Goal: Task Accomplishment & Management: Manage account settings

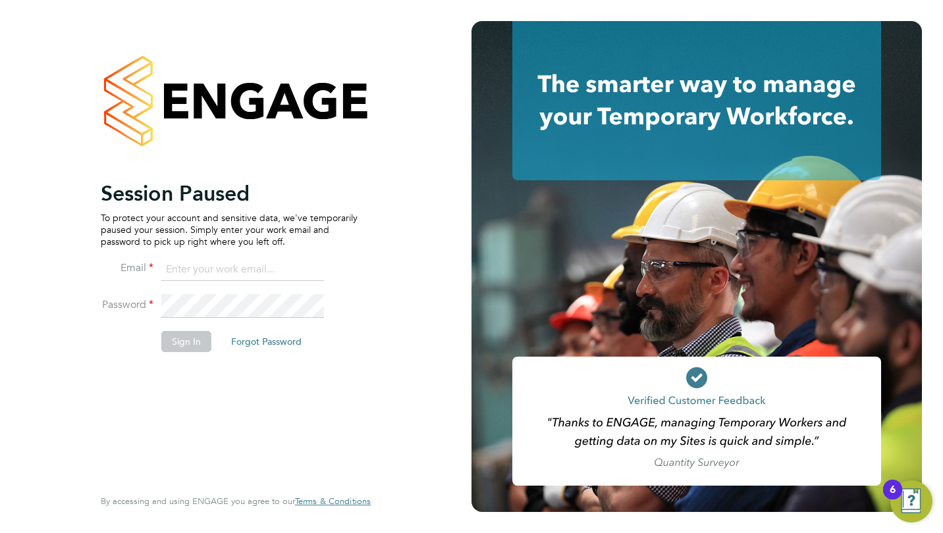
type input "toby.gibbs@citycalling.com"
click at [182, 338] on button "Sign In" at bounding box center [186, 341] width 50 height 21
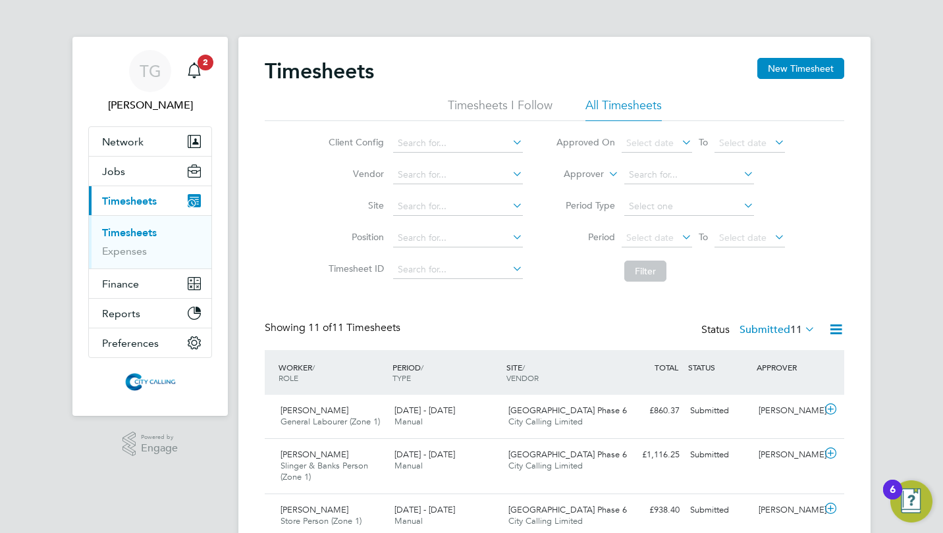
click at [643, 233] on span "Select date" at bounding box center [649, 238] width 47 height 12
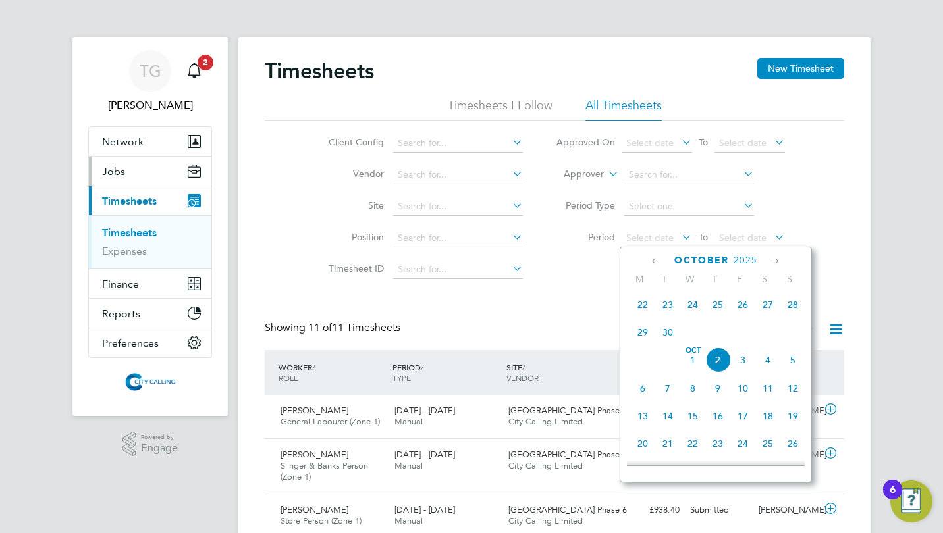
click at [121, 168] on span "Jobs" at bounding box center [113, 171] width 23 height 13
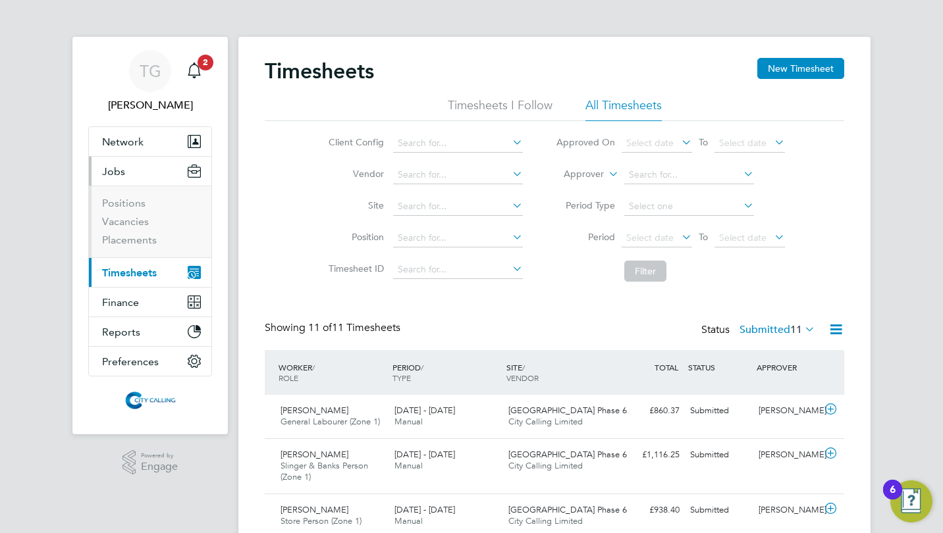
click at [129, 213] on li "Positions" at bounding box center [151, 206] width 99 height 18
click at [129, 220] on link "Vacancies" at bounding box center [125, 221] width 47 height 13
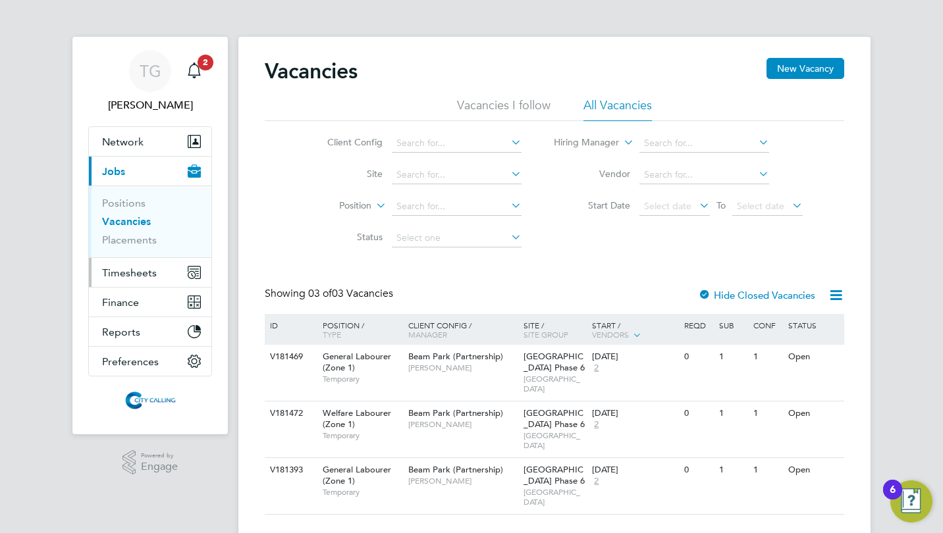
click at [116, 271] on span "Timesheets" at bounding box center [129, 273] width 55 height 13
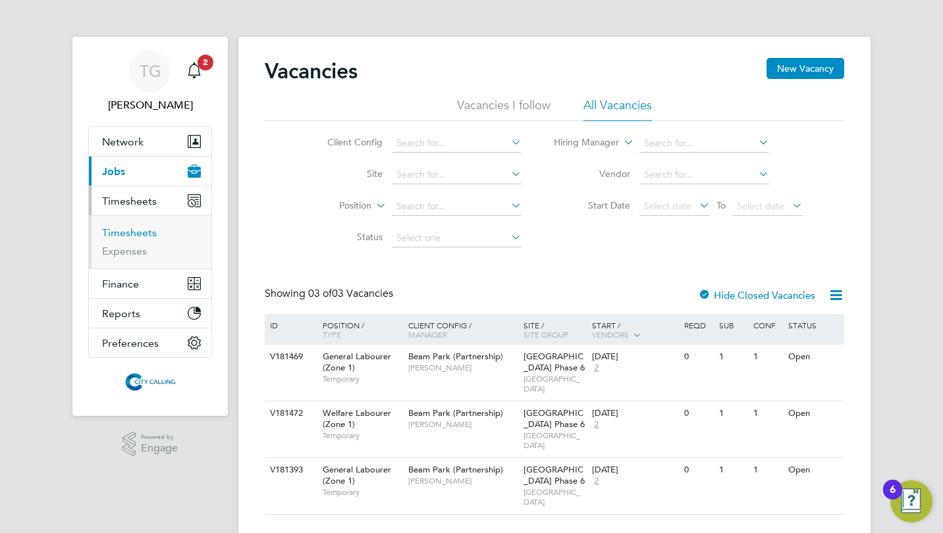
click at [125, 231] on link "Timesheets" at bounding box center [129, 233] width 55 height 13
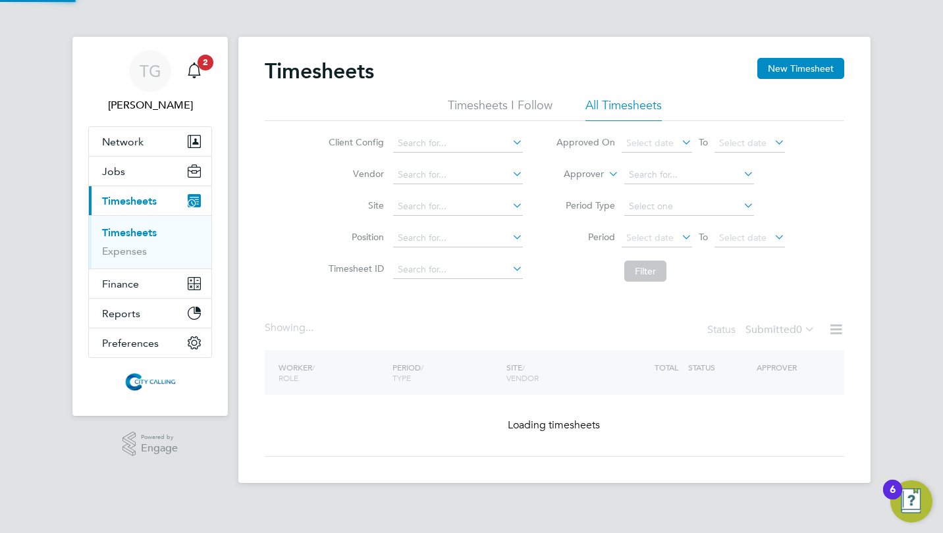
click at [657, 238] on span "Select date" at bounding box center [649, 238] width 47 height 12
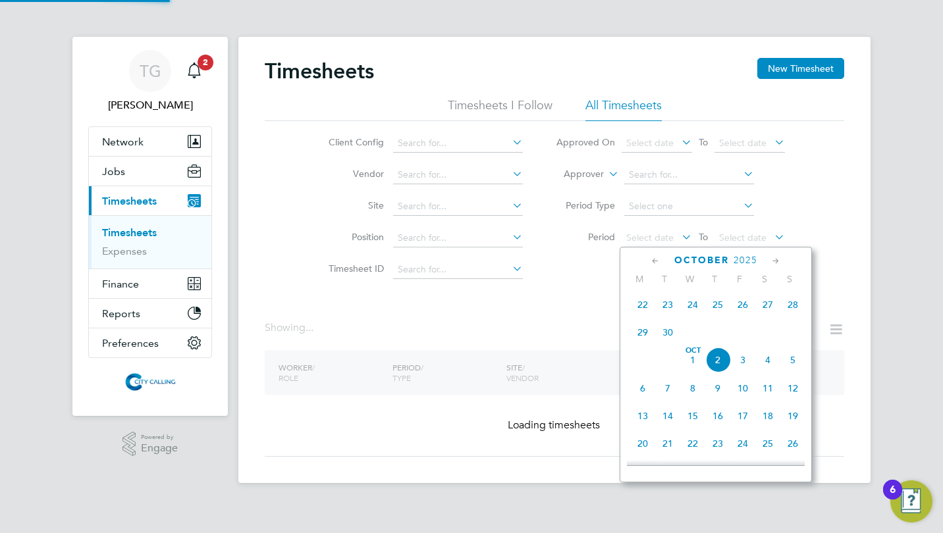
click at [644, 333] on span "29" at bounding box center [642, 332] width 25 height 25
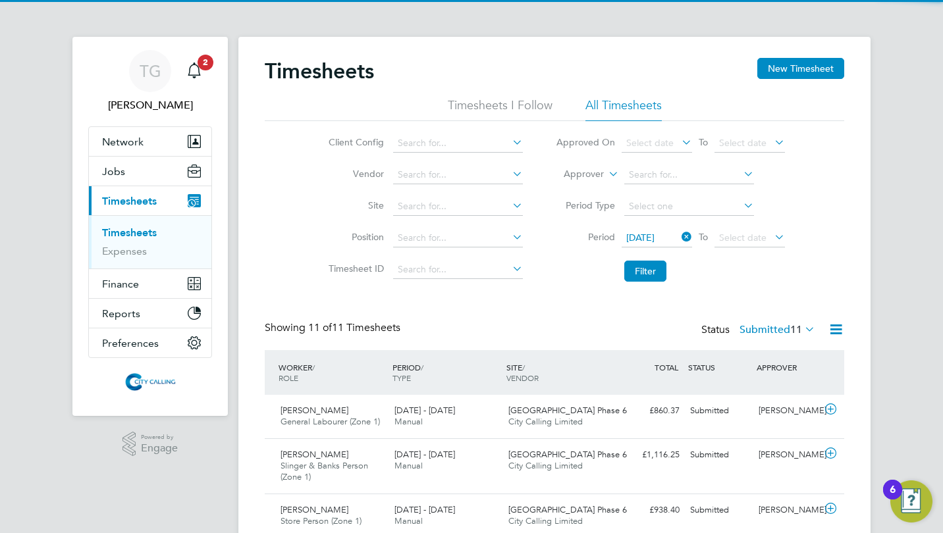
click at [732, 234] on span "Select date" at bounding box center [742, 238] width 47 height 12
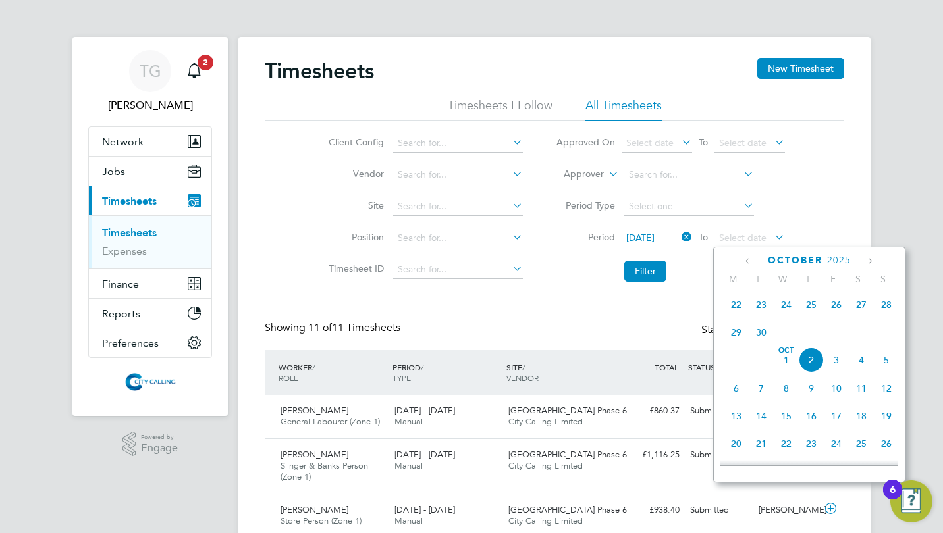
click at [882, 360] on span "5" at bounding box center [886, 360] width 25 height 25
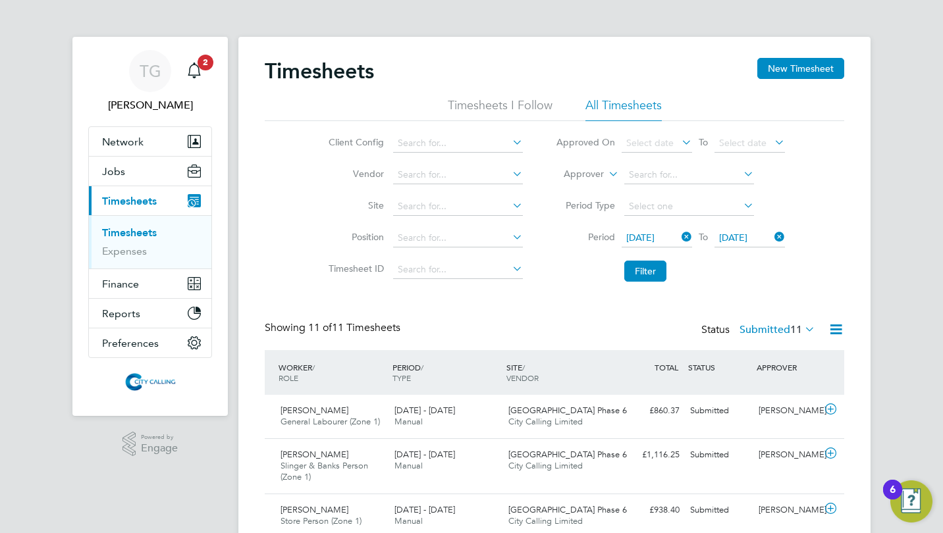
click at [648, 265] on button "Filter" at bounding box center [645, 271] width 42 height 21
click at [770, 331] on label "Submitted 5" at bounding box center [780, 329] width 70 height 13
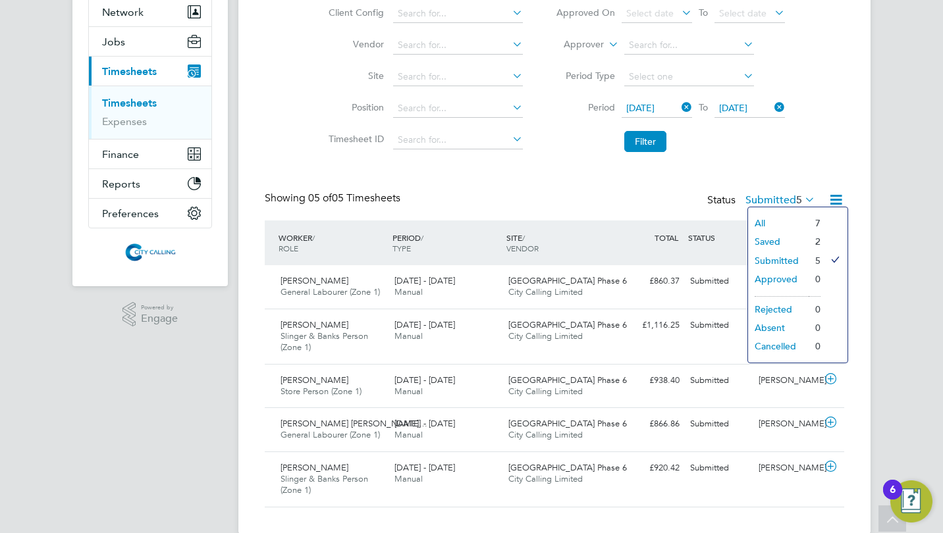
click at [533, 183] on div "Timesheets New Timesheet Timesheets I Follow All Timesheets Client Config Vendo…" at bounding box center [554, 217] width 579 height 579
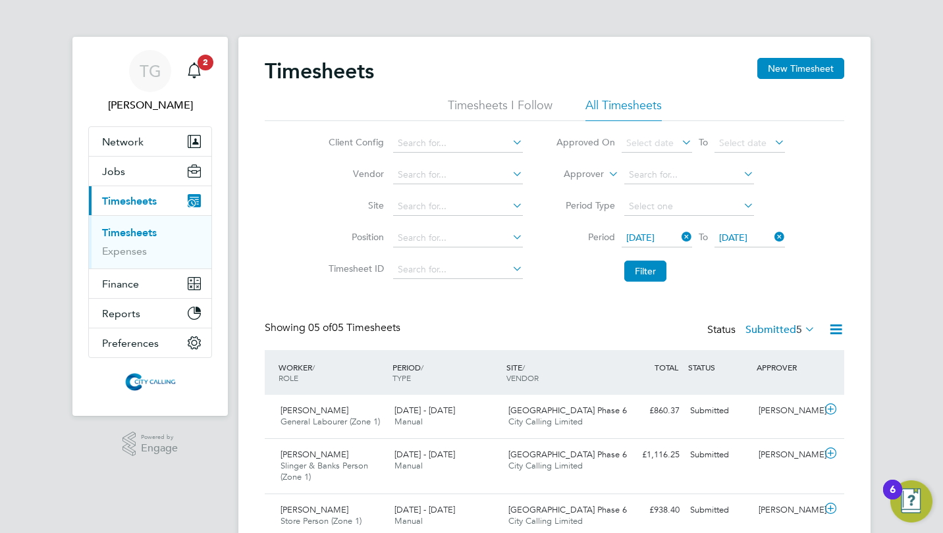
click at [814, 68] on button "New Timesheet" at bounding box center [800, 68] width 87 height 21
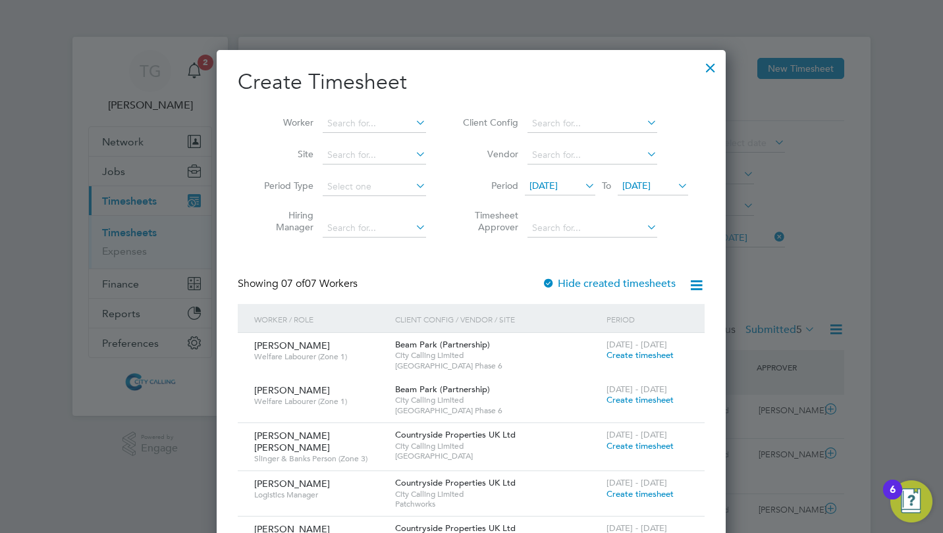
click at [716, 66] on div at bounding box center [711, 65] width 24 height 24
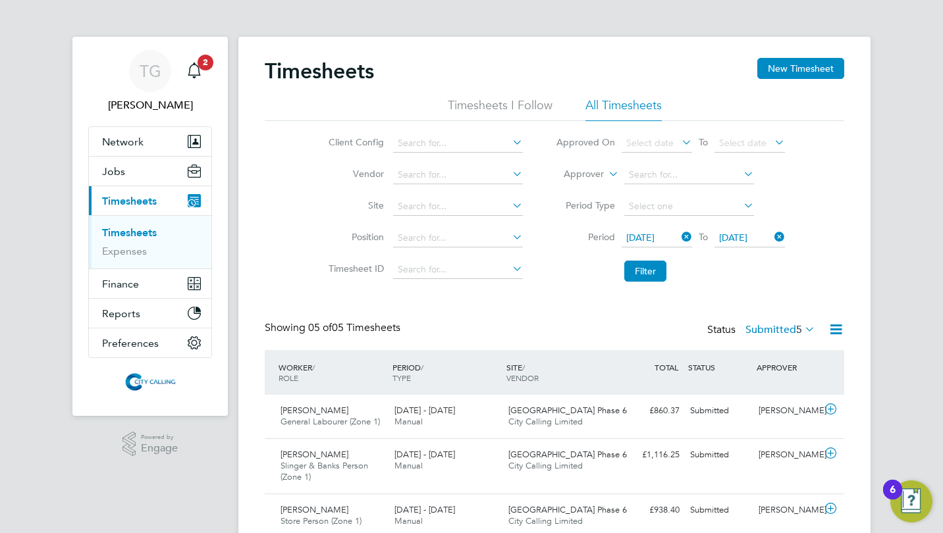
scroll to position [33, 114]
click at [832, 111] on ul "Timesheets I Follow All Timesheets" at bounding box center [554, 109] width 579 height 24
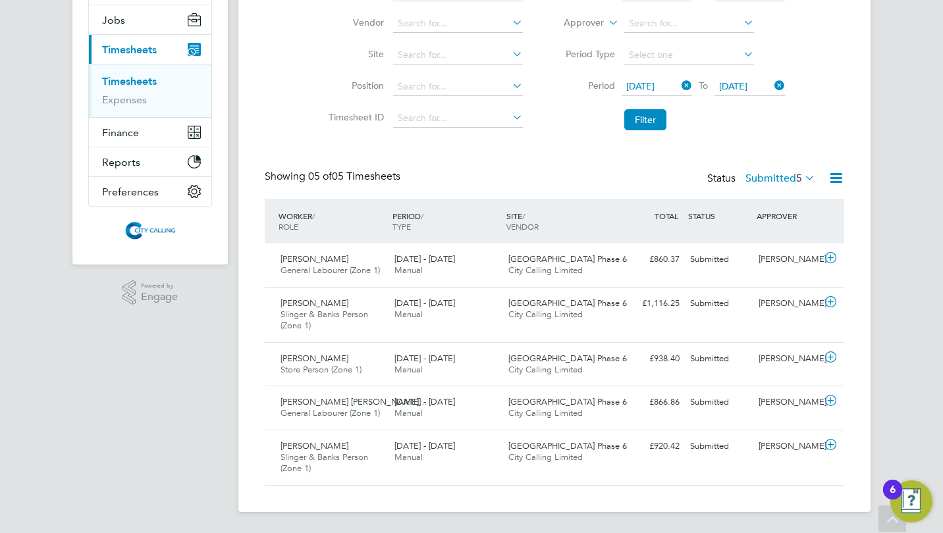
scroll to position [0, 0]
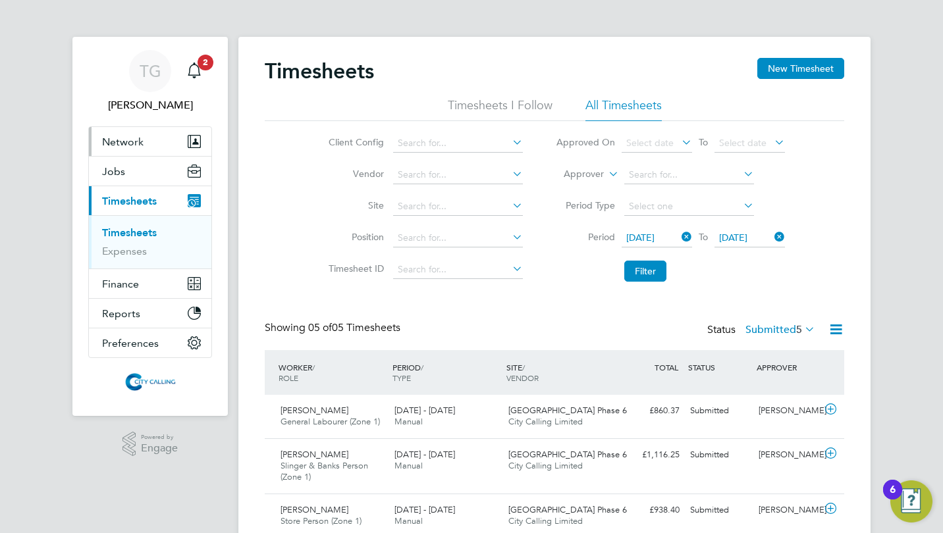
click at [122, 155] on button "Network" at bounding box center [150, 141] width 122 height 29
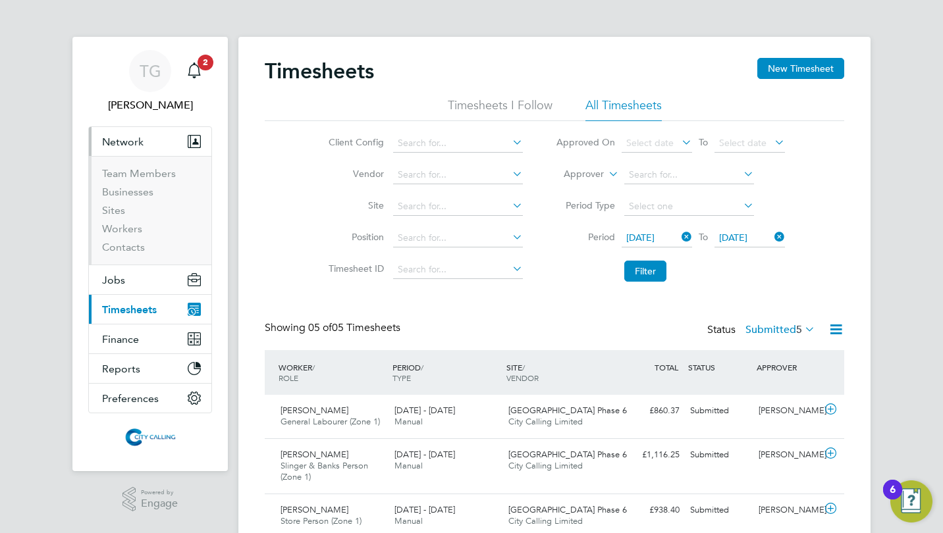
click at [118, 306] on span "Timesheets" at bounding box center [129, 310] width 55 height 13
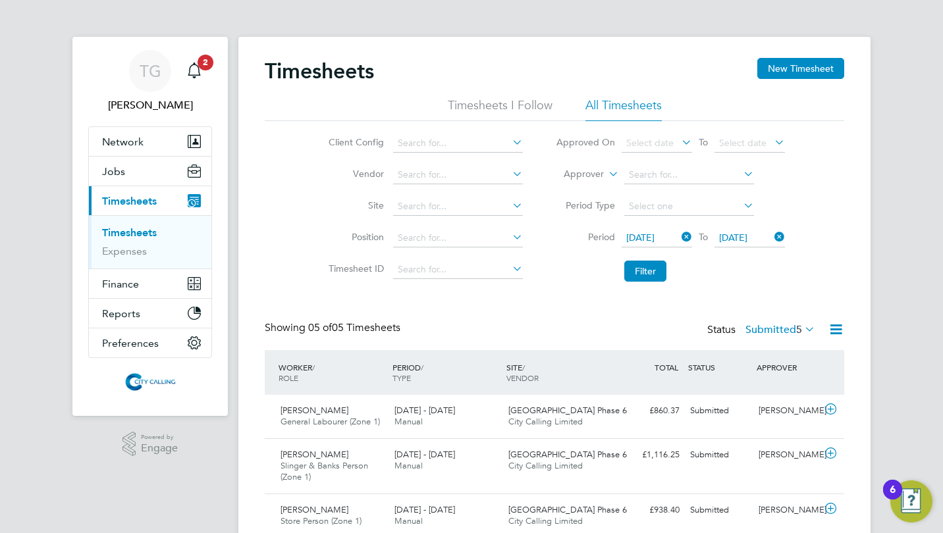
click at [788, 68] on button "New Timesheet" at bounding box center [800, 68] width 87 height 21
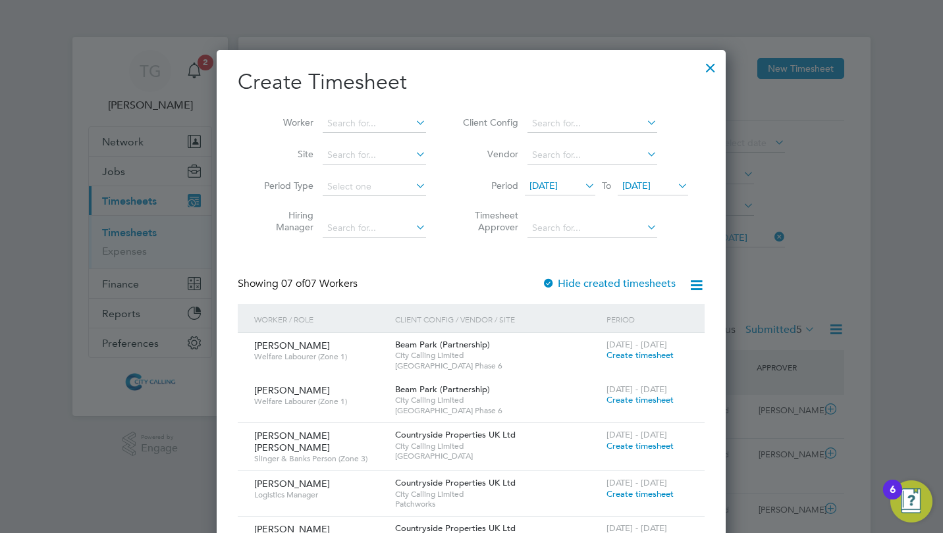
click at [553, 188] on span "[DATE]" at bounding box center [543, 186] width 28 height 12
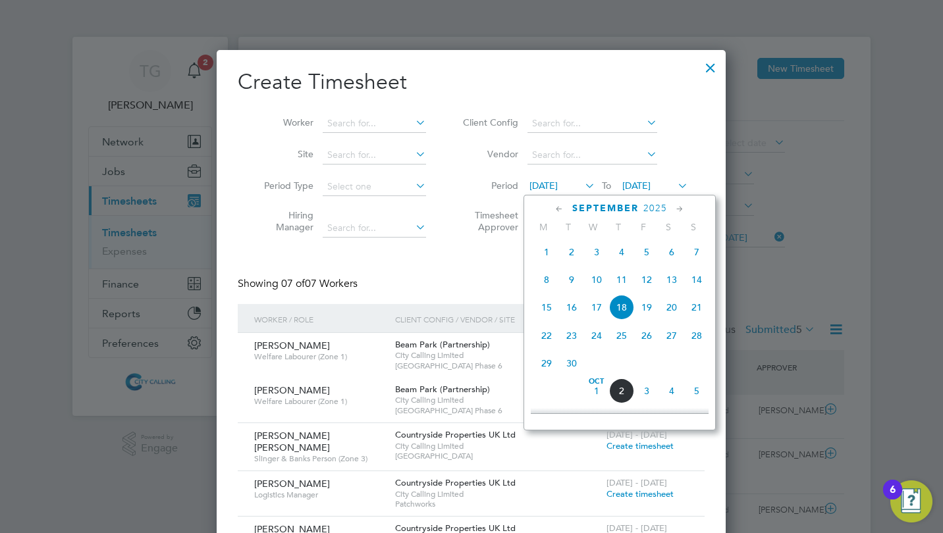
click at [546, 366] on span "29" at bounding box center [546, 363] width 25 height 25
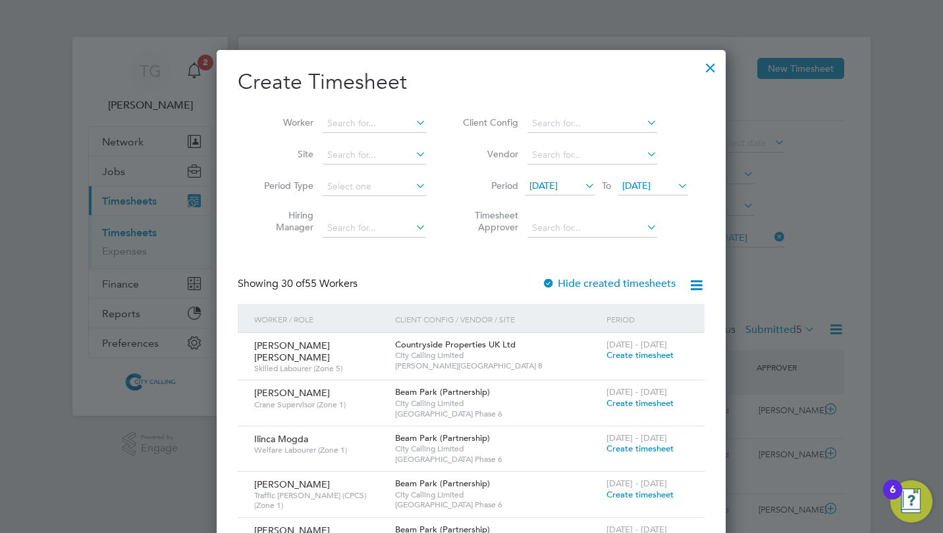
click at [646, 189] on span "[DATE]" at bounding box center [636, 186] width 28 height 12
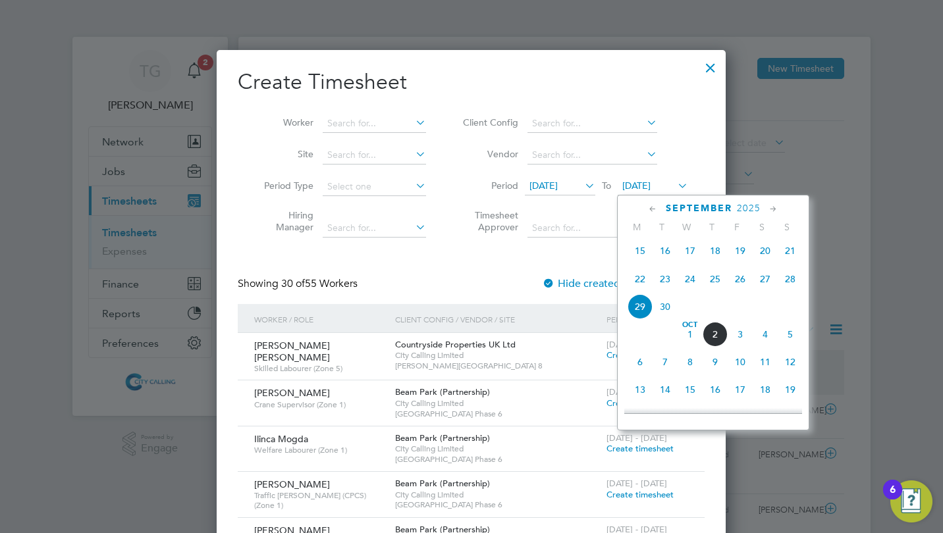
click at [790, 340] on span "5" at bounding box center [790, 334] width 25 height 25
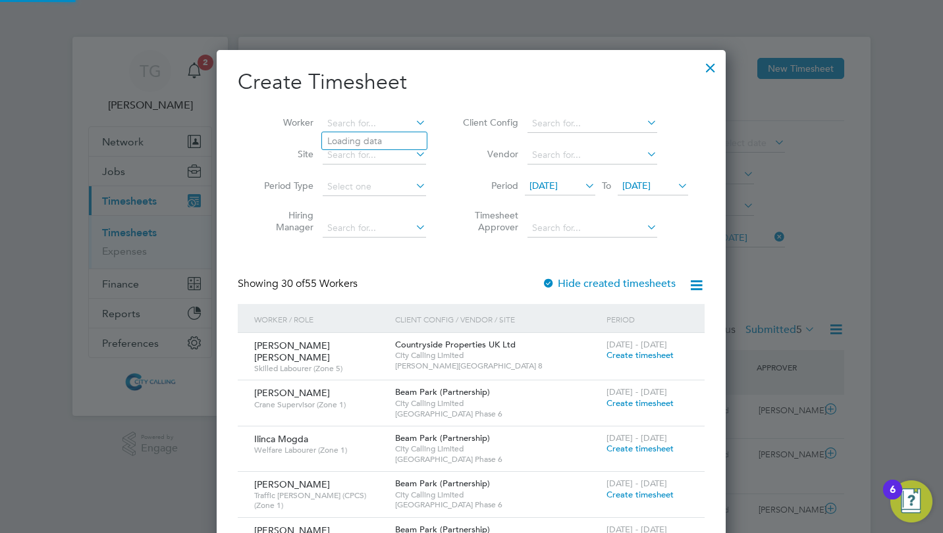
click at [348, 121] on input at bounding box center [374, 124] width 103 height 18
type input "richard ade"
click at [363, 154] on input at bounding box center [374, 155] width 103 height 18
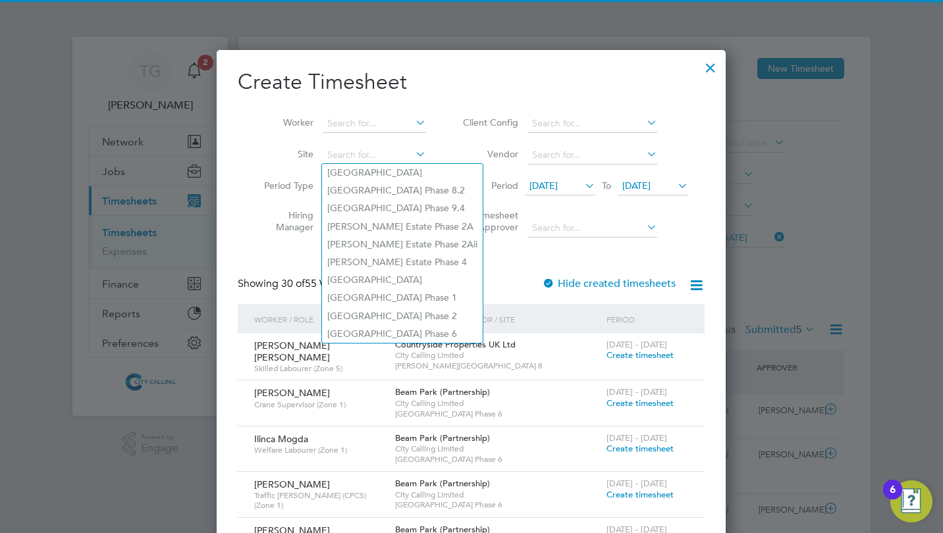
click at [343, 121] on input at bounding box center [374, 124] width 103 height 18
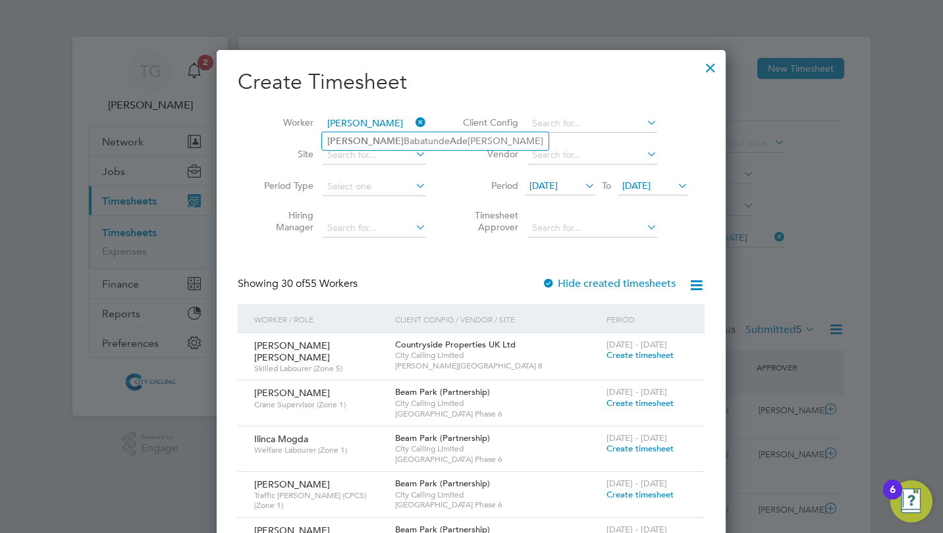
click at [358, 136] on b "[PERSON_NAME]" at bounding box center [365, 141] width 76 height 11
type input "Richard Babatunde Adeniran Adewale"
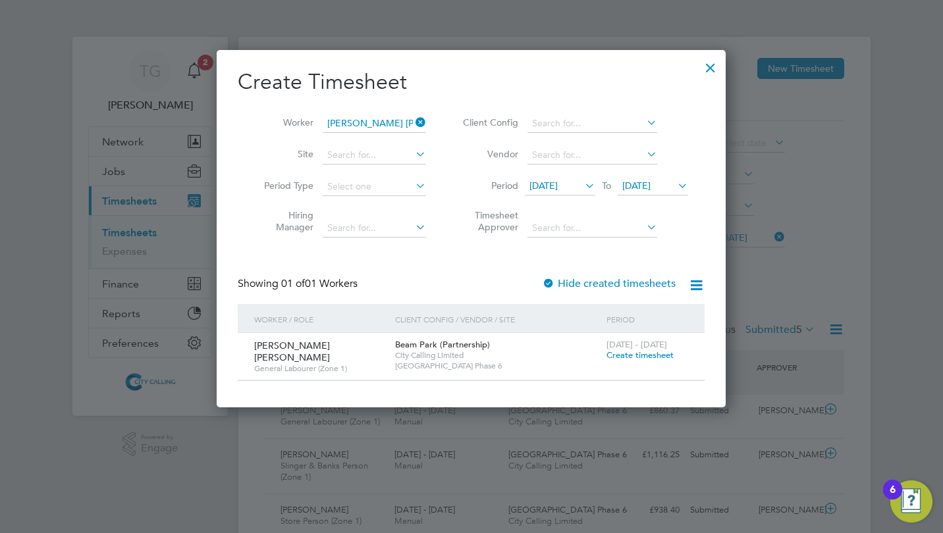
click at [631, 356] on span "Create timesheet" at bounding box center [639, 355] width 67 height 11
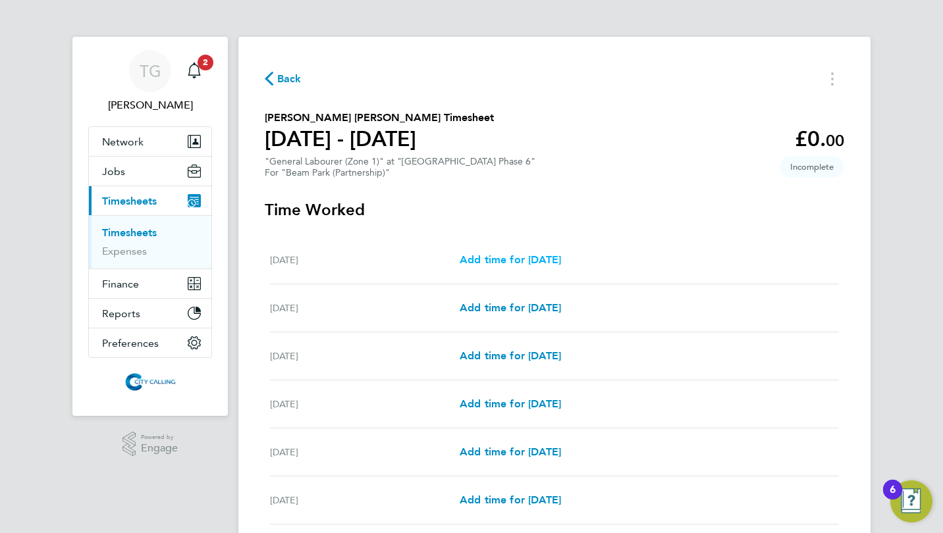
click at [514, 261] on span "Add time for [DATE]" at bounding box center [510, 260] width 101 height 13
select select "30"
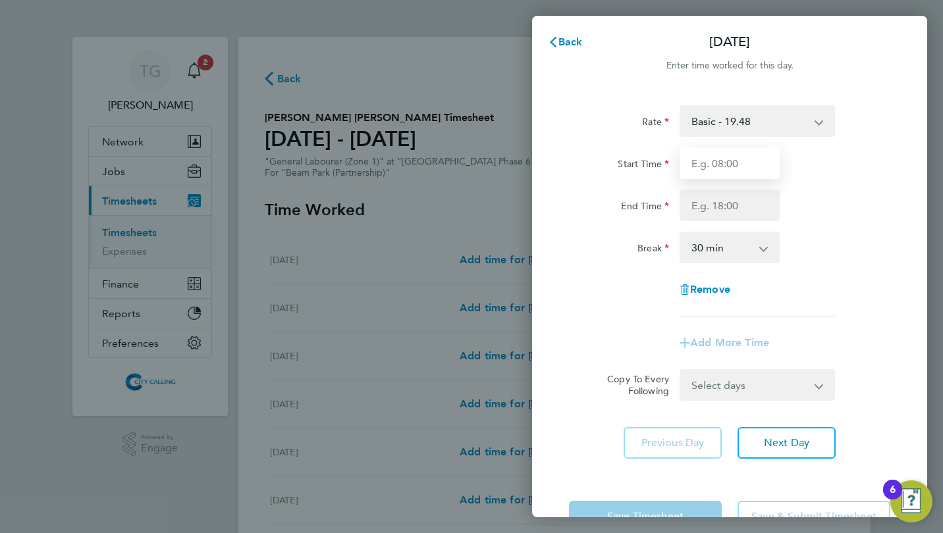
click at [693, 161] on input "Start Time" at bounding box center [730, 164] width 100 height 32
type input "07:30"
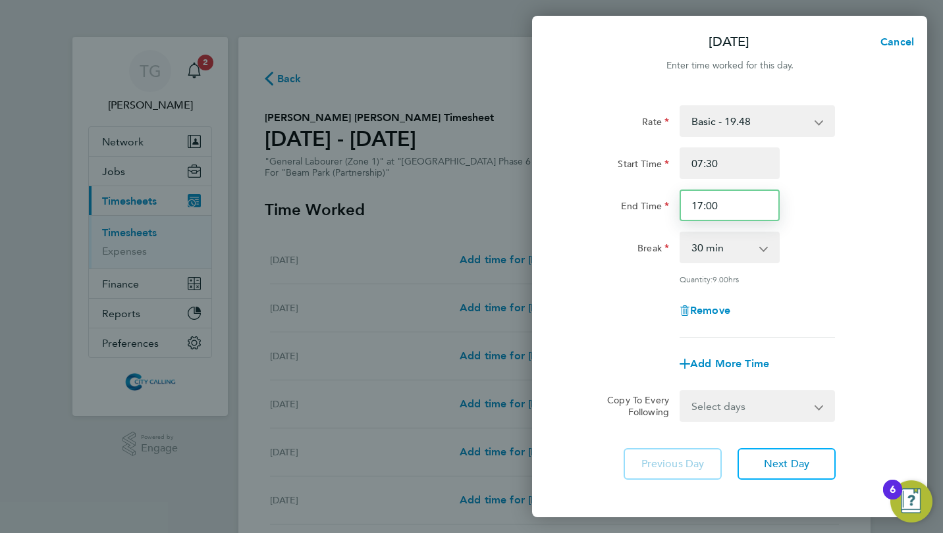
click at [726, 206] on input "17:00" at bounding box center [730, 206] width 100 height 32
type input "17:30"
click at [594, 310] on div "Remove" at bounding box center [730, 311] width 332 height 32
click at [711, 407] on select "Select days Day Weekday (Mon-Fri) Weekend (Sat-Sun) [DATE] [DATE] [DATE] [DATE]…" at bounding box center [750, 406] width 138 height 29
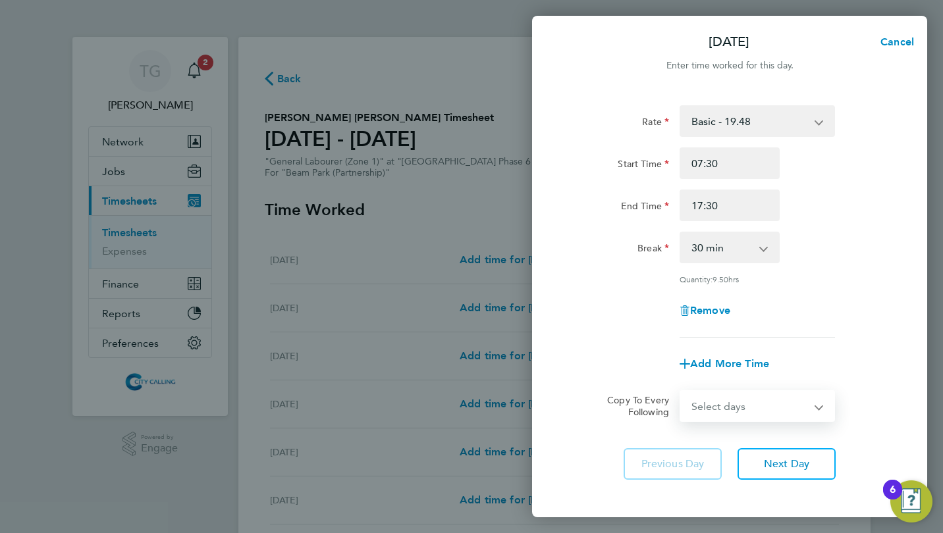
select select "WEEKDAY"
click at [681, 392] on select "Select days Day Weekday (Mon-Fri) Weekend (Sat-Sun) [DATE] [DATE] [DATE] [DATE]…" at bounding box center [750, 406] width 138 height 29
select select "[DATE]"
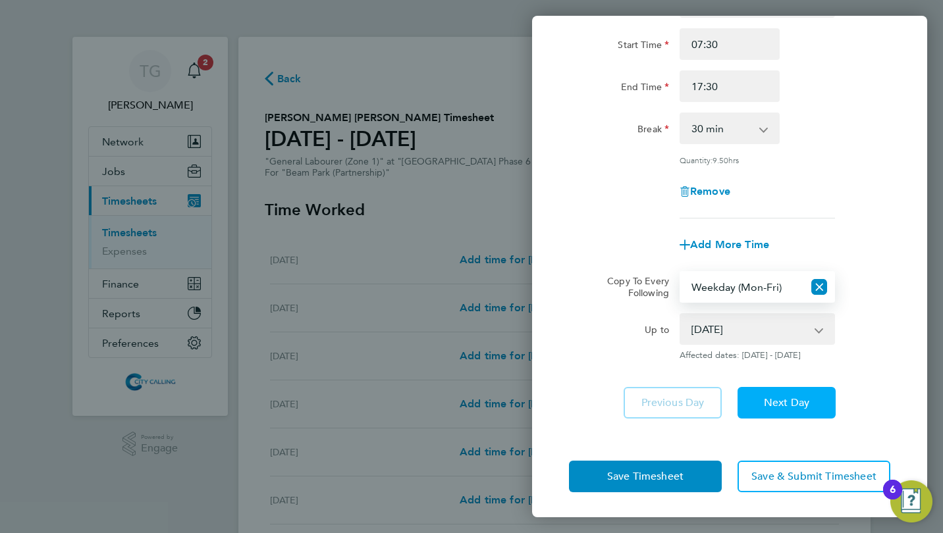
click at [770, 403] on span "Next Day" at bounding box center [786, 402] width 45 height 13
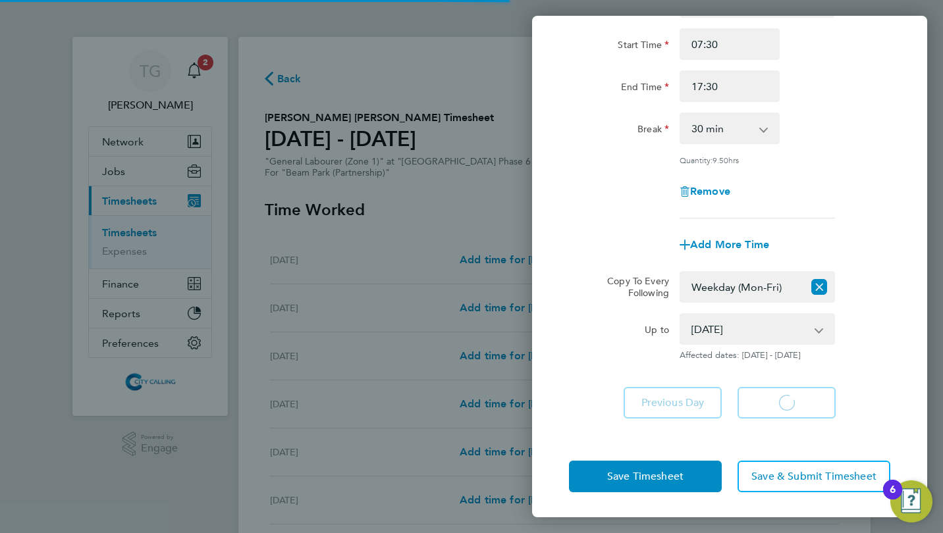
select select "30"
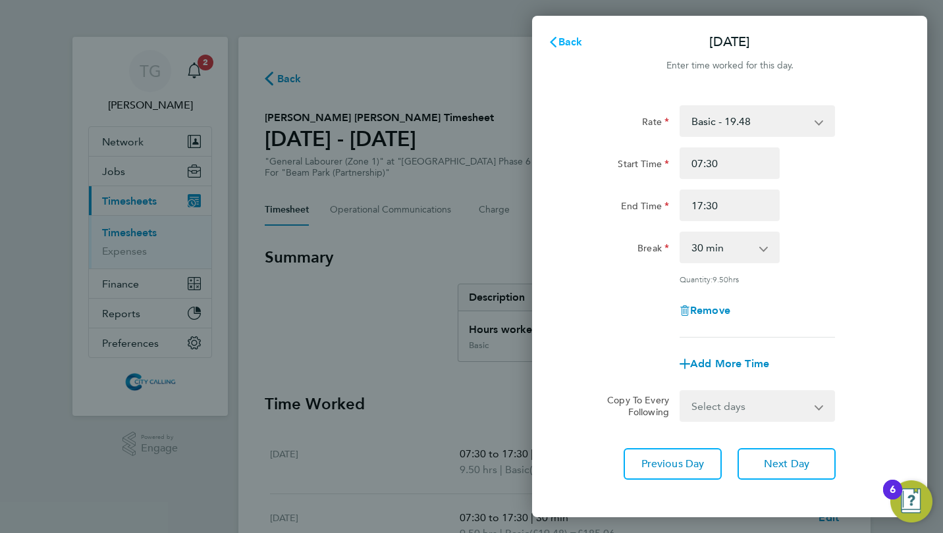
click at [572, 42] on span "Back" at bounding box center [570, 42] width 24 height 13
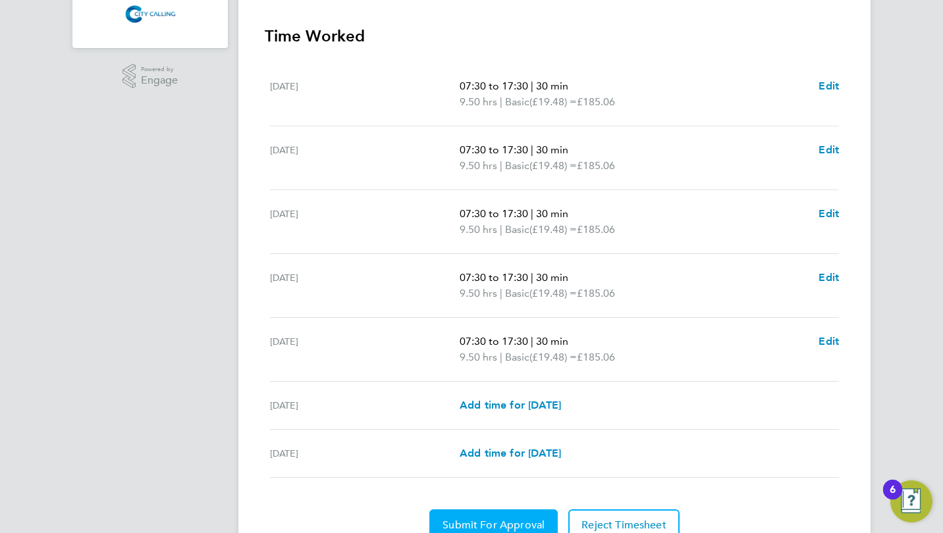
click at [489, 516] on button "Submit For Approval" at bounding box center [493, 526] width 128 height 32
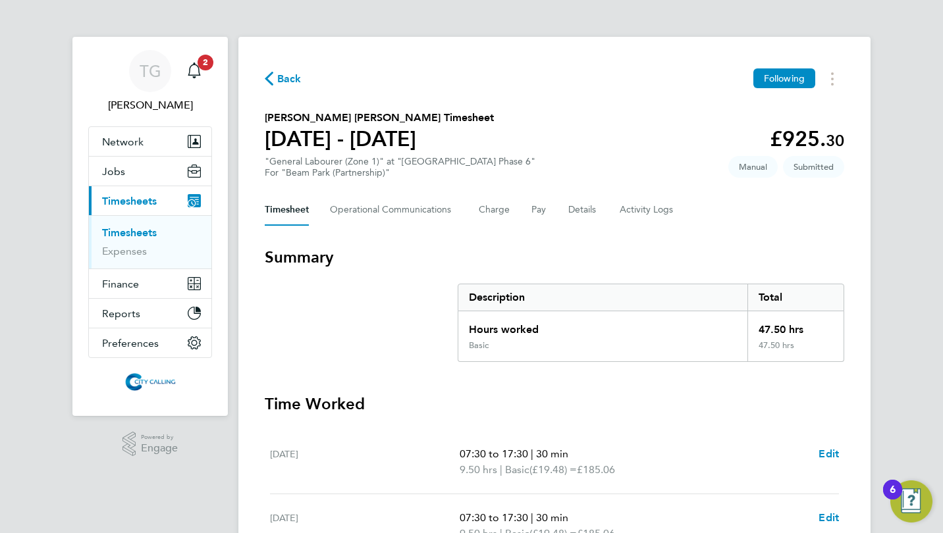
click at [290, 80] on span "Back" at bounding box center [289, 79] width 24 height 16
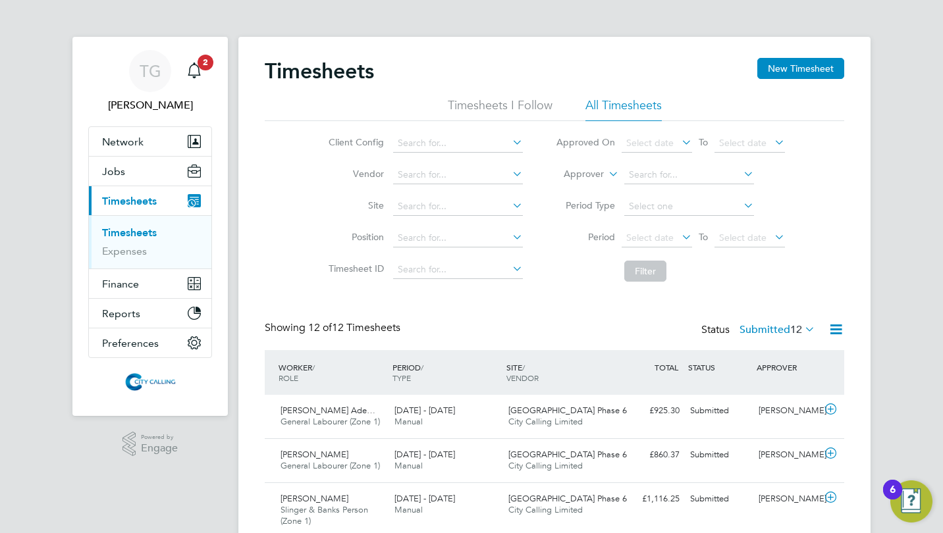
click at [797, 63] on button "New Timesheet" at bounding box center [800, 68] width 87 height 21
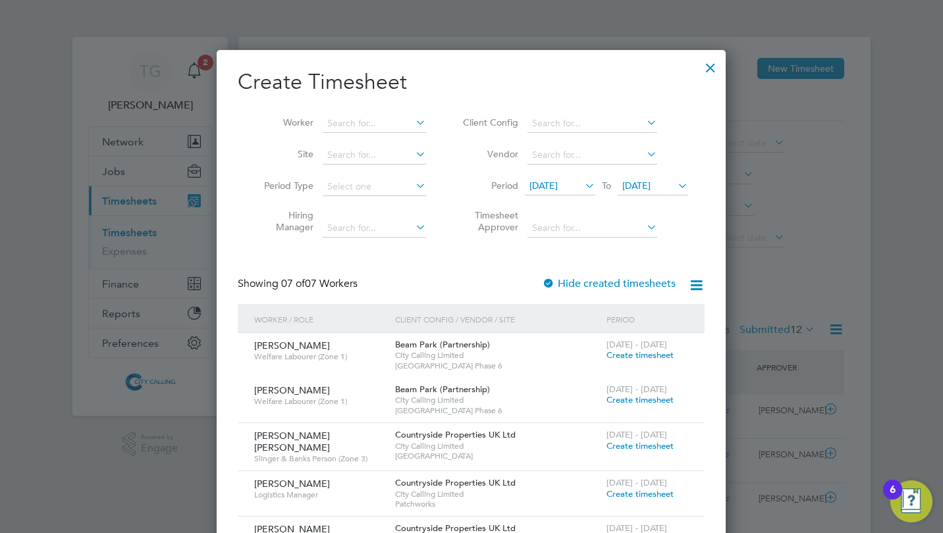
click at [533, 189] on span "[DATE]" at bounding box center [560, 187] width 70 height 18
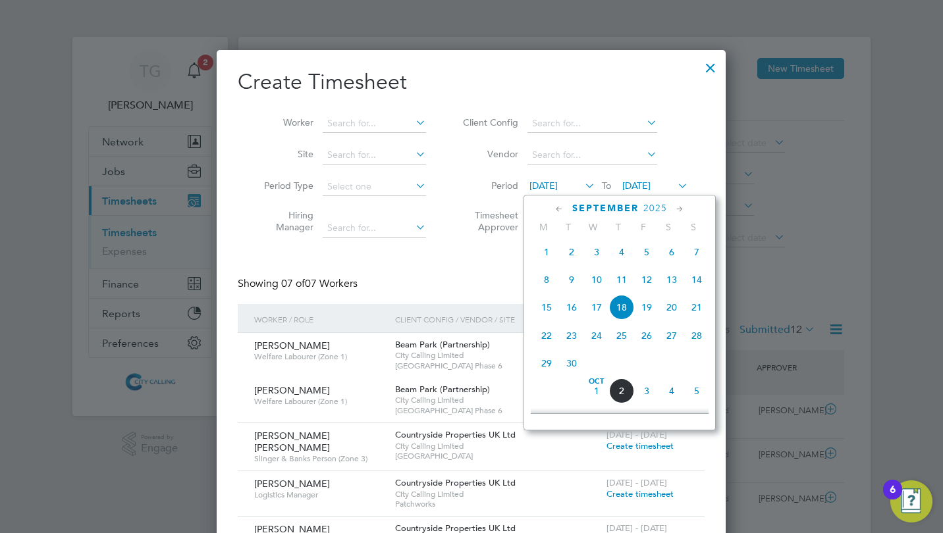
click at [545, 372] on span "29" at bounding box center [546, 363] width 25 height 25
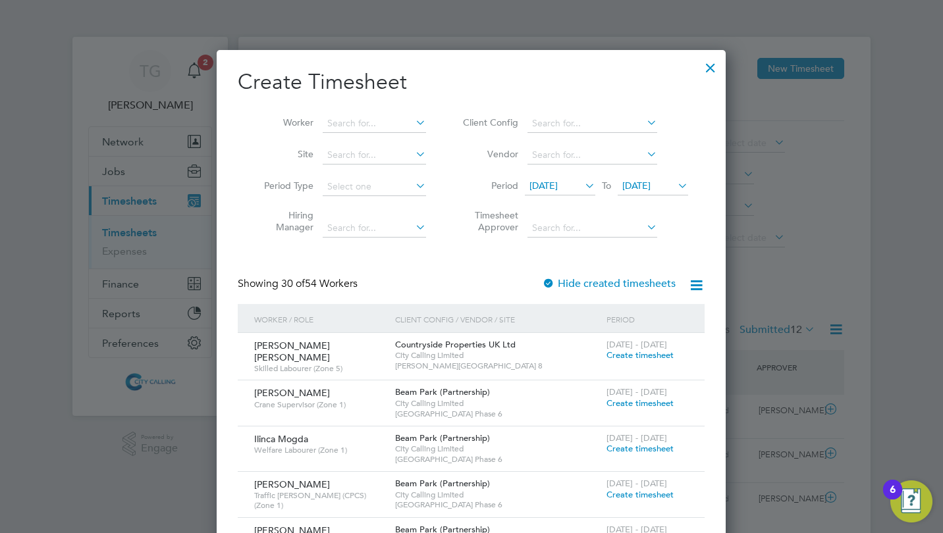
click at [641, 184] on span "[DATE]" at bounding box center [636, 186] width 28 height 12
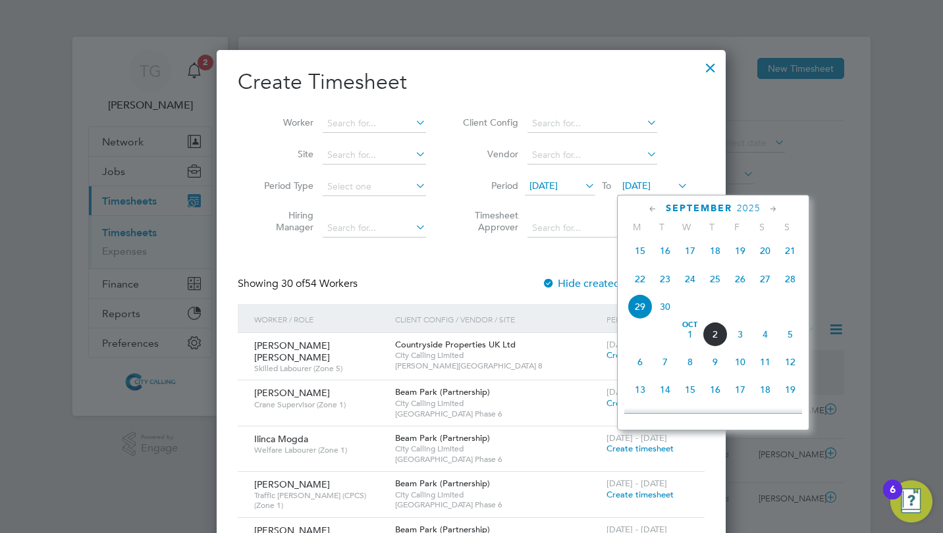
click at [790, 340] on span "5" at bounding box center [790, 334] width 25 height 25
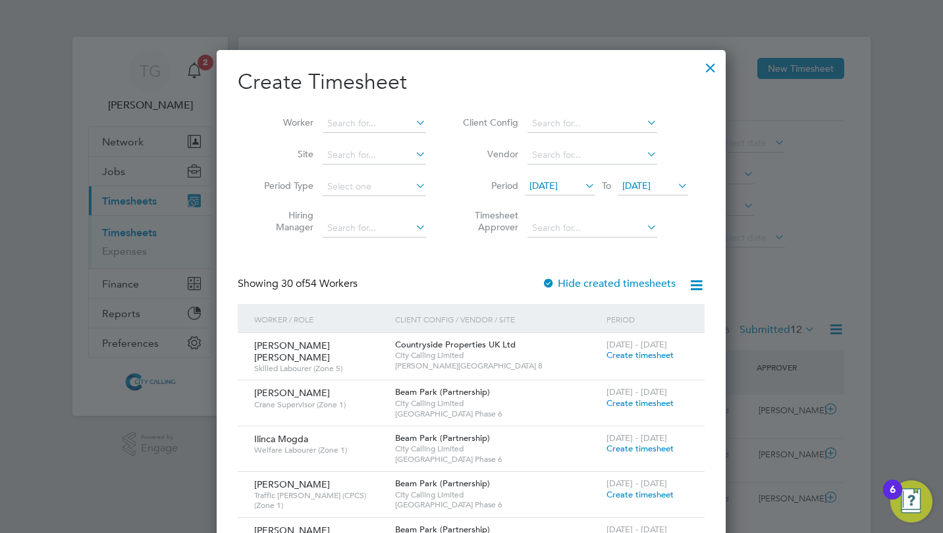
click at [365, 121] on input at bounding box center [374, 124] width 103 height 18
click at [365, 138] on b "[GEOGRAPHIC_DATA]" at bounding box center [375, 141] width 96 height 11
type input "Richmond Adjei"
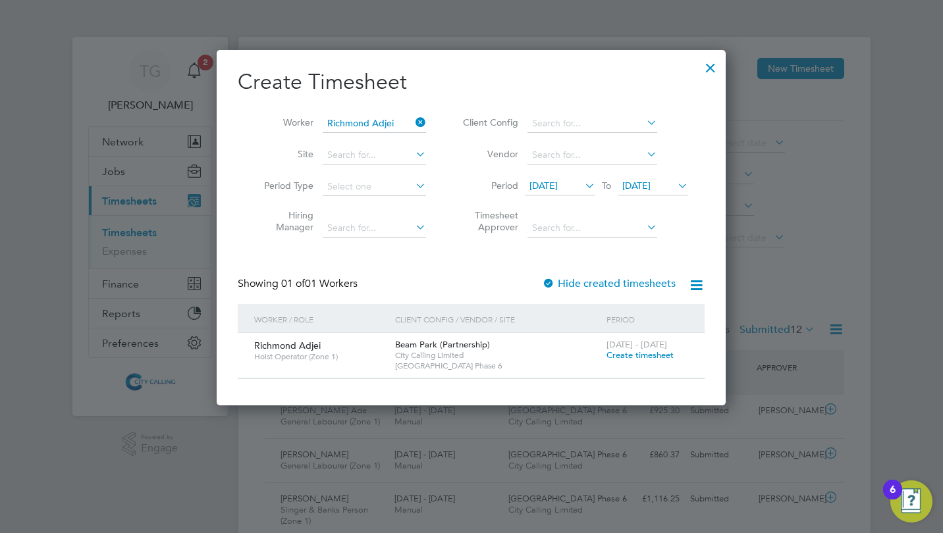
click at [633, 354] on span "Create timesheet" at bounding box center [639, 355] width 67 height 11
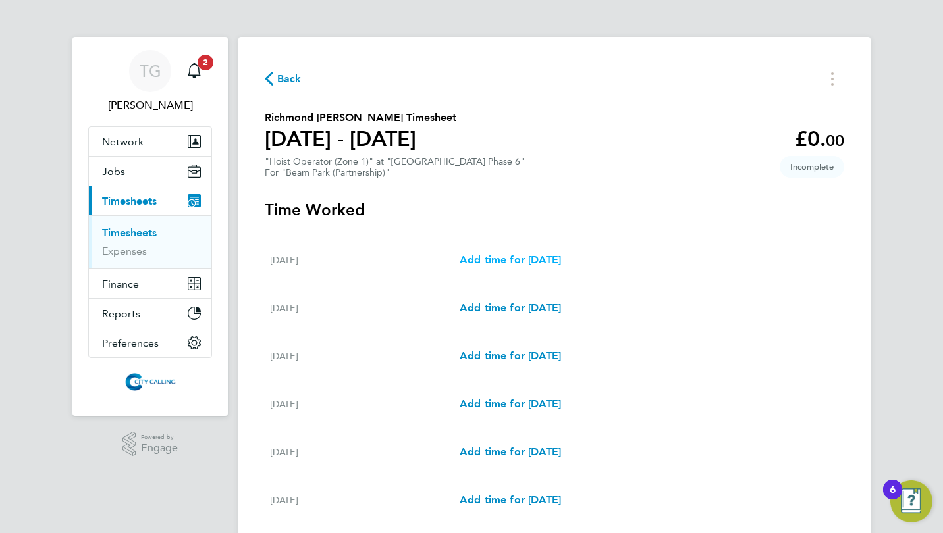
click at [509, 257] on span "Add time for [DATE]" at bounding box center [510, 260] width 101 height 13
select select "30"
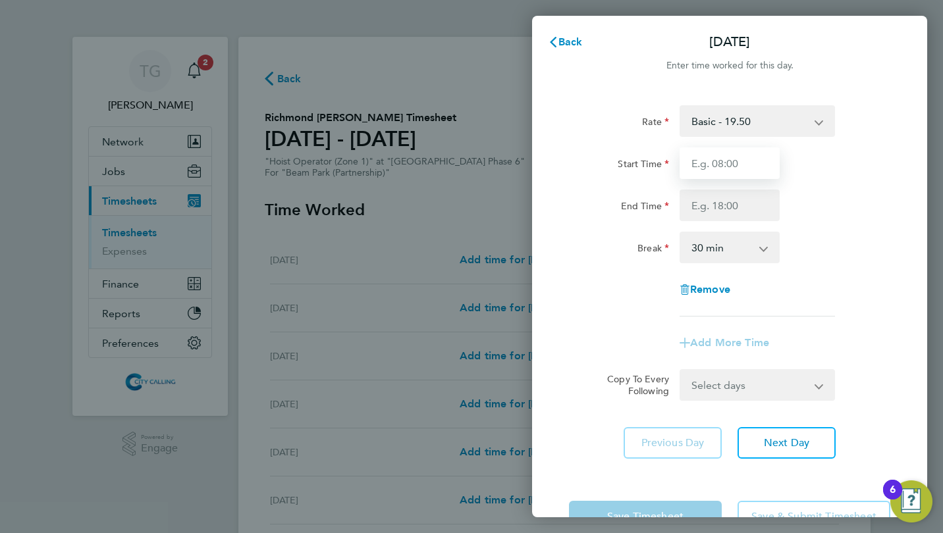
click at [711, 163] on input "Start Time" at bounding box center [730, 164] width 100 height 32
type input "07:30"
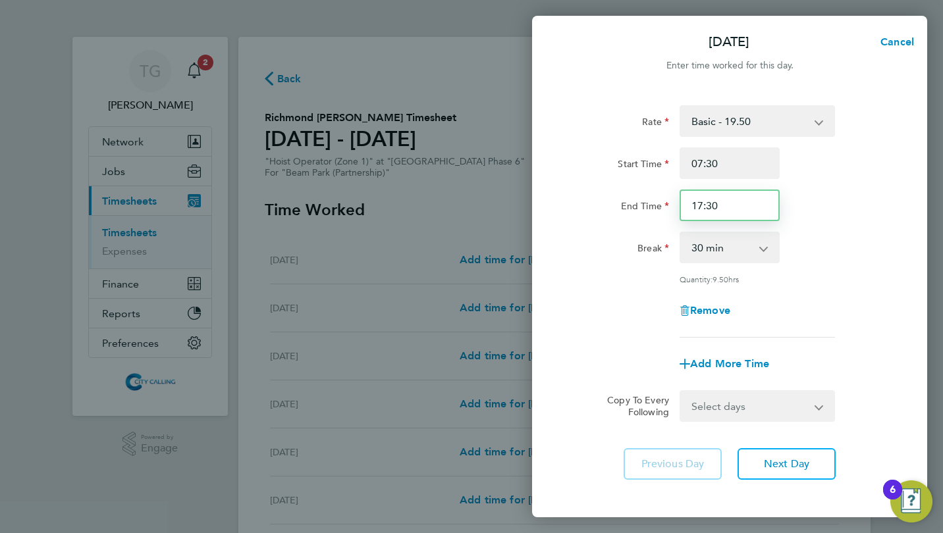
click at [703, 205] on input "17:30" at bounding box center [730, 206] width 100 height 32
type input "16:30"
click at [594, 287] on div "Rate Basic - 19.50 Start Time 07:30 End Time 16:30 Break 0 min 15 min 30 min 45…" at bounding box center [729, 221] width 321 height 232
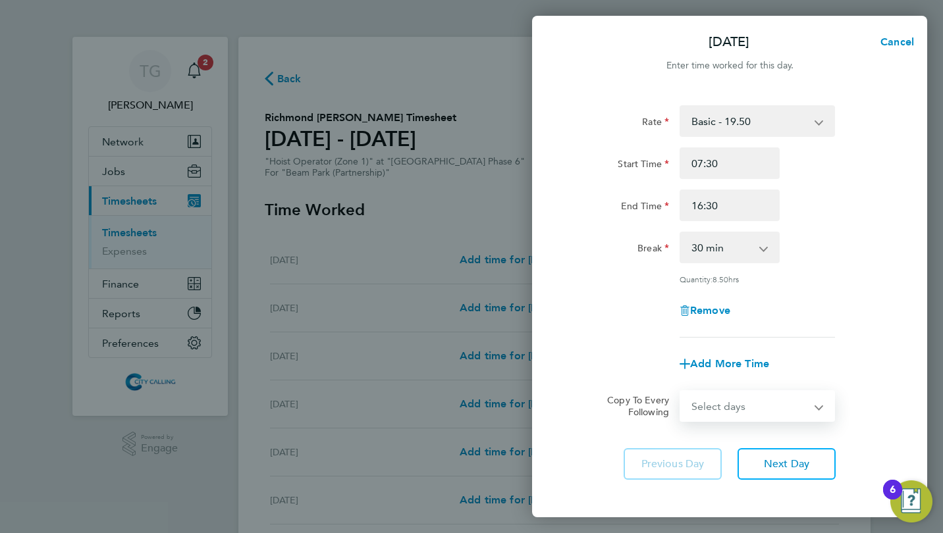
click at [743, 402] on select "Select days Day Weekday (Mon-Fri) Weekend (Sat-Sun) [DATE] [DATE] [DATE] [DATE]…" at bounding box center [750, 406] width 138 height 29
select select "WEEKDAY"
click at [681, 392] on select "Select days Day Weekday (Mon-Fri) Weekend (Sat-Sun) [DATE] [DATE] [DATE] [DATE]…" at bounding box center [750, 406] width 138 height 29
select select "[DATE]"
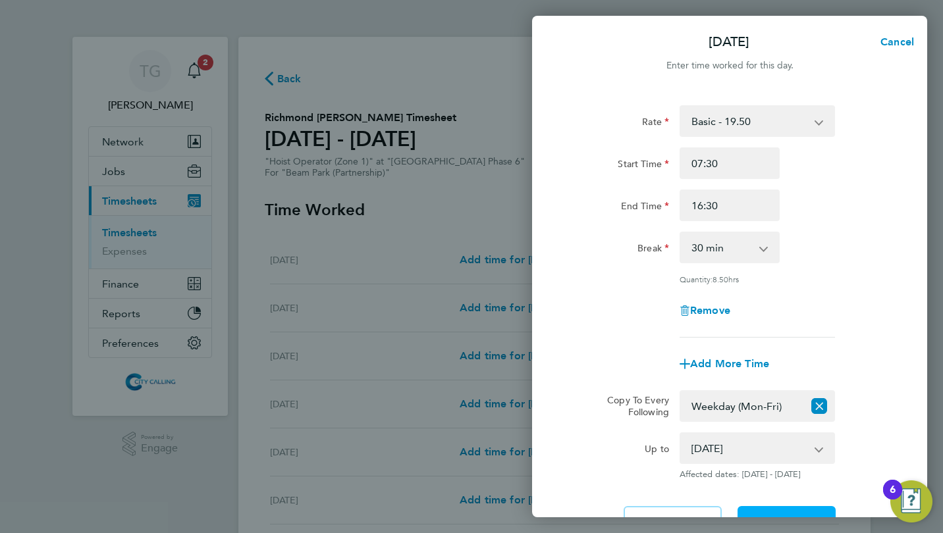
click at [772, 508] on button "Next Day" at bounding box center [787, 522] width 98 height 32
select select "30"
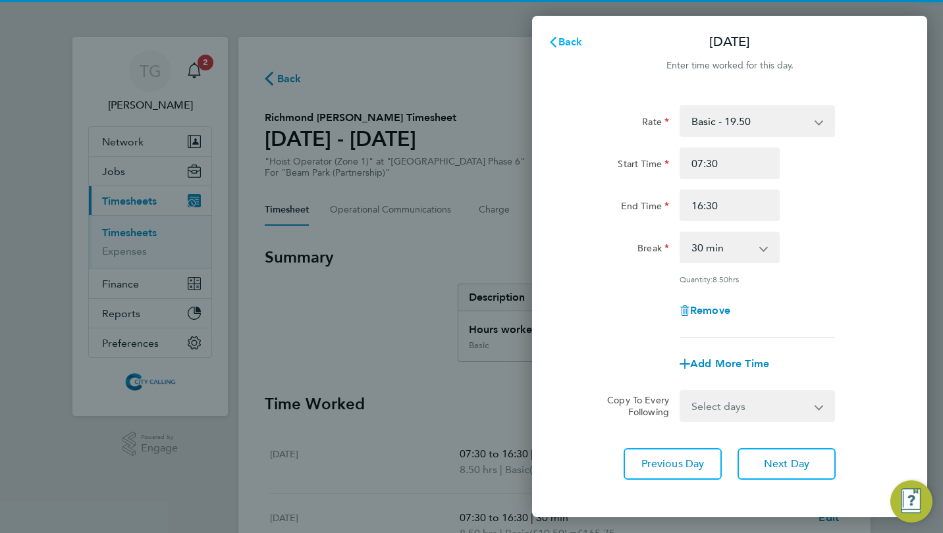
click at [577, 51] on button "Back" at bounding box center [565, 42] width 61 height 26
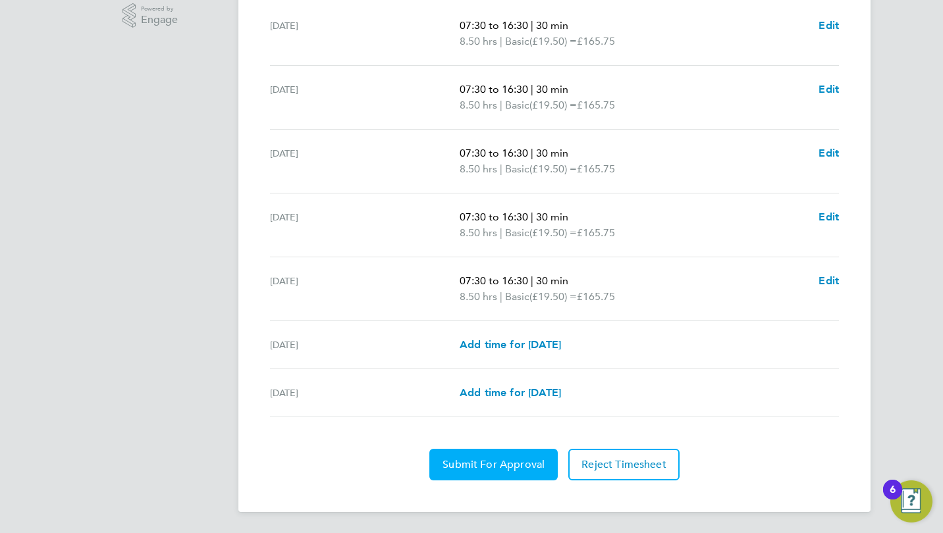
click at [492, 458] on button "Submit For Approval" at bounding box center [493, 465] width 128 height 32
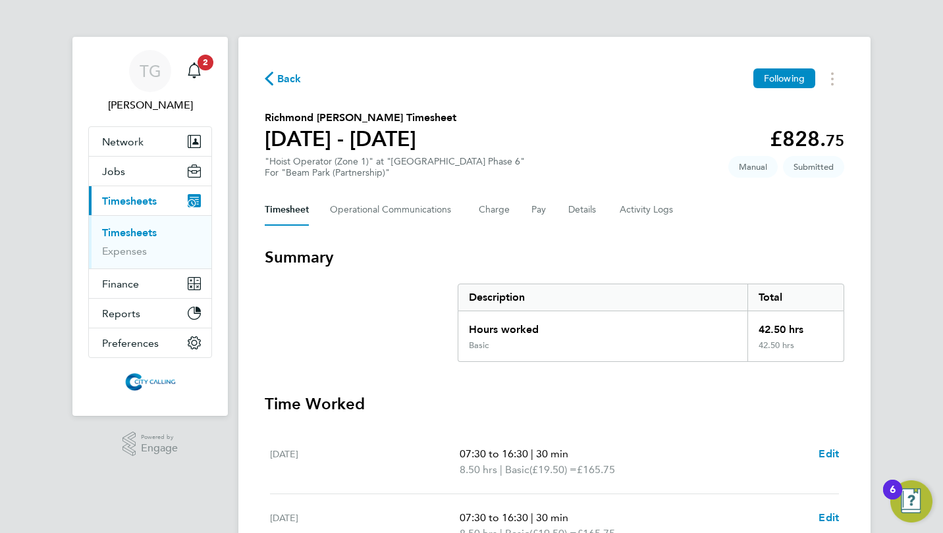
click at [285, 78] on span "Back" at bounding box center [289, 79] width 24 height 16
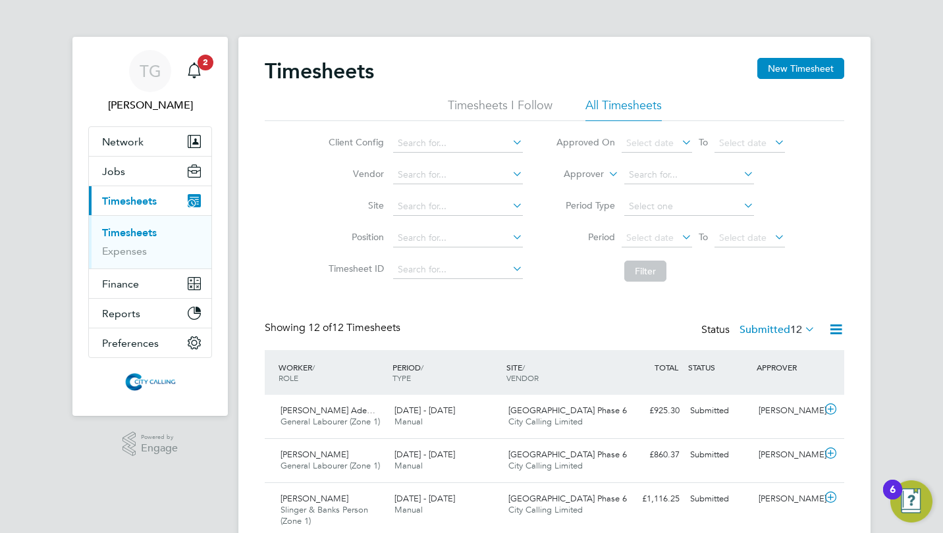
click at [791, 72] on button "New Timesheet" at bounding box center [800, 68] width 87 height 21
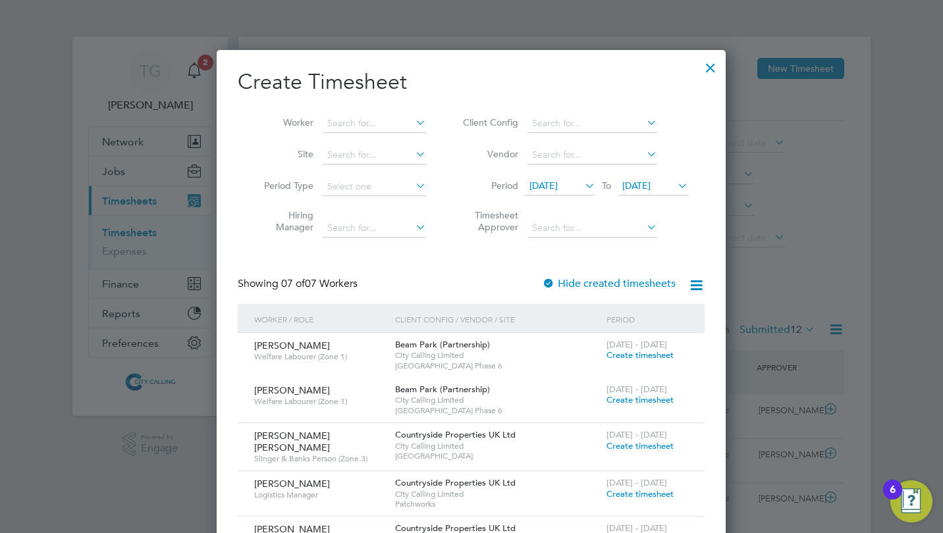
click at [549, 182] on span "[DATE]" at bounding box center [543, 186] width 28 height 12
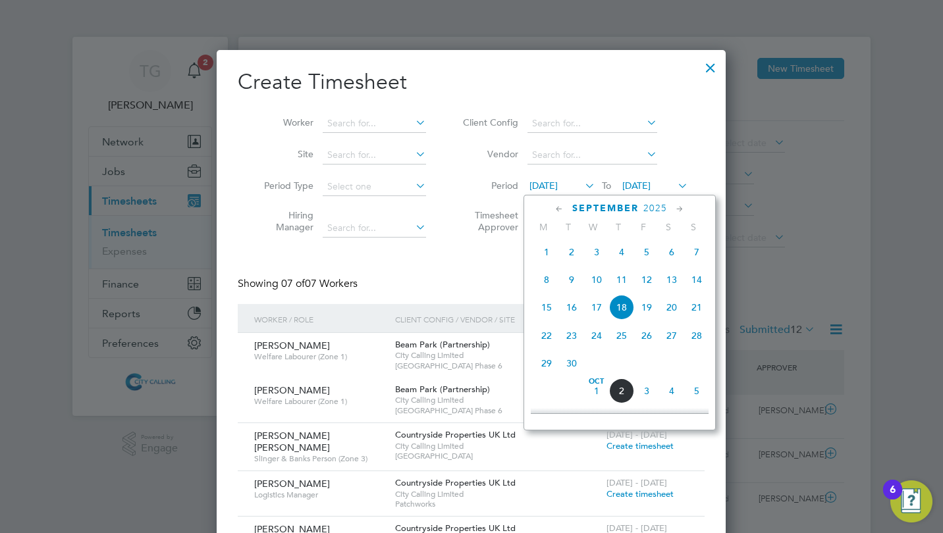
click at [547, 363] on span "29" at bounding box center [546, 363] width 25 height 25
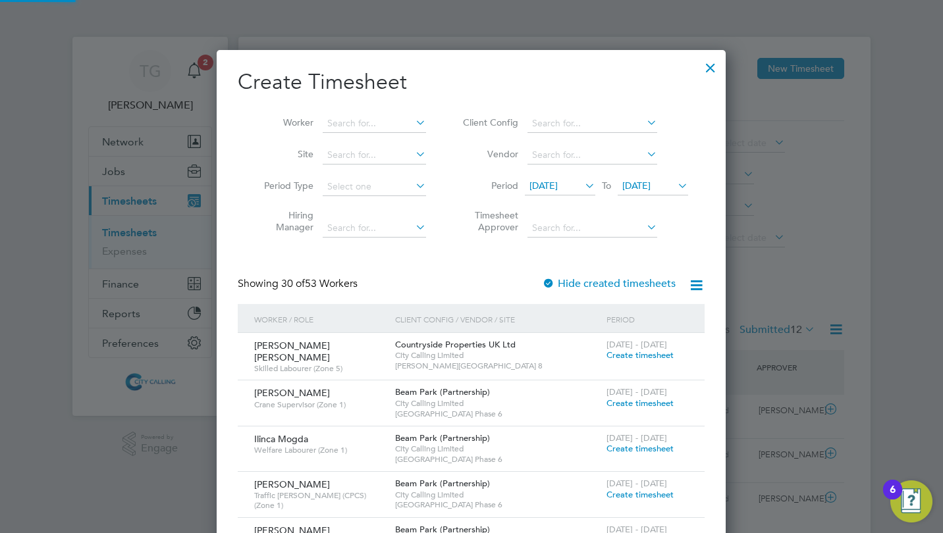
click at [643, 186] on span "[DATE]" at bounding box center [636, 186] width 28 height 12
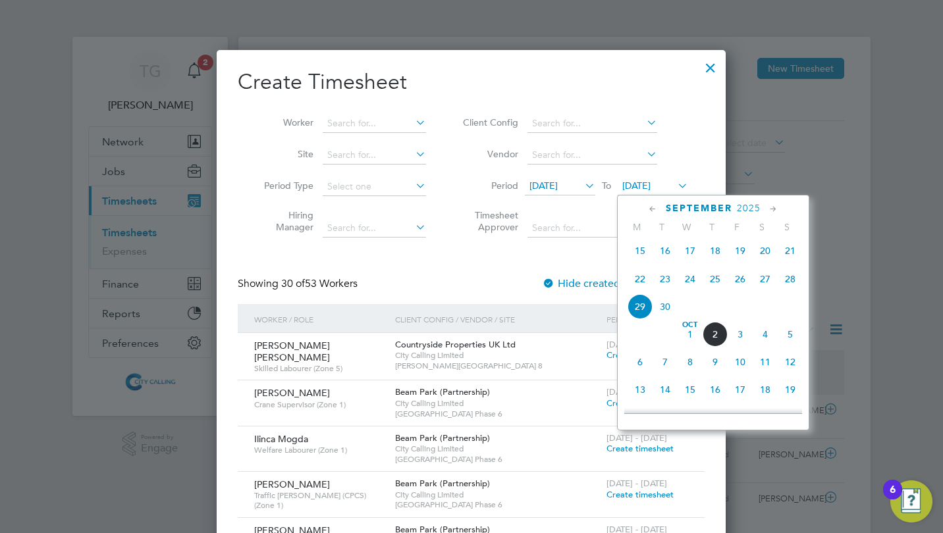
click at [789, 338] on span "5" at bounding box center [790, 334] width 25 height 25
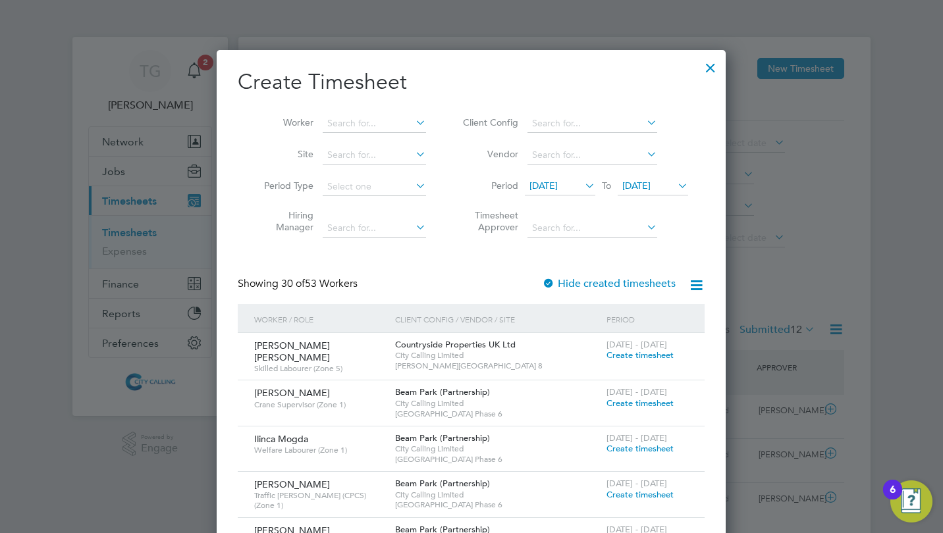
click at [342, 122] on input at bounding box center [374, 124] width 103 height 18
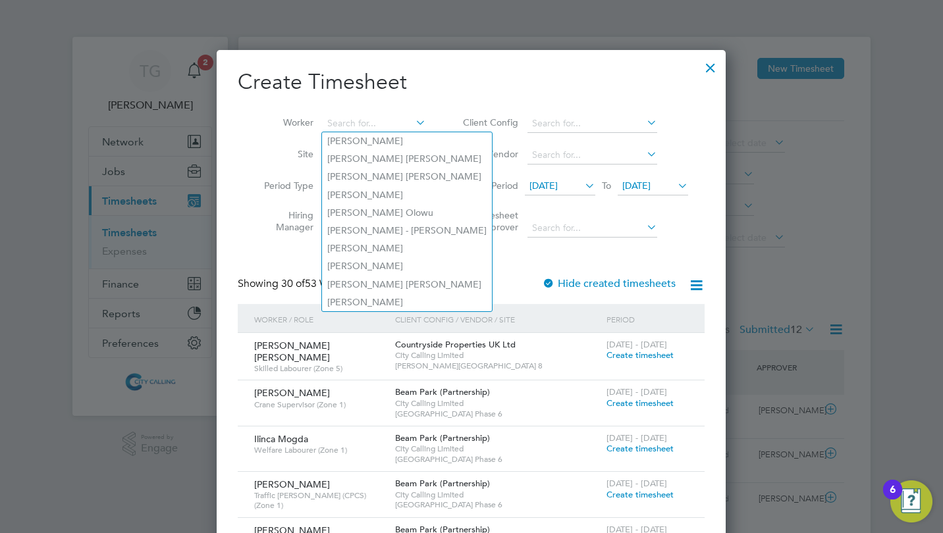
click at [342, 122] on input at bounding box center [374, 124] width 103 height 18
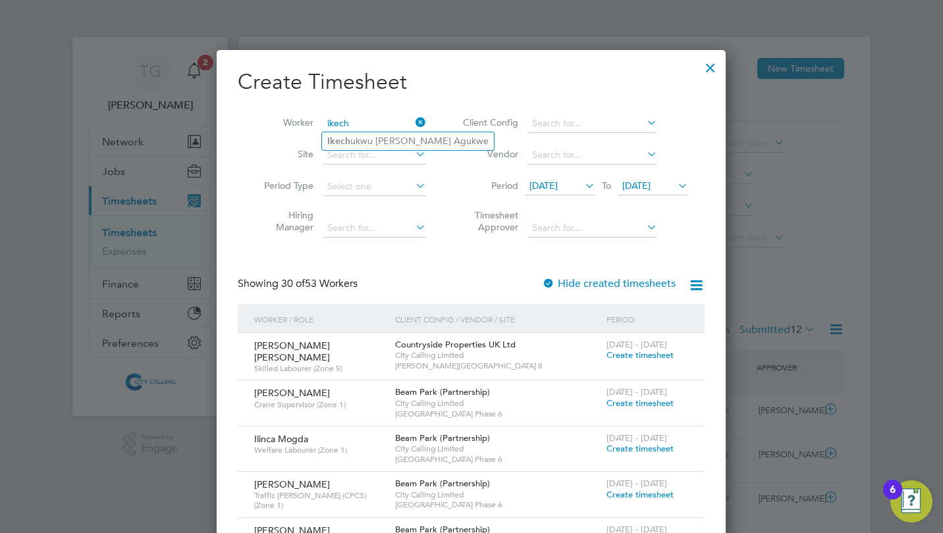
click at [354, 135] on li "Ikech ukwu Innocent Johnson Agukwe" at bounding box center [408, 141] width 172 height 18
type input "Ikechukwu Innocent Johnson Agukwe"
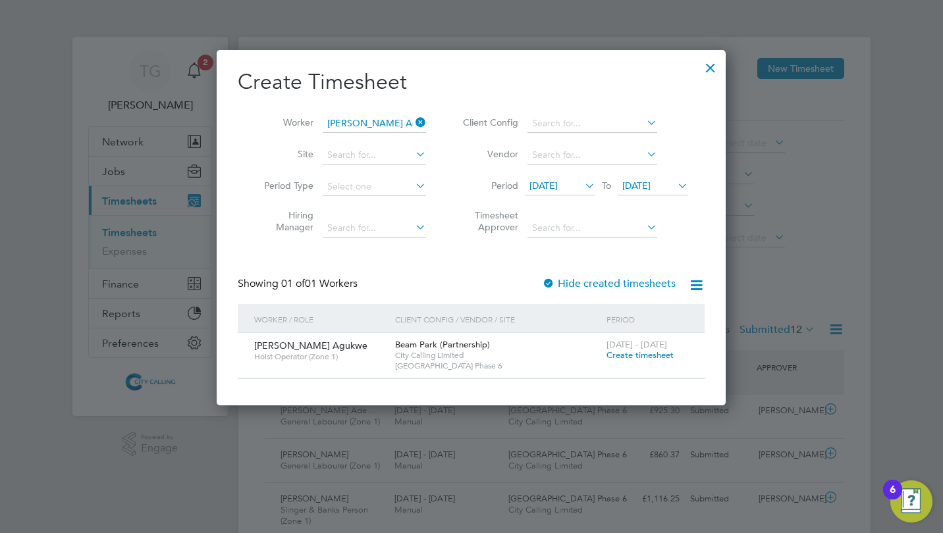
click at [611, 356] on span "Create timesheet" at bounding box center [639, 355] width 67 height 11
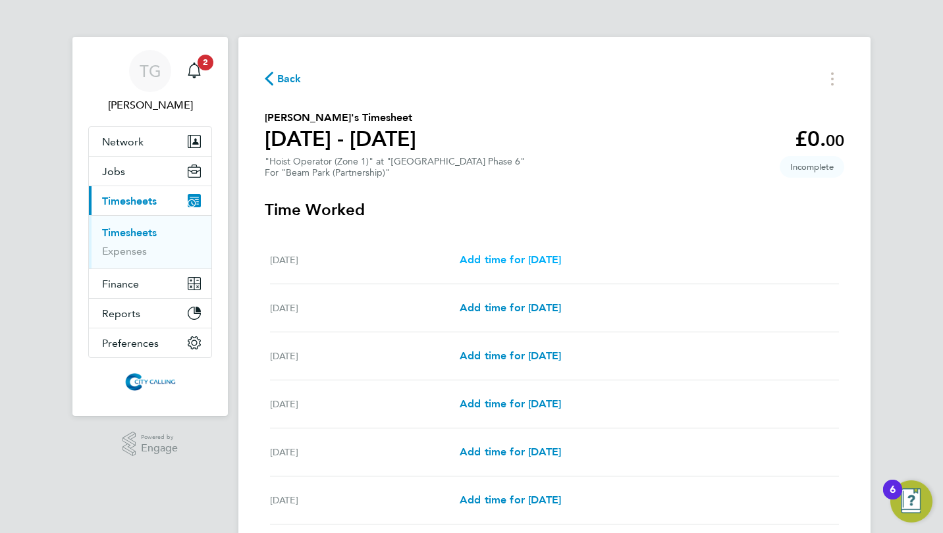
click at [531, 256] on span "Add time for [DATE]" at bounding box center [510, 260] width 101 height 13
select select "30"
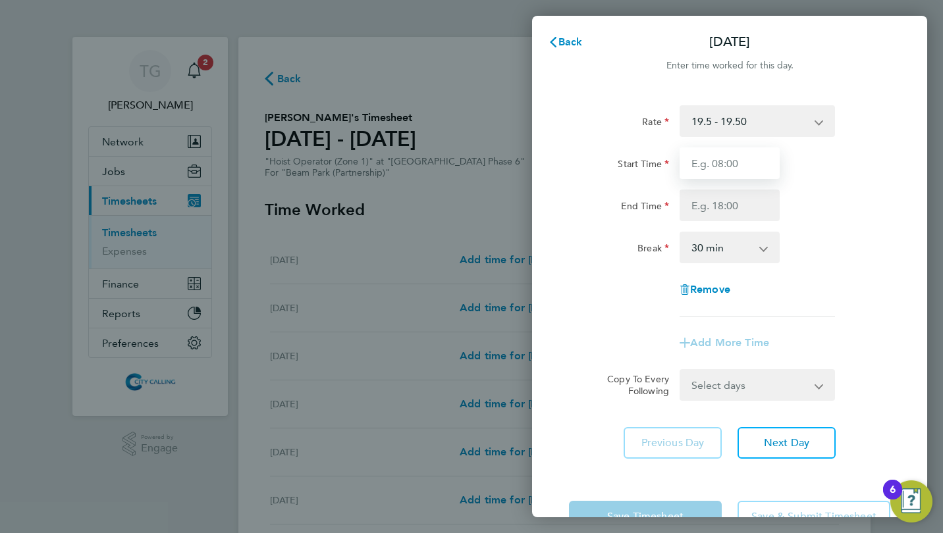
click at [700, 157] on input "Start Time" at bounding box center [730, 164] width 100 height 32
type input "07:30"
type input "16:30"
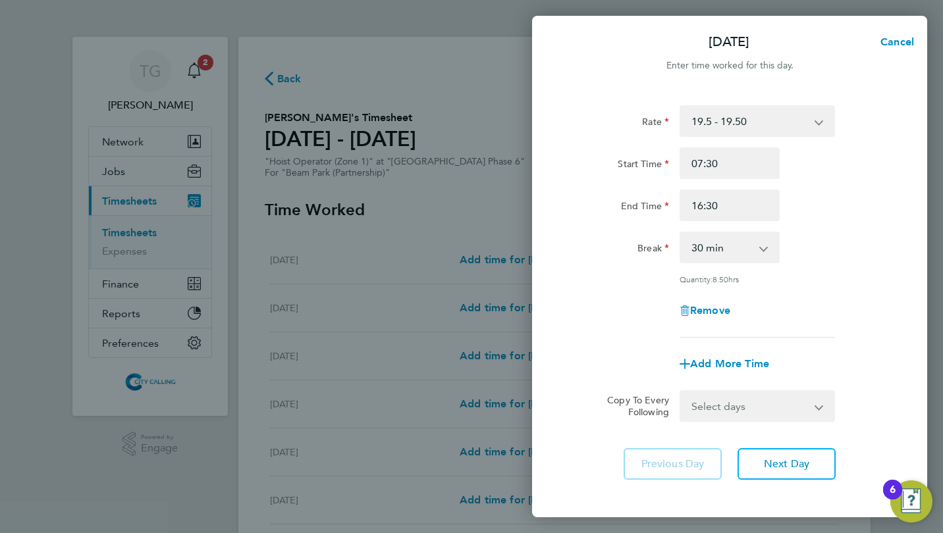
click at [634, 307] on div "Remove" at bounding box center [730, 311] width 332 height 32
click at [732, 408] on select "Select days Day Weekday (Mon-Fri) Weekend (Sat-Sun) [DATE] [DATE] [DATE] [DATE]…" at bounding box center [750, 406] width 138 height 29
select select "WEEKDAY"
click at [681, 392] on select "Select days Day Weekday (Mon-Fri) Weekend (Sat-Sun) [DATE] [DATE] [DATE] [DATE]…" at bounding box center [750, 406] width 138 height 29
select select "[DATE]"
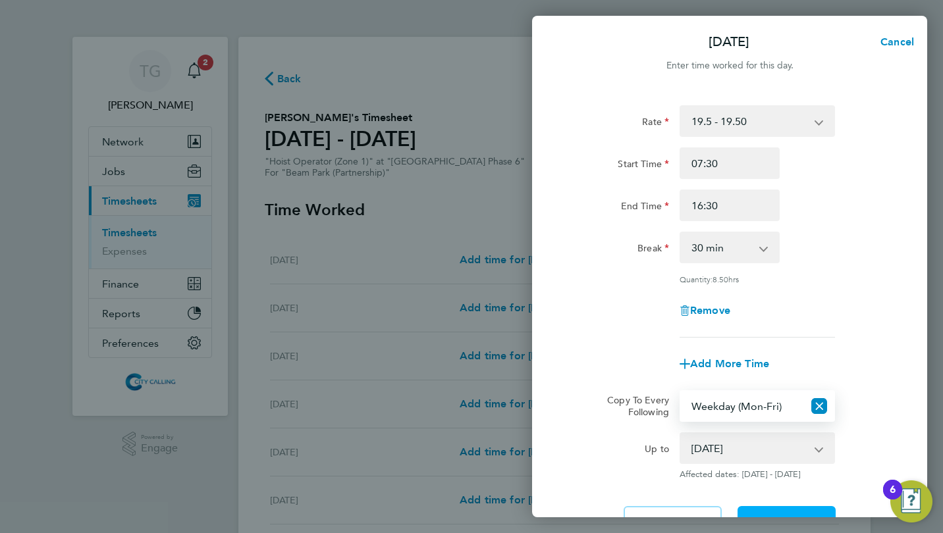
click at [772, 513] on button "Next Day" at bounding box center [787, 522] width 98 height 32
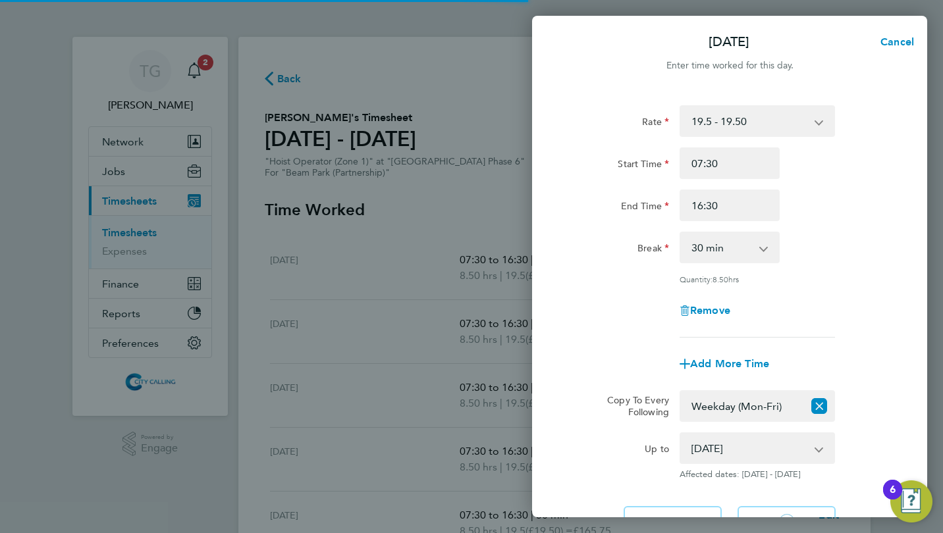
select select "30"
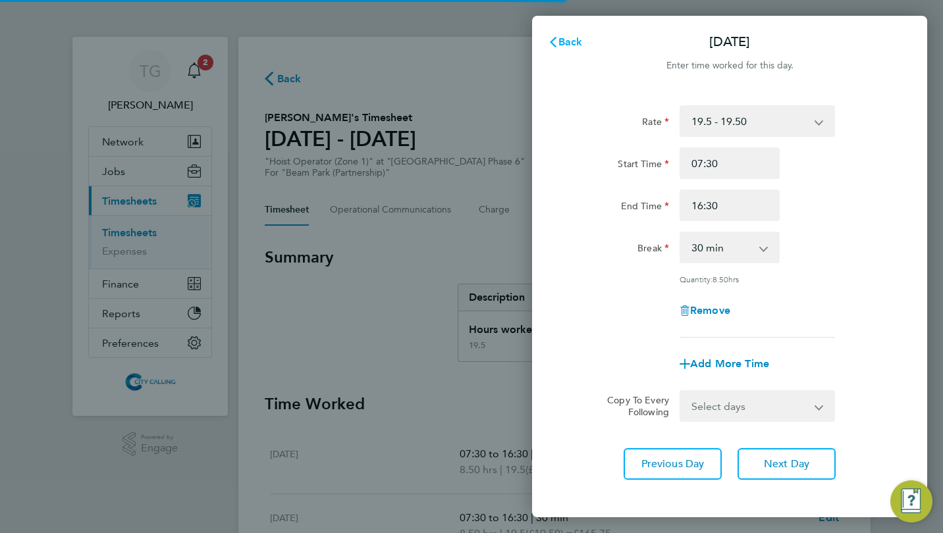
click at [560, 41] on span "Back" at bounding box center [570, 42] width 24 height 13
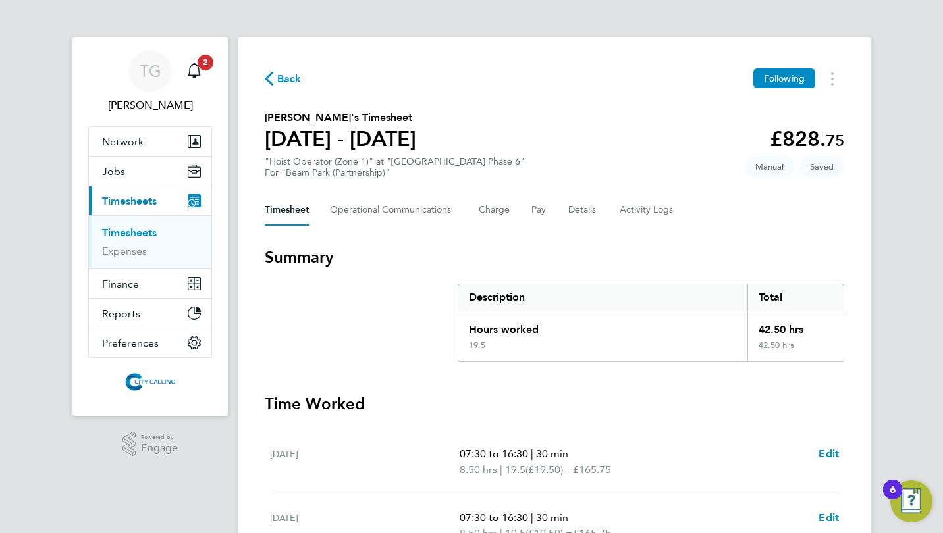
click at [483, 59] on div "Back Following Ikechukwu Innocent Johnson Agukwe's Timesheet 29 Sept - 05 Oct 2…" at bounding box center [554, 489] width 632 height 904
click at [599, 194] on div "Back Following Ikechukwu Innocent Johnson Agukwe's Timesheet 29 Sept - 05 Oct 2…" at bounding box center [554, 489] width 632 height 904
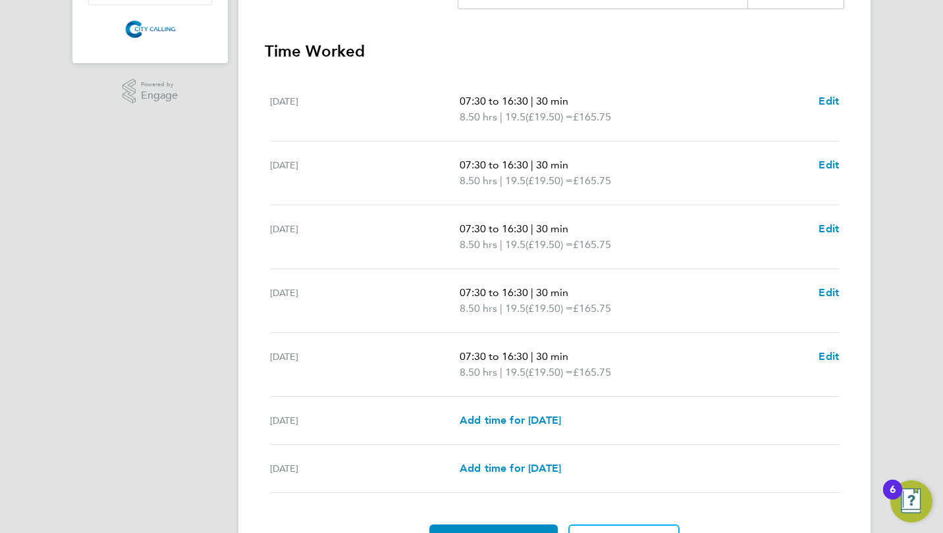
scroll to position [429, 0]
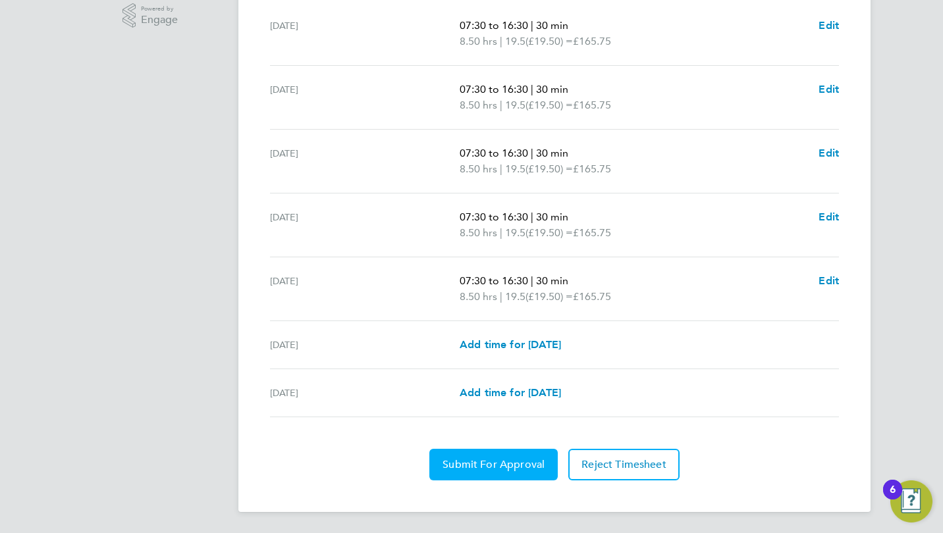
click at [491, 459] on span "Submit For Approval" at bounding box center [494, 464] width 102 height 13
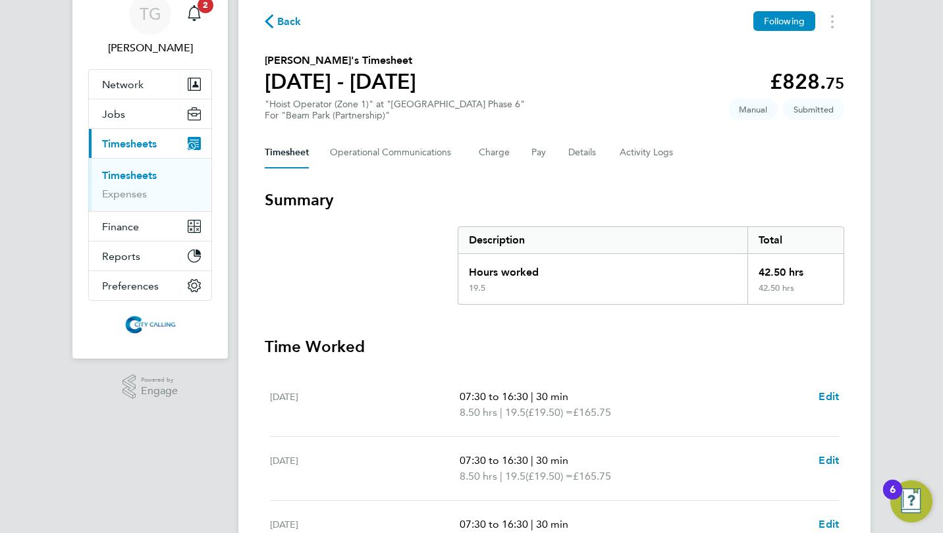
scroll to position [0, 0]
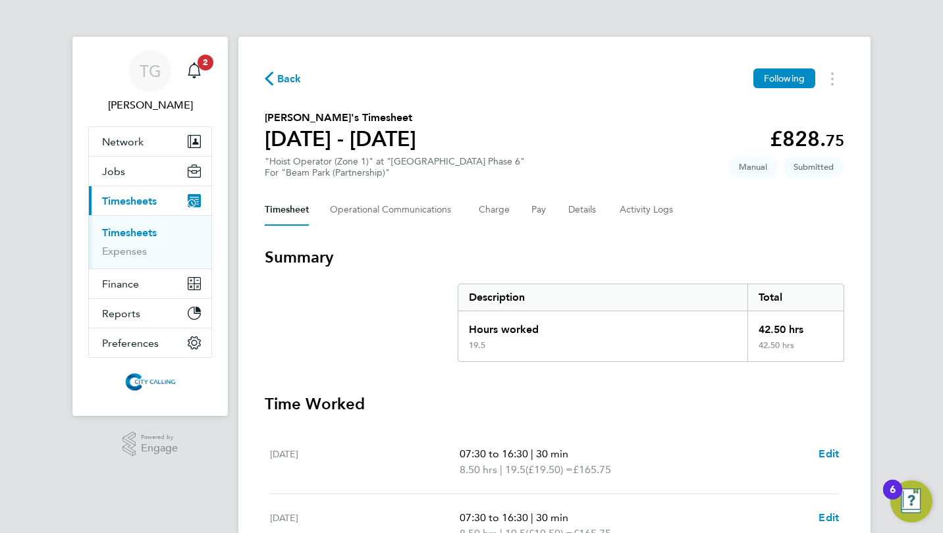
click at [288, 79] on span "Back" at bounding box center [289, 79] width 24 height 16
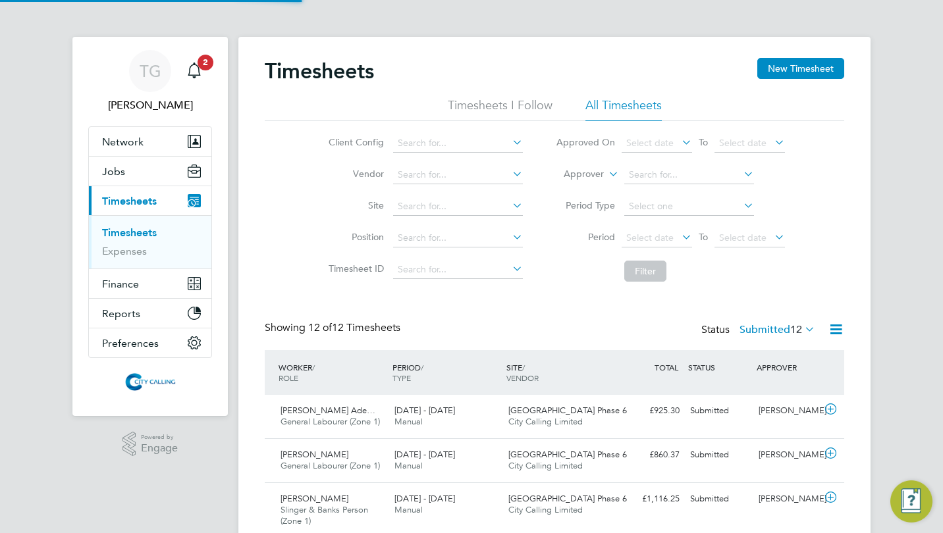
scroll to position [45, 114]
click at [652, 242] on span "Select date" at bounding box center [649, 238] width 47 height 12
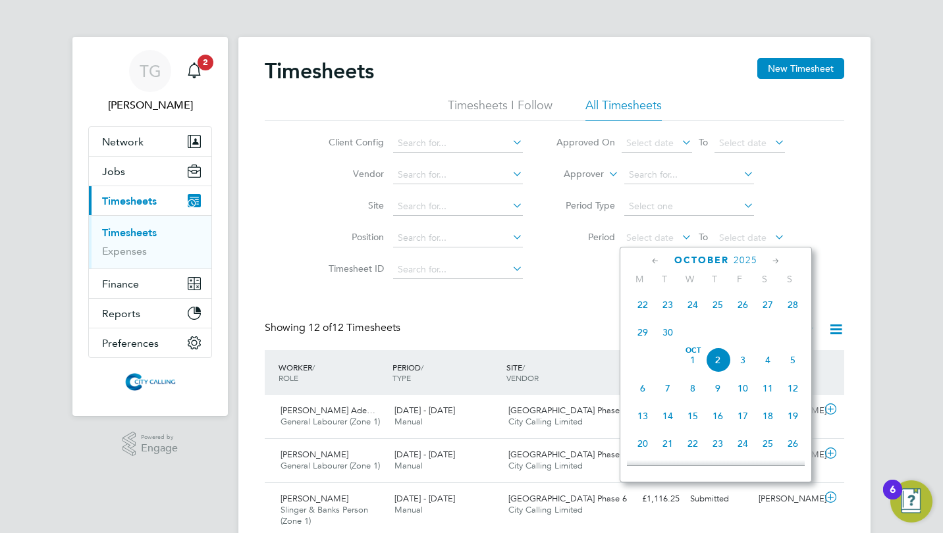
click at [644, 335] on span "29" at bounding box center [642, 332] width 25 height 25
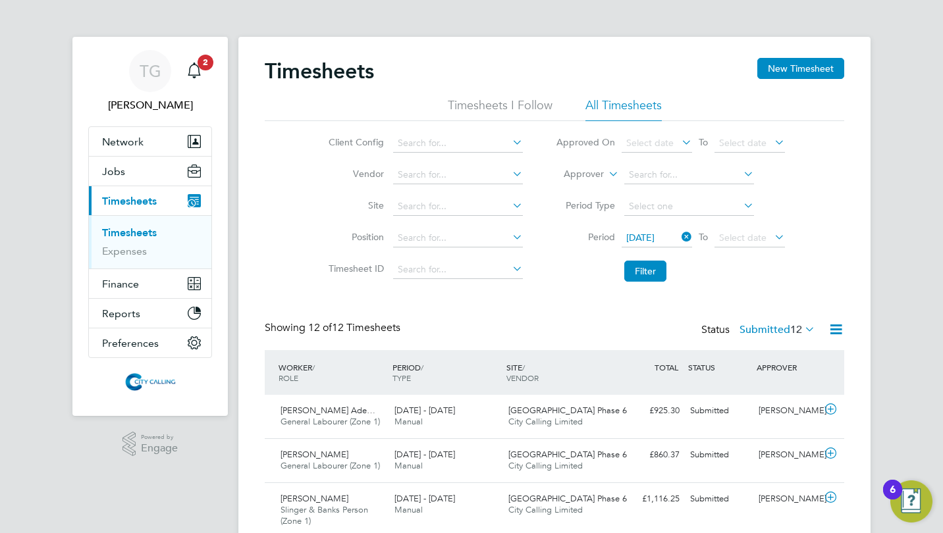
click at [789, 66] on button "New Timesheet" at bounding box center [800, 68] width 87 height 21
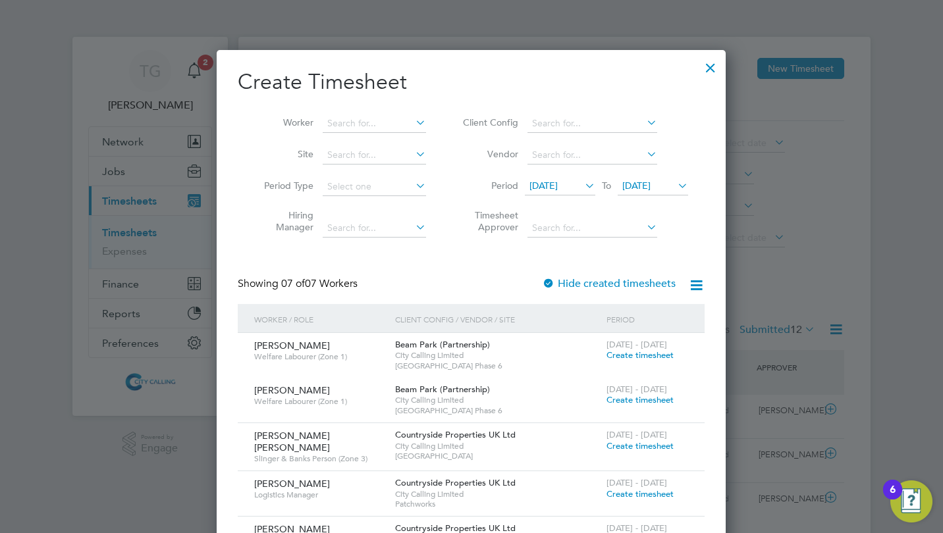
click at [558, 184] on span "18 Sep 2025" at bounding box center [543, 186] width 28 height 12
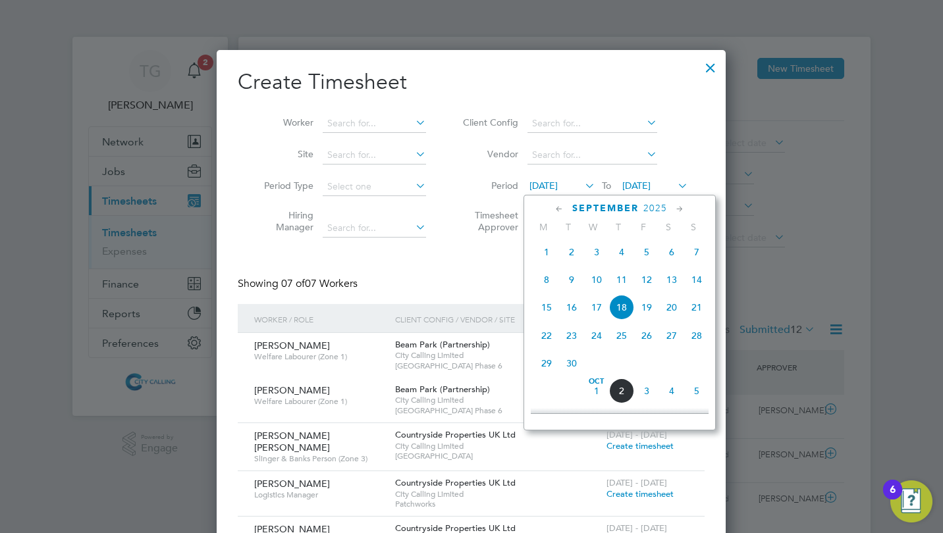
click at [547, 364] on span "29" at bounding box center [546, 363] width 25 height 25
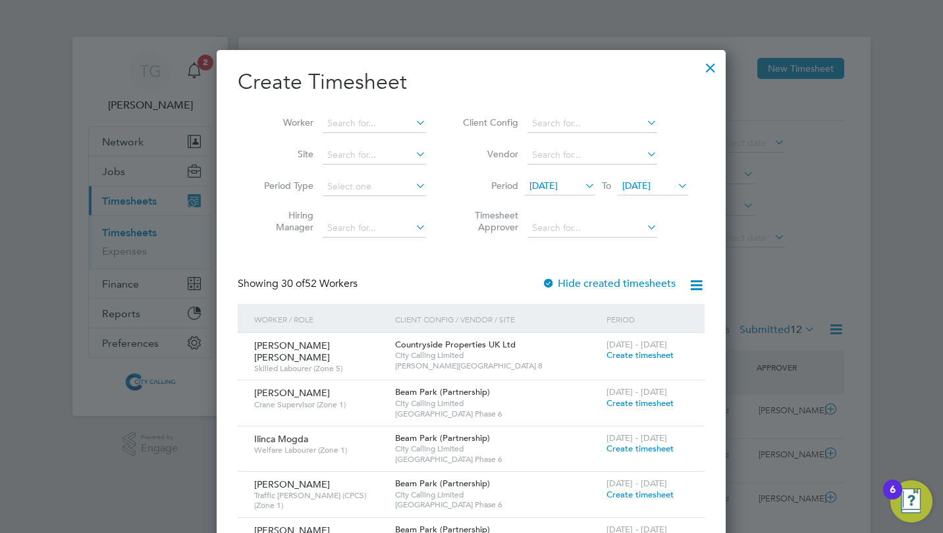
click at [649, 185] on span "29 Sep 2025" at bounding box center [636, 186] width 28 height 12
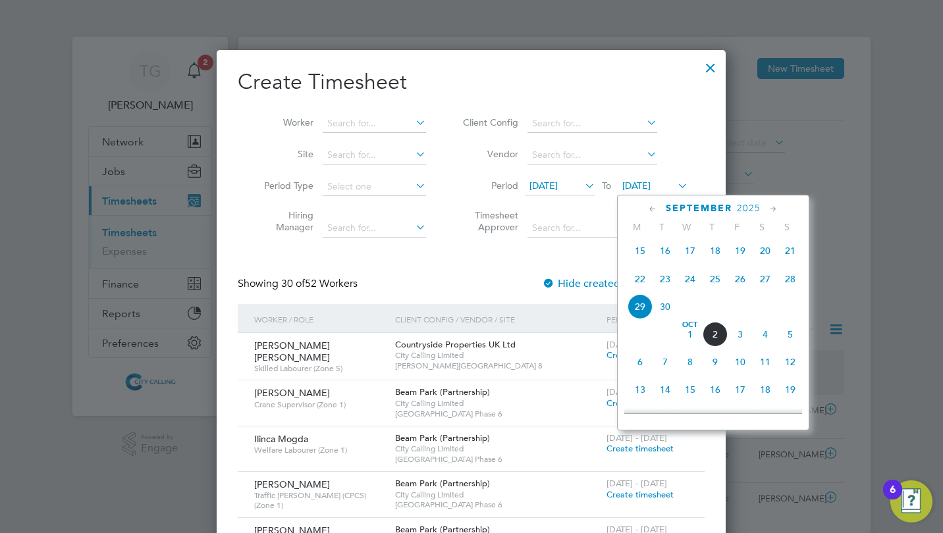
click at [789, 339] on span "5" at bounding box center [790, 334] width 25 height 25
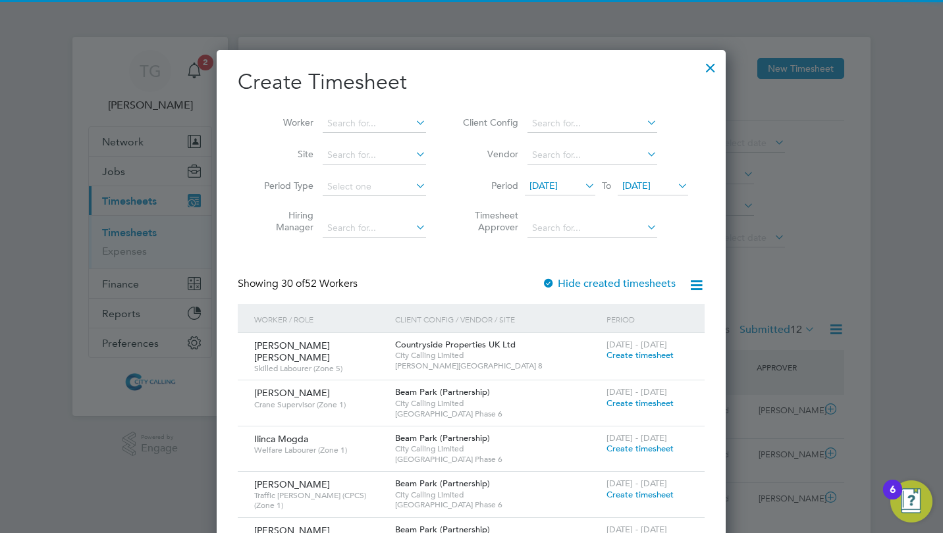
click at [340, 124] on input at bounding box center [374, 124] width 103 height 18
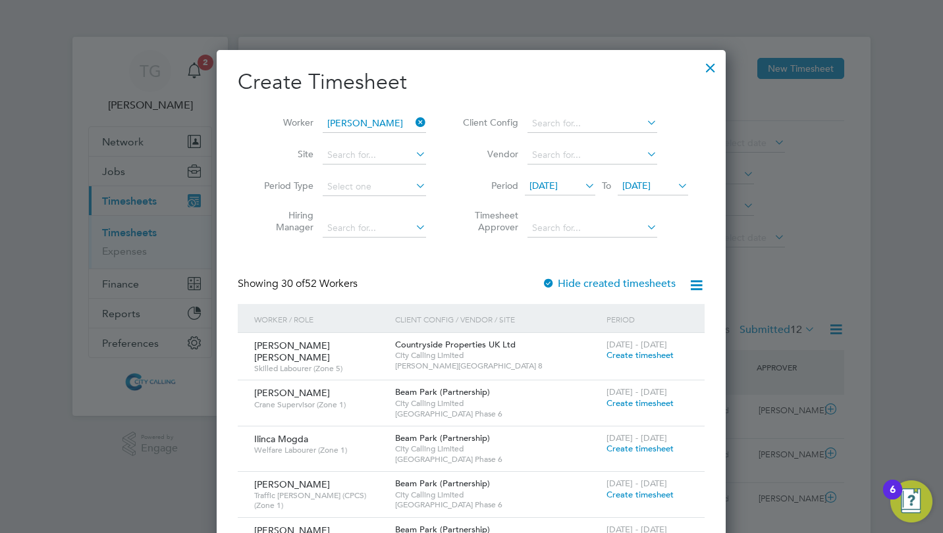
click at [348, 135] on li "Maroo f Ajala" at bounding box center [406, 141] width 169 height 18
type input "Maroof Ajala"
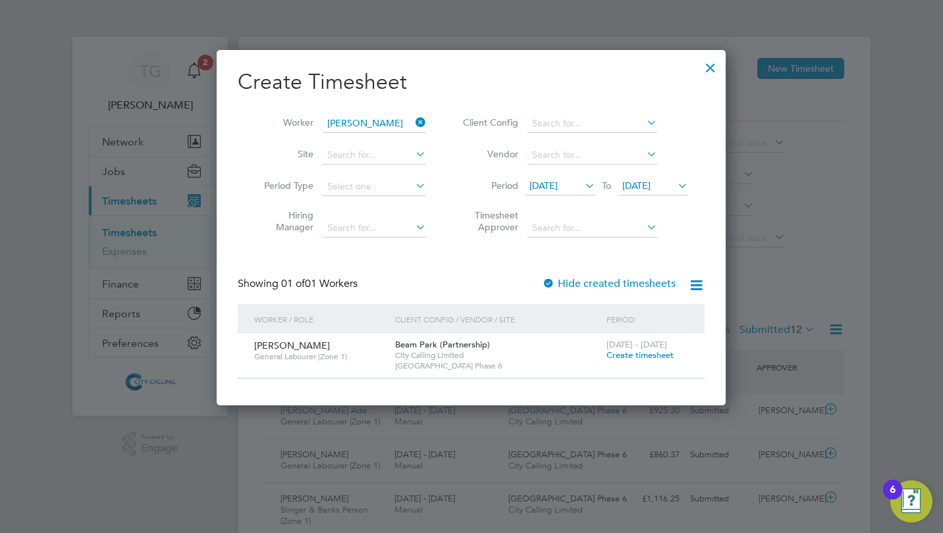
click at [636, 354] on span "Create timesheet" at bounding box center [639, 355] width 67 height 11
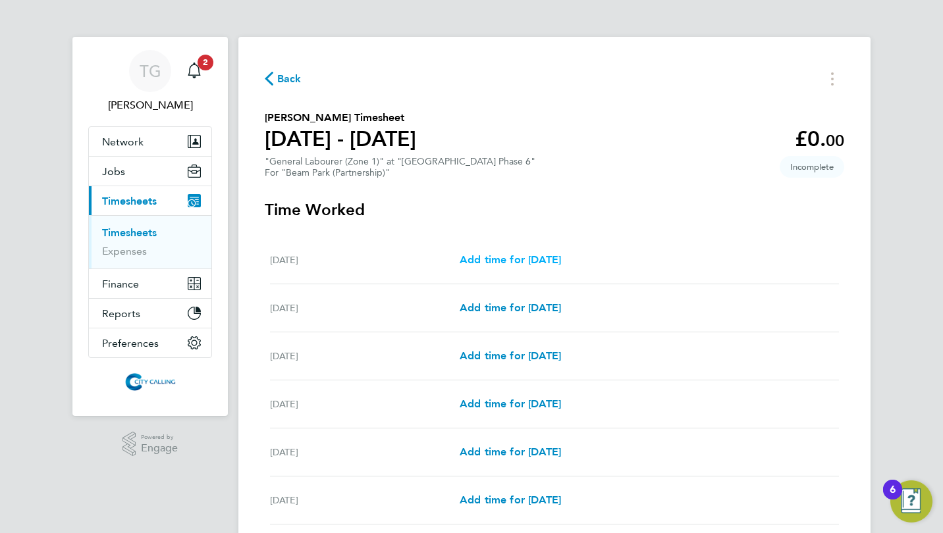
click at [483, 258] on span "Add time for Mon 29 Sep" at bounding box center [510, 260] width 101 height 13
select select "30"
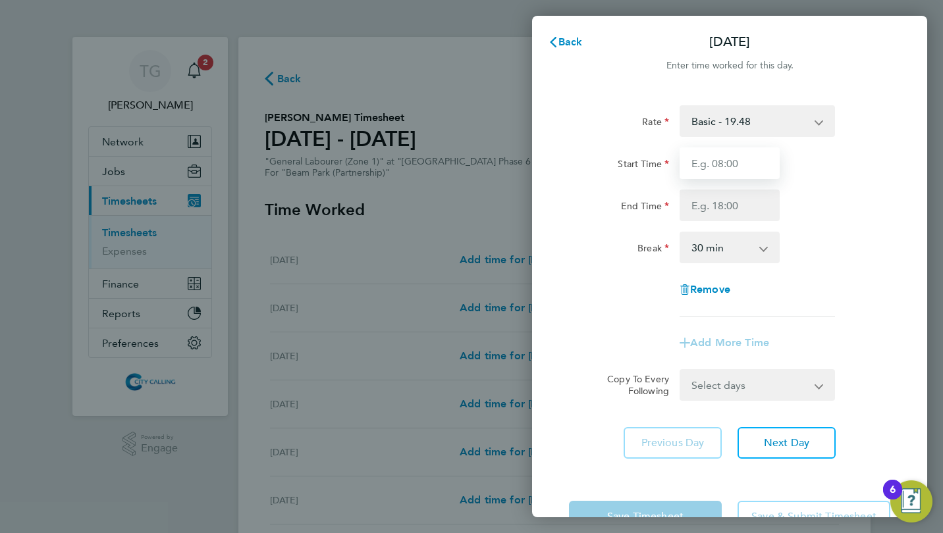
click at [698, 160] on input "Start Time" at bounding box center [730, 164] width 100 height 32
type input "07:30"
type input "16:30"
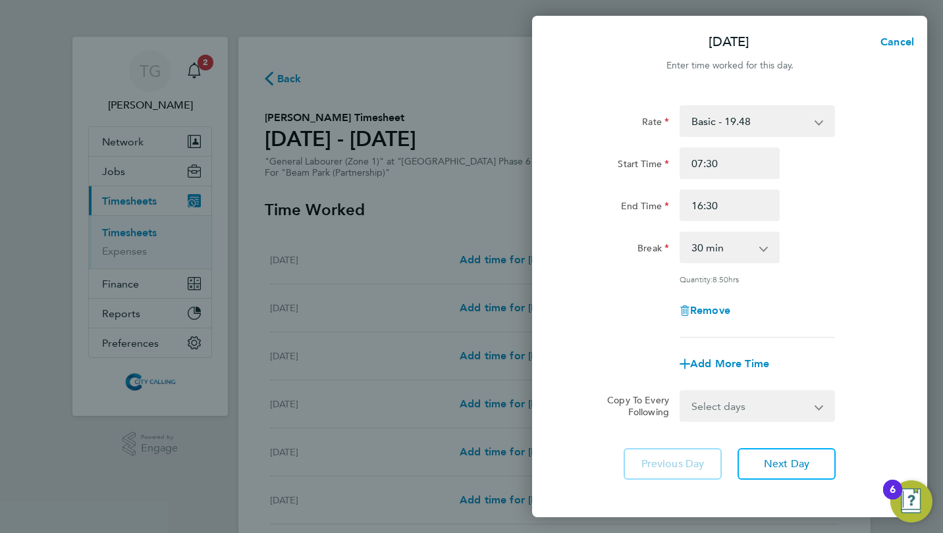
click at [726, 403] on select "Select days Day Weekday (Mon-Fri) Weekend (Sat-Sun) Tuesday Wednesday Thursday …" at bounding box center [750, 406] width 138 height 29
select select "TUE"
click at [681, 392] on select "Select days Day Weekday (Mon-Fri) Weekend (Sat-Sun) Tuesday Wednesday Thursday …" at bounding box center [750, 406] width 138 height 29
select select "2025-10-05"
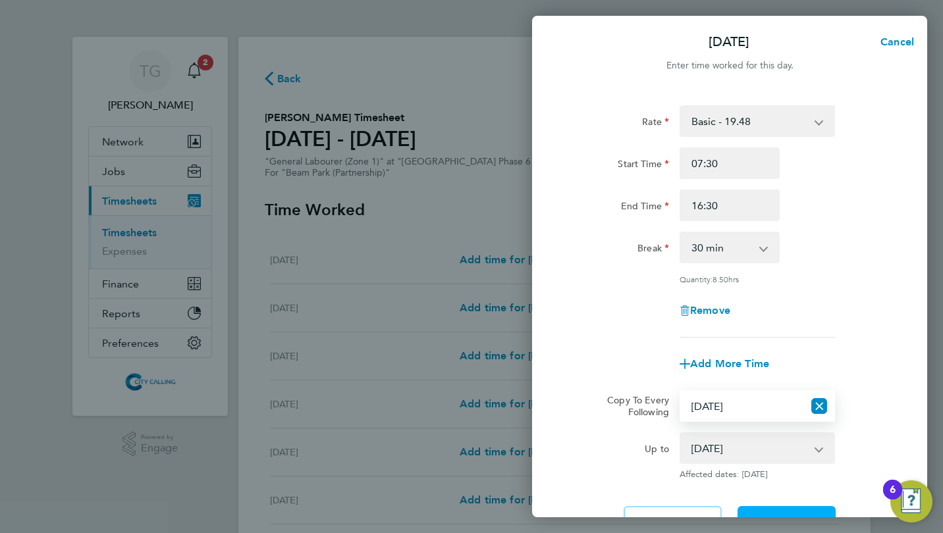
click at [792, 509] on button "Next Day" at bounding box center [787, 522] width 98 height 32
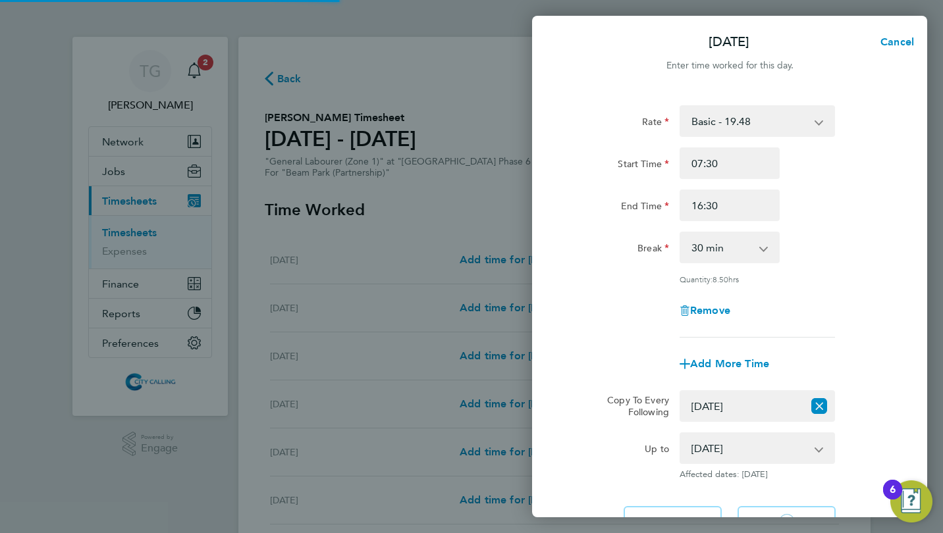
select select "30"
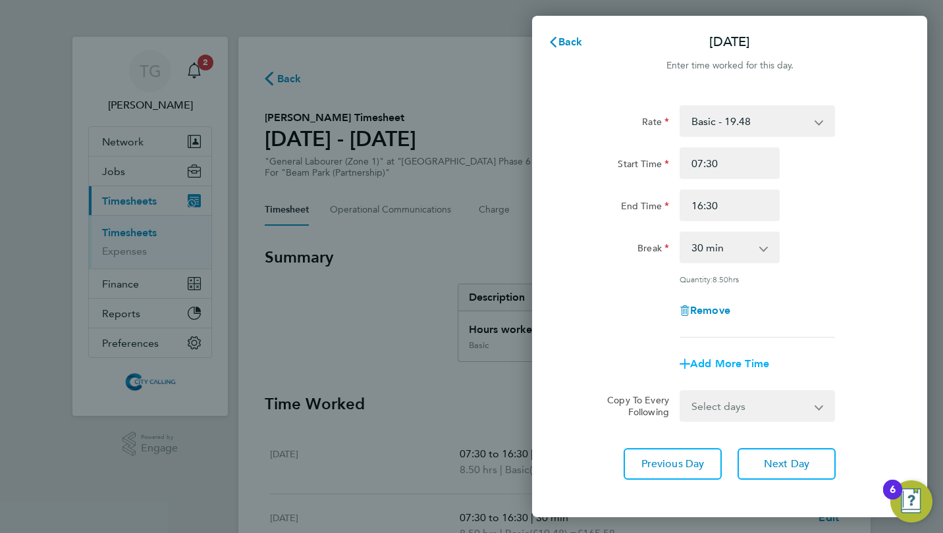
click at [707, 361] on span "Add More Time" at bounding box center [729, 364] width 79 height 13
select select "null"
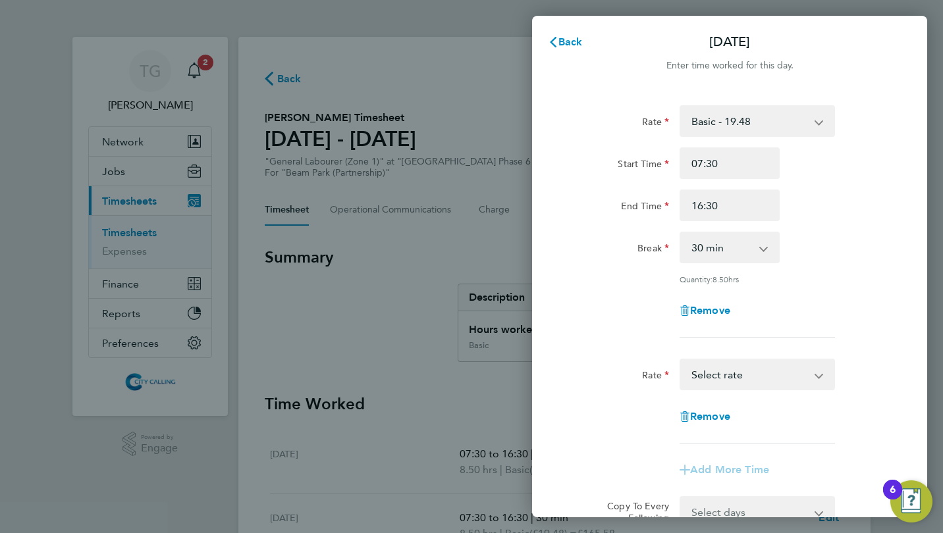
click at [722, 374] on select "Basic - 19.48 Select rate" at bounding box center [749, 374] width 137 height 29
click at [587, 332] on div "Rate Basic - 19.48 Start Time 07:30 End Time 16:30 Break 0 min 15 min 30 min 45…" at bounding box center [729, 221] width 321 height 232
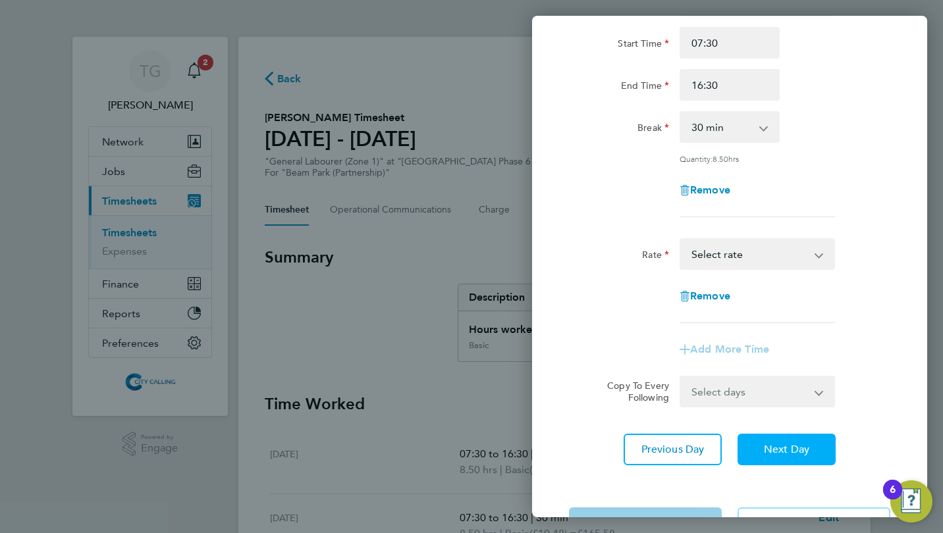
click at [766, 444] on span "Next Day" at bounding box center [786, 449] width 45 height 13
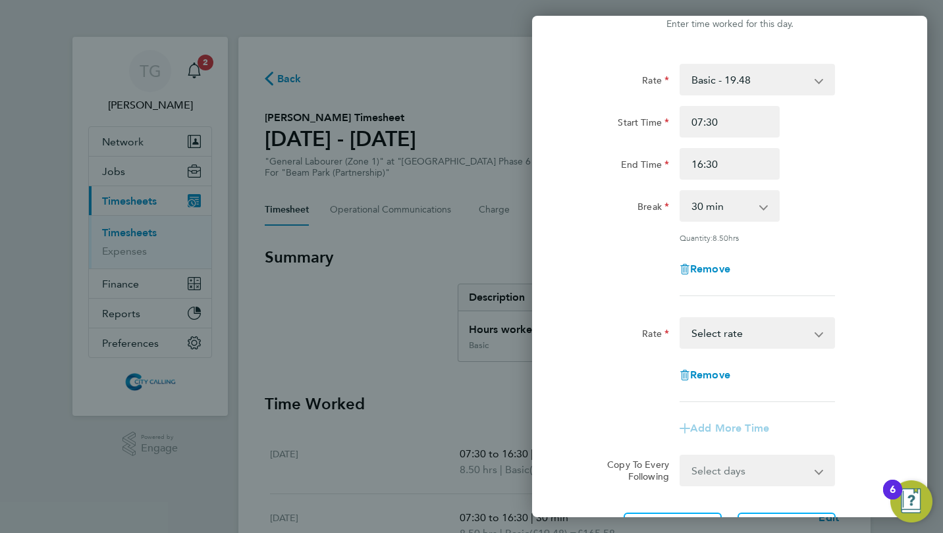
select select "30"
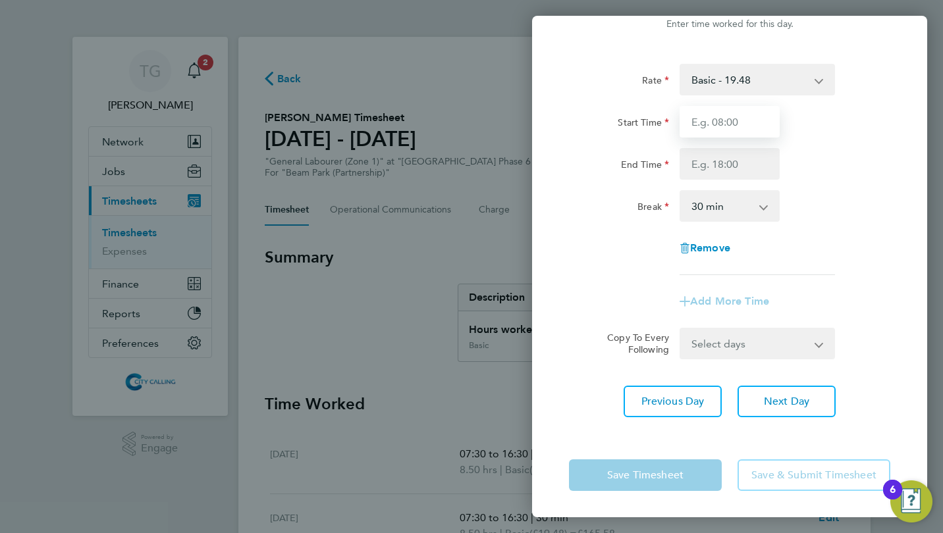
click at [708, 119] on input "Start Time" at bounding box center [730, 122] width 100 height 32
type input "07:30"
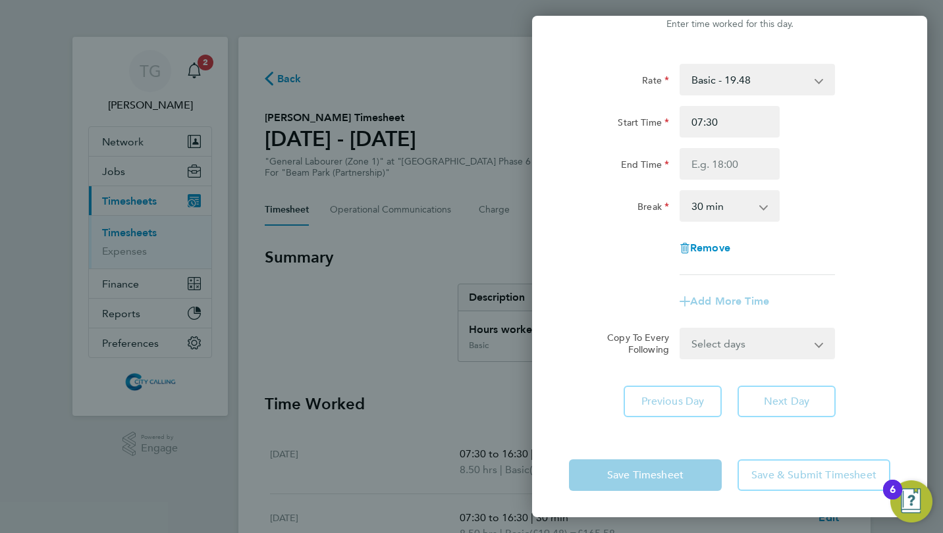
click at [618, 294] on div "Add More Time" at bounding box center [730, 302] width 332 height 32
click at [579, 271] on div "Rate Basic - 19.48 Start Time 07:30 End Time Break 0 min 15 min 30 min 45 min 6…" at bounding box center [729, 169] width 321 height 211
click at [711, 167] on input "End Time" at bounding box center [730, 164] width 100 height 32
type input "16:30"
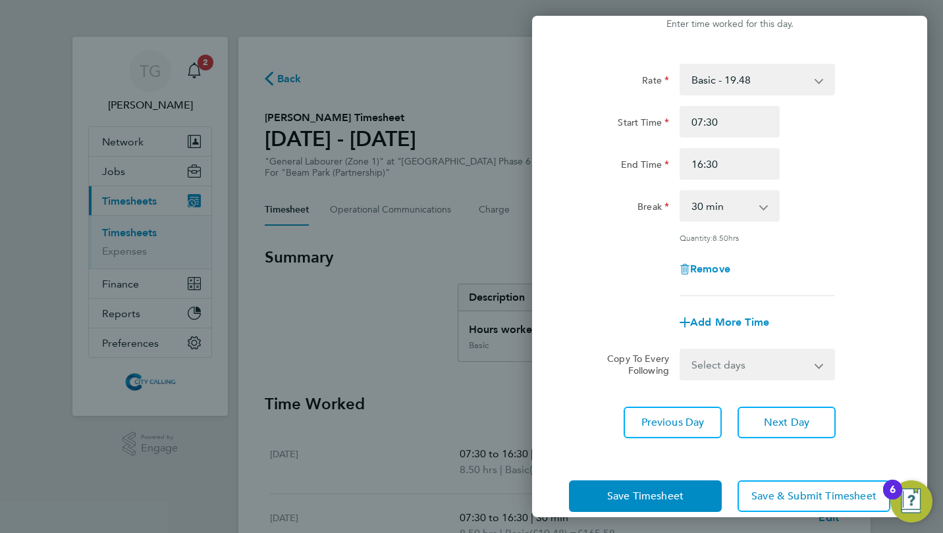
click at [628, 277] on div "Remove" at bounding box center [730, 270] width 332 height 32
click at [643, 487] on button "Save Timesheet" at bounding box center [645, 497] width 153 height 32
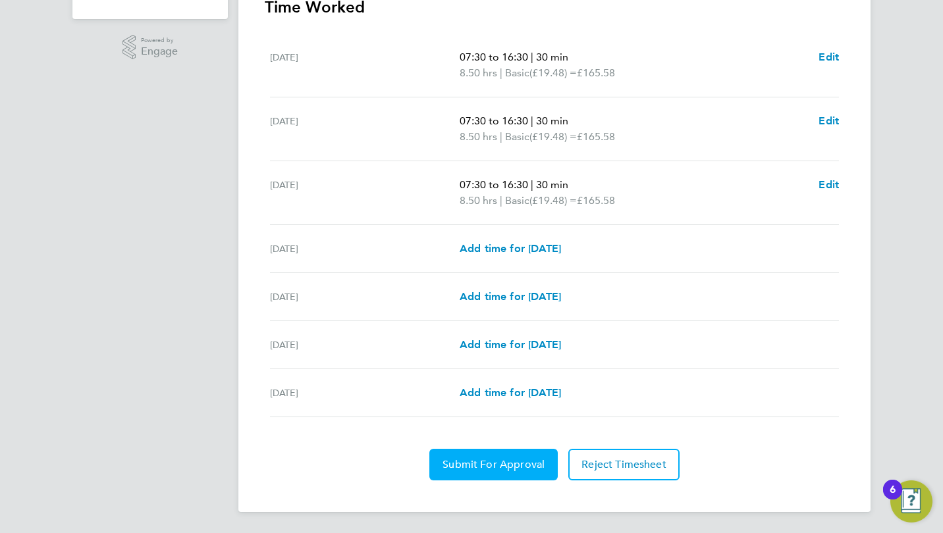
click at [480, 455] on button "Submit For Approval" at bounding box center [493, 465] width 128 height 32
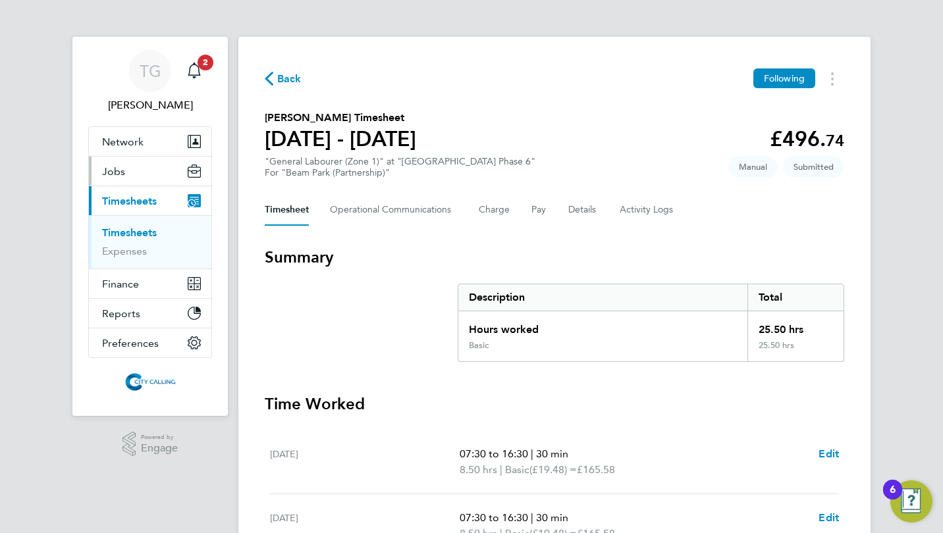
click at [122, 173] on span "Jobs" at bounding box center [113, 171] width 23 height 13
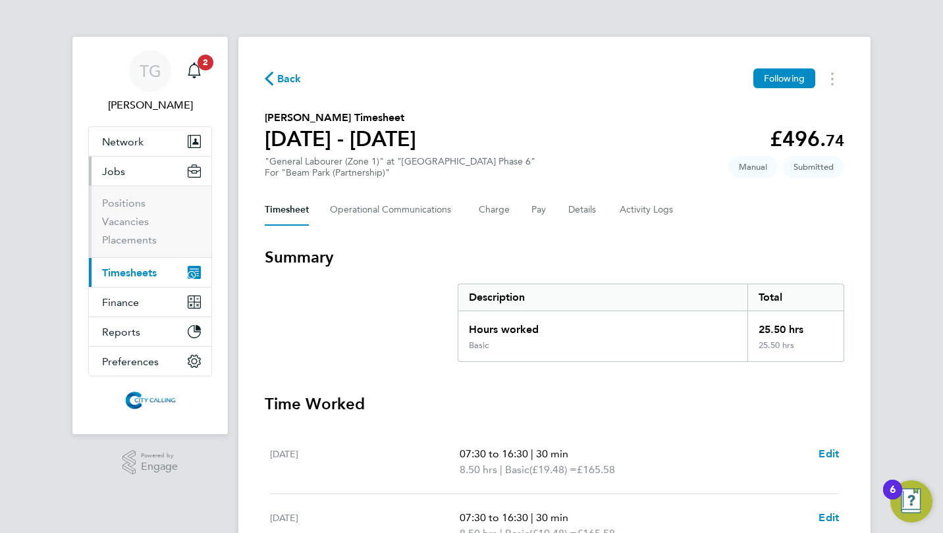
click at [132, 234] on li "Placements" at bounding box center [151, 240] width 99 height 13
click at [132, 238] on link "Placements" at bounding box center [129, 240] width 55 height 13
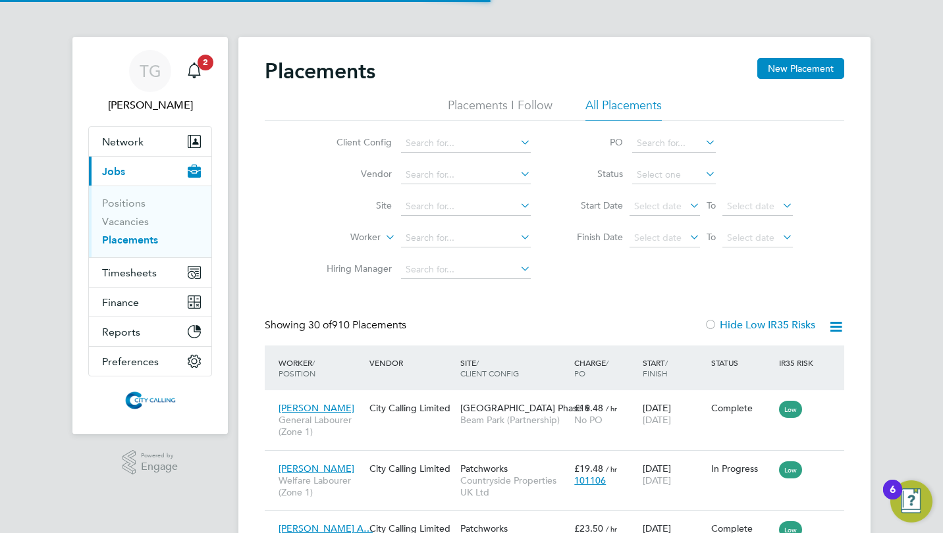
scroll to position [13, 63]
click at [449, 236] on input at bounding box center [466, 238] width 130 height 18
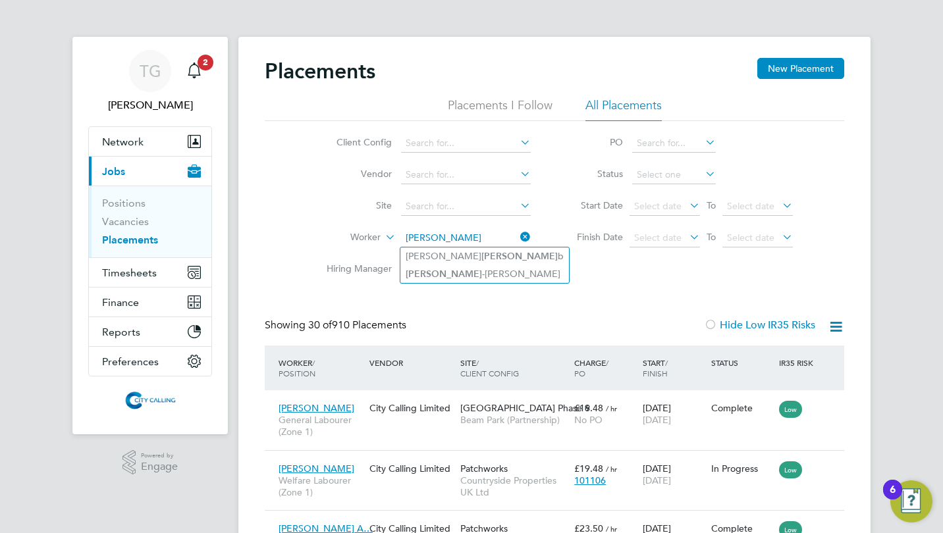
click at [450, 269] on li "Ana -Maria Soare" at bounding box center [484, 274] width 169 height 18
type input "Ana-Maria Soare"
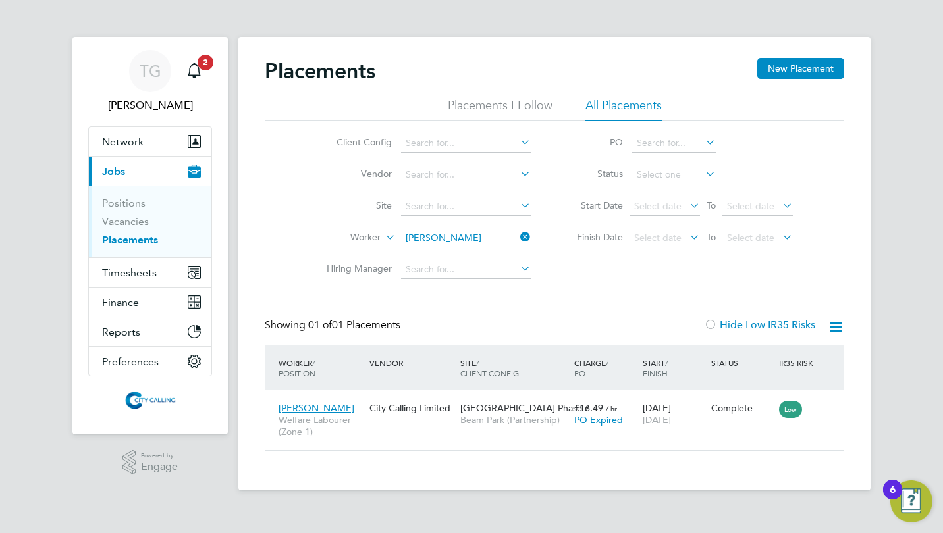
click at [518, 235] on icon at bounding box center [518, 237] width 0 height 18
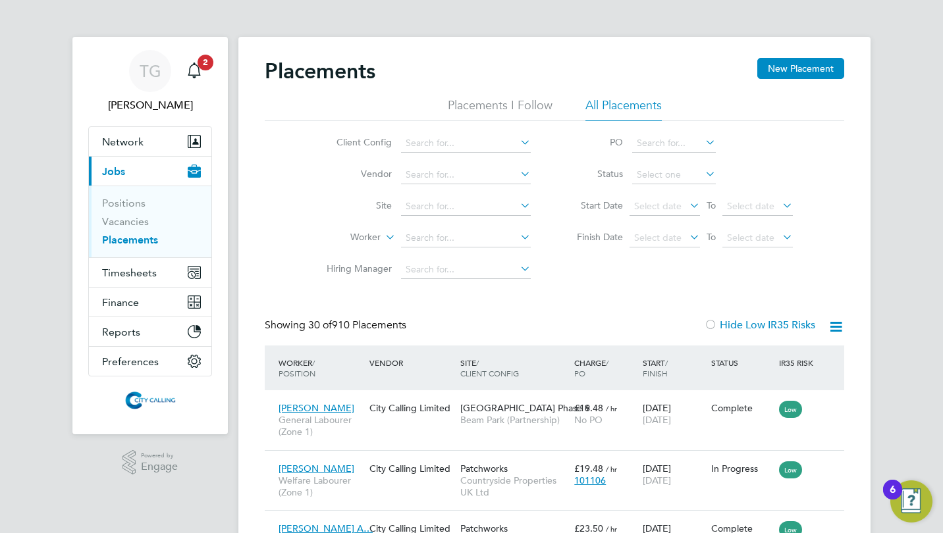
click at [419, 237] on input at bounding box center [466, 238] width 130 height 18
type input "e"
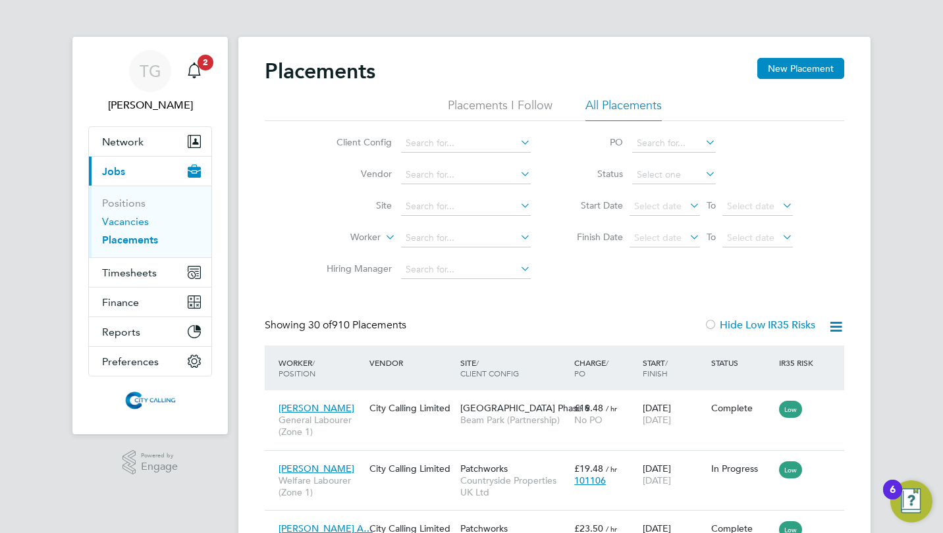
click at [136, 217] on link "Vacancies" at bounding box center [125, 221] width 47 height 13
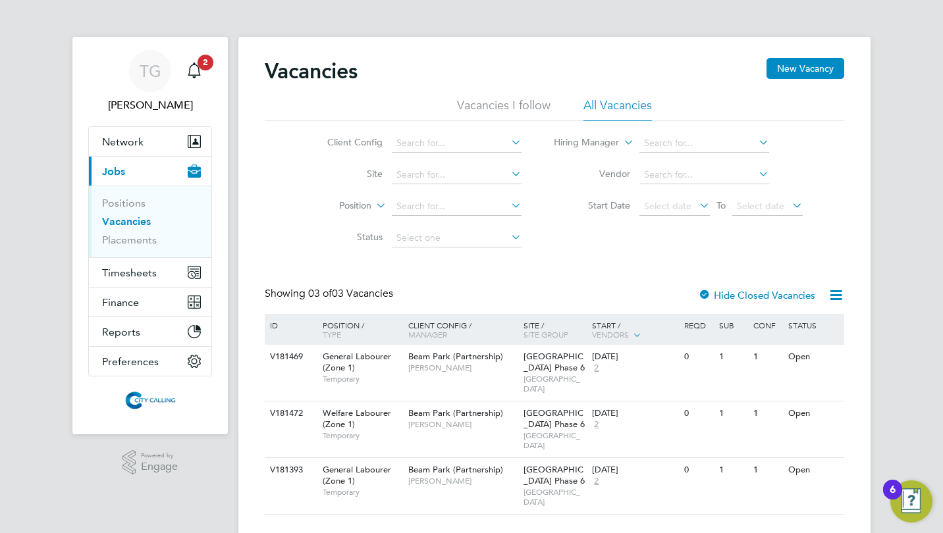
click at [539, 408] on span "Beam Park Phase 6" at bounding box center [554, 419] width 61 height 22
click at [138, 269] on span "Timesheets" at bounding box center [129, 273] width 55 height 13
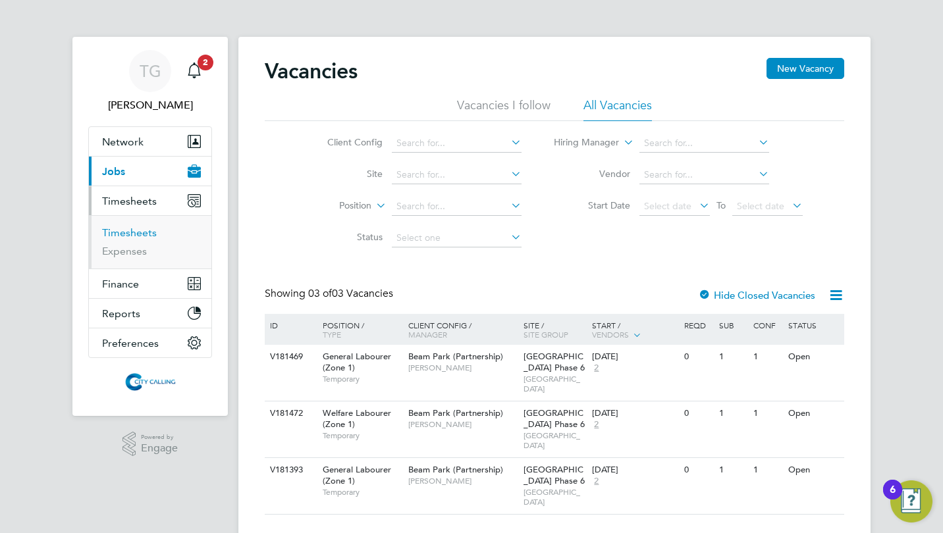
click at [134, 234] on link "Timesheets" at bounding box center [129, 233] width 55 height 13
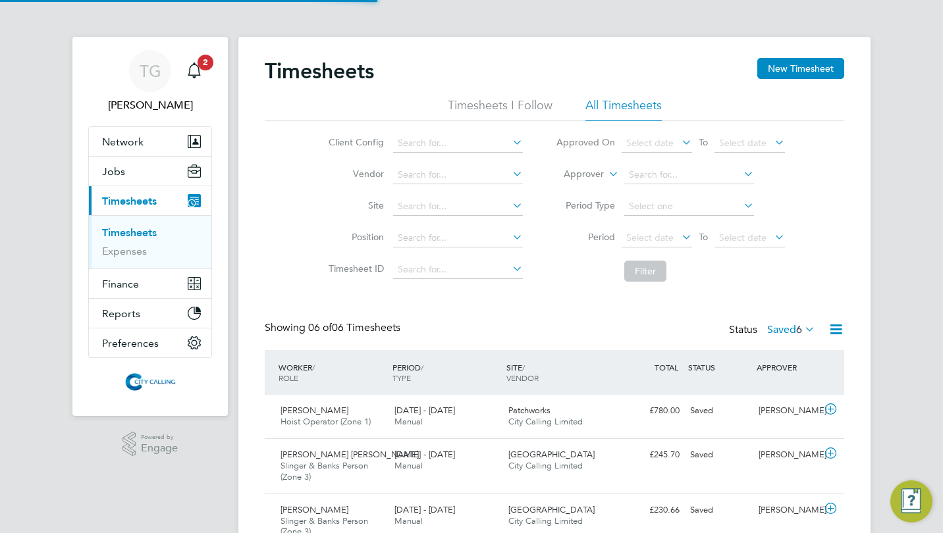
scroll to position [45, 114]
click at [790, 70] on button "New Timesheet" at bounding box center [800, 68] width 87 height 21
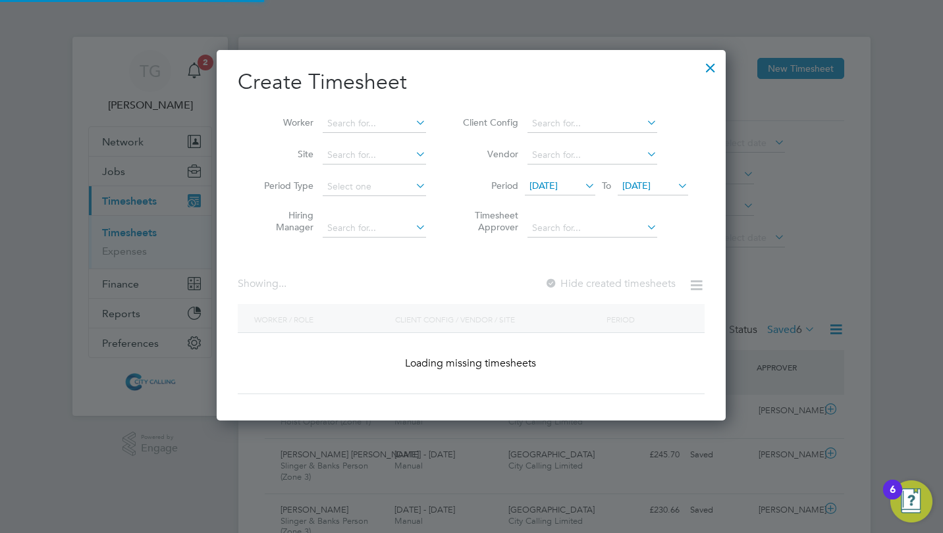
scroll to position [763, 510]
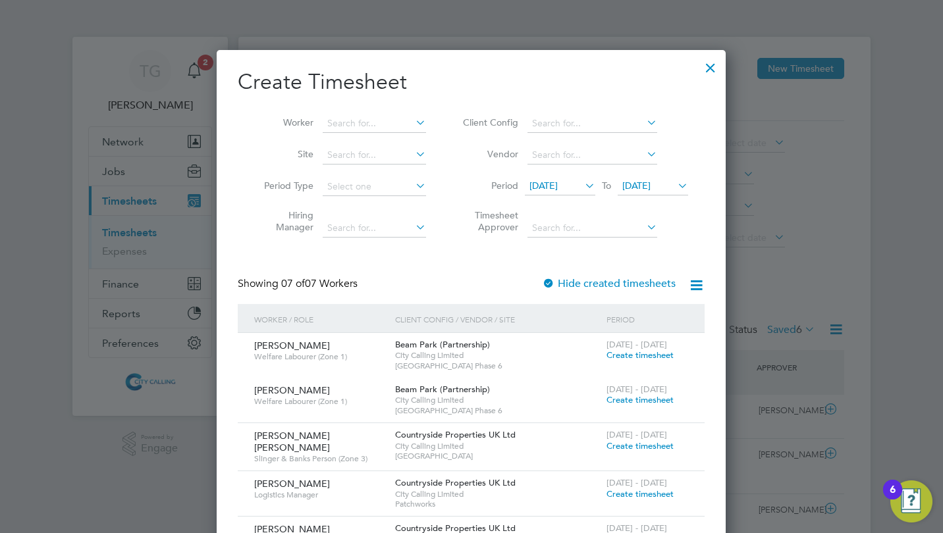
click at [558, 184] on span "18 Sep 2025" at bounding box center [543, 186] width 28 height 12
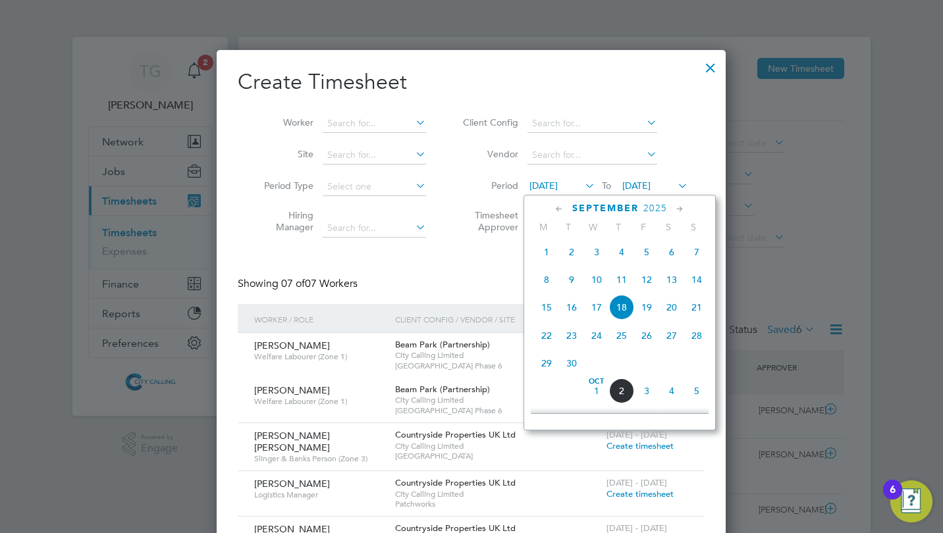
click at [547, 374] on span "29" at bounding box center [546, 363] width 25 height 25
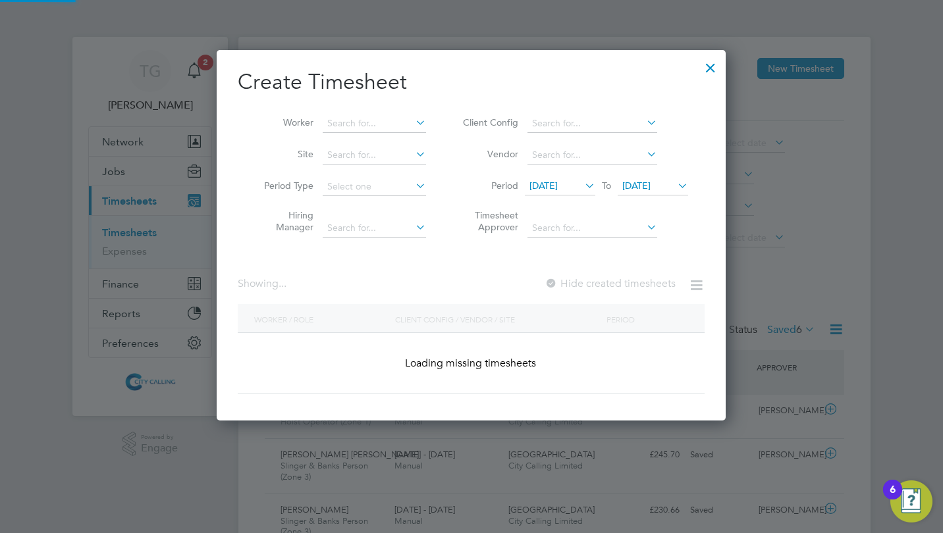
scroll to position [7, 7]
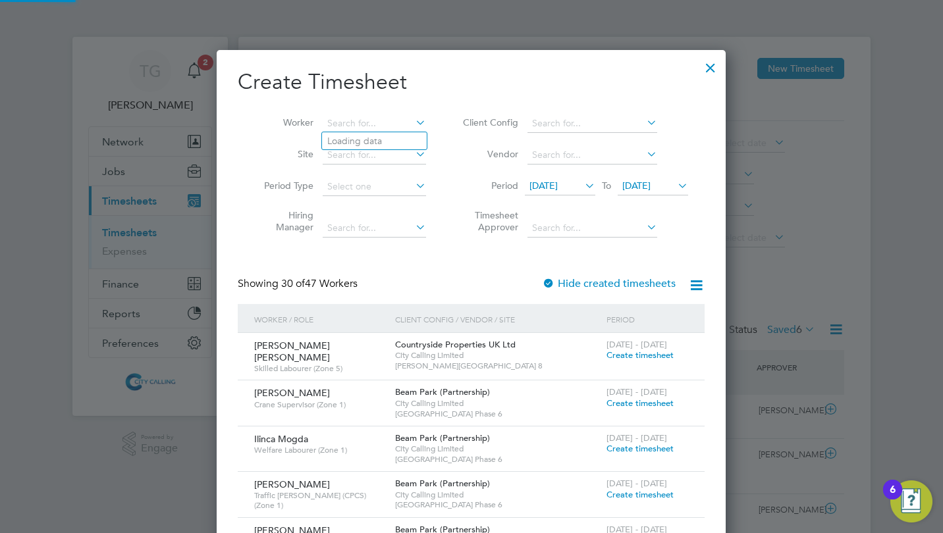
click at [342, 121] on input at bounding box center [374, 124] width 103 height 18
type input "okei"
click at [626, 182] on span "29 Sep 2025" at bounding box center [636, 186] width 28 height 12
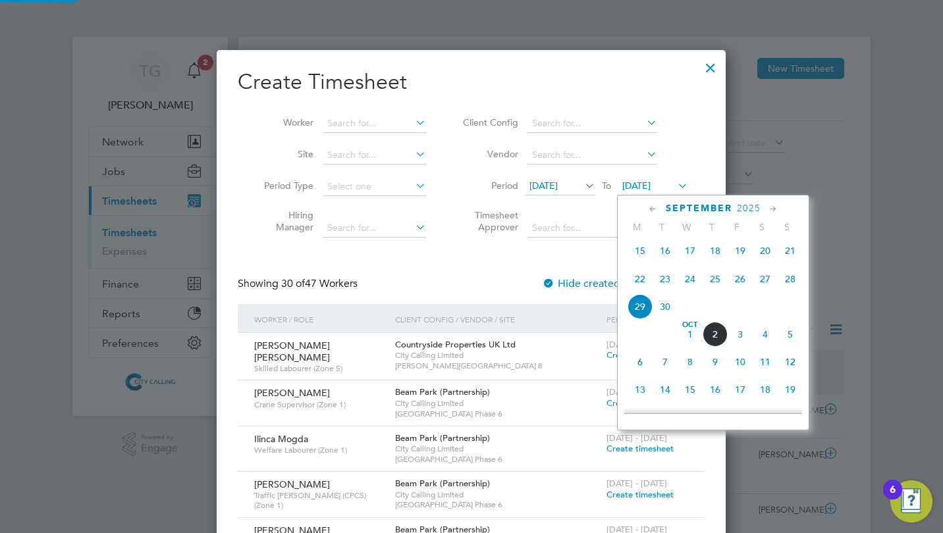
click at [790, 338] on span "5" at bounding box center [790, 334] width 25 height 25
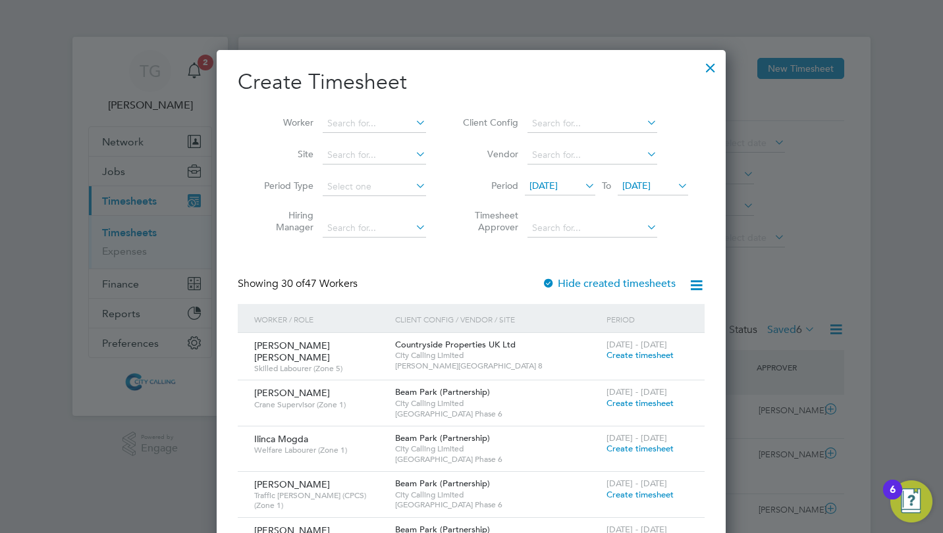
click at [344, 122] on input at bounding box center [374, 124] width 103 height 18
type input "okei"
click at [344, 122] on input "dickson" at bounding box center [374, 124] width 103 height 18
type input "dickson"
click at [711, 67] on div at bounding box center [711, 65] width 24 height 24
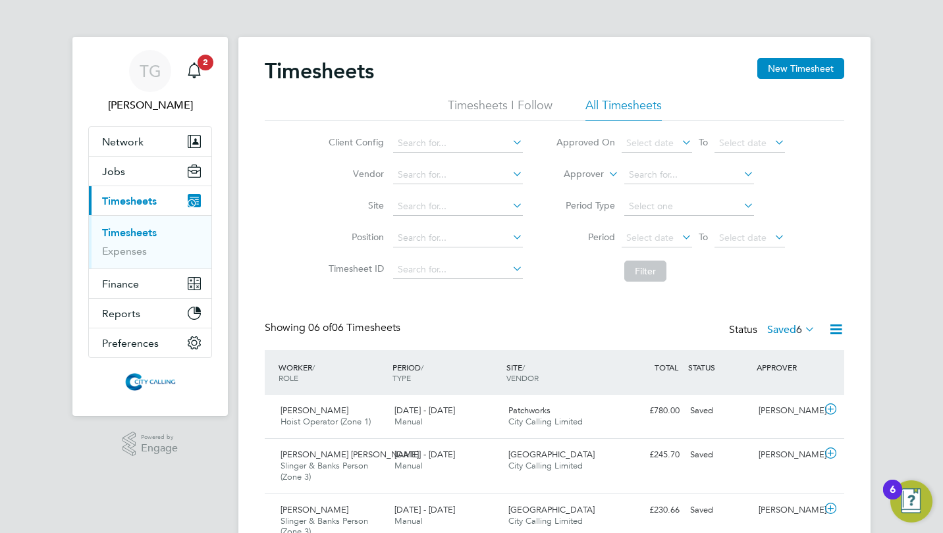
click at [506, 164] on li "Vendor" at bounding box center [423, 175] width 231 height 32
click at [572, 148] on label "Approved On" at bounding box center [585, 142] width 59 height 12
click at [473, 142] on input at bounding box center [458, 143] width 130 height 18
click at [109, 172] on span "Jobs" at bounding box center [113, 171] width 23 height 13
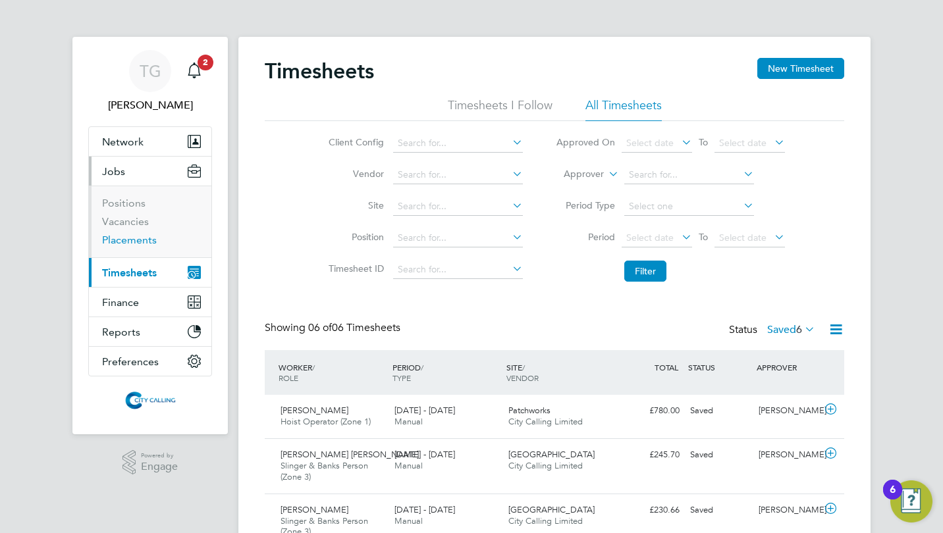
click at [124, 238] on link "Placements" at bounding box center [129, 240] width 55 height 13
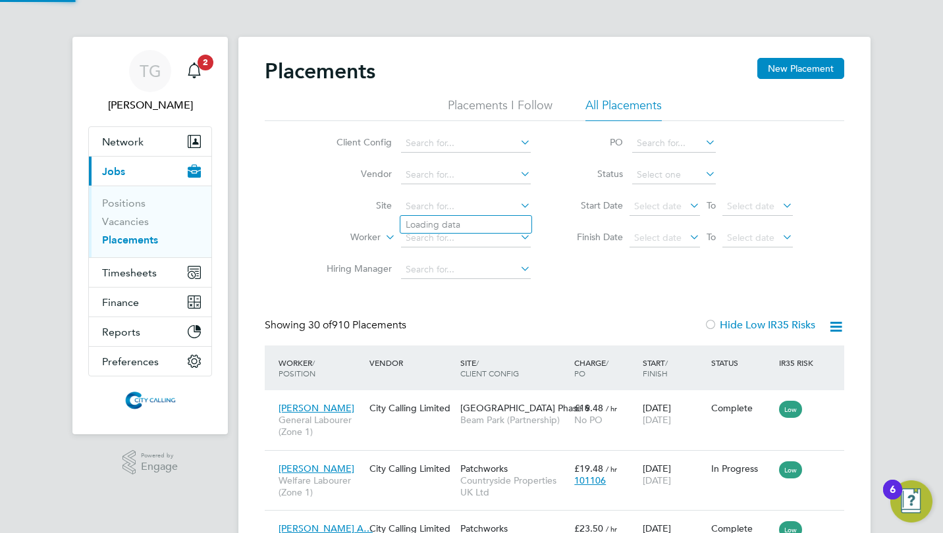
click at [427, 207] on input at bounding box center [466, 207] width 130 height 18
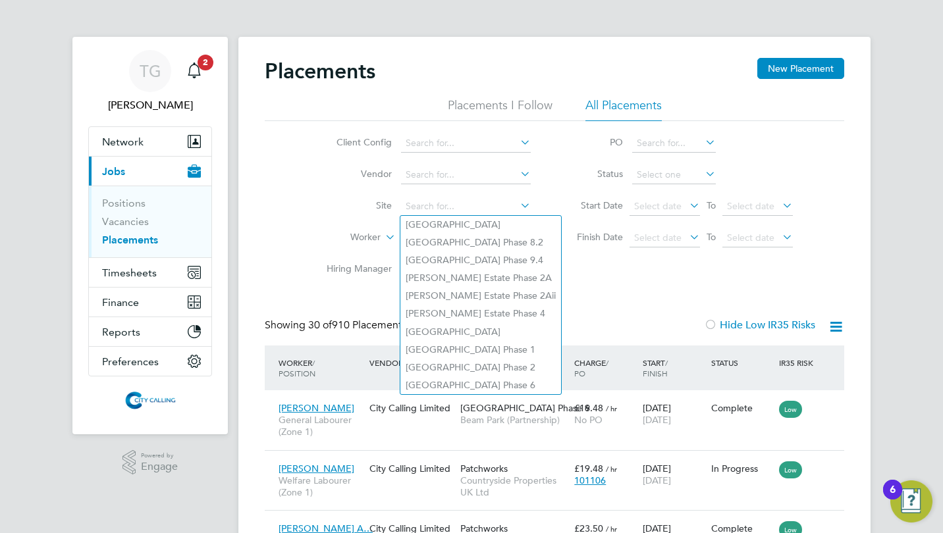
click at [452, 383] on li "Beam Park Phase 6" at bounding box center [480, 386] width 161 height 18
type input "Beam Park Phase 6"
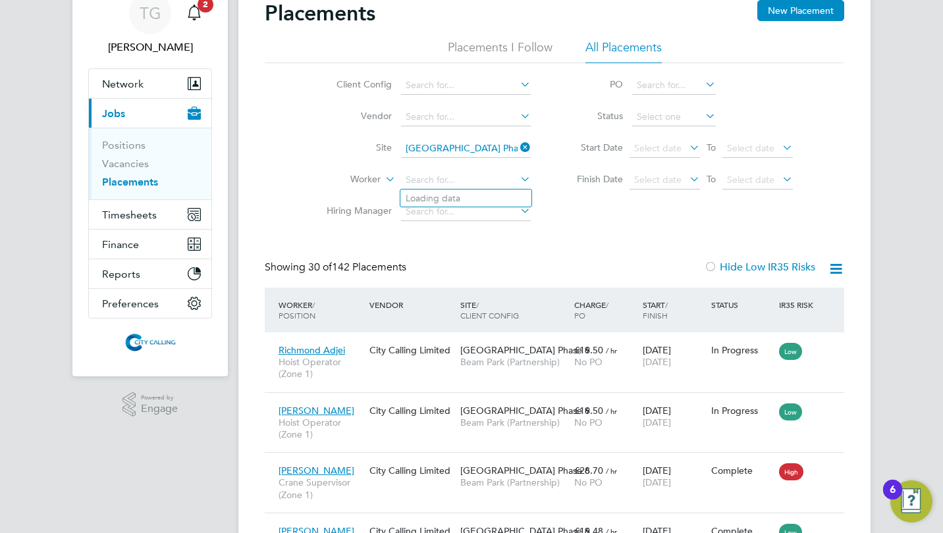
click at [424, 181] on input at bounding box center [466, 180] width 130 height 18
type input "t"
type input "o"
type input "d"
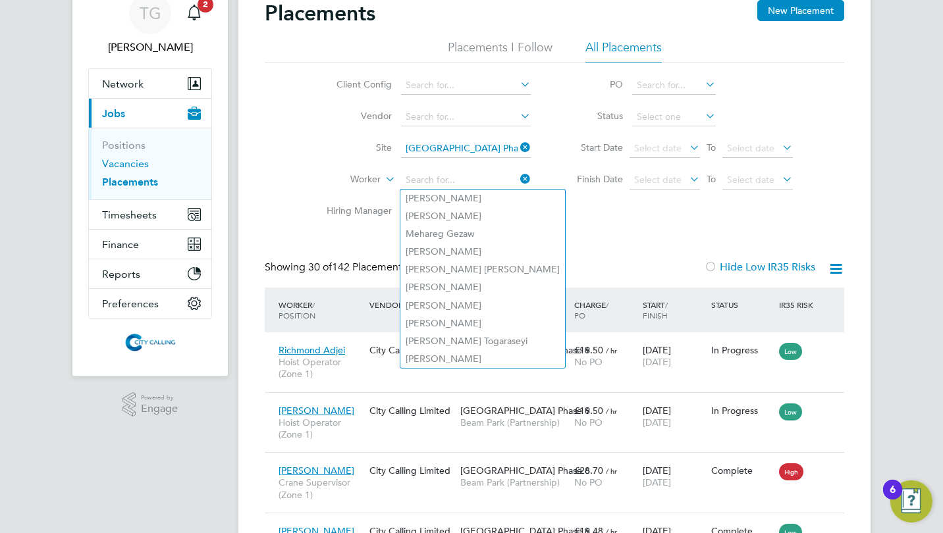
click at [121, 165] on link "Vacancies" at bounding box center [125, 163] width 47 height 13
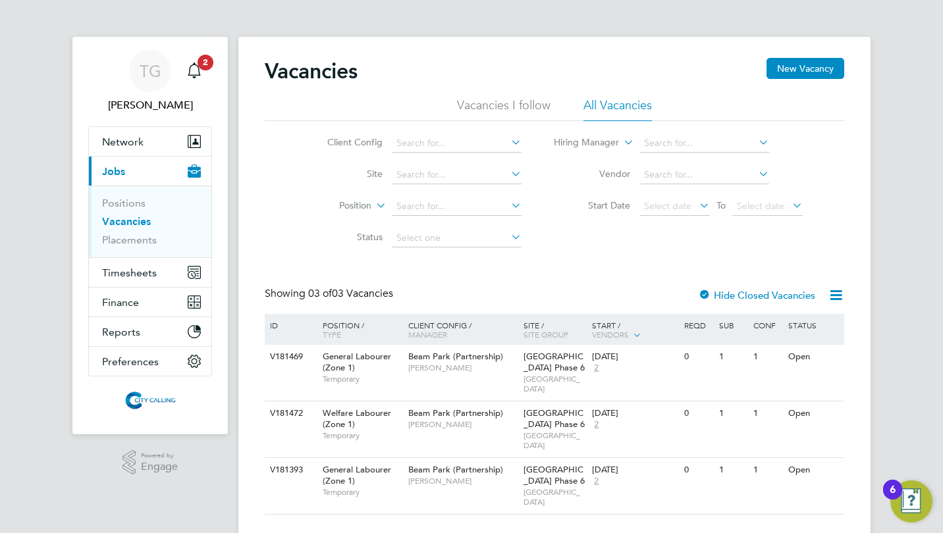
click at [609, 361] on div "16 Sep 2025" at bounding box center [635, 357] width 86 height 11
click at [452, 464] on span "Beam Park (Partnership)" at bounding box center [455, 469] width 95 height 11
click at [121, 271] on span "Timesheets" at bounding box center [129, 273] width 55 height 13
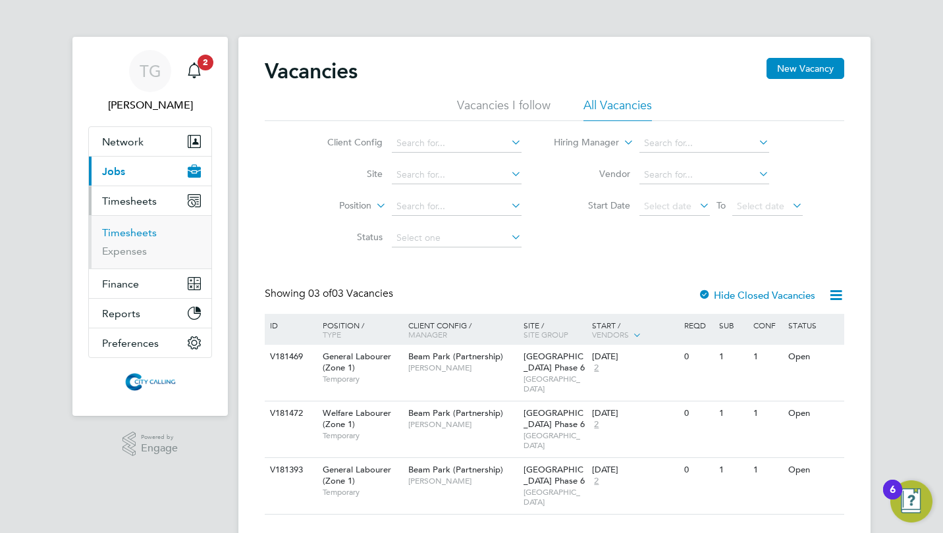
click at [121, 227] on link "Timesheets" at bounding box center [129, 233] width 55 height 13
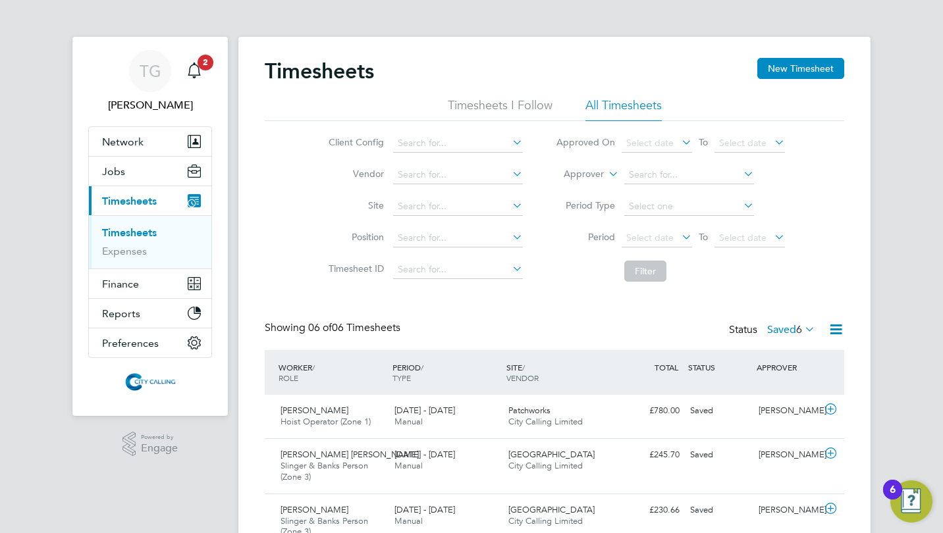
click at [645, 231] on span "Select date" at bounding box center [657, 239] width 70 height 18
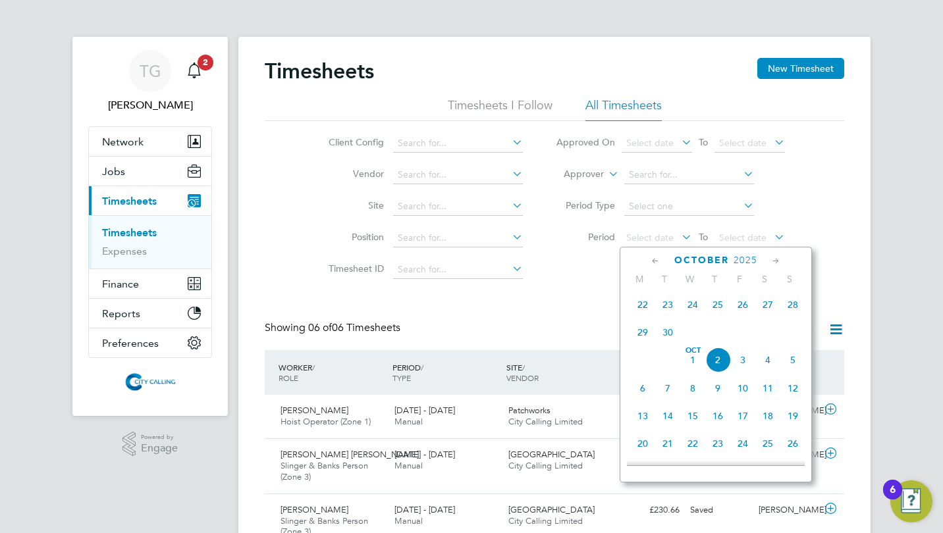
click at [640, 307] on span "22" at bounding box center [642, 304] width 25 height 25
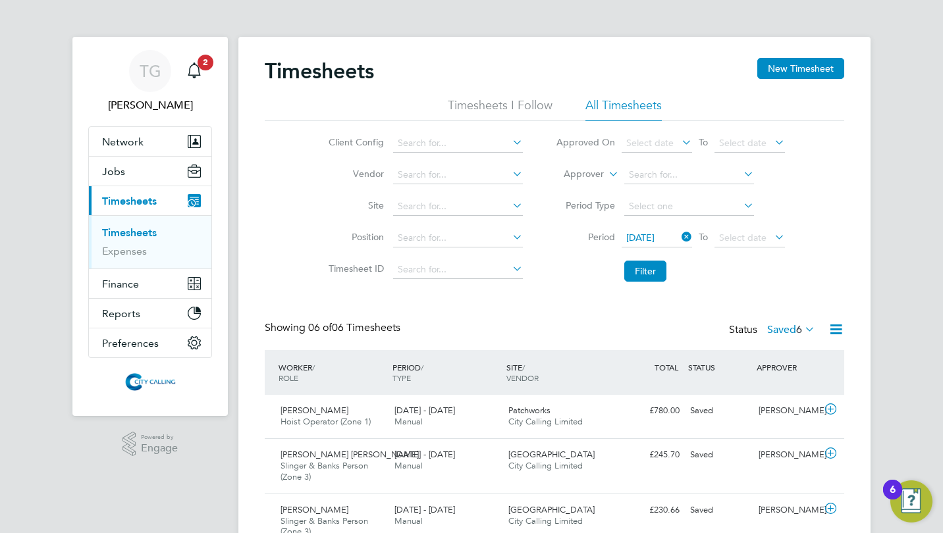
click at [738, 239] on span "Select date" at bounding box center [742, 238] width 47 height 12
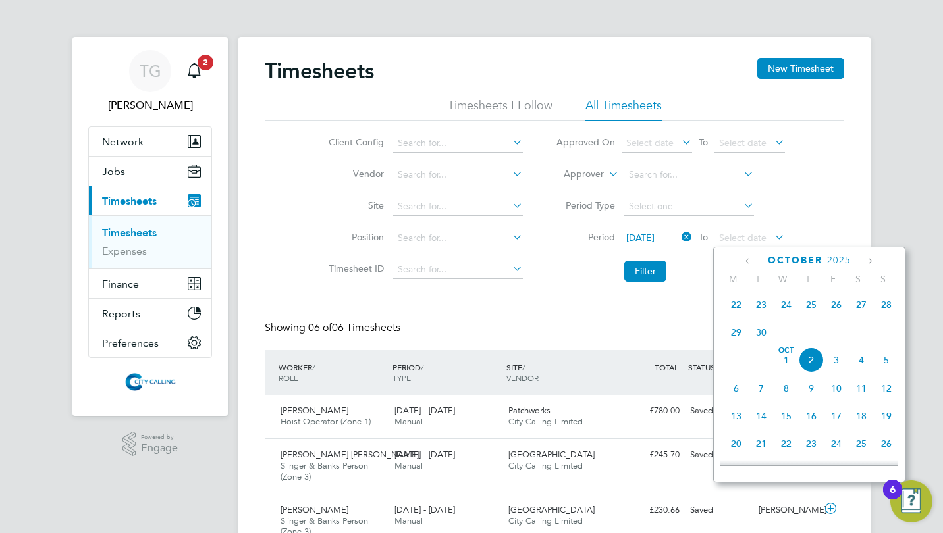
click at [892, 305] on span "28" at bounding box center [886, 304] width 25 height 25
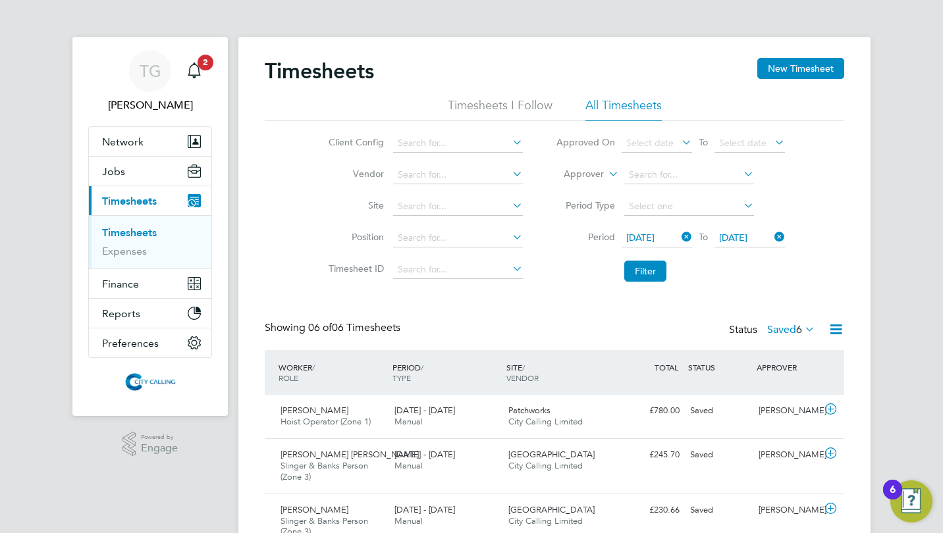
click at [655, 272] on button "Filter" at bounding box center [645, 271] width 42 height 21
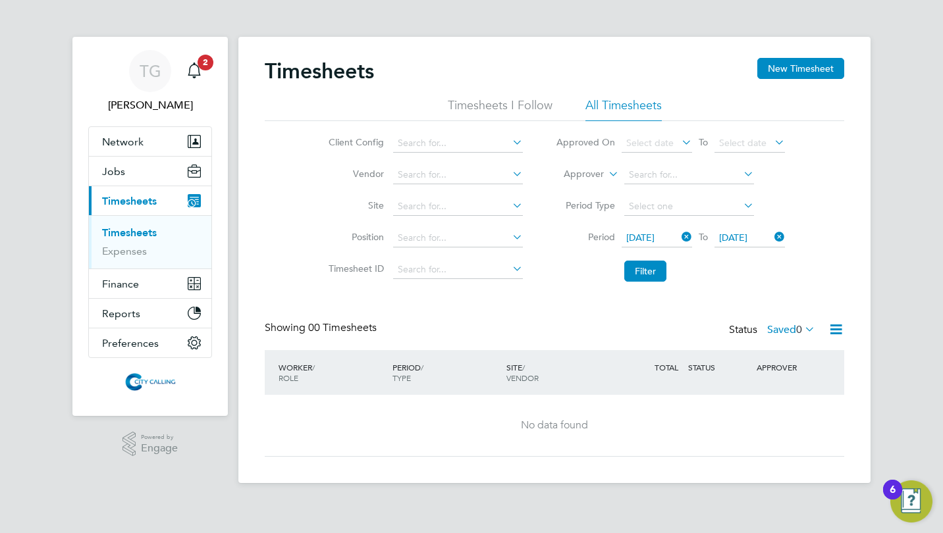
click at [435, 203] on input at bounding box center [458, 207] width 130 height 18
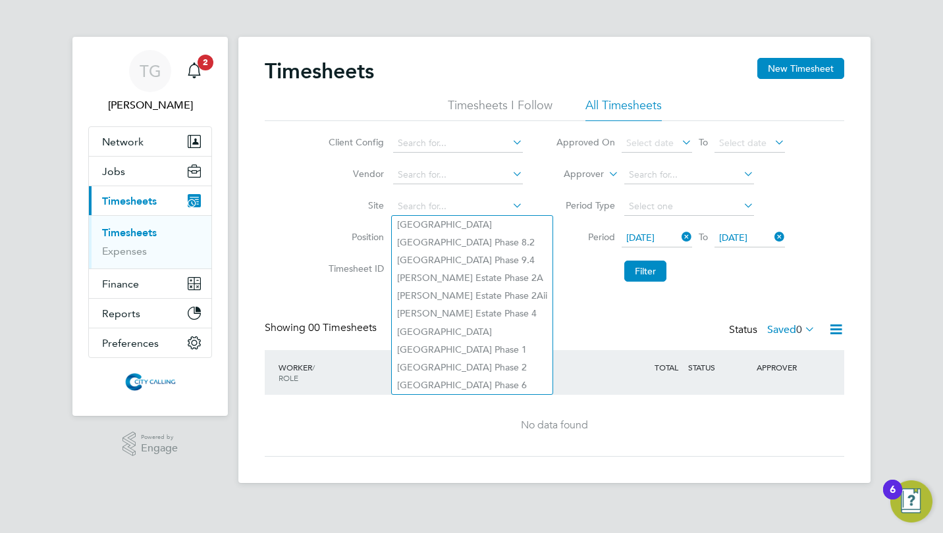
click at [445, 378] on li "Beam Park Phase 6" at bounding box center [472, 386] width 161 height 18
type input "Beam Park Phase 6"
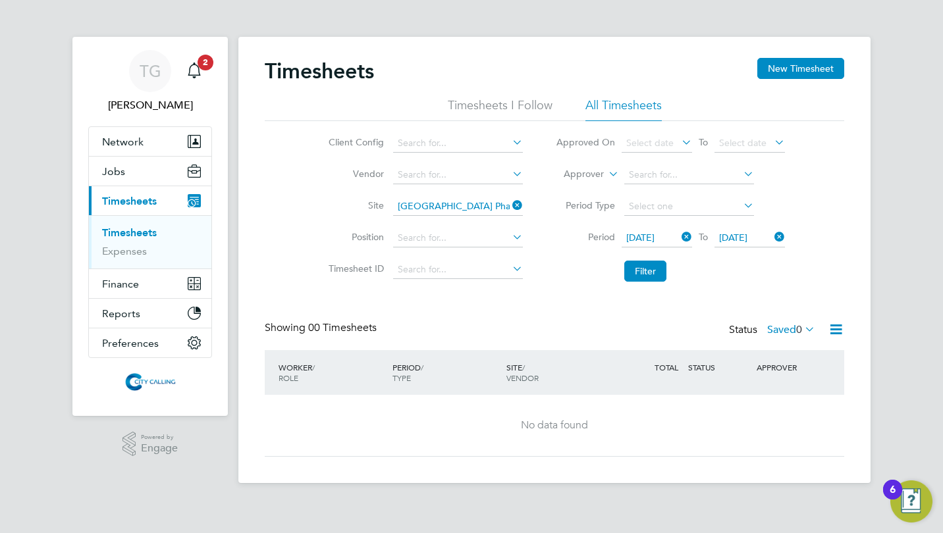
click at [786, 331] on label "Saved 0" at bounding box center [791, 329] width 48 height 13
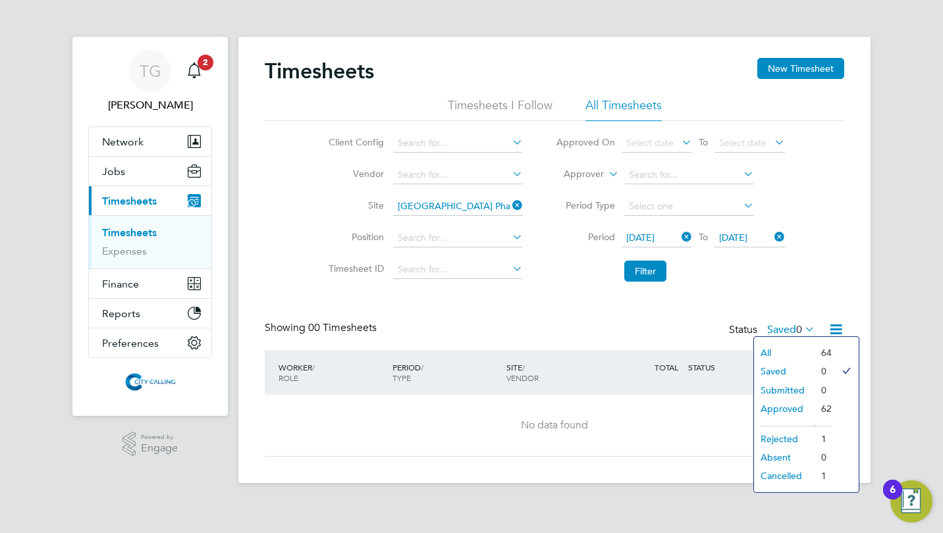
click at [788, 406] on li "Approved" at bounding box center [784, 409] width 61 height 18
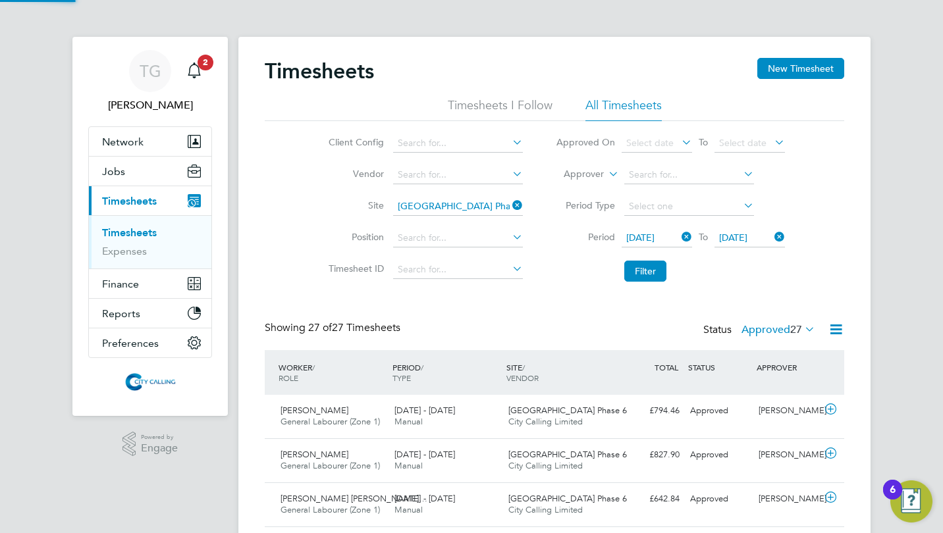
scroll to position [33, 114]
click at [796, 67] on button "New Timesheet" at bounding box center [800, 68] width 87 height 21
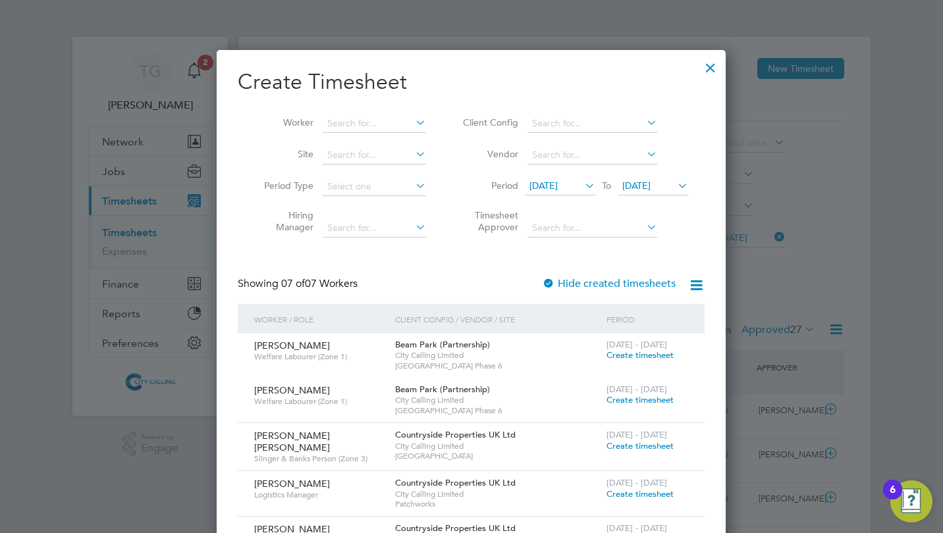
click at [558, 188] on span "18 Sep 2025" at bounding box center [543, 186] width 28 height 12
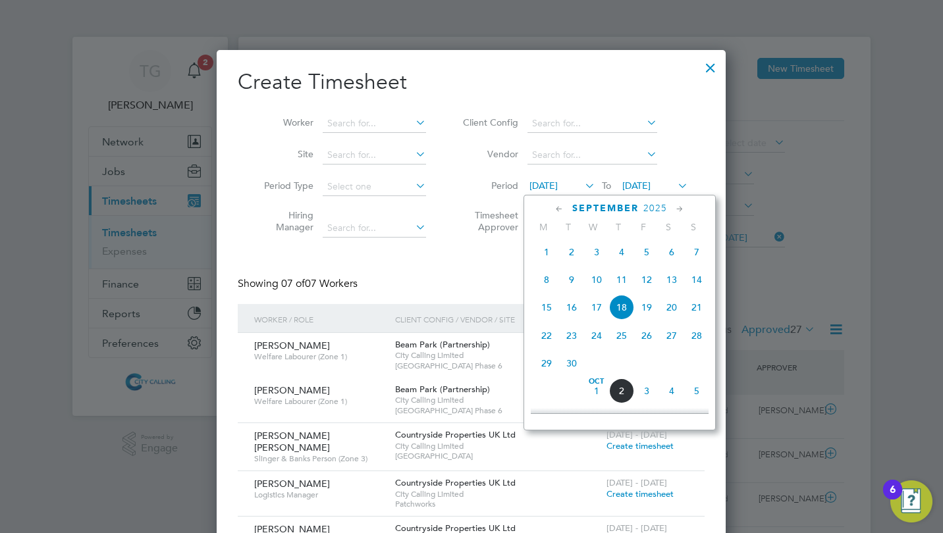
click at [543, 369] on span "29" at bounding box center [546, 363] width 25 height 25
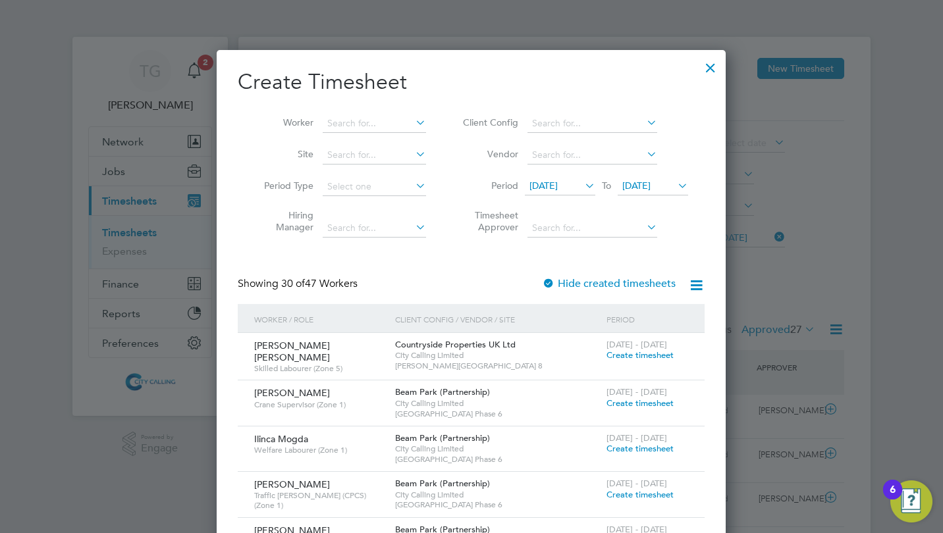
click at [336, 115] on input at bounding box center [374, 124] width 103 height 18
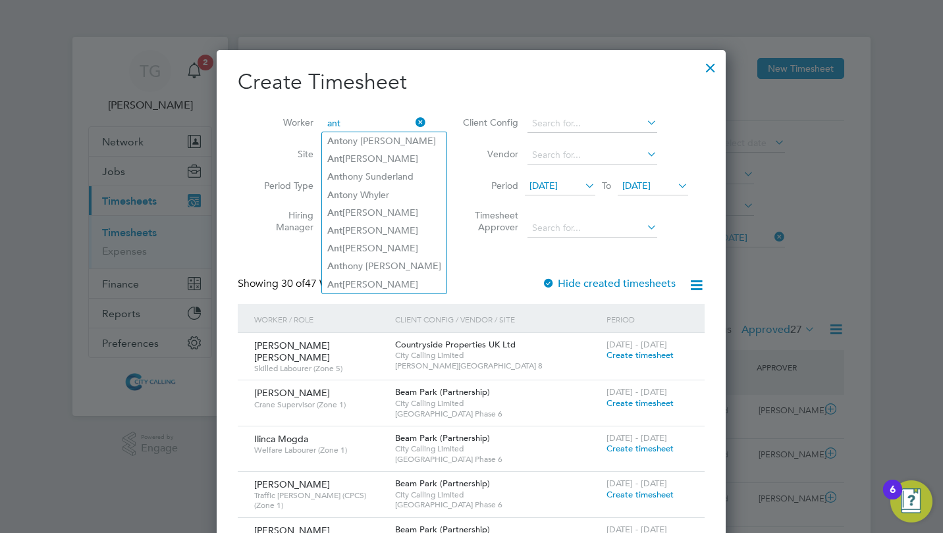
click at [361, 145] on li "Ant ony Steven Micheal Downey" at bounding box center [384, 141] width 124 height 18
type input "Antony Steven Micheal Downey"
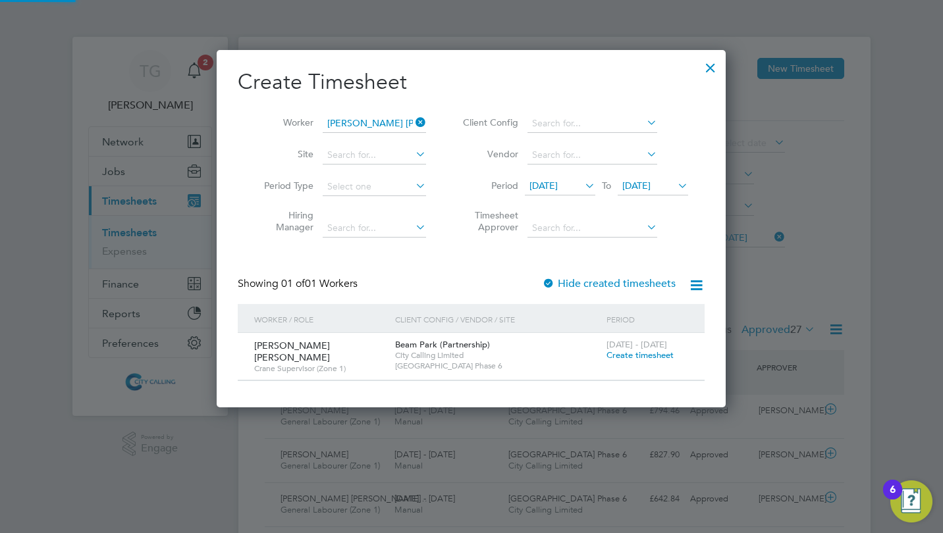
scroll to position [358, 510]
click at [630, 357] on span "Create timesheet" at bounding box center [639, 355] width 67 height 11
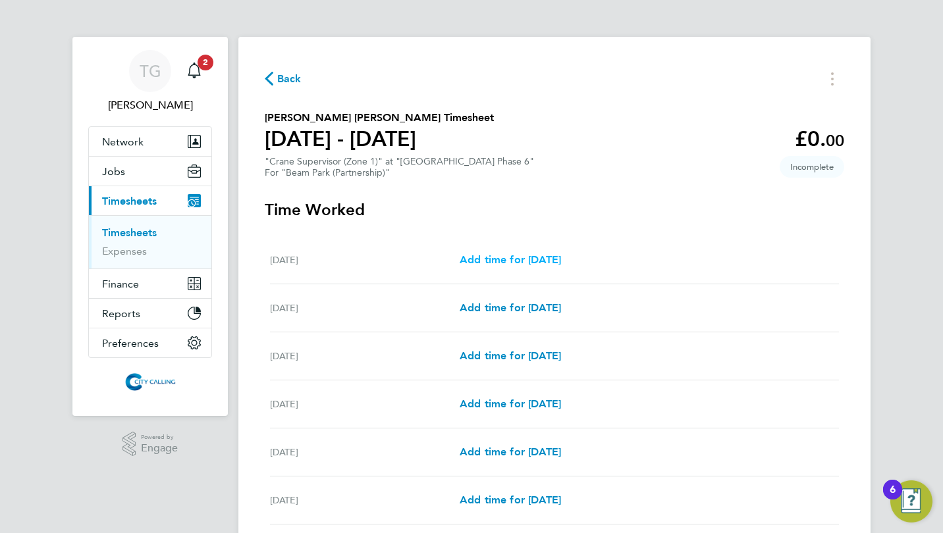
click at [543, 259] on span "Add time for Mon 29 Sep" at bounding box center [510, 260] width 101 height 13
select select "30"
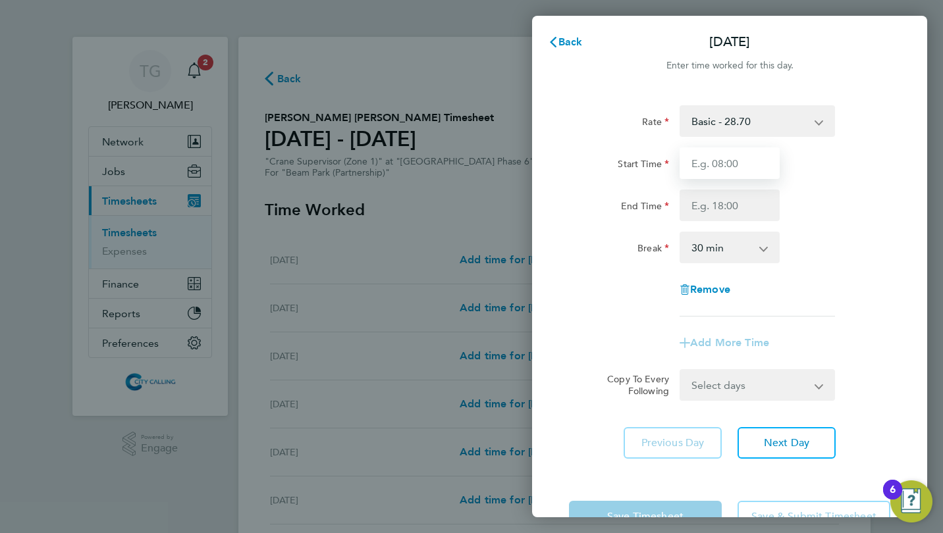
click at [707, 155] on input "Start Time" at bounding box center [730, 164] width 100 height 32
type input "07:30"
click at [699, 211] on input "End Time" at bounding box center [730, 206] width 100 height 32
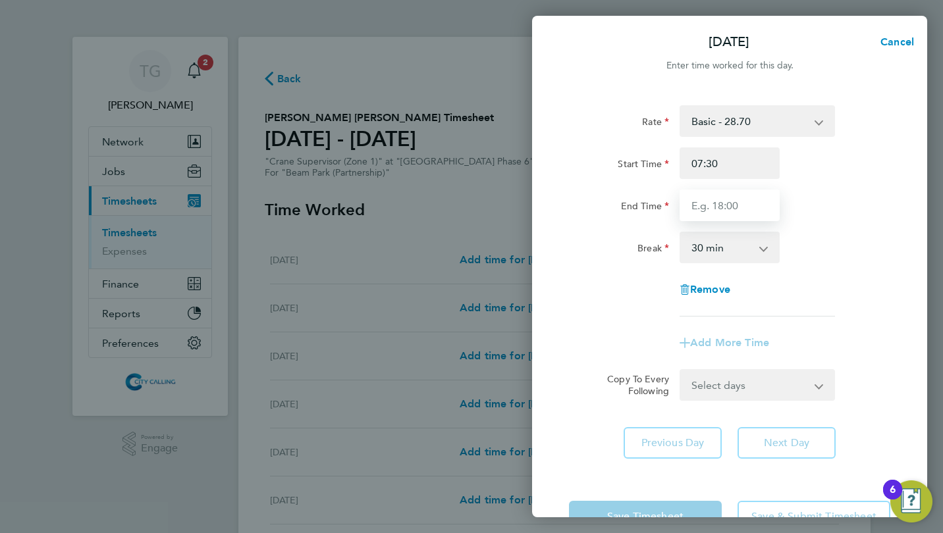
type input "17:30"
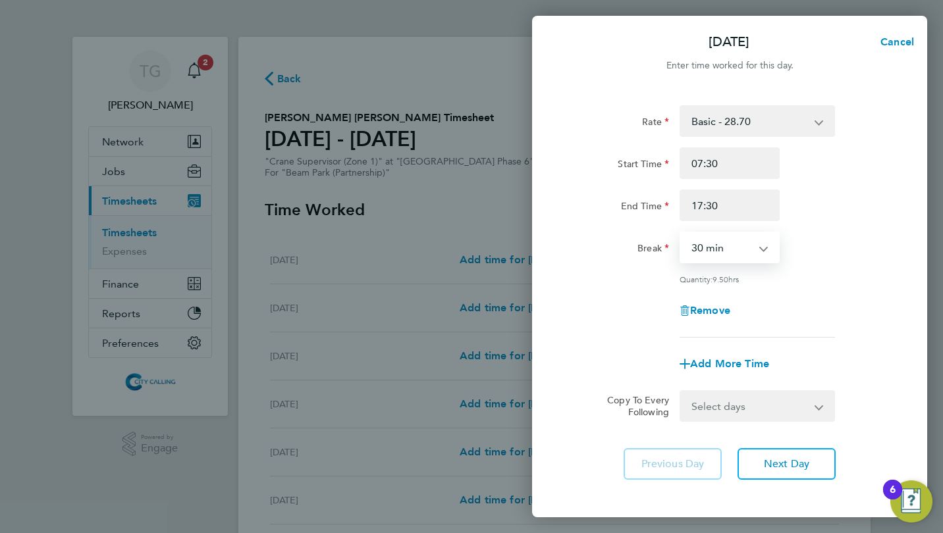
click at [700, 252] on select "0 min 15 min 30 min 45 min 60 min 75 min 90 min" at bounding box center [722, 247] width 82 height 29
select select "0"
click at [681, 233] on select "0 min 15 min 30 min 45 min 60 min 75 min 90 min" at bounding box center [722, 247] width 82 height 29
click at [593, 298] on div "Remove" at bounding box center [730, 311] width 332 height 32
click at [699, 399] on select "Select days Day Weekday (Mon-Fri) Weekend (Sat-Sun) Tuesday Wednesday Thursday …" at bounding box center [750, 406] width 138 height 29
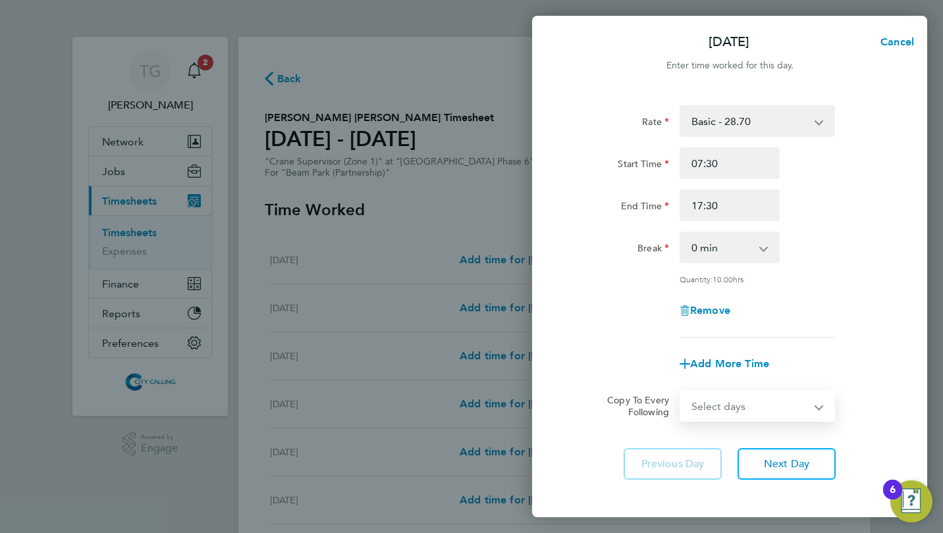
click at [699, 399] on select "Select days Day Weekday (Mon-Fri) Weekend (Sat-Sun) Tuesday Wednesday Thursday …" at bounding box center [750, 406] width 138 height 29
click at [724, 409] on select "Select days Day Weekday (Mon-Fri) Weekend (Sat-Sun) Tuesday Wednesday Thursday …" at bounding box center [750, 406] width 138 height 29
select select "WEEKDAY"
click at [681, 392] on select "Select days Day Weekday (Mon-Fri) Weekend (Sat-Sun) Tuesday Wednesday Thursday …" at bounding box center [750, 406] width 138 height 29
select select "2025-10-05"
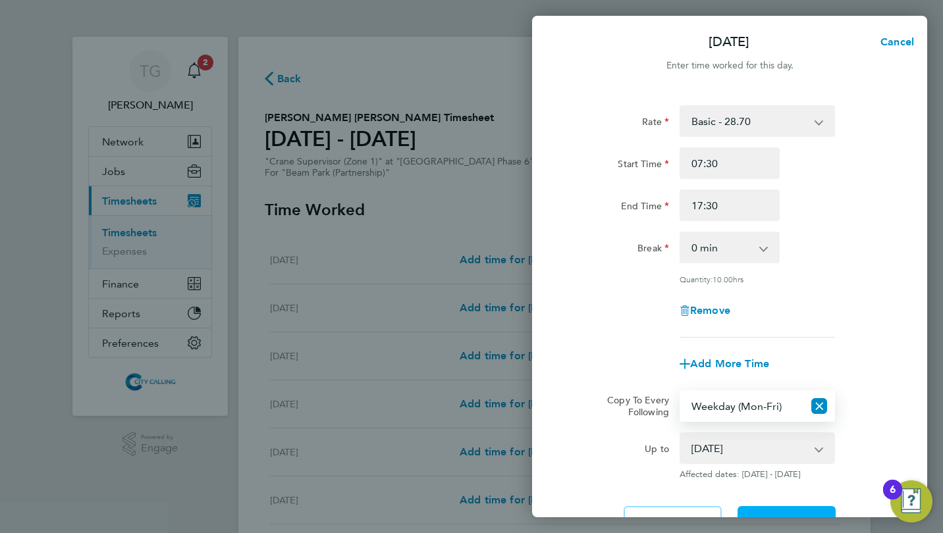
click at [774, 512] on button "Next Day" at bounding box center [787, 522] width 98 height 32
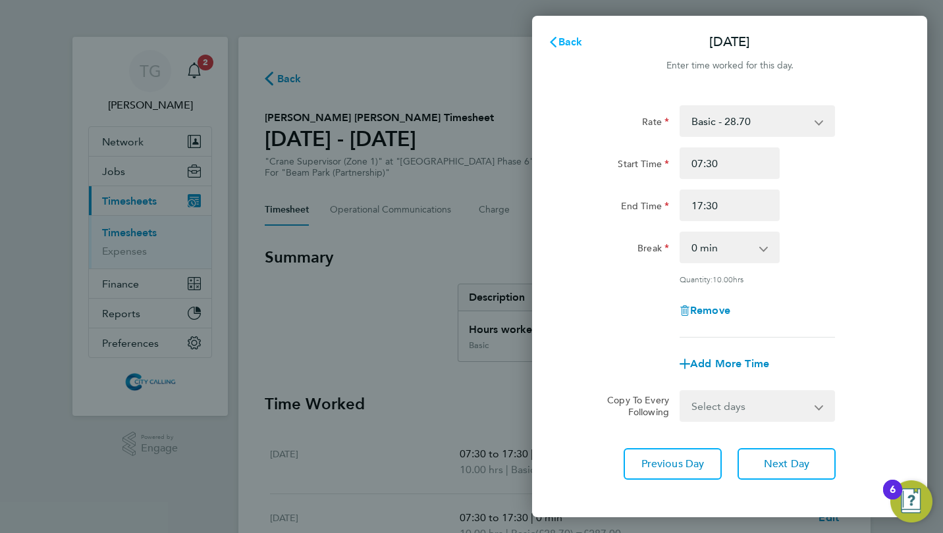
click at [572, 47] on span "Back" at bounding box center [570, 42] width 24 height 13
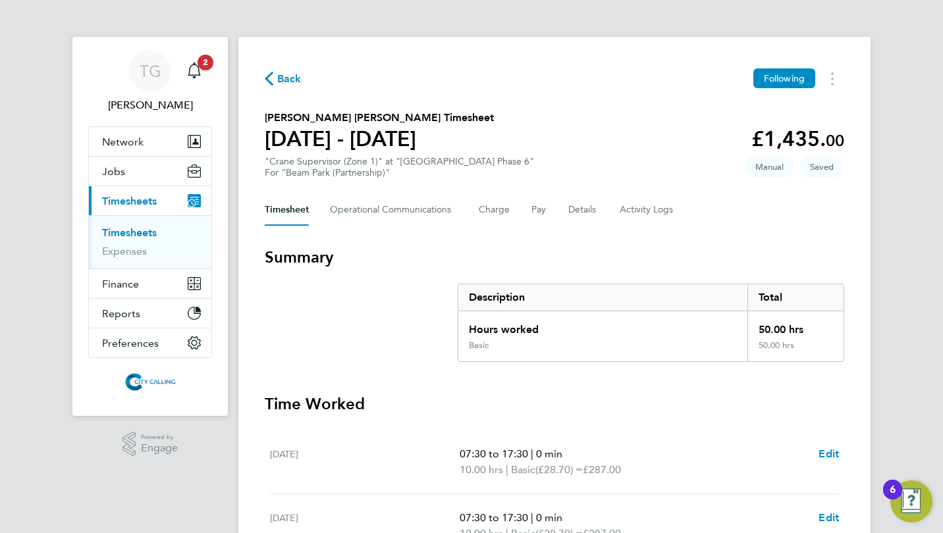
click at [288, 80] on span "Back" at bounding box center [289, 79] width 24 height 16
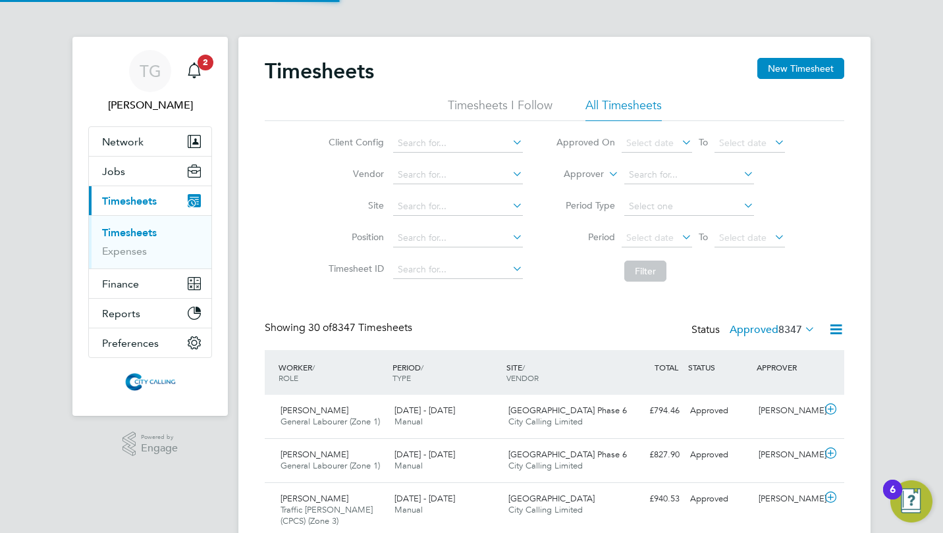
scroll to position [45, 114]
click at [769, 68] on button "New Timesheet" at bounding box center [800, 68] width 87 height 21
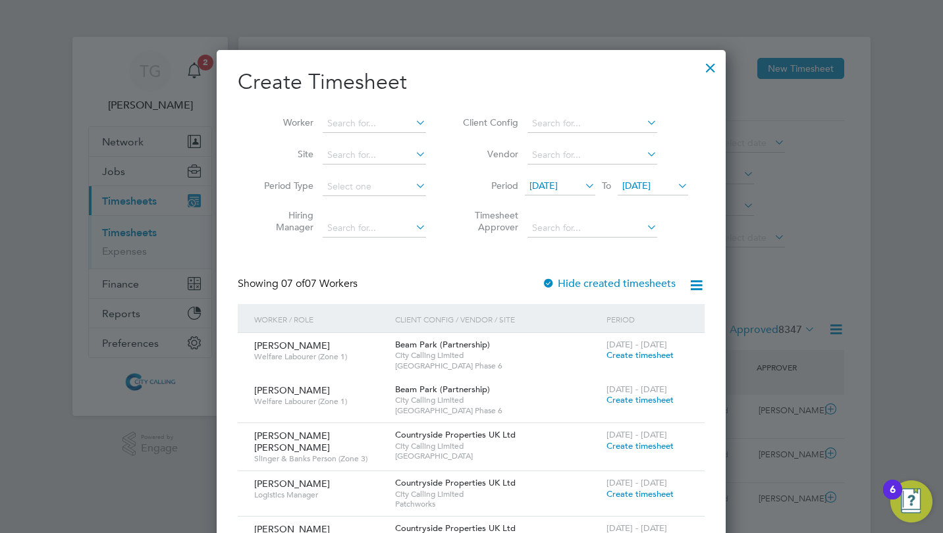
click at [537, 180] on span "18 Sep 2025" at bounding box center [543, 186] width 28 height 12
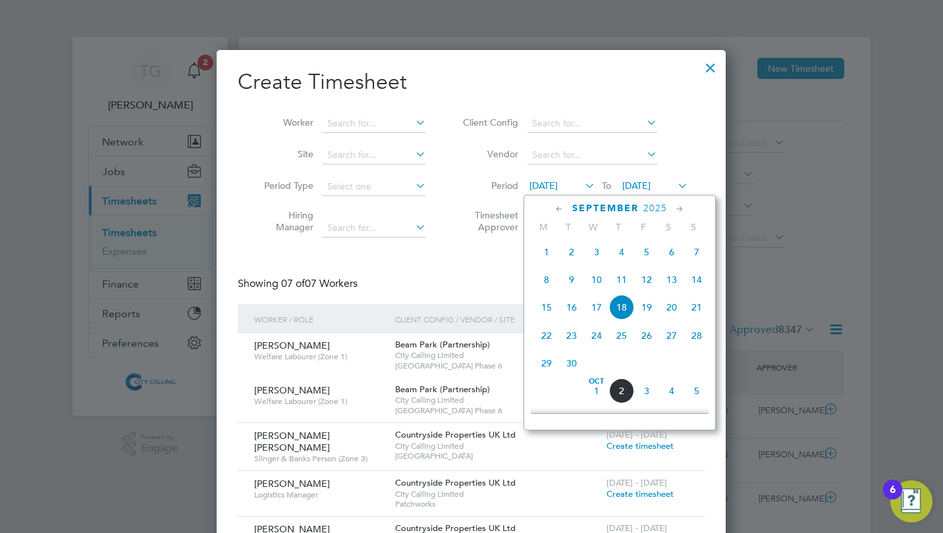
click at [547, 366] on span "29" at bounding box center [546, 363] width 25 height 25
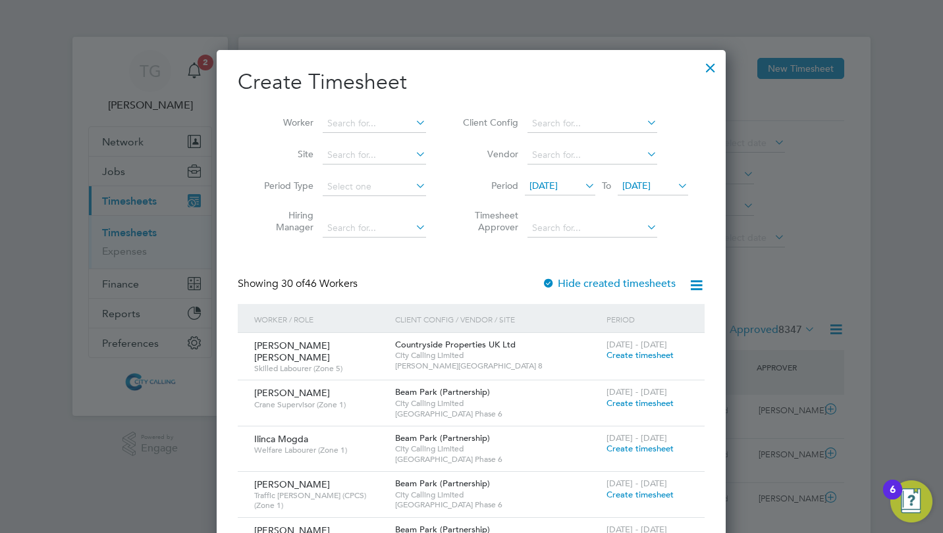
click at [362, 127] on input at bounding box center [374, 124] width 103 height 18
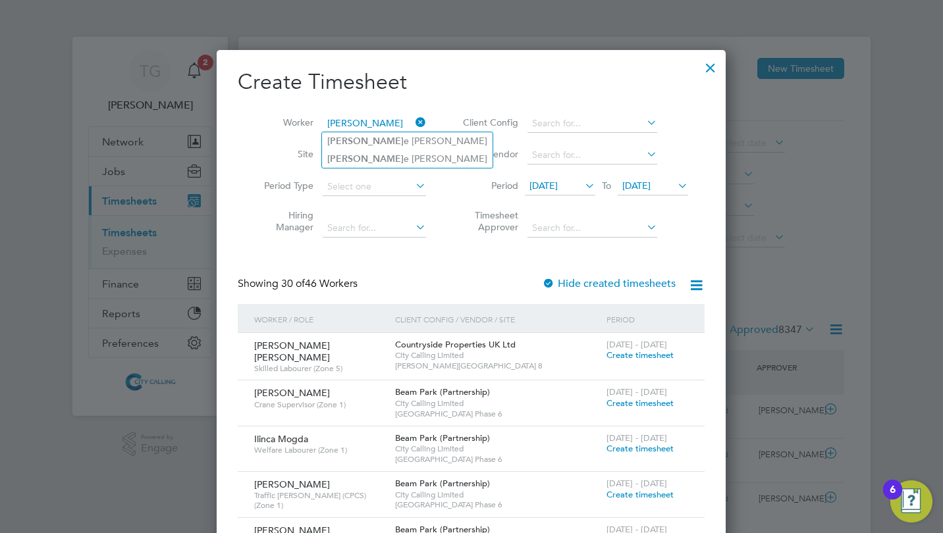
click at [363, 138] on li "Jami e Durrant" at bounding box center [407, 141] width 171 height 18
type input "Jamie Durrant"
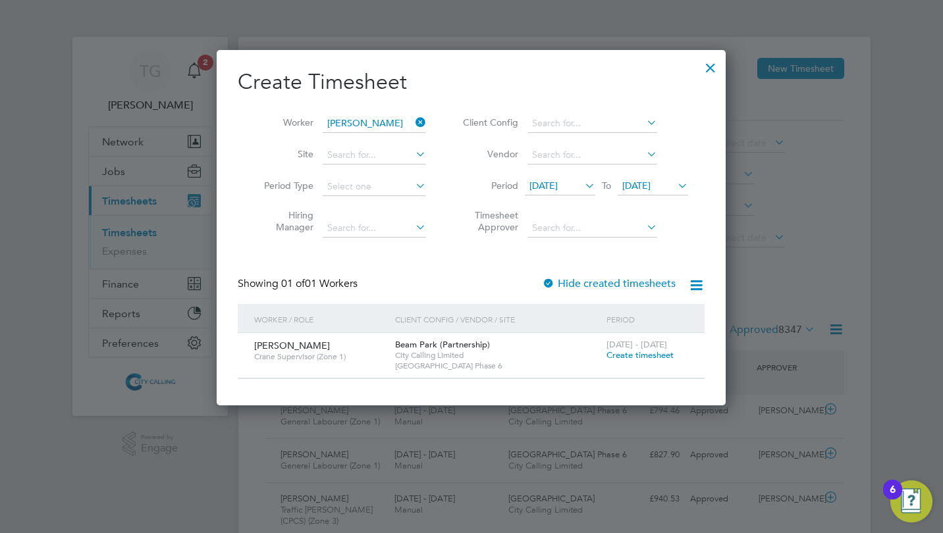
click at [623, 354] on span "Create timesheet" at bounding box center [639, 355] width 67 height 11
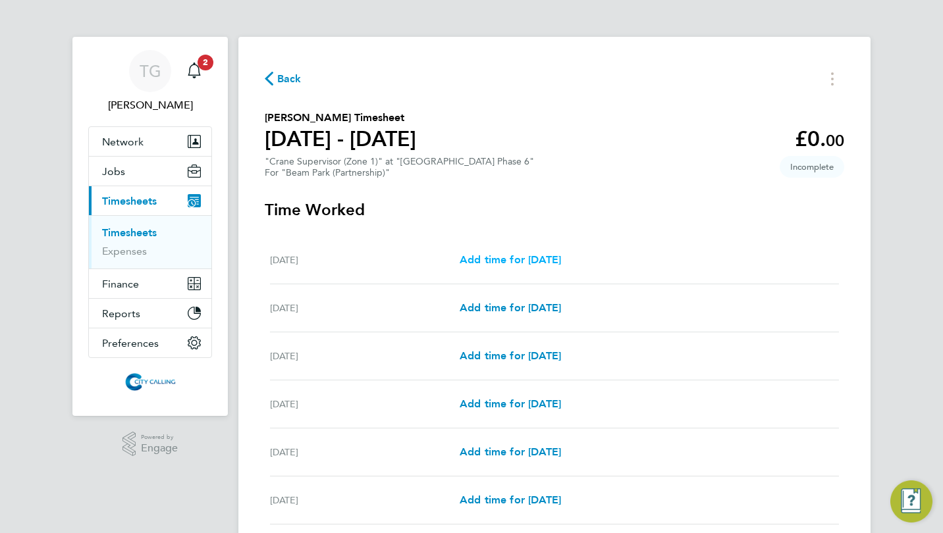
click at [541, 257] on span "Add time for Mon 29 Sep" at bounding box center [510, 260] width 101 height 13
select select "30"
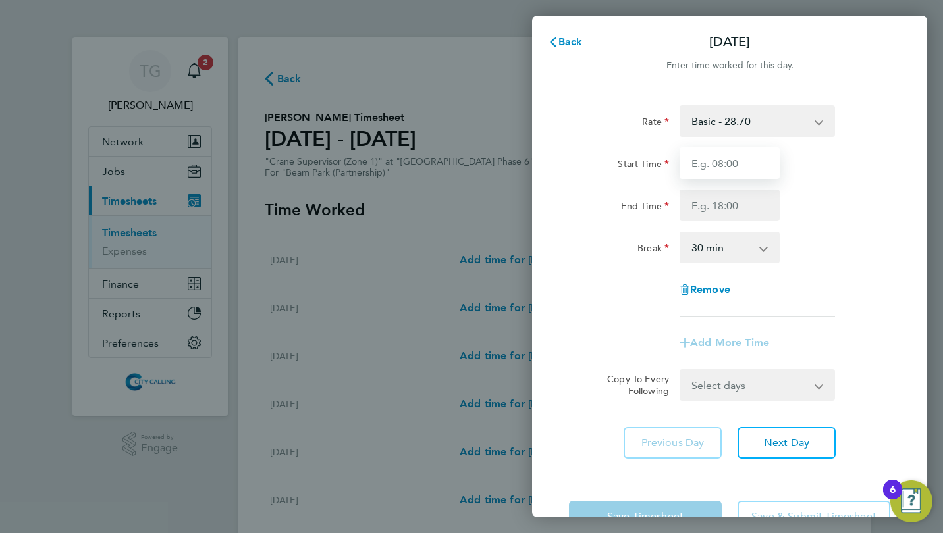
click at [702, 172] on input "Start Time" at bounding box center [730, 164] width 100 height 32
type input "07:30"
type input "17:30"
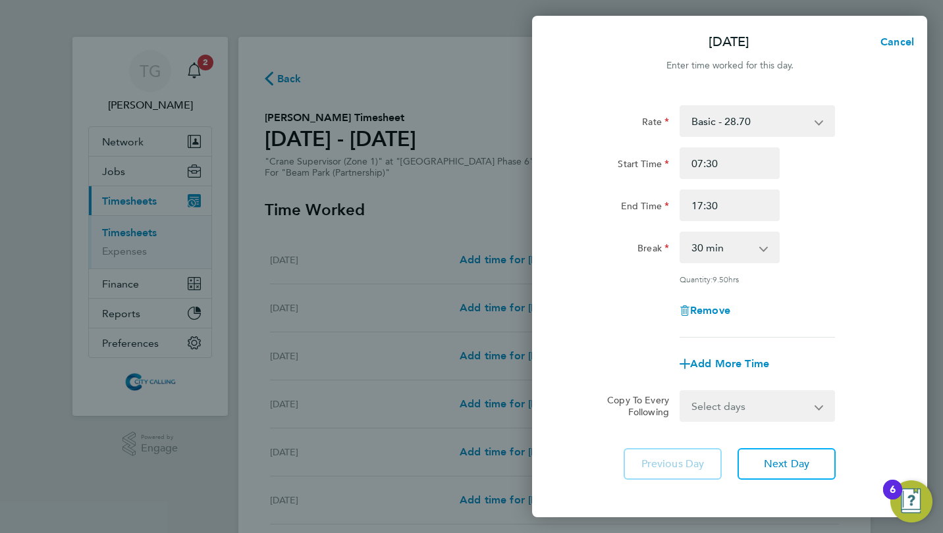
click at [703, 258] on select "0 min 15 min 30 min 45 min 60 min 75 min 90 min" at bounding box center [722, 247] width 82 height 29
select select "0"
click at [681, 233] on select "0 min 15 min 30 min 45 min 60 min 75 min 90 min" at bounding box center [722, 247] width 82 height 29
click at [610, 340] on app-timesheet-line-form-group "Rate Basic - 28.70 Start Time 07:30 End Time 17:30 Break 0 min 15 min 30 min 45…" at bounding box center [729, 242] width 321 height 275
click at [738, 420] on div "Select days Day Weekday (Mon-Fri) Weekend (Sat-Sun) Tuesday Wednesday Thursday …" at bounding box center [757, 406] width 155 height 32
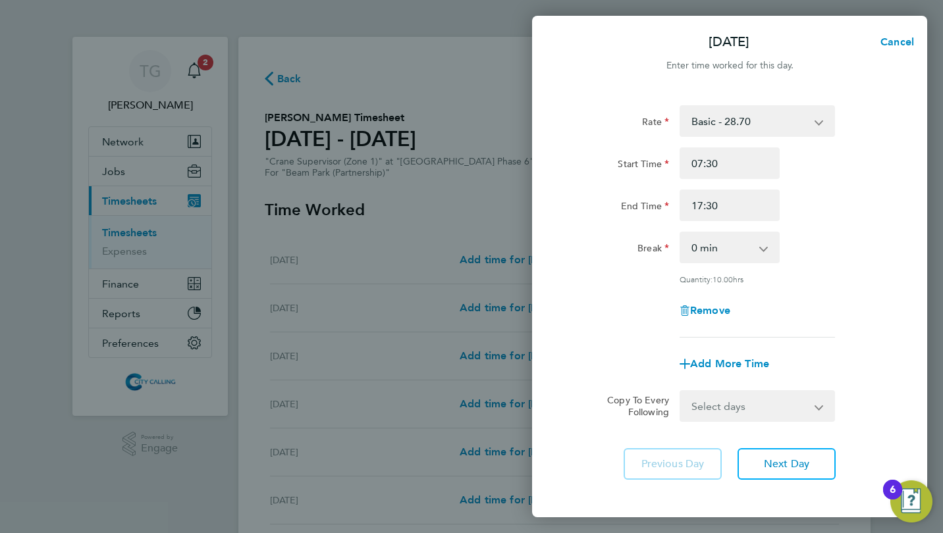
click at [735, 409] on select "Select days Day Weekday (Mon-Fri) Weekend (Sat-Sun) Tuesday Wednesday Thursday …" at bounding box center [750, 406] width 138 height 29
select select "WEEKDAY"
click at [681, 392] on select "Select days Day Weekday (Mon-Fri) Weekend (Sat-Sun) Tuesday Wednesday Thursday …" at bounding box center [750, 406] width 138 height 29
select select "2025-10-05"
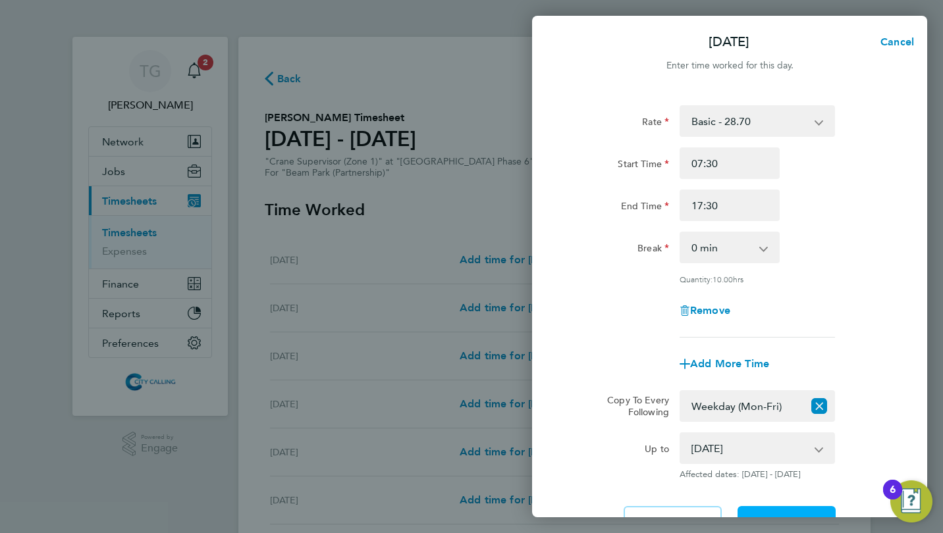
click at [773, 511] on button "Next Day" at bounding box center [787, 522] width 98 height 32
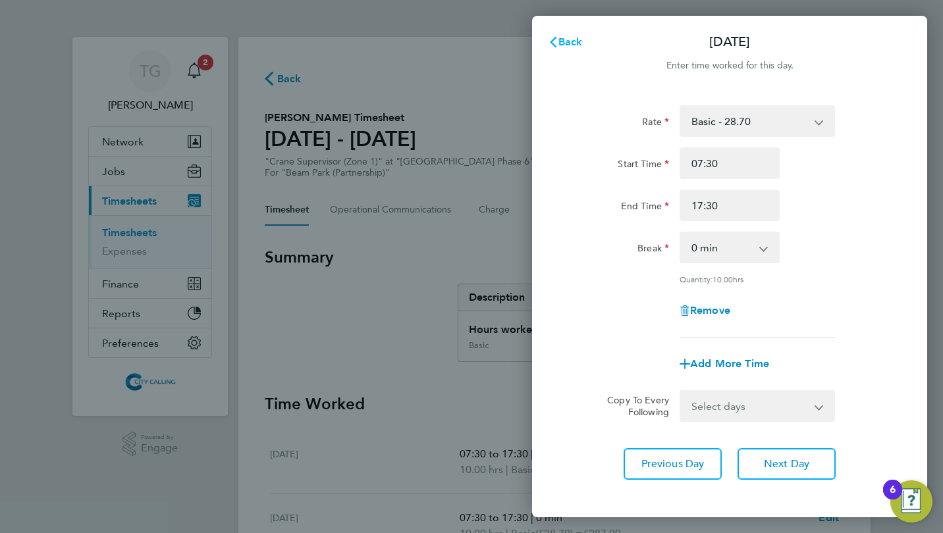
click at [570, 42] on span "Back" at bounding box center [570, 42] width 24 height 13
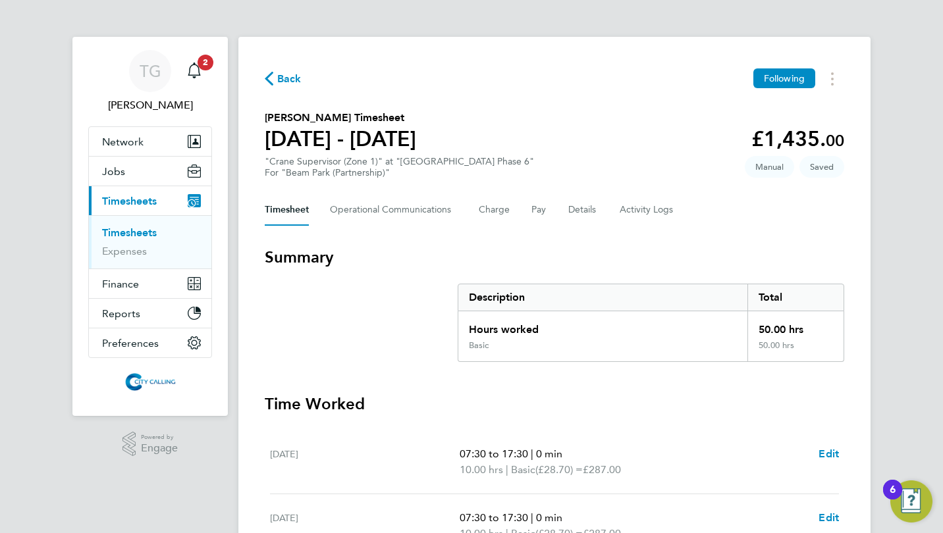
click at [277, 71] on span "Back" at bounding box center [289, 79] width 24 height 16
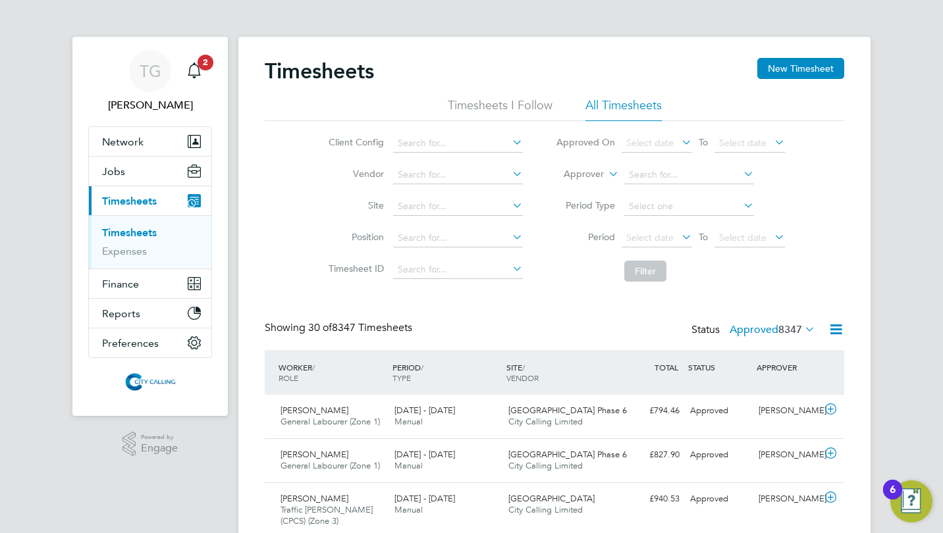
click at [777, 68] on button "New Timesheet" at bounding box center [800, 68] width 87 height 21
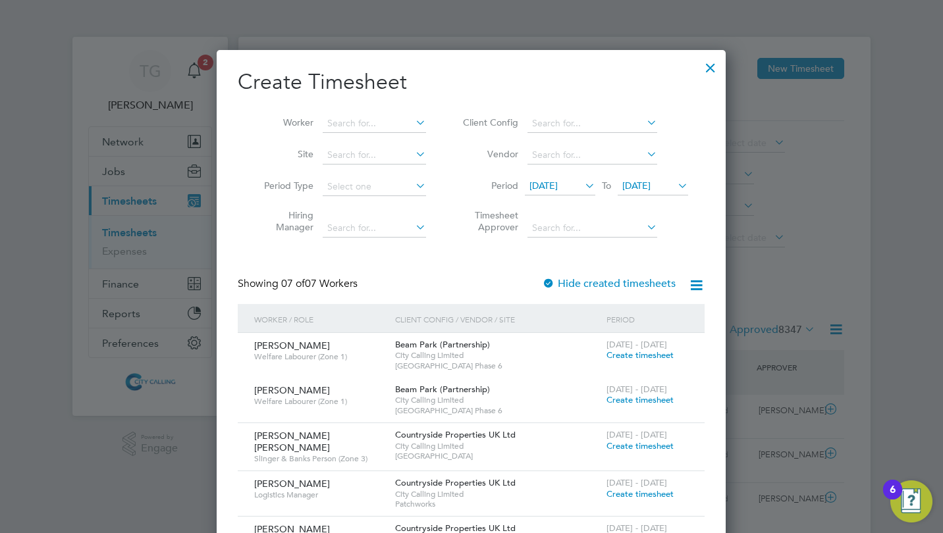
click at [551, 182] on span "18 Sep 2025" at bounding box center [543, 186] width 28 height 12
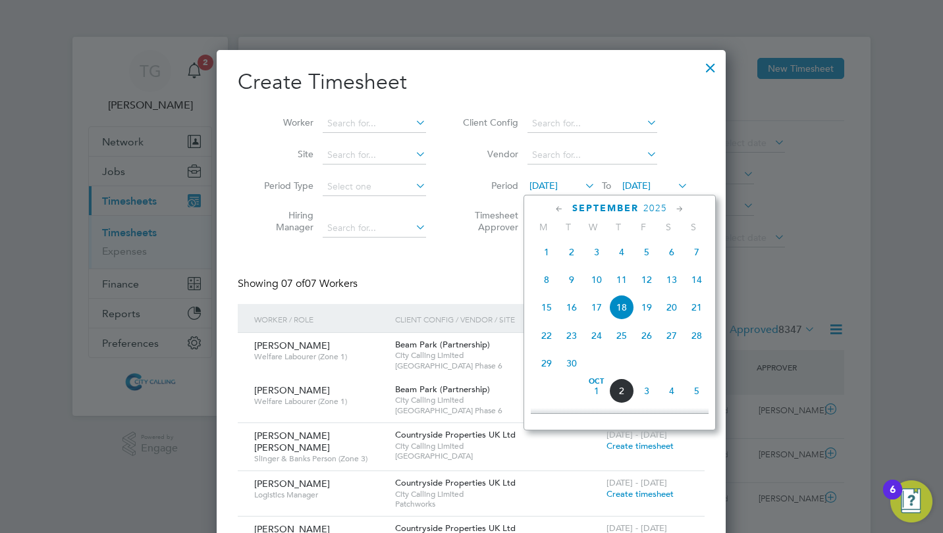
click at [547, 364] on span "29" at bounding box center [546, 363] width 25 height 25
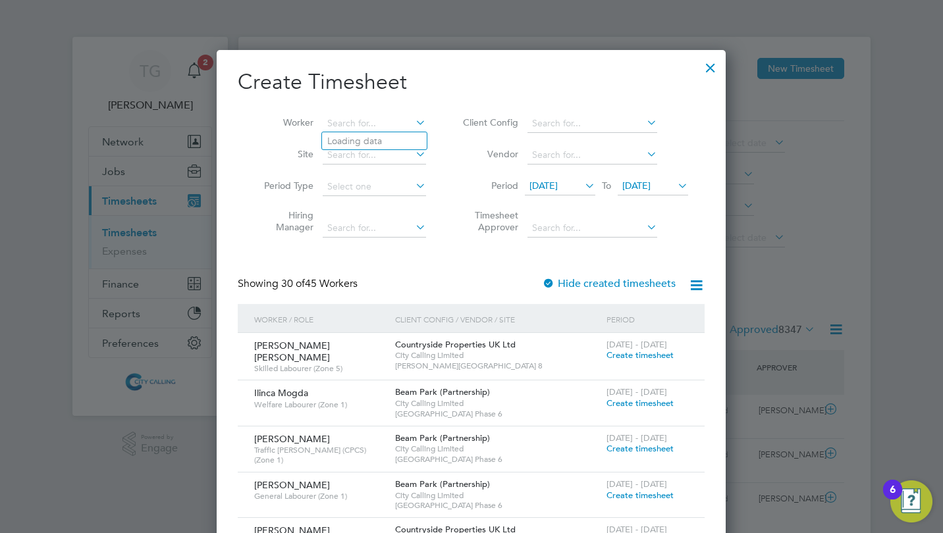
click at [348, 126] on input at bounding box center [374, 124] width 103 height 18
click at [354, 136] on li "Harv ey James Hobden" at bounding box center [381, 141] width 119 height 18
type input "Harvey James Hobden"
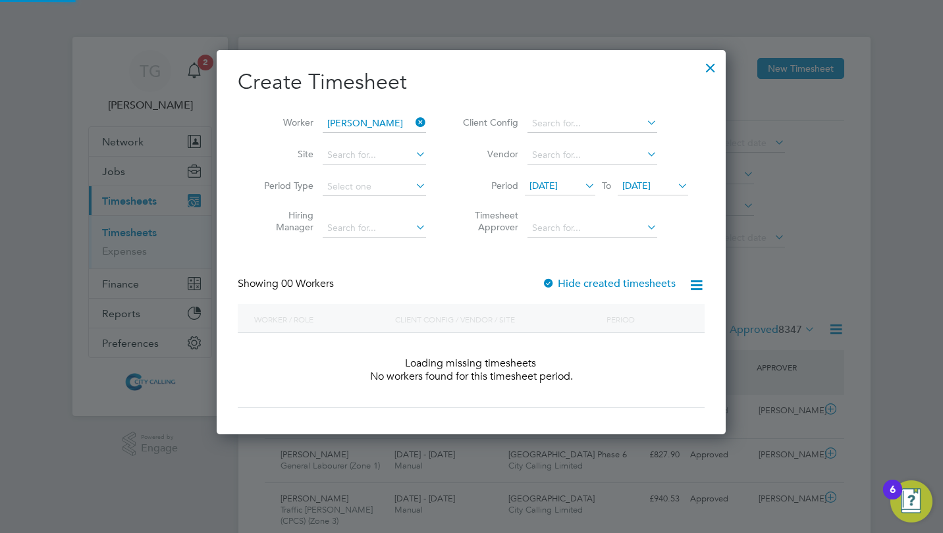
scroll to position [371, 510]
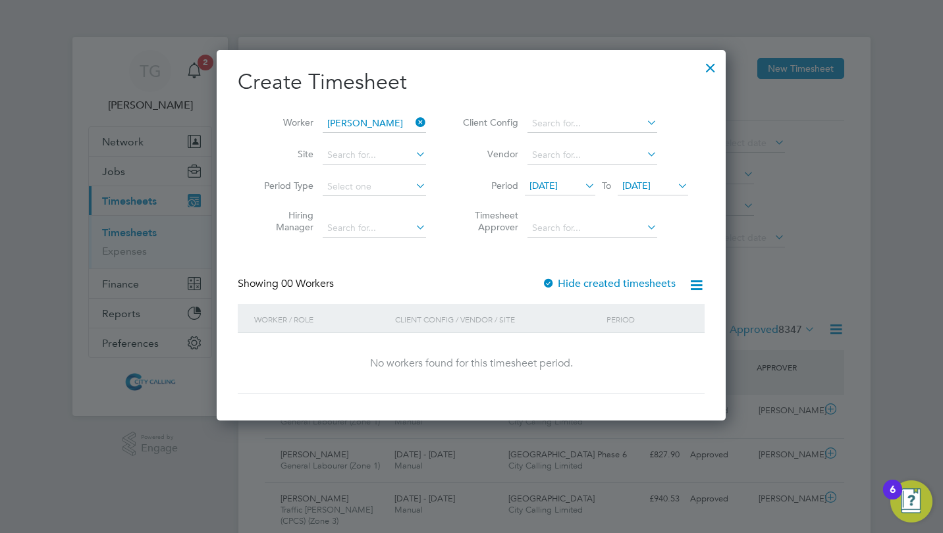
click at [413, 121] on icon at bounding box center [413, 122] width 0 height 18
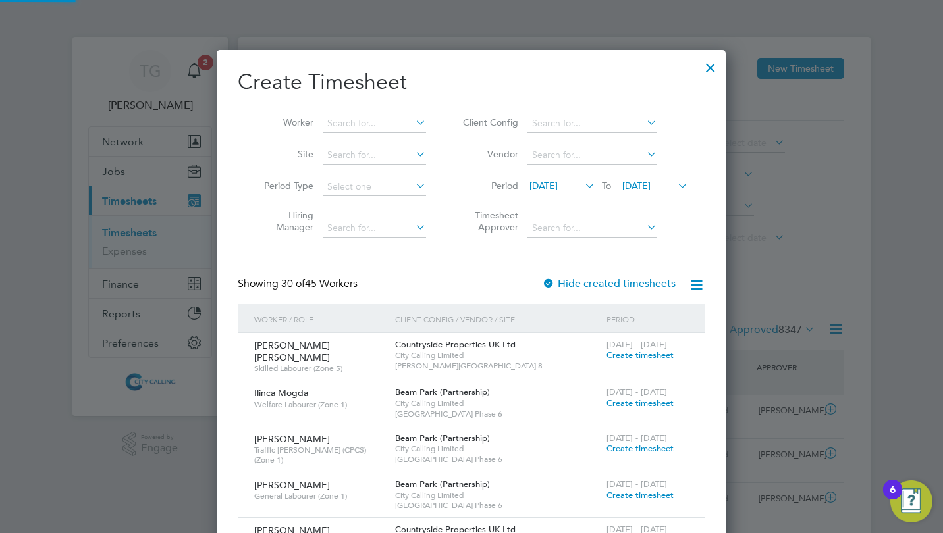
scroll to position [1714, 510]
click at [363, 119] on input at bounding box center [374, 124] width 103 height 18
click at [366, 159] on li "Harv ey John Durrant" at bounding box center [381, 159] width 119 height 18
type input "Harvey John Durrant"
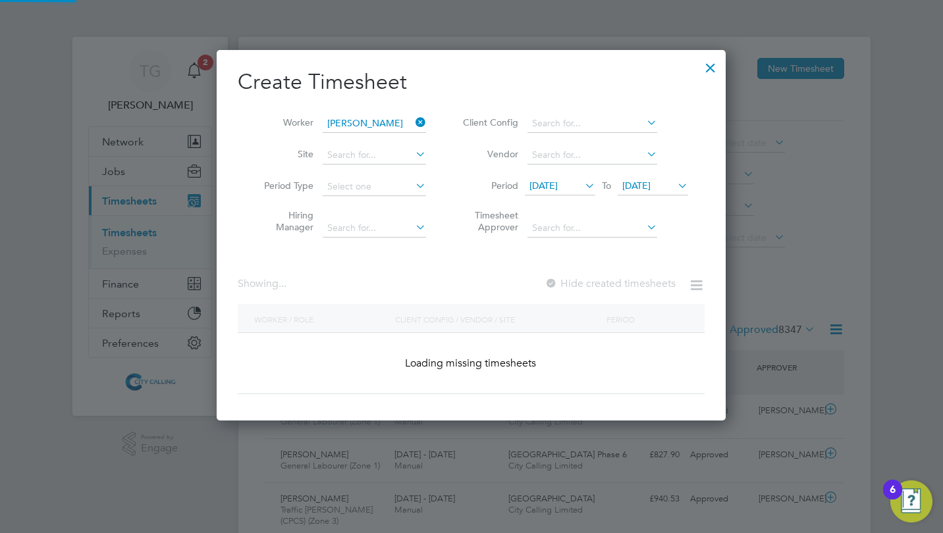
scroll to position [356, 510]
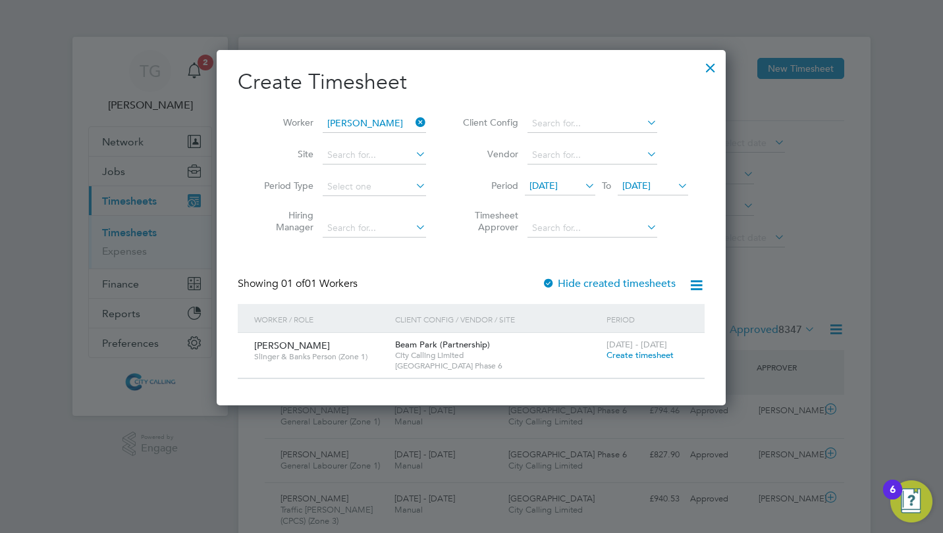
click at [631, 352] on span "Create timesheet" at bounding box center [639, 355] width 67 height 11
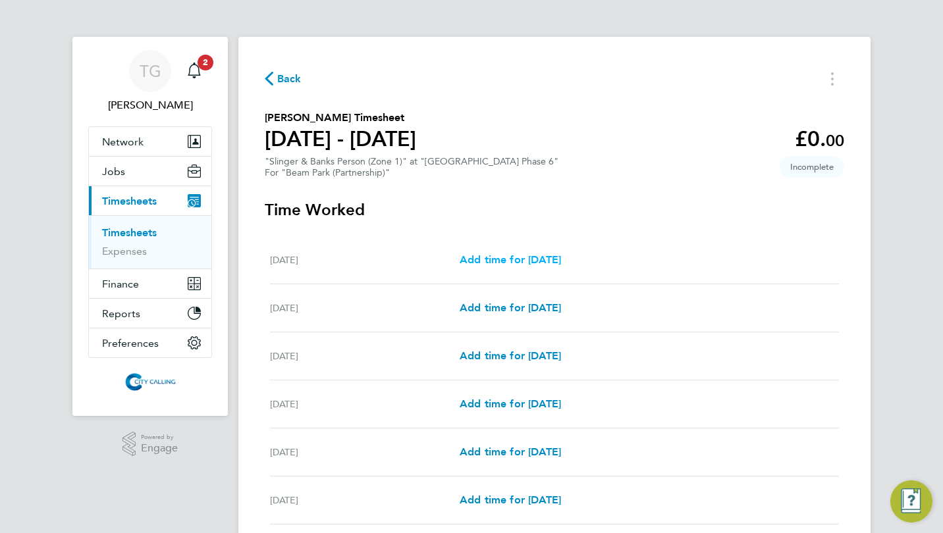
click at [545, 257] on span "Add time for Mon 29 Sep" at bounding box center [510, 260] width 101 height 13
select select "30"
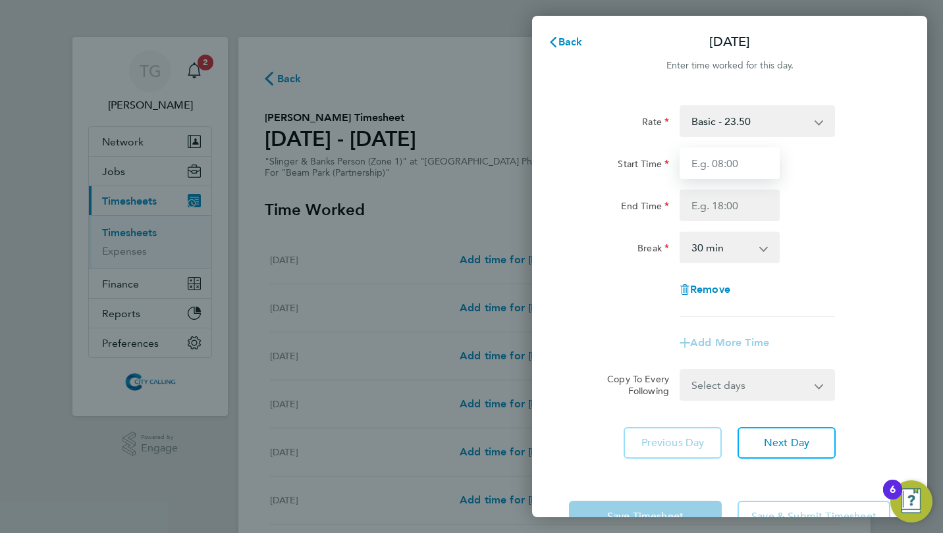
click at [715, 165] on input "Start Time" at bounding box center [730, 164] width 100 height 32
type input "07:30"
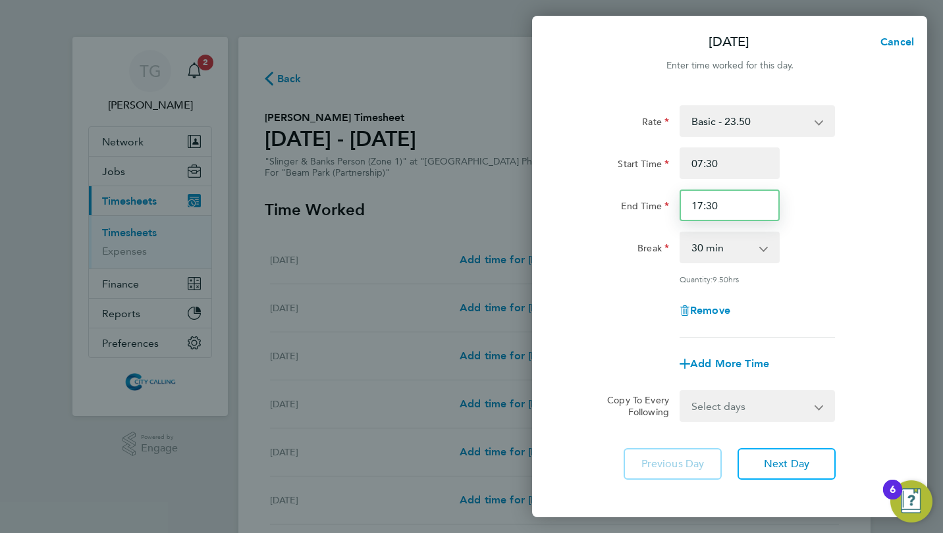
click at [728, 214] on input "17:30" at bounding box center [730, 206] width 100 height 32
type input "17:00"
click at [558, 254] on div "Rate Basic - 23.50 Start Time 07:30 End Time 17:00 Break 0 min 15 min 30 min 45…" at bounding box center [729, 293] width 395 height 406
click at [716, 409] on select "Select days Day Weekday (Mon-Fri) Weekend (Sat-Sun) Tuesday Wednesday Thursday …" at bounding box center [750, 406] width 138 height 29
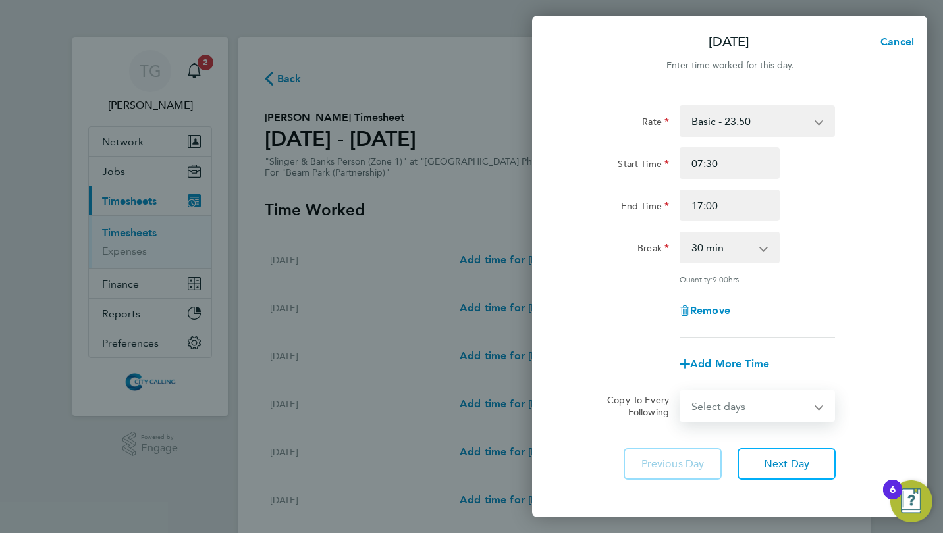
select select "WEEKDAY"
click at [681, 392] on select "Select days Day Weekday (Mon-Fri) Weekend (Sat-Sun) Tuesday Wednesday Thursday …" at bounding box center [750, 406] width 138 height 29
select select "2025-10-05"
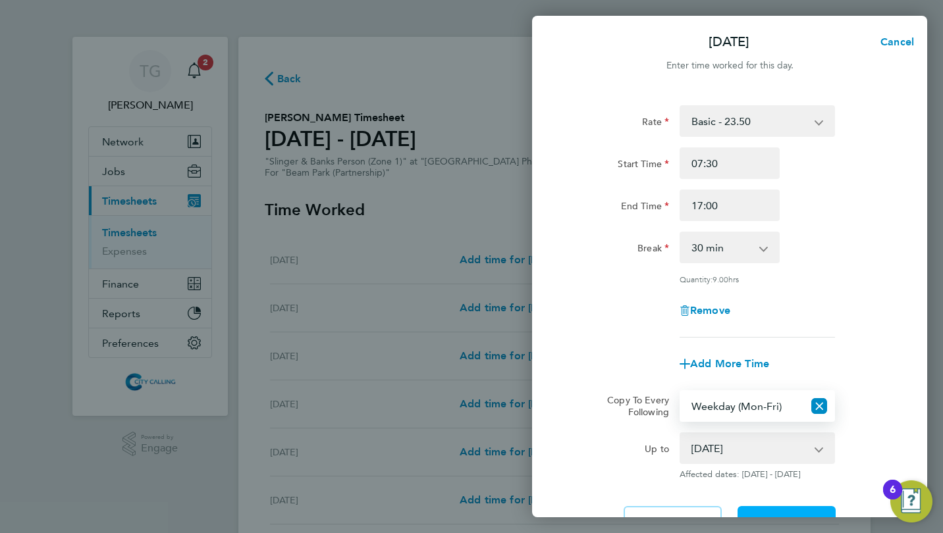
click at [783, 511] on button "Next Day" at bounding box center [787, 522] width 98 height 32
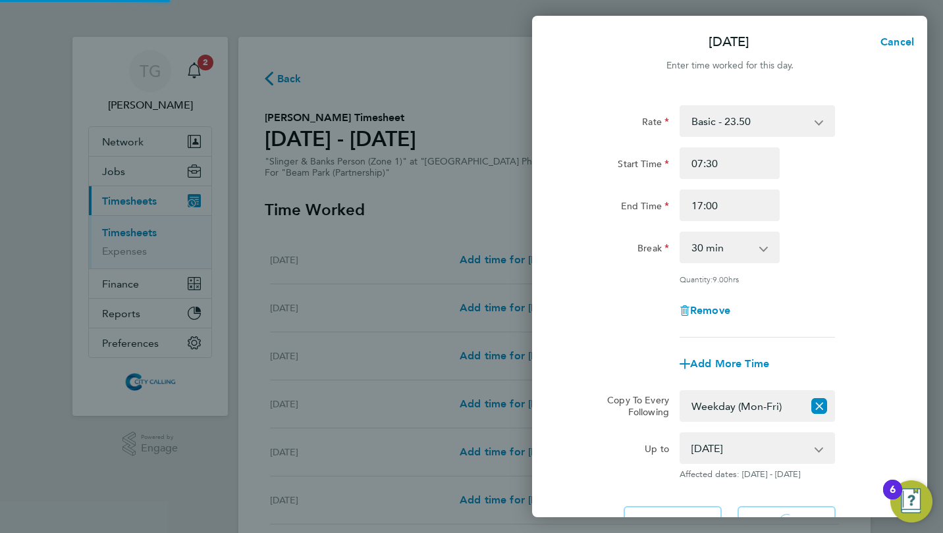
select select "30"
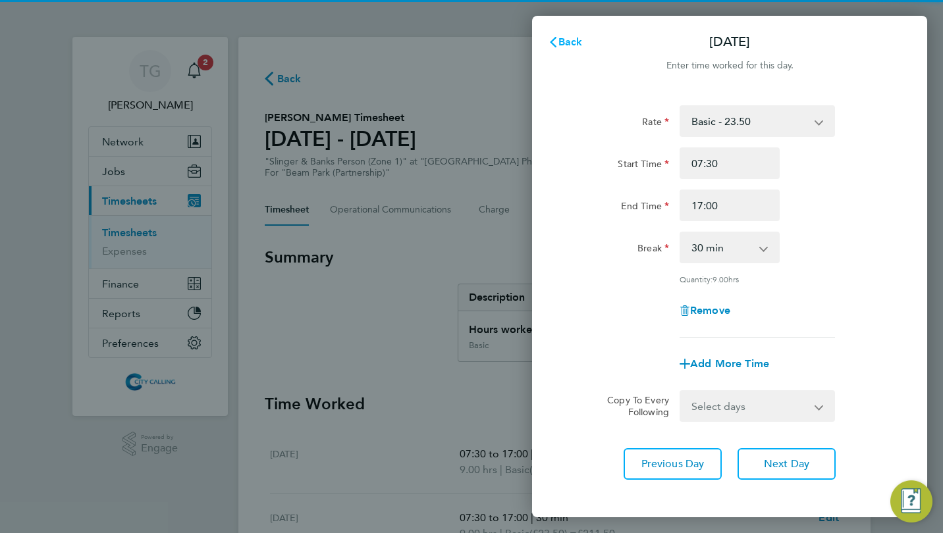
click at [566, 39] on span "Back" at bounding box center [570, 42] width 24 height 13
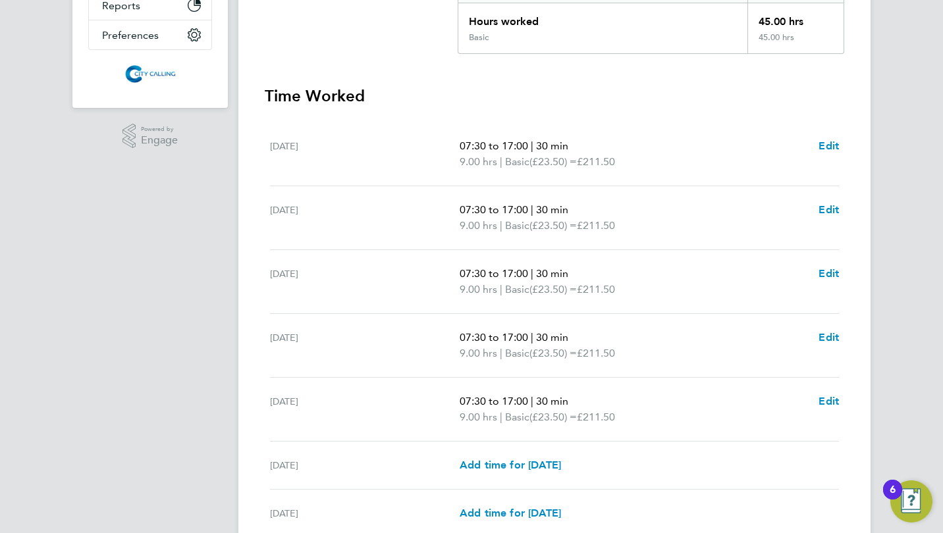
scroll to position [429, 0]
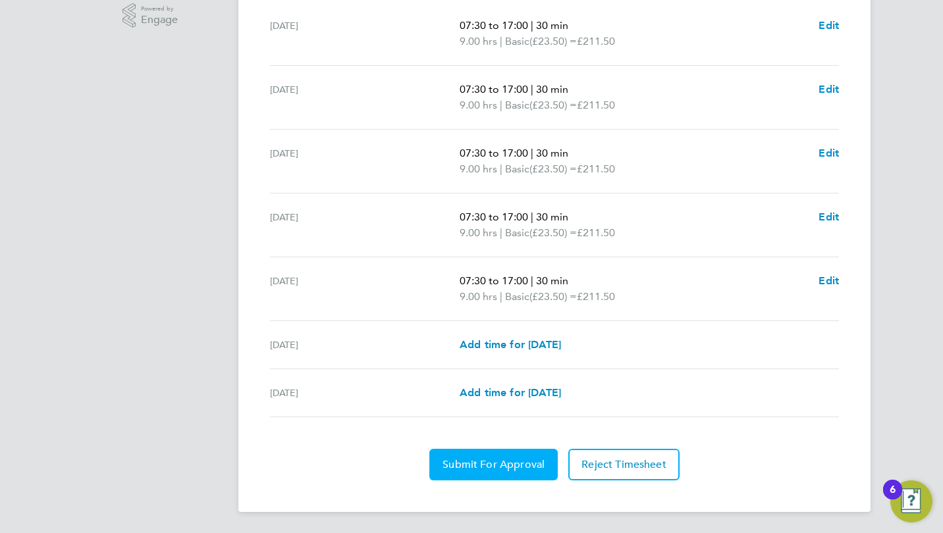
click at [493, 461] on span "Submit For Approval" at bounding box center [494, 464] width 102 height 13
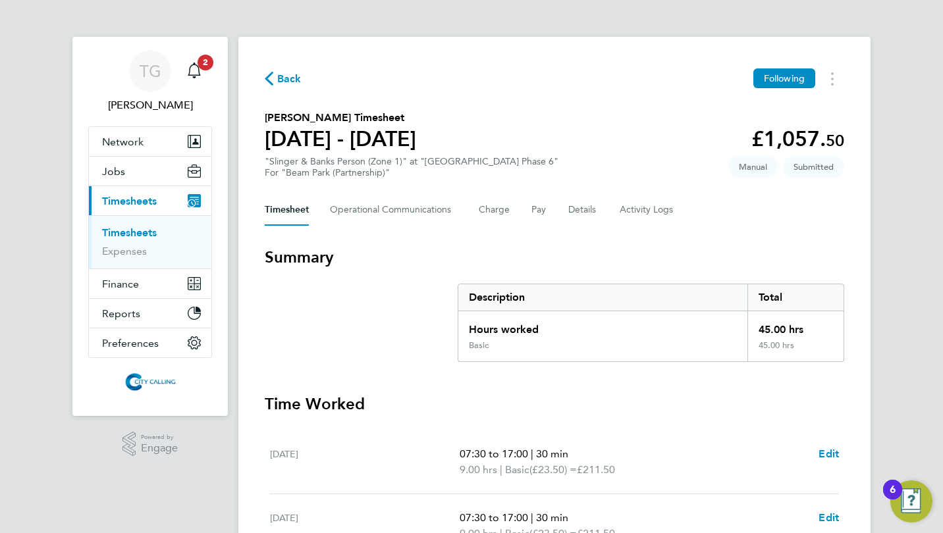
scroll to position [0, 0]
click at [282, 81] on span "Back" at bounding box center [289, 79] width 24 height 16
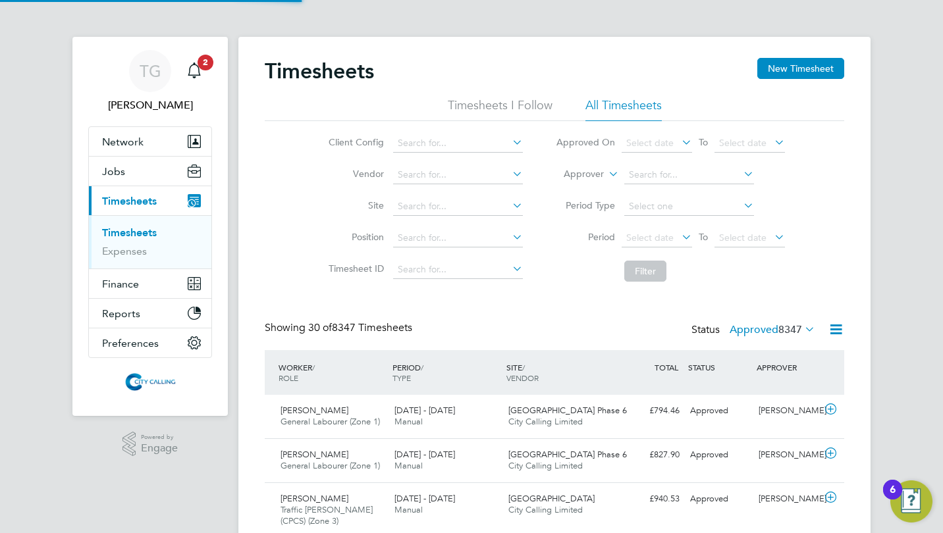
scroll to position [33, 114]
click at [786, 70] on button "New Timesheet" at bounding box center [800, 68] width 87 height 21
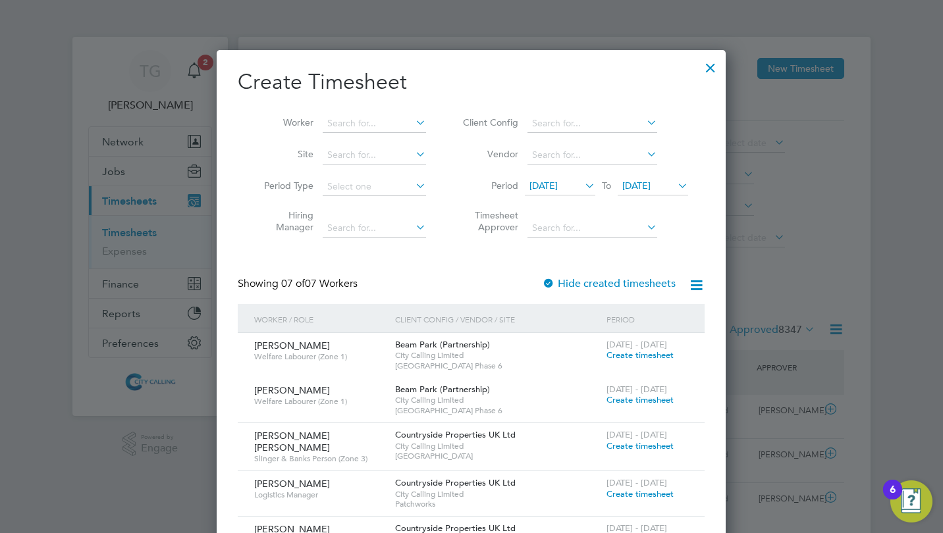
click at [543, 185] on span "18 Sep 2025" at bounding box center [543, 186] width 28 height 12
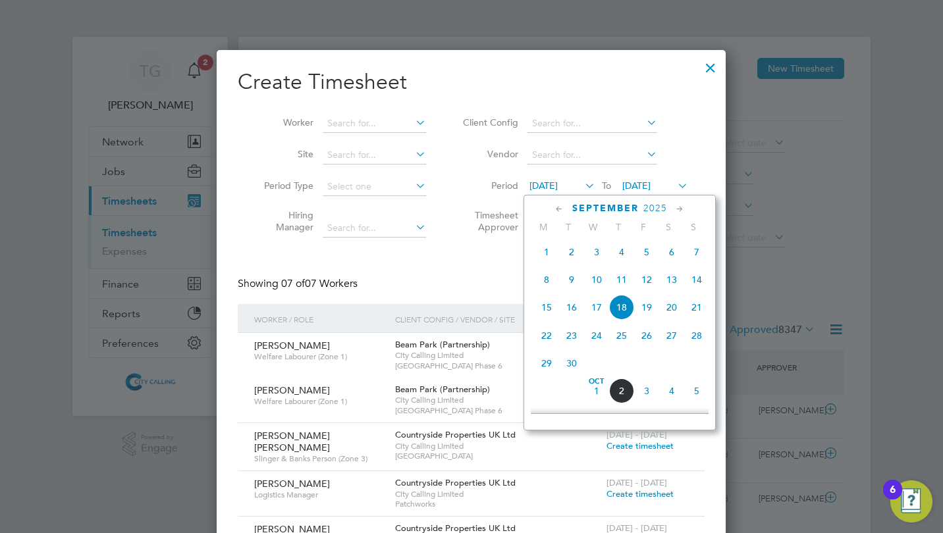
click at [545, 362] on span "29" at bounding box center [546, 363] width 25 height 25
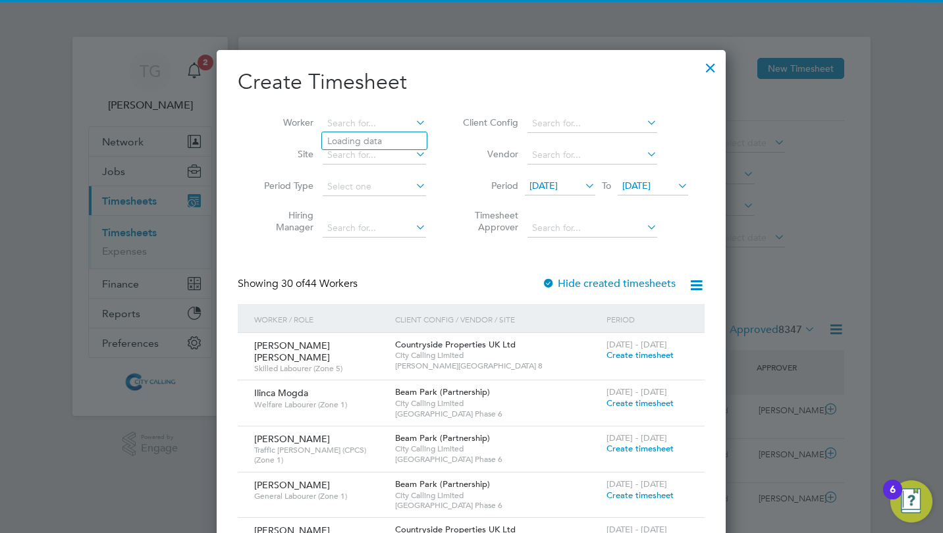
click at [372, 117] on input at bounding box center [374, 124] width 103 height 18
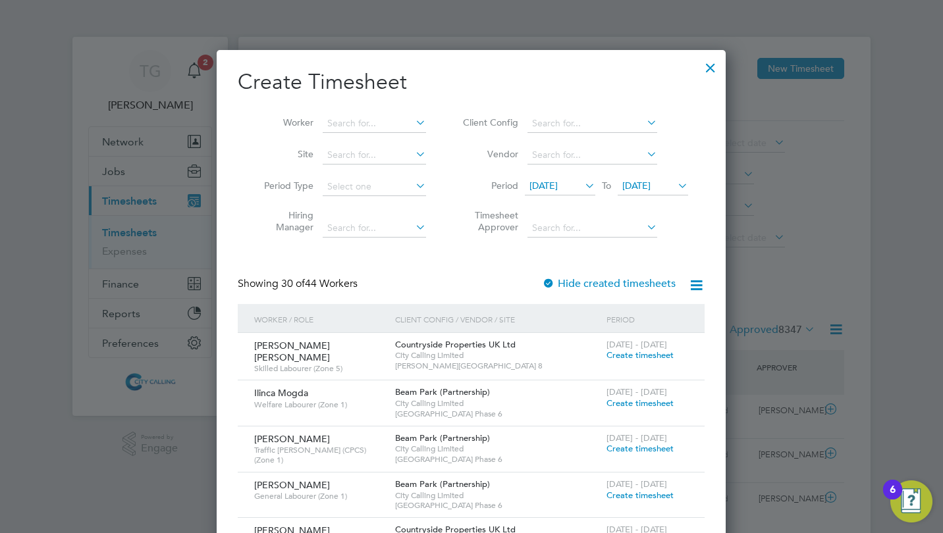
click at [341, 121] on input at bounding box center [374, 124] width 103 height 18
click at [341, 121] on input "anth" at bounding box center [374, 124] width 103 height 18
type input "anth"
click at [714, 66] on div at bounding box center [711, 65] width 24 height 24
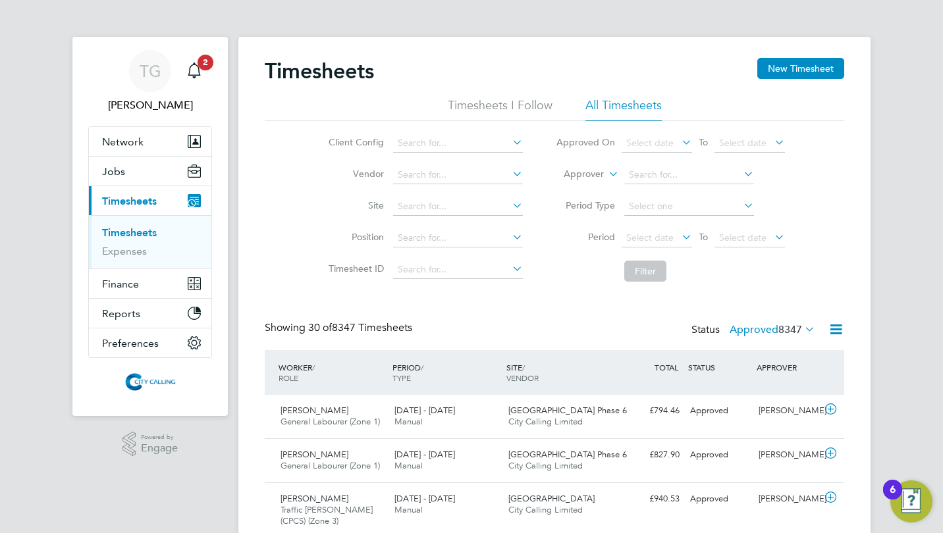
click at [801, 70] on button "New Timesheet" at bounding box center [800, 68] width 87 height 21
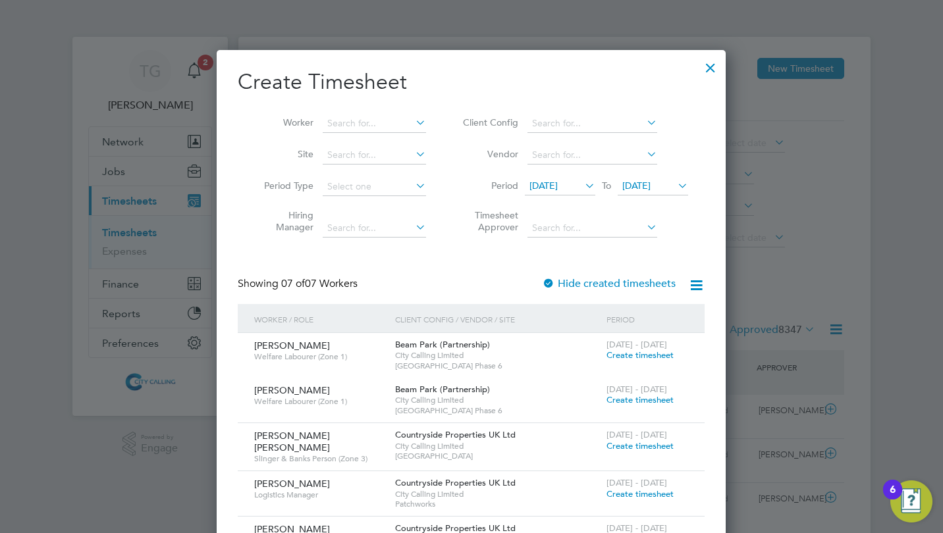
click at [545, 183] on span "18 Sep 2025" at bounding box center [543, 186] width 28 height 12
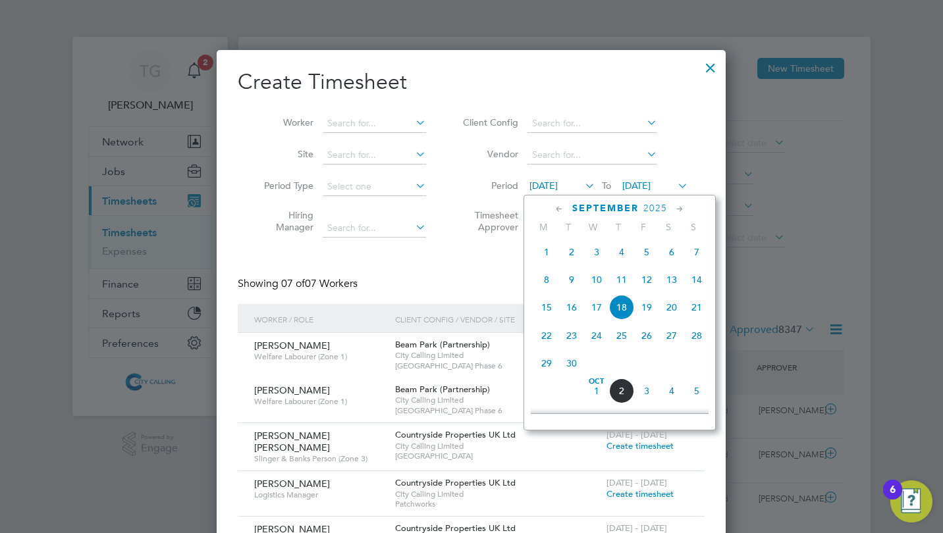
click at [548, 365] on span "29" at bounding box center [546, 363] width 25 height 25
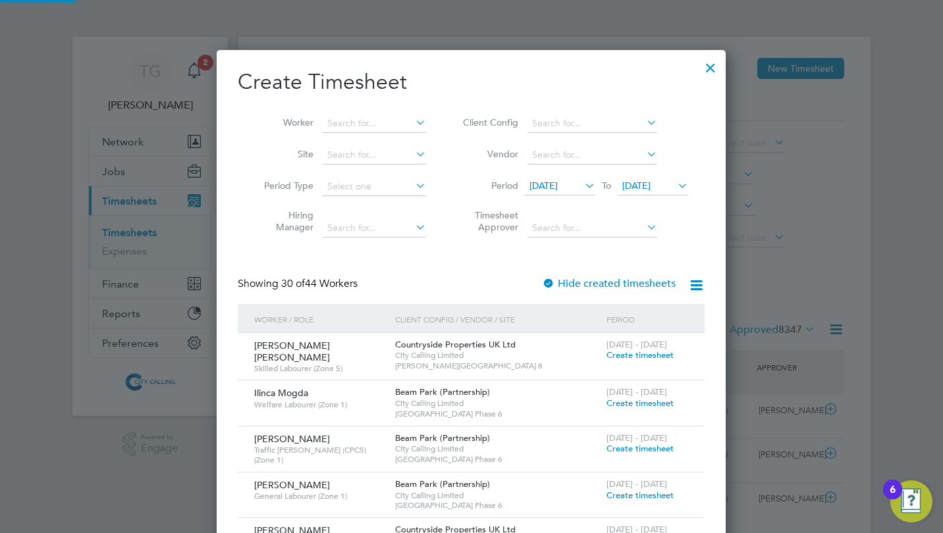
click at [367, 124] on input at bounding box center [374, 124] width 103 height 18
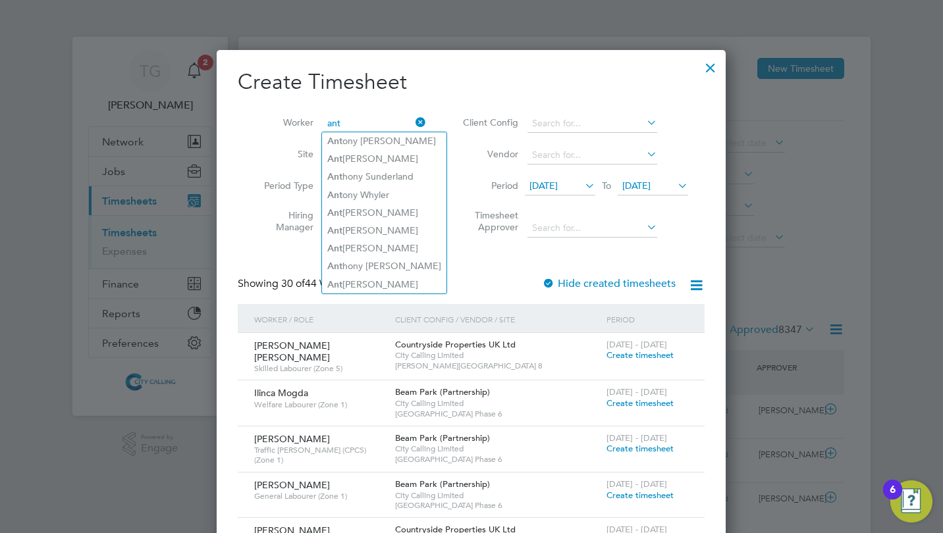
click at [381, 279] on li "Ant hony Francis" at bounding box center [384, 285] width 124 height 18
type input "Anthony Francis"
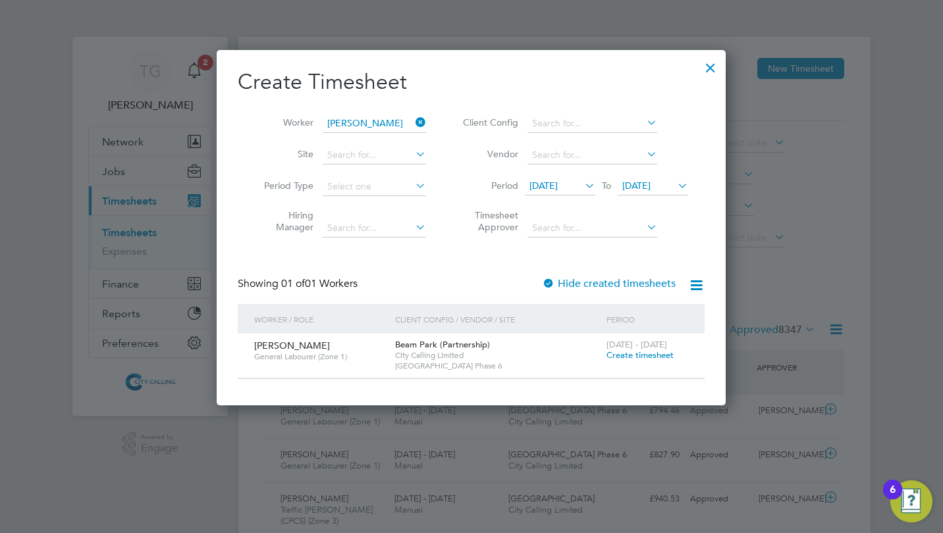
click at [640, 354] on span "Create timesheet" at bounding box center [639, 355] width 67 height 11
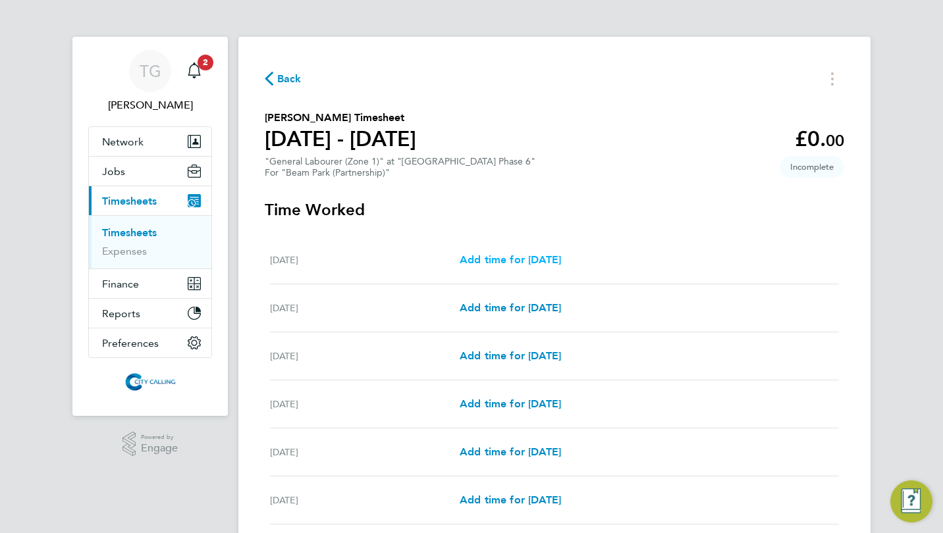
click at [500, 258] on span "Add time for Mon 29 Sep" at bounding box center [510, 260] width 101 height 13
select select "30"
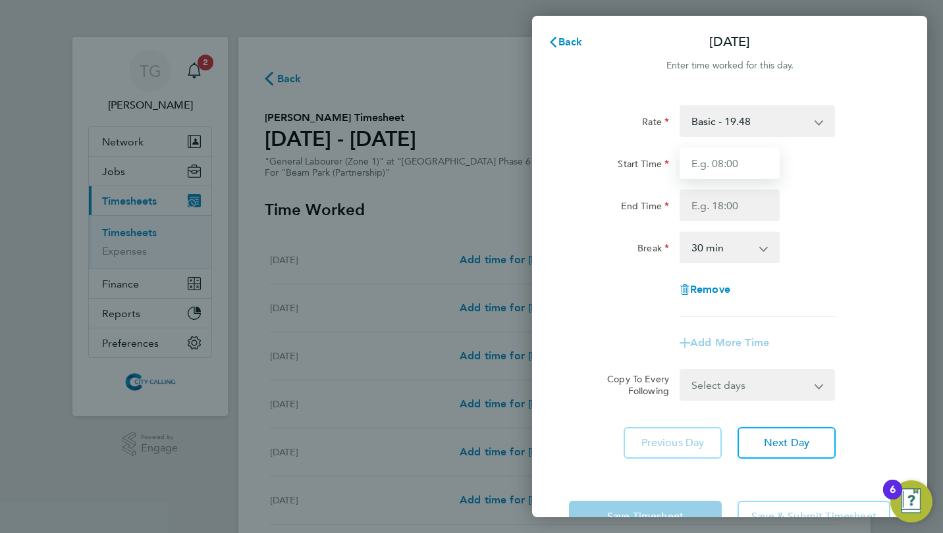
click at [715, 161] on input "Start Time" at bounding box center [730, 164] width 100 height 32
type input "07:30"
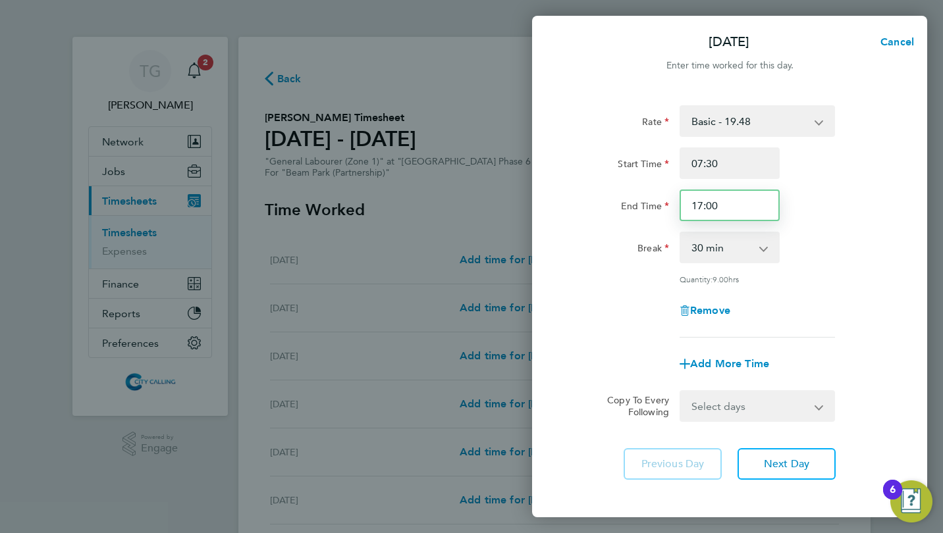
click at [726, 206] on input "17:00" at bounding box center [730, 206] width 100 height 32
type input "16:30"
click at [600, 267] on div "Rate Basic - 19.48 Start Time 07:30 End Time 16:30 Break 0 min 15 min 30 min 45…" at bounding box center [729, 221] width 321 height 232
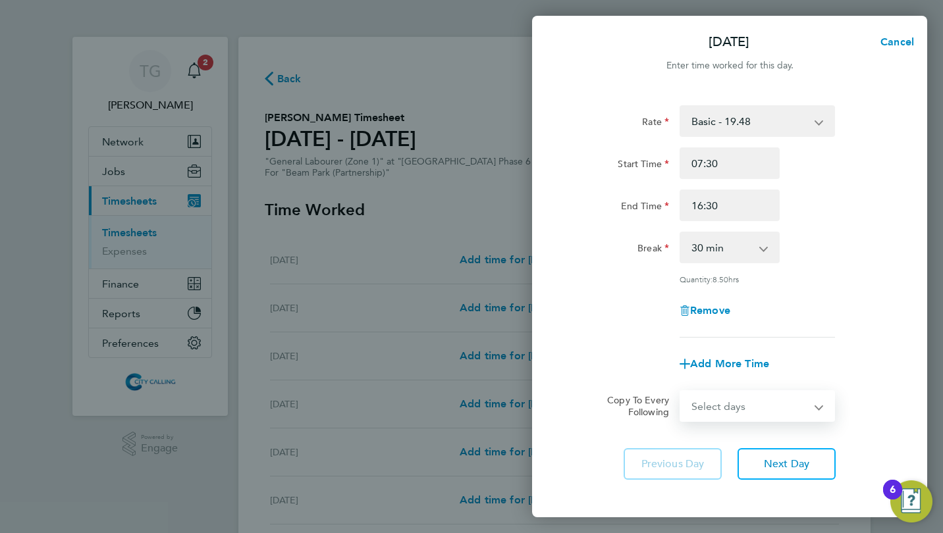
click at [731, 405] on select "Select days Day Weekday (Mon-Fri) Weekend (Sat-Sun) Tuesday Wednesday Thursday …" at bounding box center [750, 406] width 138 height 29
select select "WEEKDAY"
click at [681, 392] on select "Select days Day Weekday (Mon-Fri) Weekend (Sat-Sun) Tuesday Wednesday Thursday …" at bounding box center [750, 406] width 138 height 29
select select "2025-10-05"
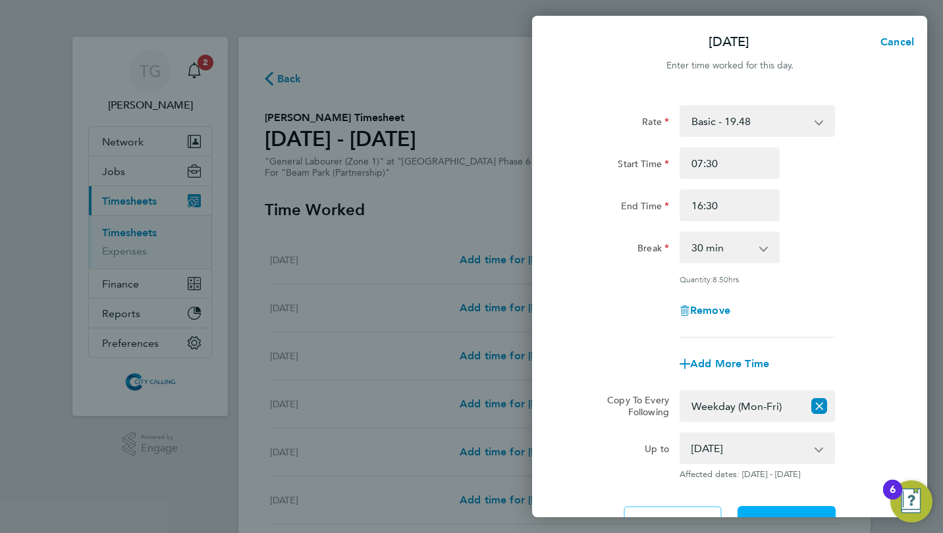
click at [768, 516] on span "Next Day" at bounding box center [786, 522] width 45 height 13
select select "30"
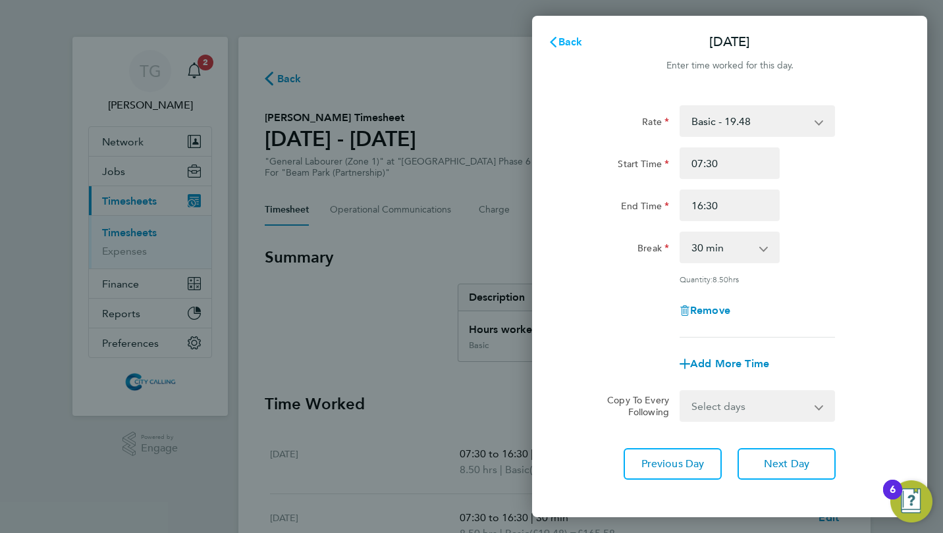
click at [568, 41] on span "Back" at bounding box center [570, 42] width 24 height 13
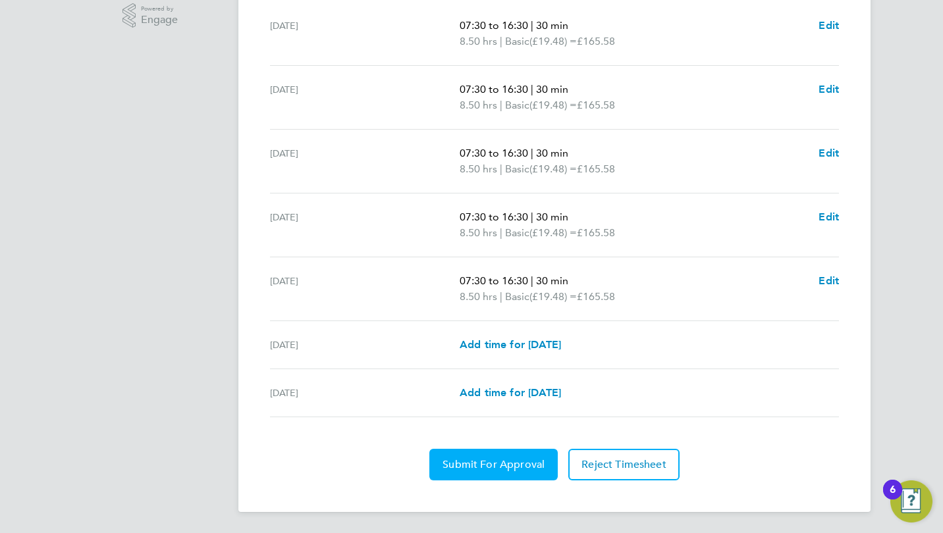
click at [502, 463] on span "Submit For Approval" at bounding box center [494, 464] width 102 height 13
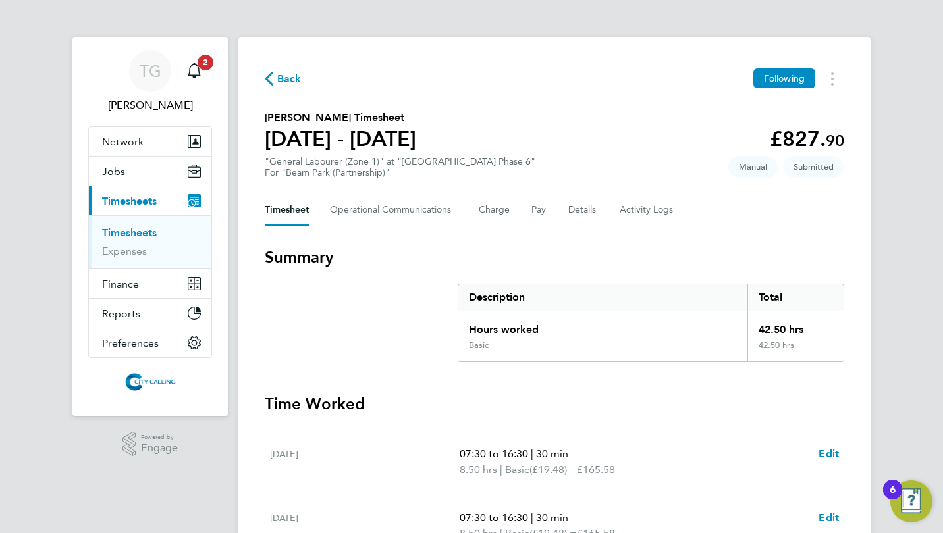
click at [130, 231] on link "Timesheets" at bounding box center [129, 233] width 55 height 13
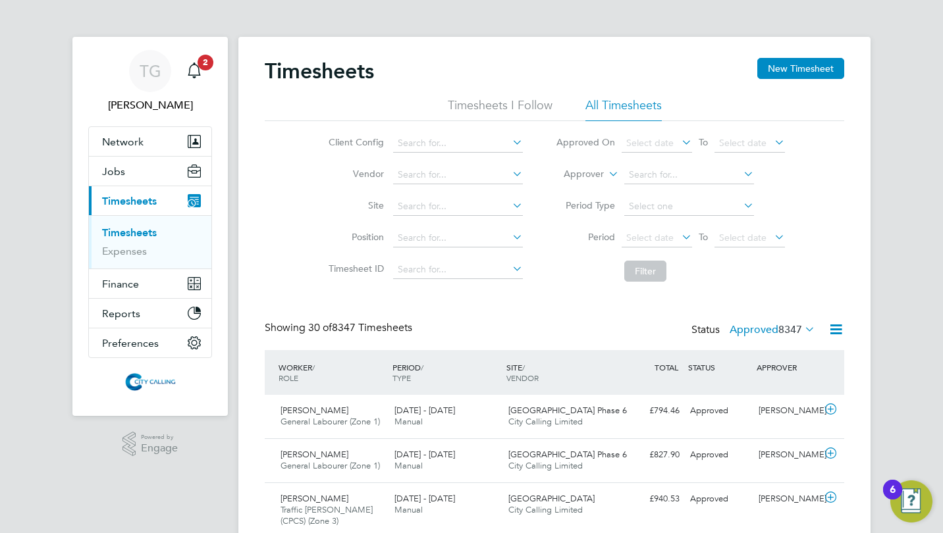
click at [794, 66] on button "New Timesheet" at bounding box center [800, 68] width 87 height 21
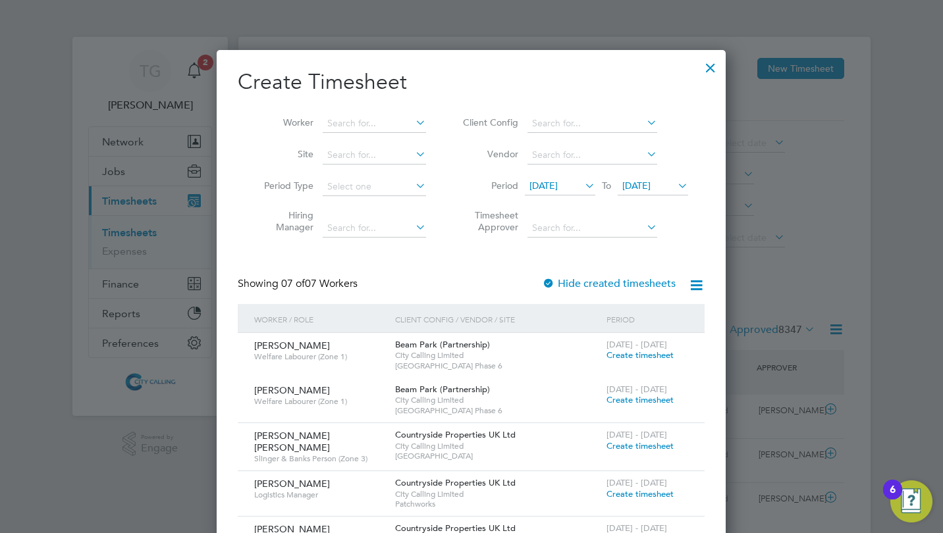
click at [552, 183] on span "18 Sep 2025" at bounding box center [543, 186] width 28 height 12
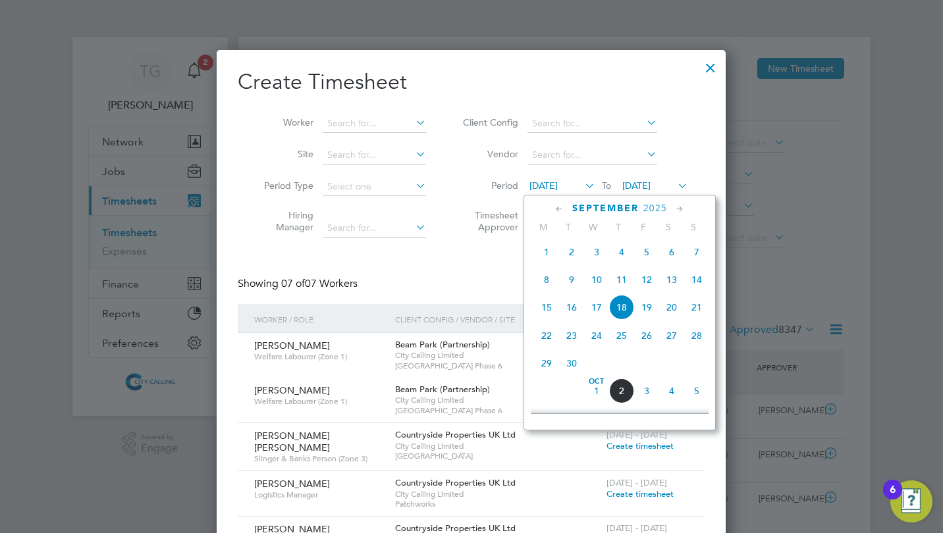
click at [547, 370] on span "29" at bounding box center [546, 363] width 25 height 25
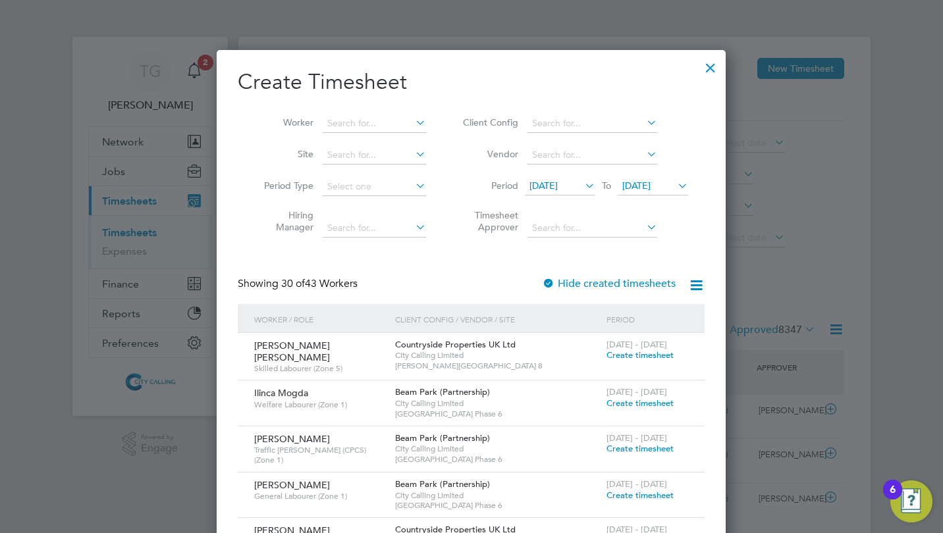
click at [354, 122] on input at bounding box center [374, 124] width 103 height 18
type input "o"
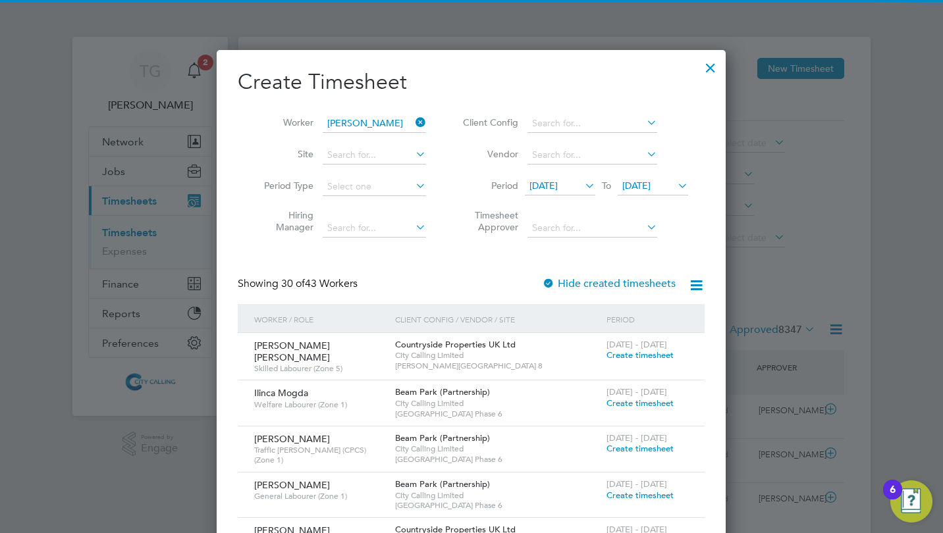
click at [406, 136] on b "Wa" at bounding box center [413, 141] width 14 height 11
type input "Paul Watson"
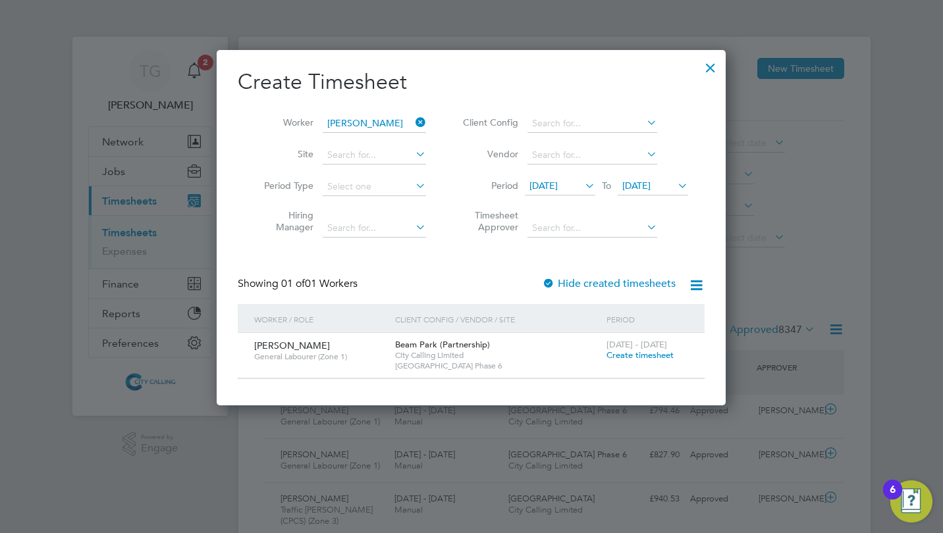
click at [633, 351] on span "Create timesheet" at bounding box center [639, 355] width 67 height 11
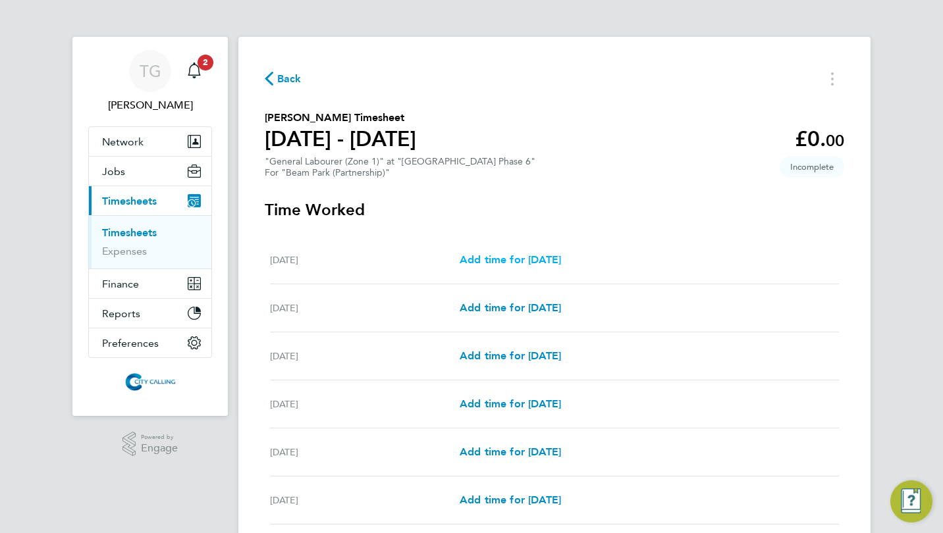
click at [513, 255] on span "Add time for Mon 29 Sep" at bounding box center [510, 260] width 101 height 13
select select "30"
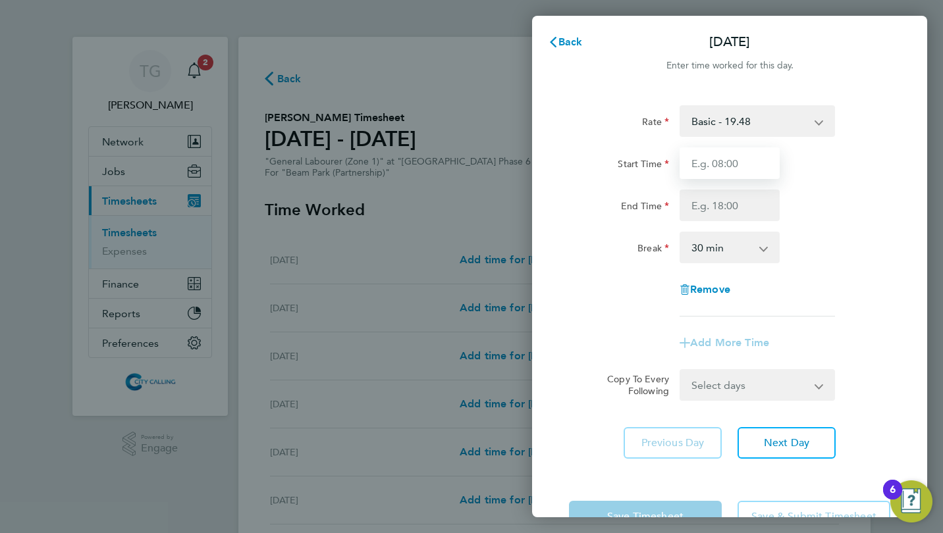
click at [707, 161] on input "Start Time" at bounding box center [730, 164] width 100 height 32
type input "07:30"
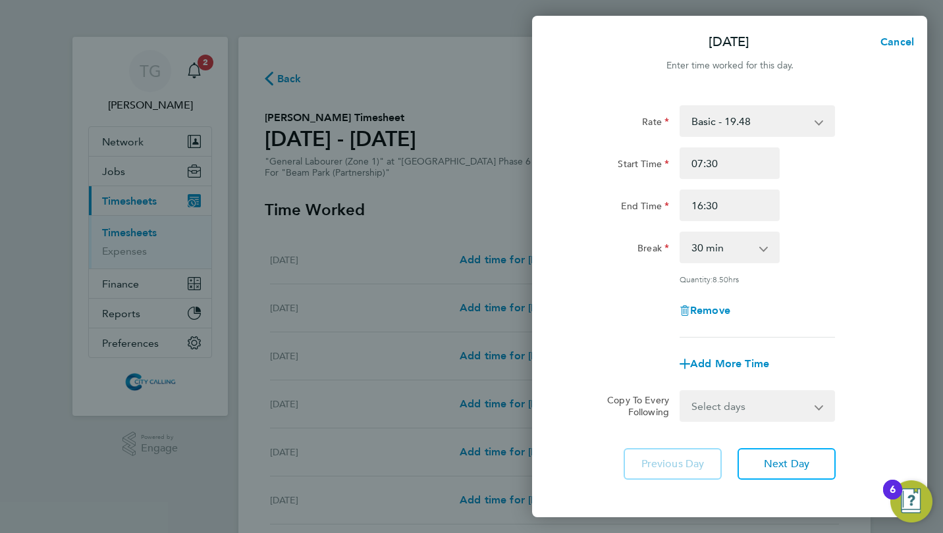
click at [602, 288] on div "Rate Basic - 19.48 Start Time 07:30 End Time 16:30 Break 0 min 15 min 30 min 45…" at bounding box center [729, 221] width 321 height 232
click at [737, 205] on input "16:30" at bounding box center [730, 206] width 100 height 32
click at [597, 298] on div "Remove" at bounding box center [730, 311] width 332 height 32
click at [733, 208] on input "17:00" at bounding box center [730, 206] width 100 height 32
click at [589, 298] on div "Remove" at bounding box center [730, 311] width 332 height 32
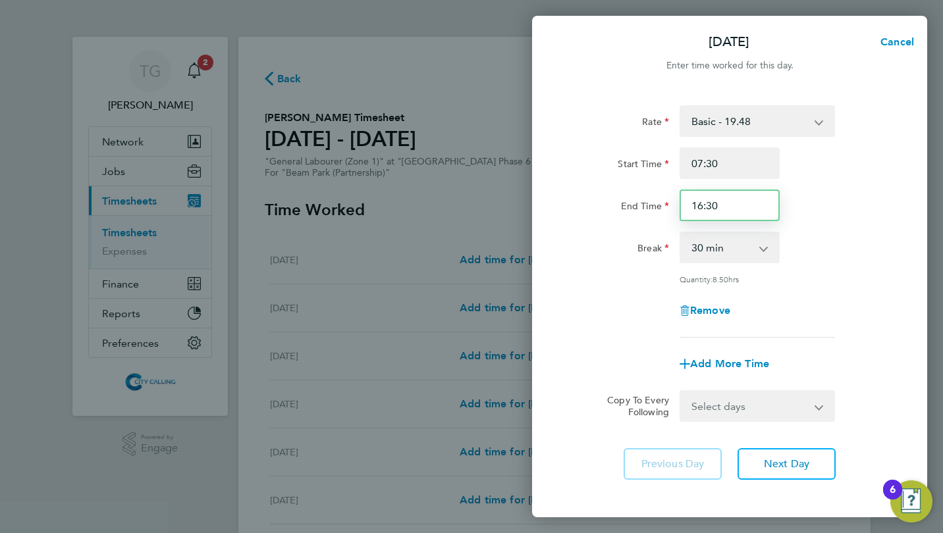
click at [738, 205] on input "16:30" at bounding box center [730, 206] width 100 height 32
type input "16:00"
click at [595, 238] on div "Break" at bounding box center [619, 245] width 100 height 26
click at [745, 414] on select "Select days Day Weekday (Mon-Fri) Weekend (Sat-Sun) Tuesday Wednesday Thursday …" at bounding box center [750, 406] width 138 height 29
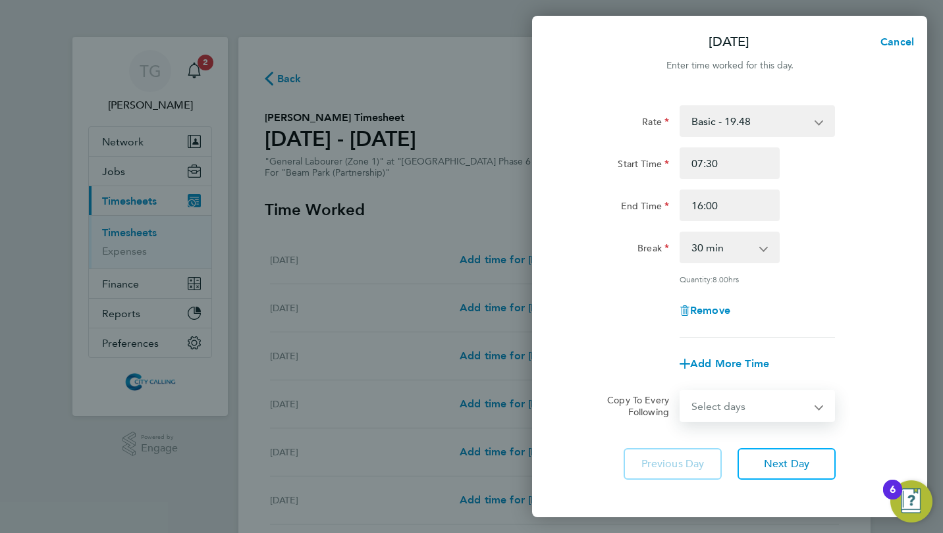
select select "WEEKDAY"
click at [681, 392] on select "Select days Day Weekday (Mon-Fri) Weekend (Sat-Sun) Tuesday Wednesday Thursday …" at bounding box center [750, 406] width 138 height 29
select select "2025-10-05"
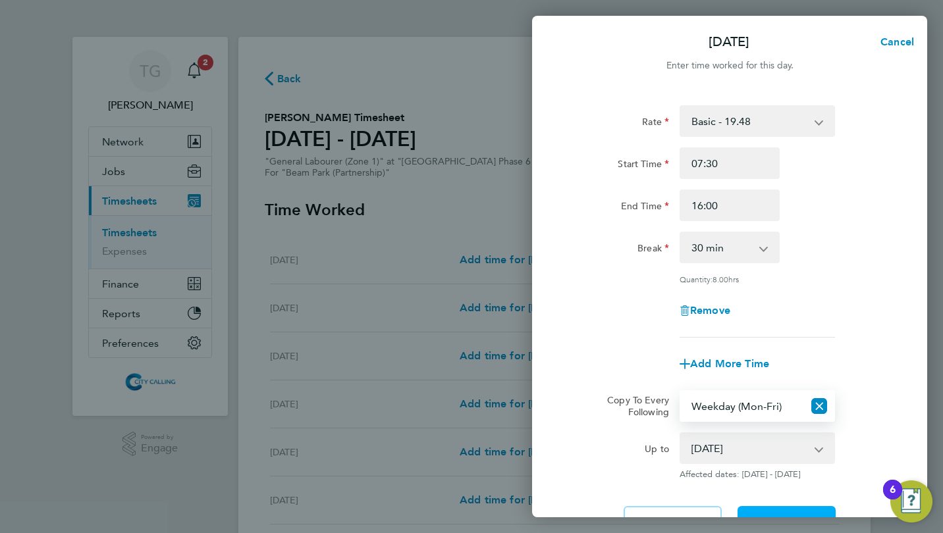
click at [776, 509] on button "Next Day" at bounding box center [787, 522] width 98 height 32
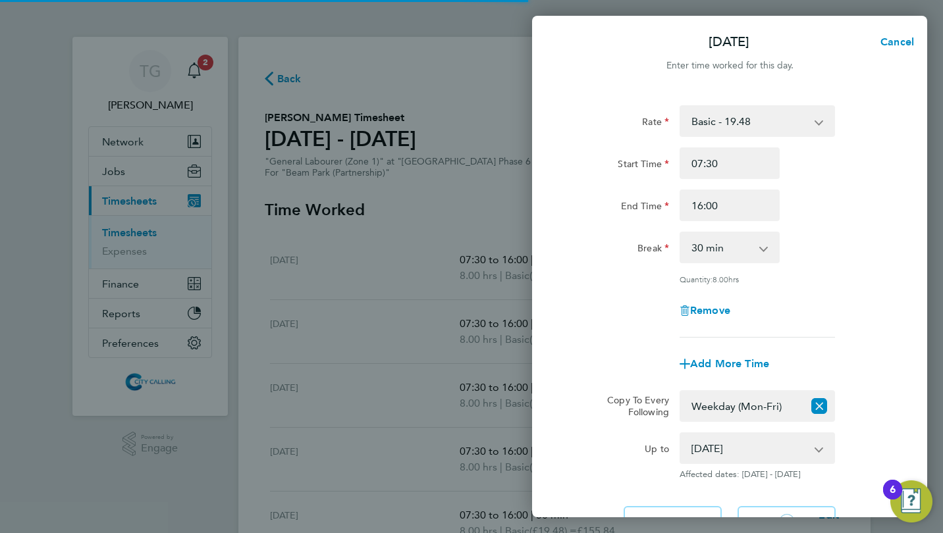
select select "30"
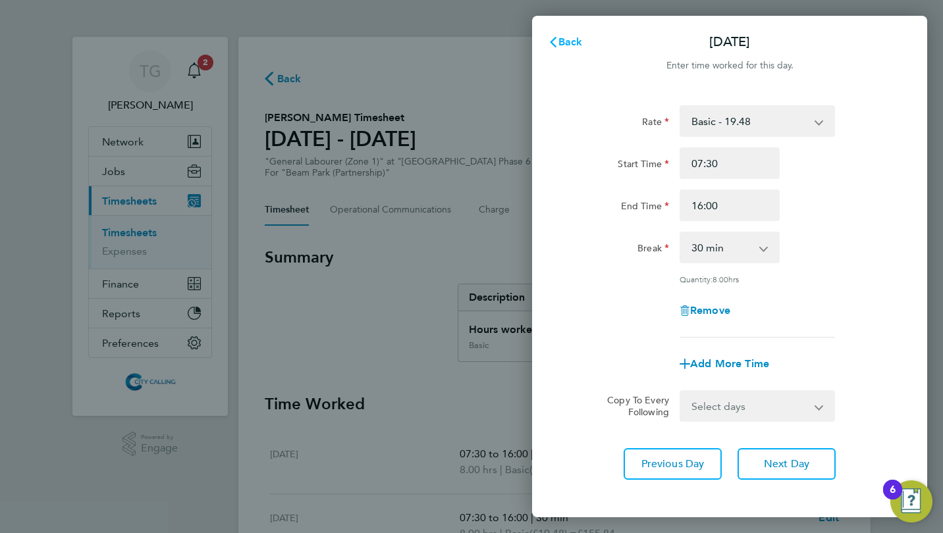
click at [570, 43] on span "Back" at bounding box center [570, 42] width 24 height 13
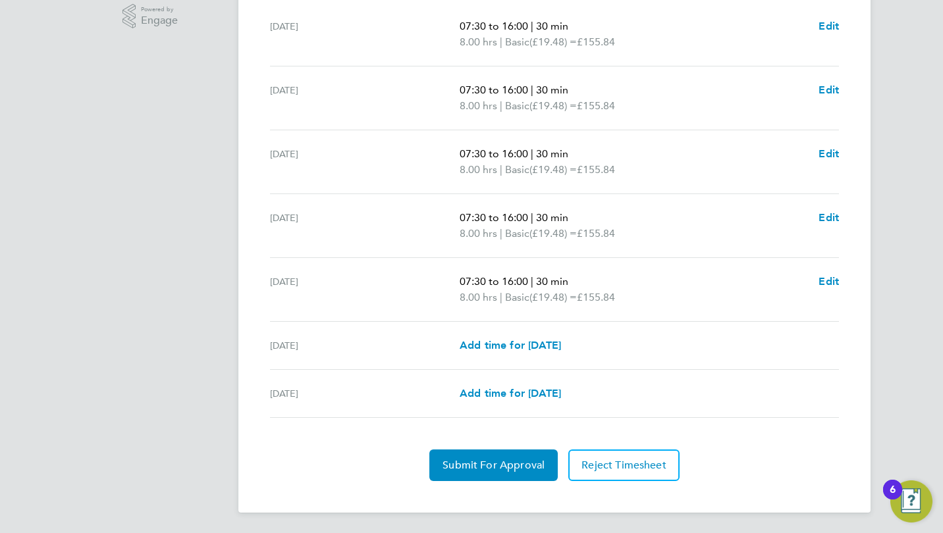
scroll to position [429, 0]
click at [496, 463] on span "Submit For Approval" at bounding box center [494, 464] width 102 height 13
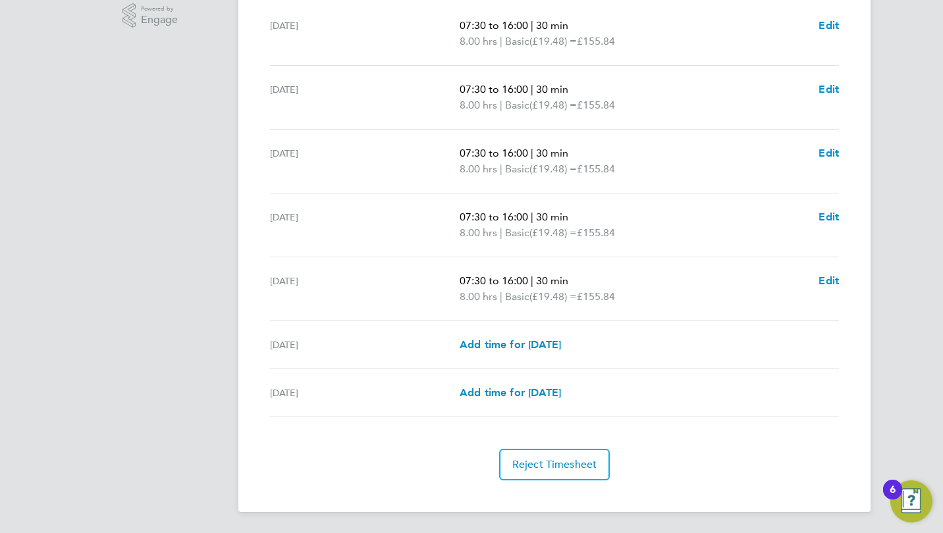
scroll to position [0, 0]
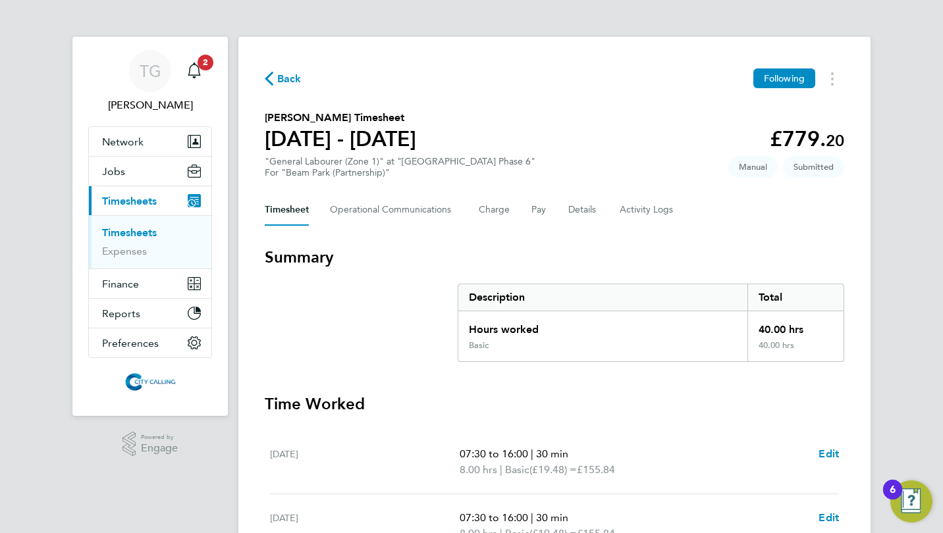
click at [136, 230] on link "Timesheets" at bounding box center [129, 233] width 55 height 13
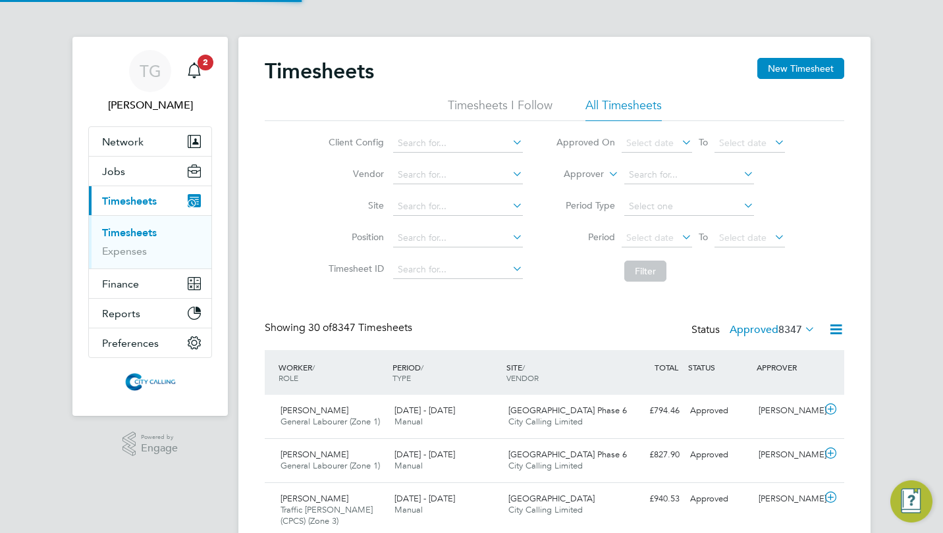
scroll to position [45, 114]
click at [792, 67] on button "New Timesheet" at bounding box center [800, 68] width 87 height 21
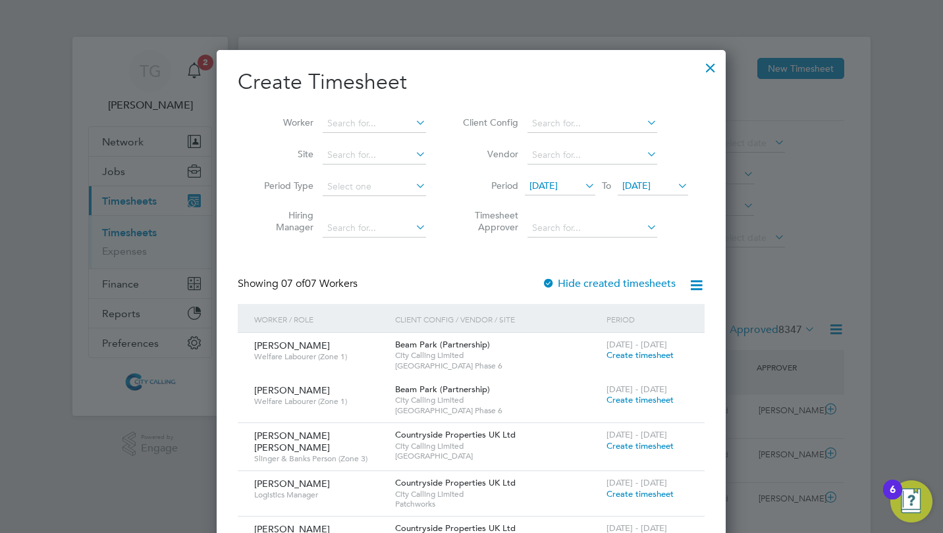
click at [553, 183] on span "18 Sep 2025" at bounding box center [543, 186] width 28 height 12
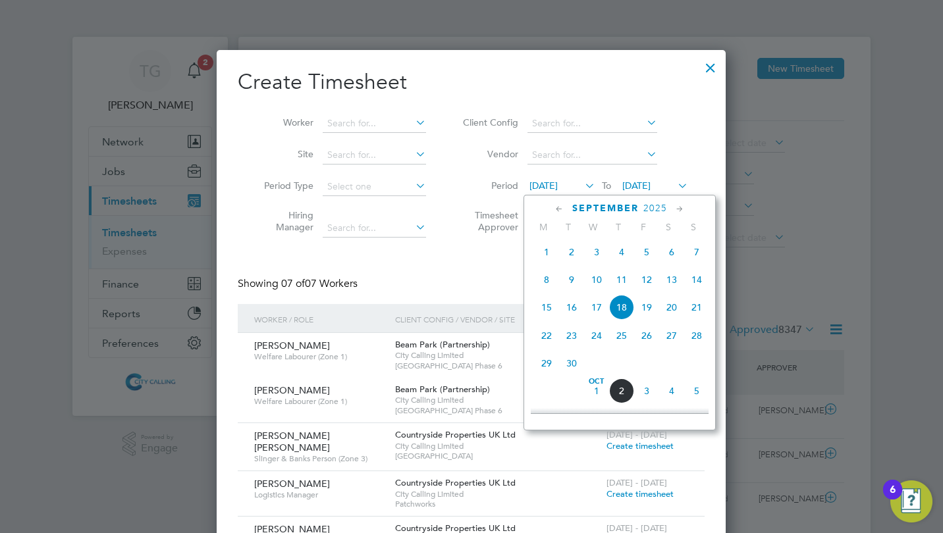
click at [545, 366] on span "29" at bounding box center [546, 363] width 25 height 25
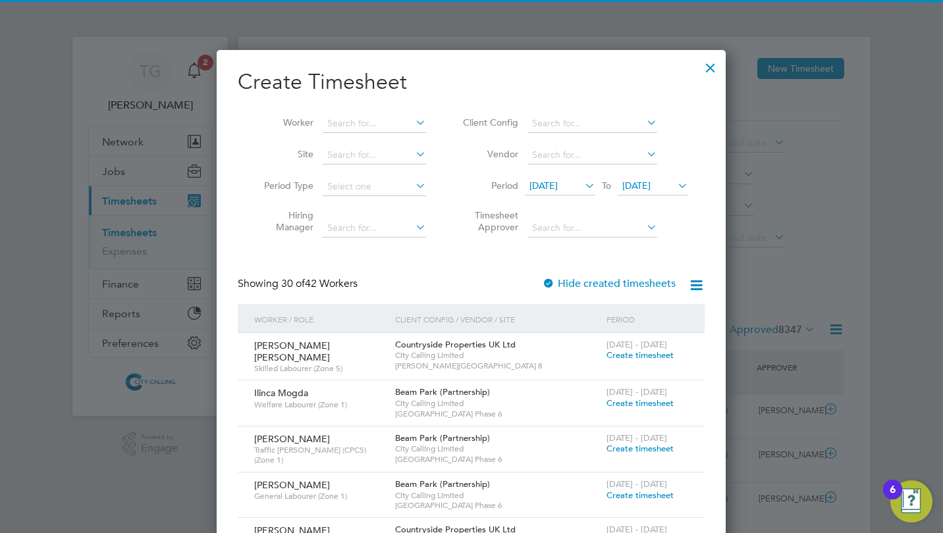
click at [369, 130] on input at bounding box center [374, 124] width 103 height 18
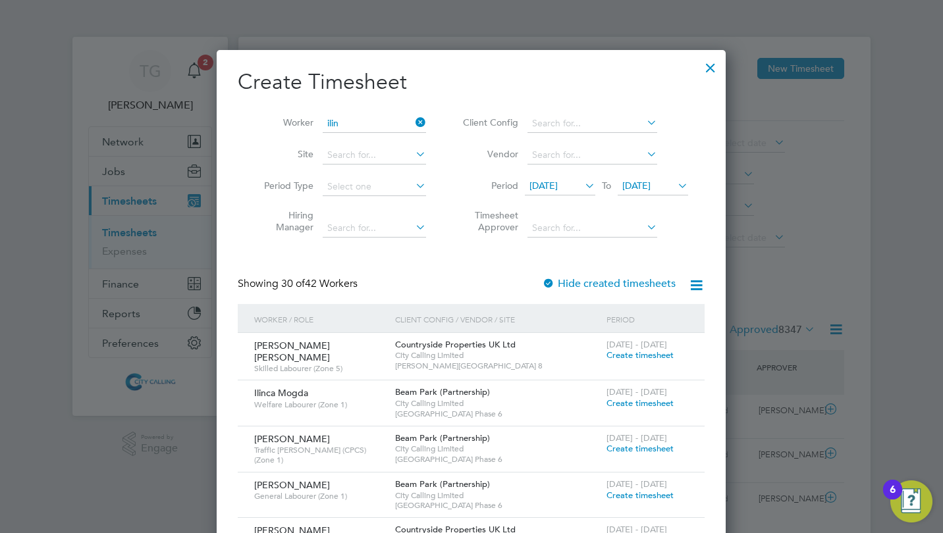
click at [336, 117] on input "ilin" at bounding box center [374, 124] width 103 height 18
click at [338, 118] on input "iliiln" at bounding box center [374, 124] width 103 height 18
type input "iliiln"
click at [714, 68] on div at bounding box center [711, 65] width 24 height 24
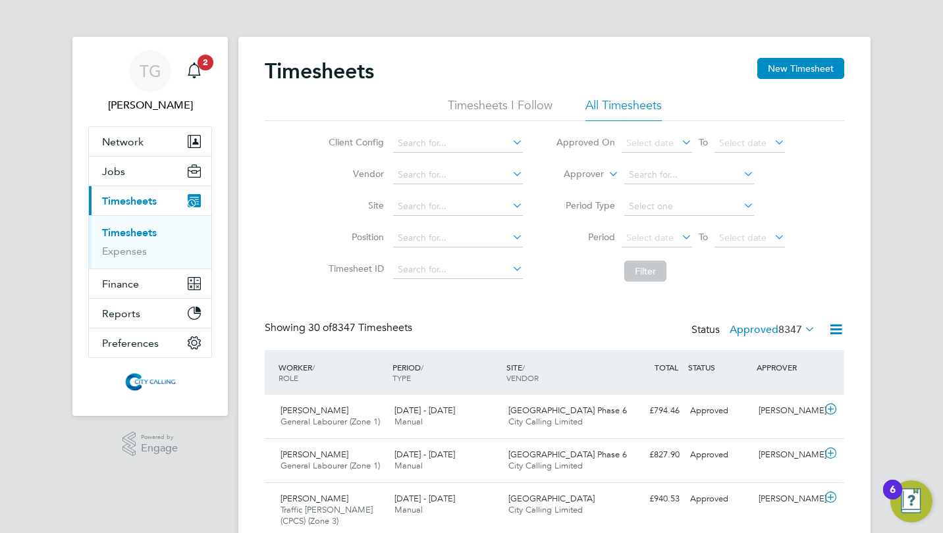
click at [783, 73] on button "New Timesheet" at bounding box center [800, 68] width 87 height 21
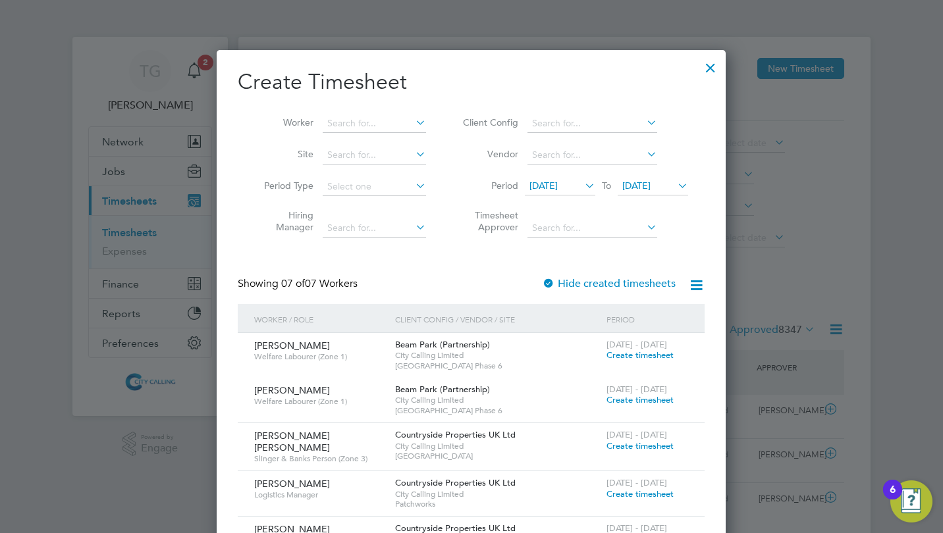
click at [550, 179] on span "18 Sep 2025" at bounding box center [560, 187] width 70 height 18
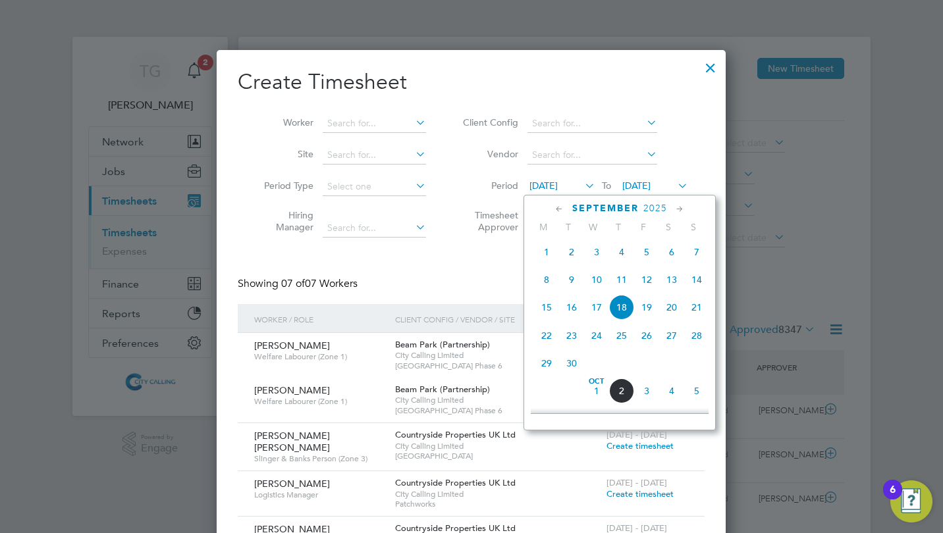
click at [543, 367] on span "29" at bounding box center [546, 363] width 25 height 25
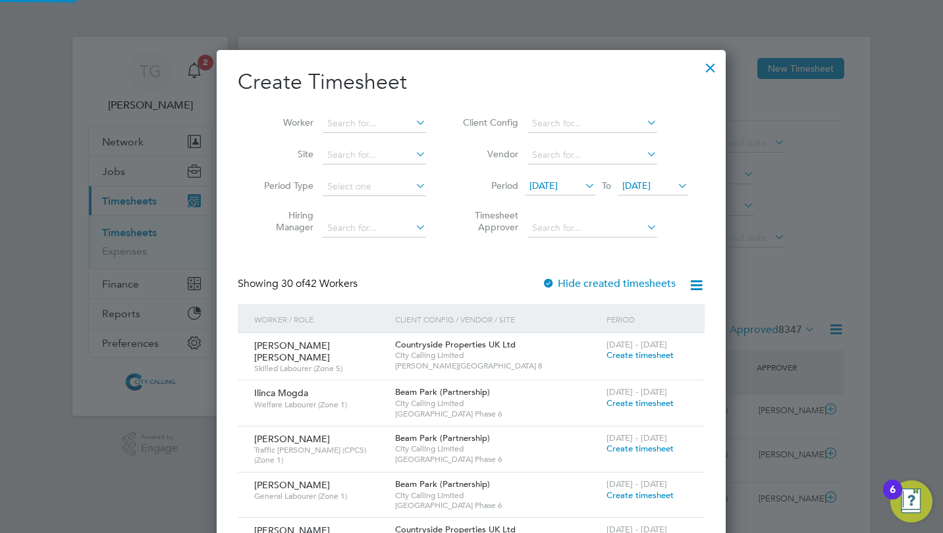
click at [352, 142] on li "Site" at bounding box center [340, 156] width 205 height 32
click at [350, 124] on input at bounding box center [374, 124] width 103 height 18
click at [358, 144] on li "Ilin ca Mogda" at bounding box center [374, 141] width 105 height 18
type input "Ilinca Mogda"
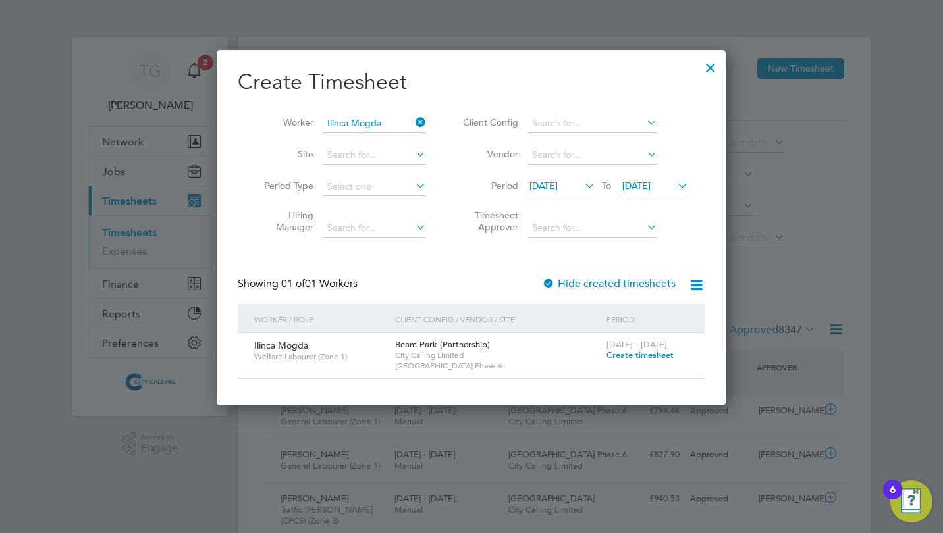
click at [629, 356] on span "Create timesheet" at bounding box center [639, 355] width 67 height 11
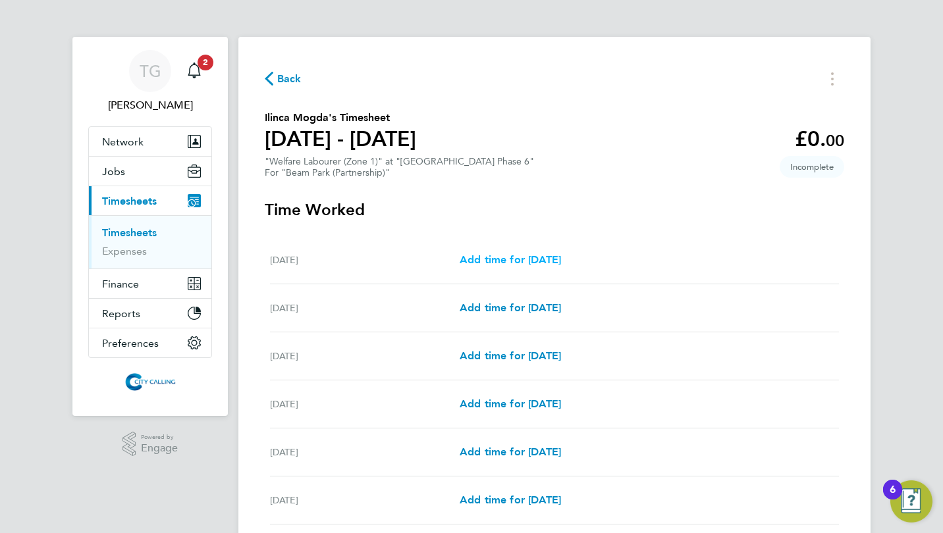
click at [554, 258] on span "Add time for Mon 29 Sep" at bounding box center [510, 260] width 101 height 13
select select "30"
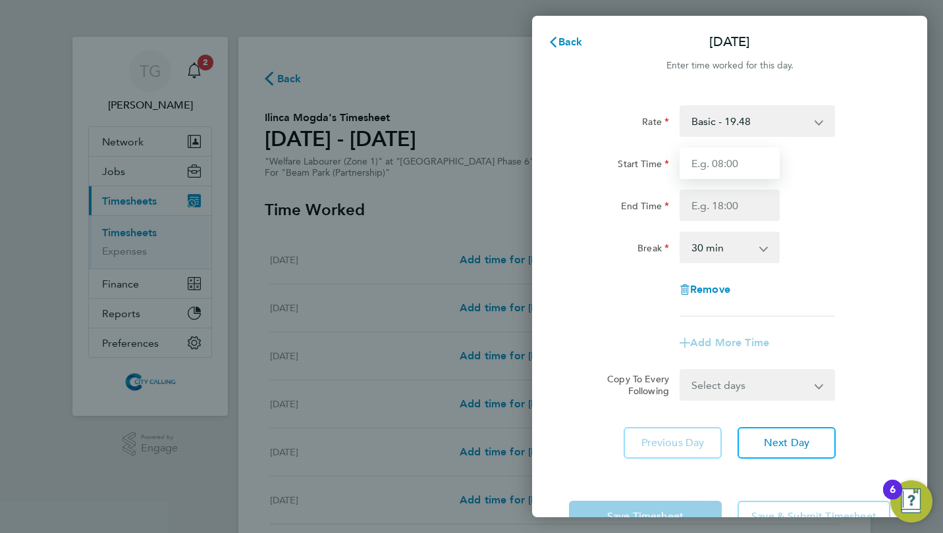
click at [715, 171] on input "Start Time" at bounding box center [730, 164] width 100 height 32
type input "07:30"
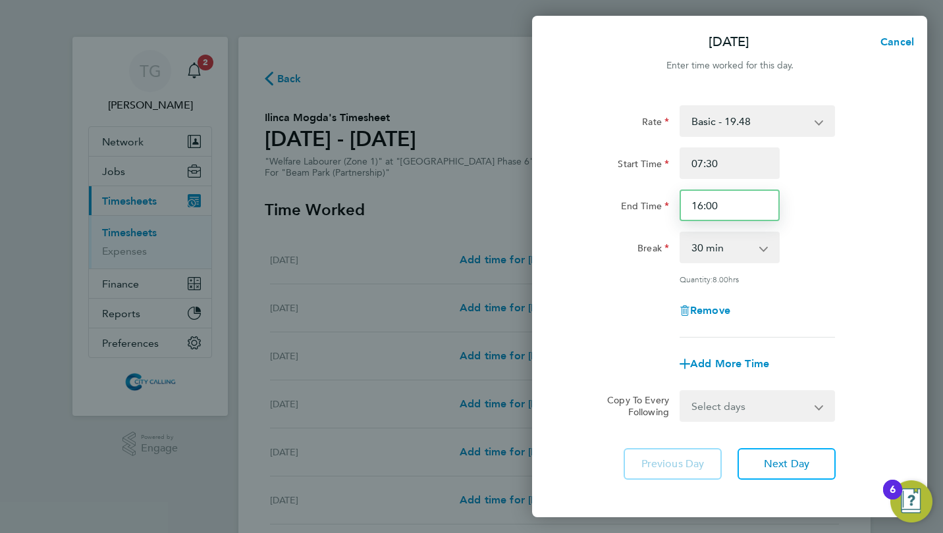
click at [730, 205] on input "16:00" at bounding box center [730, 206] width 100 height 32
type input "16:30"
click at [603, 262] on div "Break" at bounding box center [619, 248] width 111 height 32
click at [739, 406] on select "Select days Day Weekday (Mon-Fri) Weekend (Sat-Sun) Tuesday Wednesday Thursday …" at bounding box center [750, 406] width 138 height 29
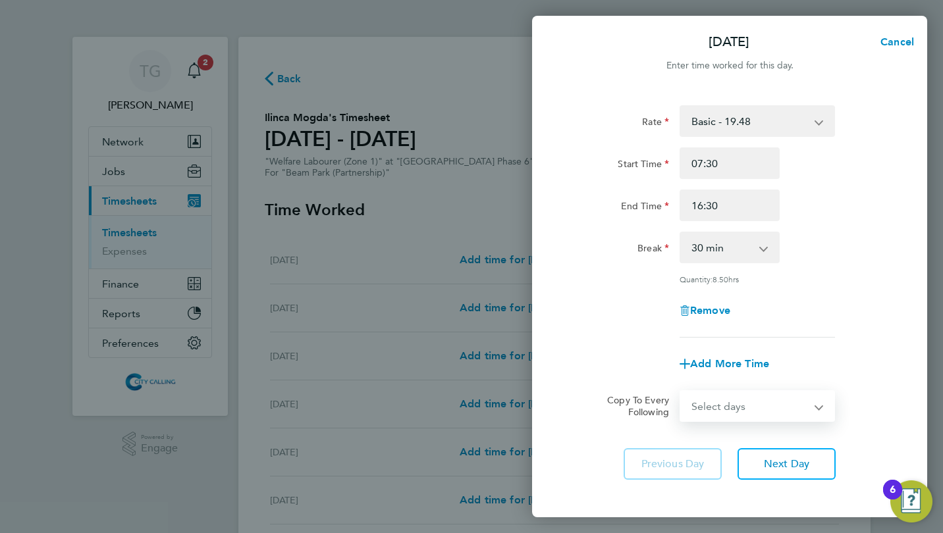
select select "WEEKDAY"
click at [681, 392] on select "Select days Day Weekday (Mon-Fri) Weekend (Sat-Sun) Tuesday Wednesday Thursday …" at bounding box center [750, 406] width 138 height 29
select select "2025-10-05"
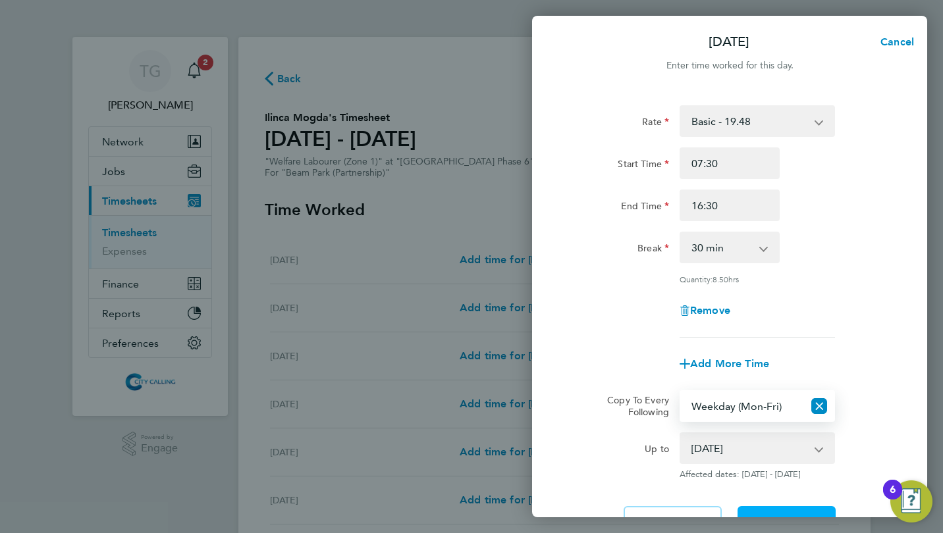
click at [772, 509] on button "Next Day" at bounding box center [787, 522] width 98 height 32
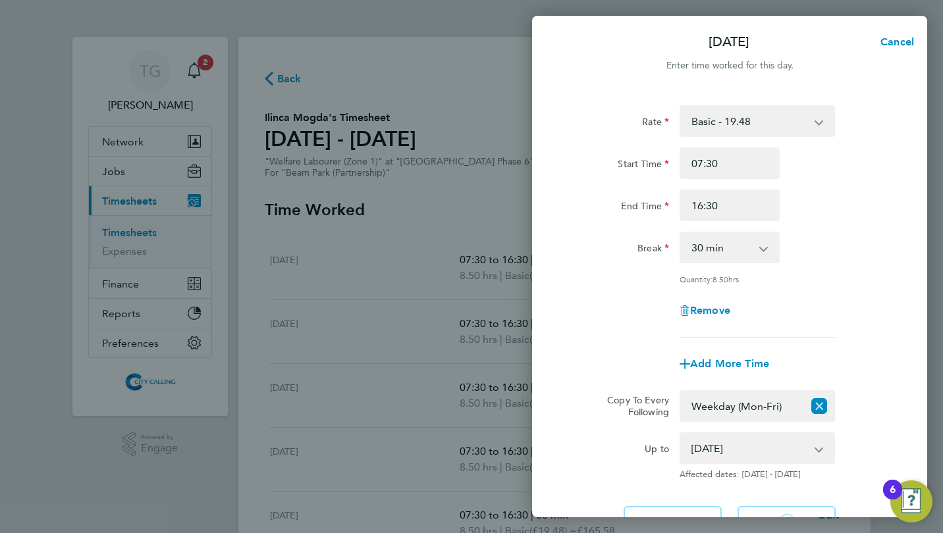
select select "30"
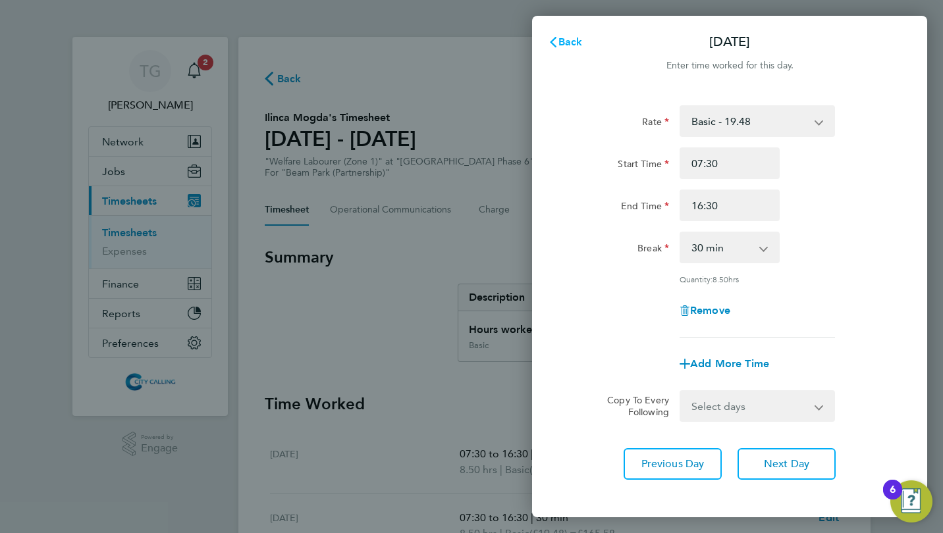
click at [568, 44] on span "Back" at bounding box center [570, 42] width 24 height 13
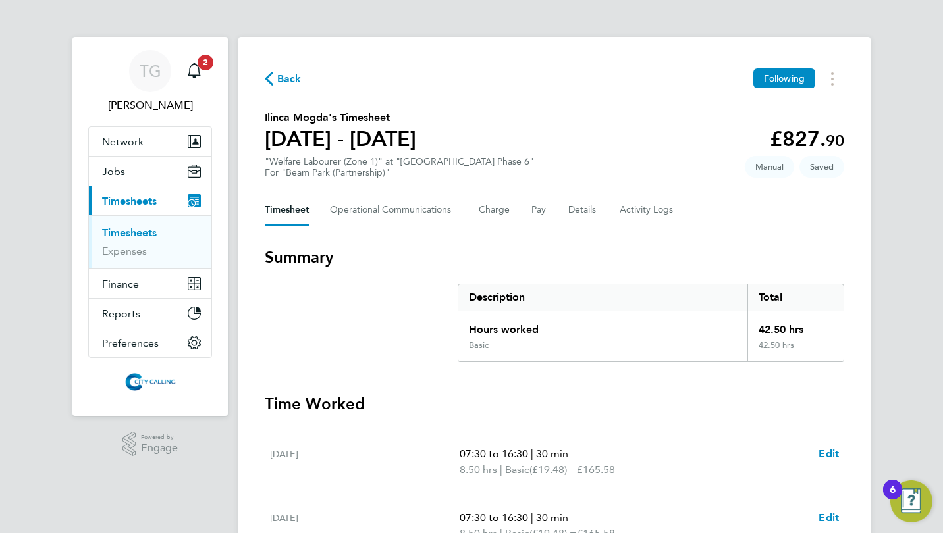
click at [292, 81] on span "Back" at bounding box center [289, 79] width 24 height 16
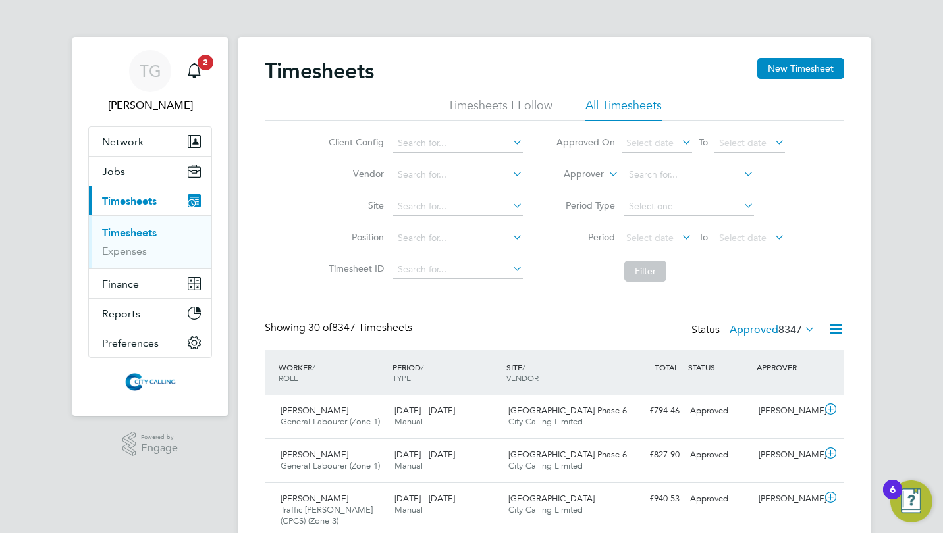
click at [799, 74] on button "New Timesheet" at bounding box center [800, 68] width 87 height 21
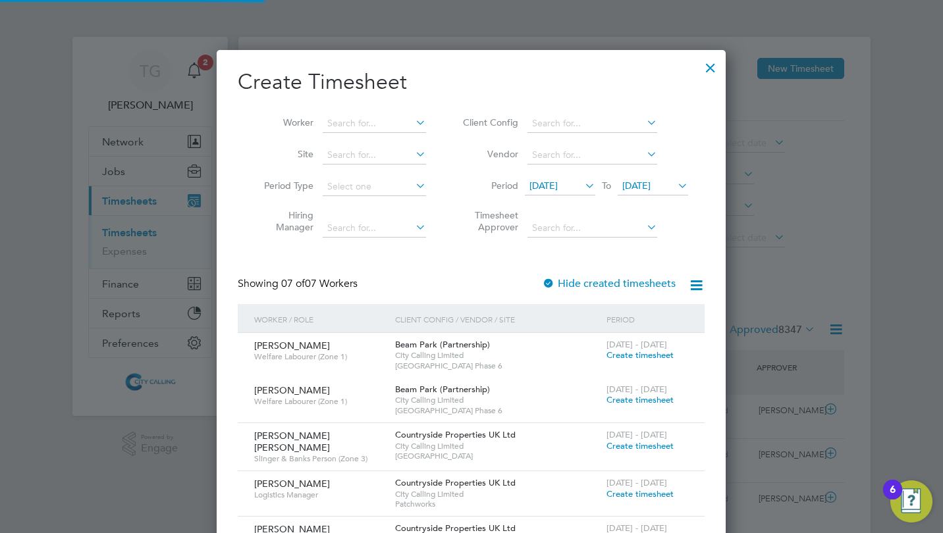
click at [557, 181] on span "18 Sep 2025" at bounding box center [543, 186] width 28 height 12
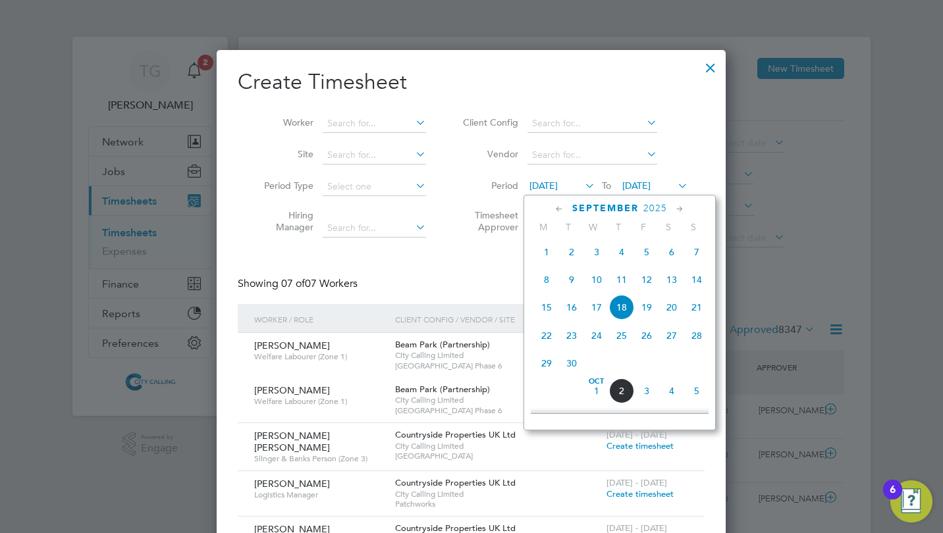
click at [544, 370] on span "29" at bounding box center [546, 363] width 25 height 25
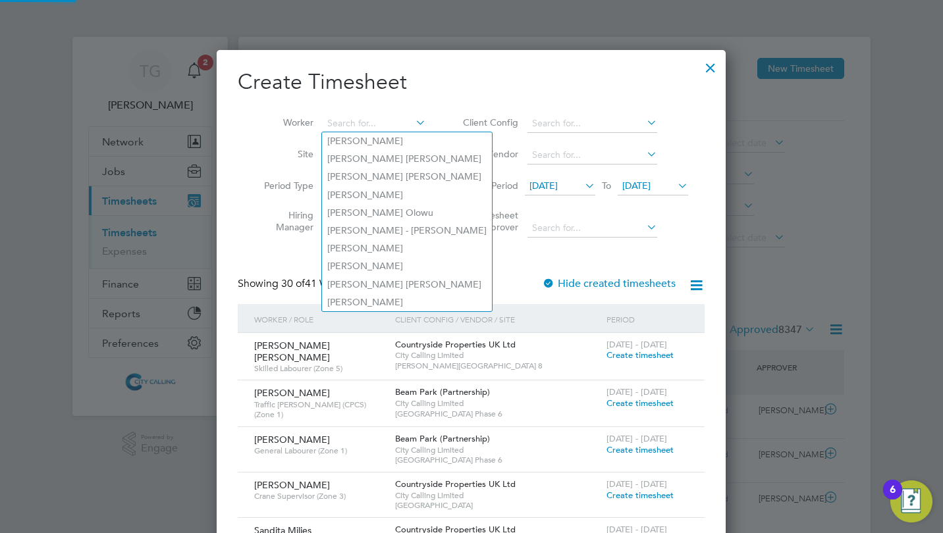
click at [371, 120] on input at bounding box center [374, 124] width 103 height 18
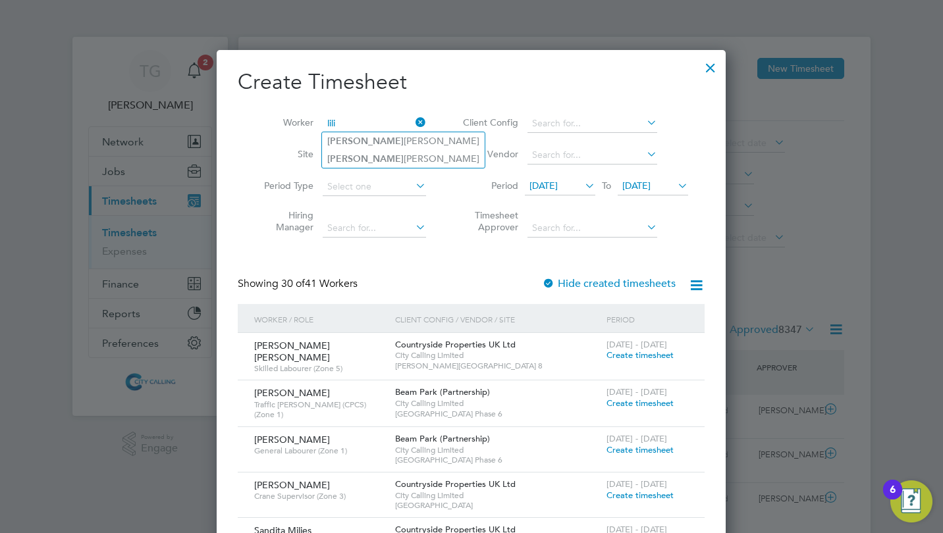
type input "lili"
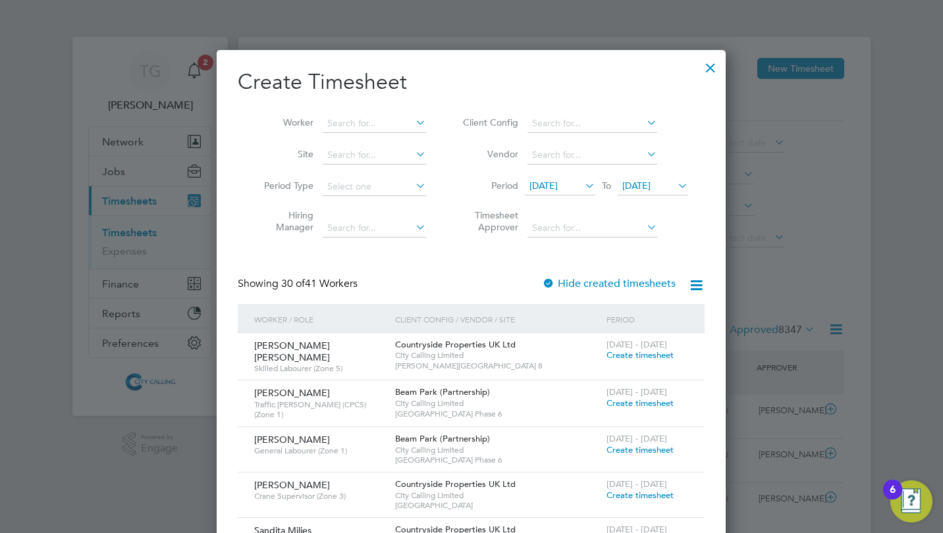
click at [371, 120] on input at bounding box center [374, 124] width 103 height 18
type input "lil"
click at [413, 122] on icon at bounding box center [413, 122] width 0 height 18
click at [360, 127] on input at bounding box center [374, 124] width 103 height 18
type input "lili"
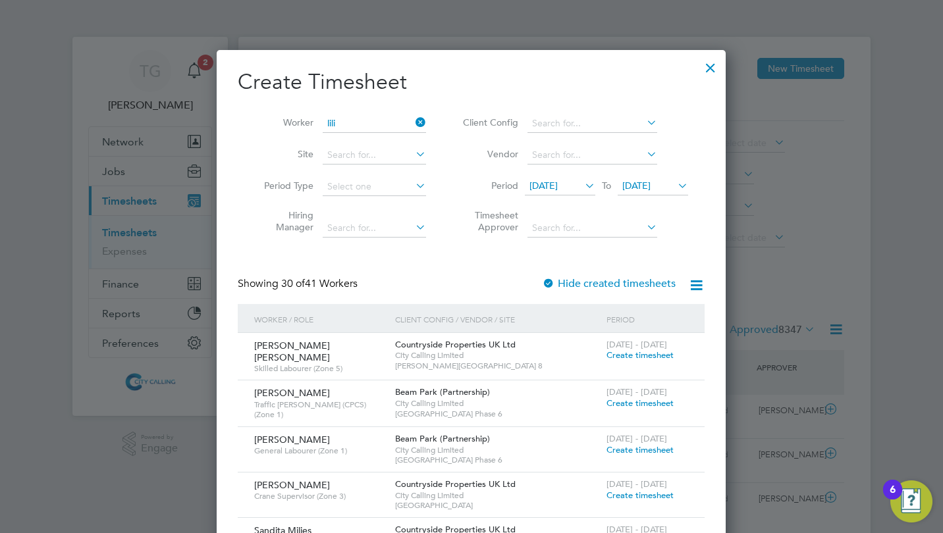
click at [715, 68] on div at bounding box center [711, 65] width 24 height 24
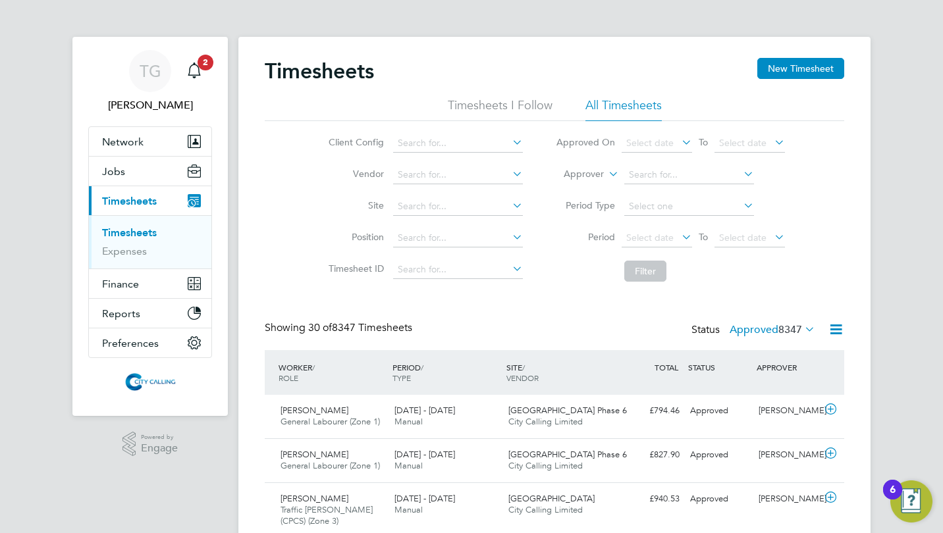
click at [780, 67] on button "New Timesheet" at bounding box center [800, 68] width 87 height 21
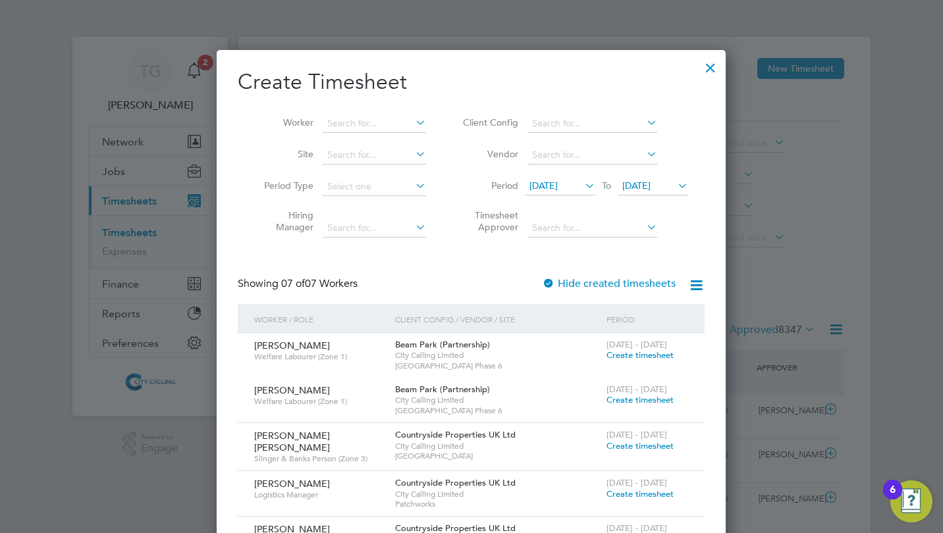
click at [543, 183] on span "18 Sep 2025" at bounding box center [543, 186] width 28 height 12
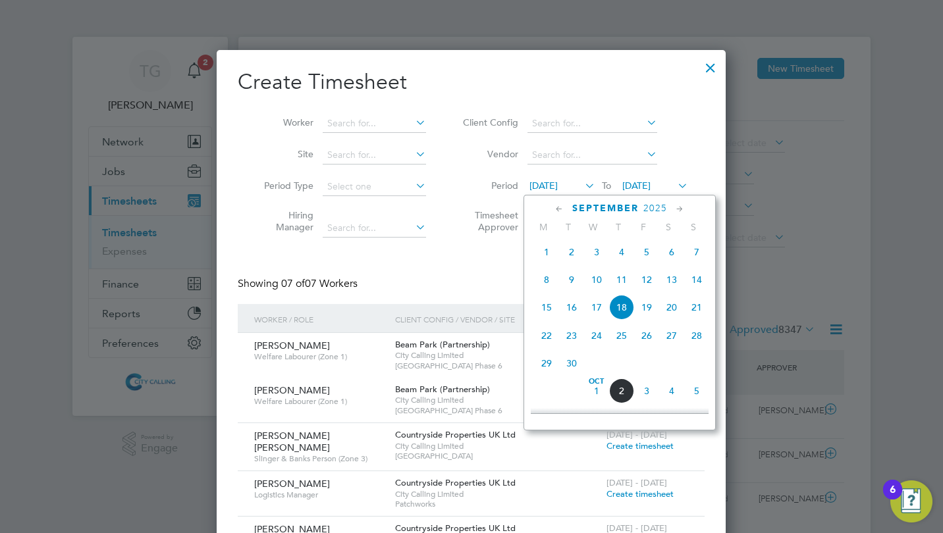
click at [546, 369] on span "29" at bounding box center [546, 363] width 25 height 25
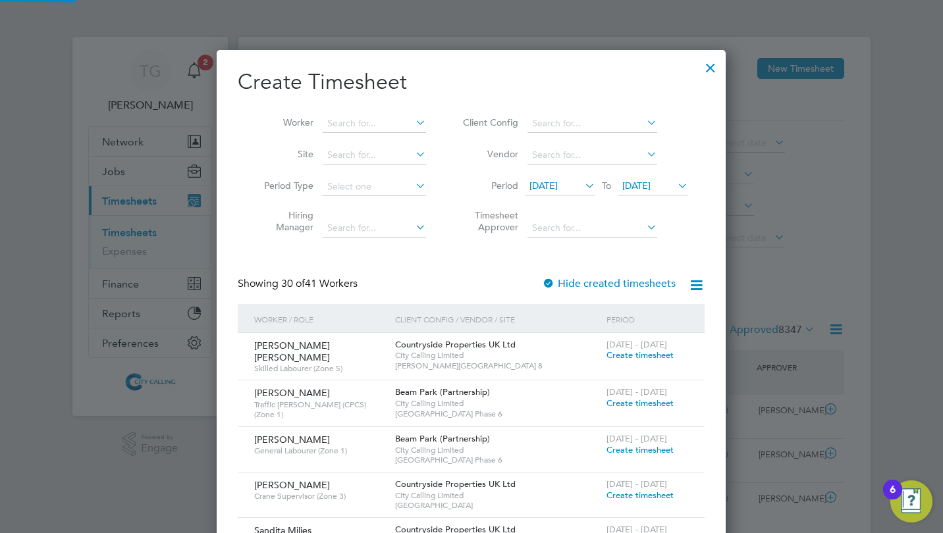
click at [358, 124] on input at bounding box center [374, 124] width 103 height 18
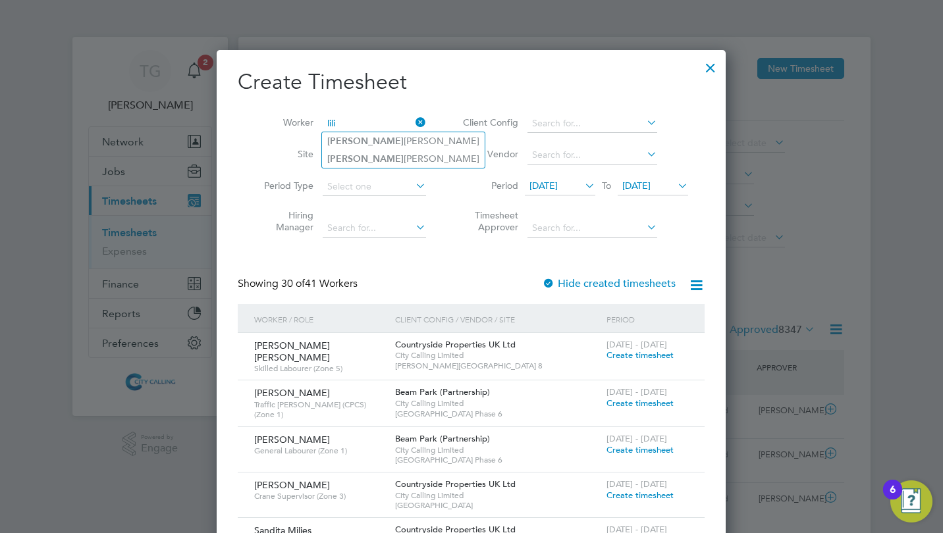
click at [360, 138] on li "Lili ana Nicola" at bounding box center [403, 141] width 163 height 18
type input "Liliana Nicola"
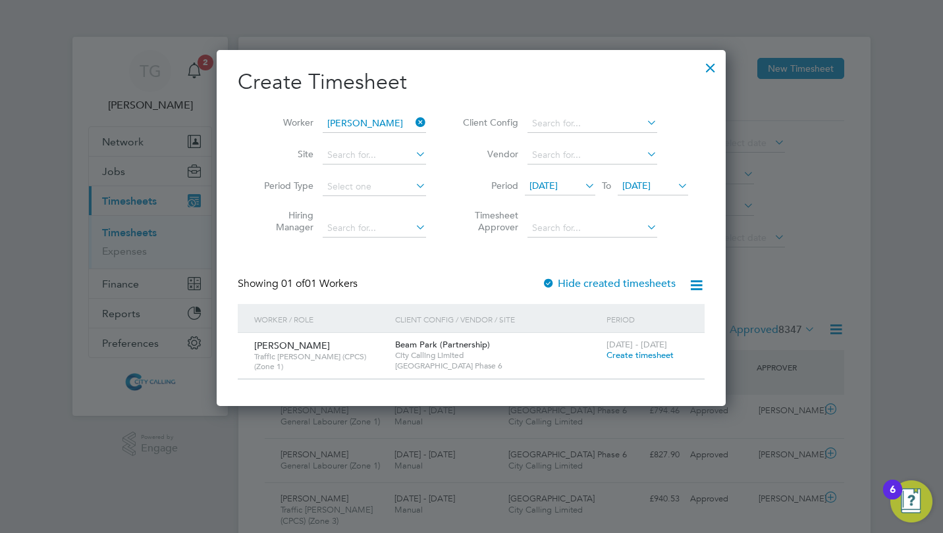
click at [636, 353] on span "Create timesheet" at bounding box center [639, 355] width 67 height 11
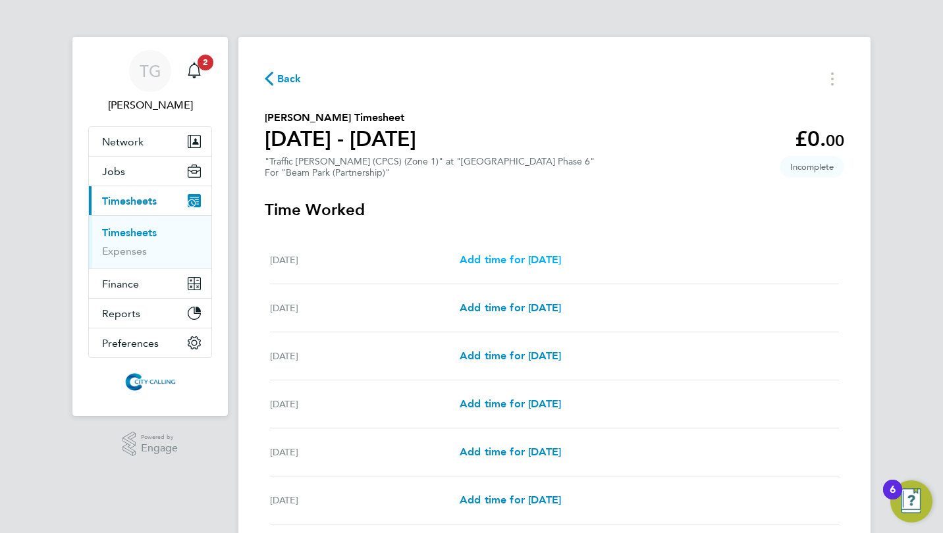
click at [516, 263] on span "Add time for Mon 29 Sep" at bounding box center [510, 260] width 101 height 13
select select "30"
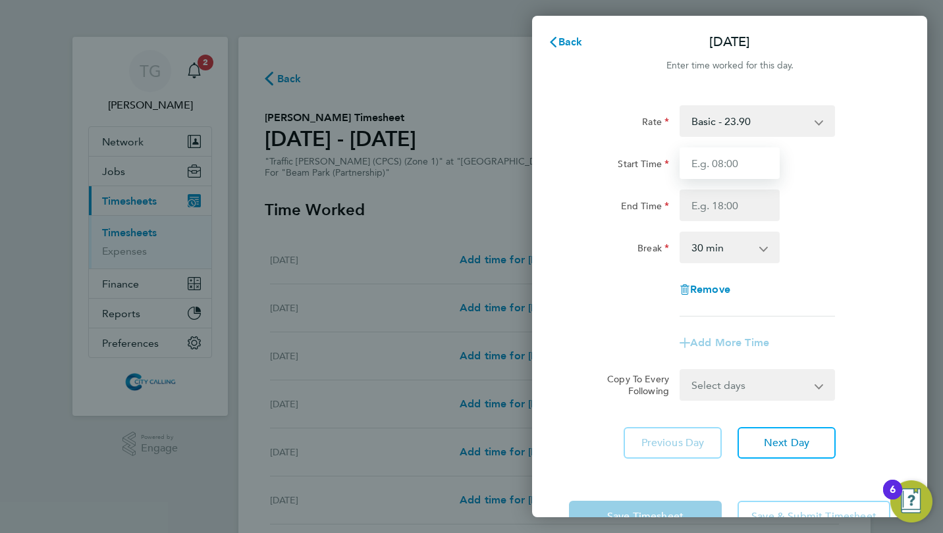
click at [704, 152] on input "Start Time" at bounding box center [730, 164] width 100 height 32
type input "07:30"
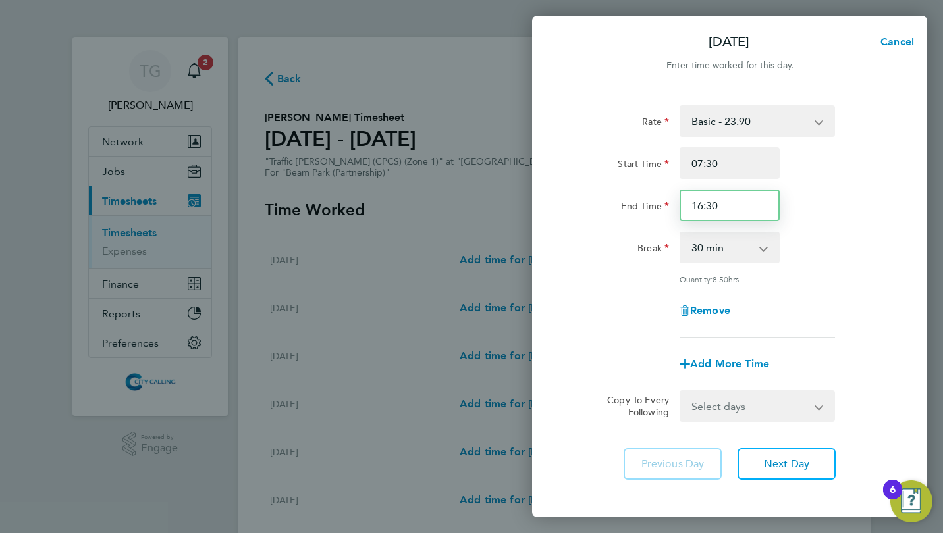
click at [705, 209] on input "16:30" at bounding box center [730, 206] width 100 height 32
type input "17:30"
click at [594, 272] on div "Rate Basic - 23.90 Start Time 07:30 End Time 17:30 Break 0 min 15 min 30 min 45…" at bounding box center [729, 221] width 321 height 232
click at [723, 414] on select "Select days Day Weekday (Mon-Fri) Weekend (Sat-Sun) Tuesday Wednesday Thursday …" at bounding box center [750, 406] width 138 height 29
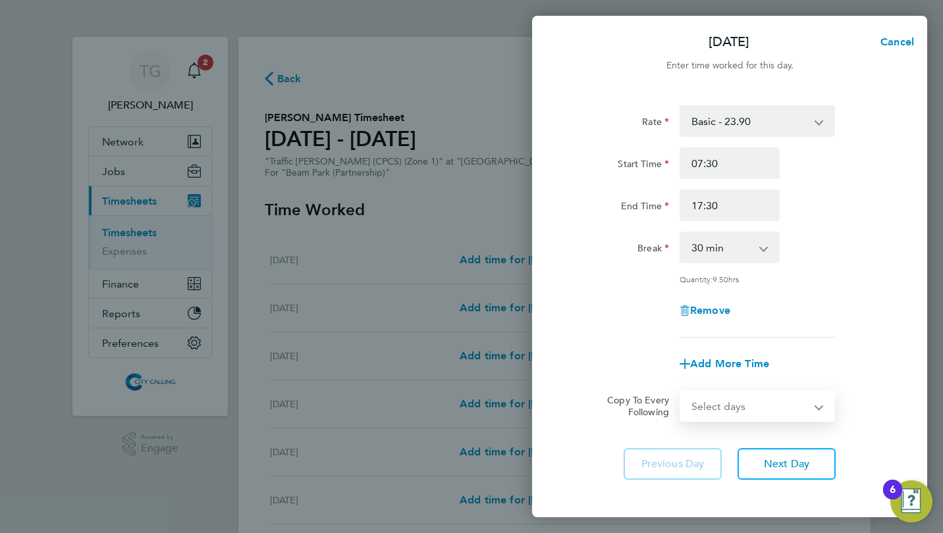
select select "WEEKDAY"
click at [681, 392] on select "Select days Day Weekday (Mon-Fri) Weekend (Sat-Sun) Tuesday Wednesday Thursday …" at bounding box center [750, 406] width 138 height 29
select select "2025-10-05"
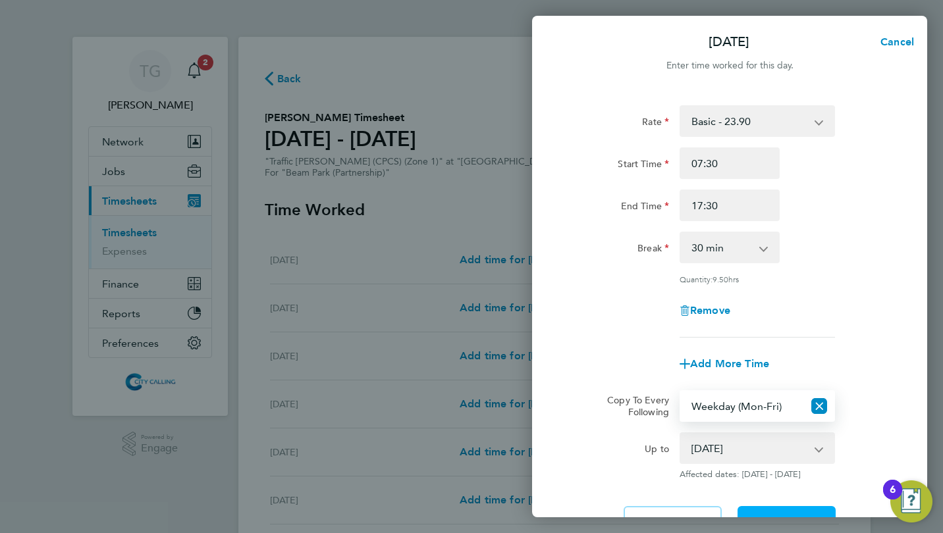
click at [762, 508] on button "Next Day" at bounding box center [787, 522] width 98 height 32
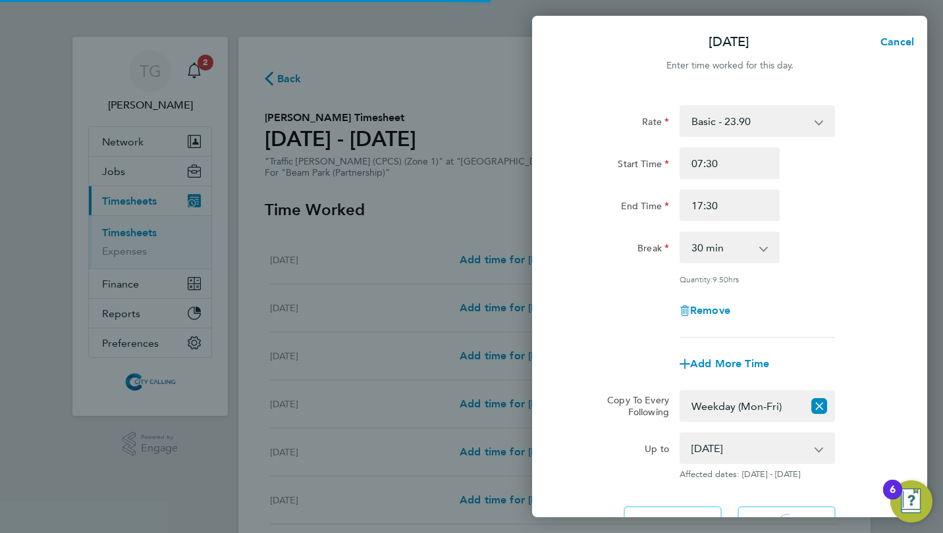
select select "30"
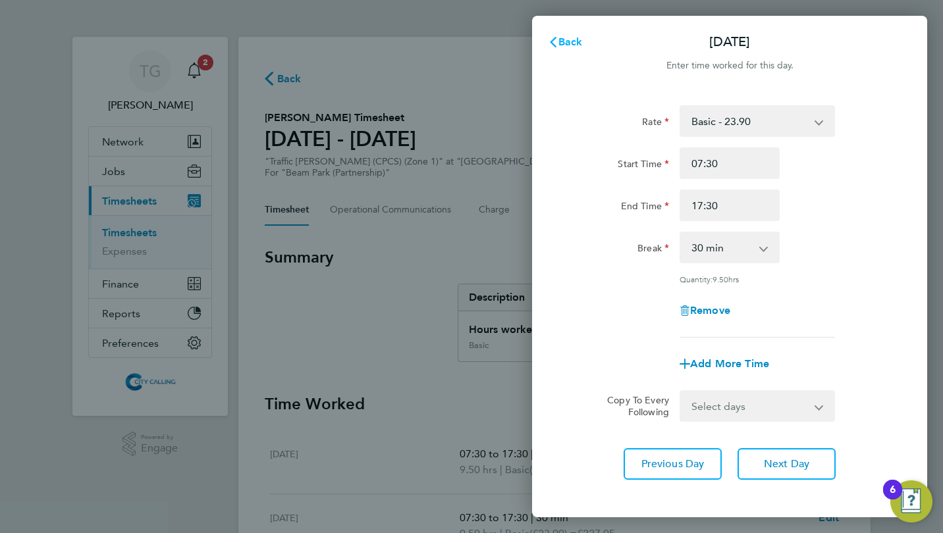
click at [568, 41] on span "Back" at bounding box center [570, 42] width 24 height 13
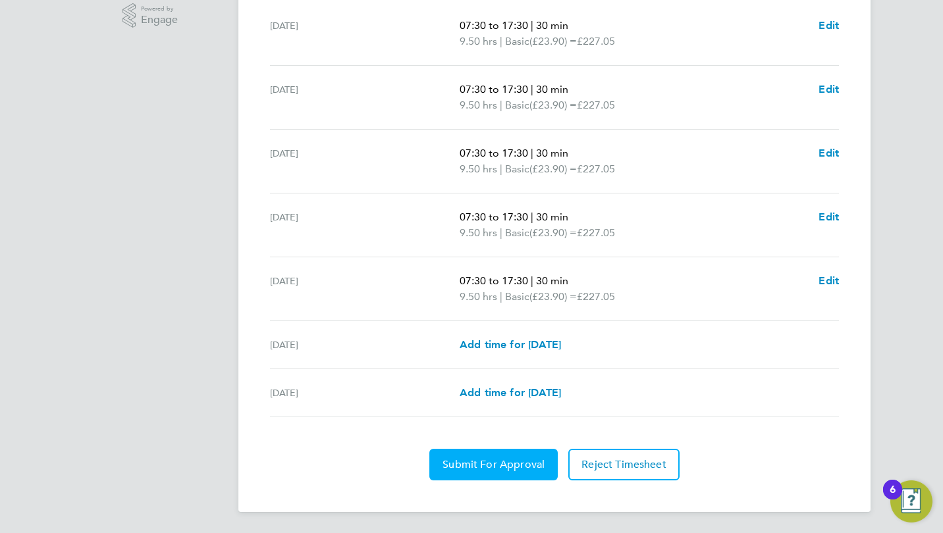
click at [493, 468] on span "Submit For Approval" at bounding box center [494, 464] width 102 height 13
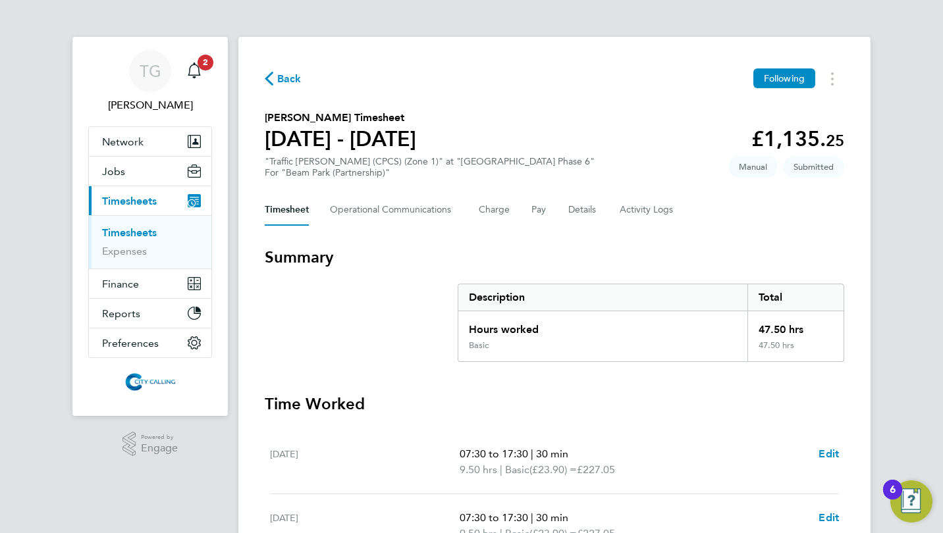
click at [130, 231] on link "Timesheets" at bounding box center [129, 233] width 55 height 13
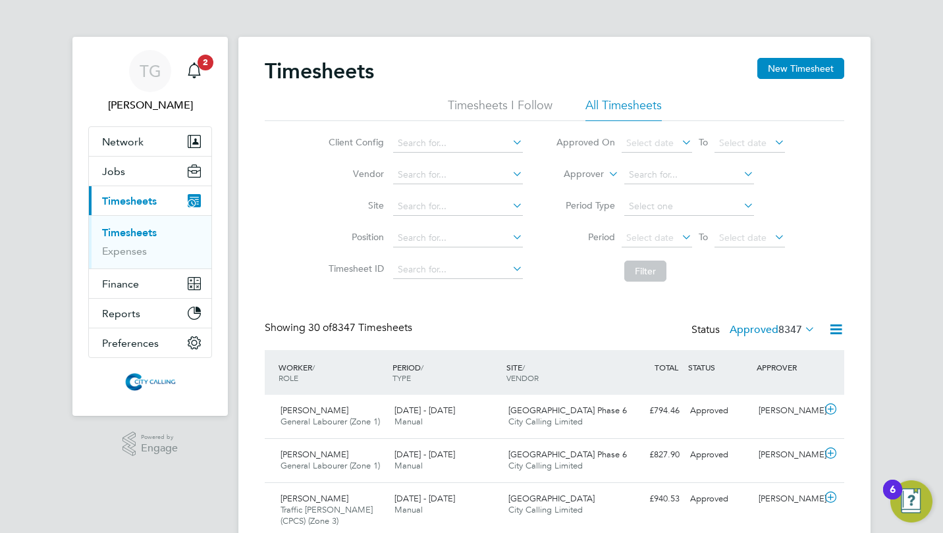
click at [793, 70] on button "New Timesheet" at bounding box center [800, 68] width 87 height 21
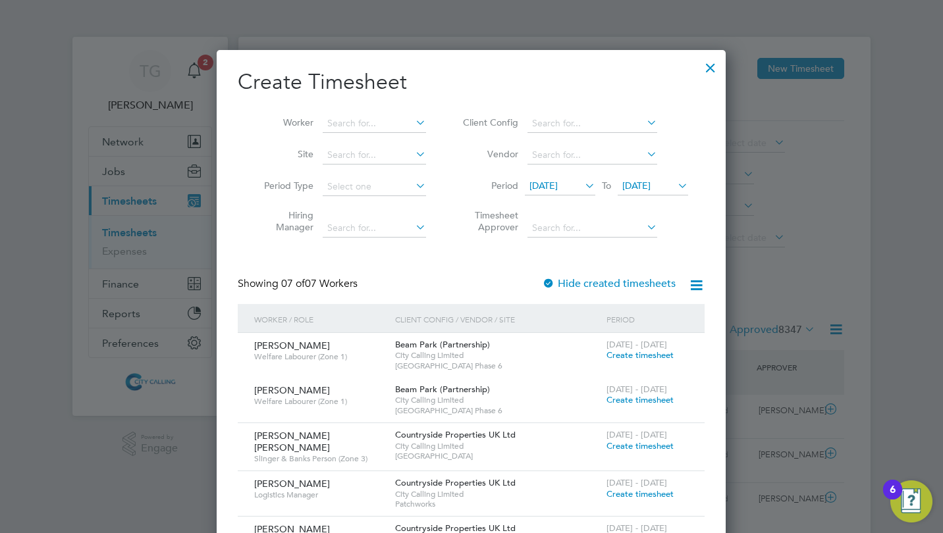
click at [547, 184] on span "18 Sep 2025" at bounding box center [543, 186] width 28 height 12
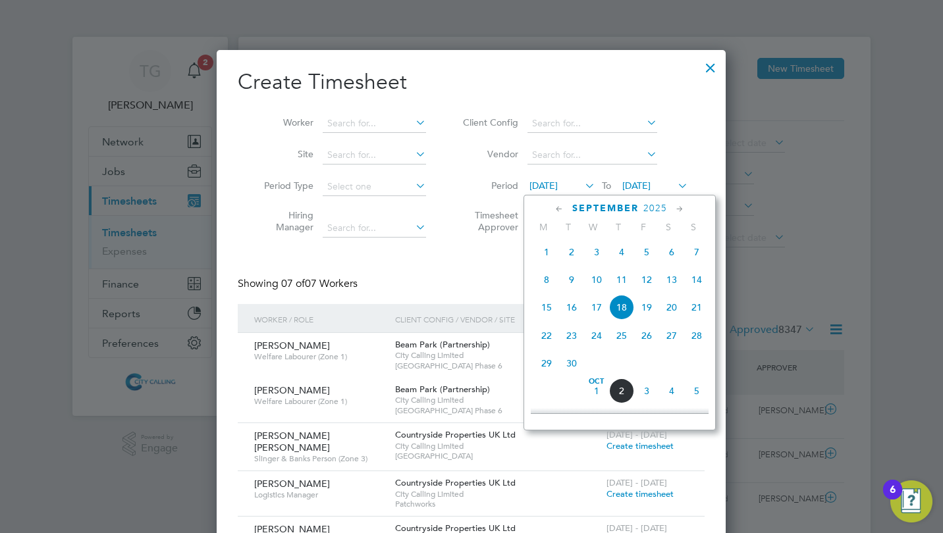
click at [548, 365] on span "29" at bounding box center [546, 363] width 25 height 25
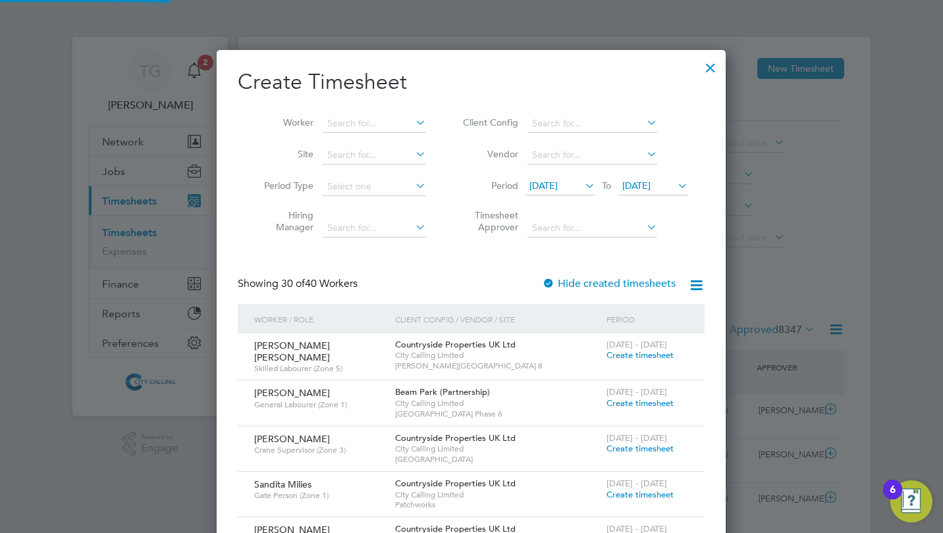
click at [365, 121] on input at bounding box center [374, 124] width 103 height 18
type input "olyn"
click at [712, 67] on div at bounding box center [711, 65] width 24 height 24
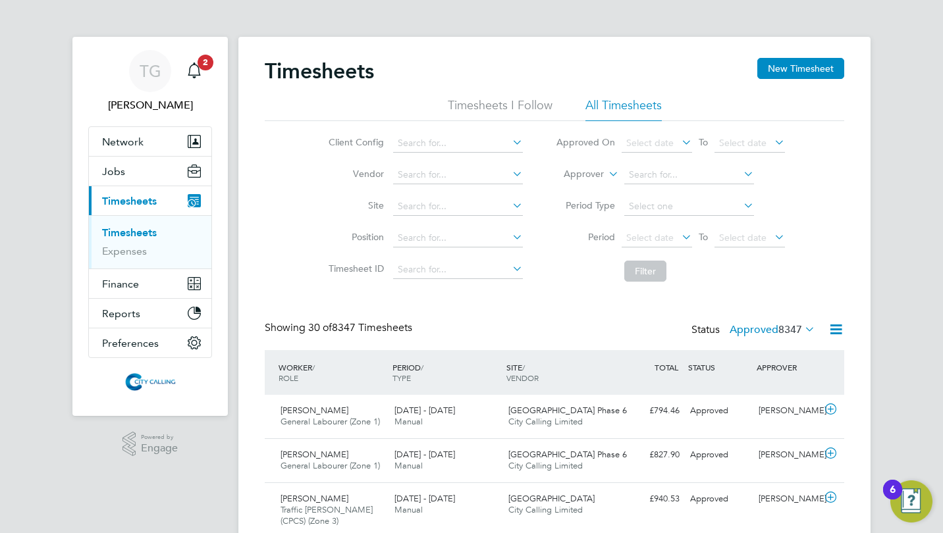
click at [799, 72] on button "New Timesheet" at bounding box center [800, 68] width 87 height 21
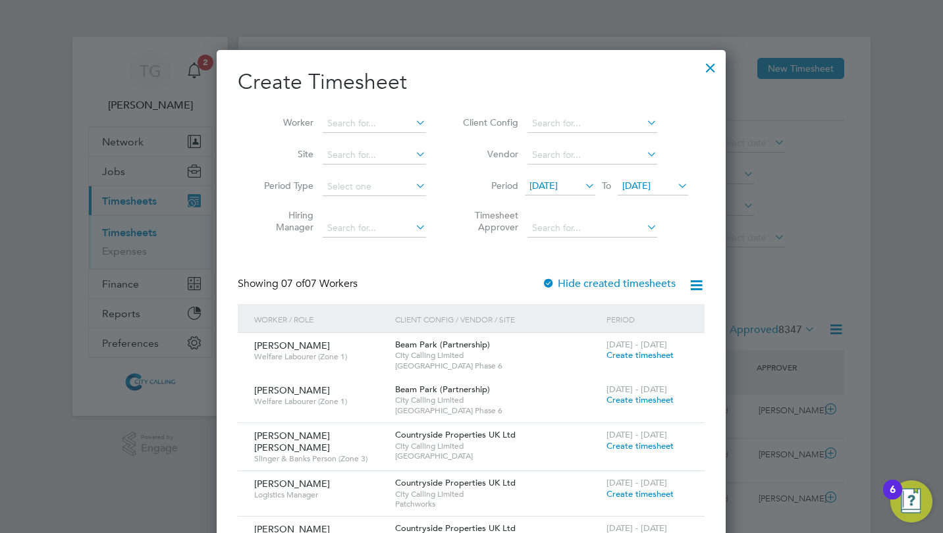
click at [545, 182] on span "18 Sep 2025" at bounding box center [543, 186] width 28 height 12
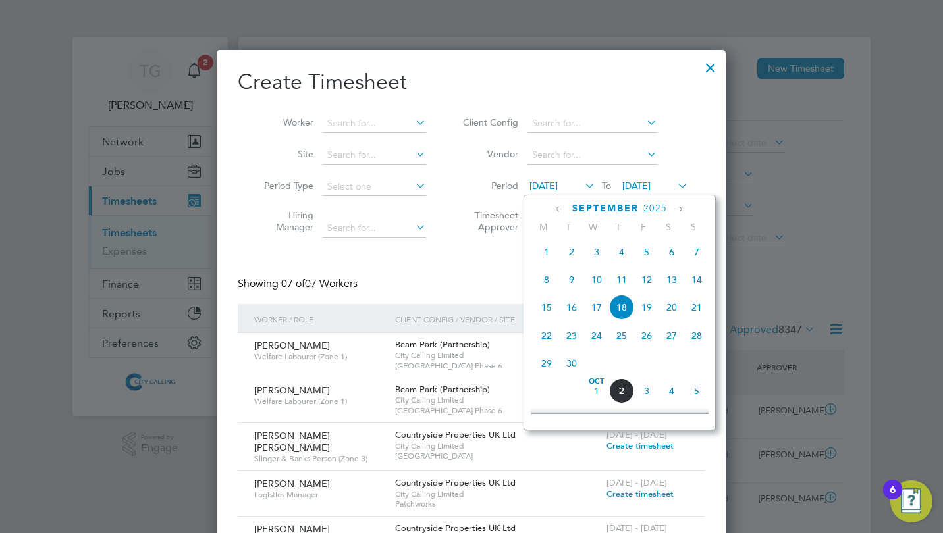
click at [547, 362] on span "29" at bounding box center [546, 363] width 25 height 25
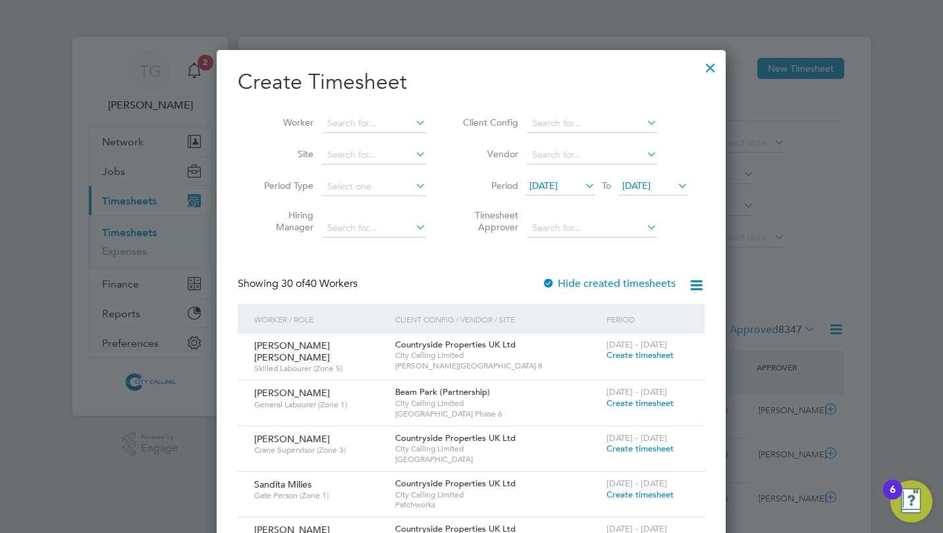
click at [356, 125] on input at bounding box center [374, 124] width 103 height 18
type input "olyn"
type input "ol"
click at [713, 66] on div at bounding box center [711, 65] width 24 height 24
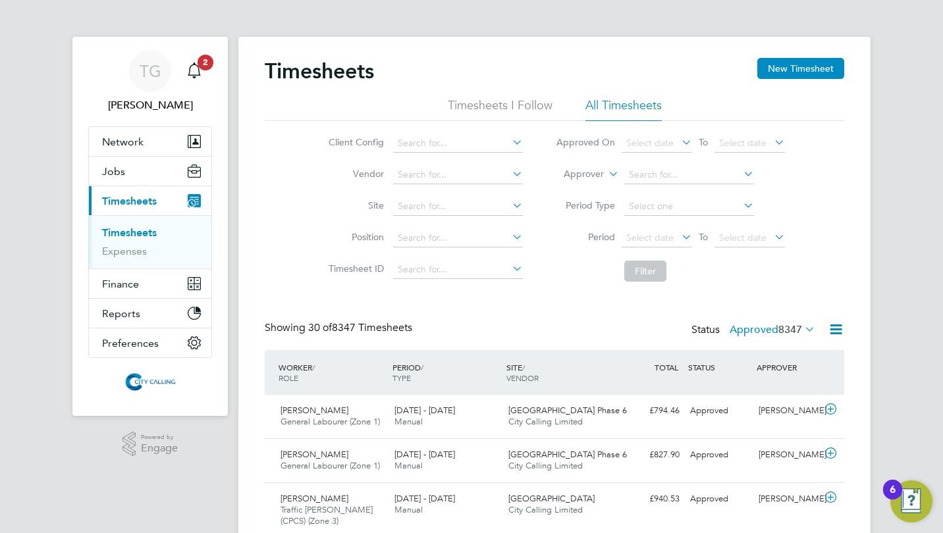
click at [799, 67] on button "New Timesheet" at bounding box center [800, 68] width 87 height 21
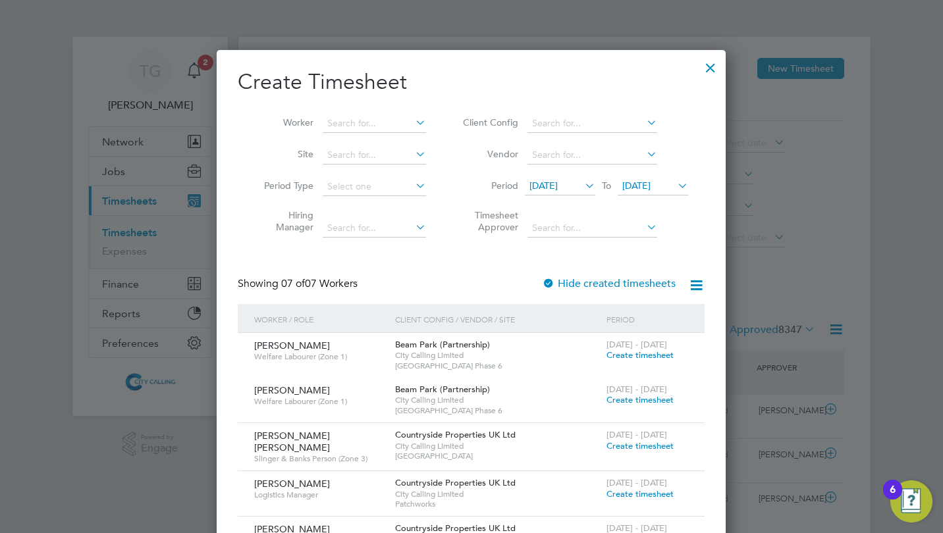
click at [562, 175] on li "Period 18 Sep 2025 To 25 Sep 2025" at bounding box center [574, 187] width 262 height 32
click at [558, 186] on span "18 Sep 2025" at bounding box center [543, 186] width 28 height 12
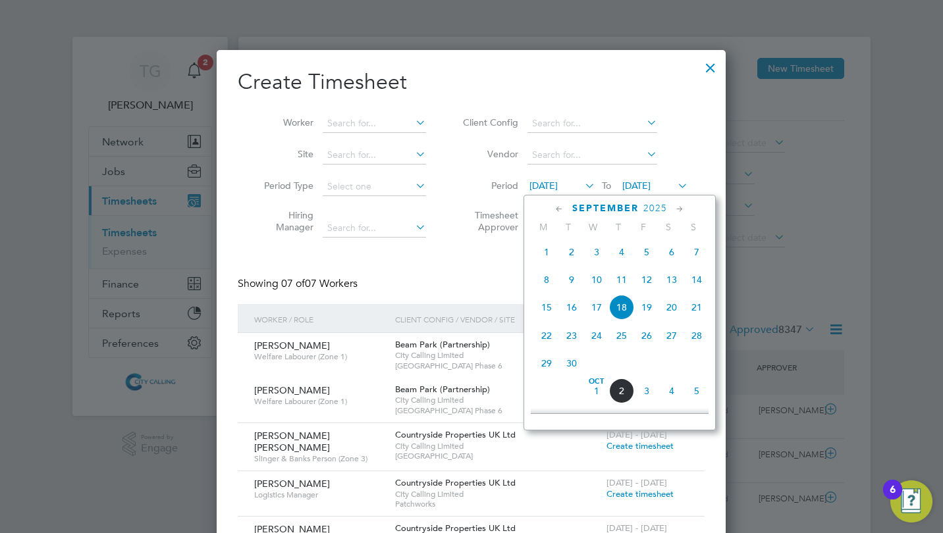
click at [543, 373] on span "29" at bounding box center [546, 363] width 25 height 25
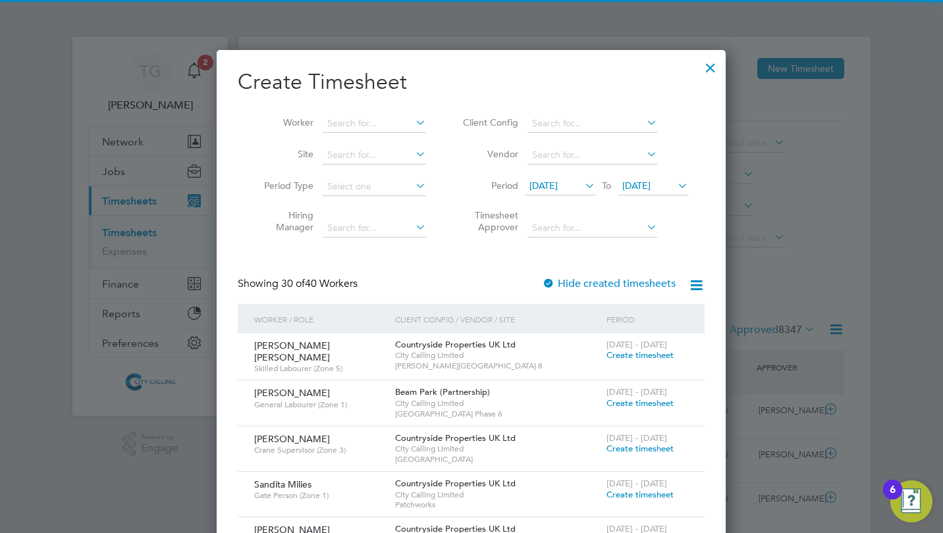
click at [347, 123] on input at bounding box center [374, 124] width 103 height 18
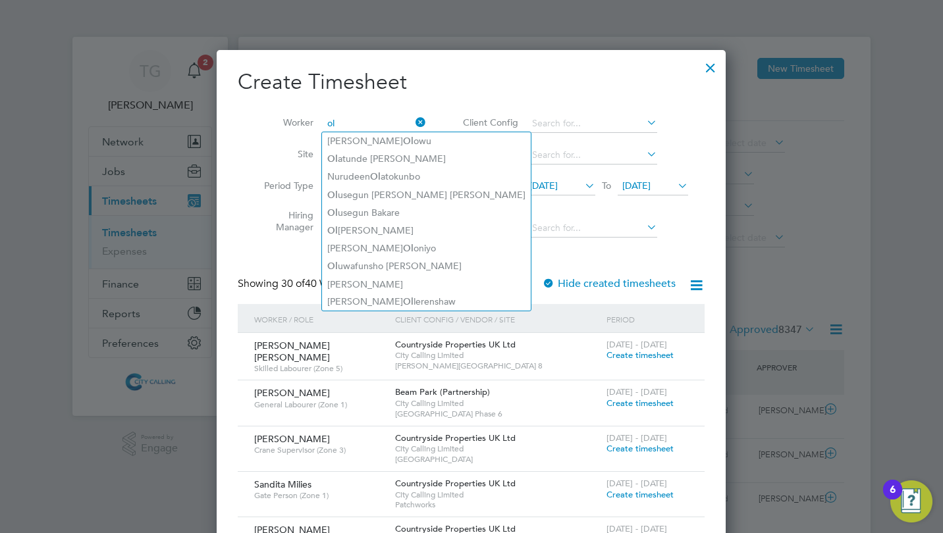
type input "ol"
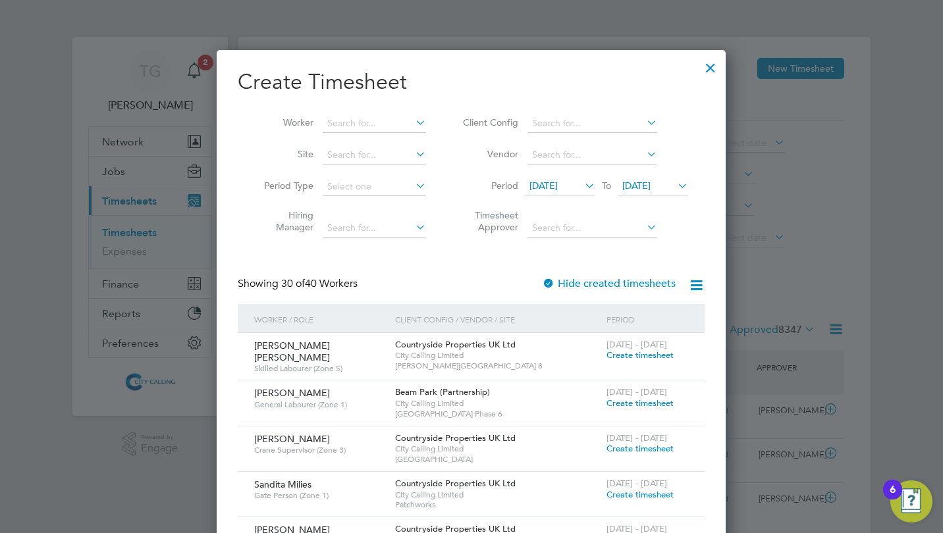
click at [347, 123] on input at bounding box center [374, 124] width 103 height 18
type input "ol"
click at [717, 67] on div at bounding box center [711, 65] width 24 height 24
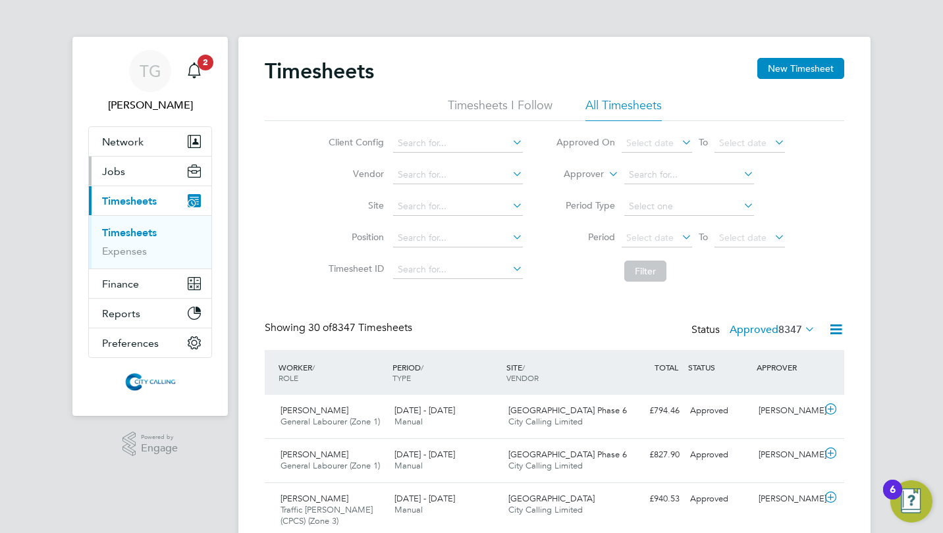
click at [121, 168] on span "Jobs" at bounding box center [113, 171] width 23 height 13
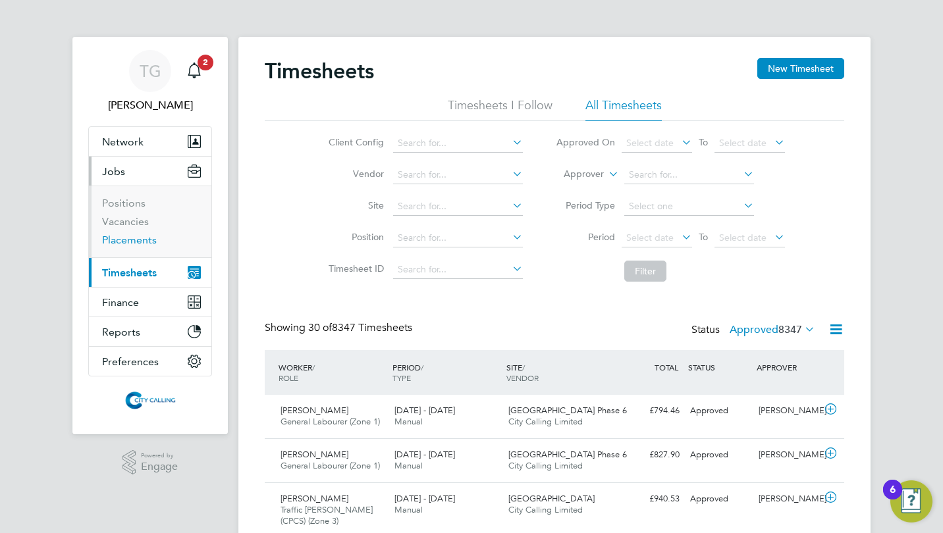
click at [130, 243] on link "Placements" at bounding box center [129, 240] width 55 height 13
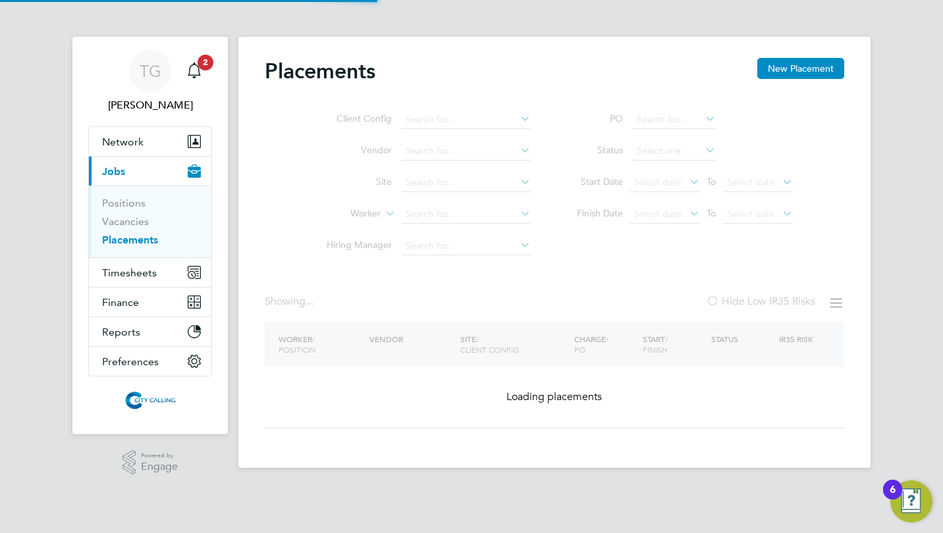
click at [130, 243] on link "Placements" at bounding box center [130, 240] width 56 height 13
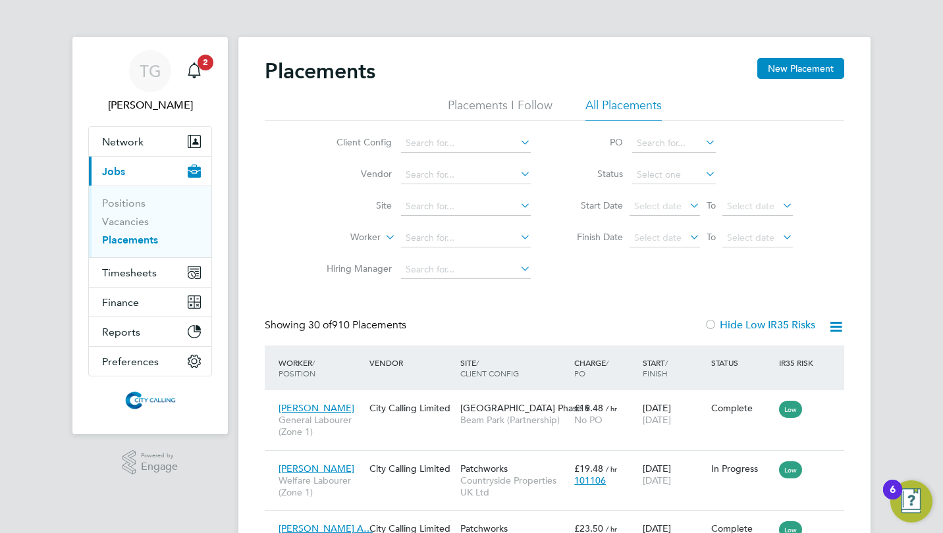
click at [417, 238] on input at bounding box center [466, 238] width 130 height 18
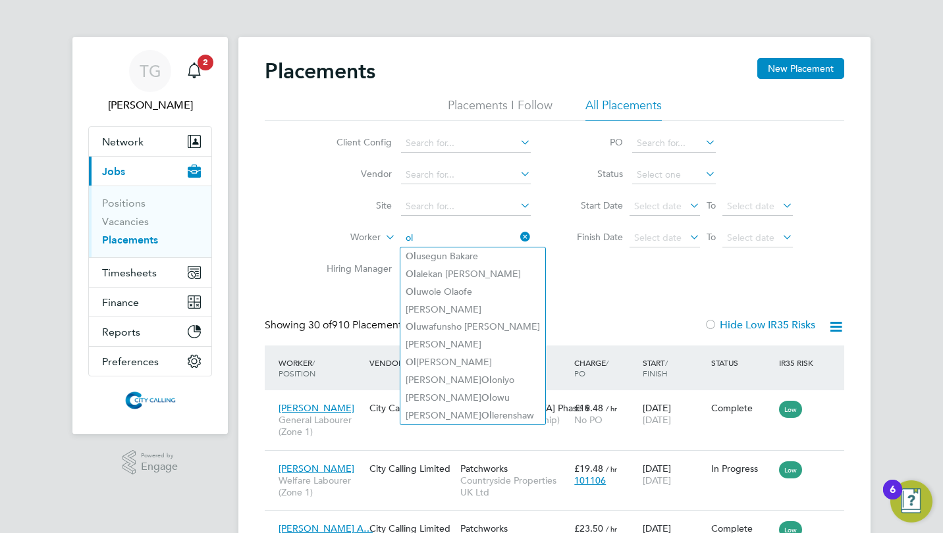
type input "o"
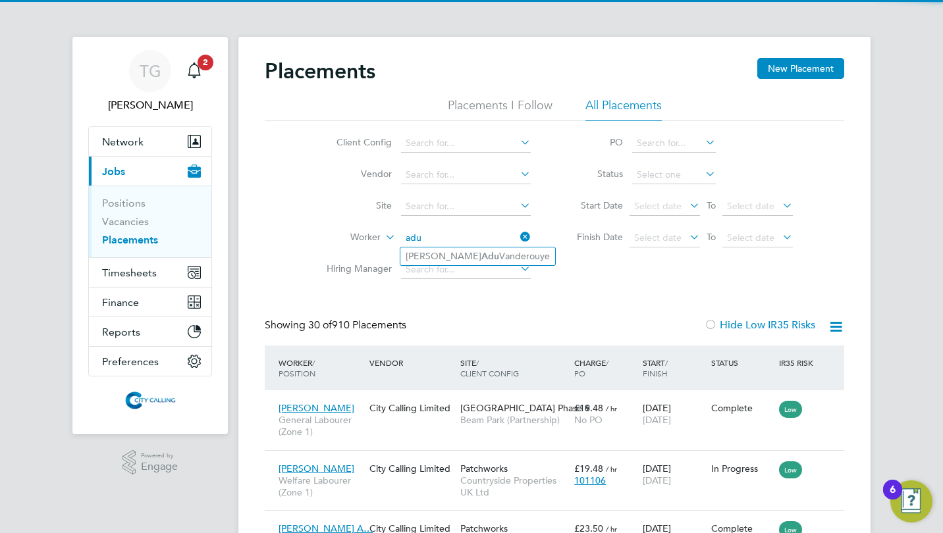
type input "adu"
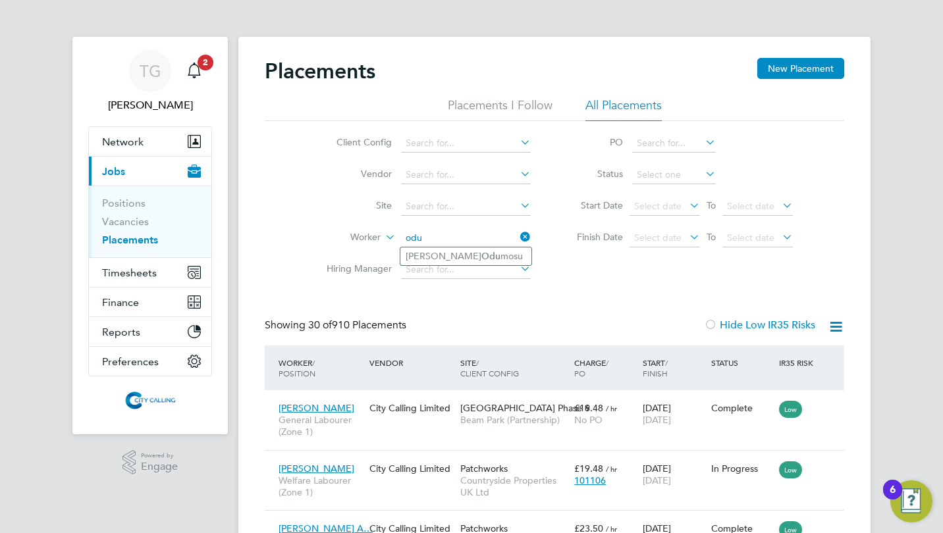
type input "odu"
click at [462, 255] on li "Hiring Manager" at bounding box center [424, 270] width 248 height 32
click at [134, 267] on span "Timesheets" at bounding box center [129, 273] width 55 height 13
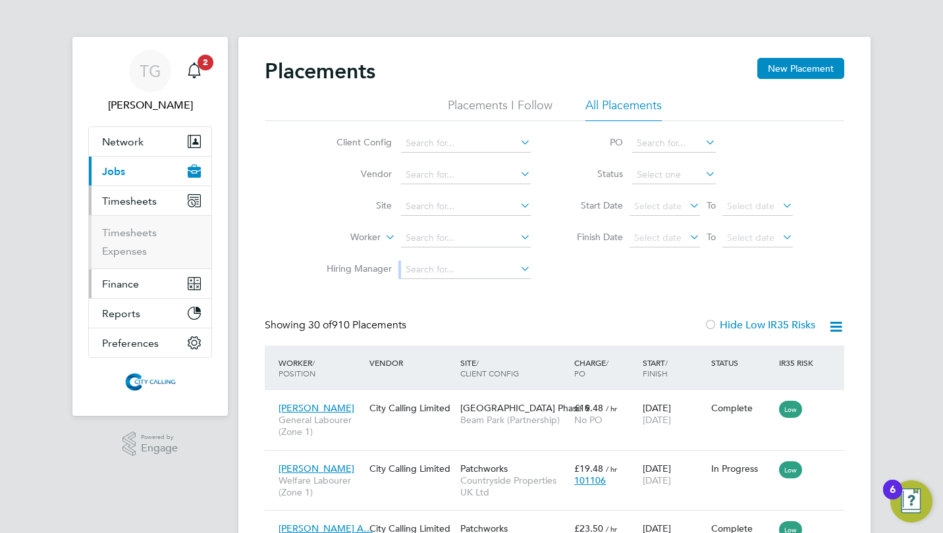
click at [134, 270] on button "Finance" at bounding box center [150, 283] width 122 height 29
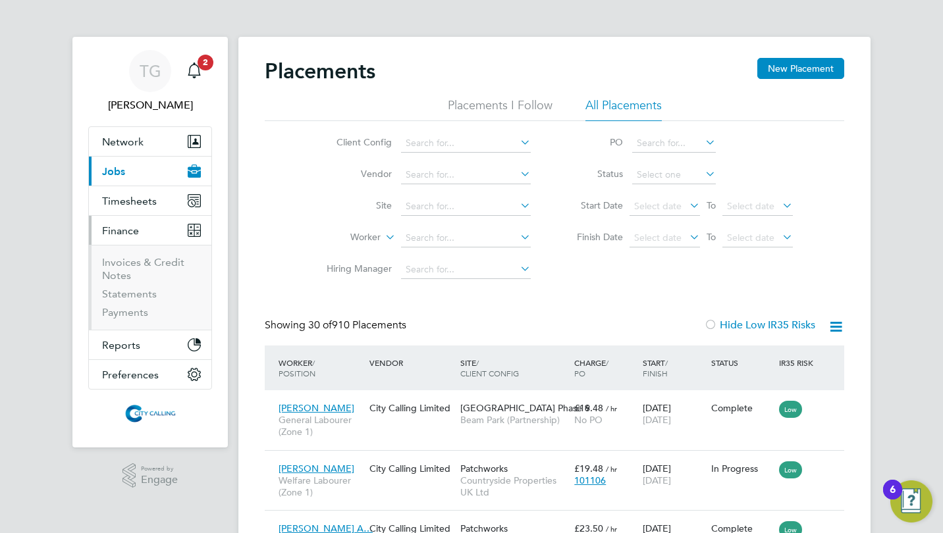
click at [134, 270] on li "Invoices & Credit Notes" at bounding box center [151, 272] width 99 height 32
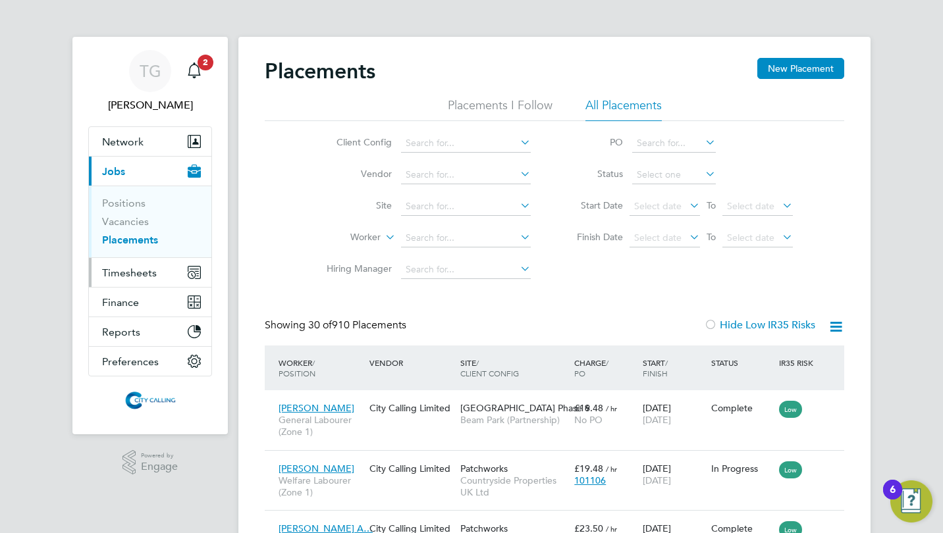
click at [142, 272] on span "Timesheets" at bounding box center [129, 273] width 55 height 13
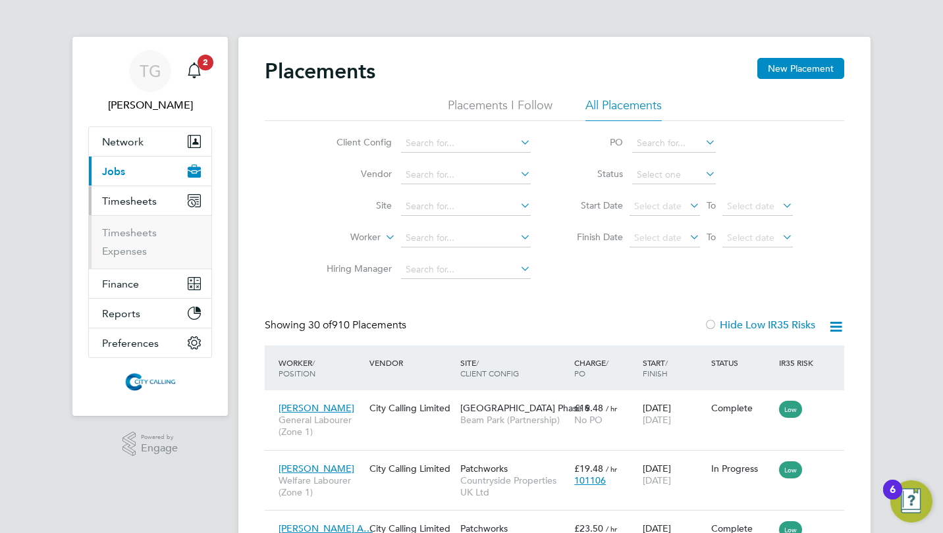
click at [126, 227] on li "Timesheets" at bounding box center [151, 236] width 99 height 18
click at [144, 234] on link "Timesheets" at bounding box center [129, 233] width 55 height 13
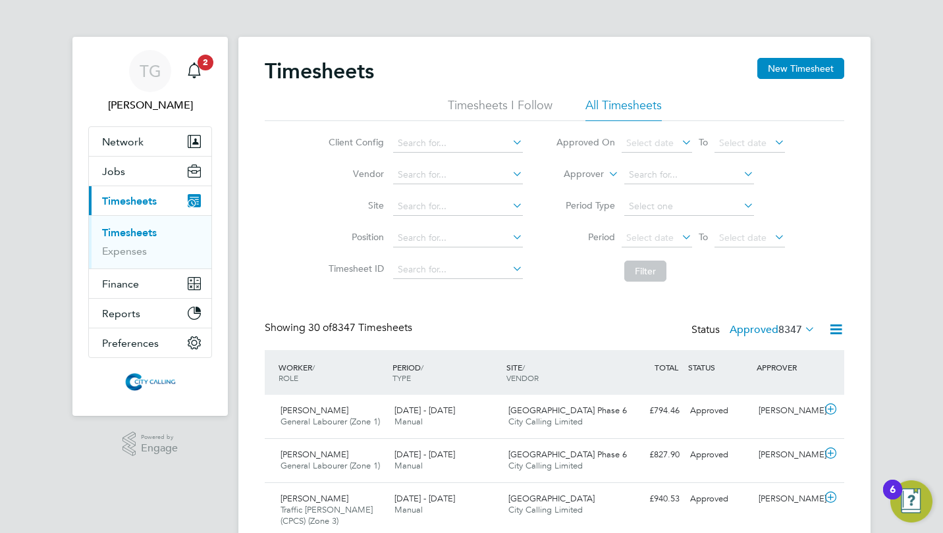
click at [793, 68] on button "New Timesheet" at bounding box center [800, 68] width 87 height 21
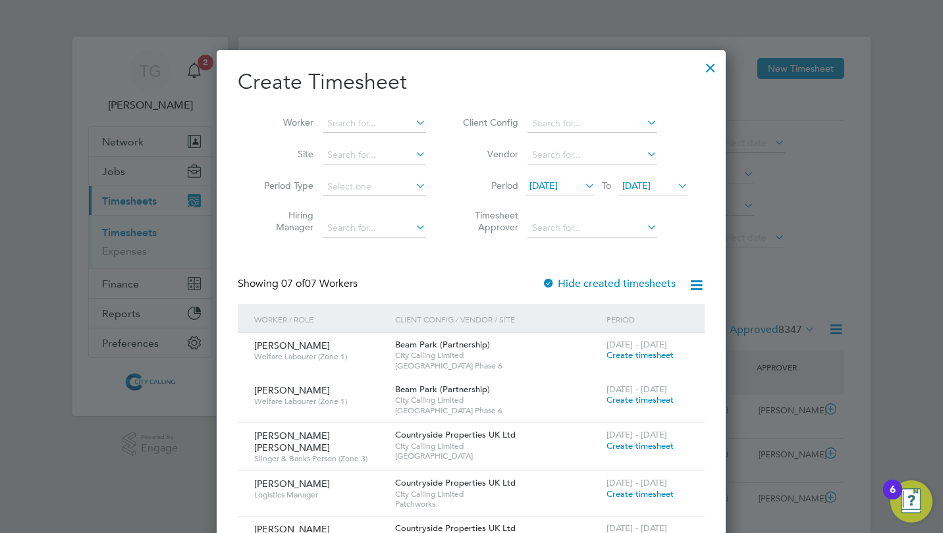
click at [555, 184] on span "18 Sep 2025" at bounding box center [543, 186] width 28 height 12
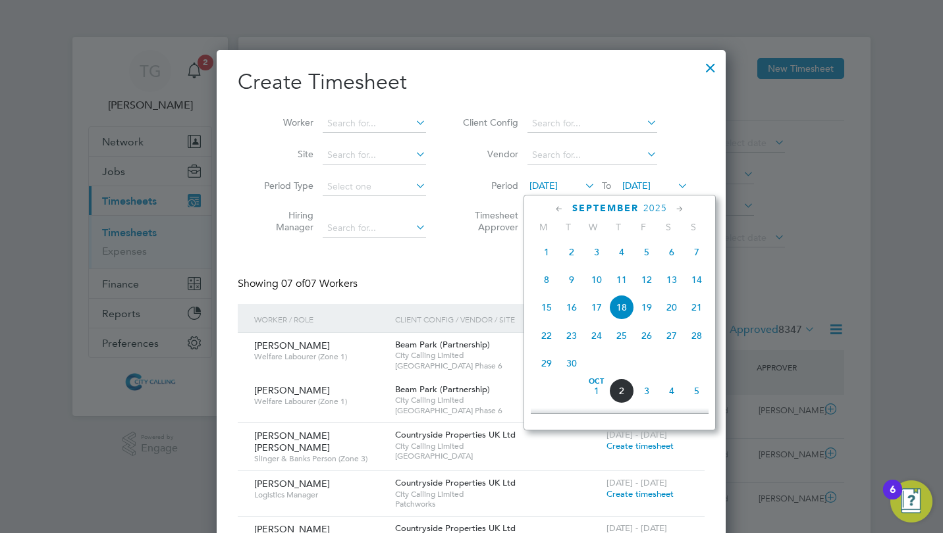
click at [551, 365] on span "29" at bounding box center [546, 363] width 25 height 25
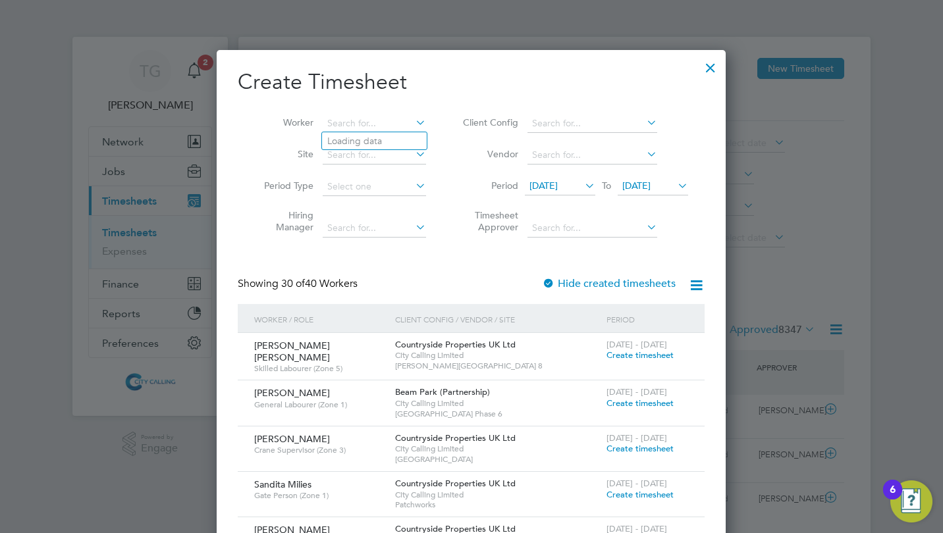
click at [368, 124] on input at bounding box center [374, 124] width 103 height 18
click at [379, 138] on li "Olum uyiwa Obafemi Odumosu" at bounding box center [390, 141] width 136 height 18
type input "Olumuyiwa Obafemi Odumosu"
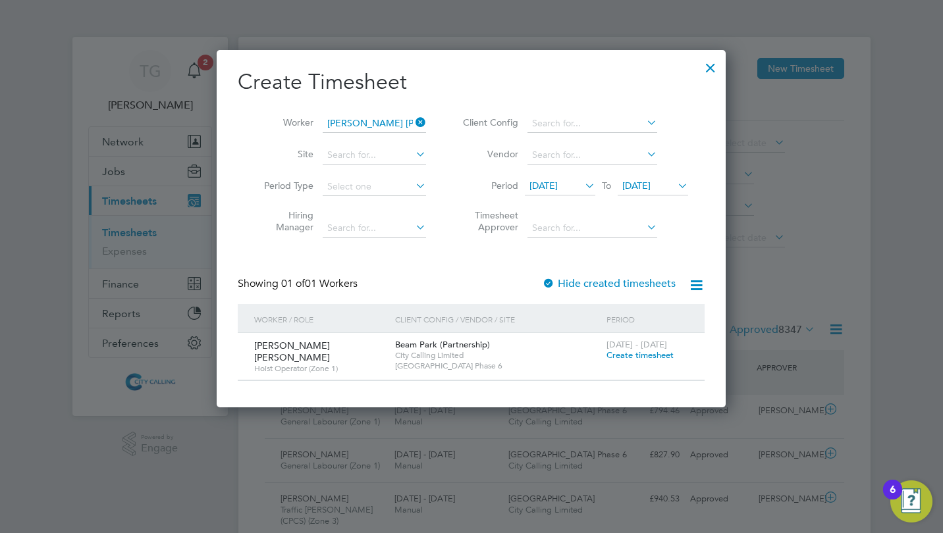
click at [632, 357] on span "Create timesheet" at bounding box center [639, 355] width 67 height 11
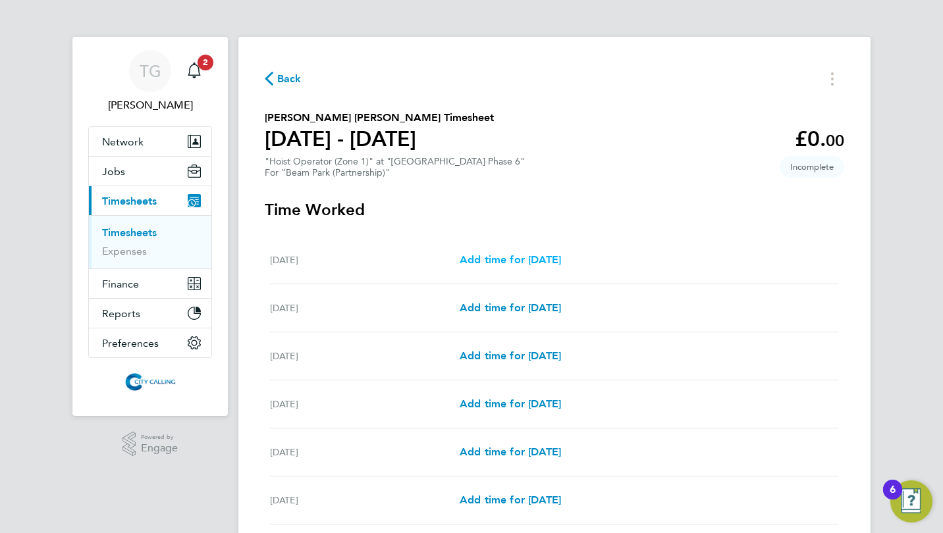
click at [525, 259] on span "Add time for Mon 29 Sep" at bounding box center [510, 260] width 101 height 13
select select "30"
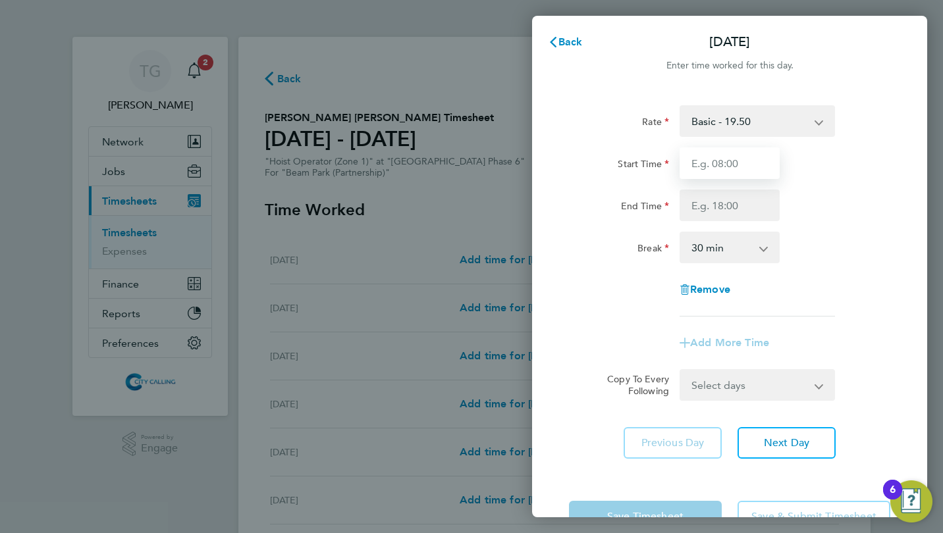
click at [698, 169] on input "Start Time" at bounding box center [730, 164] width 100 height 32
type input "07:30"
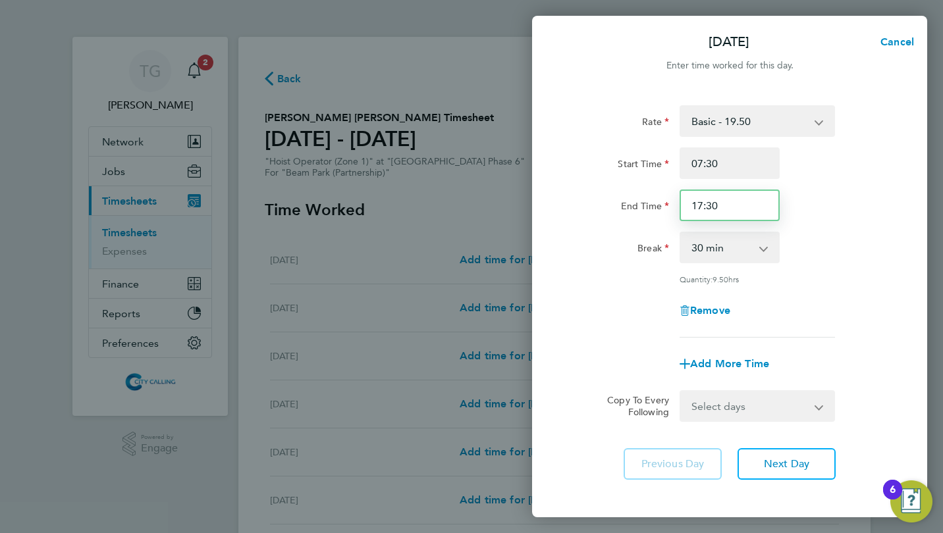
click at [699, 206] on input "17:30" at bounding box center [730, 206] width 100 height 32
type input "16:30"
click at [587, 227] on div "Rate Basic - 19.50 Start Time 07:30 End Time 16:30 Break 0 min 15 min 30 min 45…" at bounding box center [729, 221] width 321 height 232
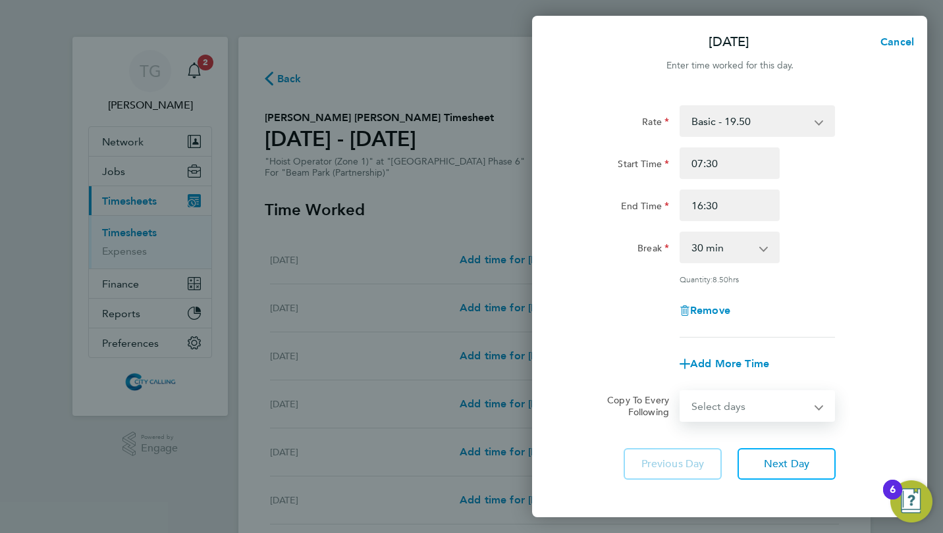
click at [732, 413] on select "Select days Day Weekday (Mon-Fri) Weekend (Sat-Sun) Tuesday Wednesday Thursday …" at bounding box center [750, 406] width 138 height 29
select select "WEEKDAY"
click at [681, 392] on select "Select days Day Weekday (Mon-Fri) Weekend (Sat-Sun) Tuesday Wednesday Thursday …" at bounding box center [750, 406] width 138 height 29
select select "2025-10-05"
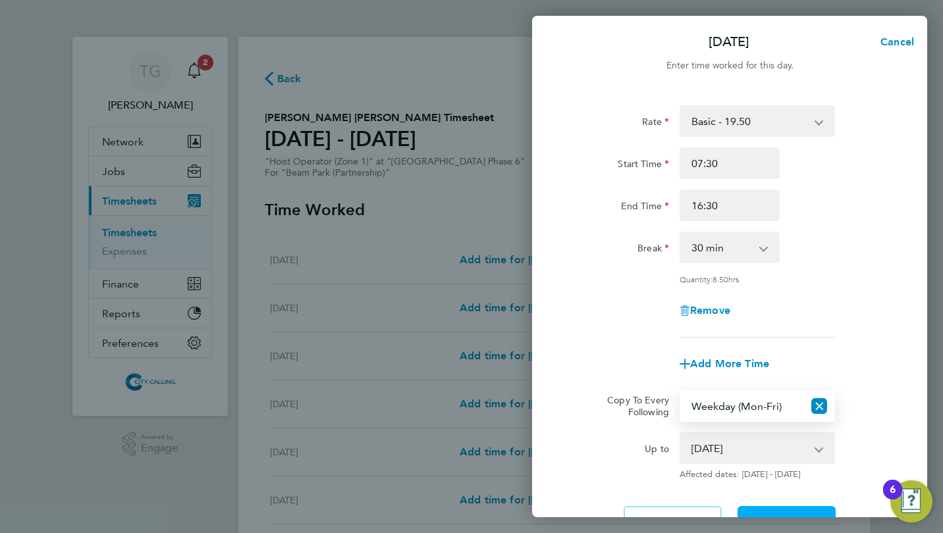
click at [780, 511] on button "Next Day" at bounding box center [787, 522] width 98 height 32
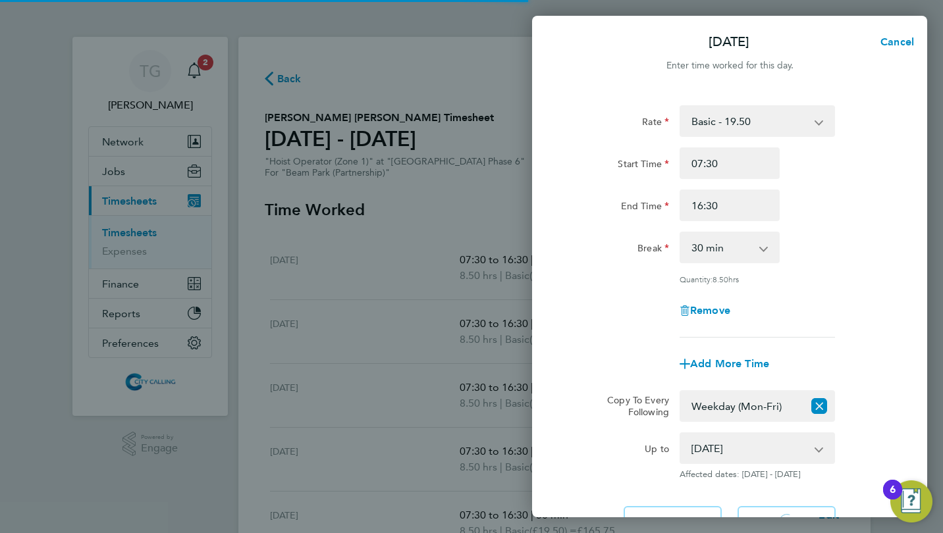
select select "30"
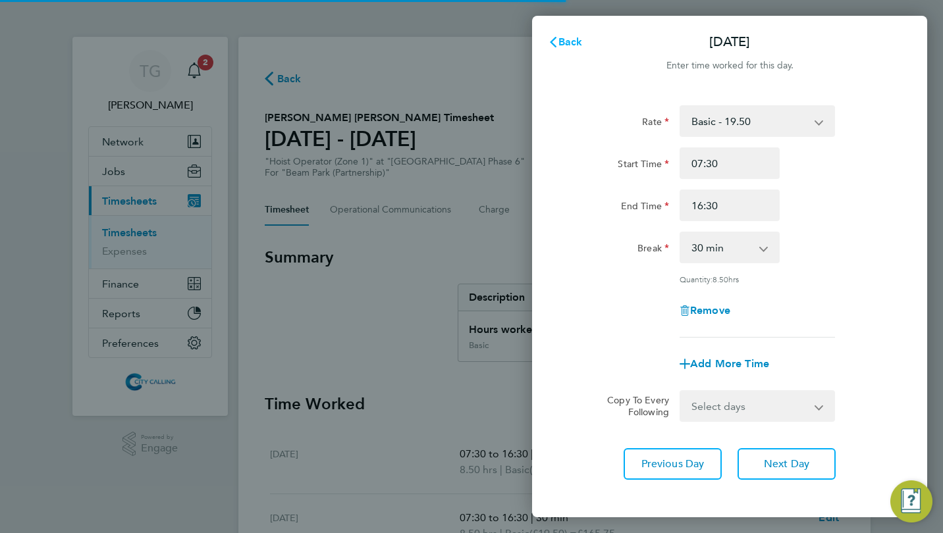
click at [566, 43] on span "Back" at bounding box center [570, 42] width 24 height 13
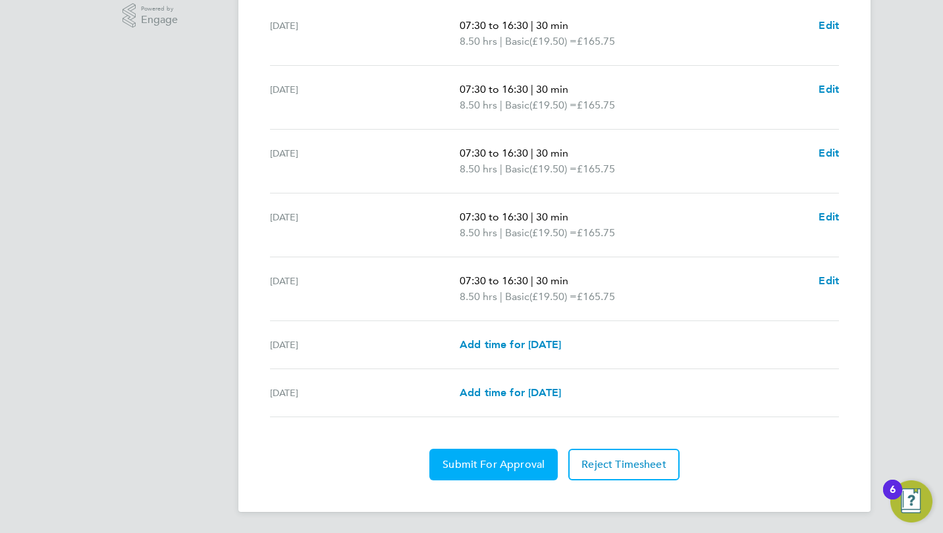
click at [495, 462] on span "Submit For Approval" at bounding box center [494, 464] width 102 height 13
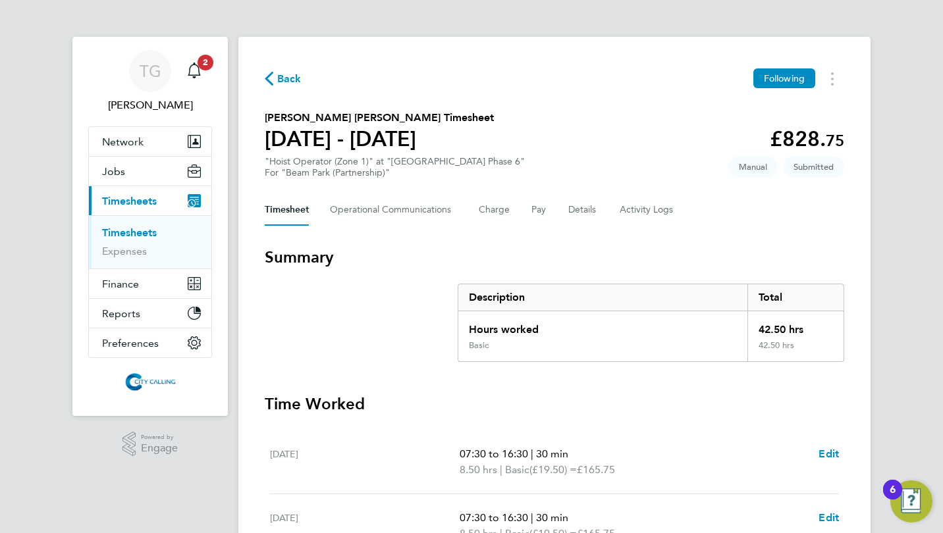
click at [283, 74] on span "Back" at bounding box center [289, 79] width 24 height 16
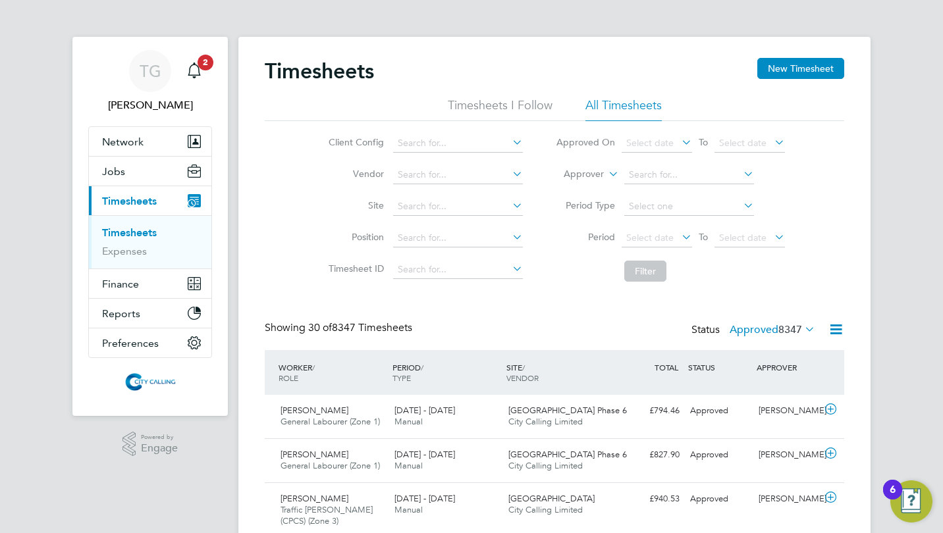
click at [119, 229] on link "Timesheets" at bounding box center [129, 233] width 55 height 13
click at [797, 62] on button "New Timesheet" at bounding box center [800, 68] width 87 height 21
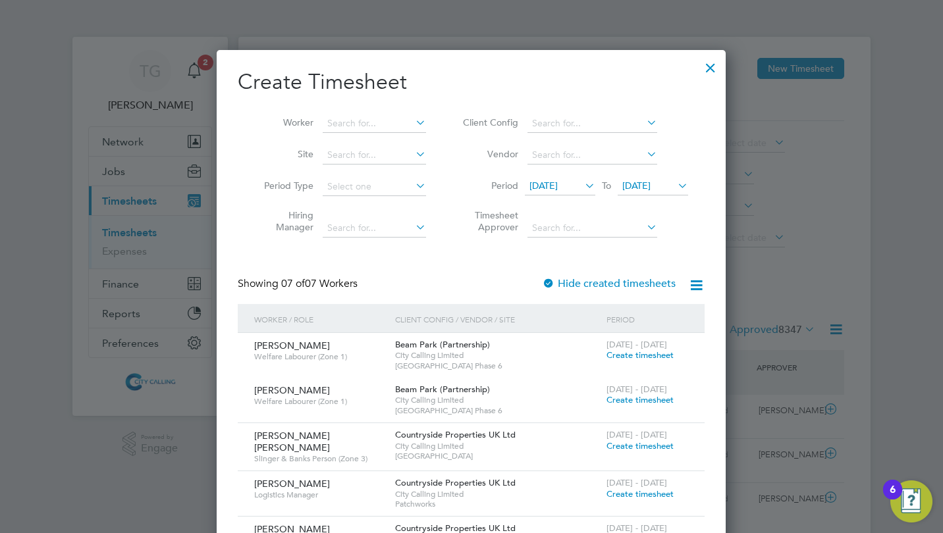
click at [558, 188] on span "18 Sep 2025" at bounding box center [543, 186] width 28 height 12
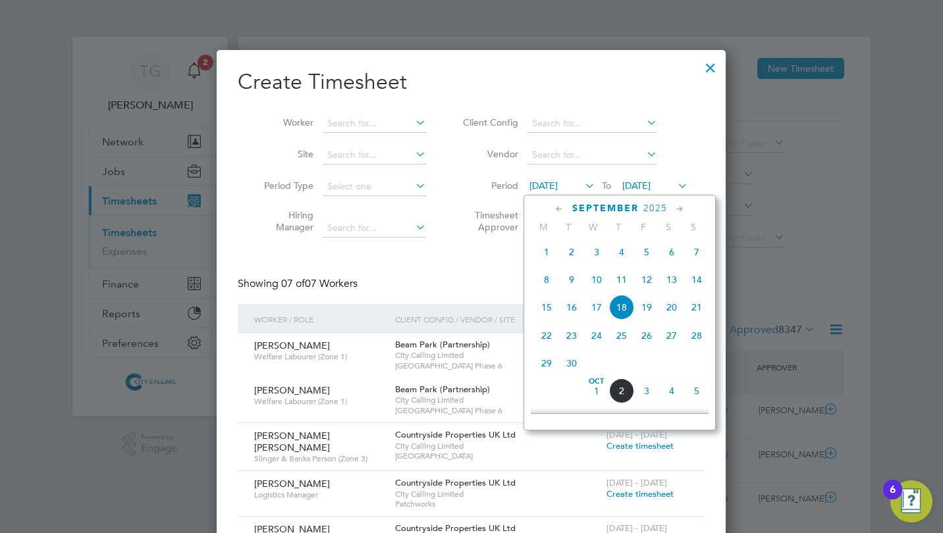
click at [545, 375] on span "29" at bounding box center [546, 363] width 25 height 25
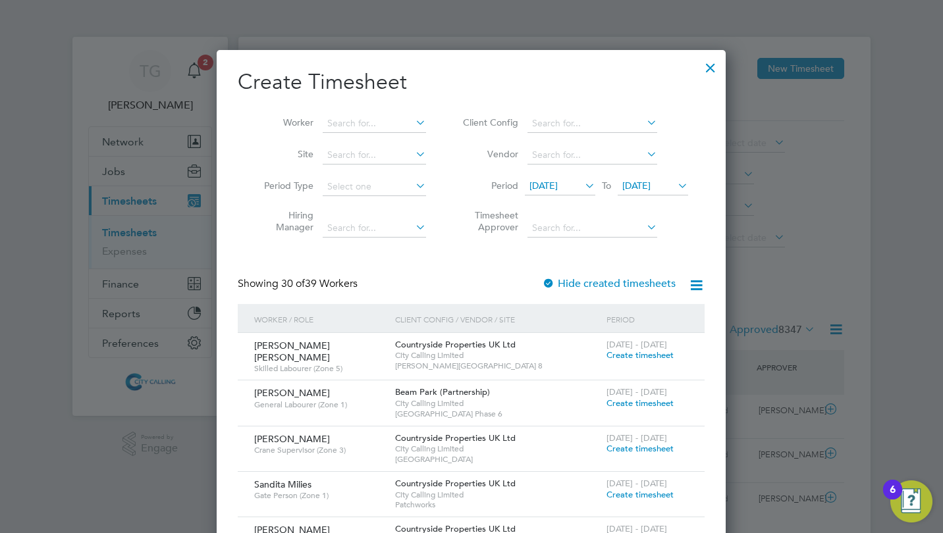
click at [336, 114] on li "Worker" at bounding box center [340, 124] width 205 height 32
click at [340, 126] on input at bounding box center [374, 124] width 103 height 18
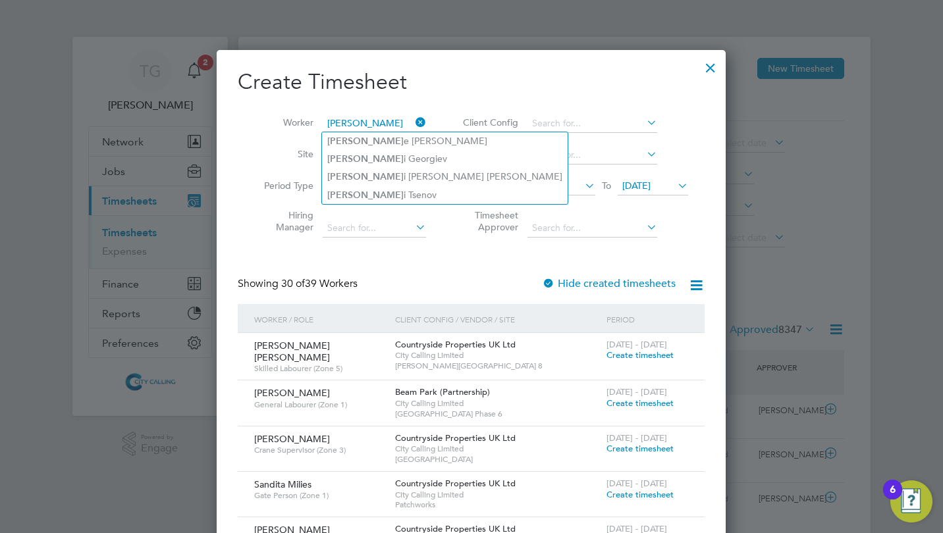
click at [355, 141] on li "Georg e Samuel" at bounding box center [445, 141] width 246 height 18
type input "George Samuel"
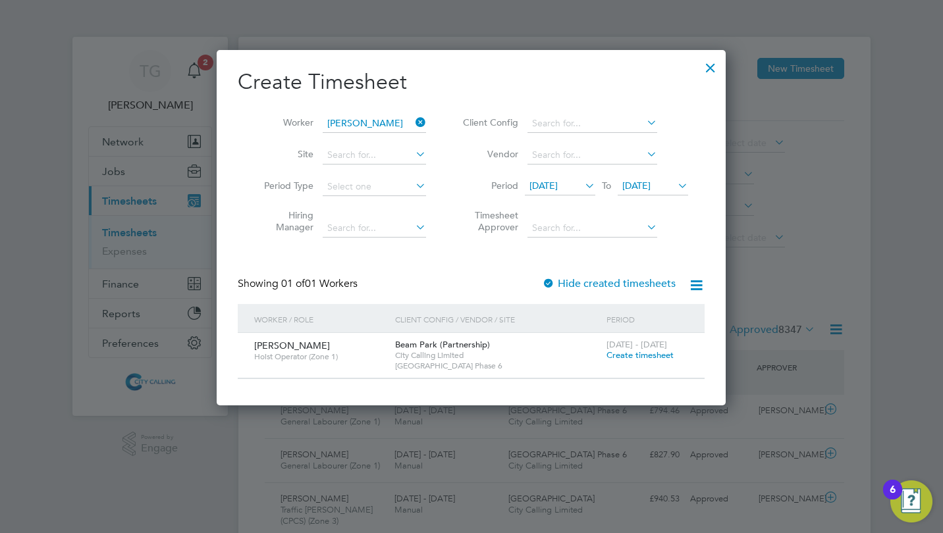
click at [620, 356] on span "Create timesheet" at bounding box center [639, 355] width 67 height 11
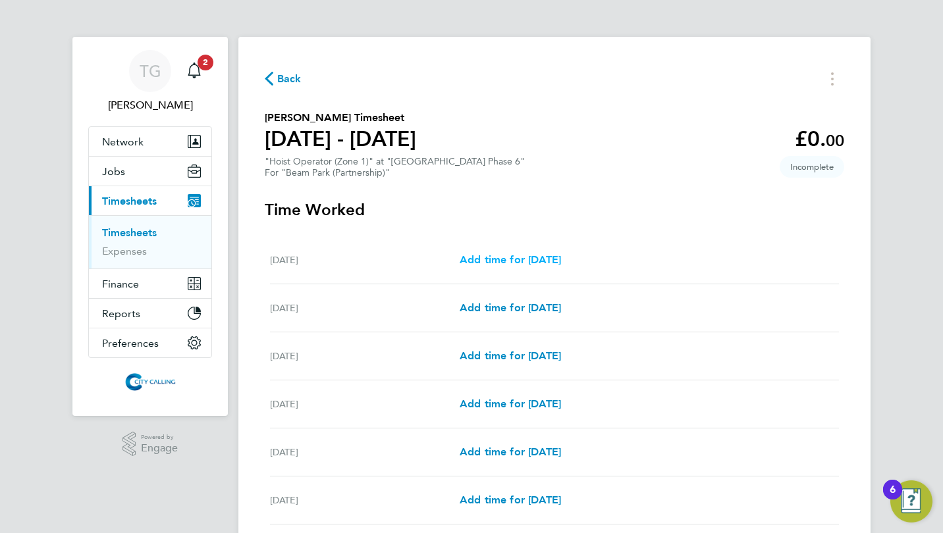
click at [546, 254] on span "Add time for Mon 29 Sep" at bounding box center [510, 260] width 101 height 13
select select "30"
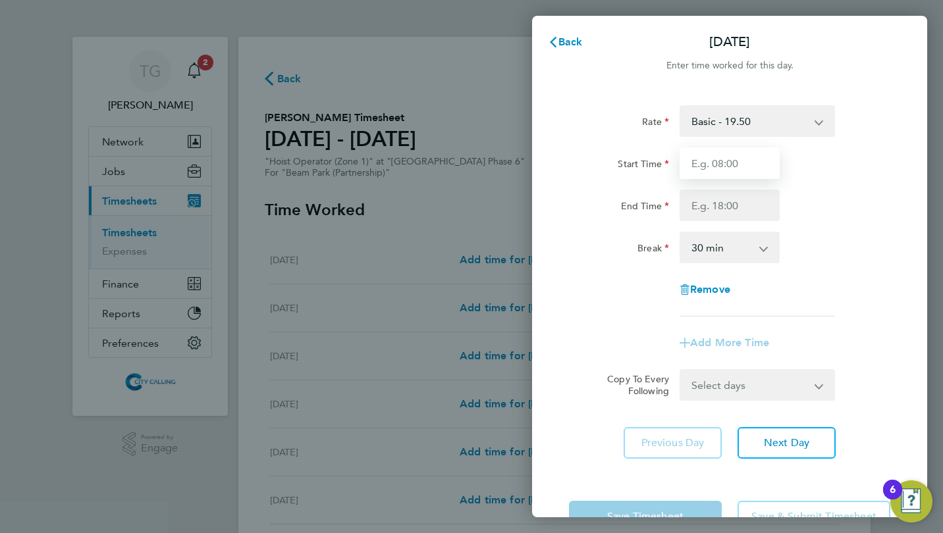
click at [693, 157] on input "Start Time" at bounding box center [730, 164] width 100 height 32
type input "07:30"
type input "16:30"
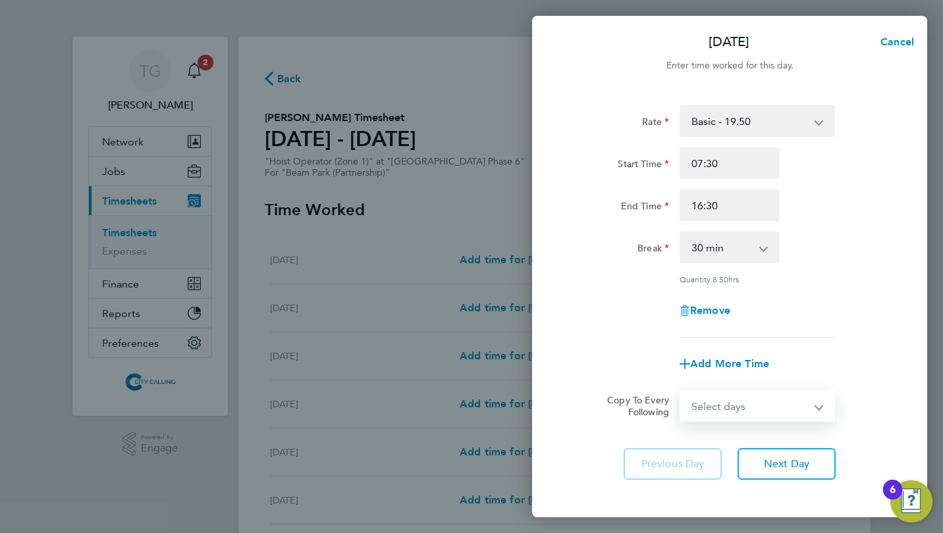
click at [728, 403] on select "Select days Day Weekday (Mon-Fri) Weekend (Sat-Sun) Tuesday Wednesday Thursday …" at bounding box center [750, 406] width 138 height 29
select select "WEEKDAY"
click at [681, 392] on select "Select days Day Weekday (Mon-Fri) Weekend (Sat-Sun) Tuesday Wednesday Thursday …" at bounding box center [750, 406] width 138 height 29
select select "2025-10-05"
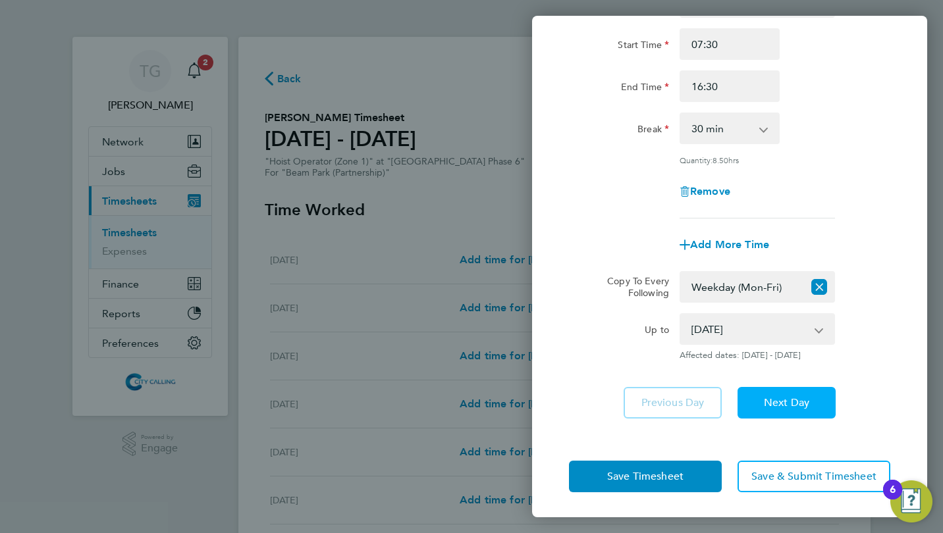
click at [774, 405] on span "Next Day" at bounding box center [786, 402] width 45 height 13
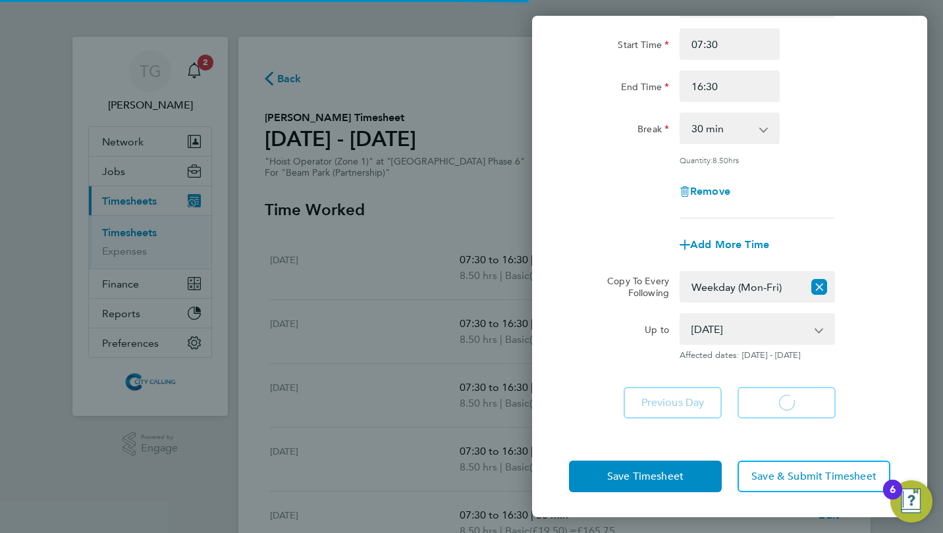
select select "30"
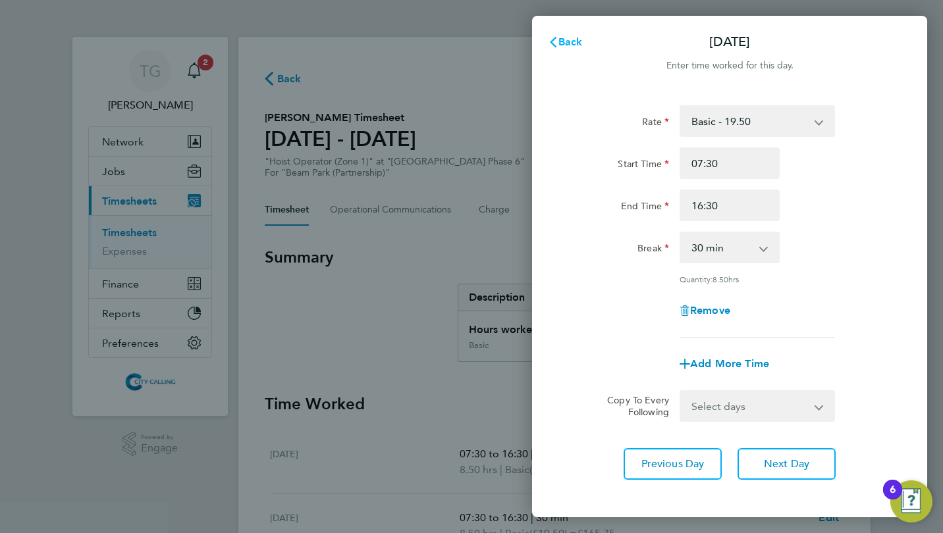
click at [566, 37] on span "Back" at bounding box center [570, 42] width 24 height 13
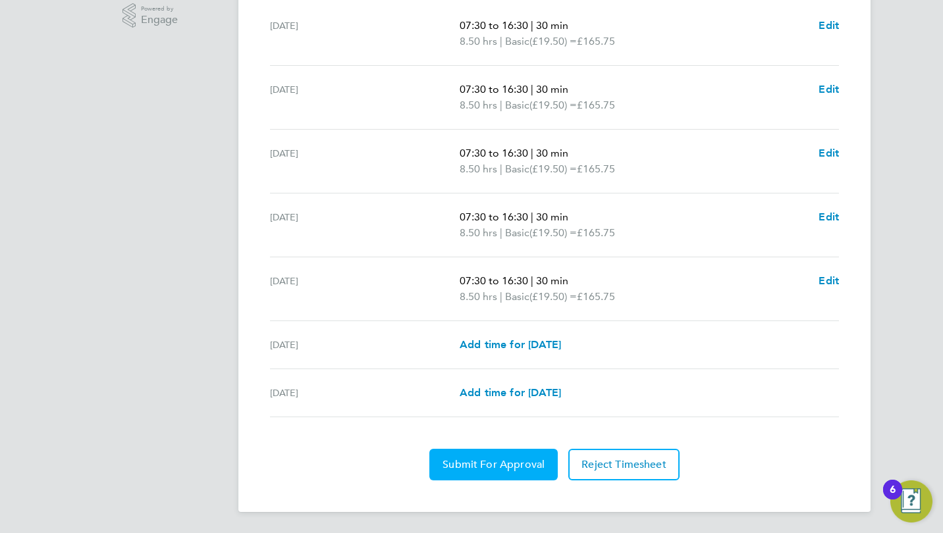
click at [474, 466] on span "Submit For Approval" at bounding box center [494, 464] width 102 height 13
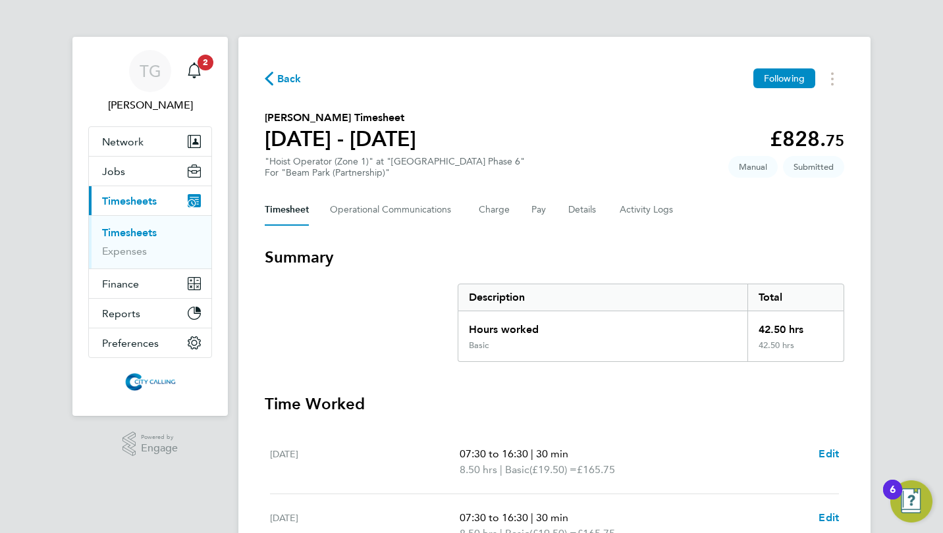
click at [118, 229] on link "Timesheets" at bounding box center [129, 233] width 55 height 13
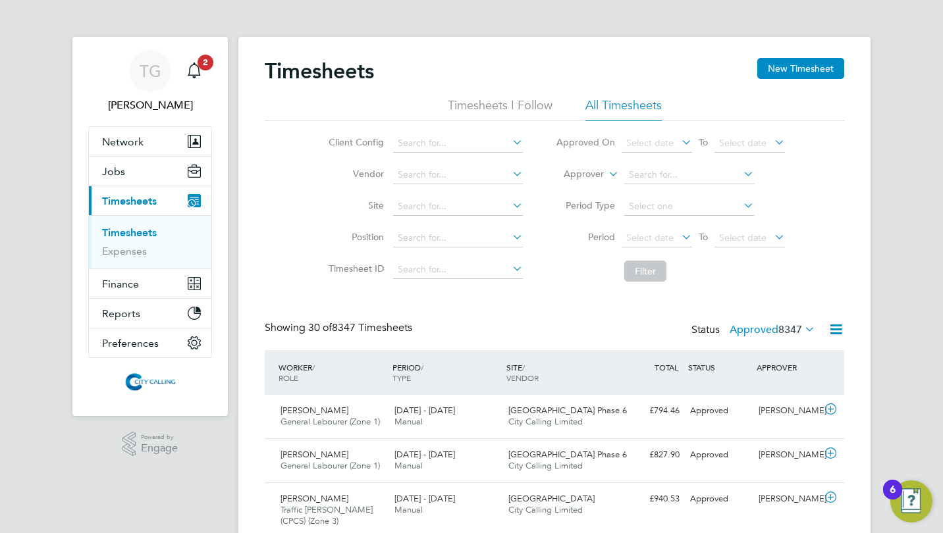
click at [790, 60] on button "New Timesheet" at bounding box center [800, 68] width 87 height 21
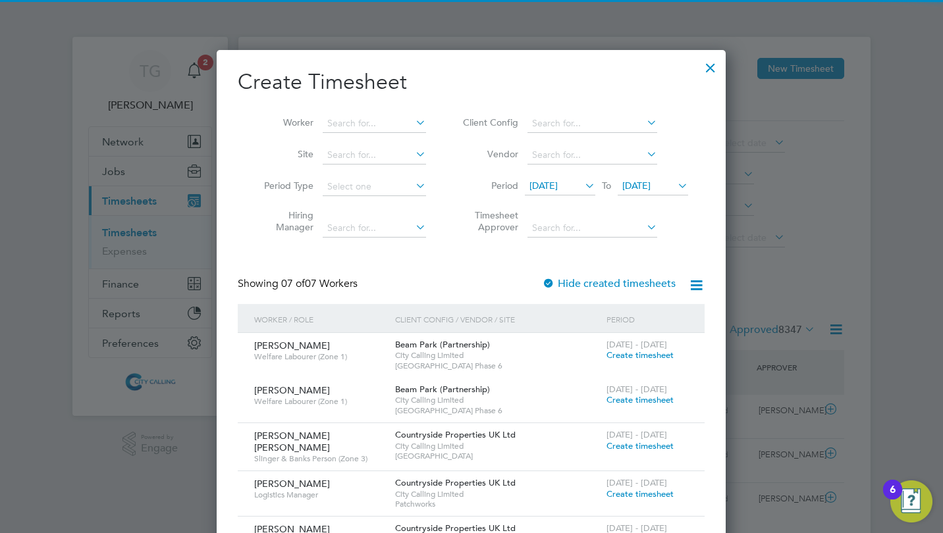
click at [548, 185] on span "18 Sep 2025" at bounding box center [543, 186] width 28 height 12
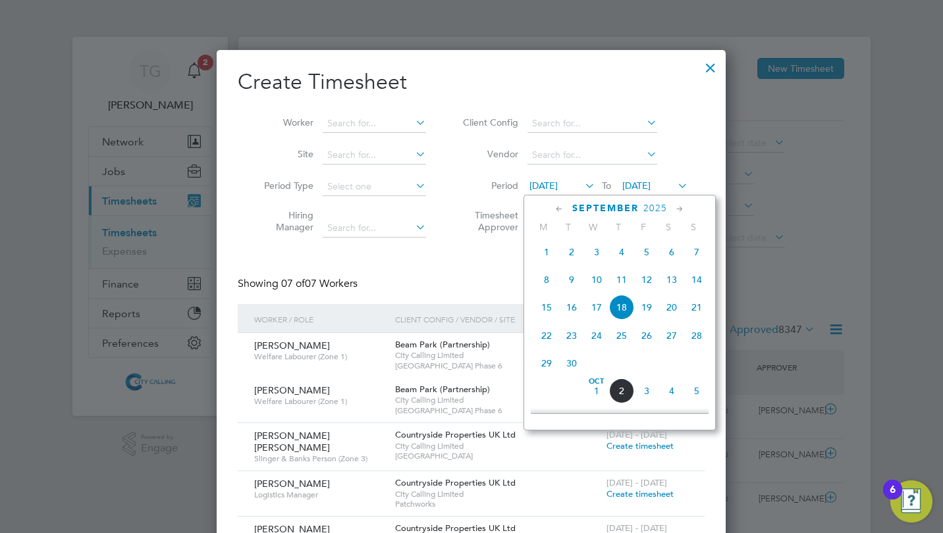
click at [548, 365] on span "29" at bounding box center [546, 363] width 25 height 25
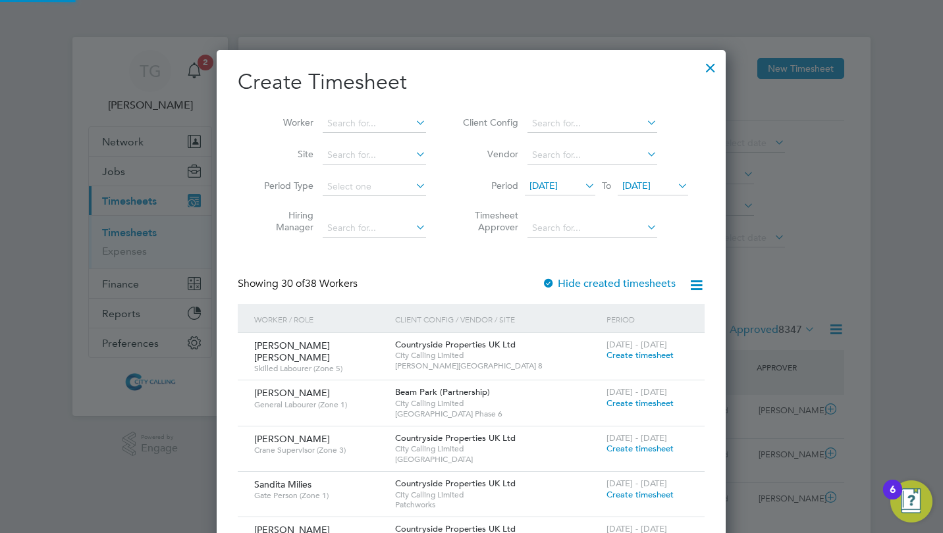
click at [369, 124] on input at bounding box center [374, 124] width 103 height 18
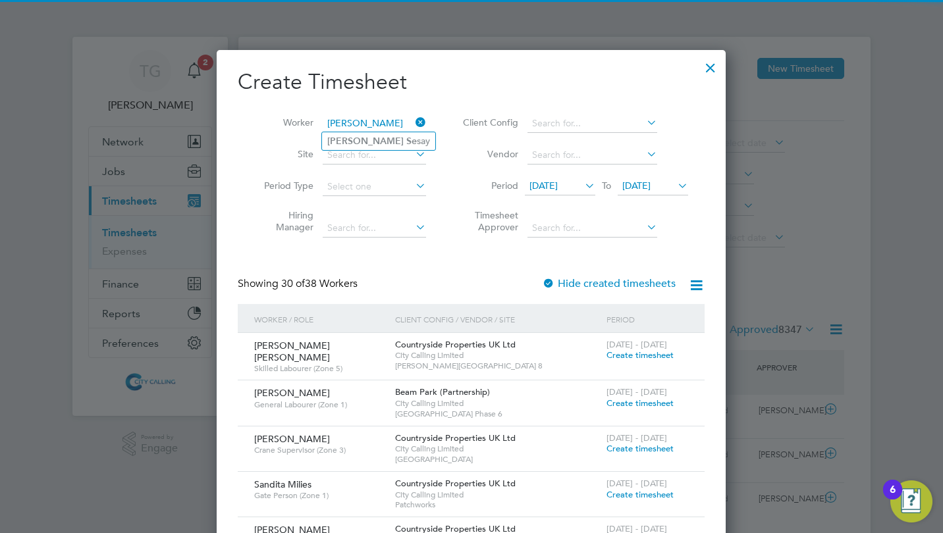
click at [370, 140] on li "James Se say" at bounding box center [378, 141] width 113 height 18
type input "James Sesay"
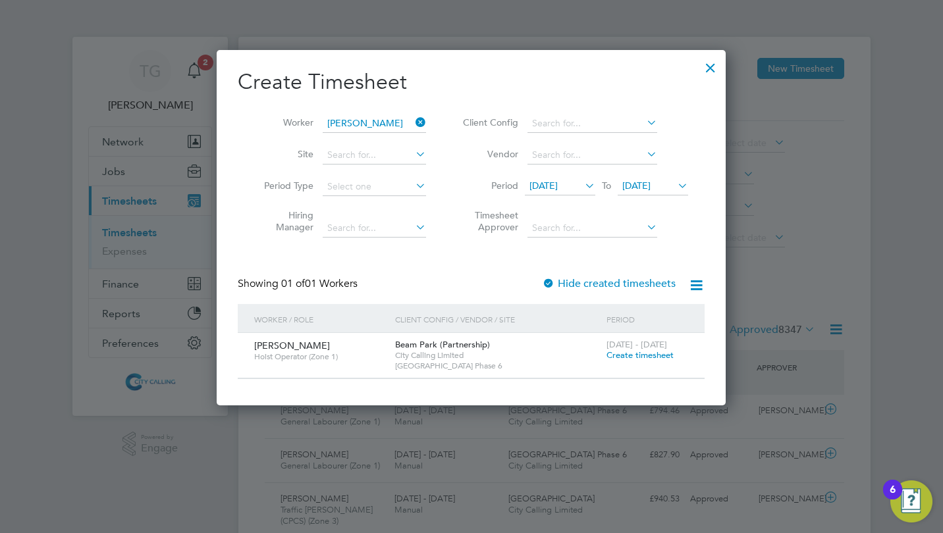
click at [633, 352] on span "Create timesheet" at bounding box center [639, 355] width 67 height 11
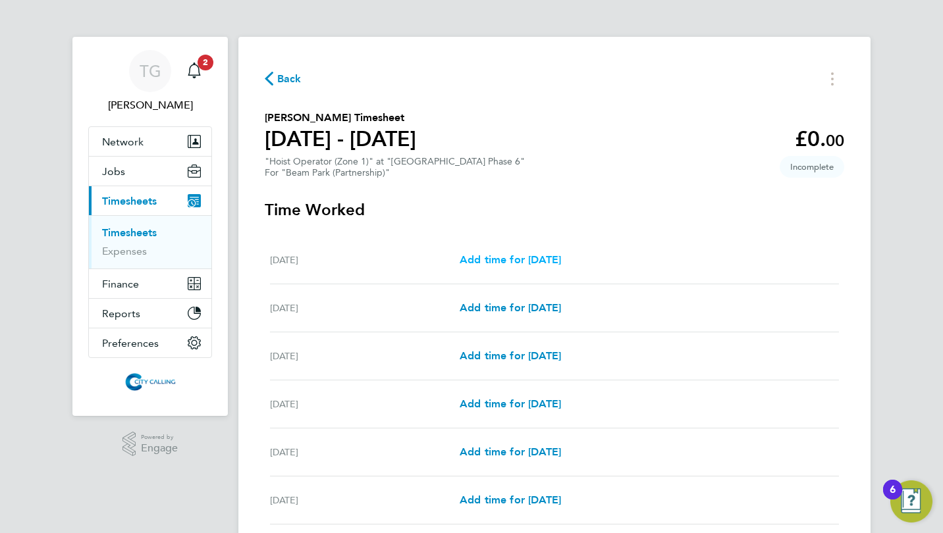
click at [526, 259] on span "Add time for Mon 29 Sep" at bounding box center [510, 260] width 101 height 13
select select "30"
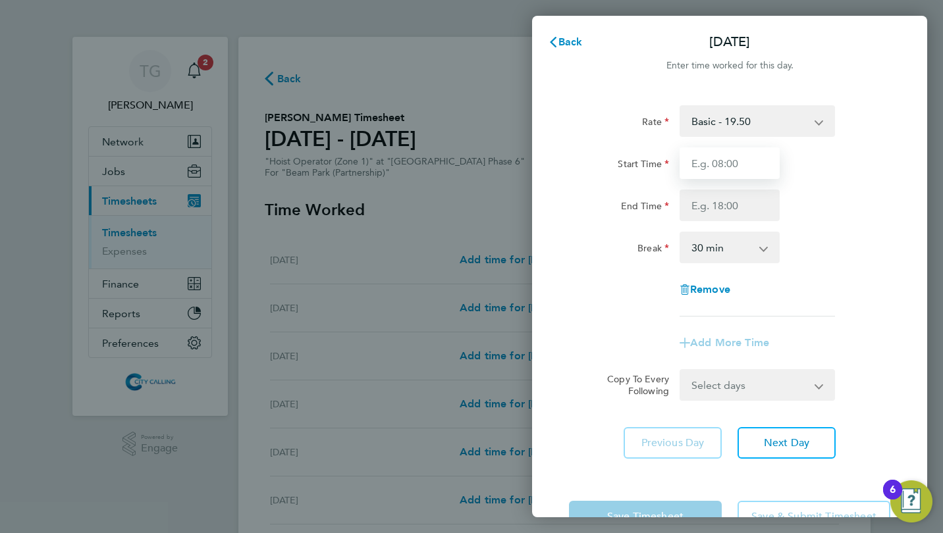
click at [705, 165] on input "Start Time" at bounding box center [730, 164] width 100 height 32
type input "07:30"
type input "16:30"
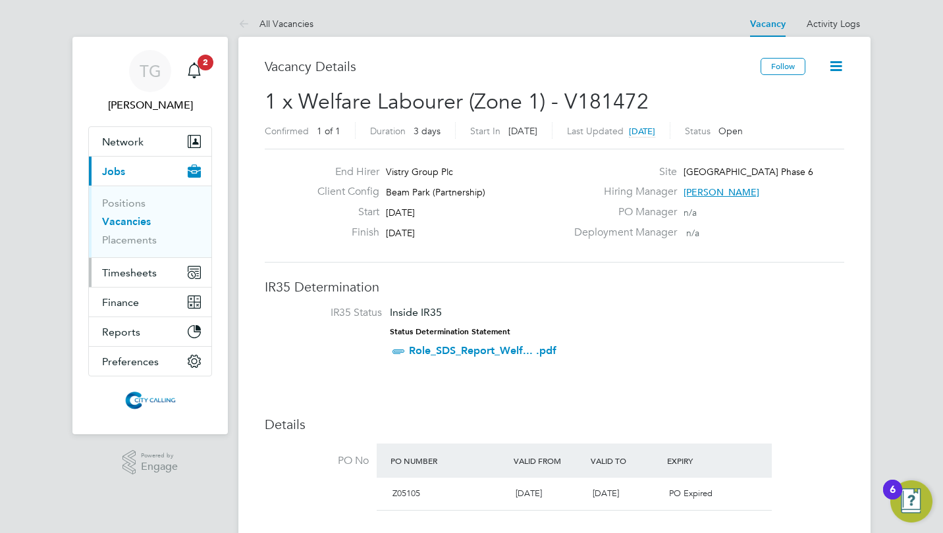
click at [132, 267] on span "Timesheets" at bounding box center [129, 273] width 55 height 13
click at [139, 275] on span "Timesheets" at bounding box center [129, 273] width 55 height 13
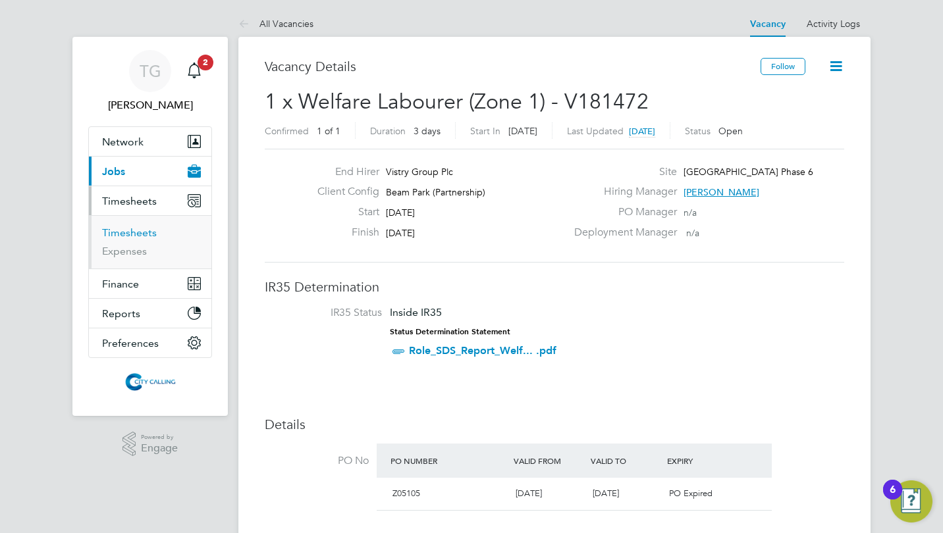
click at [134, 232] on link "Timesheets" at bounding box center [129, 233] width 55 height 13
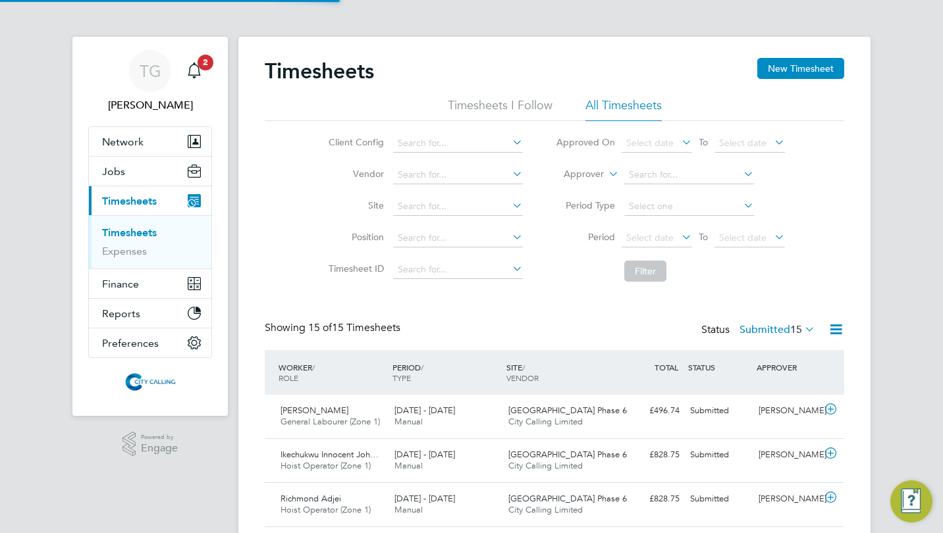
scroll to position [33, 114]
click at [643, 234] on span "Select date" at bounding box center [649, 238] width 47 height 12
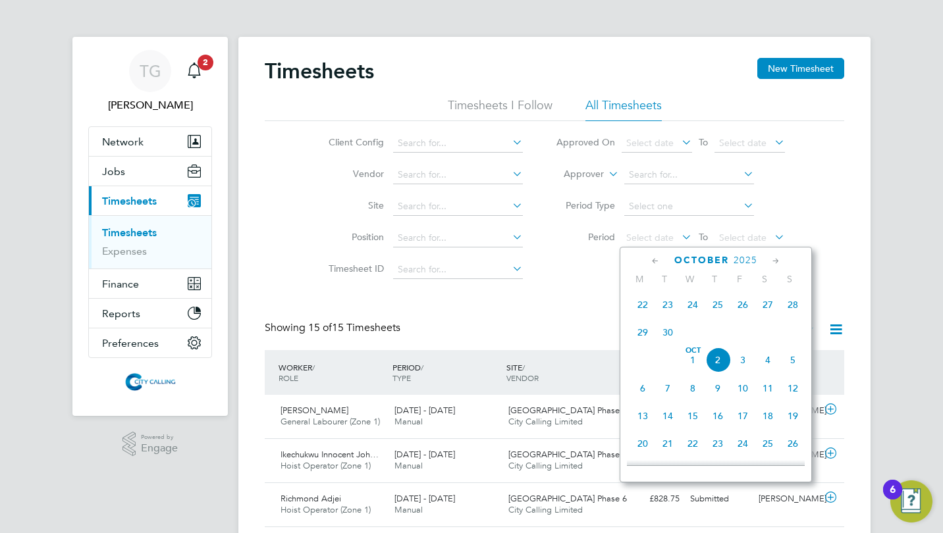
click at [643, 302] on span "22" at bounding box center [642, 304] width 25 height 25
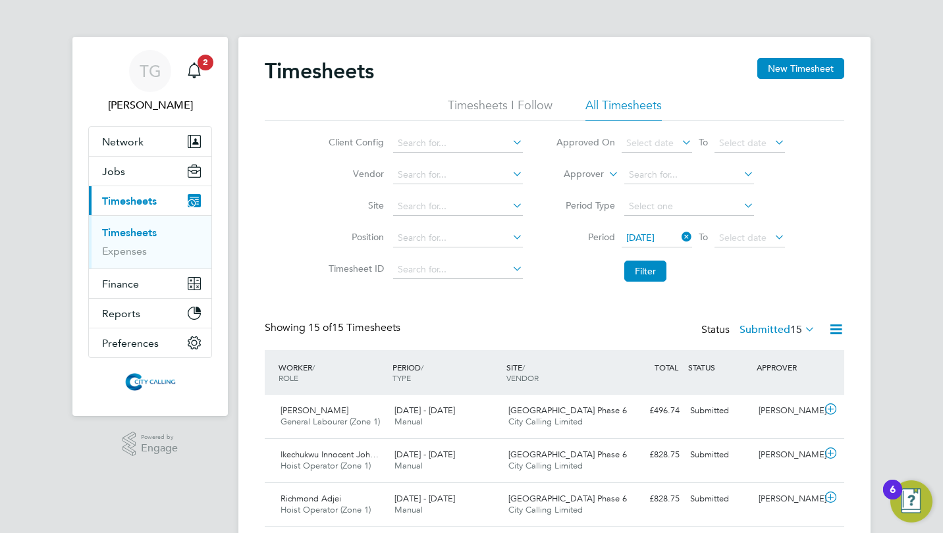
click at [643, 273] on button "Filter" at bounding box center [645, 271] width 42 height 21
click at [797, 65] on button "New Timesheet" at bounding box center [800, 68] width 87 height 21
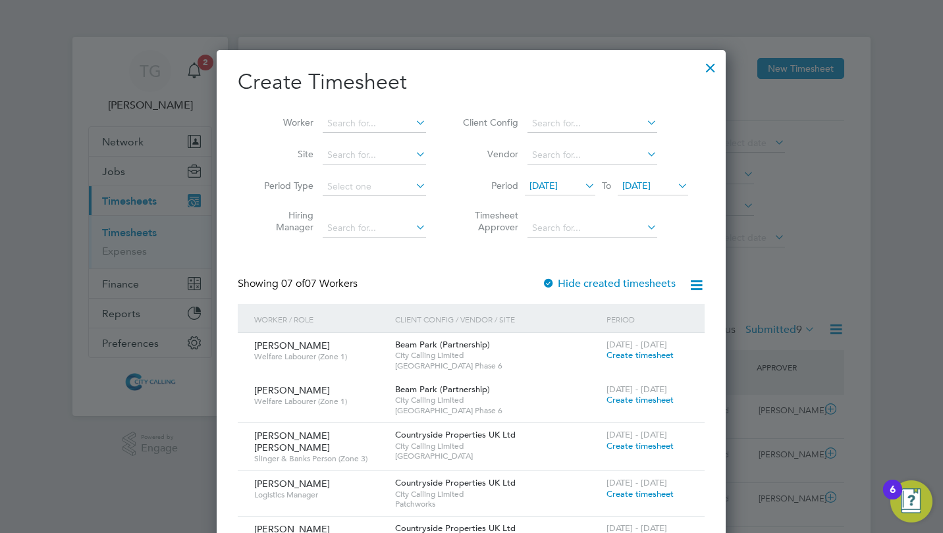
click at [338, 116] on input at bounding box center [374, 124] width 103 height 18
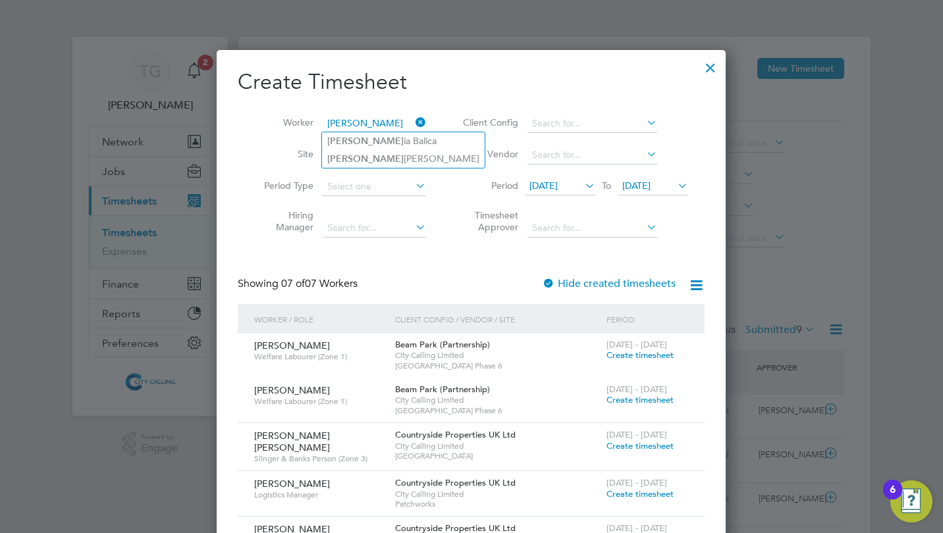
type input "emil"
click at [352, 142] on li "Emil ia Balica" at bounding box center [403, 141] width 163 height 18
type input "Emilia Balica"
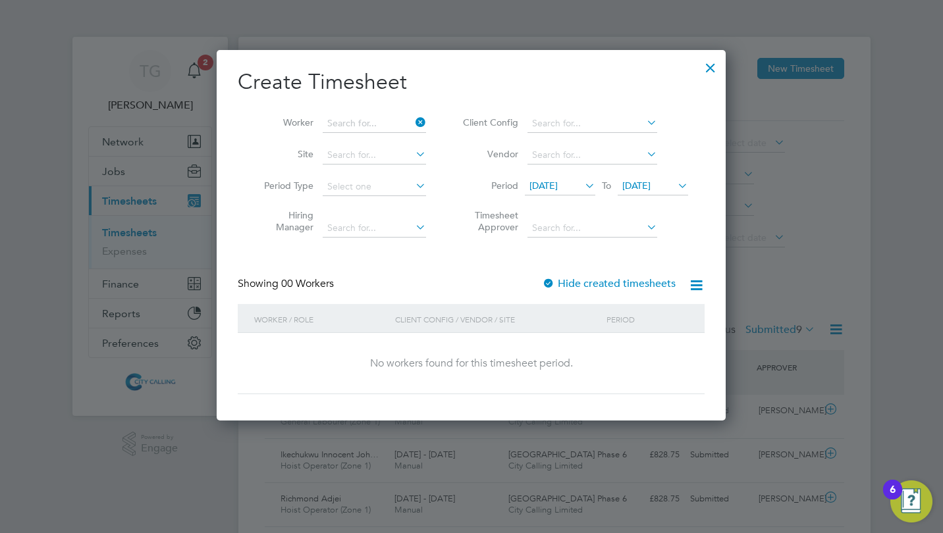
click at [384, 118] on input at bounding box center [374, 124] width 103 height 18
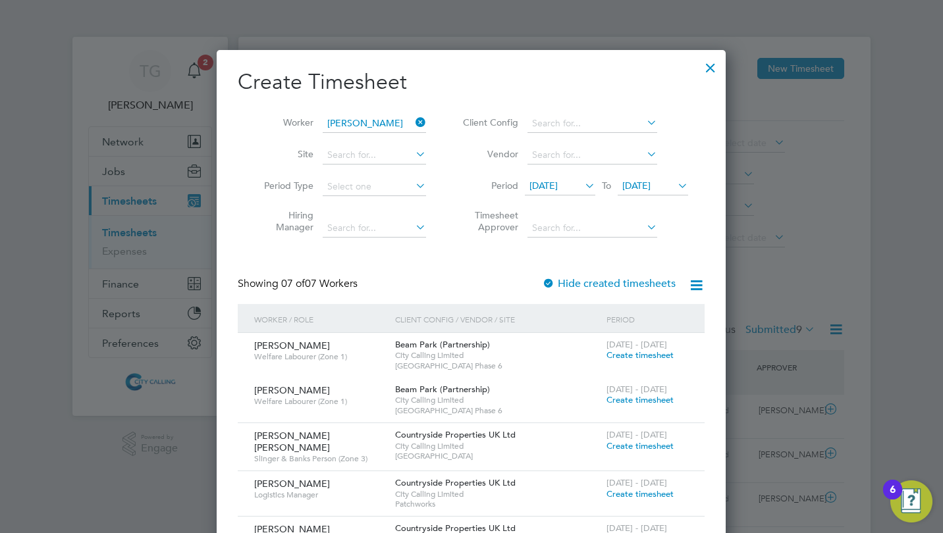
click at [360, 155] on li "Emil Atanasov" at bounding box center [403, 159] width 163 height 18
type input "Emil Atanasov"
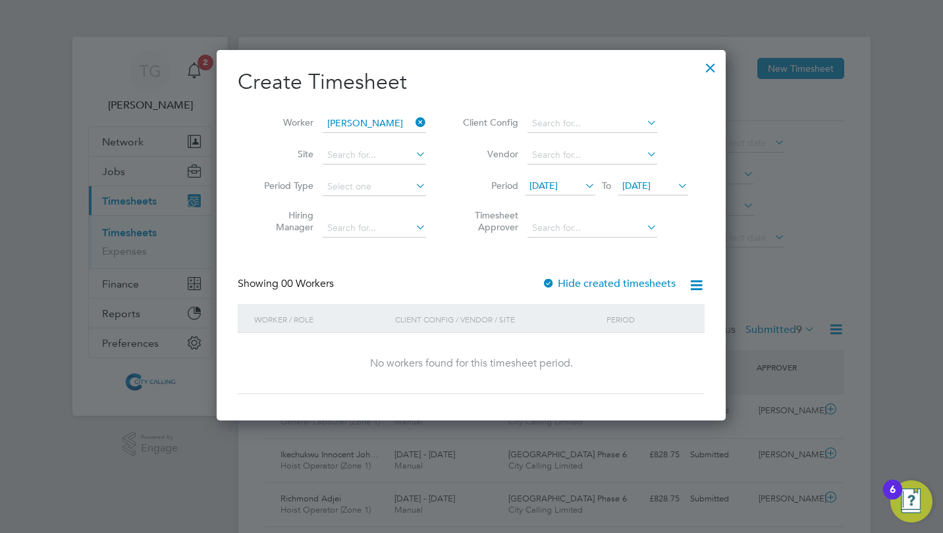
click at [542, 186] on span "18 Sep 2025" at bounding box center [543, 186] width 28 height 12
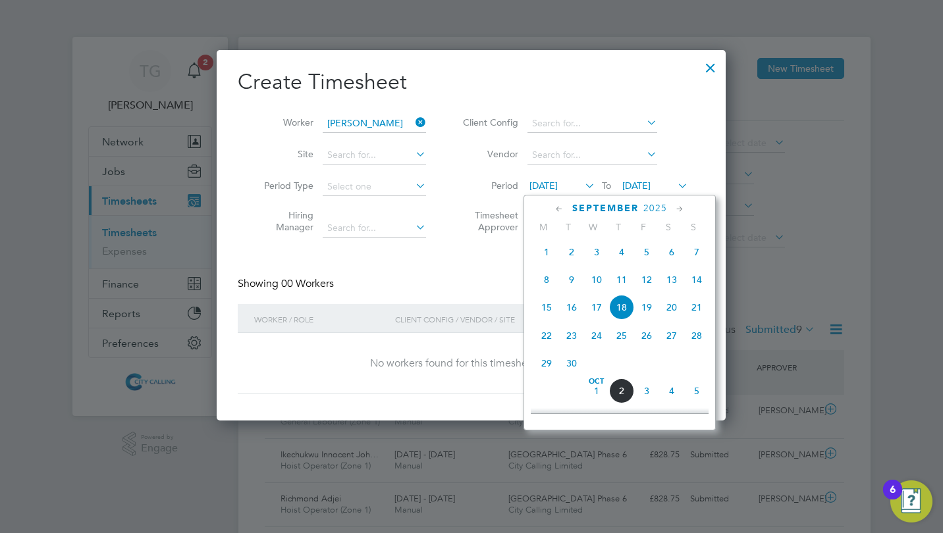
click at [546, 285] on span "8" at bounding box center [546, 279] width 25 height 25
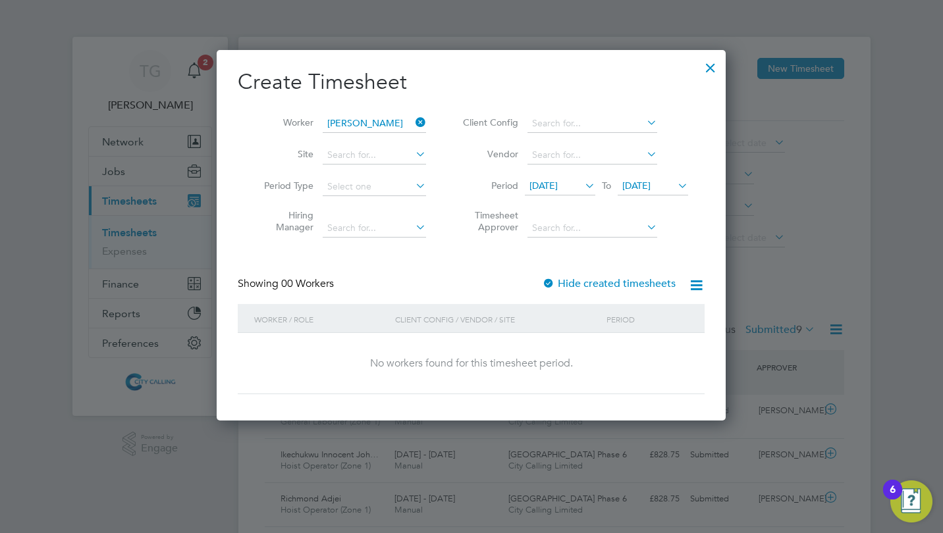
click at [651, 191] on span "25 Sep 2025" at bounding box center [636, 186] width 28 height 12
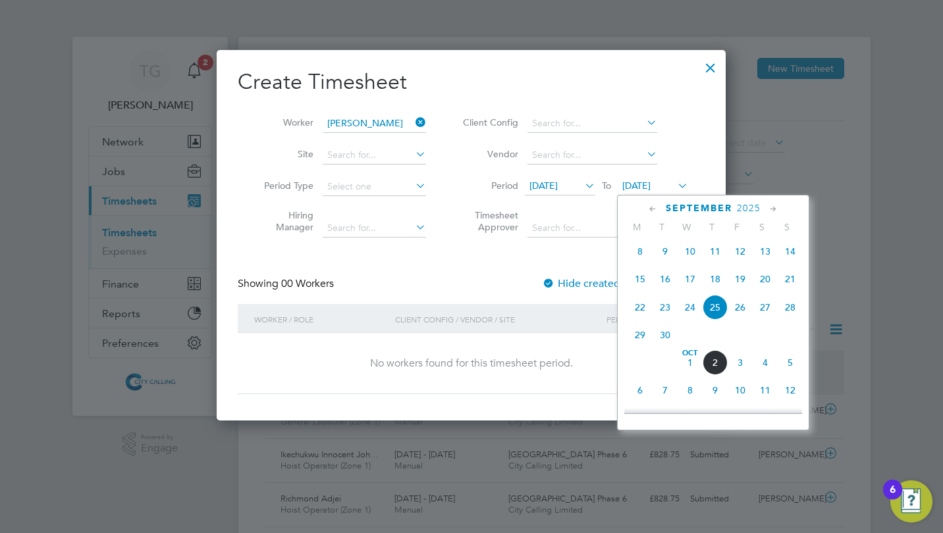
click at [784, 369] on span "5" at bounding box center [790, 362] width 25 height 25
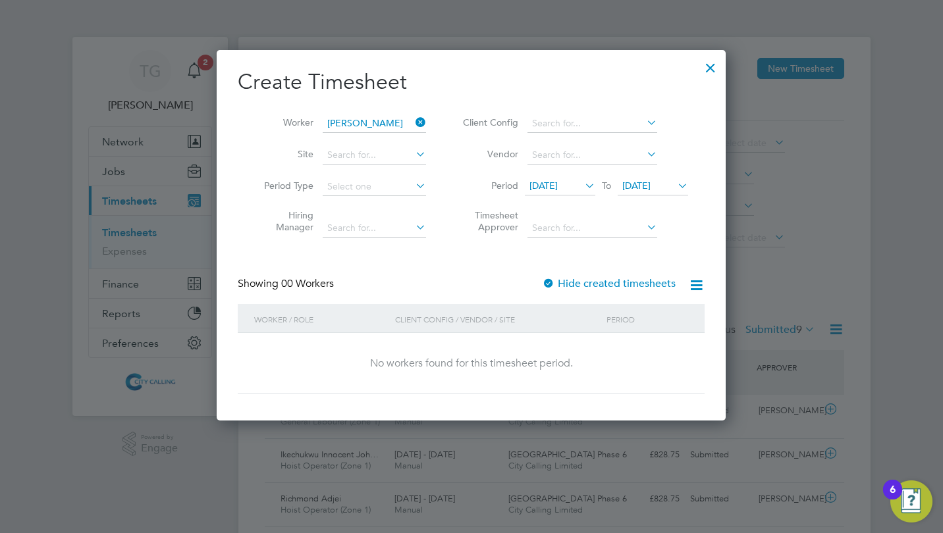
click at [551, 282] on div at bounding box center [548, 284] width 13 height 13
click at [392, 124] on input at bounding box center [374, 124] width 103 height 18
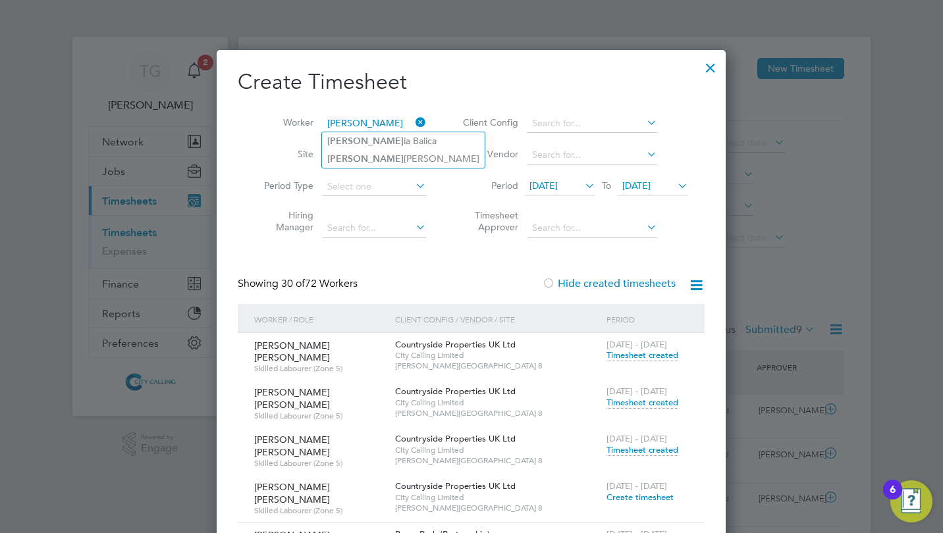
click at [380, 138] on li "Emil ia Balica" at bounding box center [403, 141] width 163 height 18
type input "Emilia Balica"
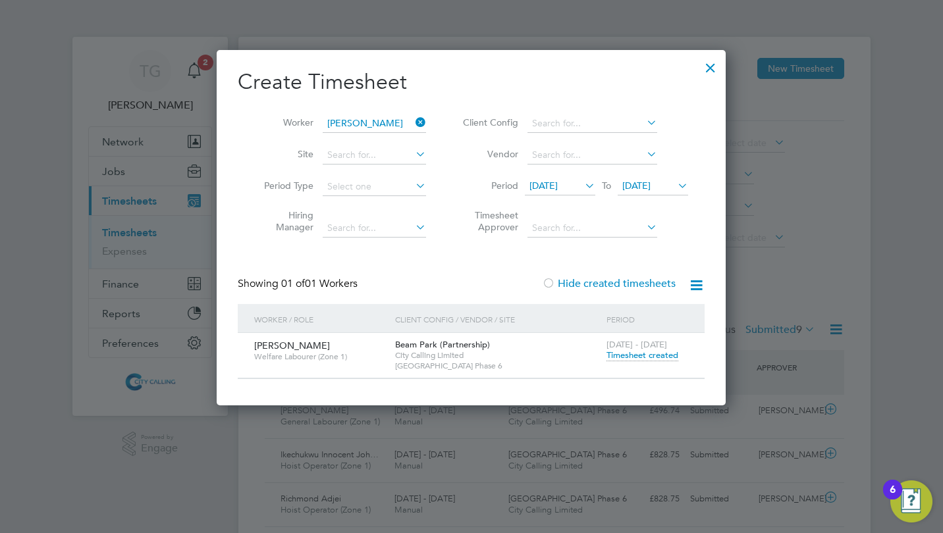
click at [636, 359] on span "Timesheet created" at bounding box center [642, 356] width 72 height 12
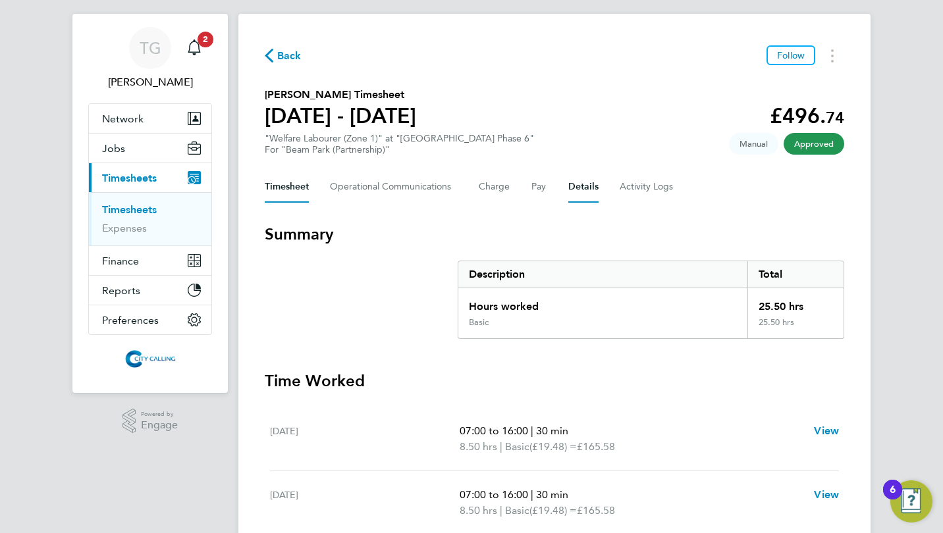
click at [581, 186] on button "Details" at bounding box center [583, 187] width 30 height 32
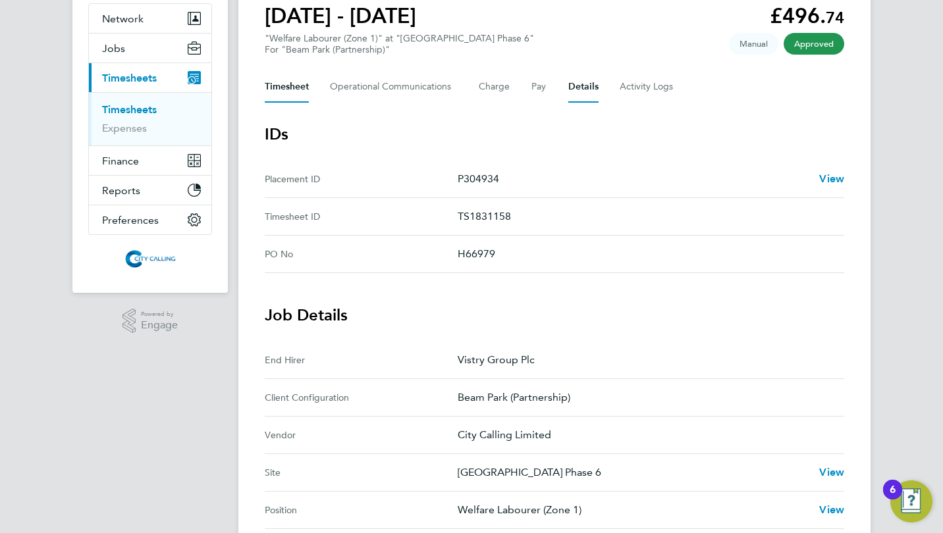
click at [281, 89] on button "Timesheet" at bounding box center [287, 87] width 44 height 32
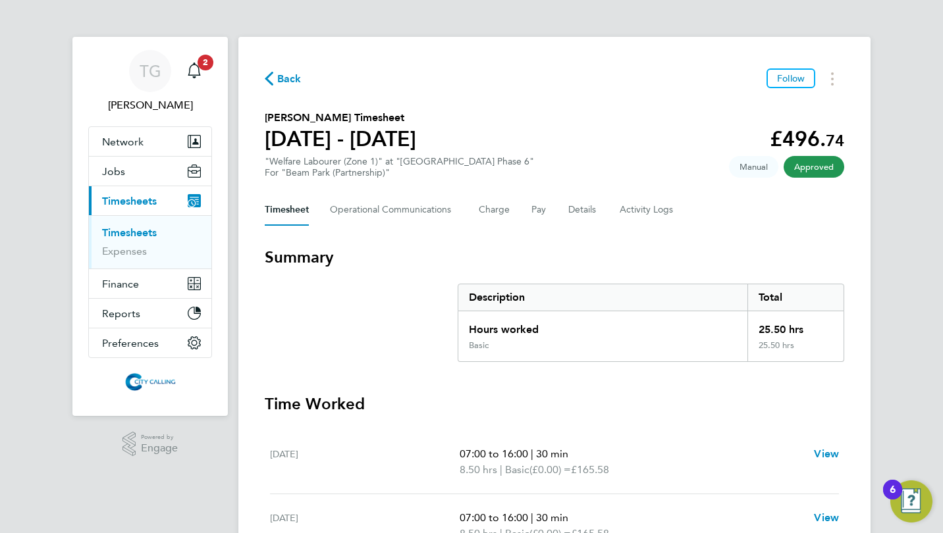
click at [124, 227] on link "Timesheets" at bounding box center [129, 233] width 55 height 13
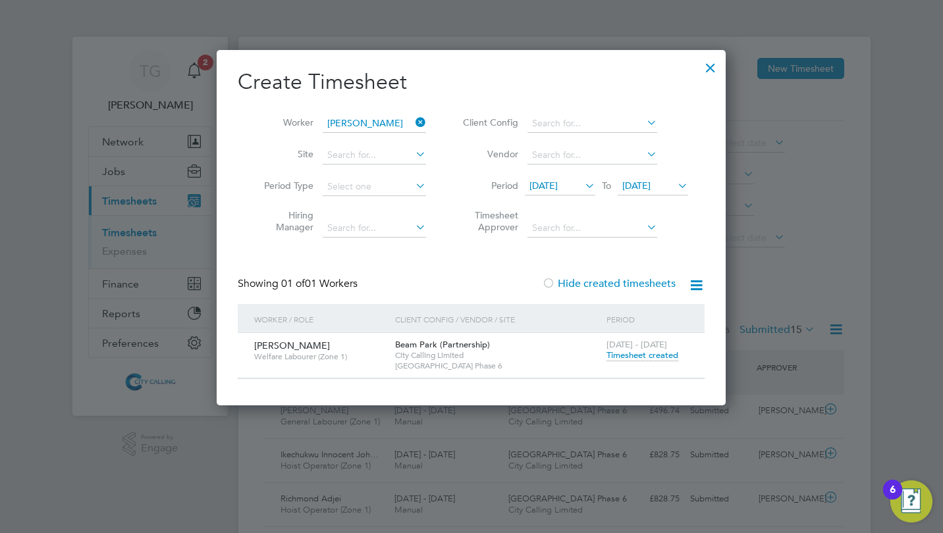
click at [709, 65] on div at bounding box center [711, 65] width 24 height 24
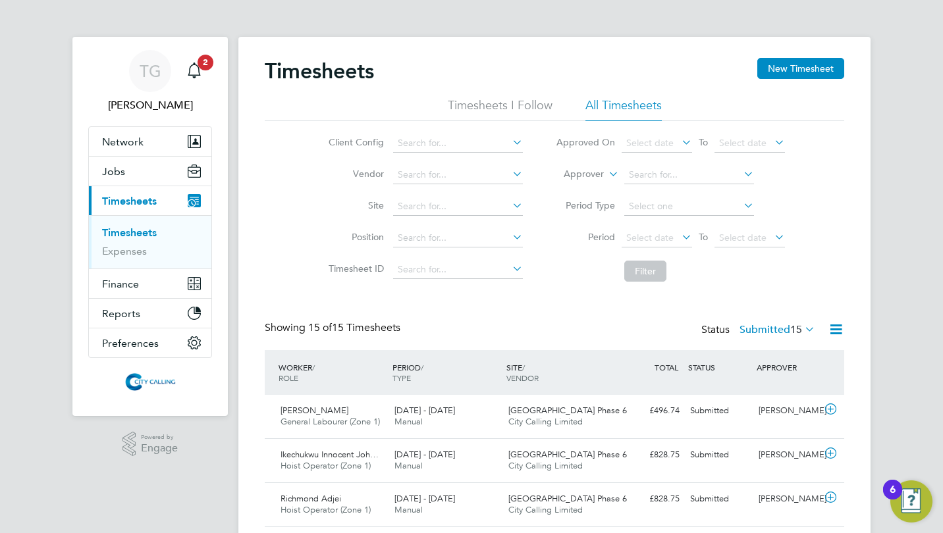
click at [641, 232] on span "Select date" at bounding box center [649, 238] width 47 height 12
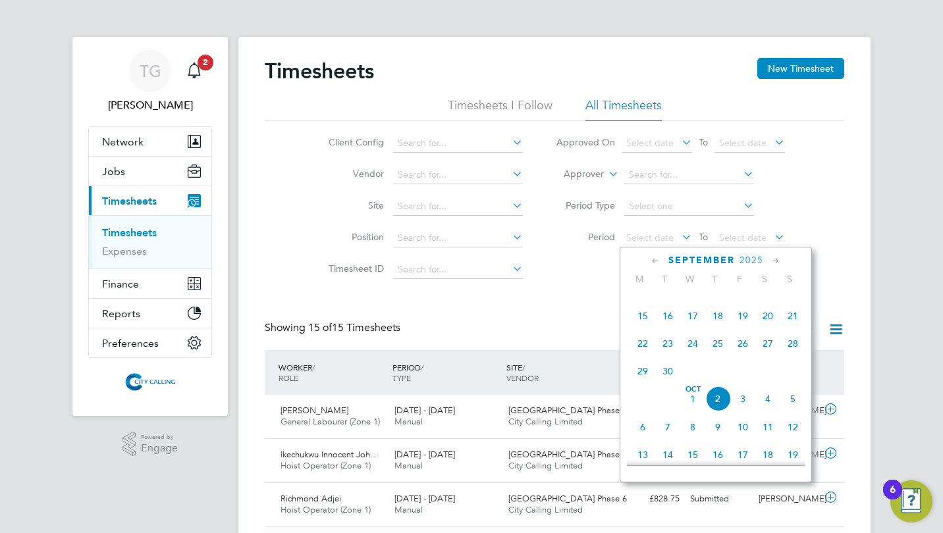
click at [647, 321] on span "15" at bounding box center [642, 316] width 25 height 25
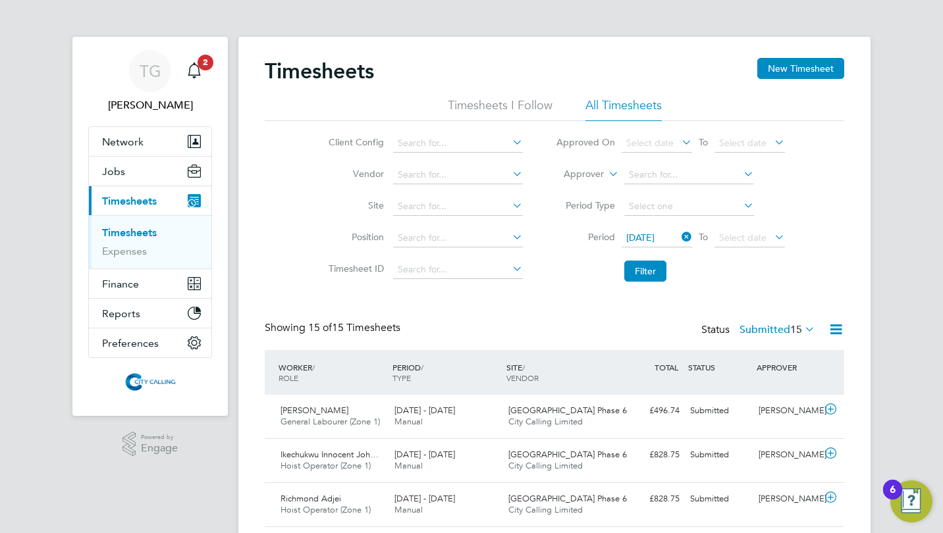
click at [738, 239] on span "Select date" at bounding box center [742, 238] width 47 height 12
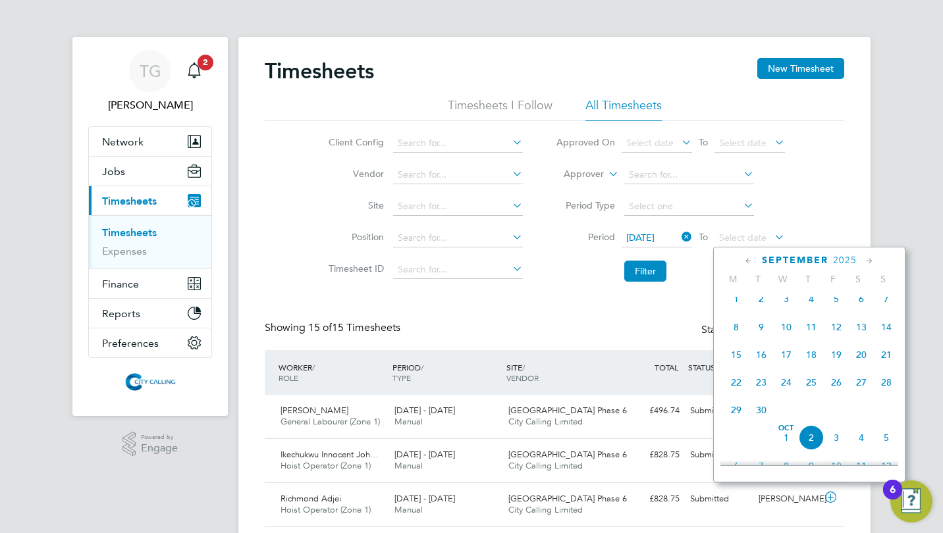
click at [886, 357] on span "21" at bounding box center [886, 354] width 25 height 25
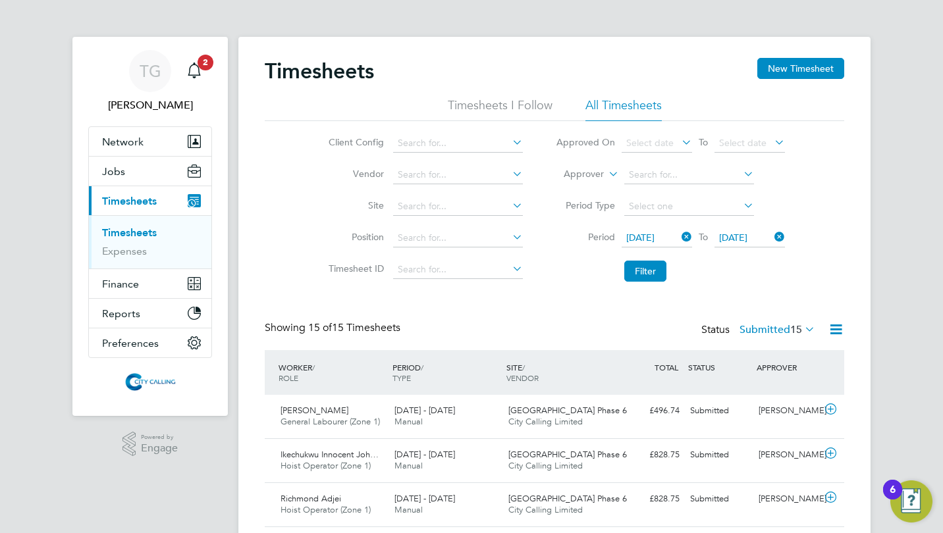
click at [655, 272] on button "Filter" at bounding box center [645, 271] width 42 height 21
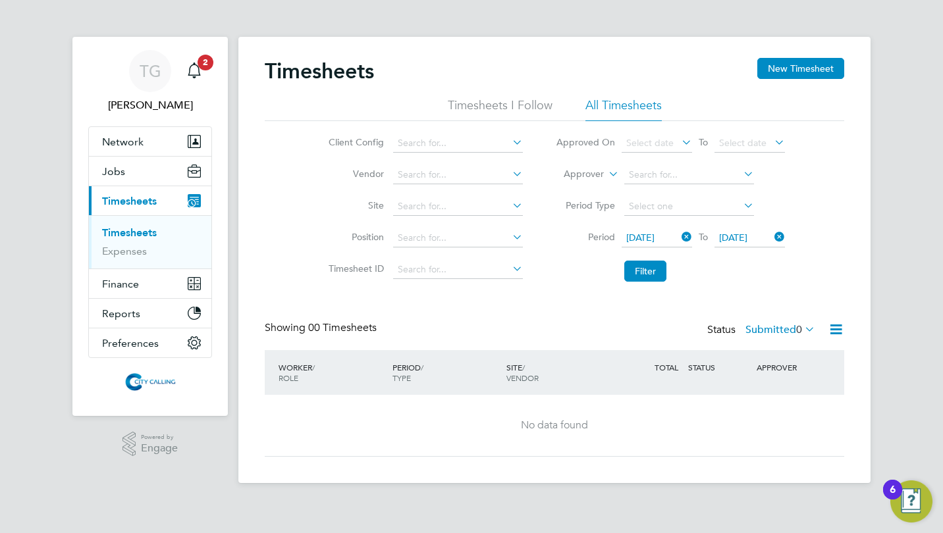
click at [763, 327] on label "Submitted 0" at bounding box center [780, 329] width 70 height 13
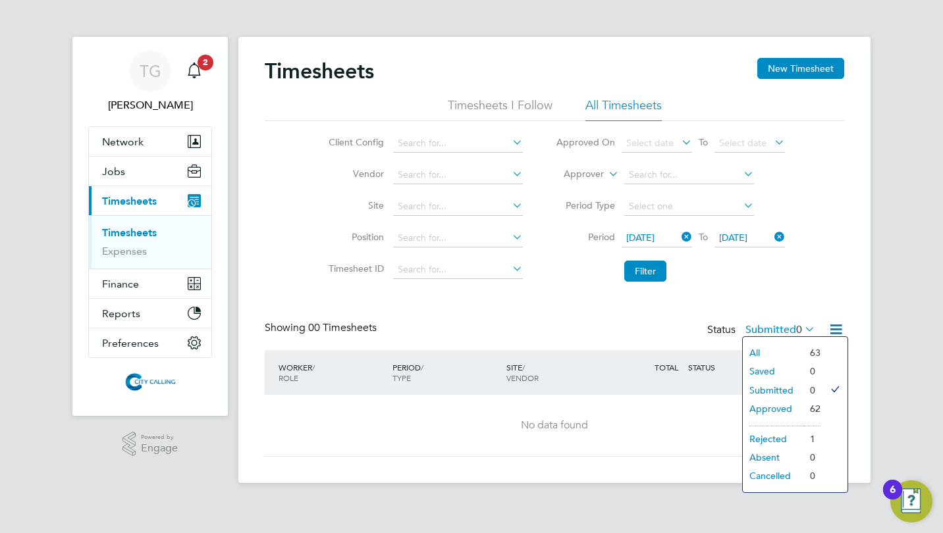
click at [788, 63] on button "New Timesheet" at bounding box center [800, 68] width 87 height 21
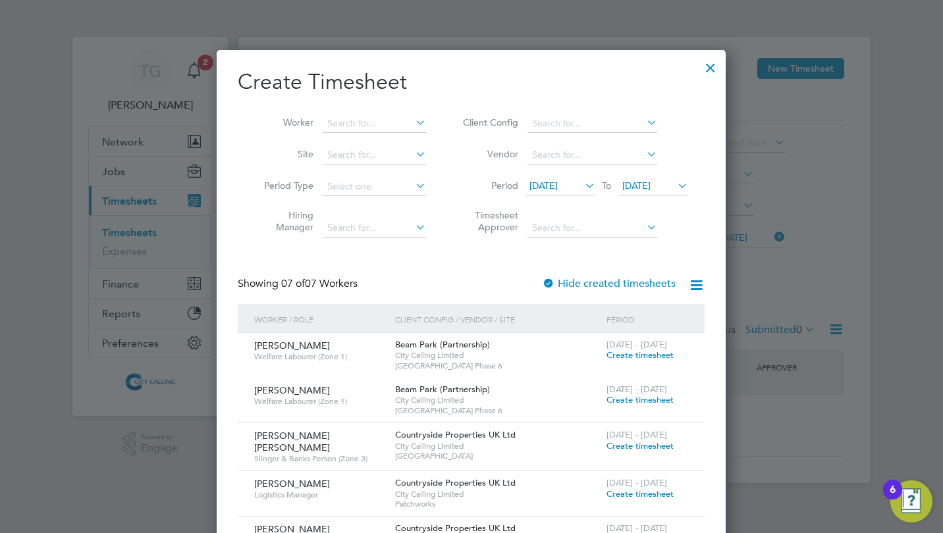
click at [556, 186] on span "18 Sep 2025" at bounding box center [543, 186] width 28 height 12
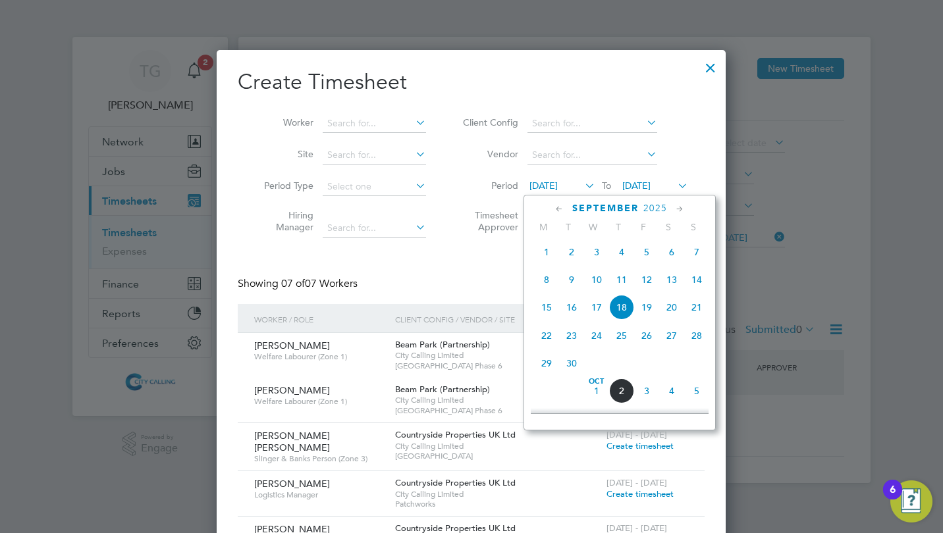
click at [546, 368] on span "29" at bounding box center [546, 363] width 25 height 25
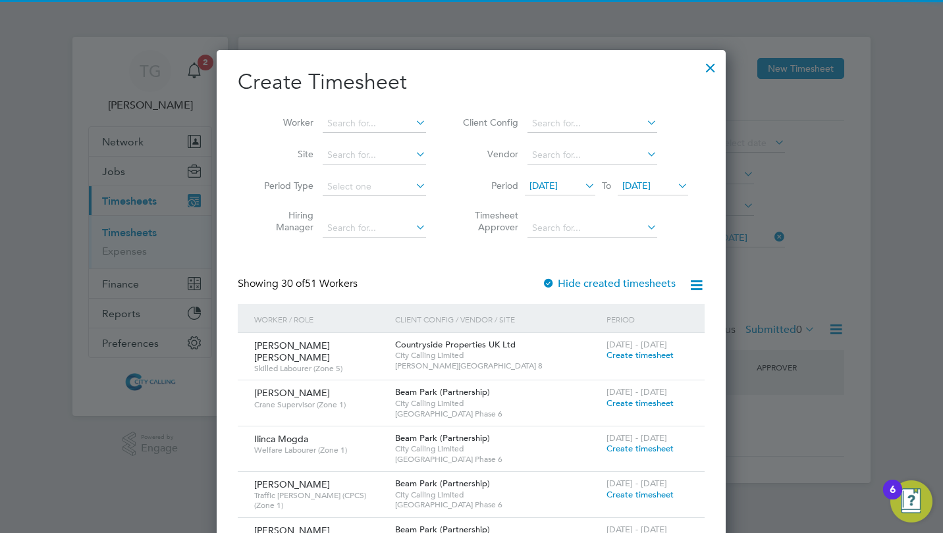
click at [651, 189] on span "29 Sep 2025" at bounding box center [636, 186] width 28 height 12
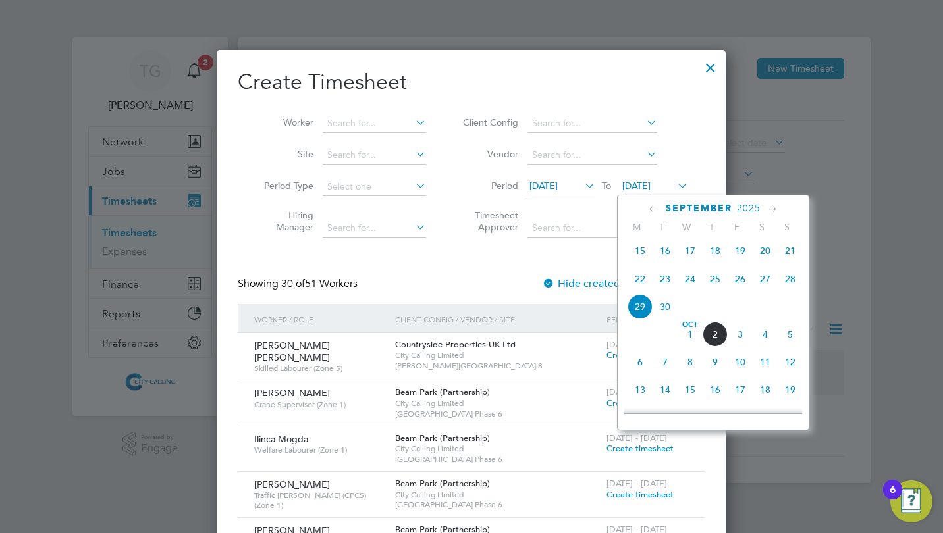
click at [789, 340] on span "5" at bounding box center [790, 334] width 25 height 25
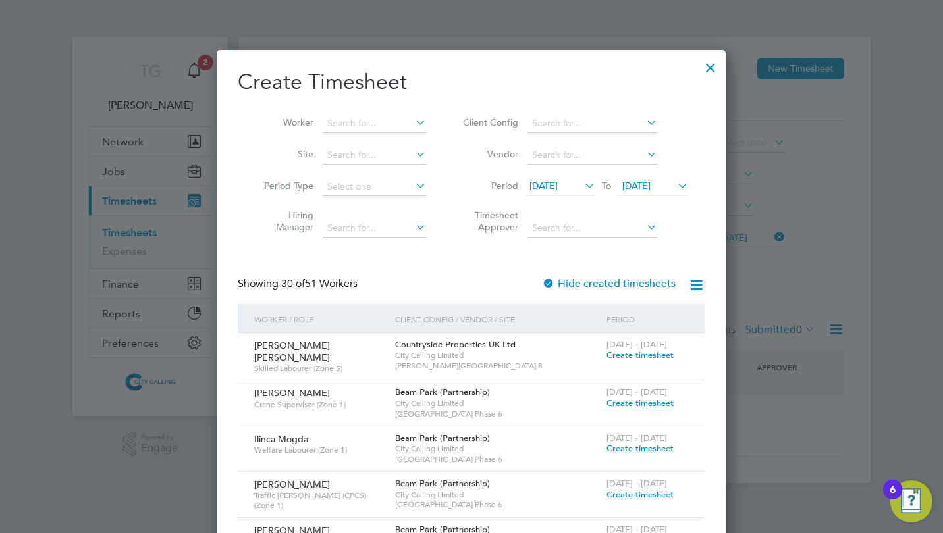
click at [349, 126] on input at bounding box center [374, 124] width 103 height 18
click at [363, 146] on li "Masou d Ali" at bounding box center [384, 141] width 124 height 18
type input "Masoud Ali"
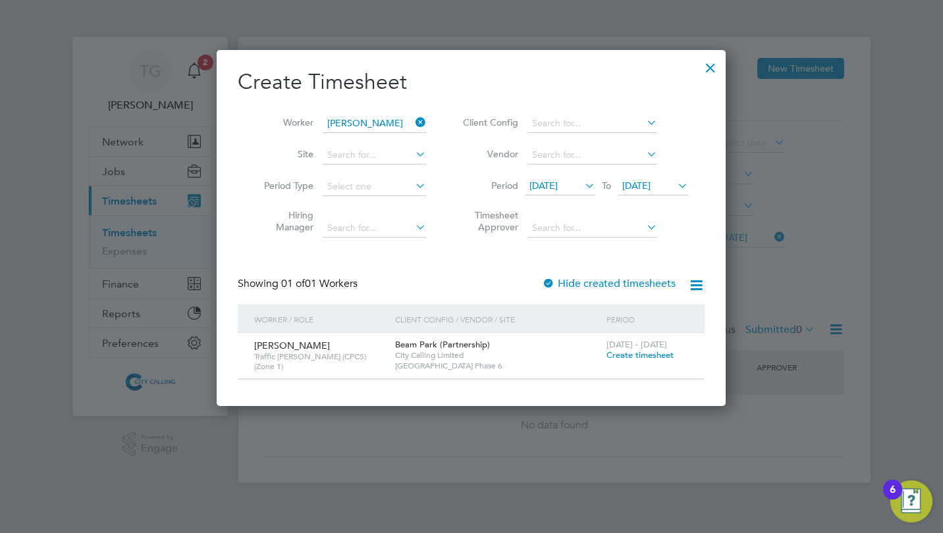
click at [634, 354] on span "Create timesheet" at bounding box center [639, 355] width 67 height 11
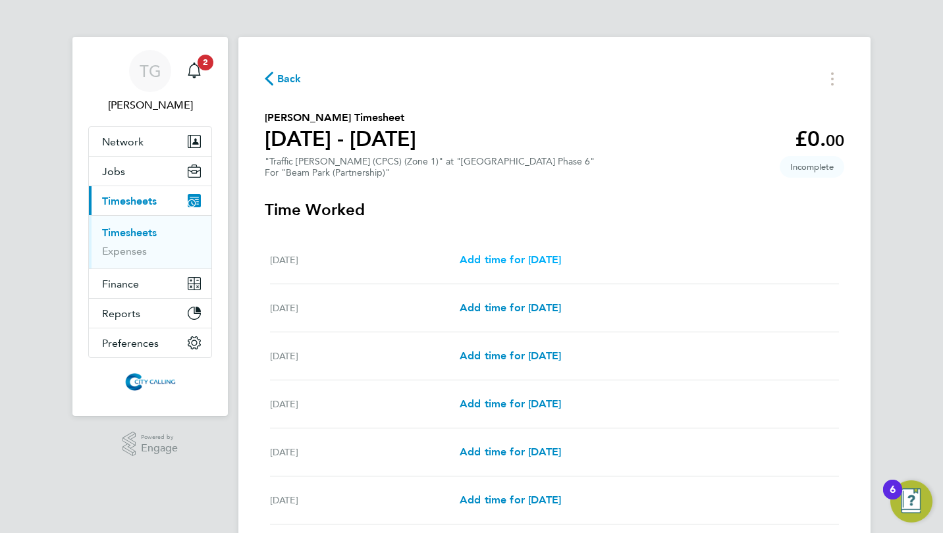
click at [517, 259] on span "Add time for Mon 29 Sep" at bounding box center [510, 260] width 101 height 13
select select "30"
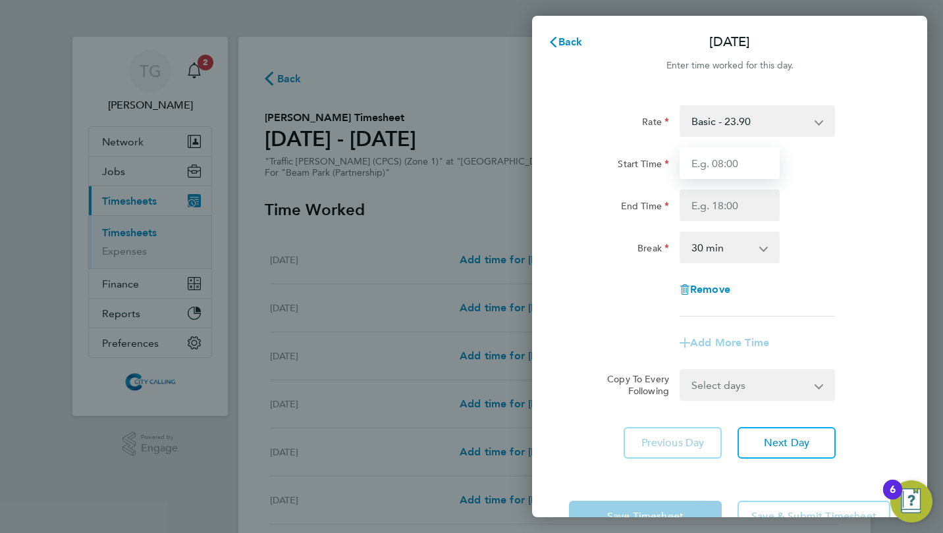
click at [701, 161] on input "Start Time" at bounding box center [730, 164] width 100 height 32
type input "07:30"
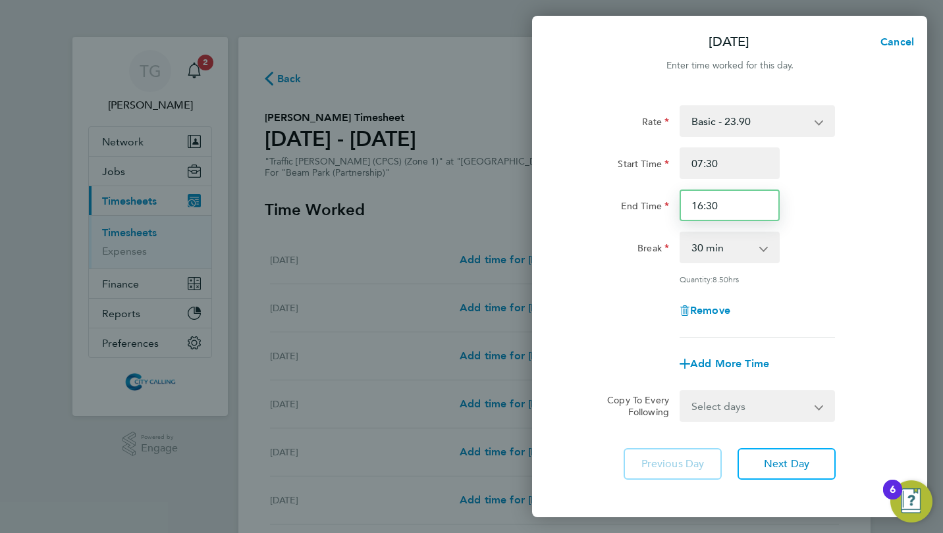
click at [703, 201] on input "16:30" at bounding box center [730, 206] width 100 height 32
click at [610, 268] on div "Rate Basic - 23.90 Start Time 07:30 End Time 17:30 Break 0 min 15 min 30 min 45…" at bounding box center [729, 221] width 321 height 232
click at [701, 205] on input "17:30" at bounding box center [730, 206] width 100 height 32
click at [614, 275] on div "Quantity: 8.50 hrs" at bounding box center [730, 279] width 332 height 11
click at [702, 206] on input "16:30" at bounding box center [730, 206] width 100 height 32
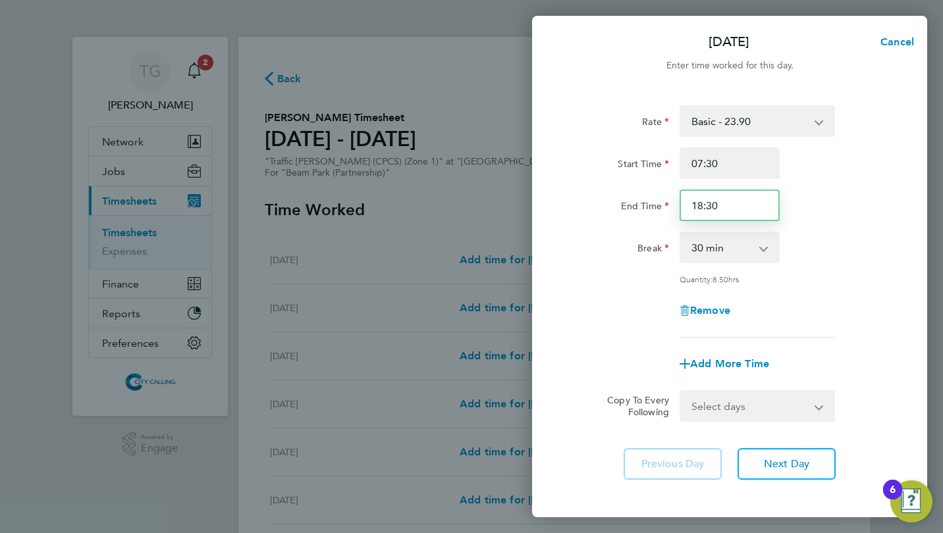
type input "18:30"
click at [593, 325] on div "Rate Basic - 23.90 Start Time 07:30 End Time 18:30 Break 0 min 15 min 30 min 45…" at bounding box center [729, 221] width 321 height 232
click at [722, 402] on select "Select days Day Weekday (Mon-Fri) Weekend (Sat-Sun) [DATE] [DATE] [DATE] [DATE]…" at bounding box center [750, 406] width 138 height 29
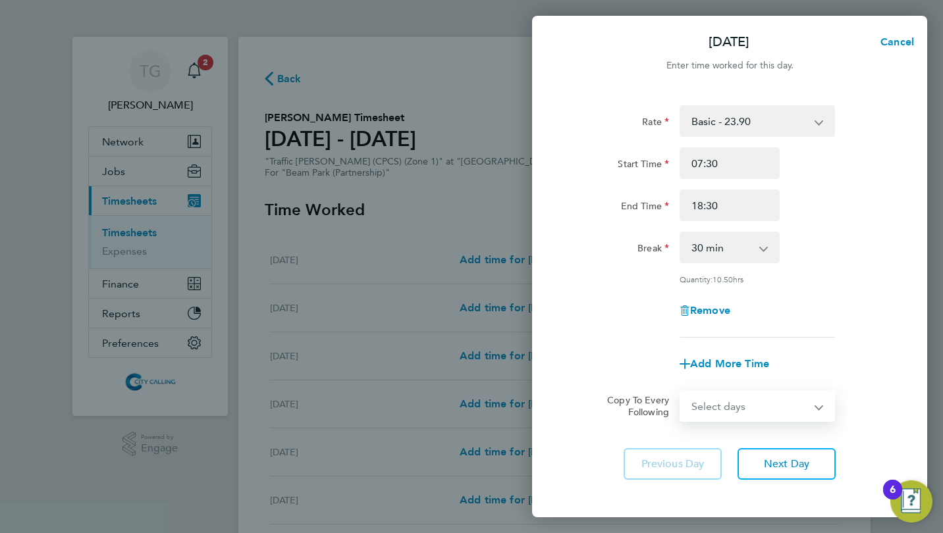
select select "WEEKDAY"
click at [681, 392] on select "Select days Day Weekday (Mon-Fri) Weekend (Sat-Sun) [DATE] [DATE] [DATE] [DATE]…" at bounding box center [750, 406] width 138 height 29
select select "[DATE]"
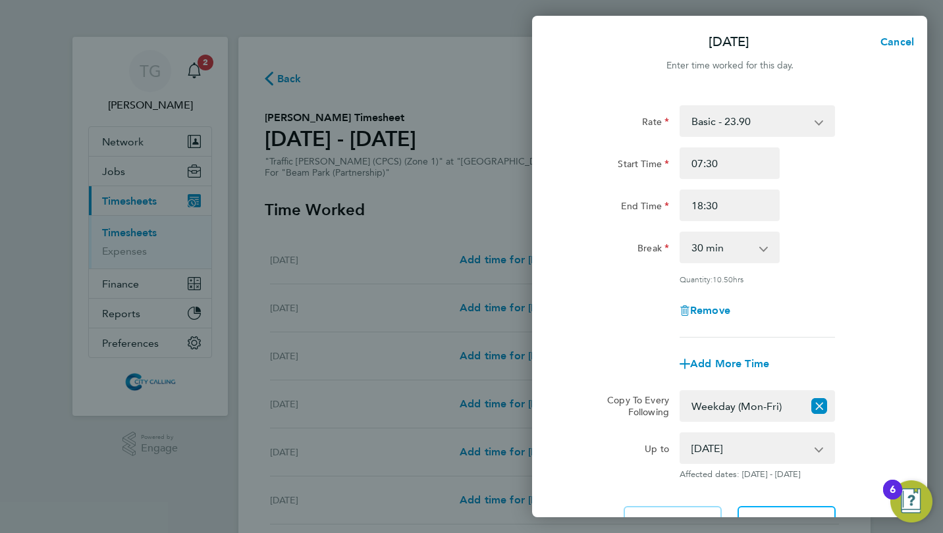
click at [576, 318] on div "Remove" at bounding box center [730, 311] width 332 height 32
click at [755, 512] on button "Next Day" at bounding box center [787, 522] width 98 height 32
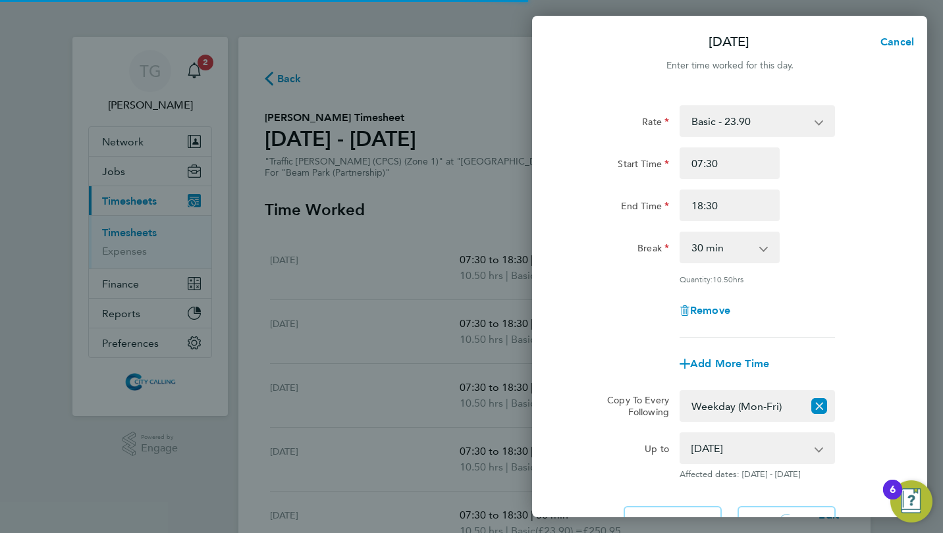
select select "30"
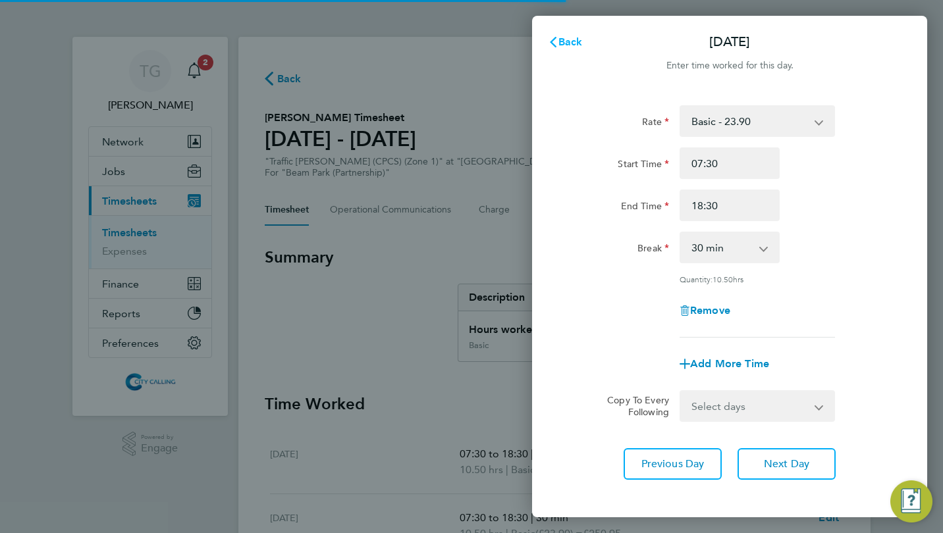
click at [563, 38] on span "Back" at bounding box center [570, 42] width 24 height 13
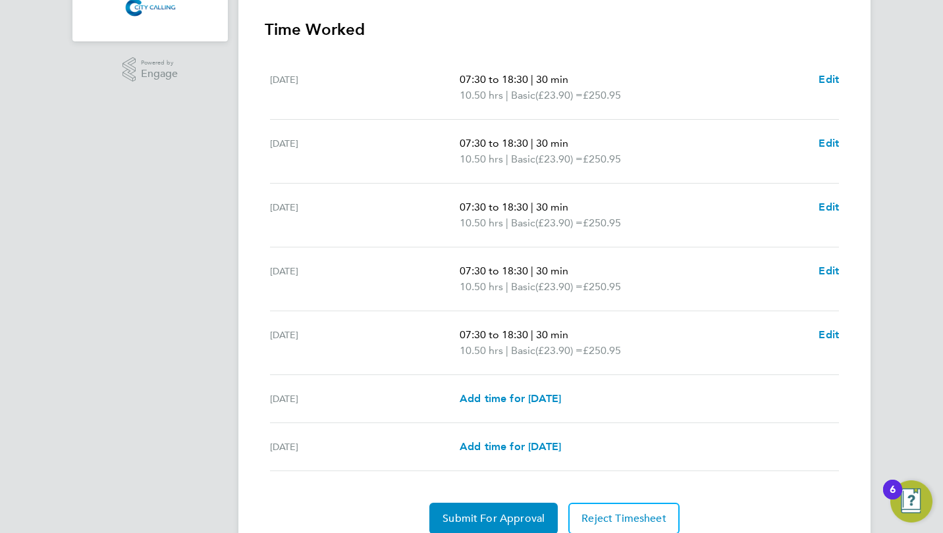
scroll to position [429, 0]
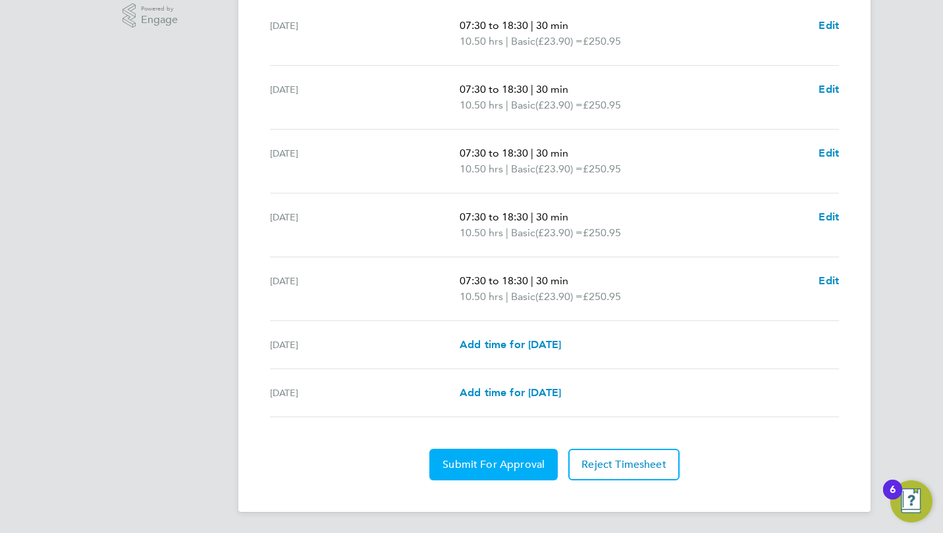
click at [499, 468] on span "Submit For Approval" at bounding box center [494, 464] width 102 height 13
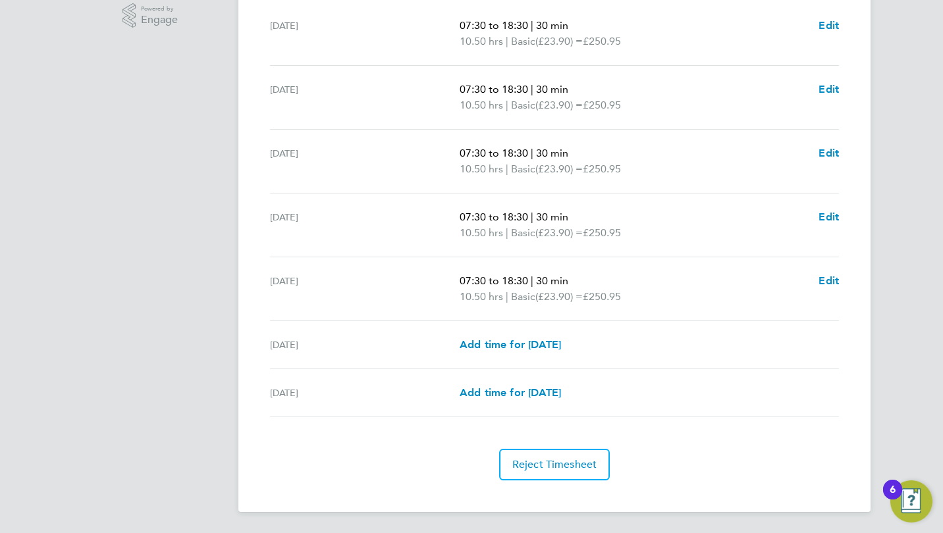
scroll to position [0, 0]
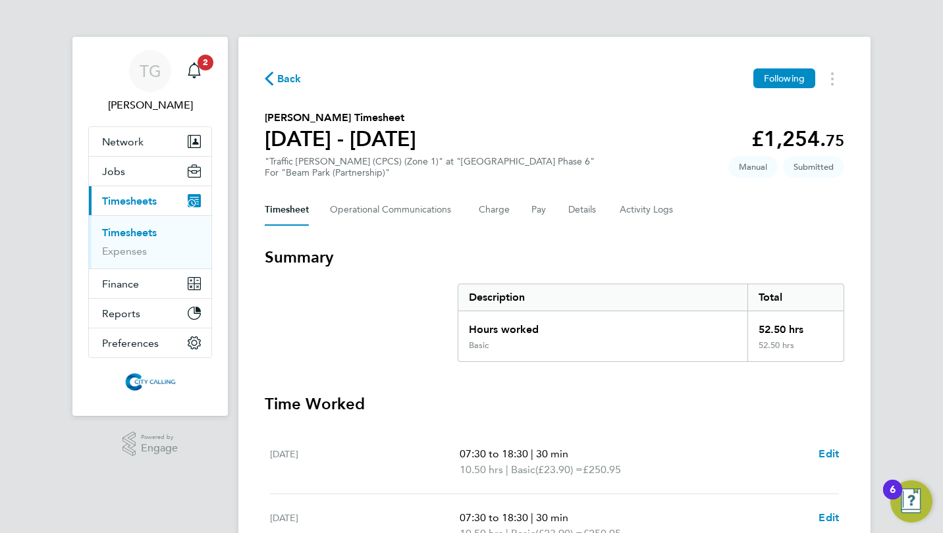
click at [287, 76] on span "Back" at bounding box center [289, 79] width 24 height 16
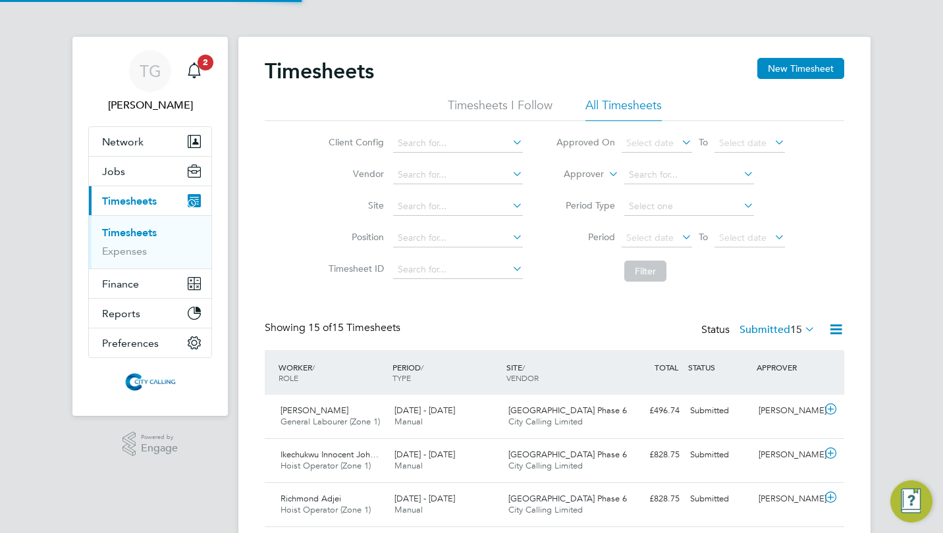
scroll to position [33, 114]
click at [782, 72] on button "New Timesheet" at bounding box center [800, 68] width 87 height 21
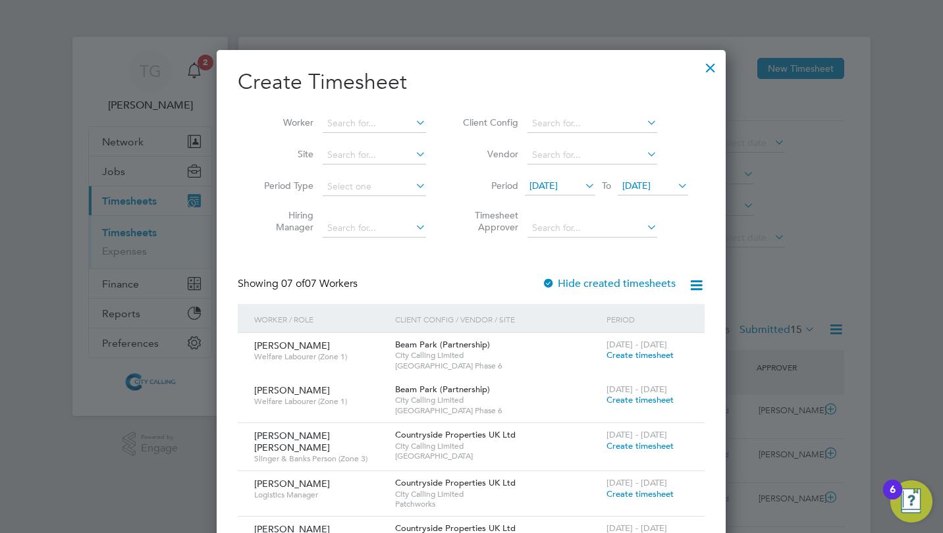
click at [548, 187] on span "[DATE]" at bounding box center [543, 186] width 28 height 12
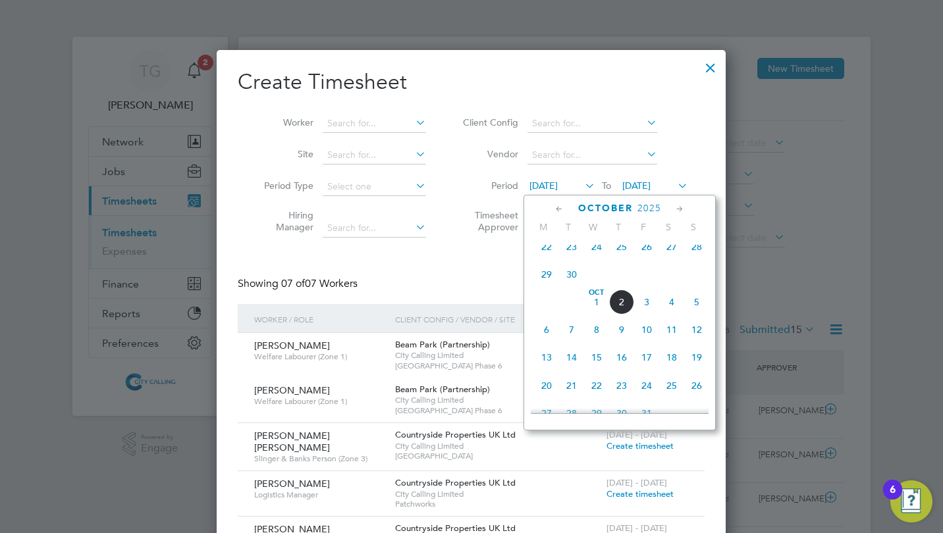
click at [547, 279] on span "29" at bounding box center [546, 274] width 25 height 25
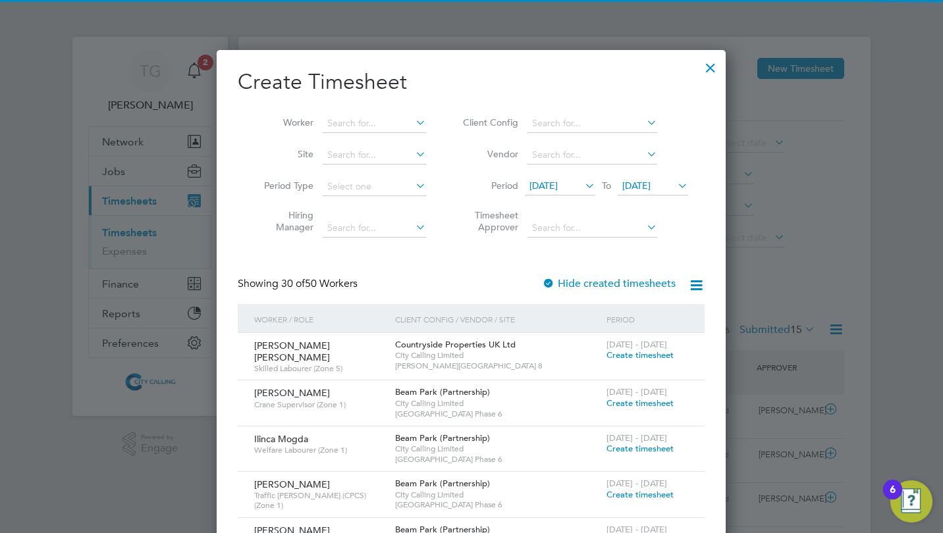
click at [643, 183] on span "[DATE]" at bounding box center [636, 186] width 28 height 12
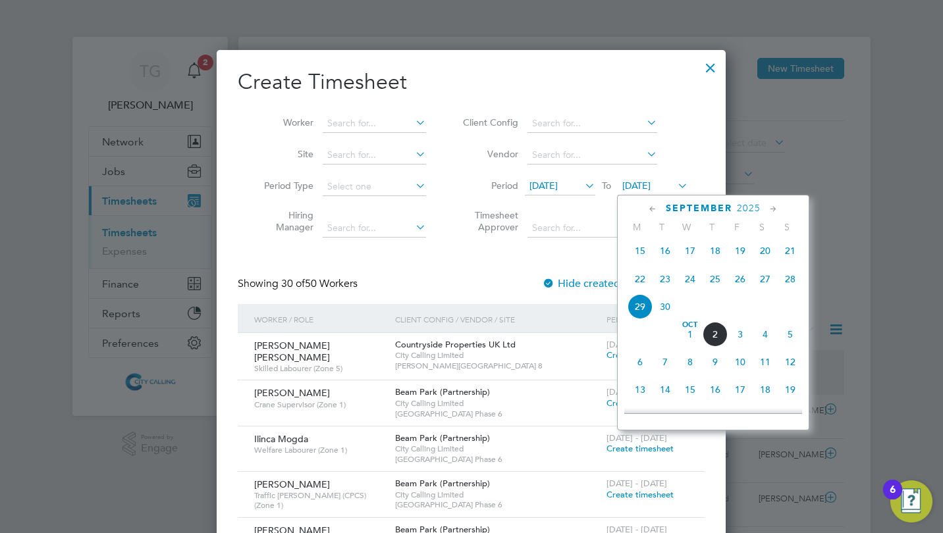
click at [789, 339] on span "5" at bounding box center [790, 334] width 25 height 25
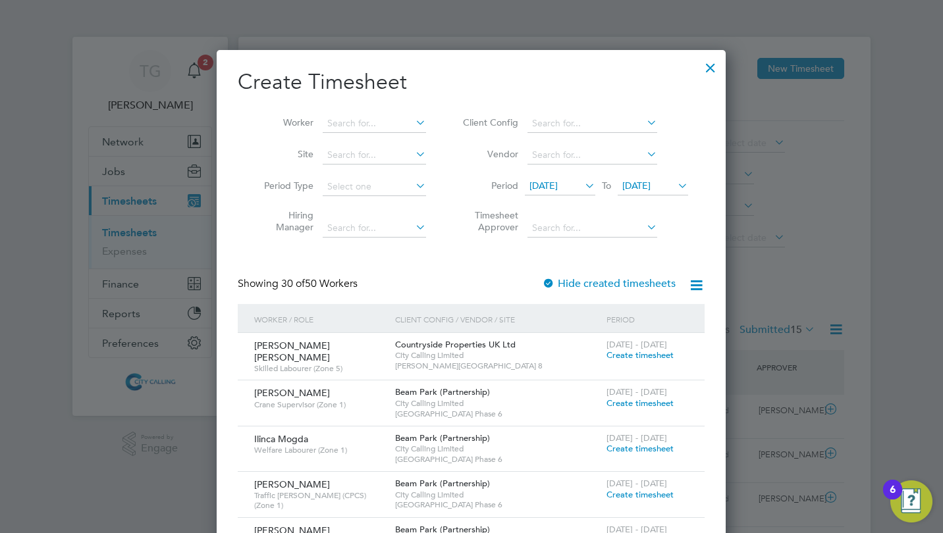
click at [343, 122] on input at bounding box center [374, 124] width 103 height 18
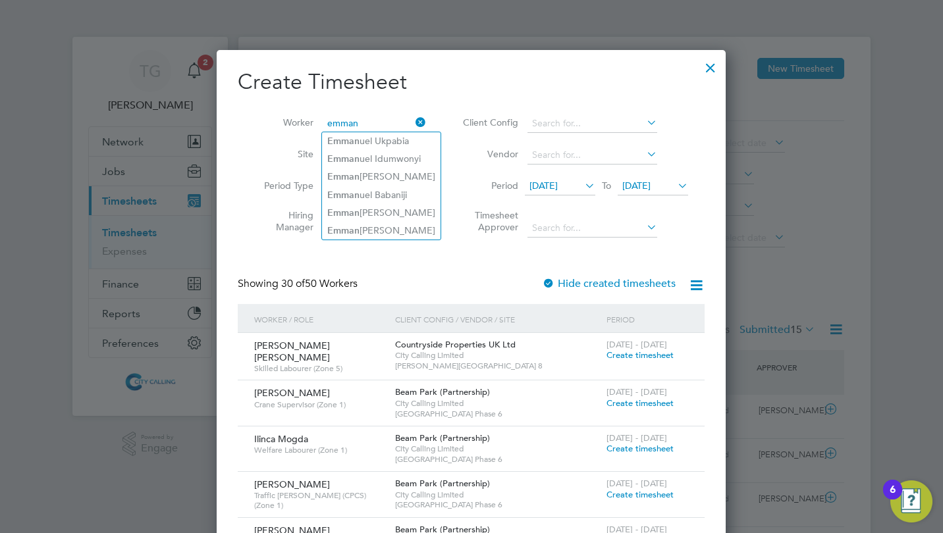
click at [369, 224] on li "Emman uel Arkoh-Clayman" at bounding box center [381, 231] width 119 height 18
type input "[PERSON_NAME]"
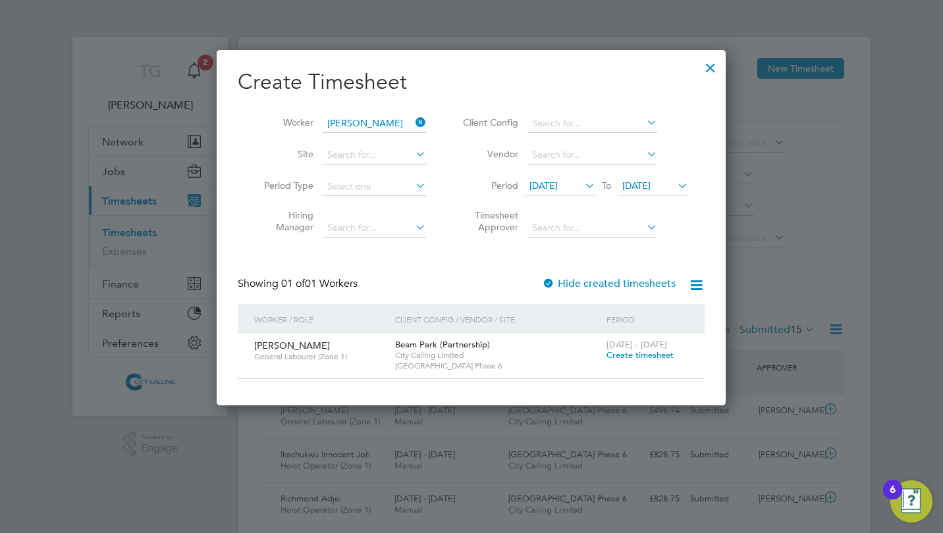
click at [639, 360] on span "Create timesheet" at bounding box center [639, 355] width 67 height 11
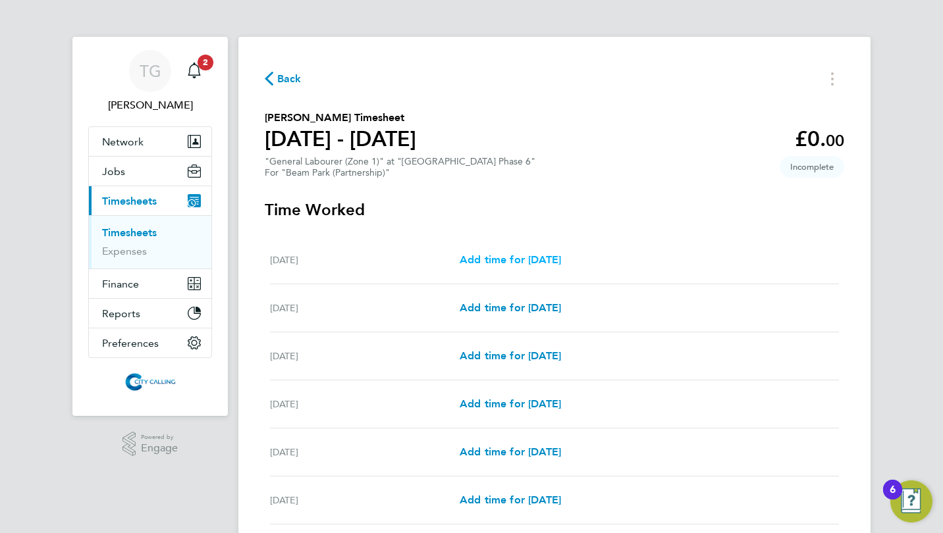
click at [548, 257] on span "Add time for [DATE]" at bounding box center [510, 260] width 101 height 13
select select "30"
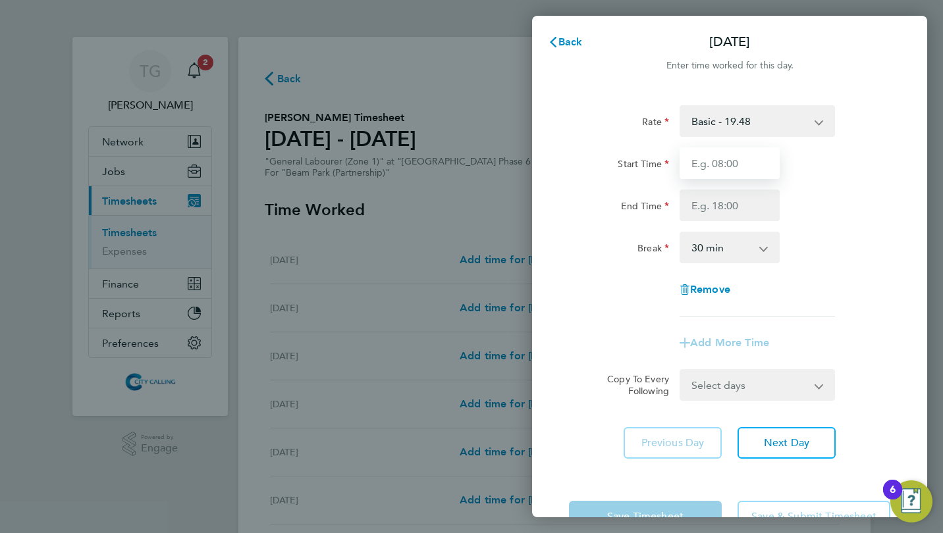
click at [726, 162] on input "Start Time" at bounding box center [730, 164] width 100 height 32
type input "07:30"
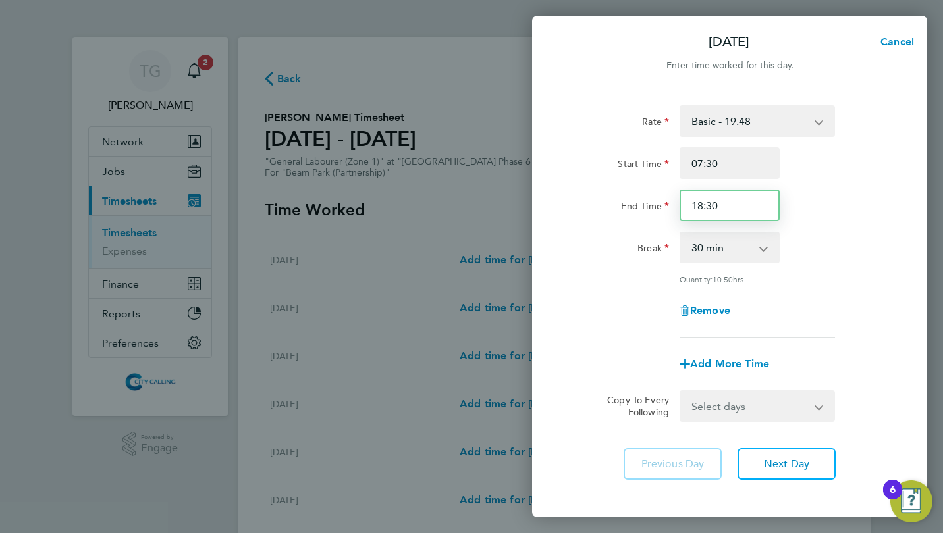
click at [724, 205] on input "18:30" at bounding box center [730, 206] width 100 height 32
type input "16:00"
click at [578, 224] on div "Rate Basic - 19.48 Start Time 07:30 End Time 16:00 Break 0 min 15 min 30 min 45…" at bounding box center [729, 221] width 321 height 232
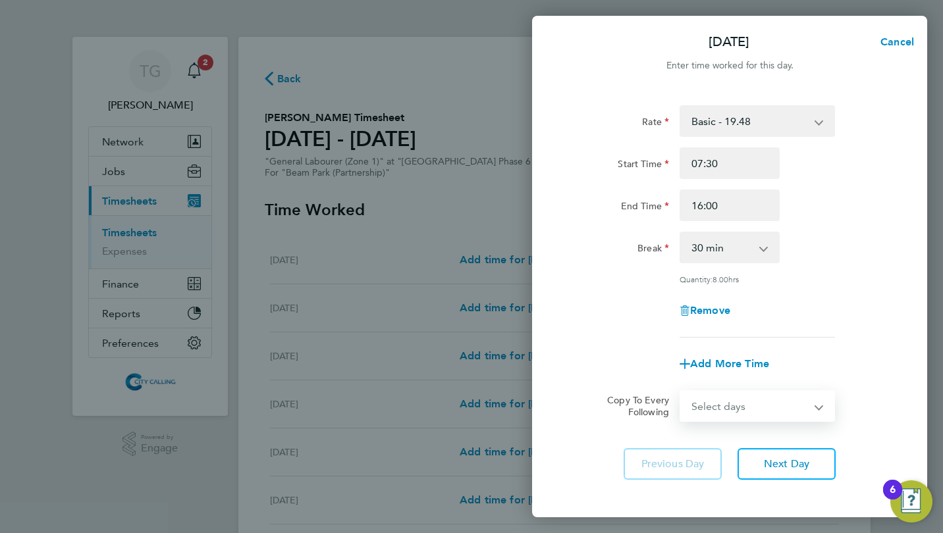
click at [726, 419] on select "Select days Day Weekday (Mon-Fri) Weekend (Sat-Sun) [DATE] [DATE] [DATE] [DATE]…" at bounding box center [750, 406] width 138 height 29
select select "WEEKDAY"
click at [681, 392] on select "Select days Day Weekday (Mon-Fri) Weekend (Sat-Sun) [DATE] [DATE] [DATE] [DATE]…" at bounding box center [750, 406] width 138 height 29
select select "[DATE]"
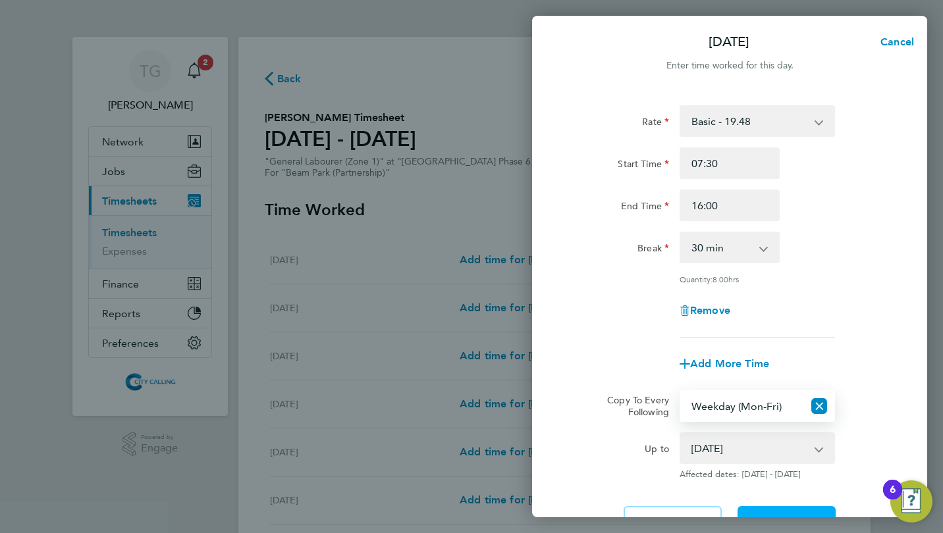
click at [782, 507] on button "Next Day" at bounding box center [787, 522] width 98 height 32
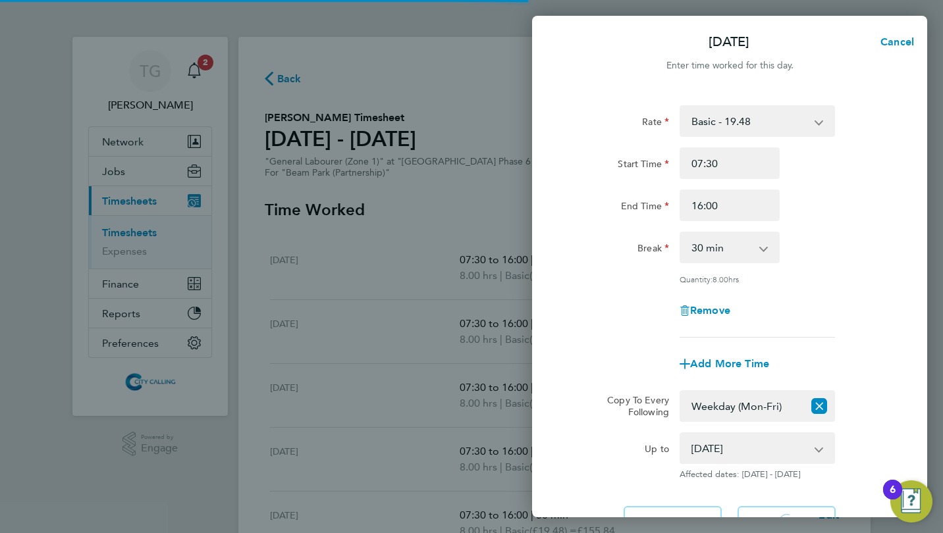
select select "30"
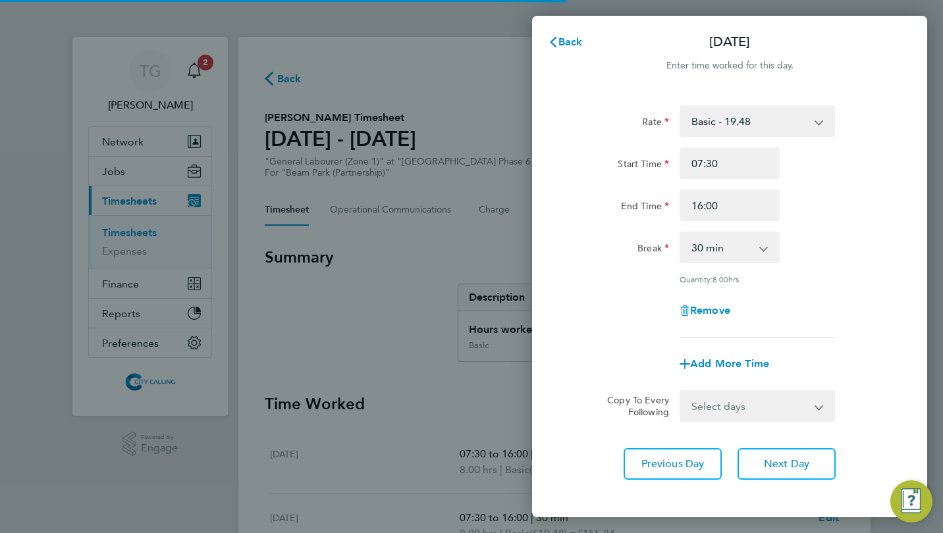
click at [601, 286] on div "Rate Basic - 19.48 Start Time 07:30 End Time 16:00 Break 0 min 15 min 30 min 45…" at bounding box center [729, 221] width 321 height 232
click at [574, 45] on span "Back" at bounding box center [570, 42] width 24 height 13
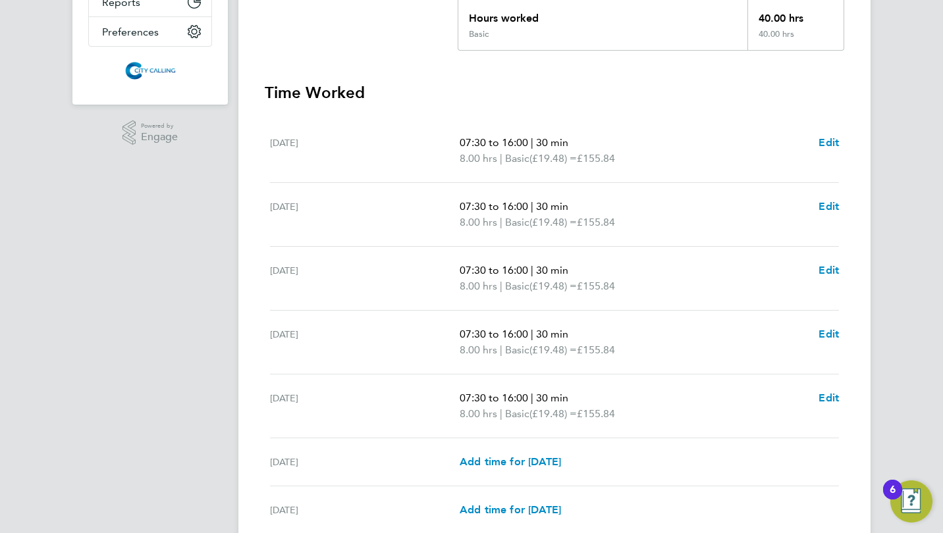
scroll to position [429, 0]
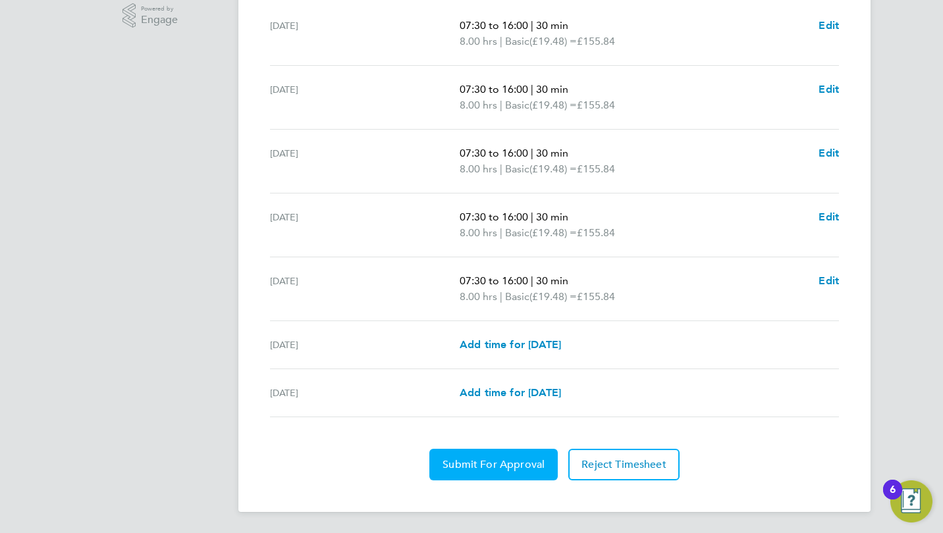
click at [496, 468] on span "Submit For Approval" at bounding box center [494, 464] width 102 height 13
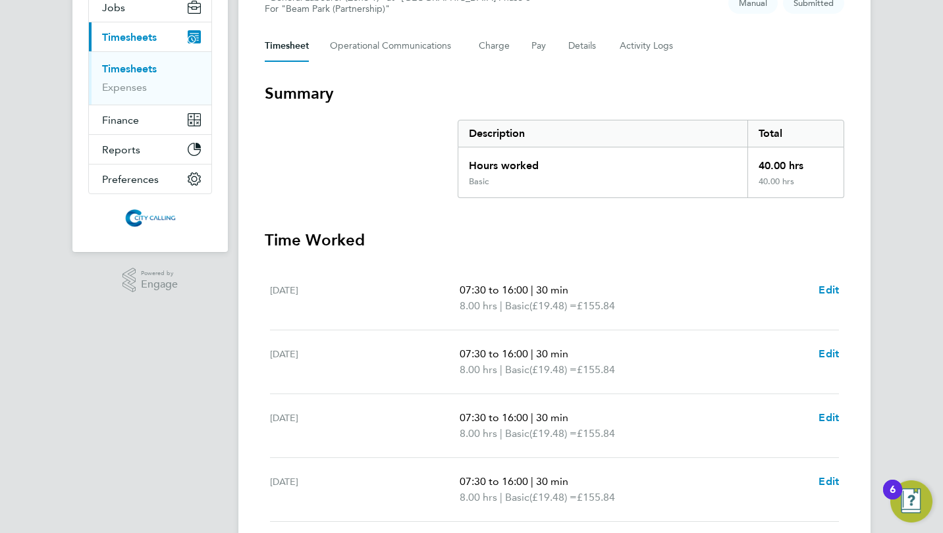
scroll to position [0, 0]
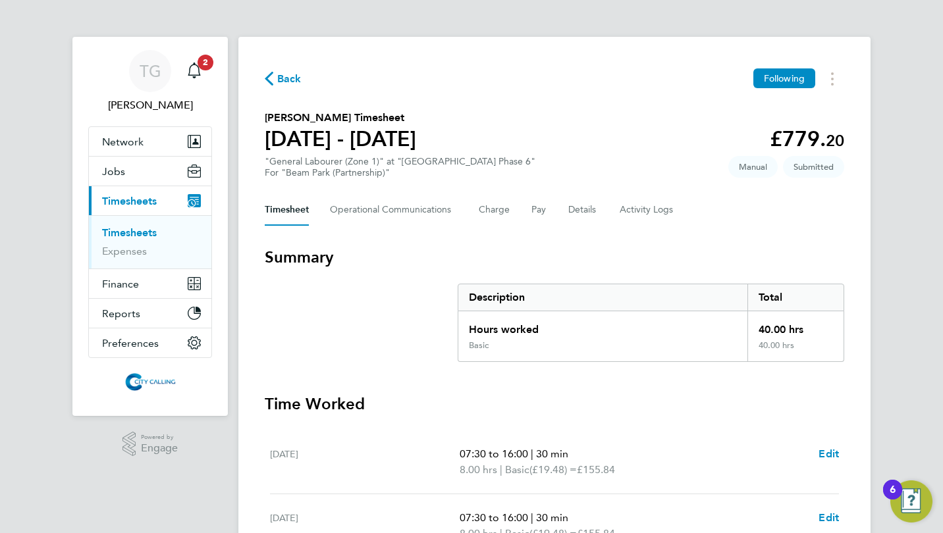
click at [292, 82] on span "Back" at bounding box center [289, 79] width 24 height 16
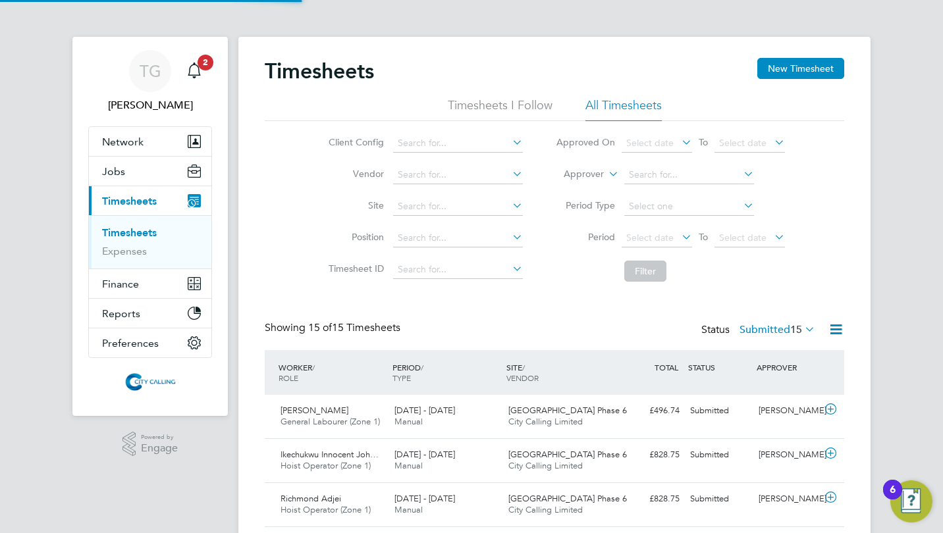
scroll to position [33, 114]
click at [792, 67] on button "New Timesheet" at bounding box center [800, 68] width 87 height 21
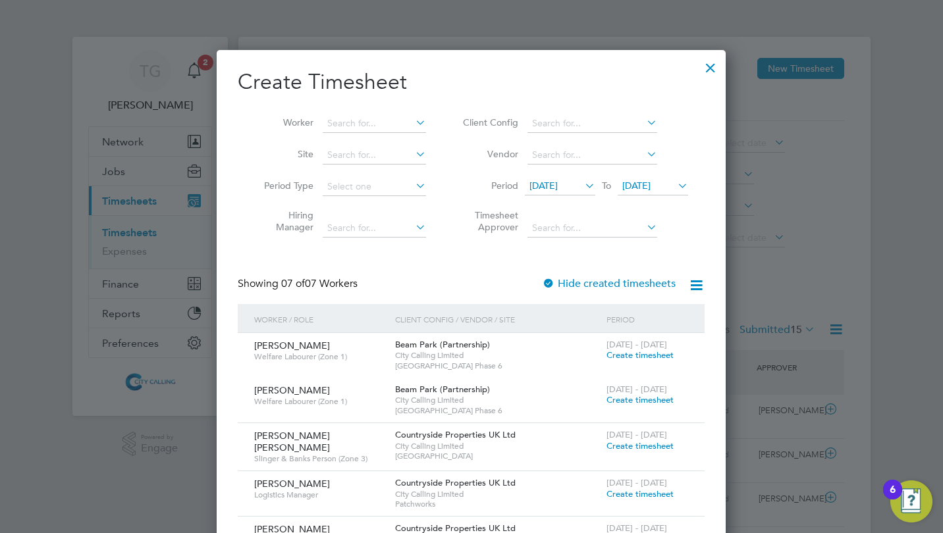
click at [555, 188] on span "[DATE]" at bounding box center [543, 186] width 28 height 12
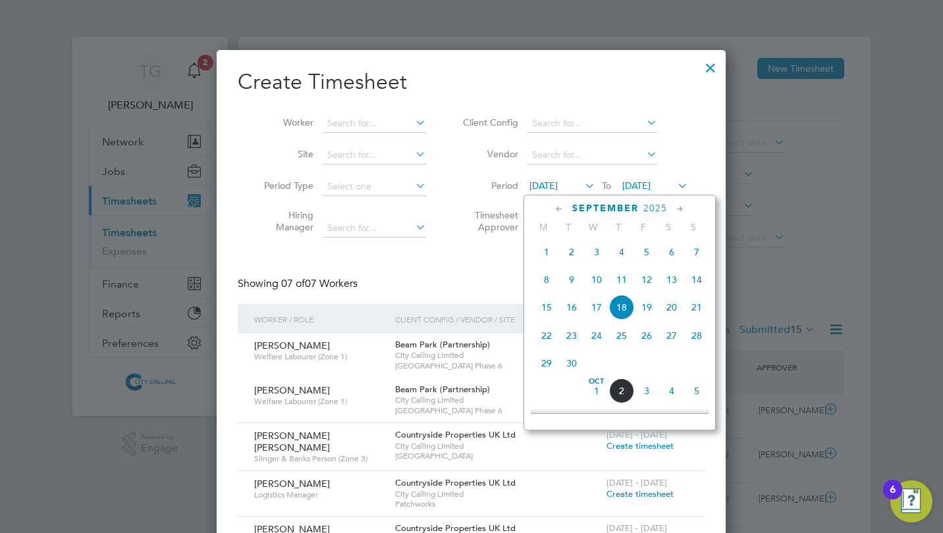
click at [547, 367] on span "29" at bounding box center [546, 363] width 25 height 25
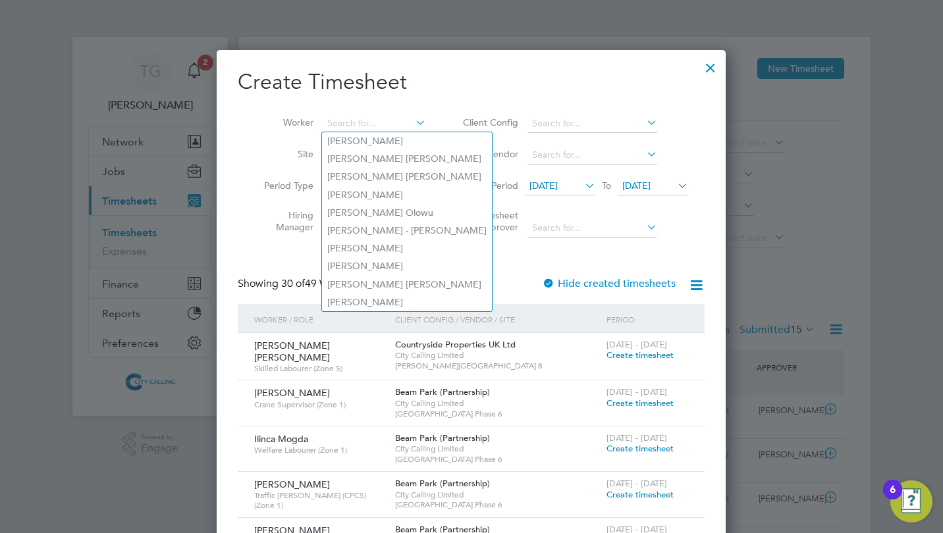
click at [352, 124] on input at bounding box center [374, 124] width 103 height 18
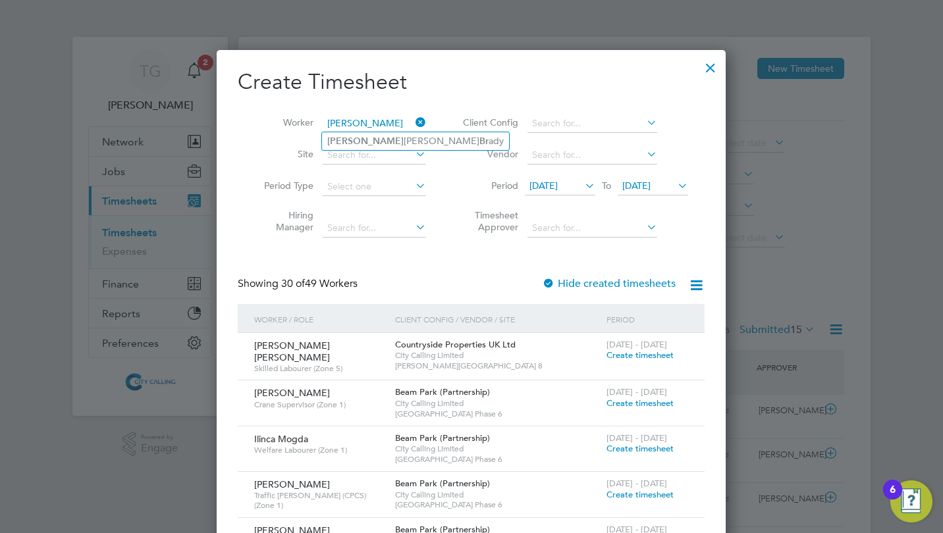
click at [355, 137] on li "Paul Alan Br ady" at bounding box center [415, 141] width 187 height 18
type input "[PERSON_NAME]"
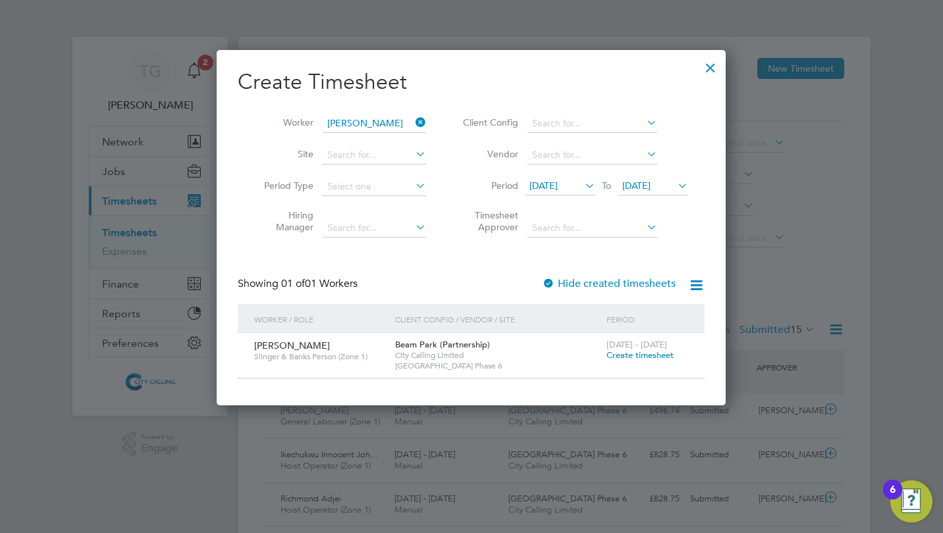
click at [639, 355] on span "Create timesheet" at bounding box center [639, 355] width 67 height 11
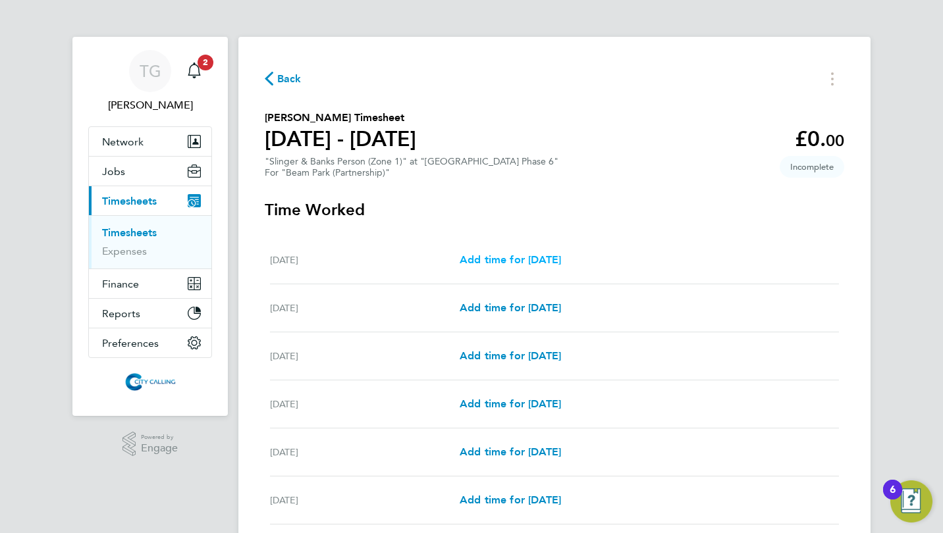
click at [525, 257] on span "Add time for [DATE]" at bounding box center [510, 260] width 101 height 13
select select "30"
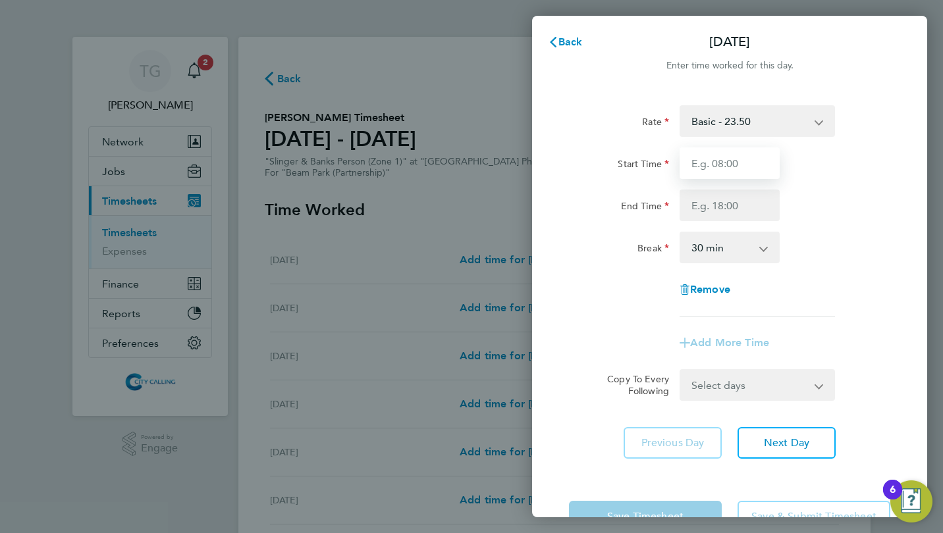
click at [702, 167] on input "Start Time" at bounding box center [730, 164] width 100 height 32
type input "07:30"
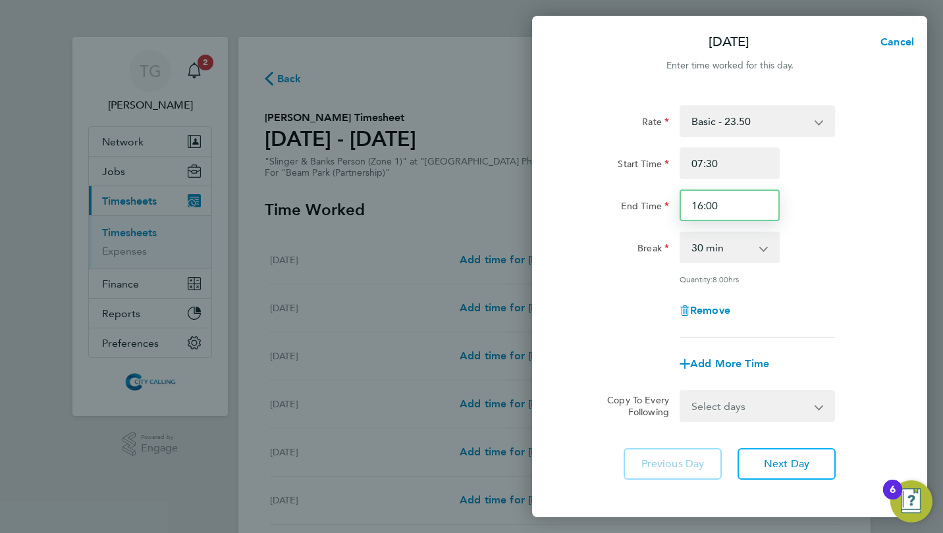
click at [720, 201] on input "16:00" at bounding box center [730, 206] width 100 height 32
click at [593, 244] on div "Break" at bounding box center [619, 245] width 100 height 26
click at [736, 200] on input "18:00" at bounding box center [730, 206] width 100 height 32
type input "17:00"
click at [565, 300] on div "Remove" at bounding box center [730, 311] width 332 height 32
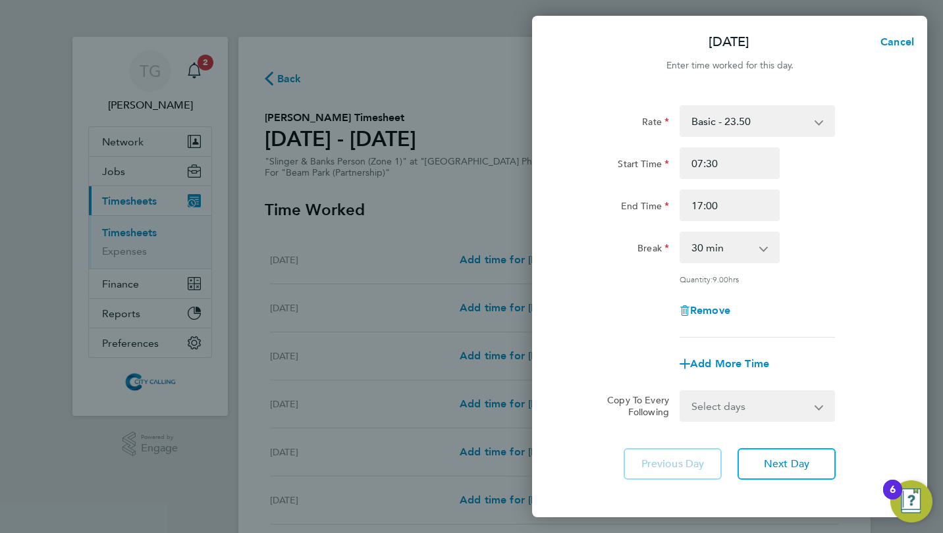
click at [565, 300] on div "Remove" at bounding box center [730, 311] width 332 height 32
click at [725, 400] on select "Select days Day Weekday (Mon-Fri) Weekend (Sat-Sun) [DATE] [DATE] [DATE] [DATE]…" at bounding box center [750, 406] width 138 height 29
select select "WEEKDAY"
click at [681, 392] on select "Select days Day Weekday (Mon-Fri) Weekend (Sat-Sun) [DATE] [DATE] [DATE] [DATE]…" at bounding box center [750, 406] width 138 height 29
select select "[DATE]"
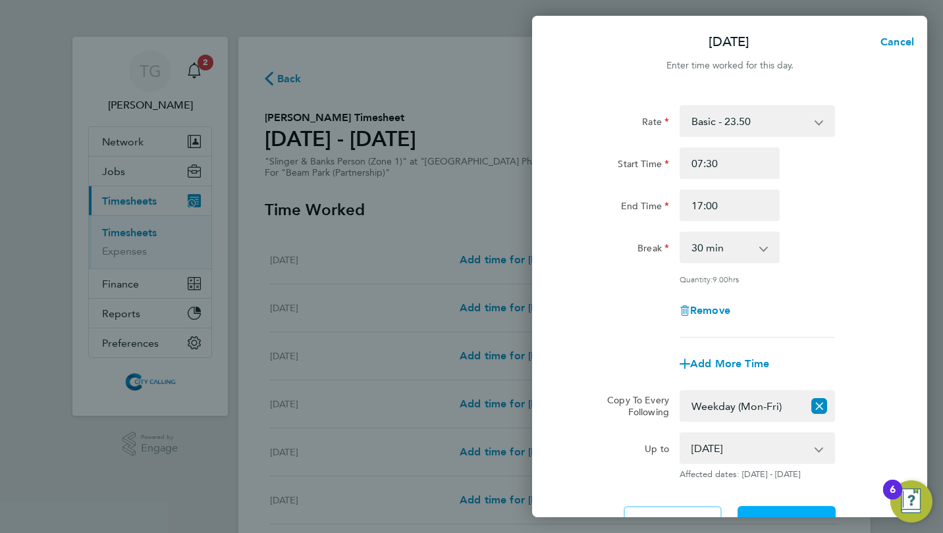
click at [784, 516] on span "Next Day" at bounding box center [786, 522] width 45 height 13
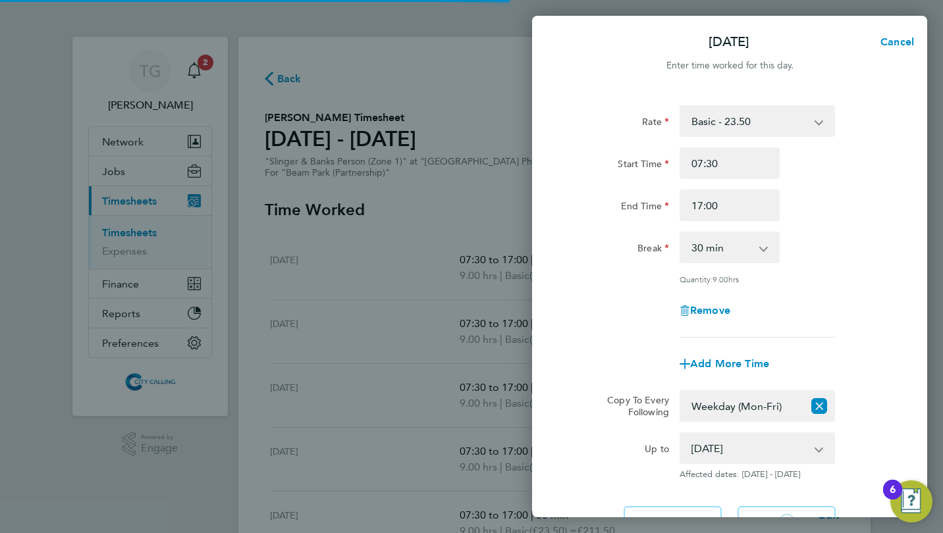
select select "30"
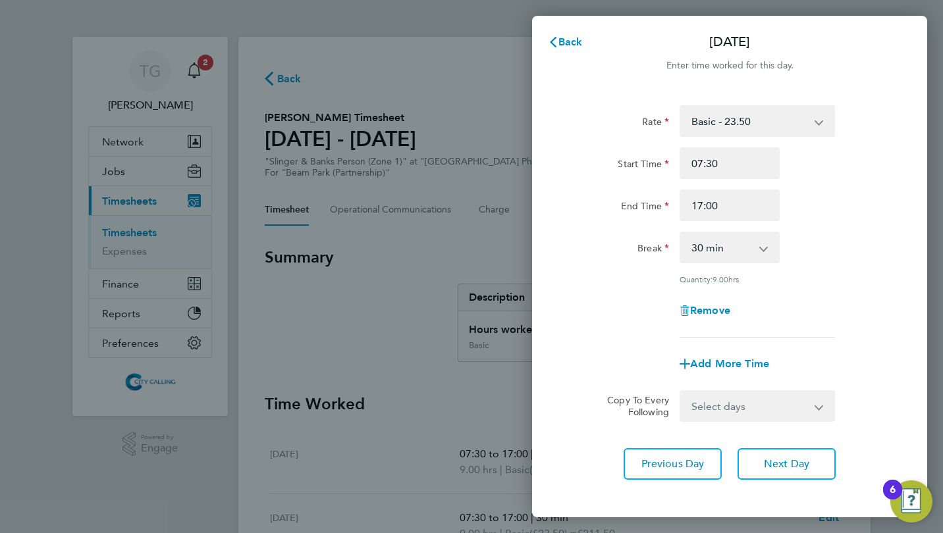
click at [714, 414] on select "Select days Day Weekday (Mon-Fri) Weekend (Sat-Sun) Wednesday Thursday Friday S…" at bounding box center [750, 406] width 138 height 29
select select "WEEKDAY"
click at [681, 392] on select "Select days Day Weekday (Mon-Fri) Weekend (Sat-Sun) Wednesday Thursday Friday S…" at bounding box center [750, 406] width 138 height 29
select select "[DATE]"
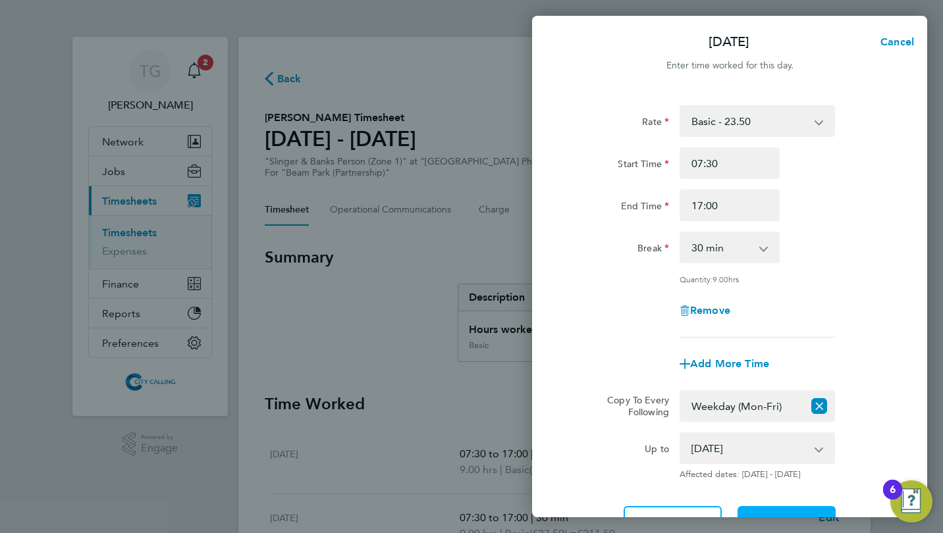
click at [772, 508] on button "Next Day" at bounding box center [787, 522] width 98 height 32
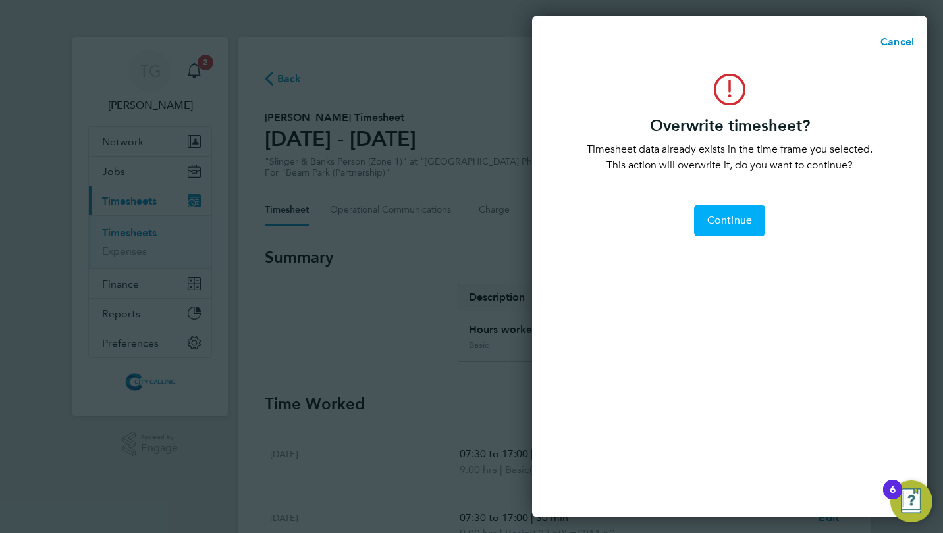
click at [722, 219] on span "Continue" at bounding box center [729, 220] width 45 height 13
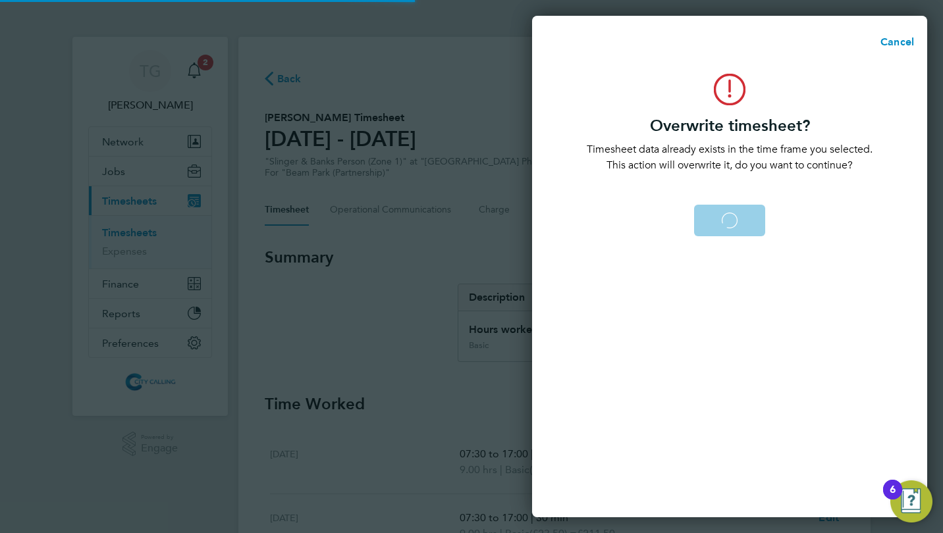
select select "0: null"
select select "30"
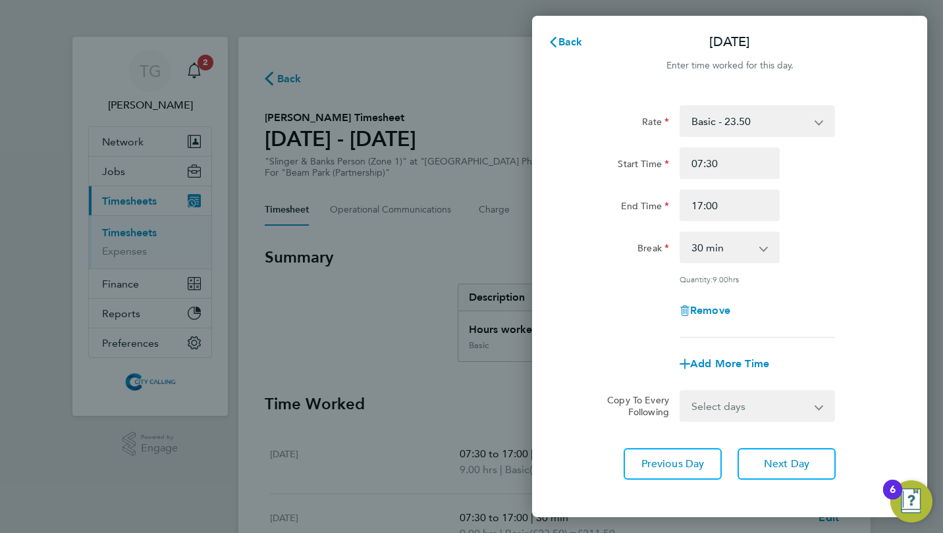
click at [720, 409] on select "Select days Day Weekday (Mon-Fri) Weekend (Sat-Sun) Thursday Friday Saturday Su…" at bounding box center [750, 406] width 138 height 29
select select "WEEKDAY"
click at [681, 392] on select "Select days Day Weekday (Mon-Fri) Weekend (Sat-Sun) Thursday Friday Saturday Su…" at bounding box center [750, 406] width 138 height 29
select select "[DATE]"
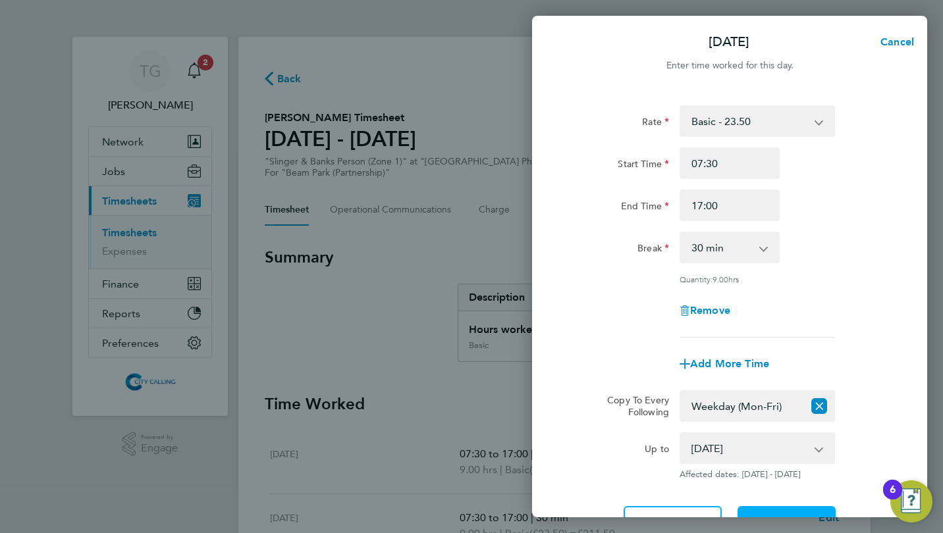
click at [761, 512] on button "Next Day" at bounding box center [787, 522] width 98 height 32
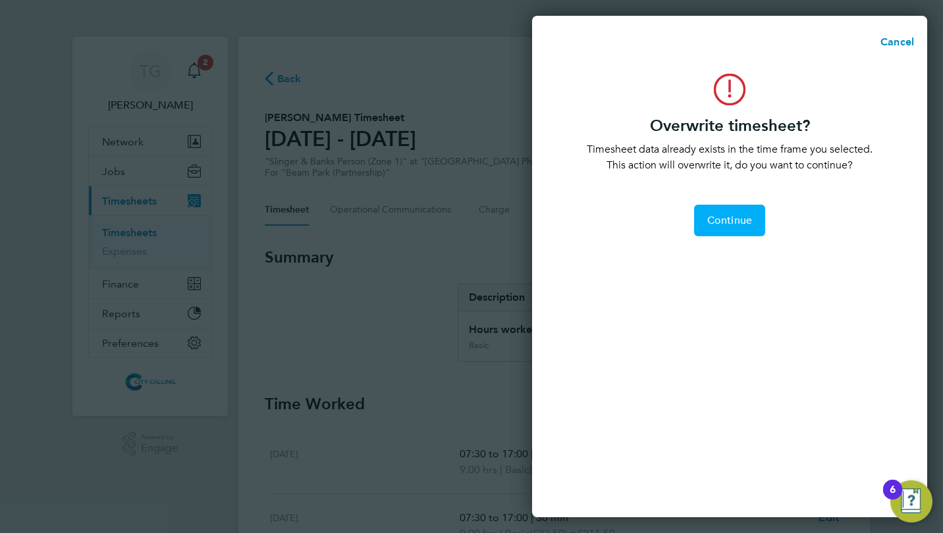
click at [739, 215] on span "Continue" at bounding box center [729, 220] width 45 height 13
select select "0: null"
select select "30"
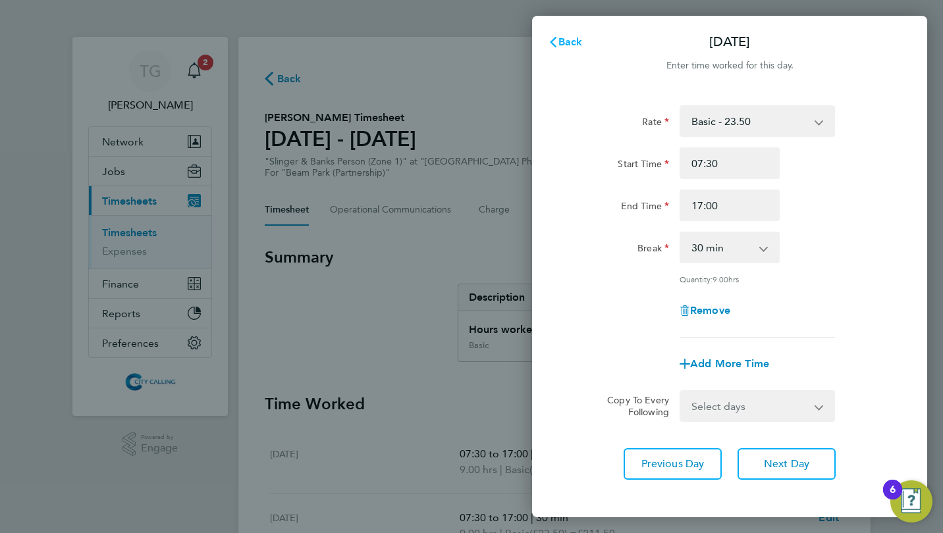
click at [566, 38] on span "Back" at bounding box center [570, 42] width 24 height 13
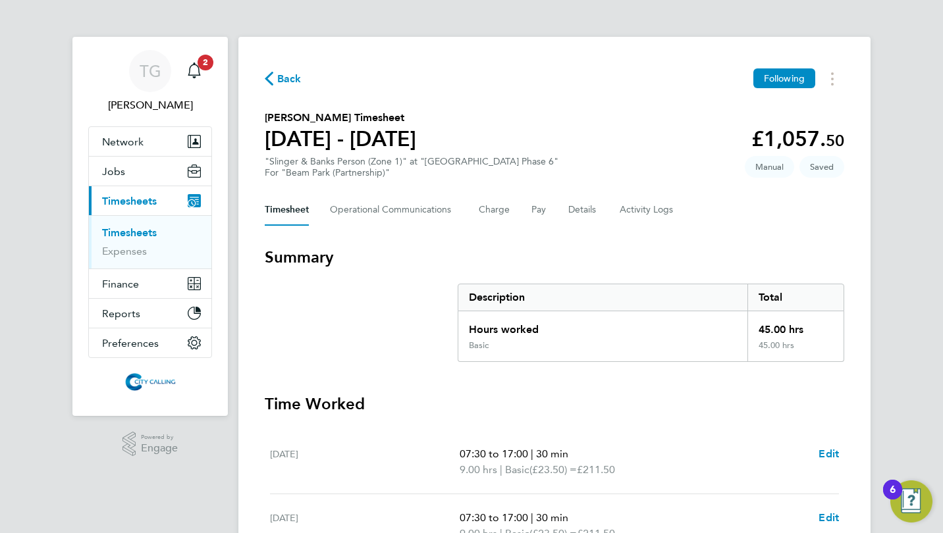
click at [285, 72] on span "Back" at bounding box center [289, 79] width 24 height 16
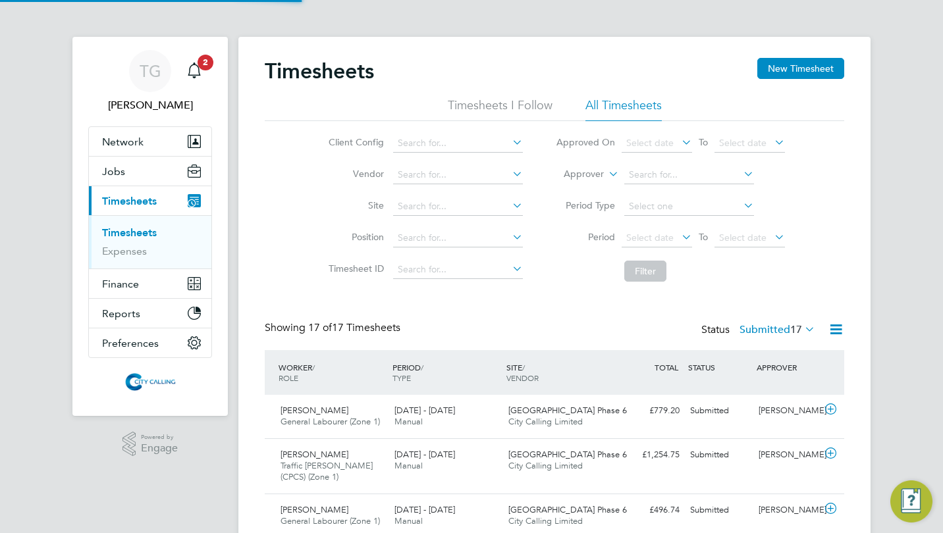
scroll to position [33, 114]
click at [649, 235] on span "Select date" at bounding box center [649, 238] width 47 height 12
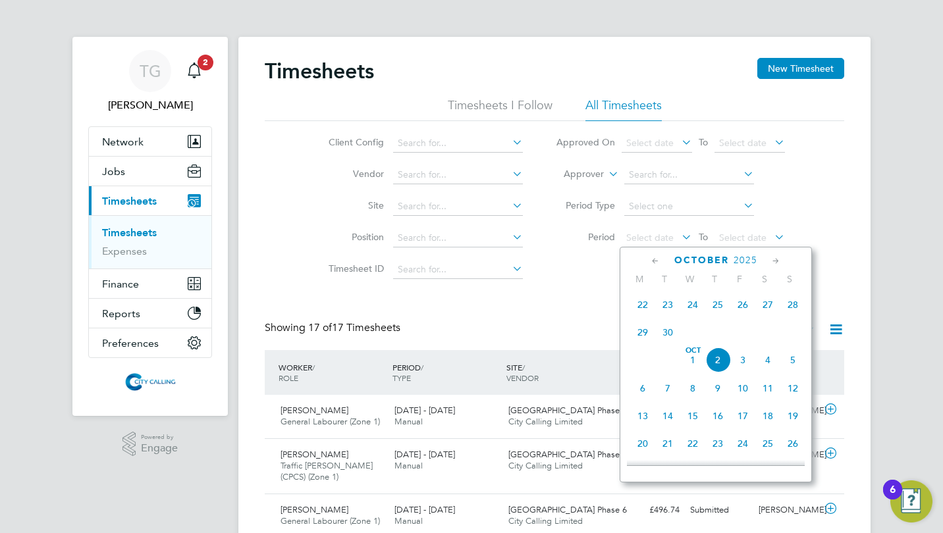
click at [645, 332] on span "29" at bounding box center [642, 332] width 25 height 25
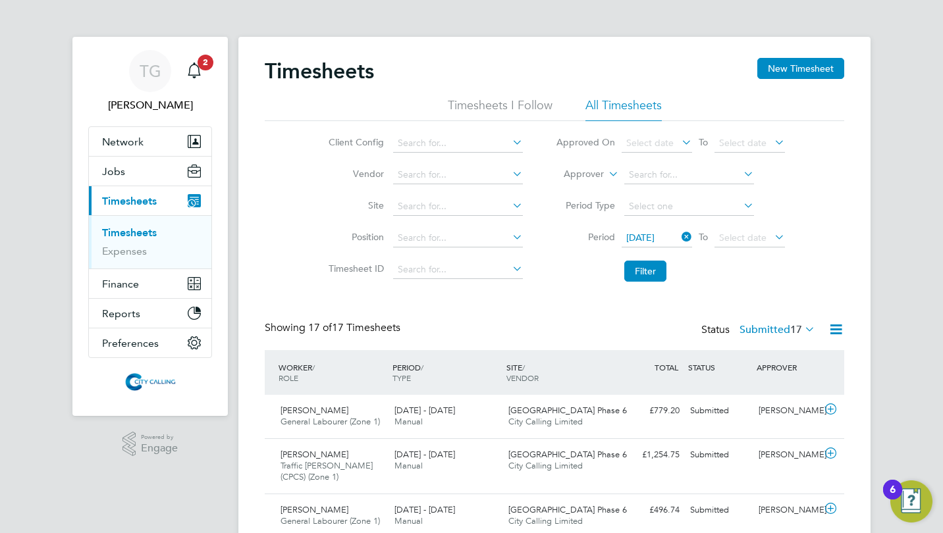
click at [639, 267] on button "Filter" at bounding box center [645, 271] width 42 height 21
click at [749, 329] on label "Submitted 11" at bounding box center [777, 329] width 76 height 13
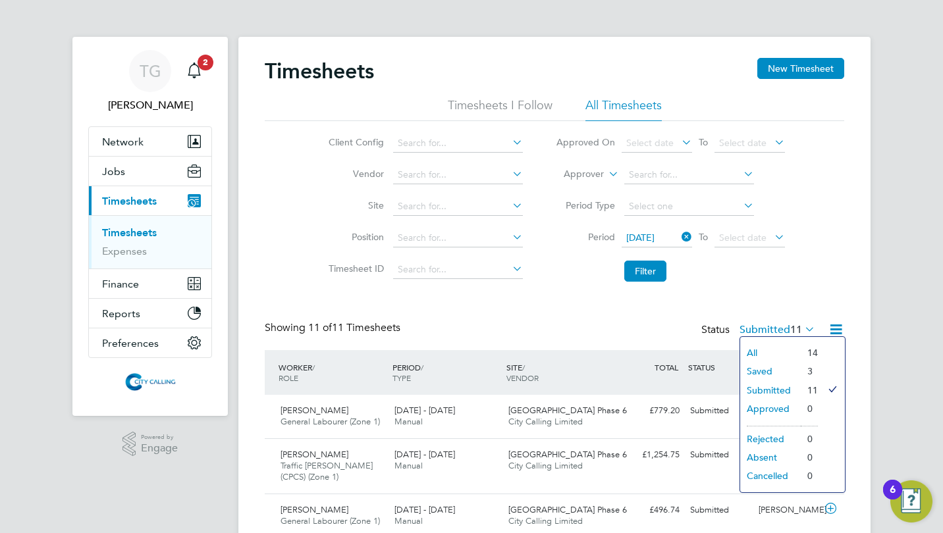
click at [763, 368] on li "Saved" at bounding box center [770, 371] width 61 height 18
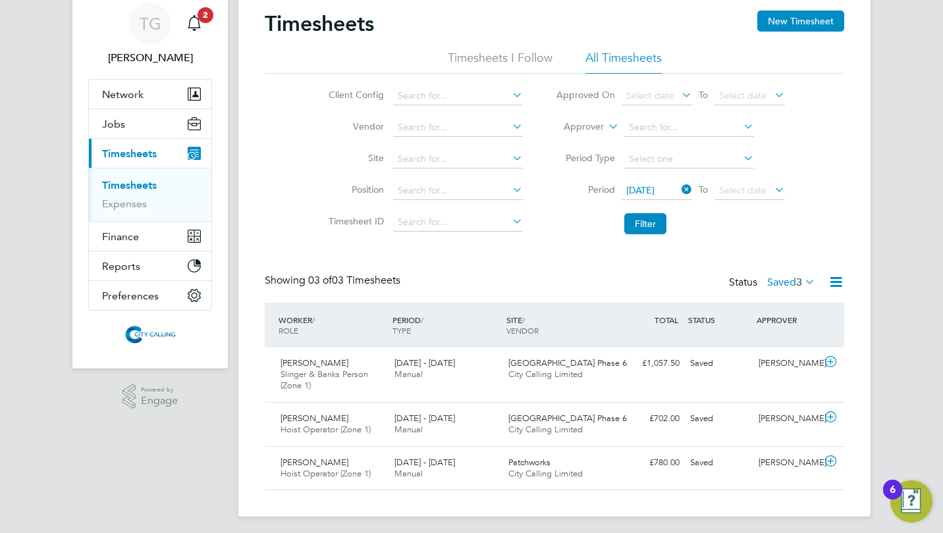
click at [673, 360] on div "£1,057.50 Saved" at bounding box center [650, 364] width 68 height 22
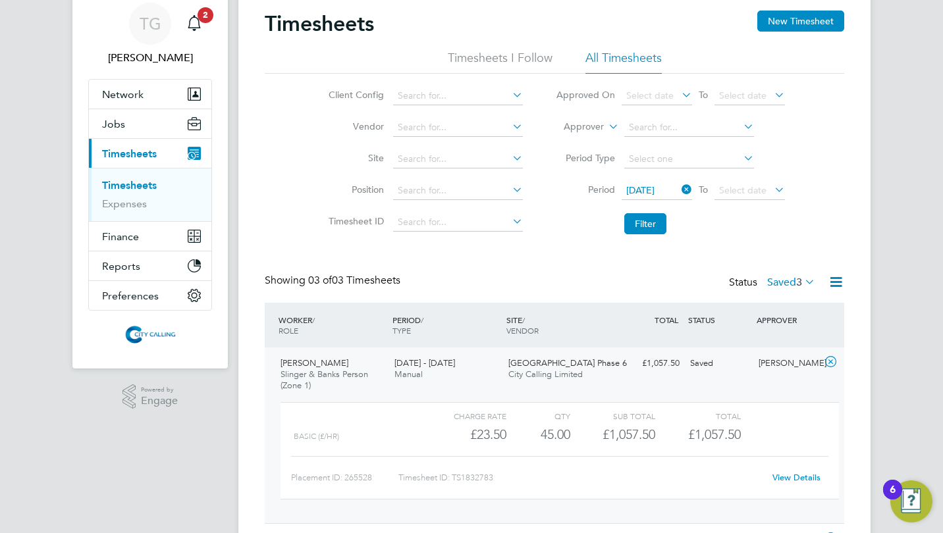
click at [788, 473] on link "View Details" at bounding box center [796, 477] width 48 height 11
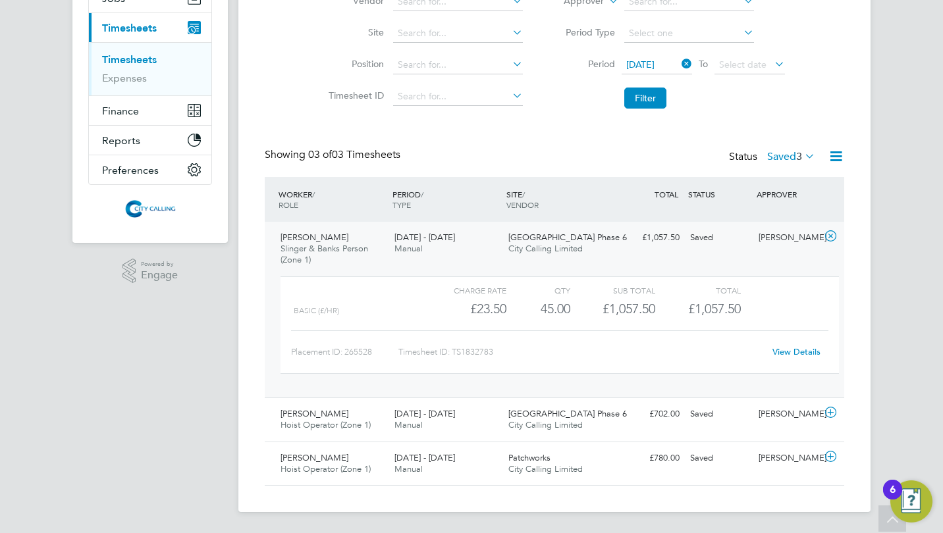
click at [585, 417] on div "[GEOGRAPHIC_DATA] Phase 6 City Calling Limited" at bounding box center [560, 420] width 114 height 33
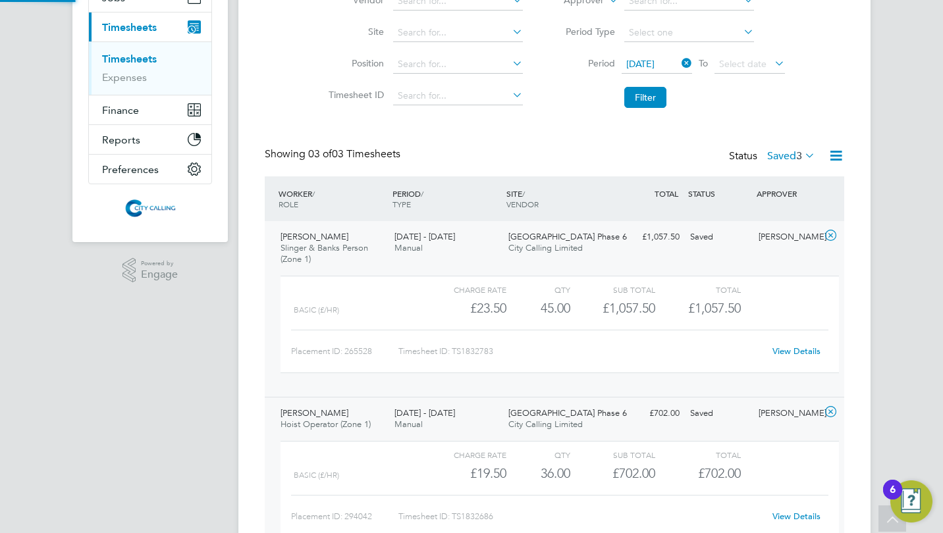
scroll to position [22, 128]
click at [779, 515] on link "View Details" at bounding box center [796, 516] width 48 height 11
click at [638, 96] on button "Filter" at bounding box center [645, 97] width 42 height 21
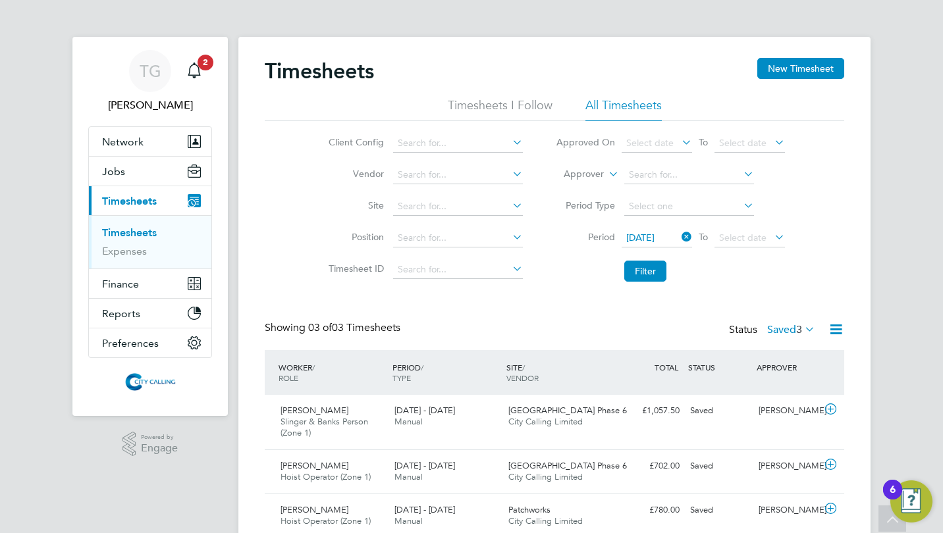
scroll to position [7, 7]
click at [648, 269] on button "Filter" at bounding box center [645, 271] width 42 height 21
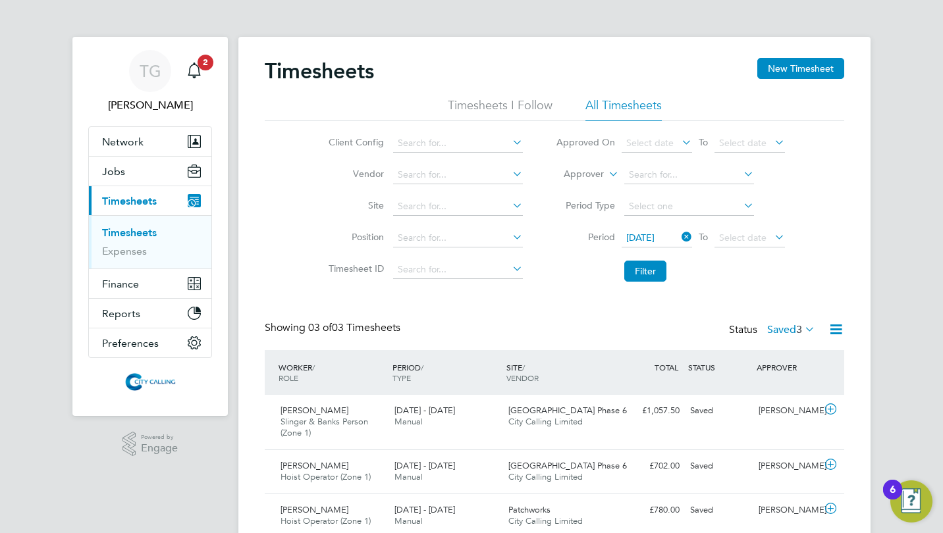
click at [648, 269] on button "Filter" at bounding box center [645, 271] width 42 height 21
click at [787, 72] on button "New Timesheet" at bounding box center [800, 68] width 87 height 21
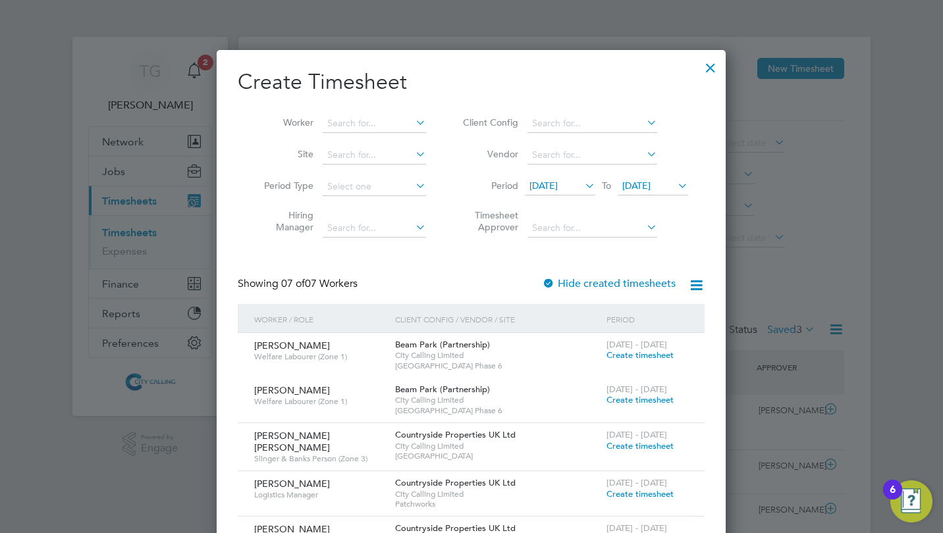
click at [556, 186] on span "[DATE]" at bounding box center [543, 186] width 28 height 12
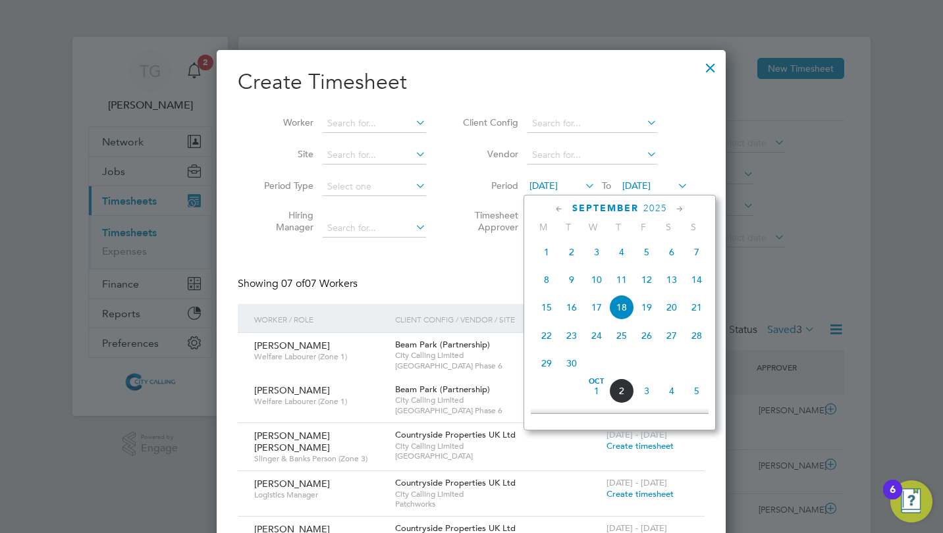
click at [545, 367] on span "29" at bounding box center [546, 363] width 25 height 25
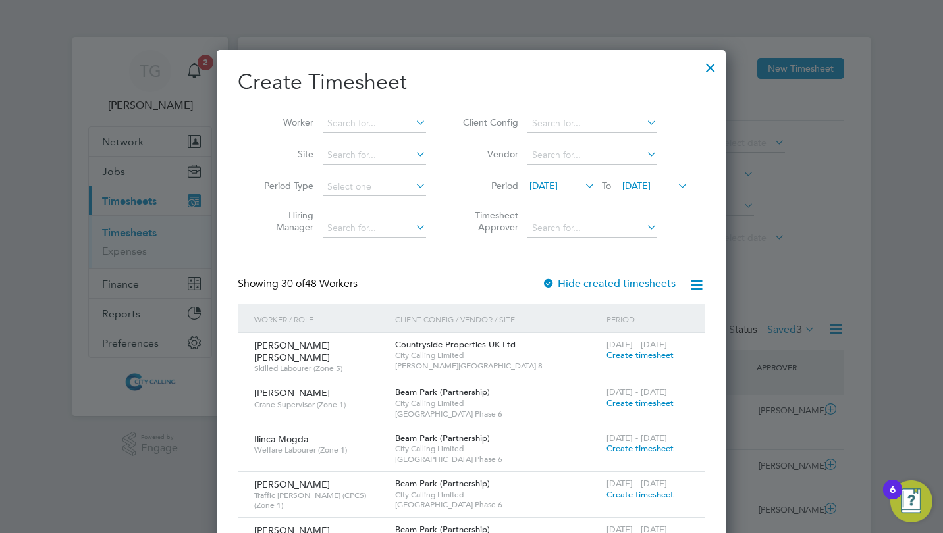
click at [353, 118] on input at bounding box center [374, 124] width 103 height 18
type input "maria"
click at [647, 183] on span "[DATE]" at bounding box center [636, 186] width 28 height 12
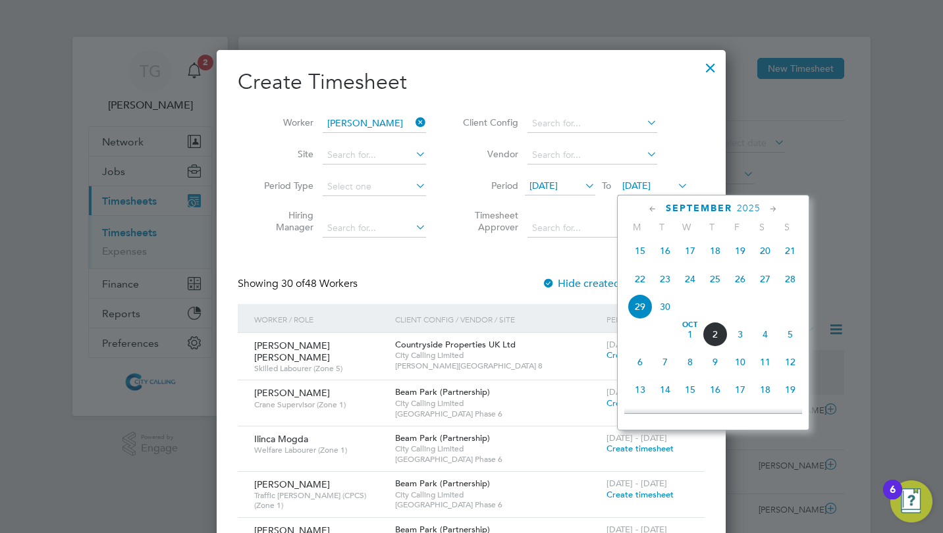
click at [790, 340] on span "5" at bounding box center [790, 334] width 25 height 25
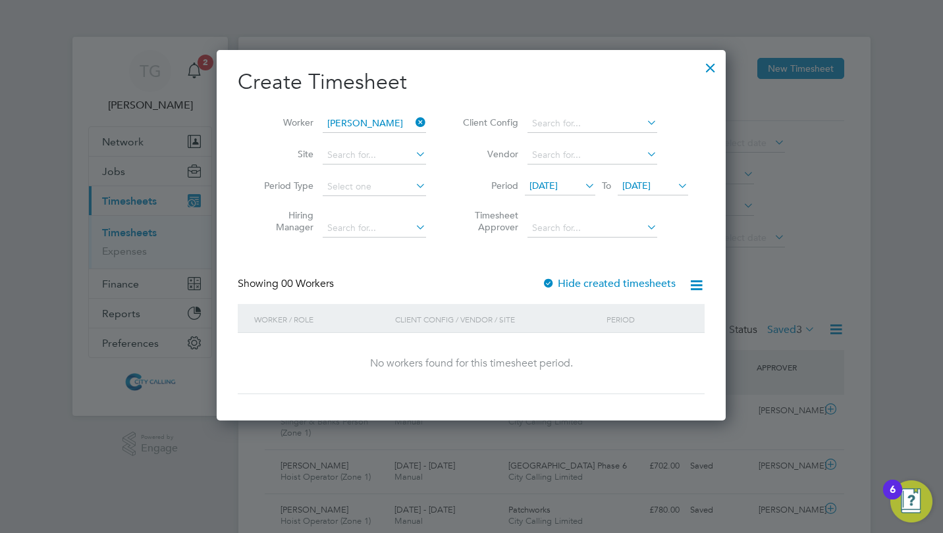
click at [550, 281] on div at bounding box center [548, 284] width 13 height 13
click at [717, 65] on div at bounding box center [711, 65] width 24 height 24
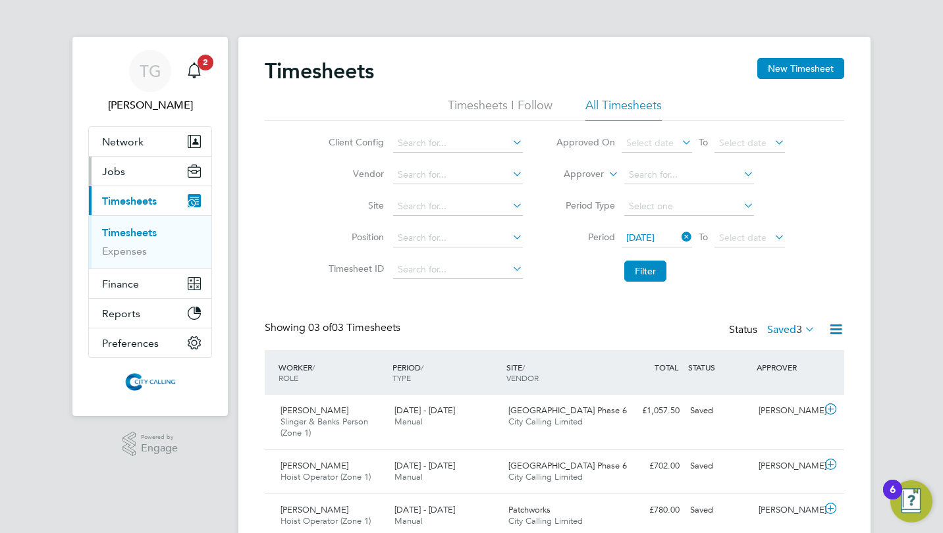
click at [122, 175] on span "Jobs" at bounding box center [113, 171] width 23 height 13
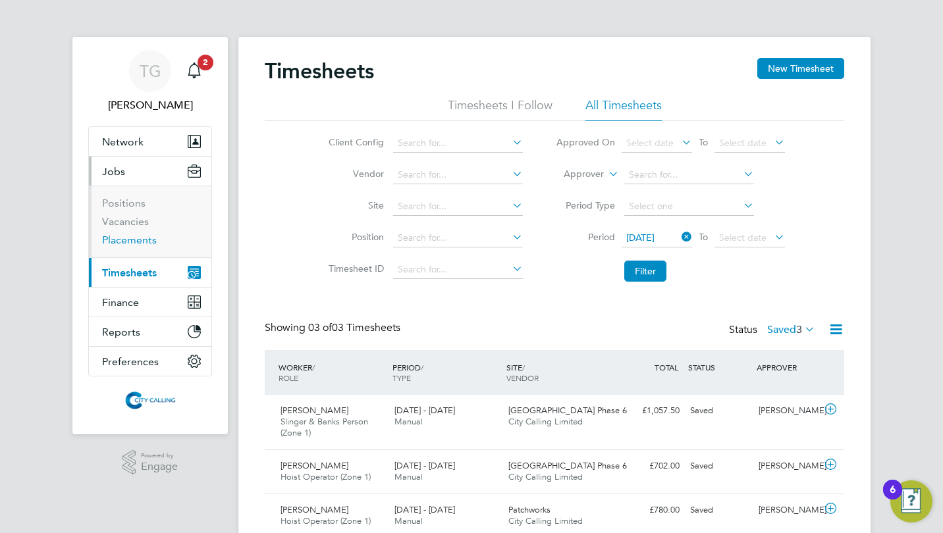
click at [126, 237] on link "Placements" at bounding box center [129, 240] width 55 height 13
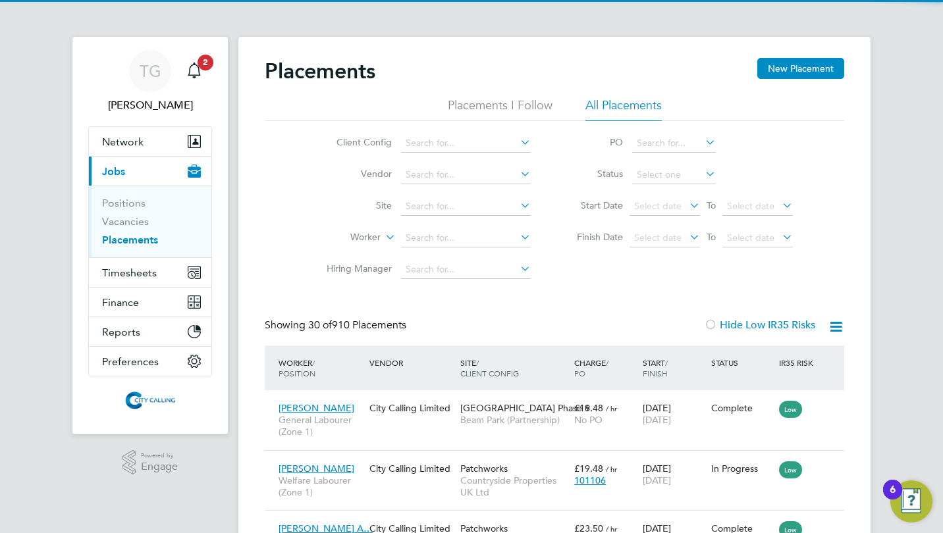
click at [414, 236] on input at bounding box center [466, 238] width 130 height 18
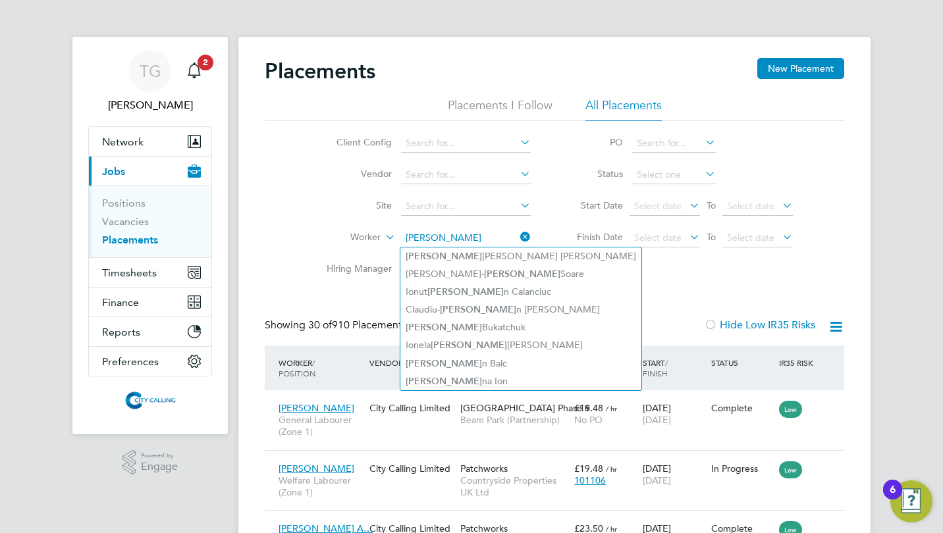
click at [459, 329] on li "Maria Bukatchuk" at bounding box center [520, 328] width 241 height 18
type input "[PERSON_NAME]"
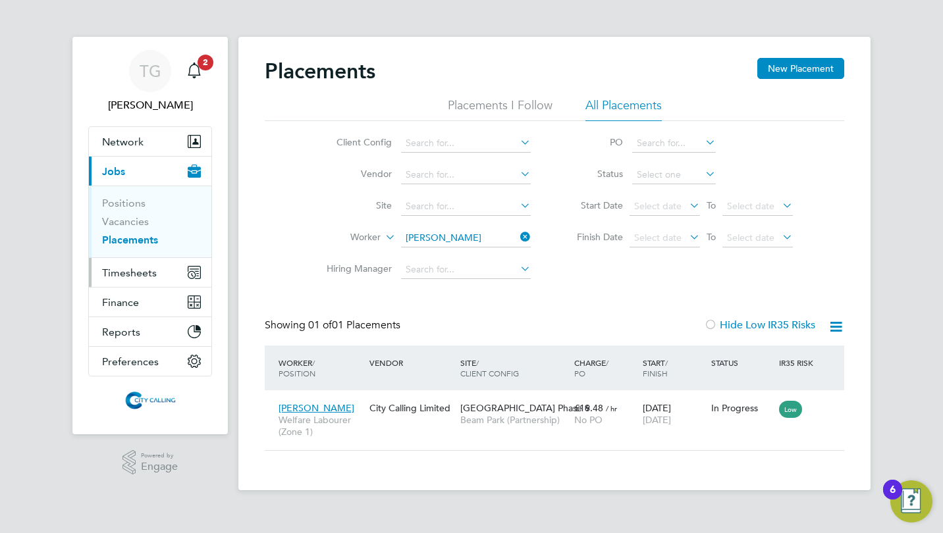
click at [134, 269] on span "Timesheets" at bounding box center [129, 273] width 55 height 13
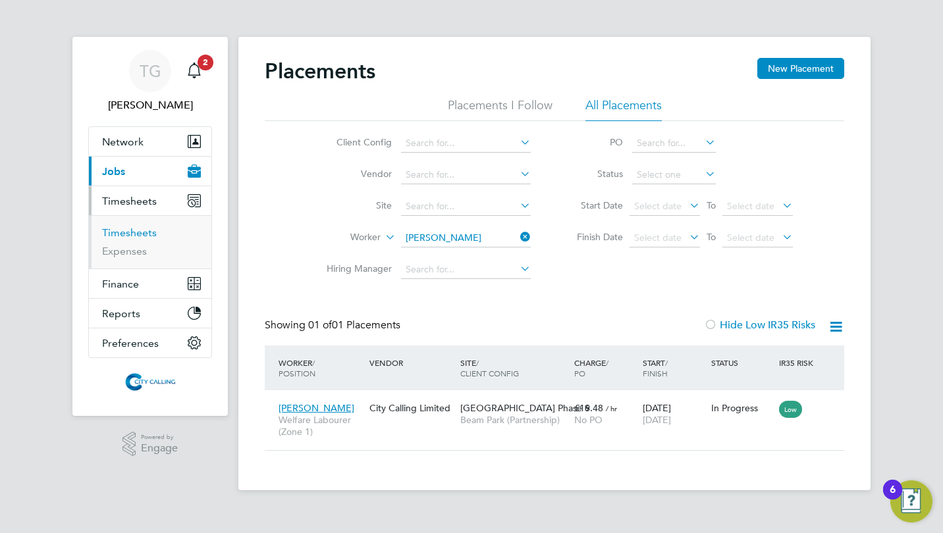
click at [133, 228] on link "Timesheets" at bounding box center [129, 233] width 55 height 13
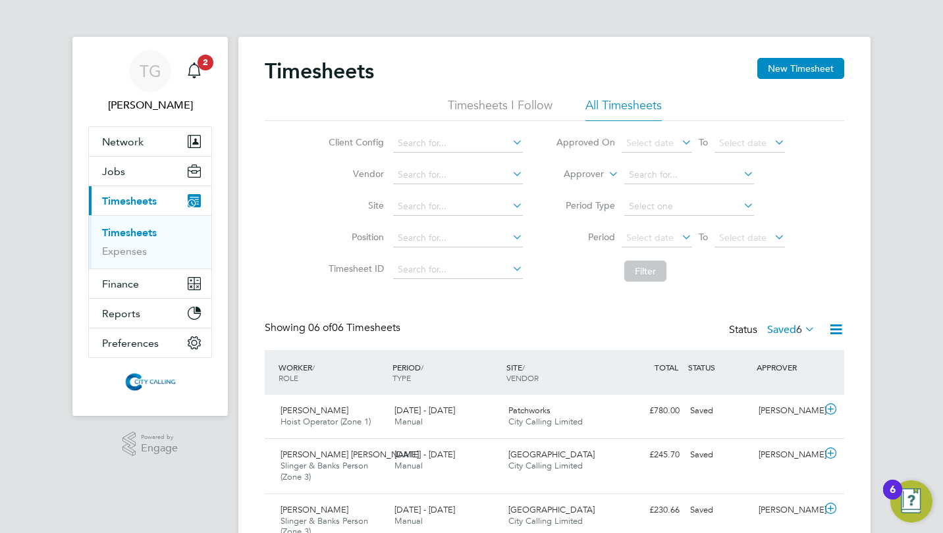
click at [793, 72] on button "New Timesheet" at bounding box center [800, 68] width 87 height 21
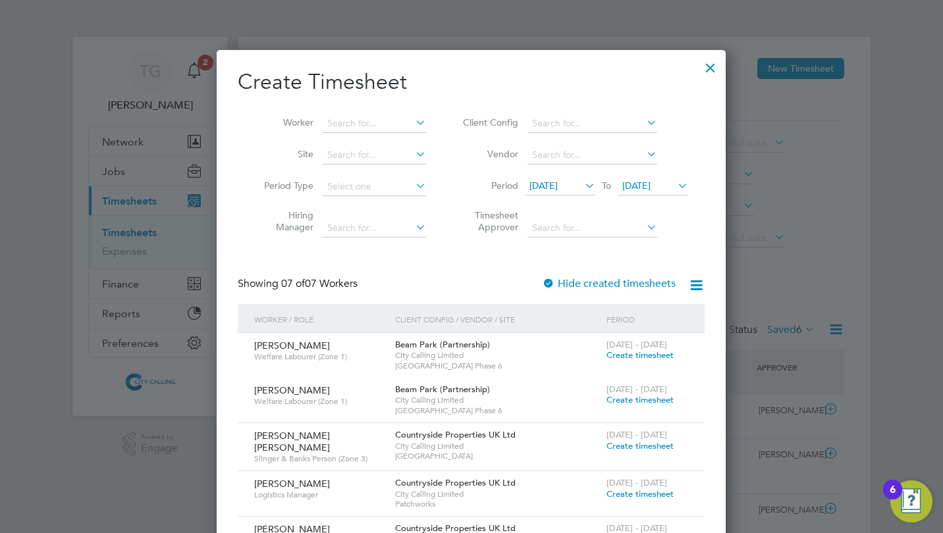
click at [363, 115] on input at bounding box center [374, 124] width 103 height 18
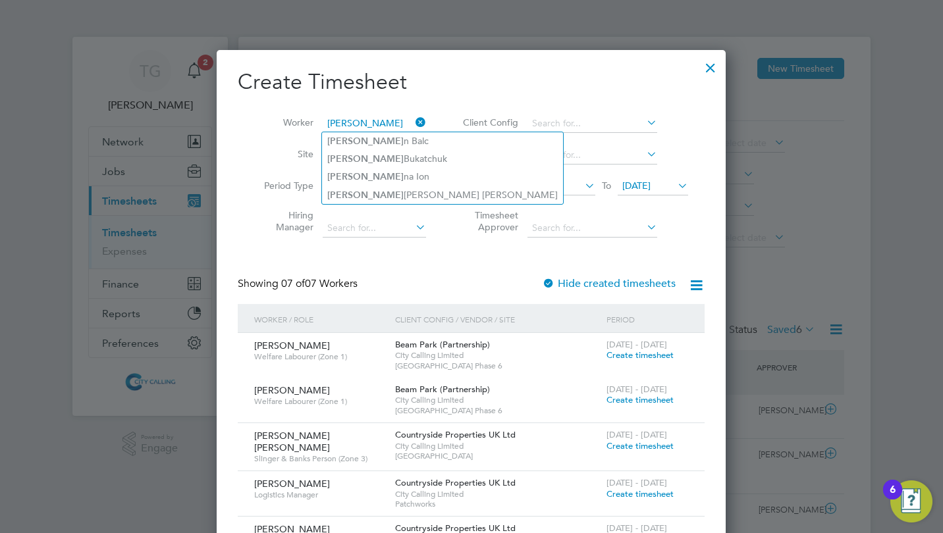
click at [375, 157] on li "Maria Bukatchuk" at bounding box center [442, 159] width 241 height 18
type input "Maria Bukatchuk"
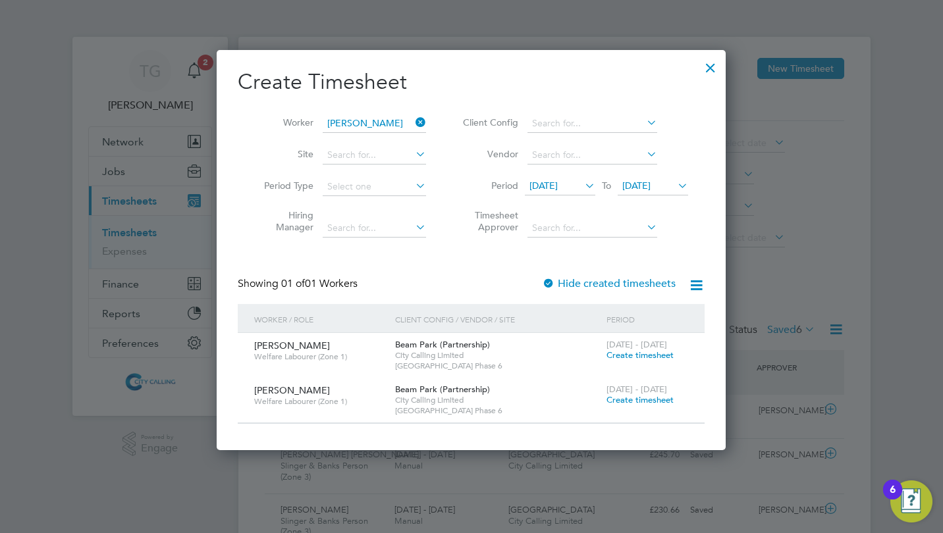
click at [551, 190] on span "18 Sep 2025" at bounding box center [543, 186] width 28 height 12
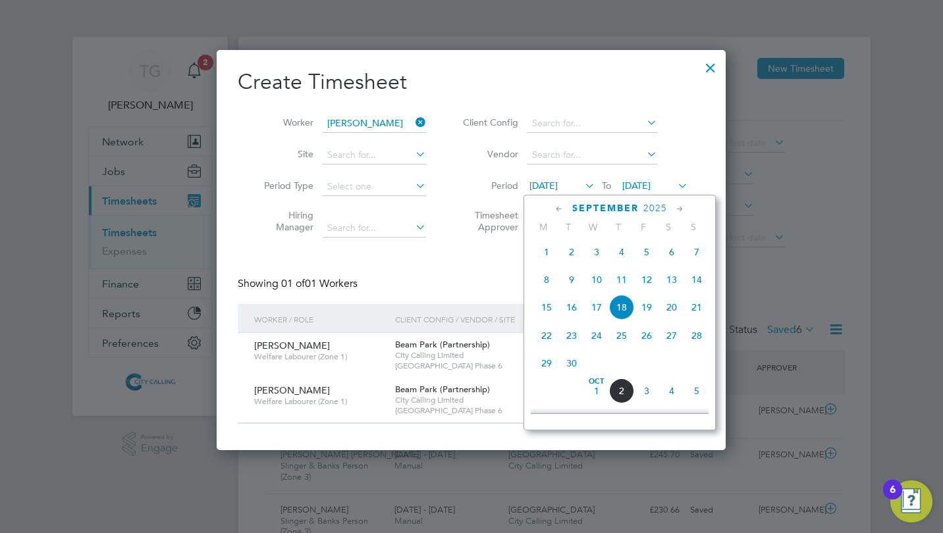
click at [549, 370] on span "29" at bounding box center [546, 363] width 25 height 25
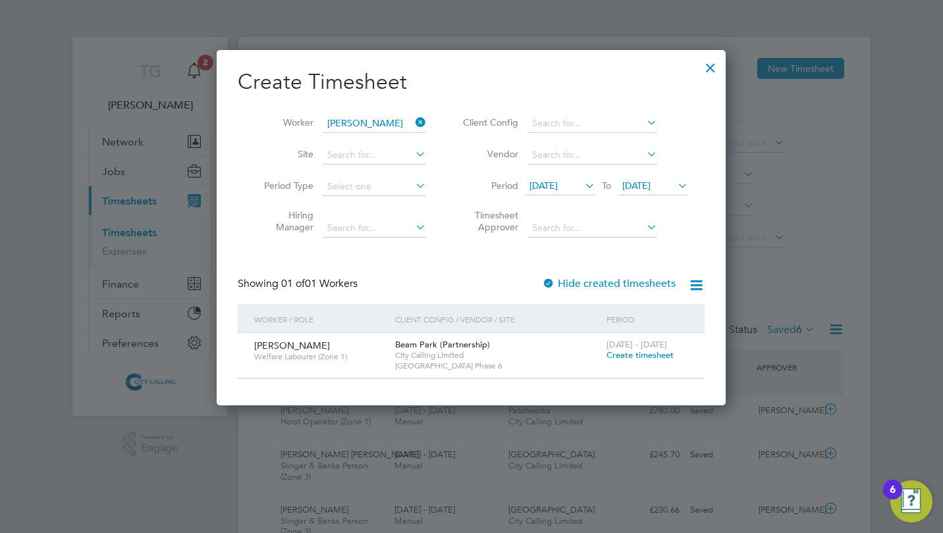
click at [641, 356] on span "Create timesheet" at bounding box center [639, 355] width 67 height 11
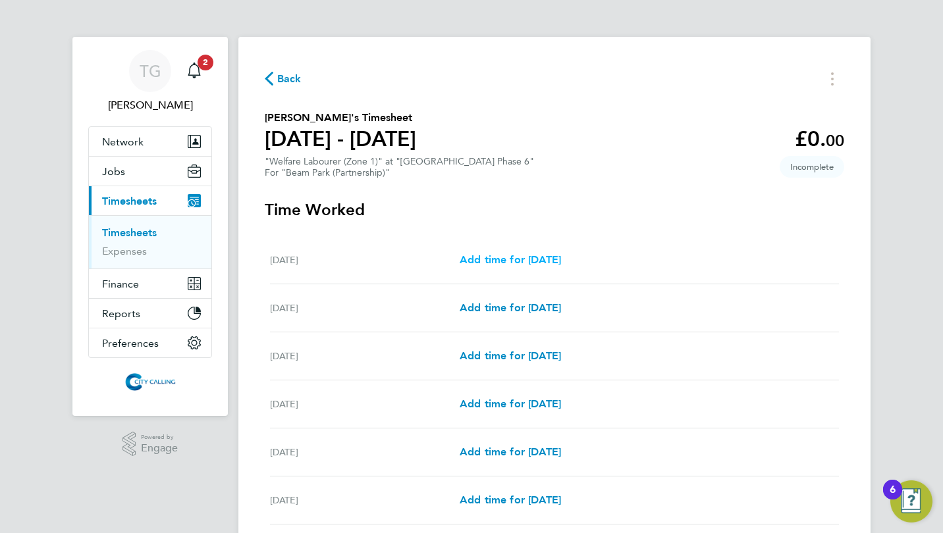
click at [518, 259] on span "Add time for Mon 29 Sep" at bounding box center [510, 260] width 101 height 13
select select "30"
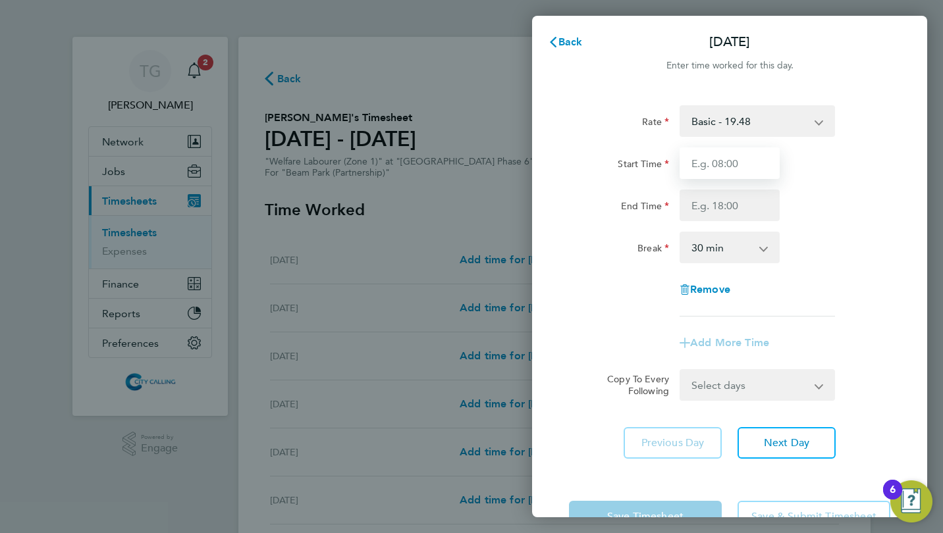
click at [707, 162] on input "Start Time" at bounding box center [730, 164] width 100 height 32
type input "07:30"
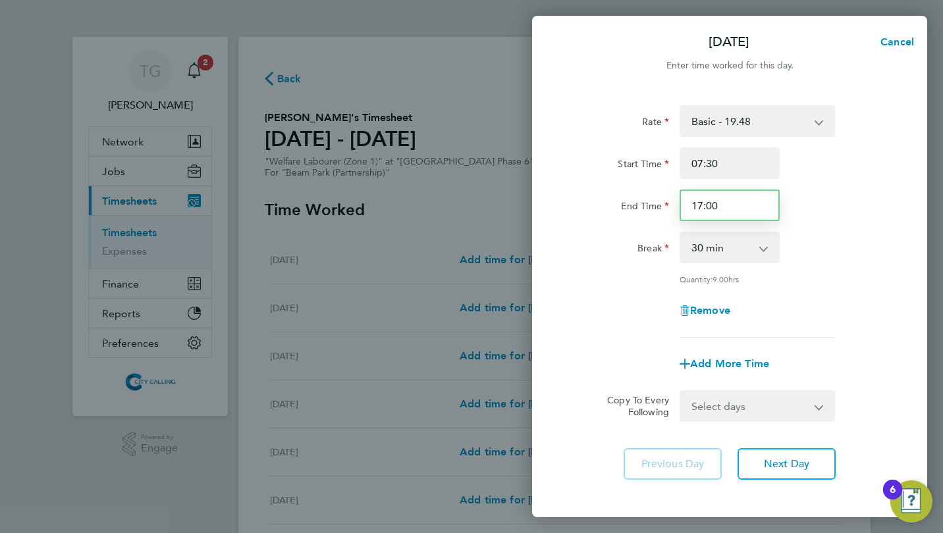
click at [719, 208] on input "17:00" at bounding box center [730, 206] width 100 height 32
click at [583, 284] on div "Rate Basic - 19.48 Start Time 07:30 End Time 16:30 Break 0 min 15 min 30 min 45…" at bounding box center [729, 221] width 321 height 232
click at [730, 204] on input "16:30" at bounding box center [730, 206] width 100 height 32
type input "16:00"
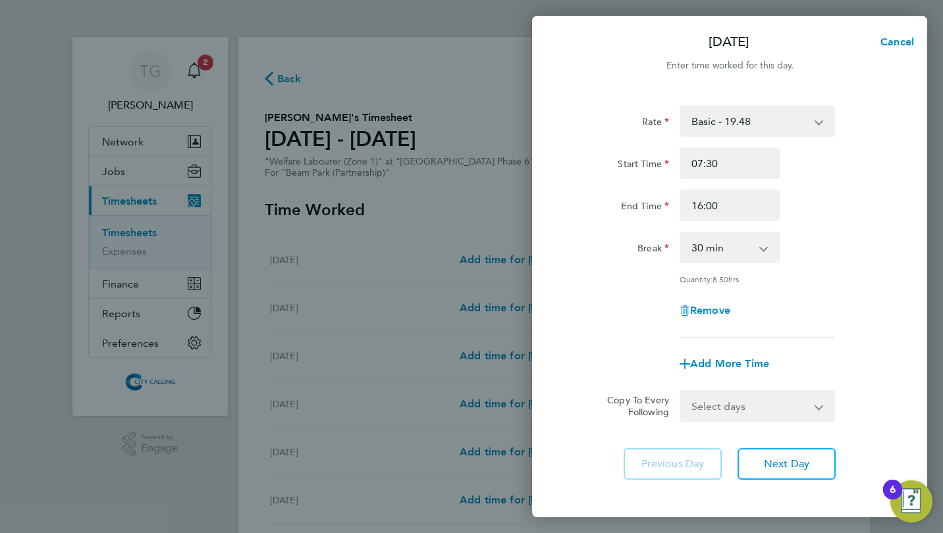
click at [608, 318] on div "Remove" at bounding box center [730, 311] width 332 height 32
click at [745, 397] on select "Select days Day Weekday (Mon-Fri) Weekend (Sat-Sun) Tuesday Wednesday Thursday …" at bounding box center [750, 406] width 138 height 29
select select "WEEKDAY"
click at [681, 392] on select "Select days Day Weekday (Mon-Fri) Weekend (Sat-Sun) Tuesday Wednesday Thursday …" at bounding box center [750, 406] width 138 height 29
select select "2025-10-05"
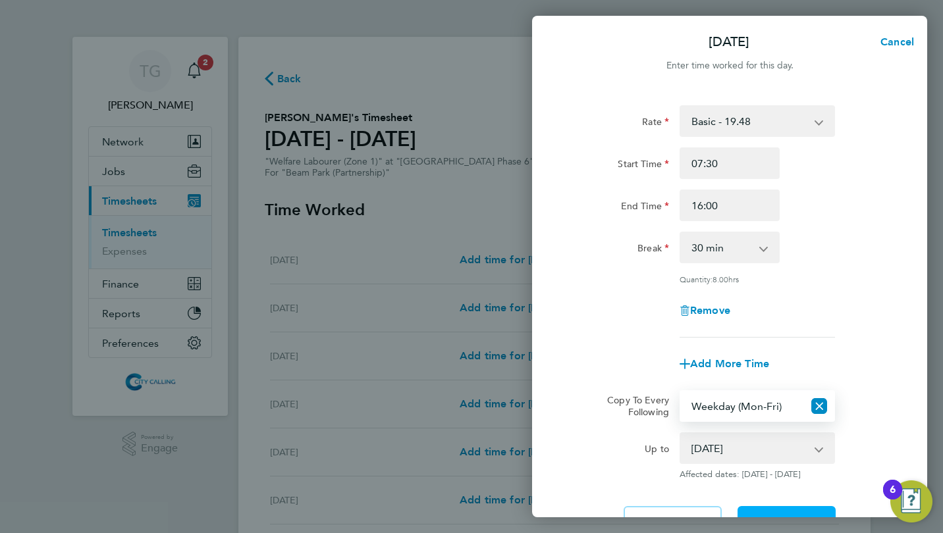
click at [779, 512] on button "Next Day" at bounding box center [787, 522] width 98 height 32
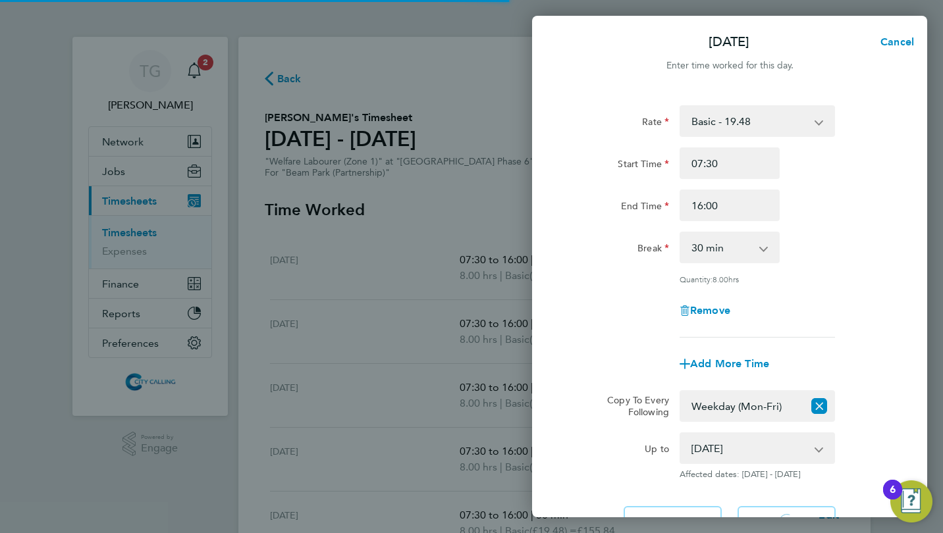
select select "30"
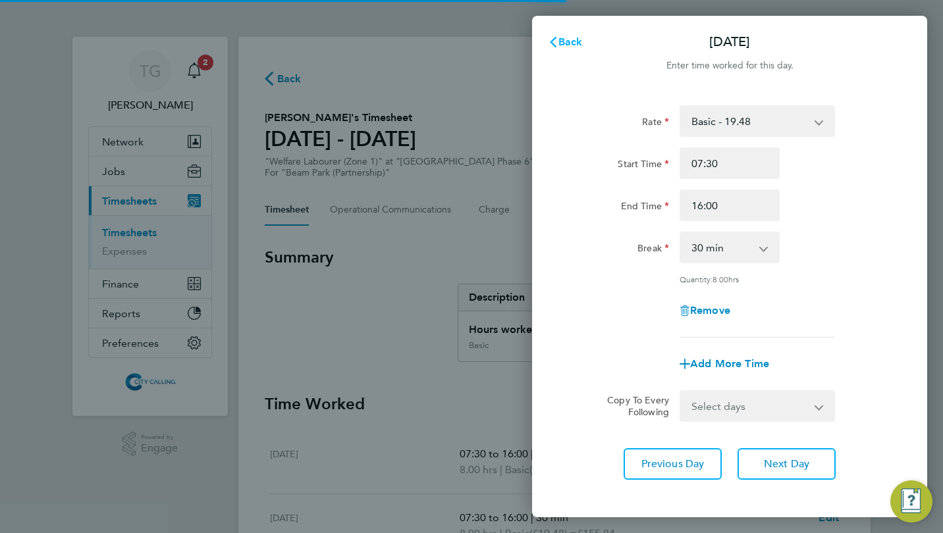
click at [567, 41] on span "Back" at bounding box center [570, 42] width 24 height 13
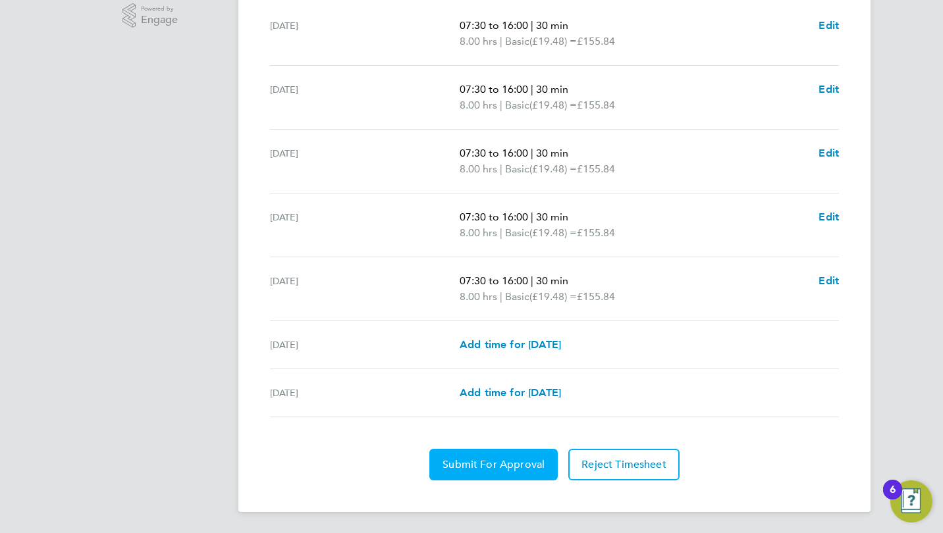
click at [502, 466] on span "Submit For Approval" at bounding box center [494, 464] width 102 height 13
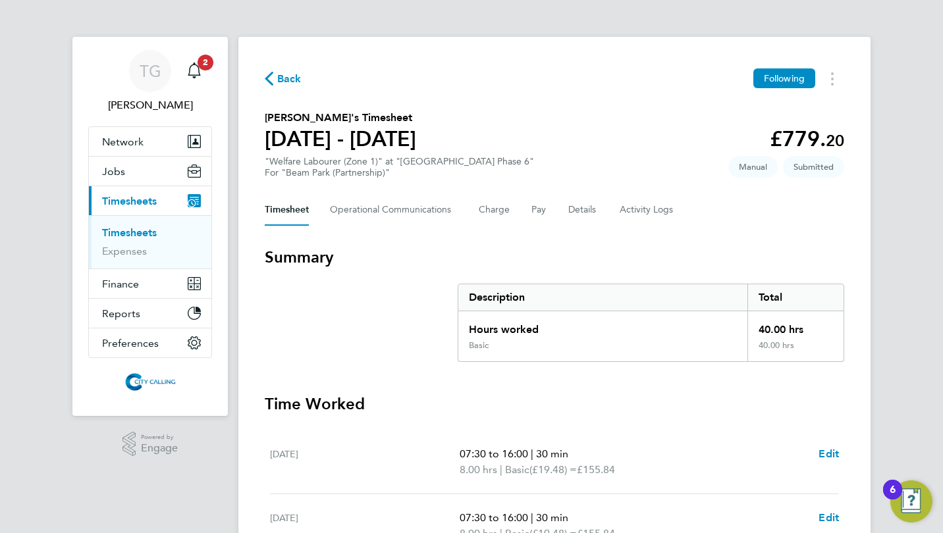
click at [291, 80] on span "Back" at bounding box center [289, 79] width 24 height 16
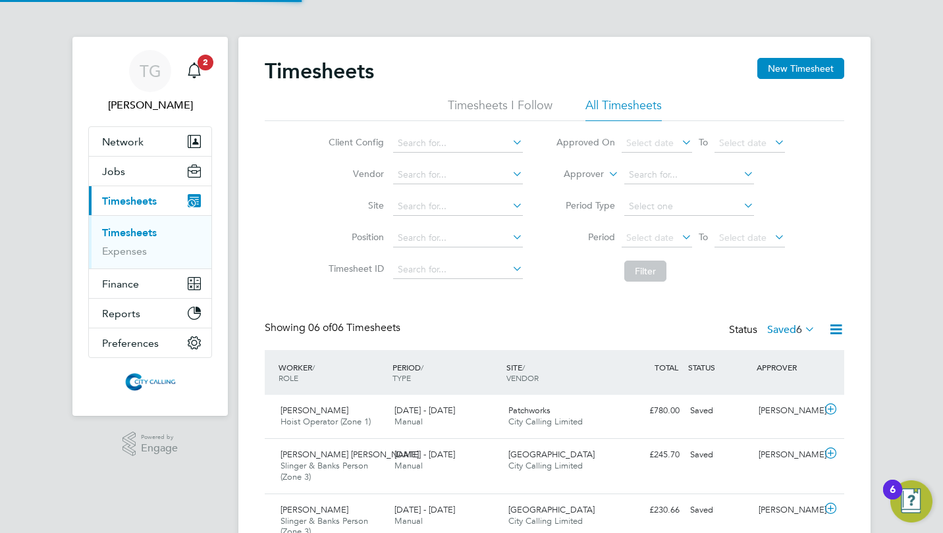
scroll to position [45, 114]
click at [801, 73] on button "New Timesheet" at bounding box center [800, 68] width 87 height 21
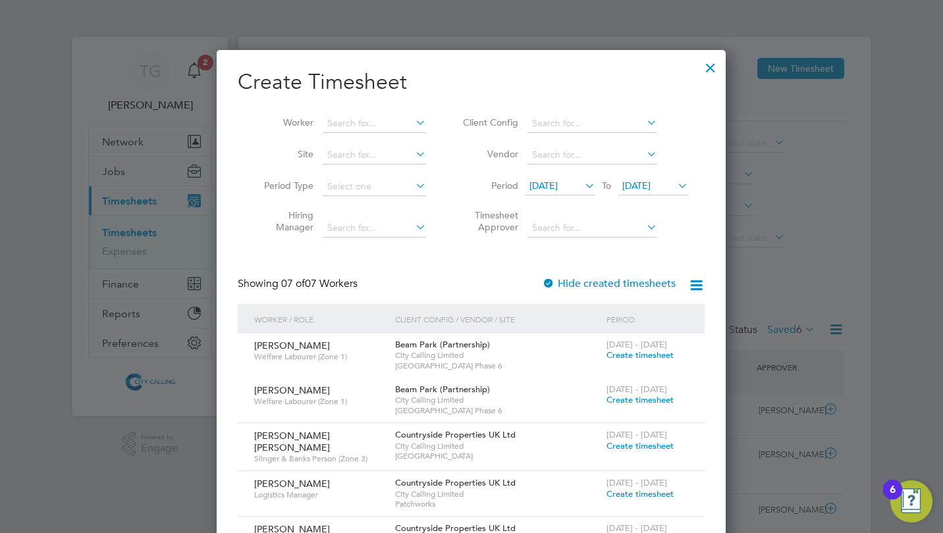
click at [545, 184] on span "18 Sep 2025" at bounding box center [543, 186] width 28 height 12
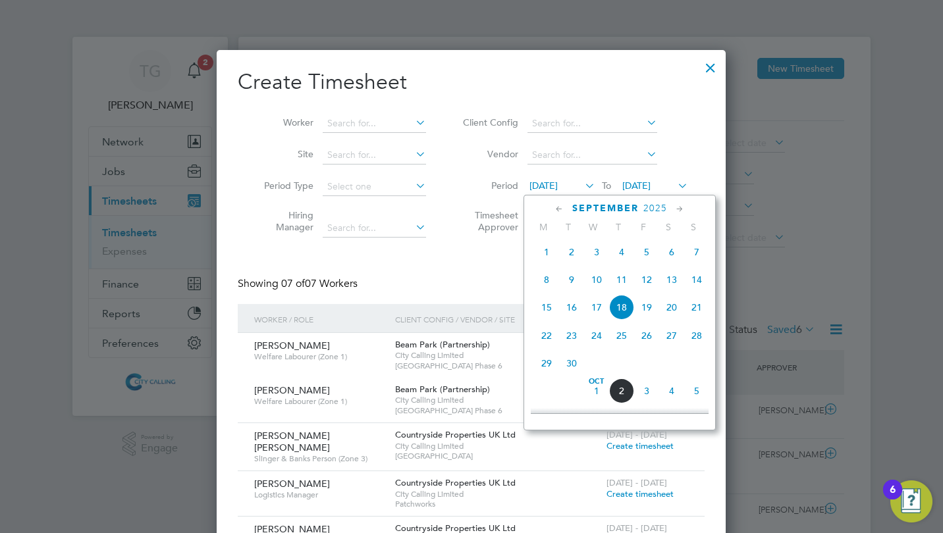
click at [547, 364] on span "29" at bounding box center [546, 363] width 25 height 25
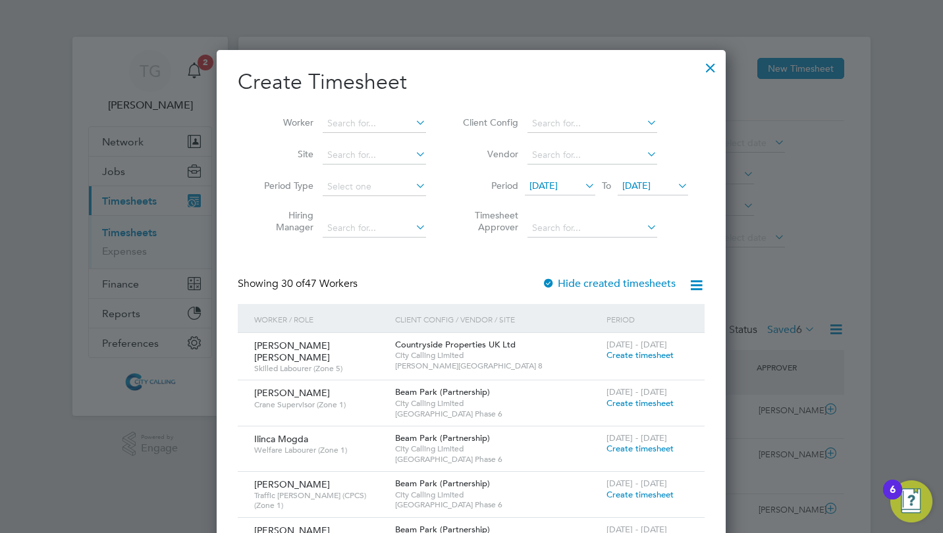
click at [367, 126] on input at bounding box center [374, 124] width 103 height 18
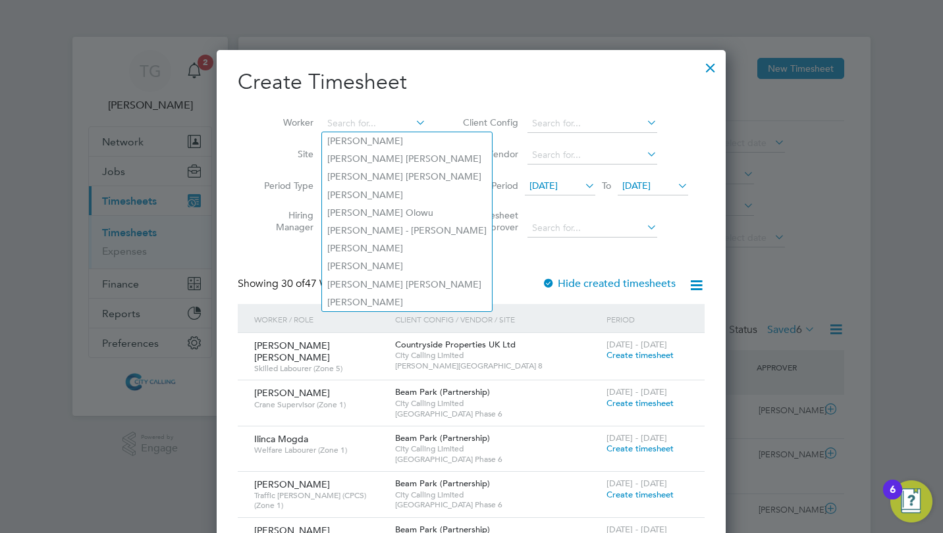
click at [373, 124] on input at bounding box center [374, 124] width 103 height 18
click at [346, 119] on input at bounding box center [374, 124] width 103 height 18
click at [413, 122] on icon at bounding box center [413, 122] width 0 height 18
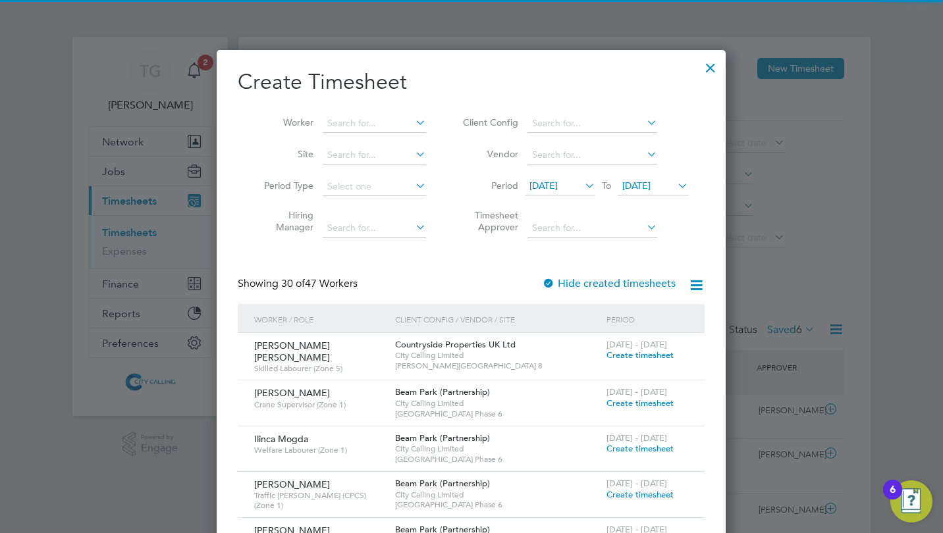
click at [346, 122] on input at bounding box center [374, 124] width 103 height 18
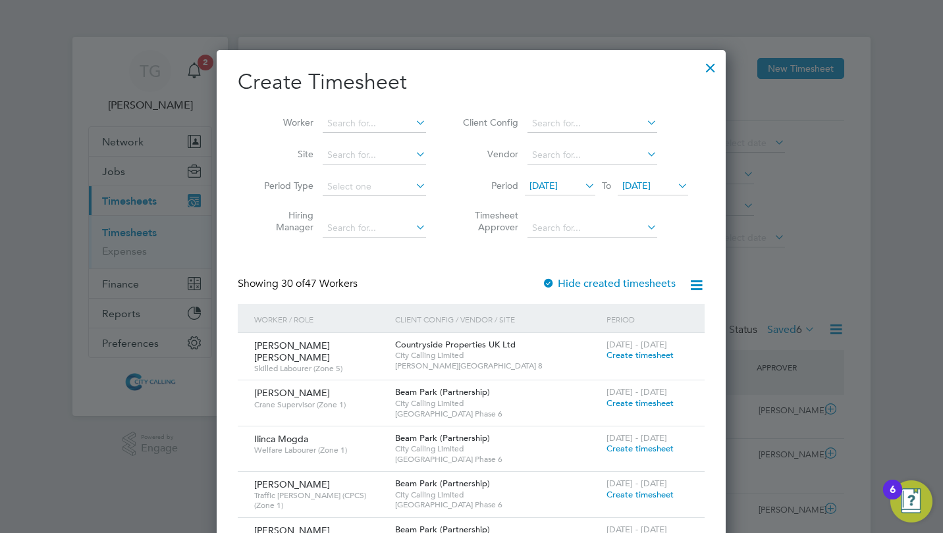
click at [711, 65] on div at bounding box center [711, 65] width 24 height 24
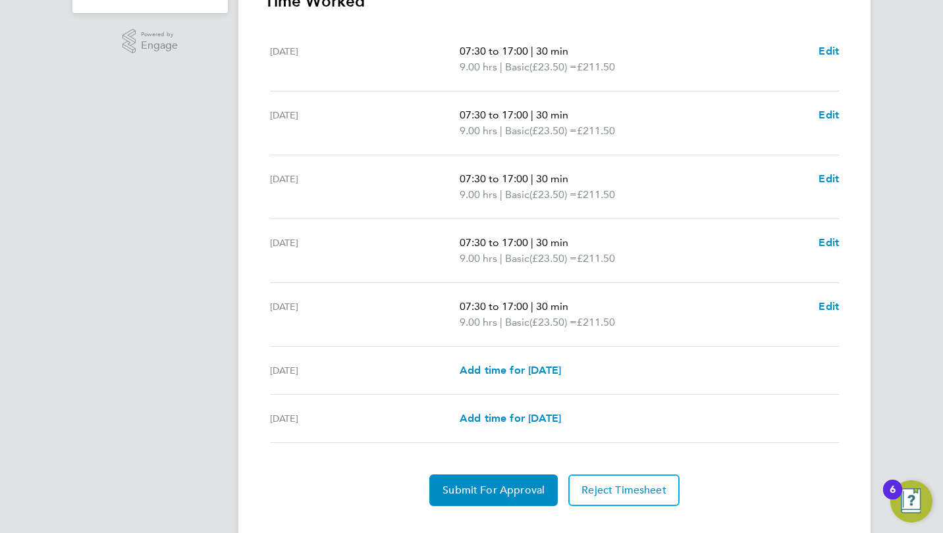
scroll to position [429, 0]
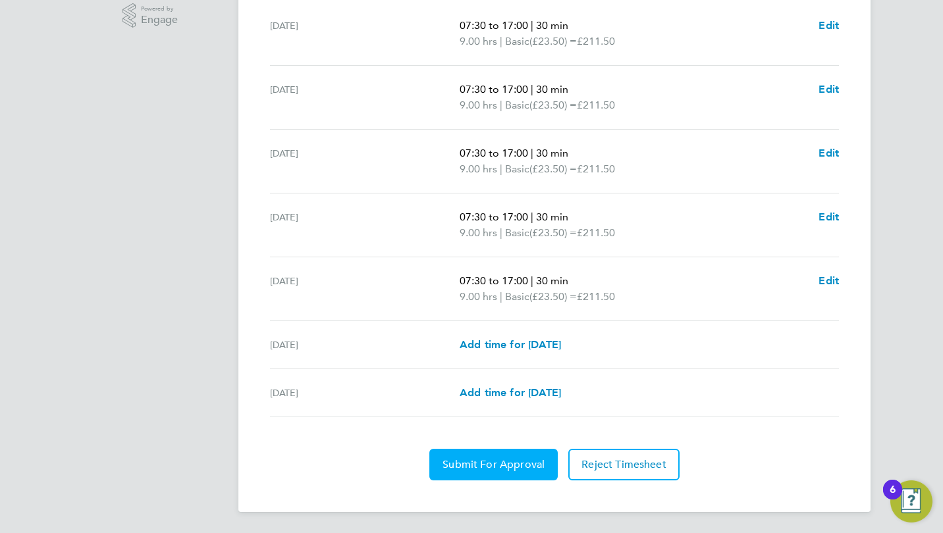
click at [498, 470] on span "Submit For Approval" at bounding box center [494, 464] width 102 height 13
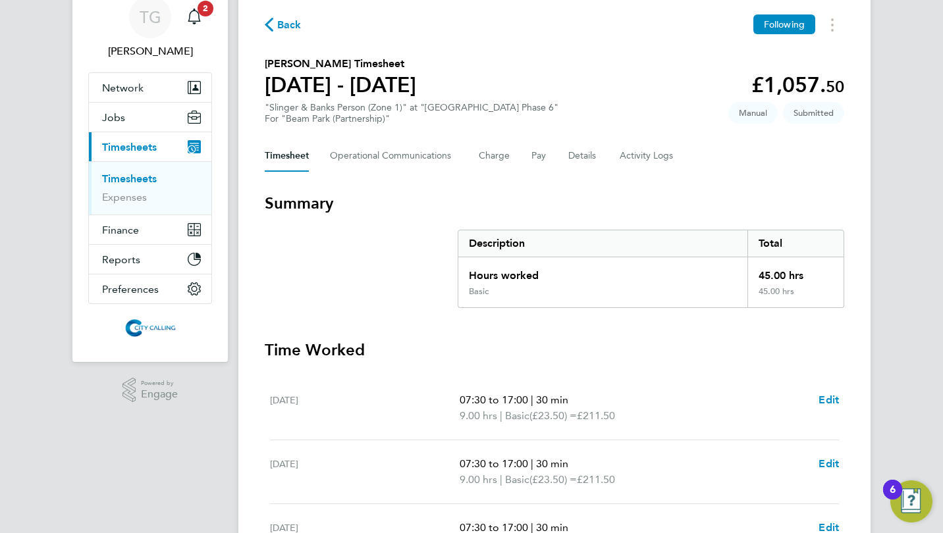
scroll to position [53, 0]
click at [290, 26] on span "Back" at bounding box center [289, 26] width 24 height 16
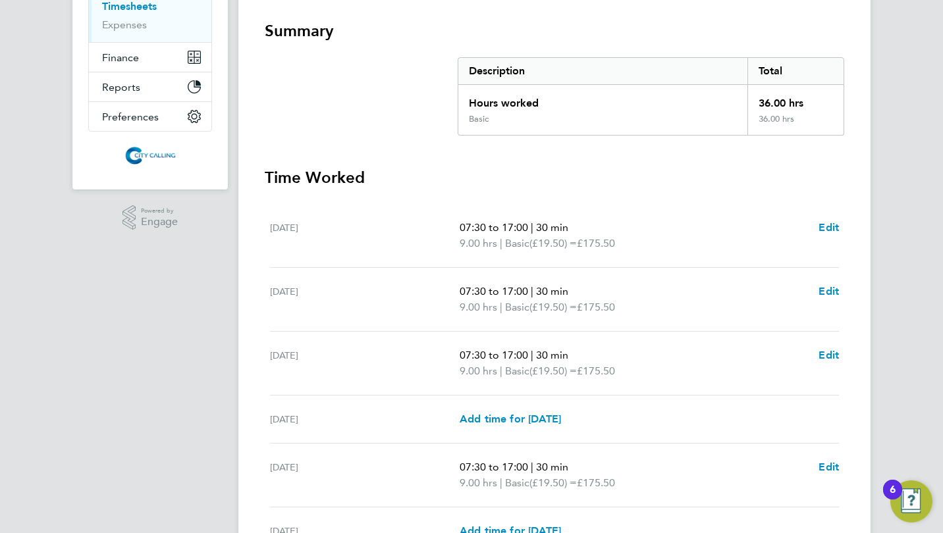
scroll to position [319, 0]
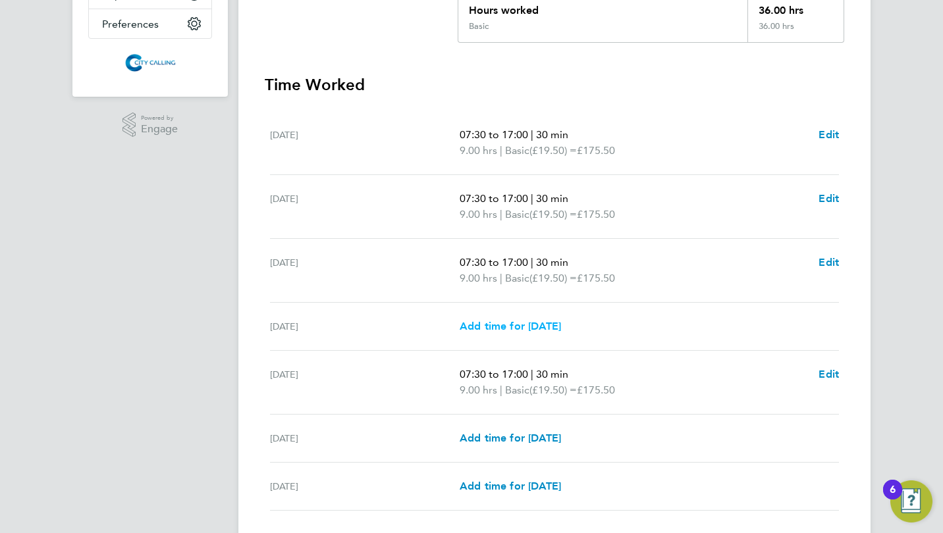
click at [529, 323] on span "Add time for Thu 02 Oct" at bounding box center [510, 326] width 101 height 13
select select "30"
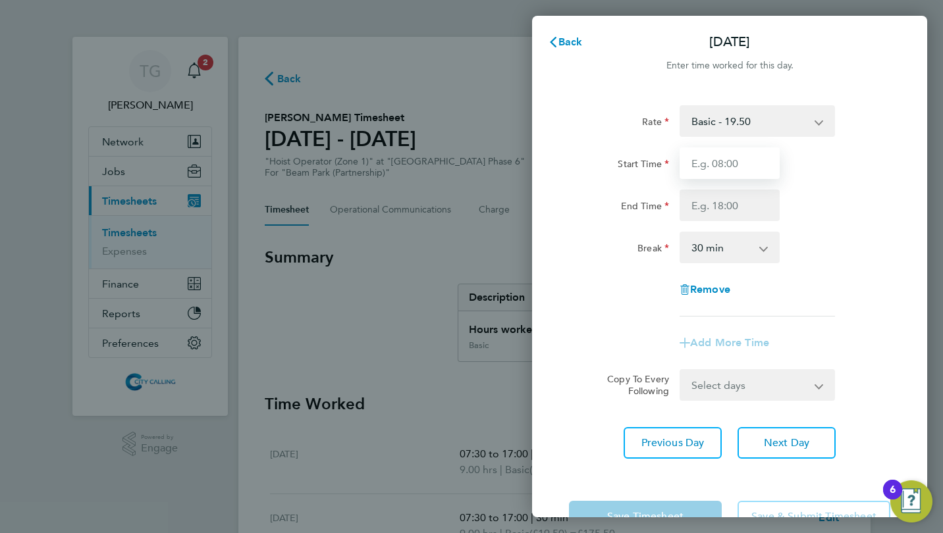
click at [708, 160] on input "Start Time" at bounding box center [730, 164] width 100 height 32
type input "07:30"
type input "17:00"
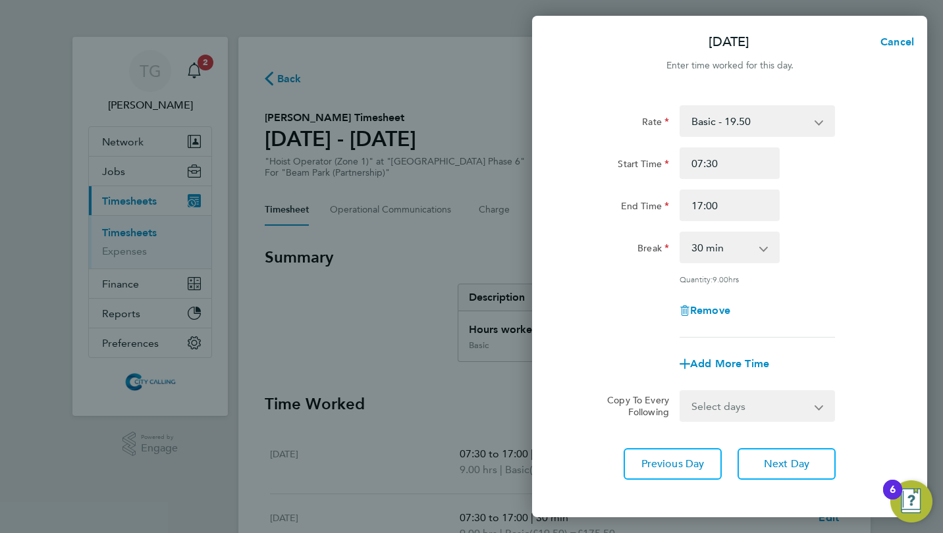
click at [577, 265] on div "Rate Basic - 19.50 Start Time 07:30 End Time 17:00 Break 0 min 15 min 30 min 45…" at bounding box center [729, 221] width 321 height 232
click at [784, 462] on span "Next Day" at bounding box center [786, 464] width 45 height 13
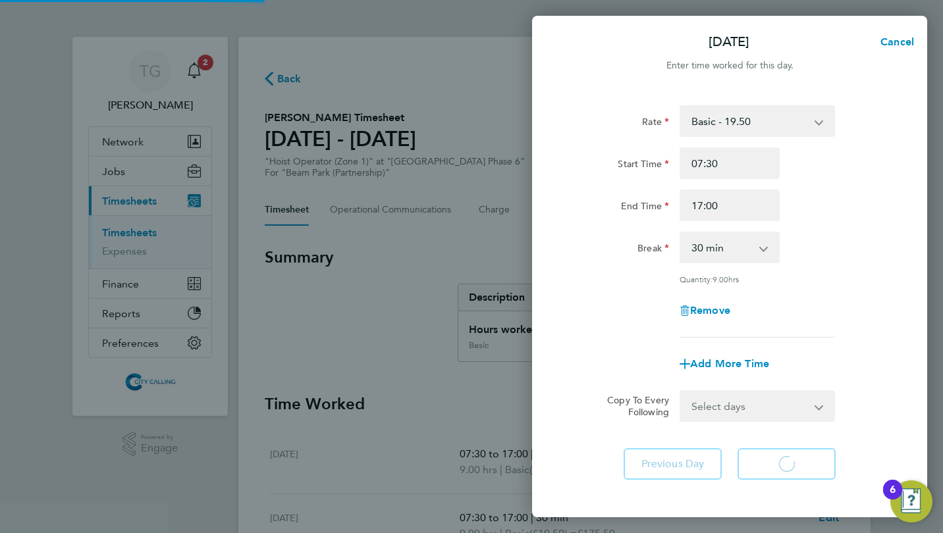
select select "30"
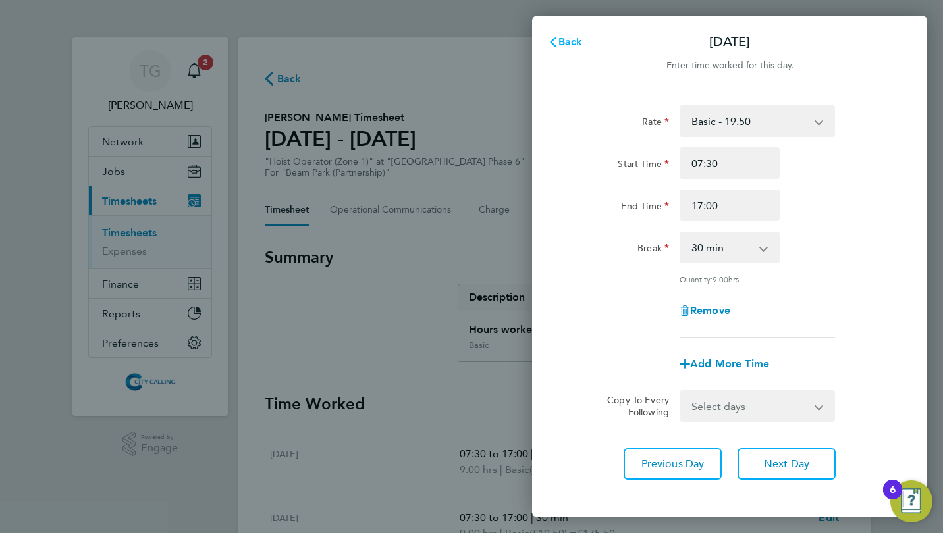
click at [566, 39] on span "Back" at bounding box center [570, 42] width 24 height 13
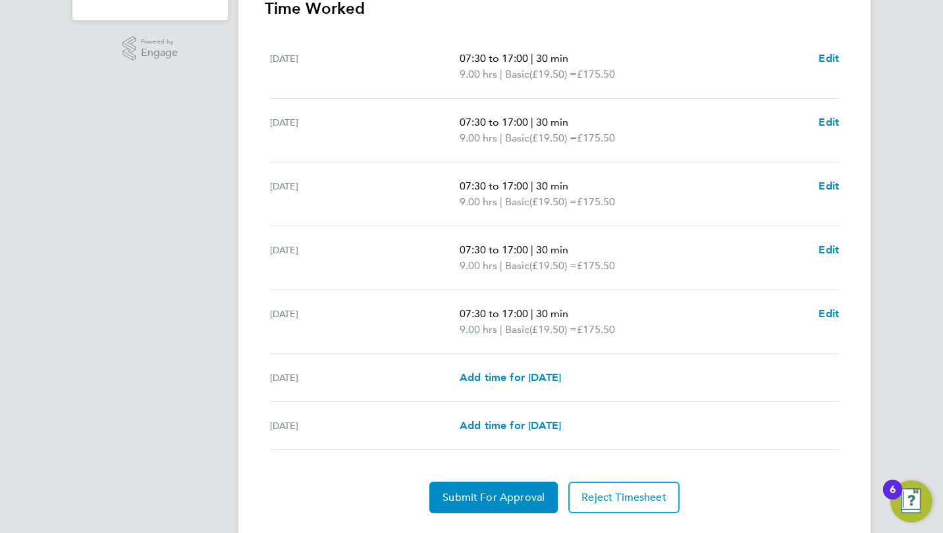
scroll to position [429, 0]
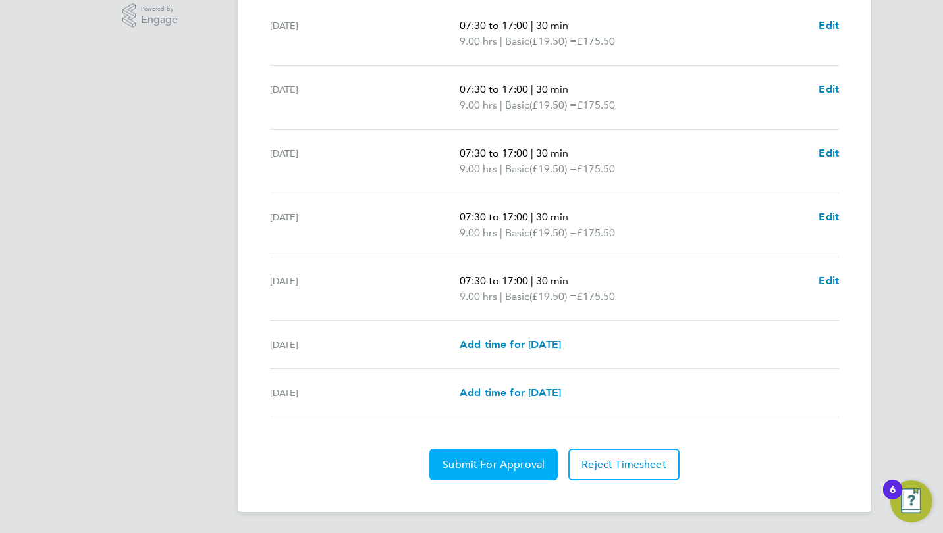
click at [502, 455] on button "Submit For Approval" at bounding box center [493, 465] width 128 height 32
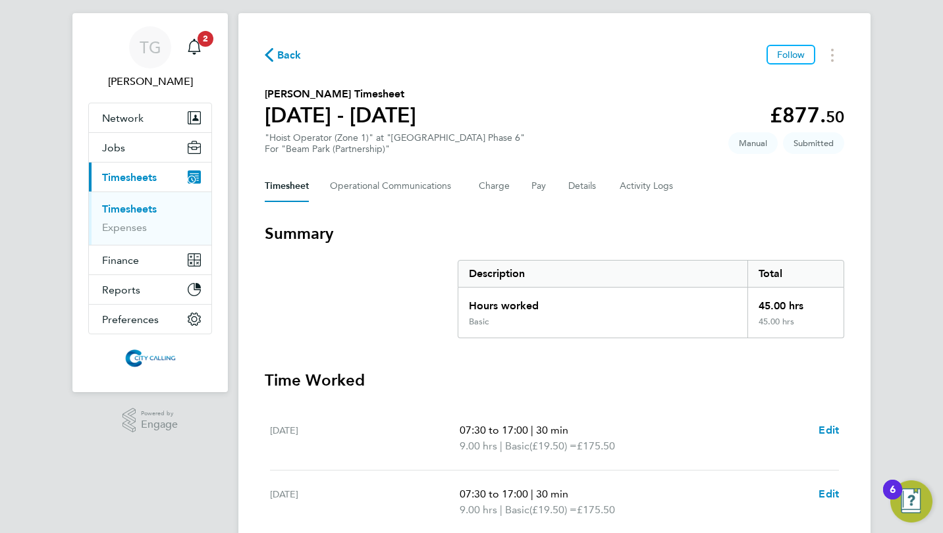
scroll to position [0, 0]
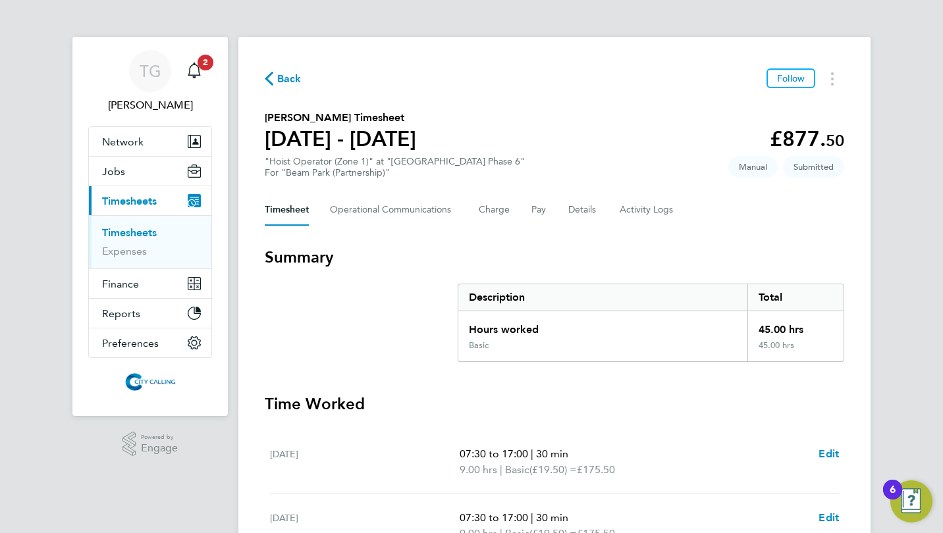
click at [288, 76] on span "Back" at bounding box center [289, 79] width 24 height 16
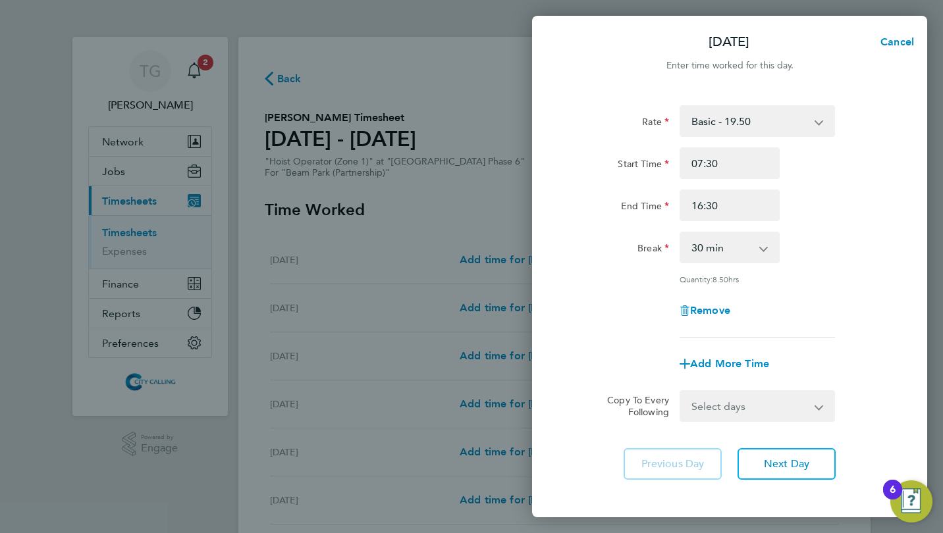
select select "30"
click at [719, 404] on select "Select days Day Weekday (Mon-Fri) Weekend (Sat-Sun) [DATE] [DATE] [DATE] [DATE]…" at bounding box center [750, 406] width 138 height 29
select select "WEEKDAY"
click at [681, 392] on select "Select days Day Weekday (Mon-Fri) Weekend (Sat-Sun) [DATE] [DATE] [DATE] [DATE]…" at bounding box center [750, 406] width 138 height 29
select select "[DATE]"
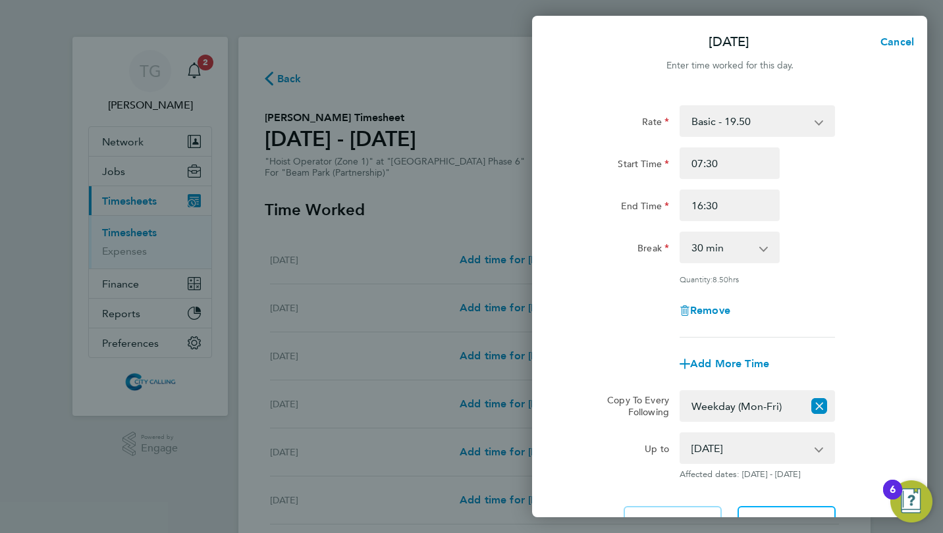
click at [768, 504] on div "Rate Basic - 19.50 Start Time 07:30 End Time 16:30 Break 0 min 15 min 30 min 45…" at bounding box center [729, 322] width 395 height 464
click at [767, 514] on button "Next Day" at bounding box center [787, 522] width 98 height 32
select select "30"
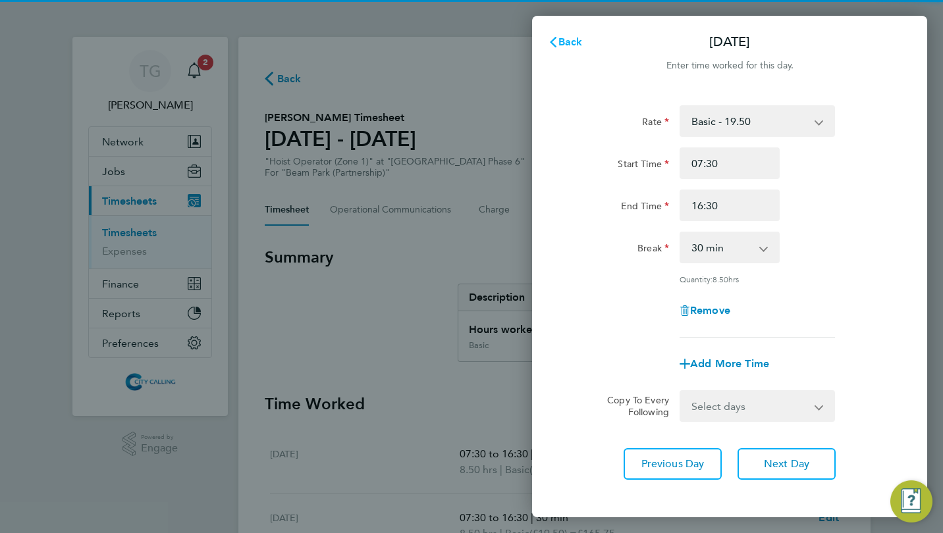
click at [566, 43] on span "Back" at bounding box center [570, 42] width 24 height 13
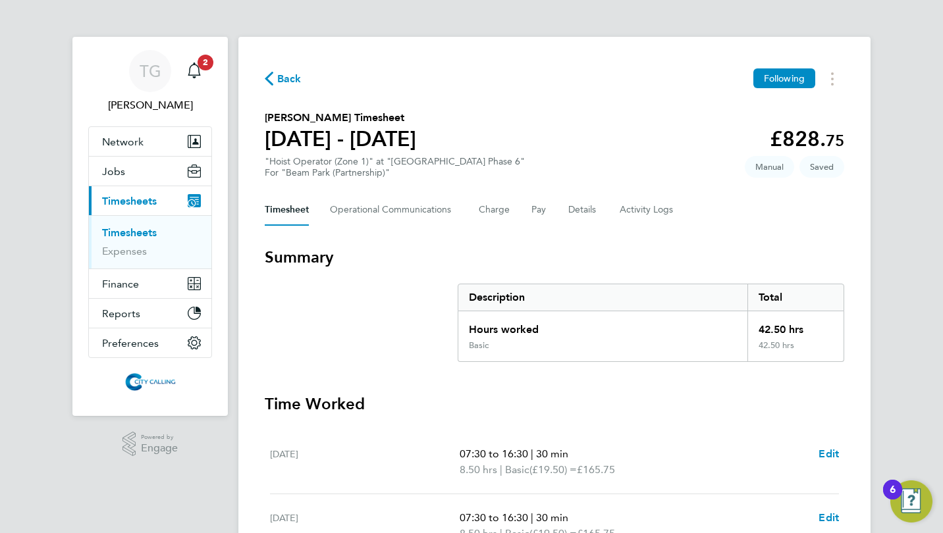
scroll to position [429, 0]
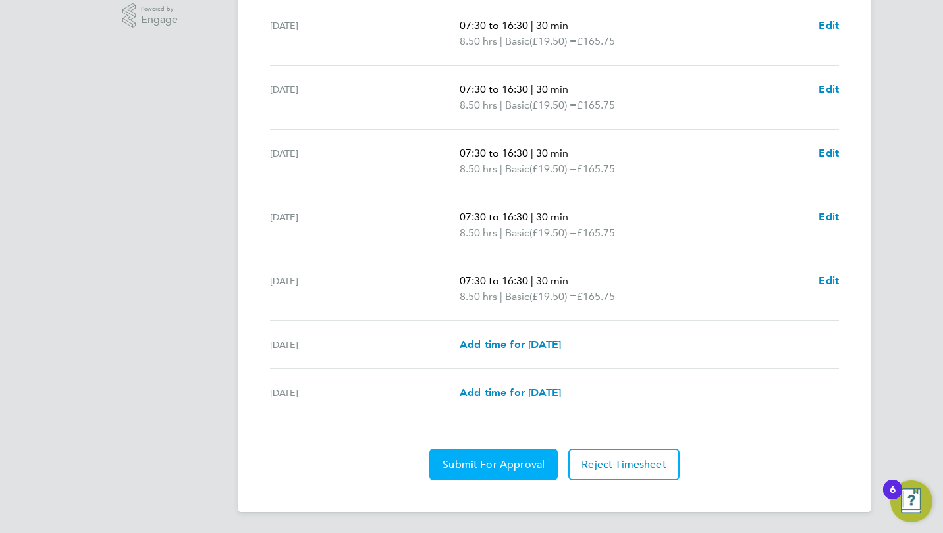
click at [497, 469] on span "Submit For Approval" at bounding box center [494, 464] width 102 height 13
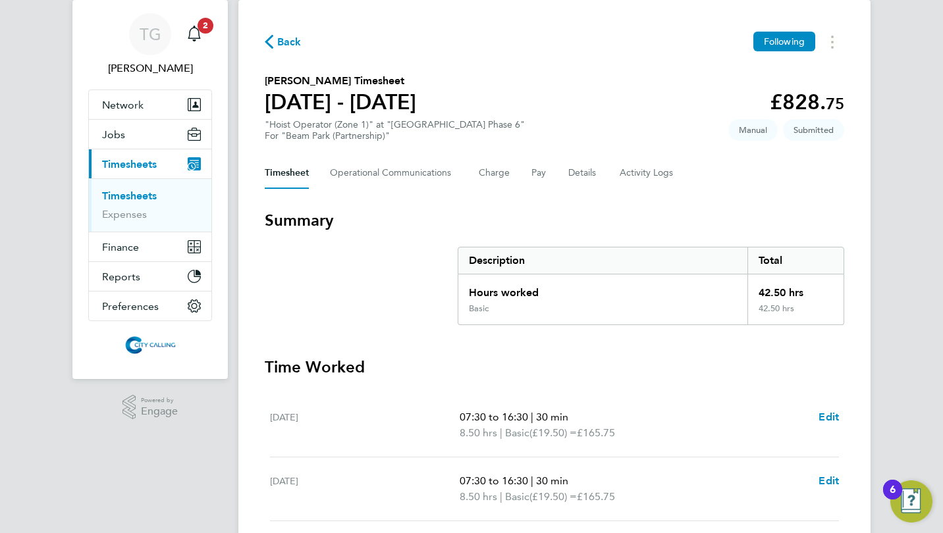
scroll to position [0, 0]
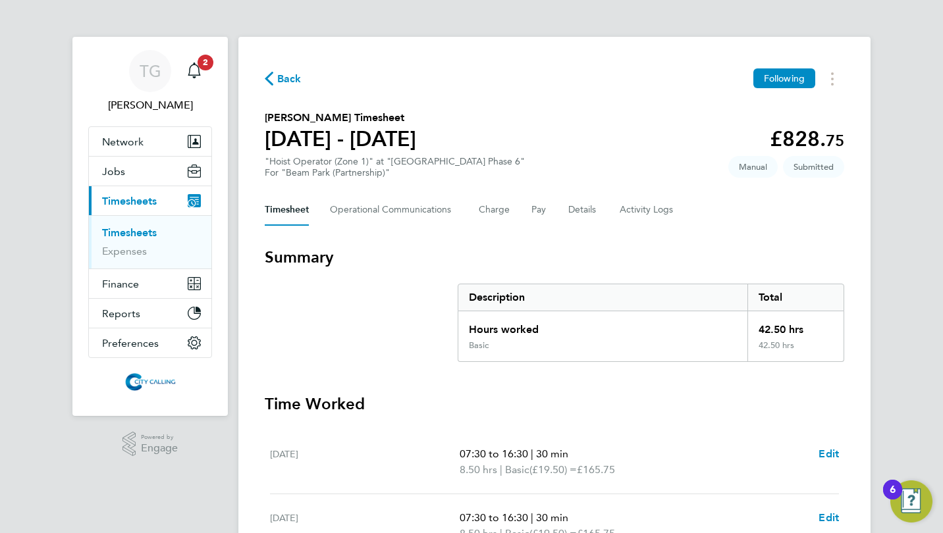
click at [124, 229] on link "Timesheets" at bounding box center [129, 233] width 55 height 13
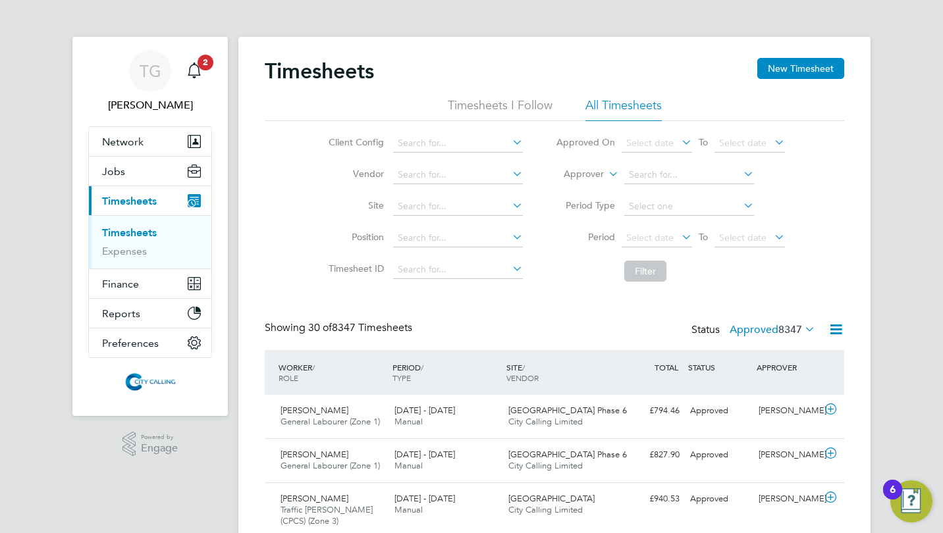
click at [793, 69] on button "New Timesheet" at bounding box center [800, 68] width 87 height 21
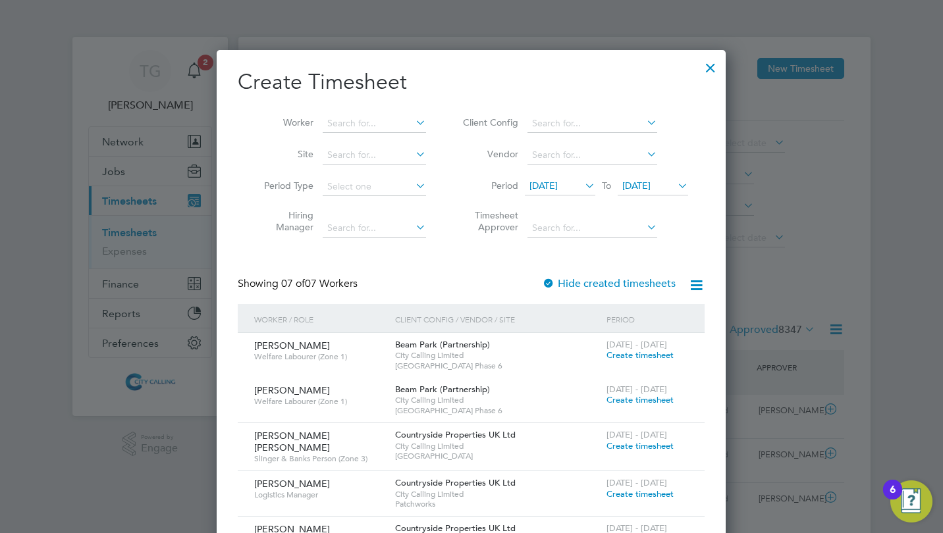
click at [556, 189] on span "[DATE]" at bounding box center [543, 186] width 28 height 12
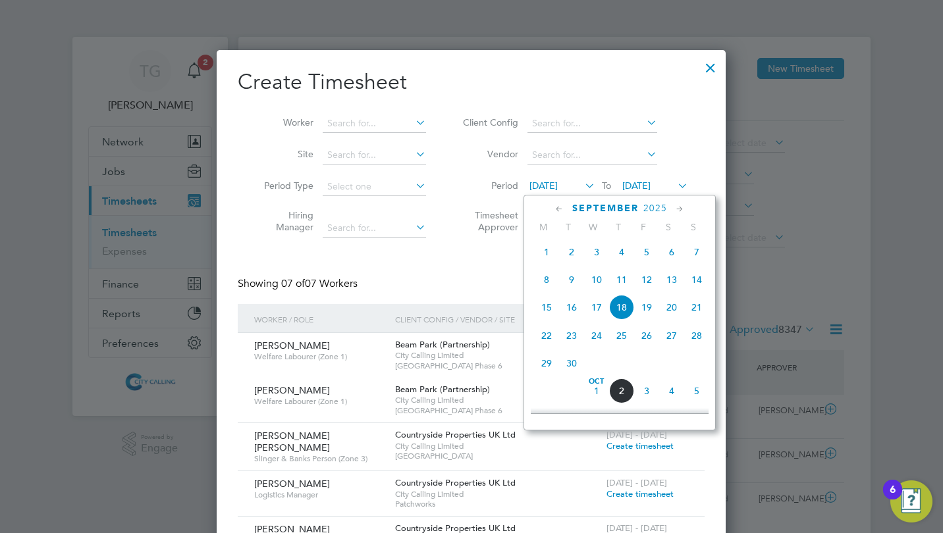
click at [549, 369] on span "29" at bounding box center [546, 363] width 25 height 25
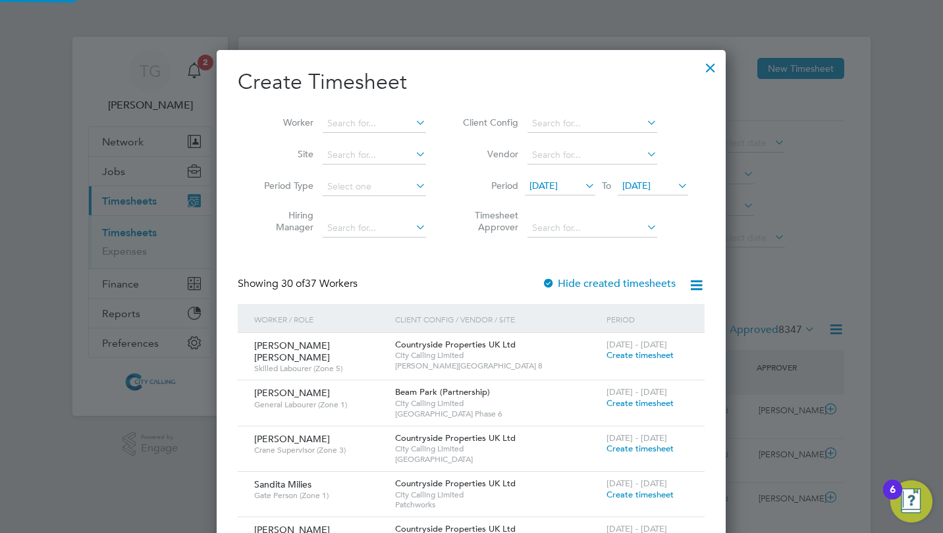
click at [363, 123] on input at bounding box center [374, 124] width 103 height 18
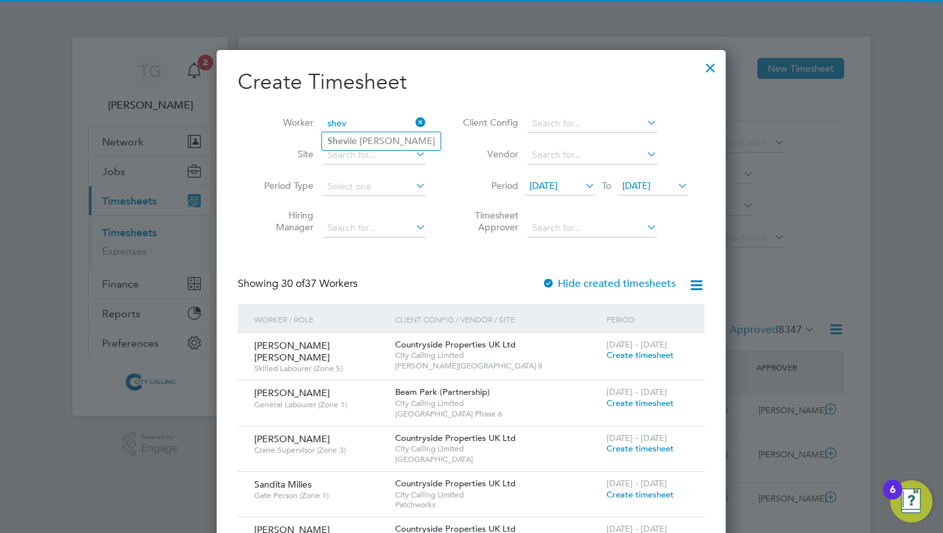
click at [365, 134] on li "Shev ile [PERSON_NAME]" at bounding box center [381, 141] width 119 height 18
type input "[PERSON_NAME]"
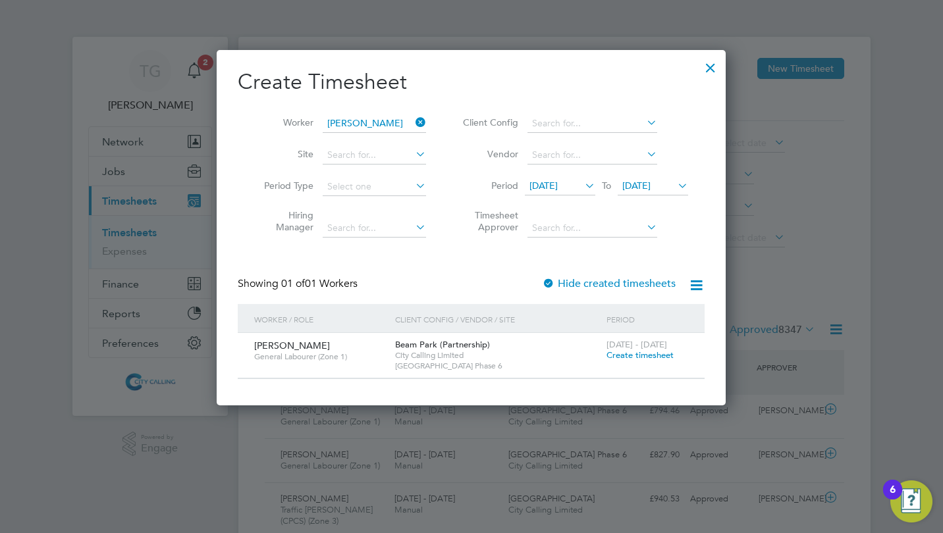
click at [640, 356] on span "Create timesheet" at bounding box center [639, 355] width 67 height 11
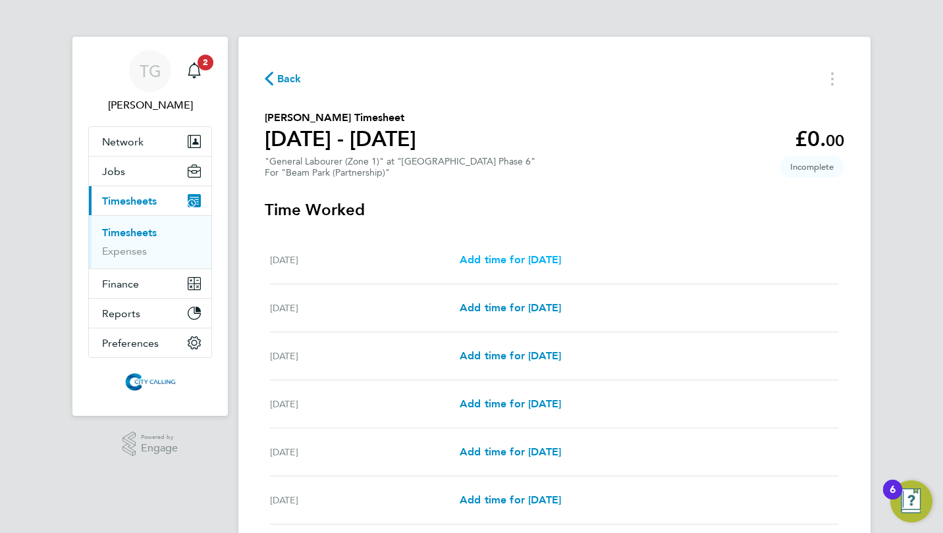
click at [523, 258] on span "Add time for [DATE]" at bounding box center [510, 260] width 101 height 13
select select "30"
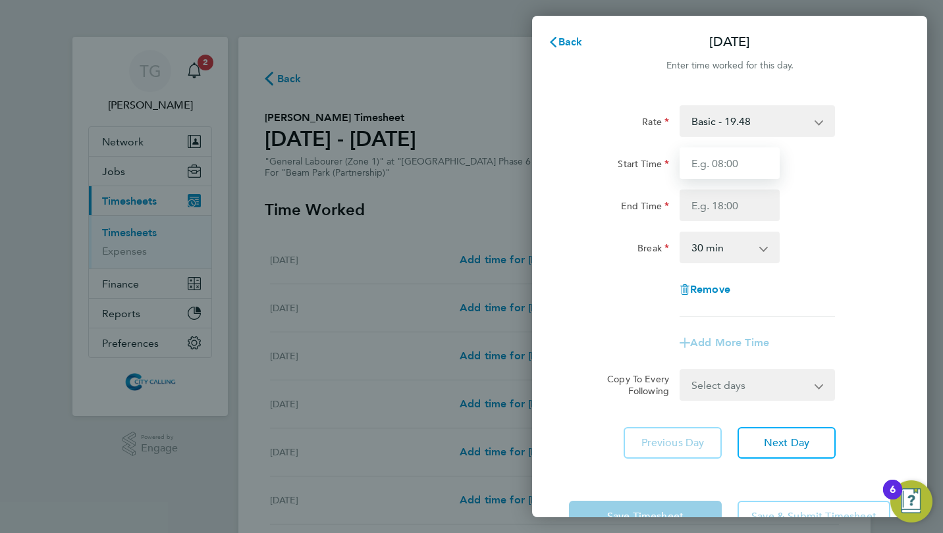
click at [698, 160] on input "Start Time" at bounding box center [730, 164] width 100 height 32
type input "07:30"
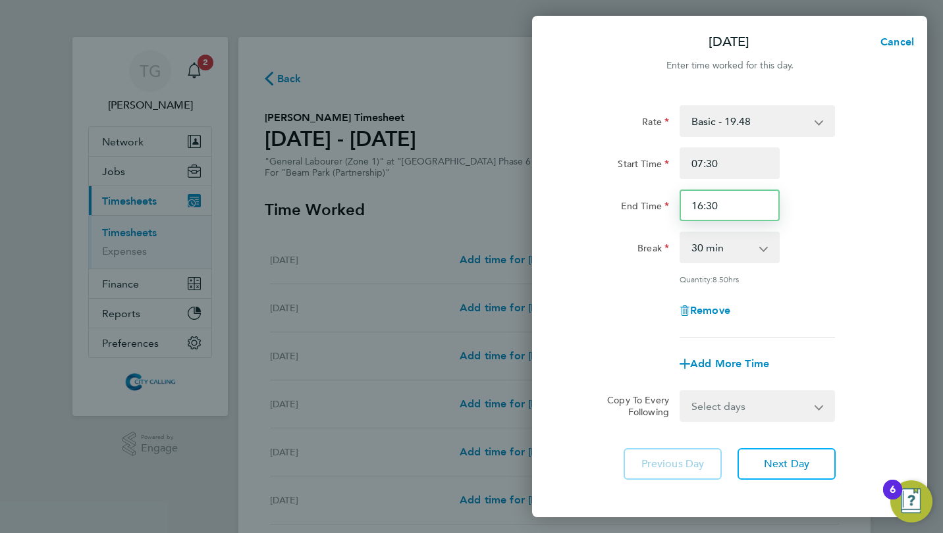
click at [726, 205] on input "16:30" at bounding box center [730, 206] width 100 height 32
type input "16:00"
click at [614, 248] on div "Break" at bounding box center [619, 245] width 100 height 26
click at [724, 406] on select "Select days Day Weekday (Mon-Fri) Weekend (Sat-Sun) [DATE] [DATE] [DATE] [DATE]…" at bounding box center [750, 406] width 138 height 29
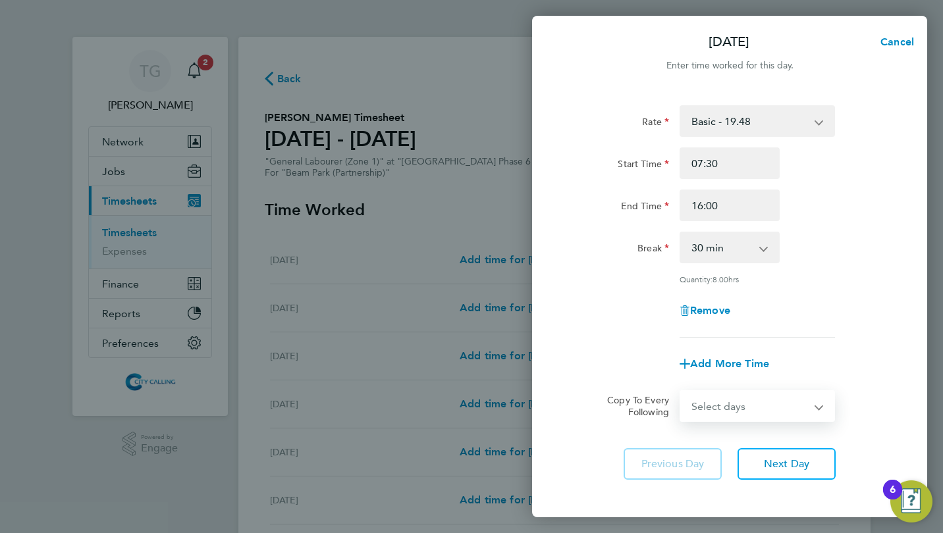
select select "WEEKDAY"
click at [681, 392] on select "Select days Day Weekday (Mon-Fri) Weekend (Sat-Sun) [DATE] [DATE] [DATE] [DATE]…" at bounding box center [750, 406] width 138 height 29
select select "[DATE]"
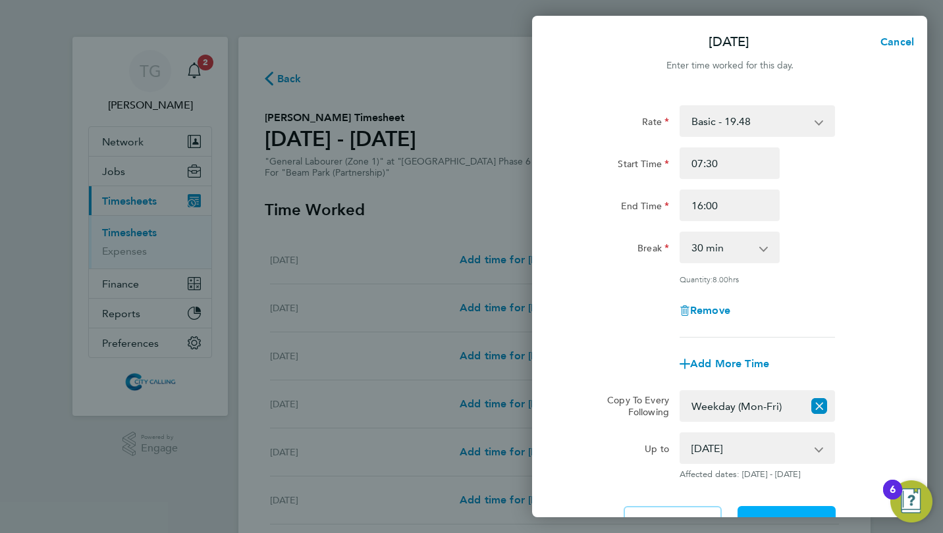
click at [770, 508] on button "Next Day" at bounding box center [787, 522] width 98 height 32
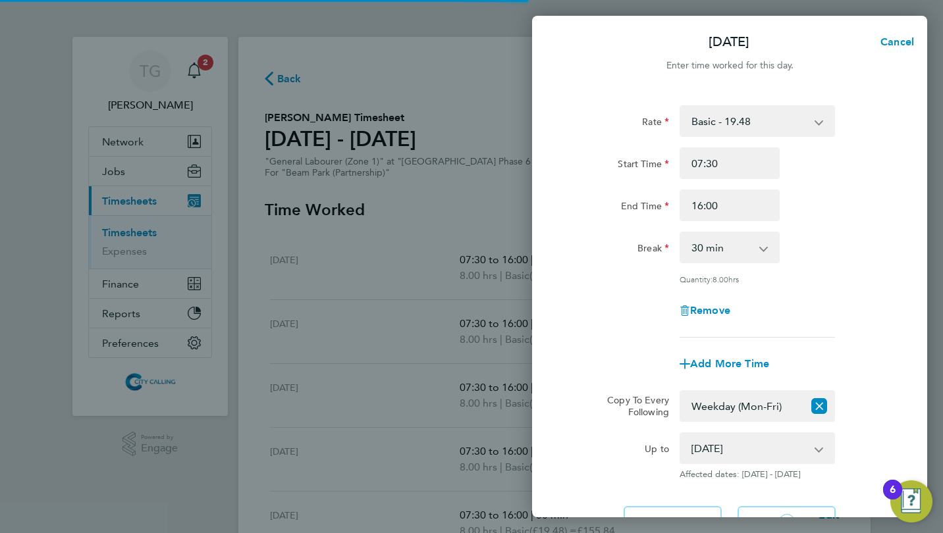
select select "30"
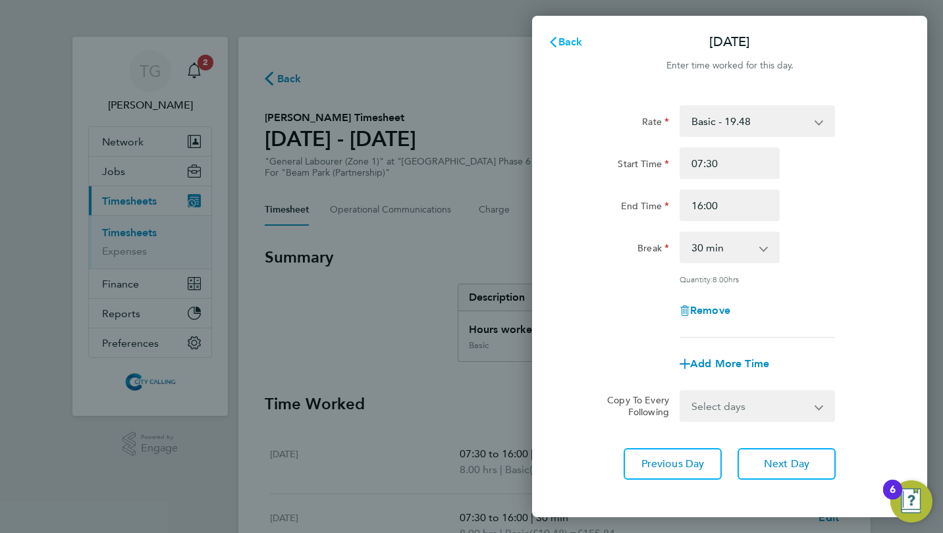
click at [570, 36] on button "Back" at bounding box center [565, 42] width 61 height 26
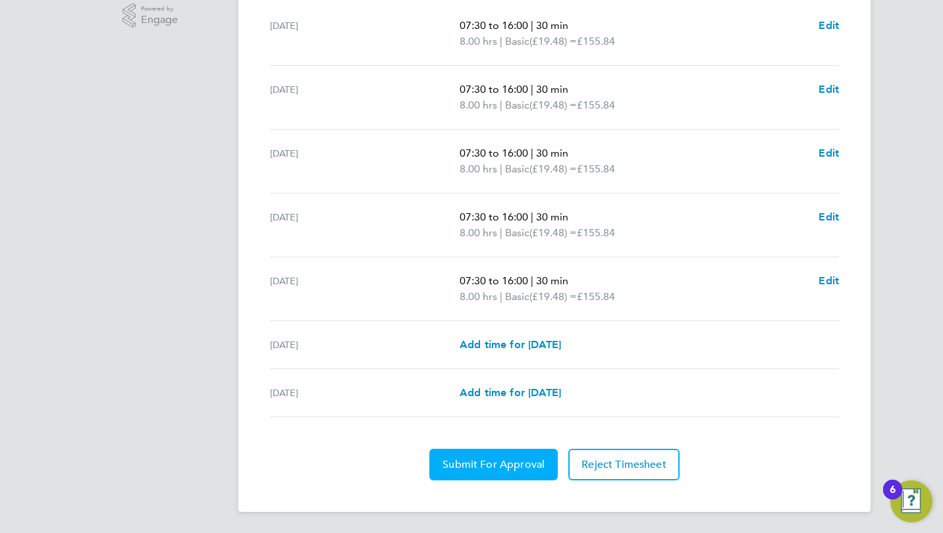
click at [489, 467] on span "Submit For Approval" at bounding box center [494, 464] width 102 height 13
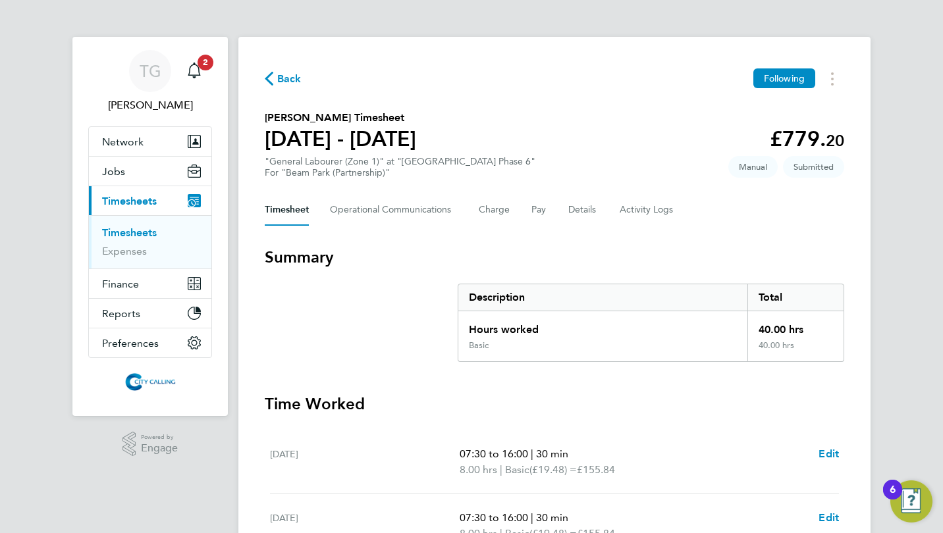
click at [137, 230] on link "Timesheets" at bounding box center [129, 233] width 55 height 13
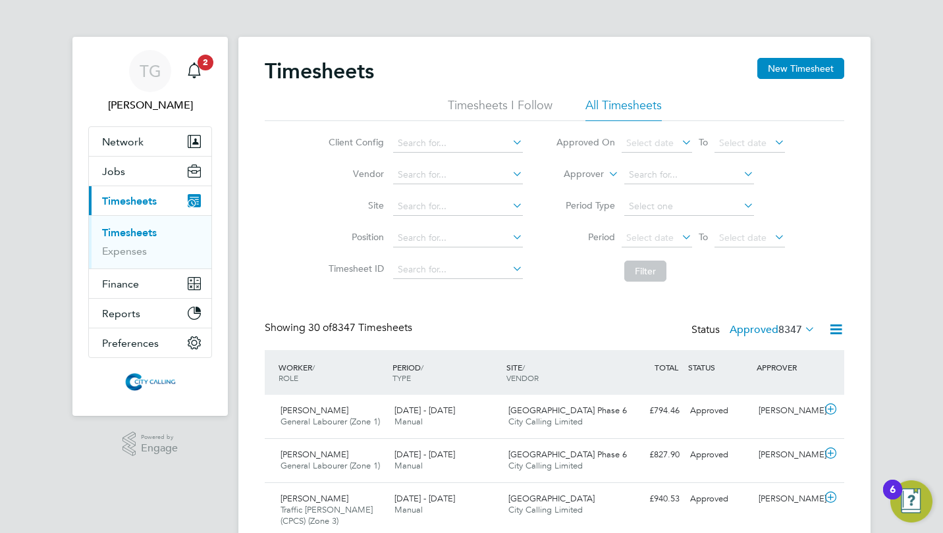
click at [786, 65] on button "New Timesheet" at bounding box center [800, 68] width 87 height 21
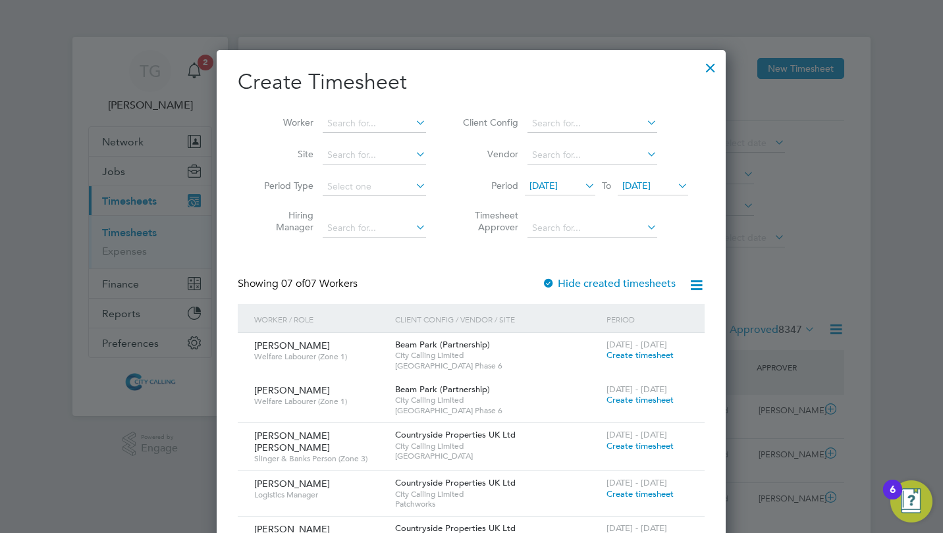
click at [547, 186] on span "[DATE]" at bounding box center [543, 186] width 28 height 12
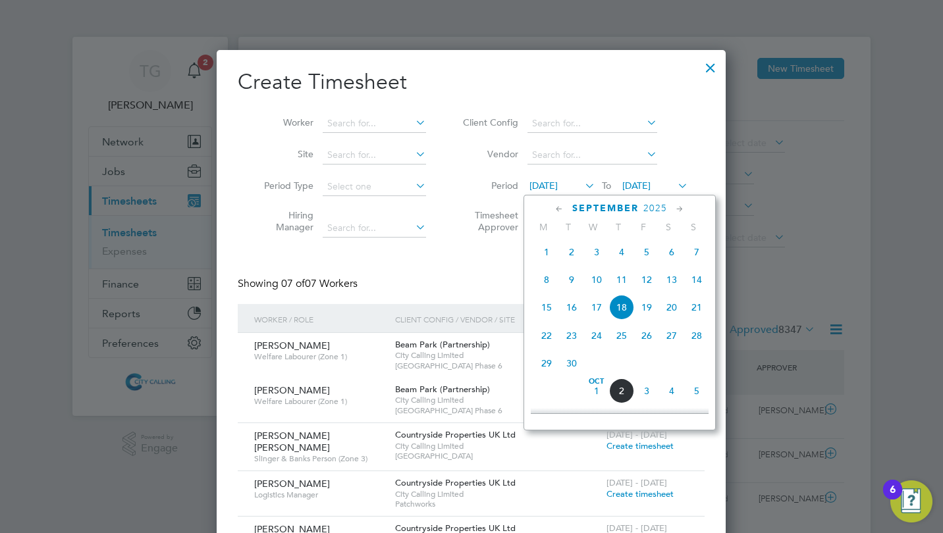
click at [543, 362] on span "29" at bounding box center [546, 363] width 25 height 25
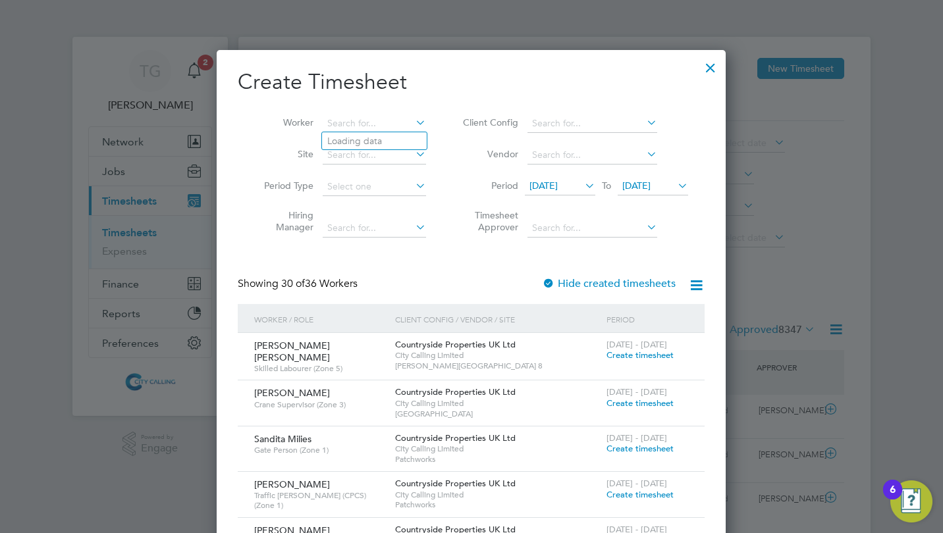
click at [358, 120] on input at bounding box center [374, 124] width 103 height 18
click at [370, 160] on li "Dec [PERSON_NAME]" at bounding box center [374, 159] width 105 height 18
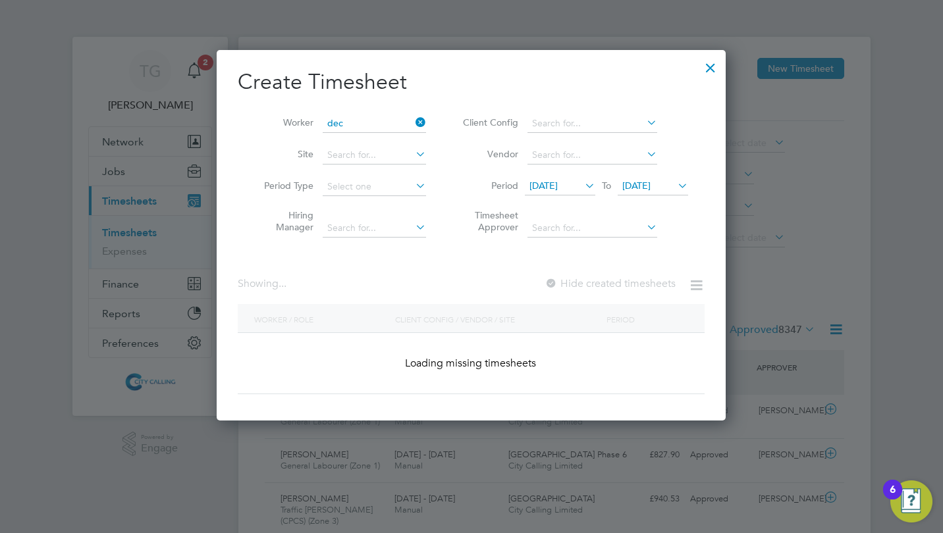
type input "[PERSON_NAME]"
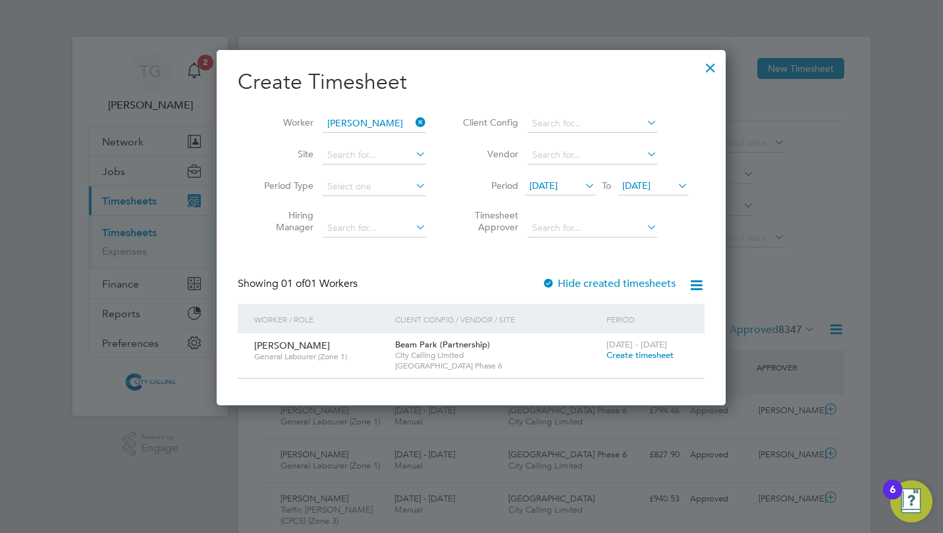
click at [647, 358] on span "Create timesheet" at bounding box center [639, 355] width 67 height 11
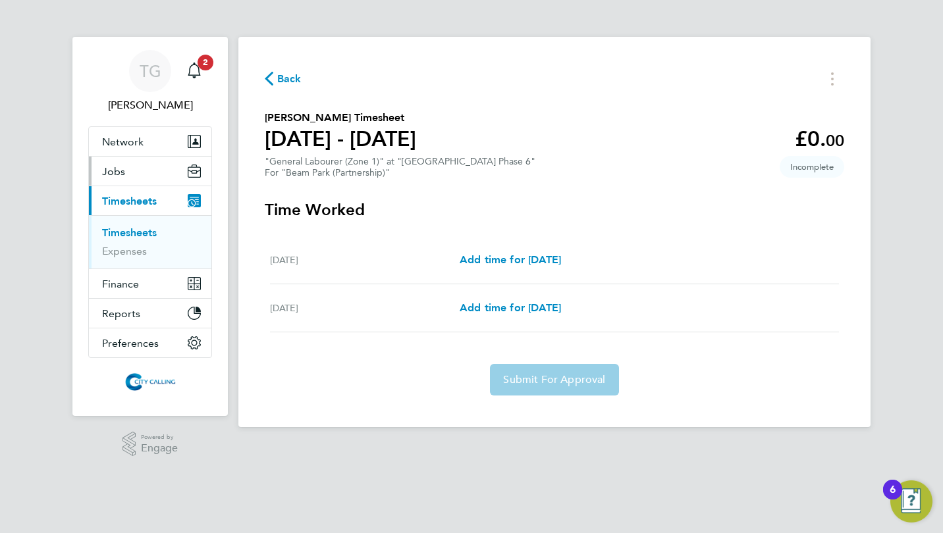
click at [111, 172] on span "Jobs" at bounding box center [113, 171] width 23 height 13
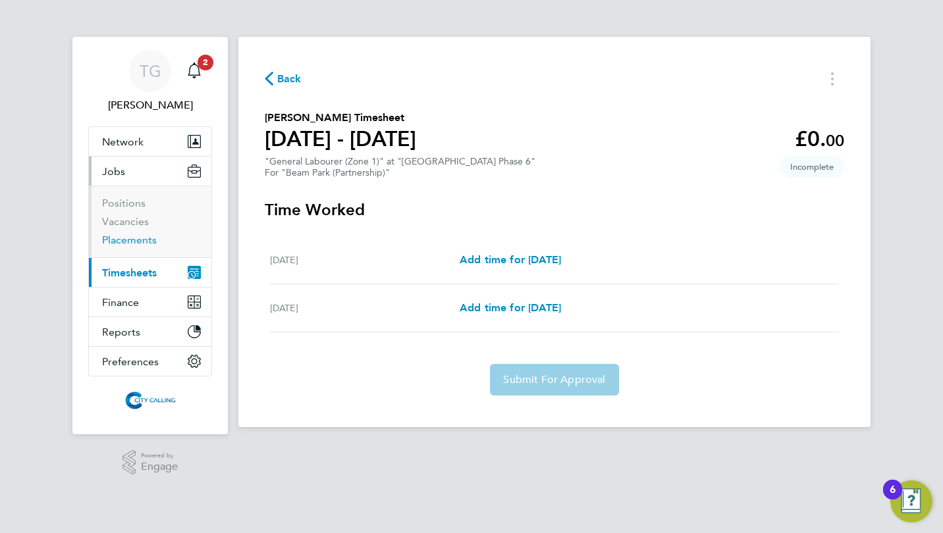
click at [126, 238] on link "Placements" at bounding box center [129, 240] width 55 height 13
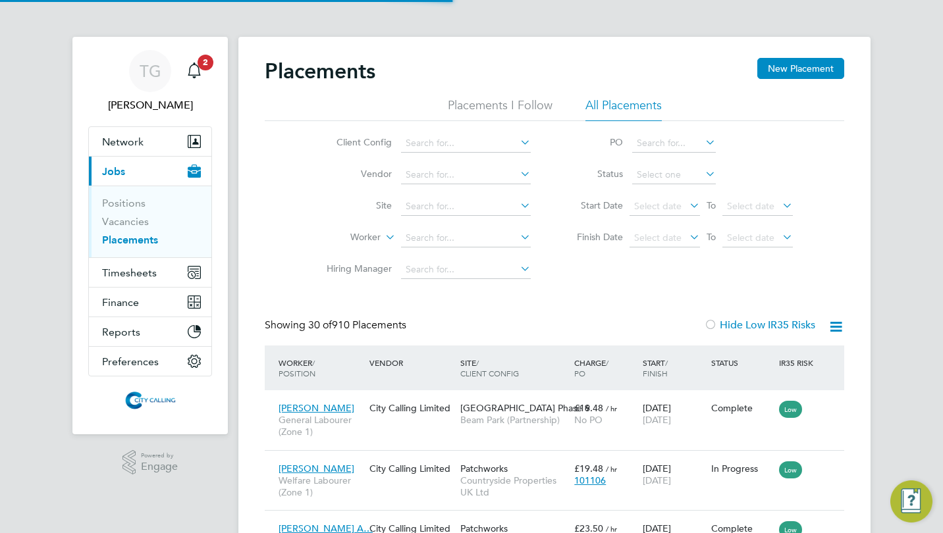
click at [423, 241] on input at bounding box center [466, 238] width 130 height 18
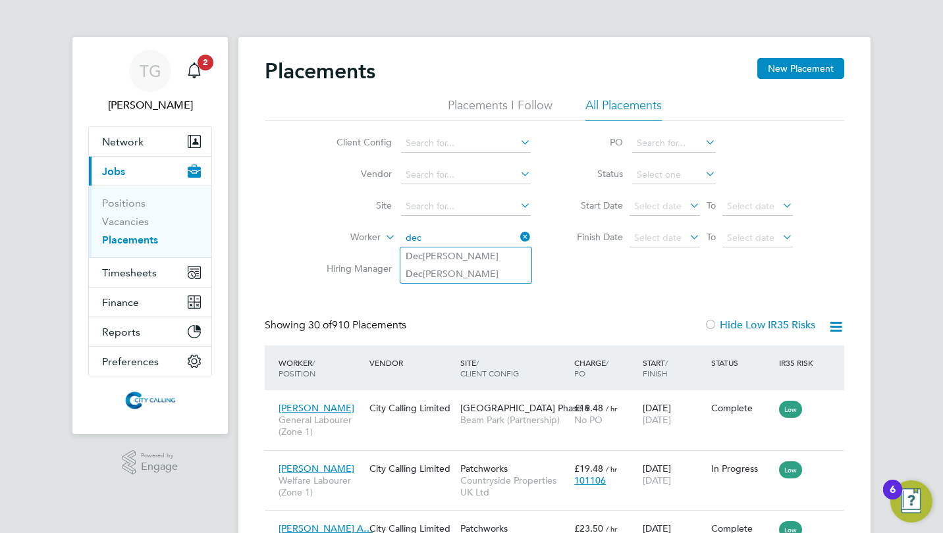
click at [441, 273] on li "Dec [PERSON_NAME]" at bounding box center [465, 274] width 131 height 18
type input "[PERSON_NAME]"
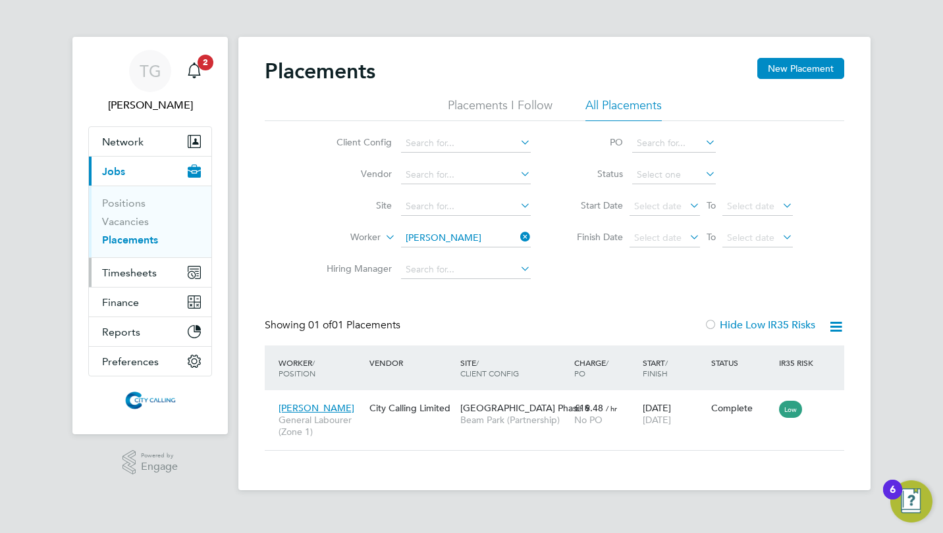
click at [122, 268] on span "Timesheets" at bounding box center [129, 273] width 55 height 13
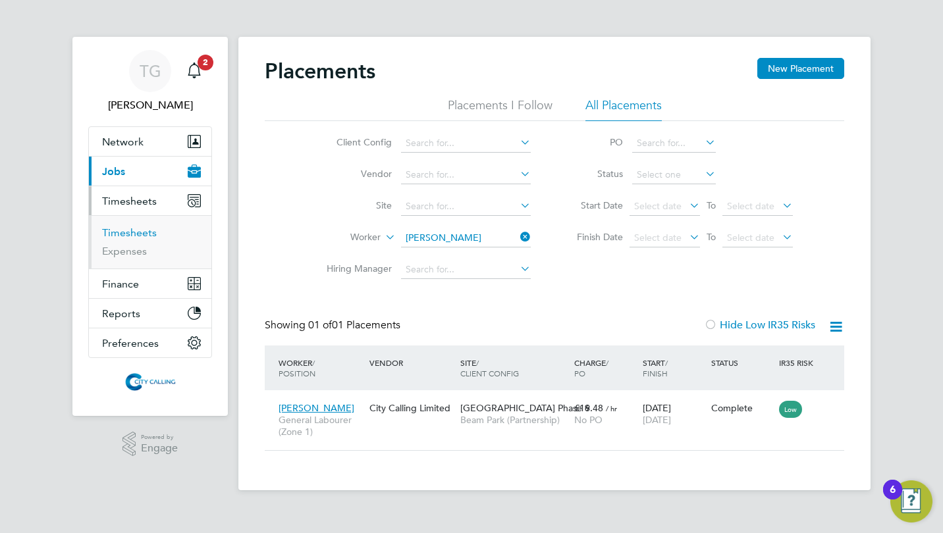
click at [121, 230] on link "Timesheets" at bounding box center [129, 233] width 55 height 13
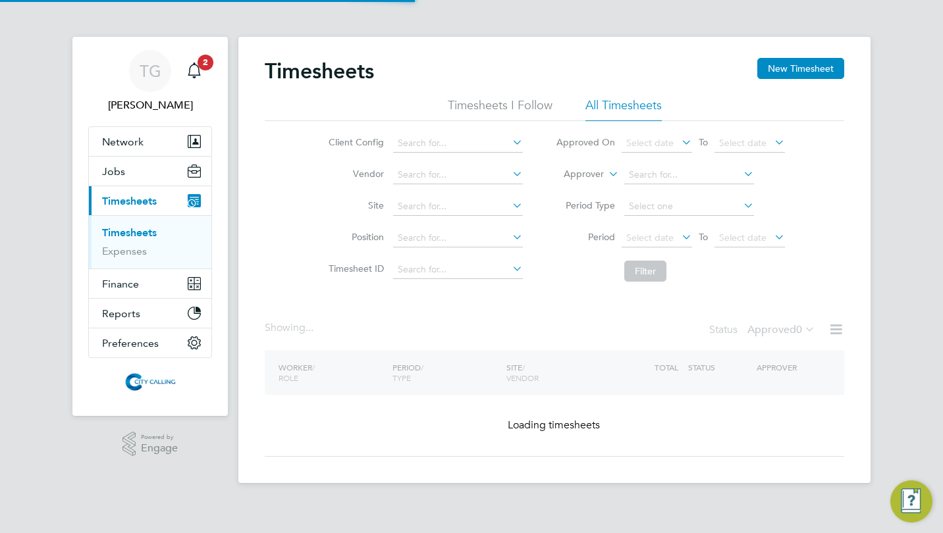
click at [637, 228] on li "Period Select date To Select date" at bounding box center [670, 239] width 262 height 32
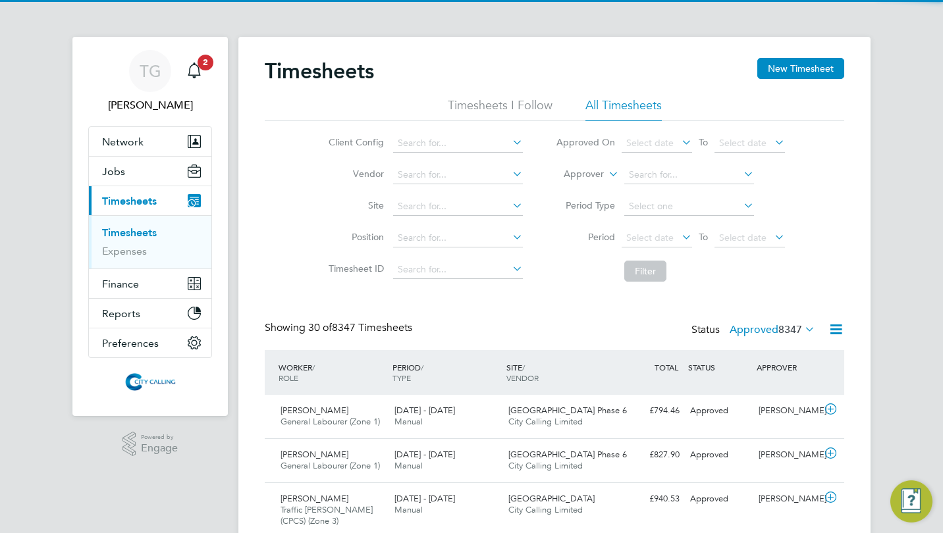
click at [644, 235] on span "Select date" at bounding box center [649, 238] width 47 height 12
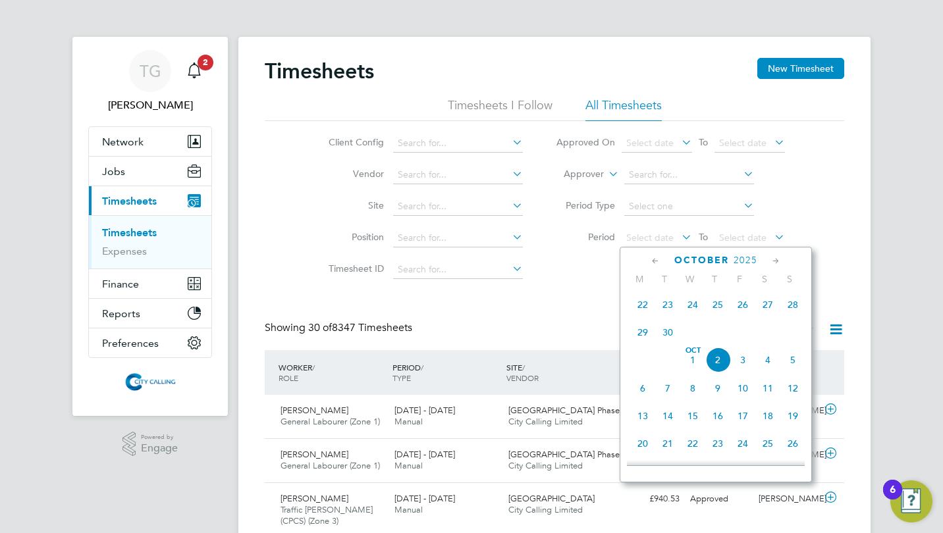
scroll to position [7, 7]
click at [641, 337] on span "29" at bounding box center [642, 332] width 25 height 25
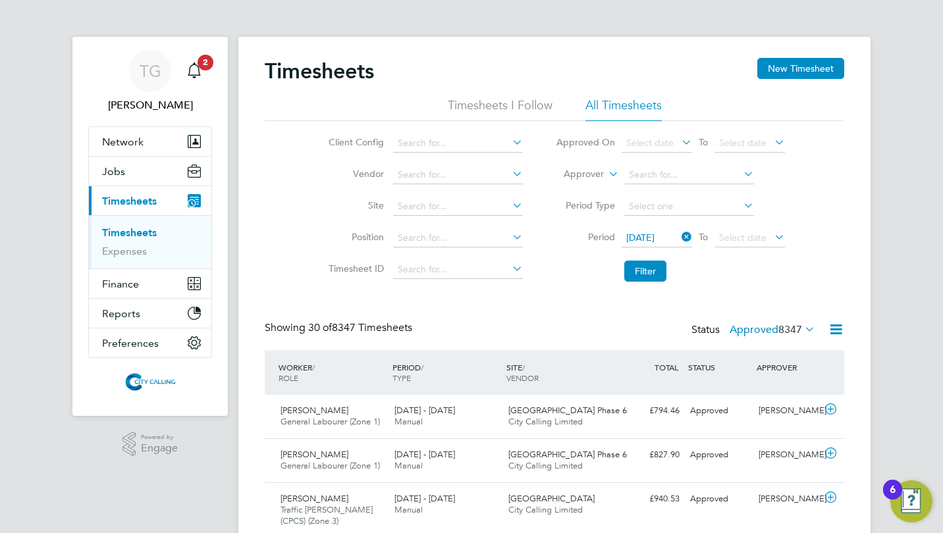
click at [645, 265] on button "Filter" at bounding box center [645, 271] width 42 height 21
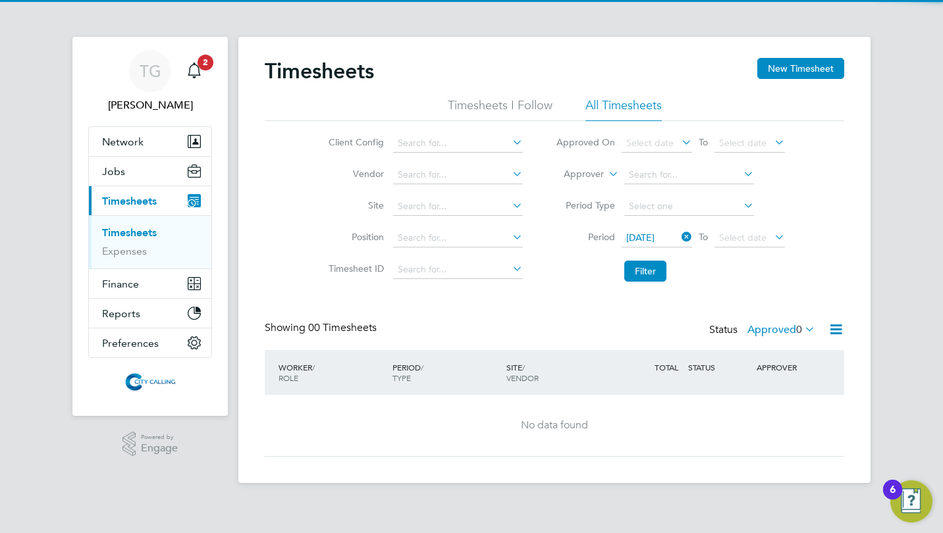
click at [766, 330] on label "Approved 0" at bounding box center [781, 329] width 68 height 13
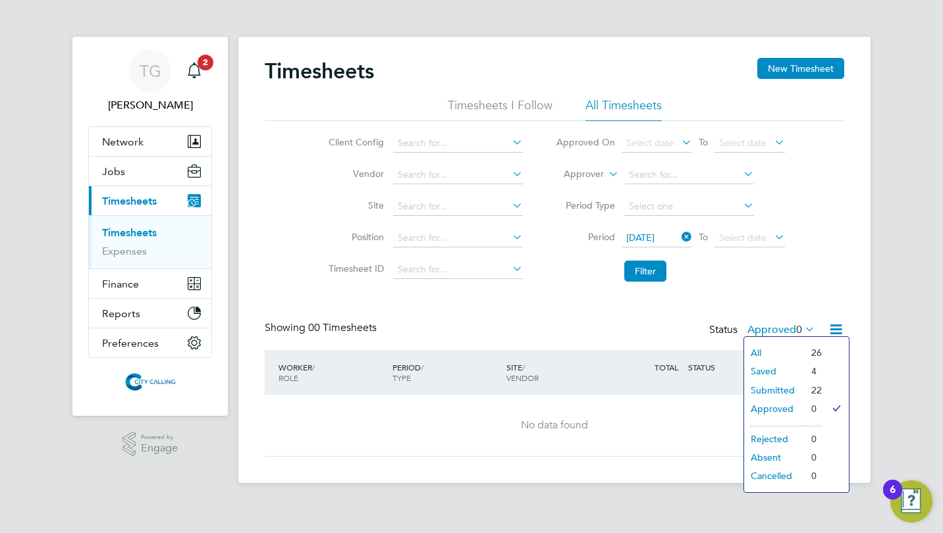
click at [764, 367] on li "Saved" at bounding box center [774, 371] width 61 height 18
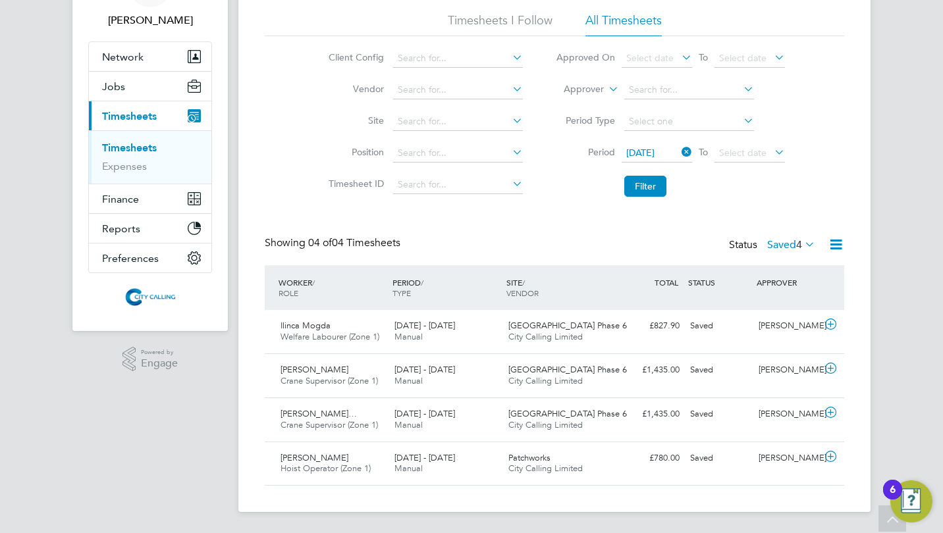
click at [757, 325] on div "[PERSON_NAME]" at bounding box center [787, 326] width 68 height 22
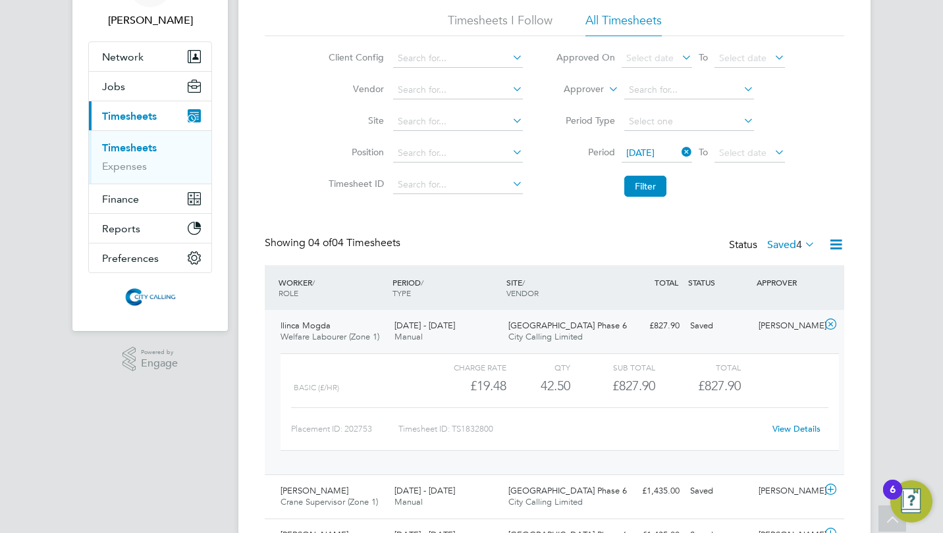
click at [565, 384] on div "42.50" at bounding box center [538, 386] width 64 height 22
click at [800, 429] on link "View Details" at bounding box center [796, 428] width 48 height 11
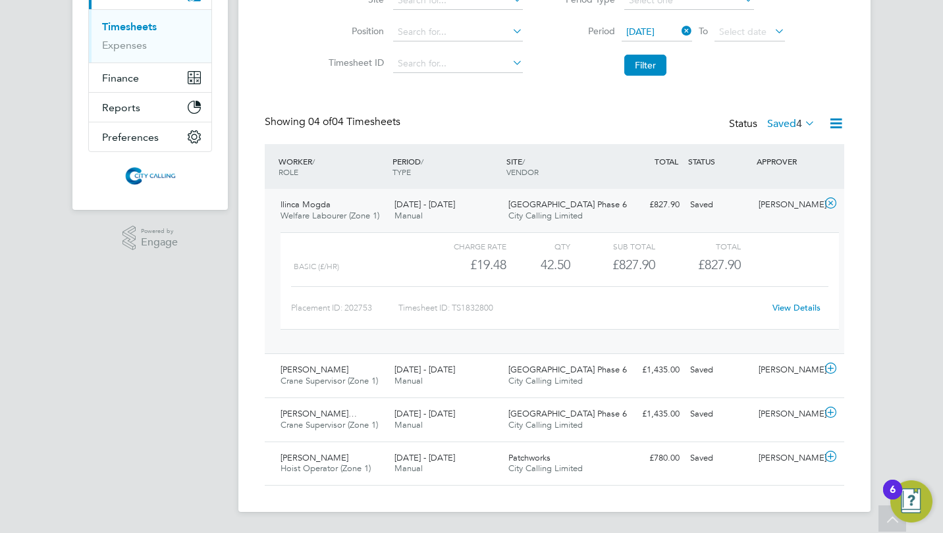
click at [606, 364] on div "[GEOGRAPHIC_DATA] Phase 6 City Calling Limited" at bounding box center [560, 376] width 114 height 33
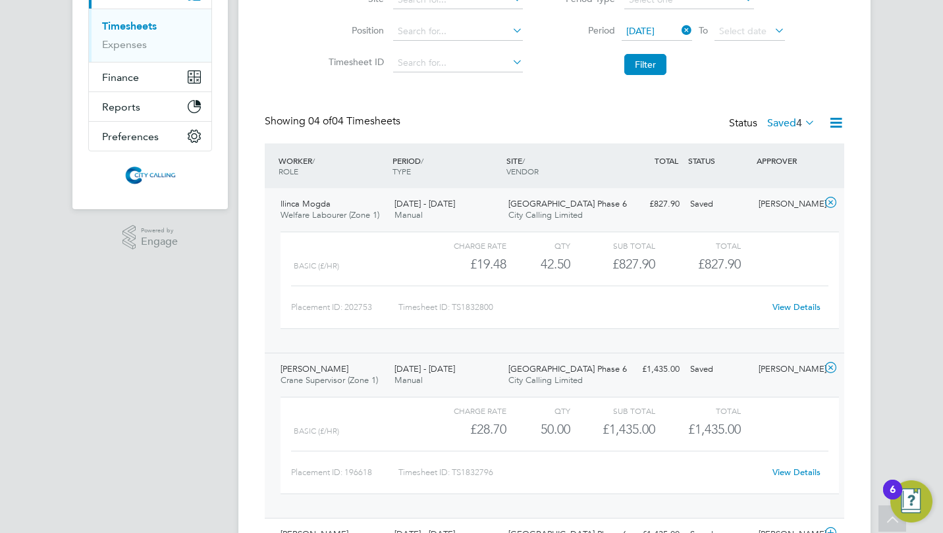
click at [780, 475] on link "View Details" at bounding box center [796, 472] width 48 height 11
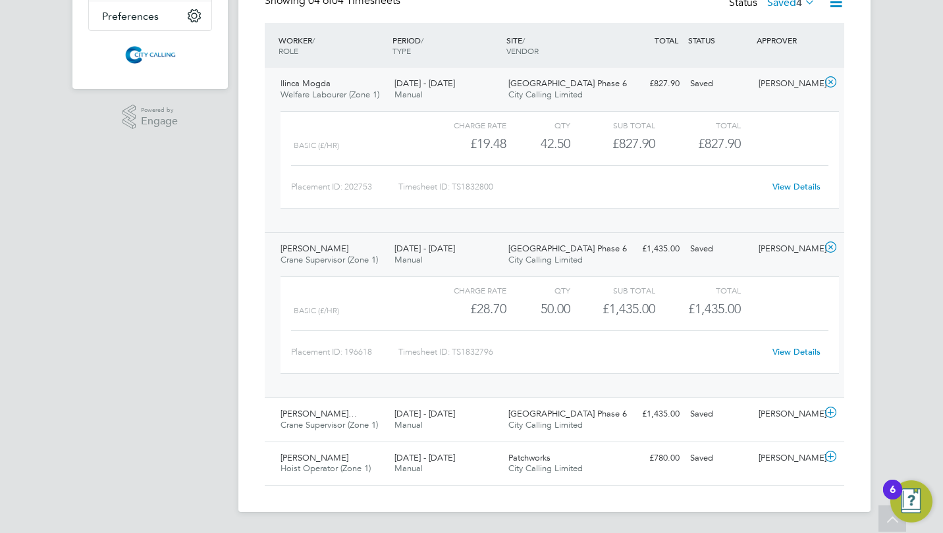
click at [676, 406] on div "£1,435.00 Saved" at bounding box center [650, 415] width 68 height 22
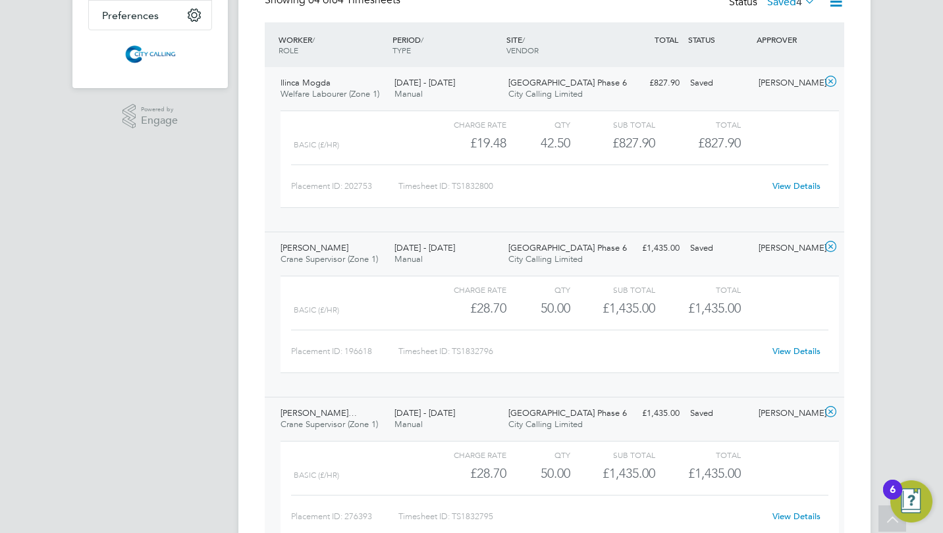
click at [629, 468] on div "£1,435.00" at bounding box center [612, 474] width 85 height 22
click at [788, 521] on link "View Details" at bounding box center [796, 516] width 48 height 11
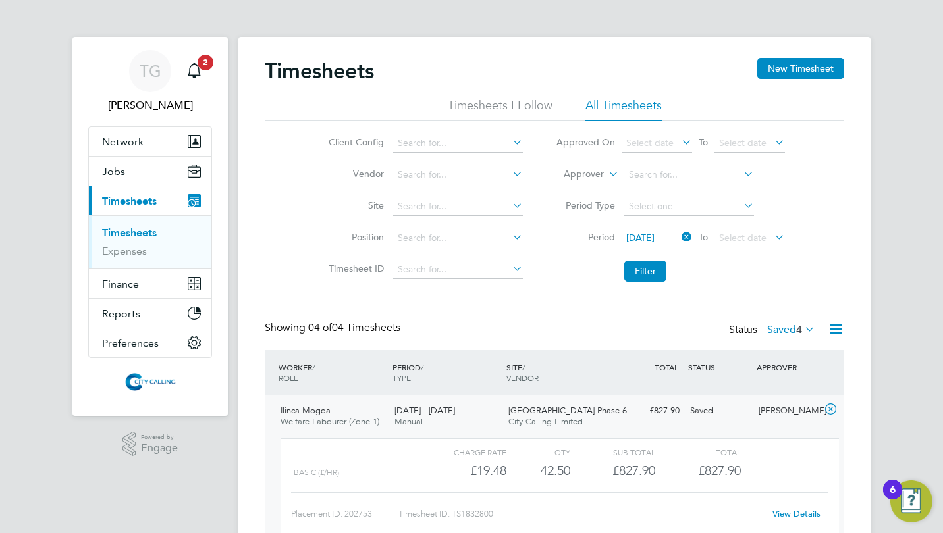
click at [645, 266] on button "Filter" at bounding box center [645, 271] width 42 height 21
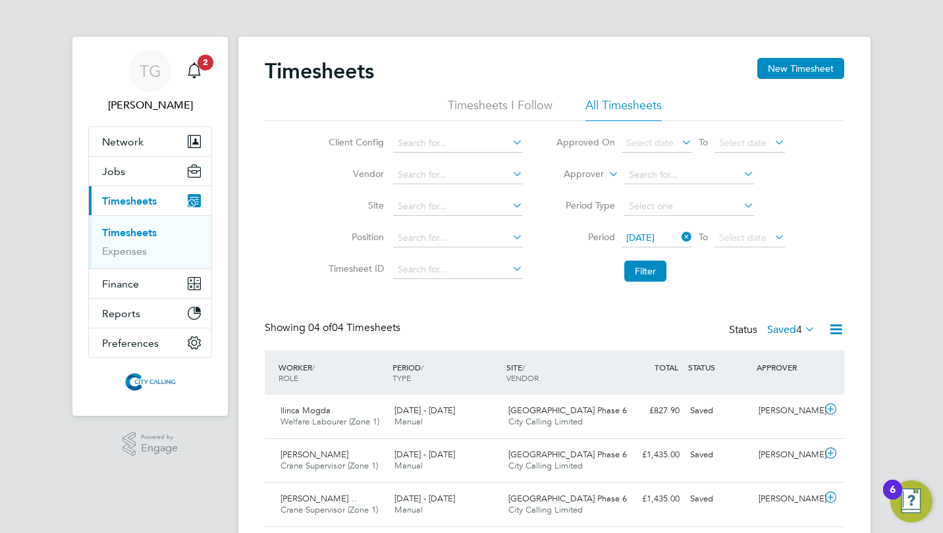
click at [775, 332] on label "Saved 4" at bounding box center [791, 329] width 48 height 13
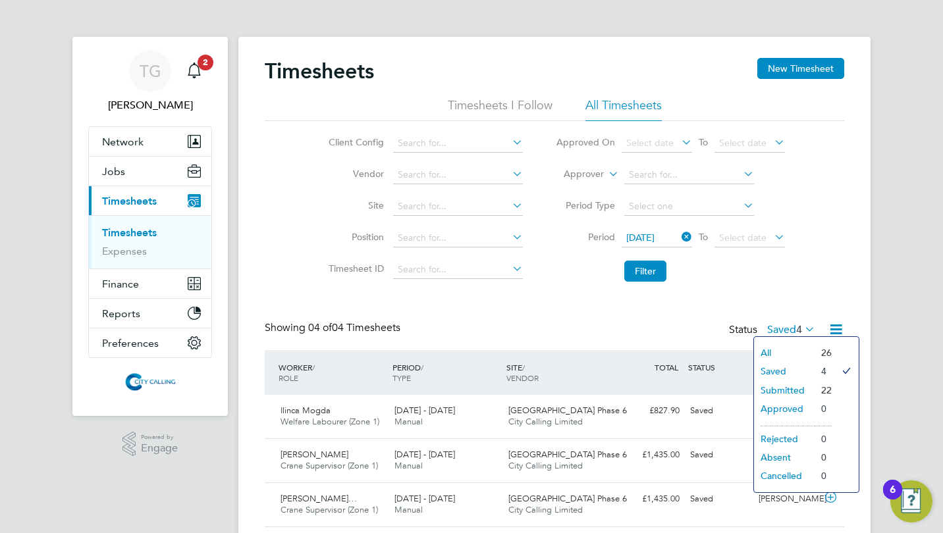
click at [778, 388] on li "Submitted" at bounding box center [784, 390] width 61 height 18
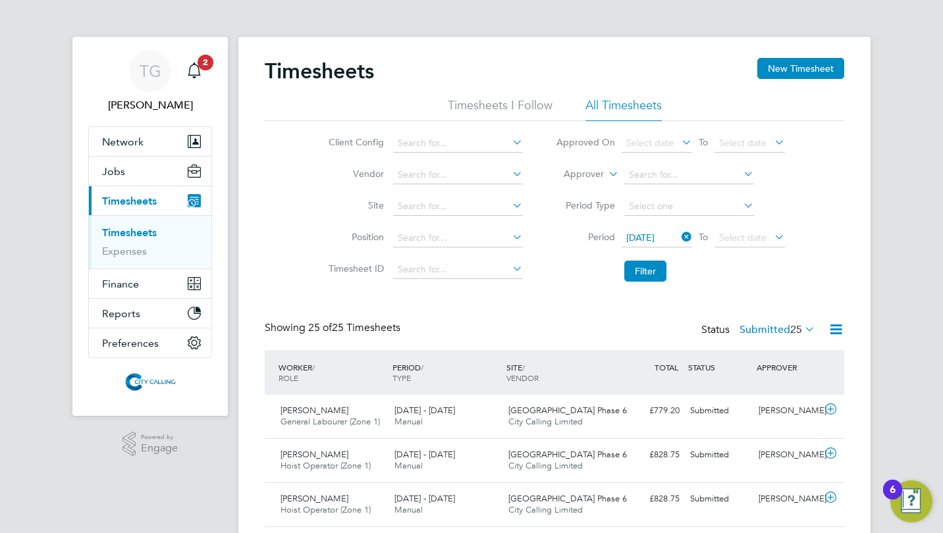
click at [757, 329] on label "Submitted 25" at bounding box center [777, 329] width 76 height 13
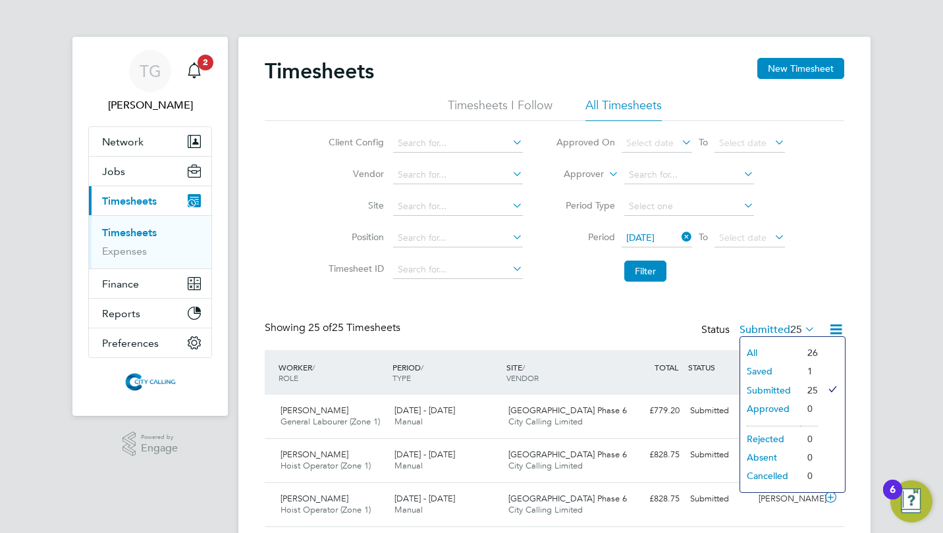
click at [757, 369] on li "Saved" at bounding box center [770, 371] width 61 height 18
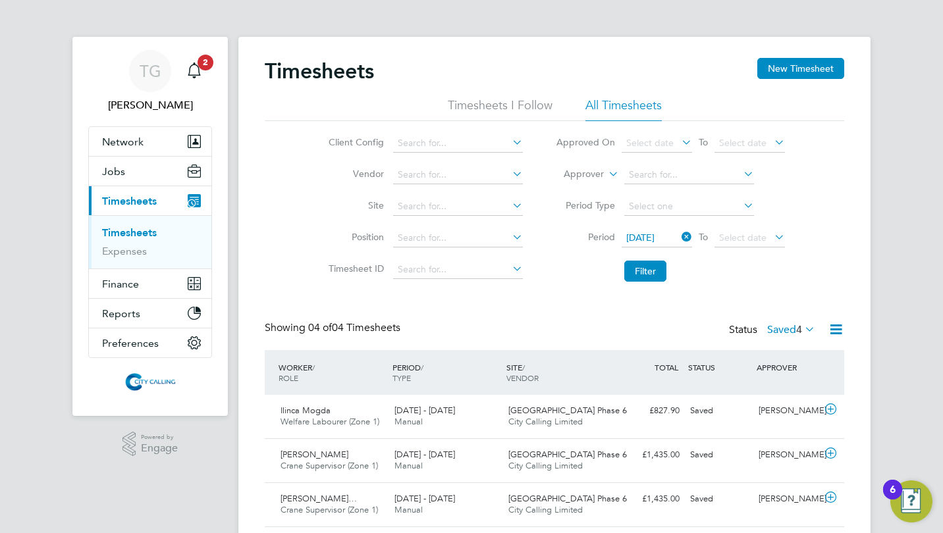
click at [646, 265] on button "Filter" at bounding box center [645, 271] width 42 height 21
click at [777, 331] on label "Saved 4" at bounding box center [791, 329] width 48 height 13
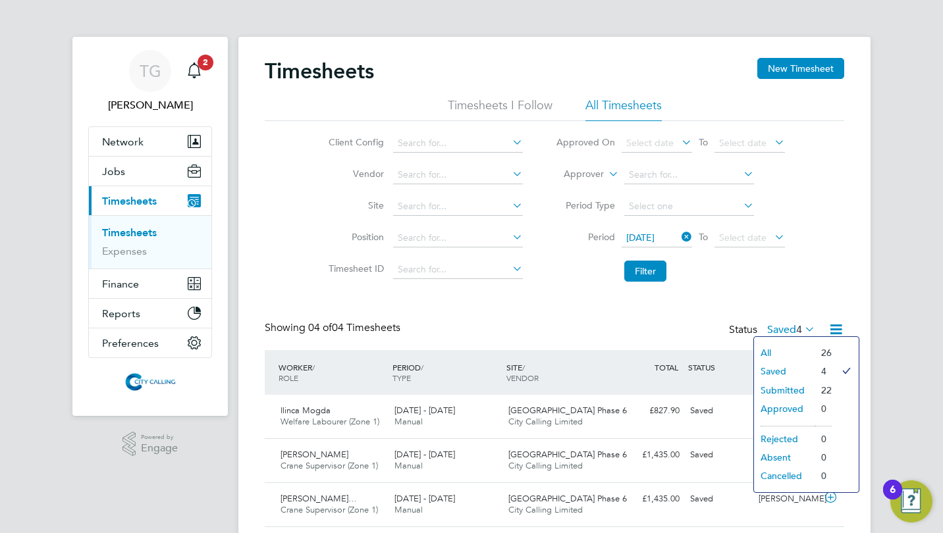
click at [783, 391] on li "Submitted" at bounding box center [784, 390] width 61 height 18
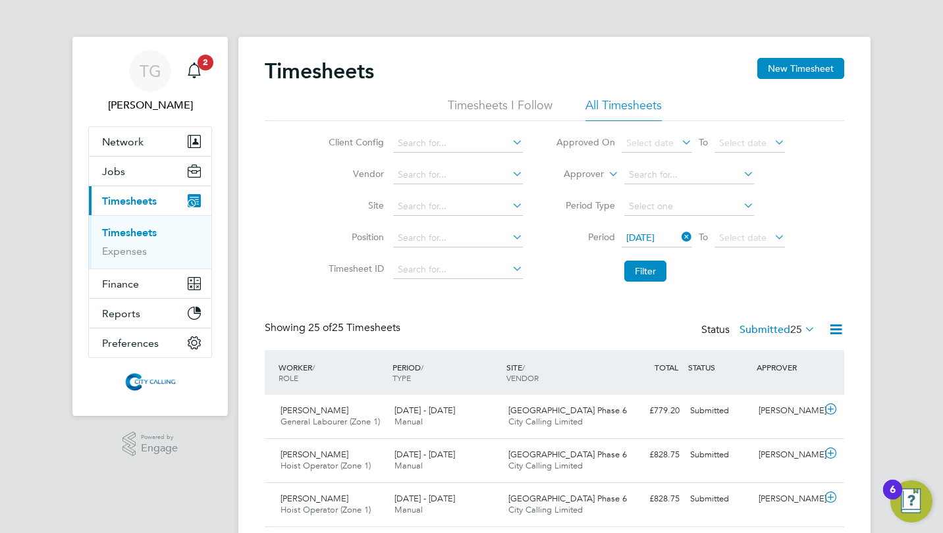
click at [763, 329] on label "Submitted 25" at bounding box center [777, 329] width 76 height 13
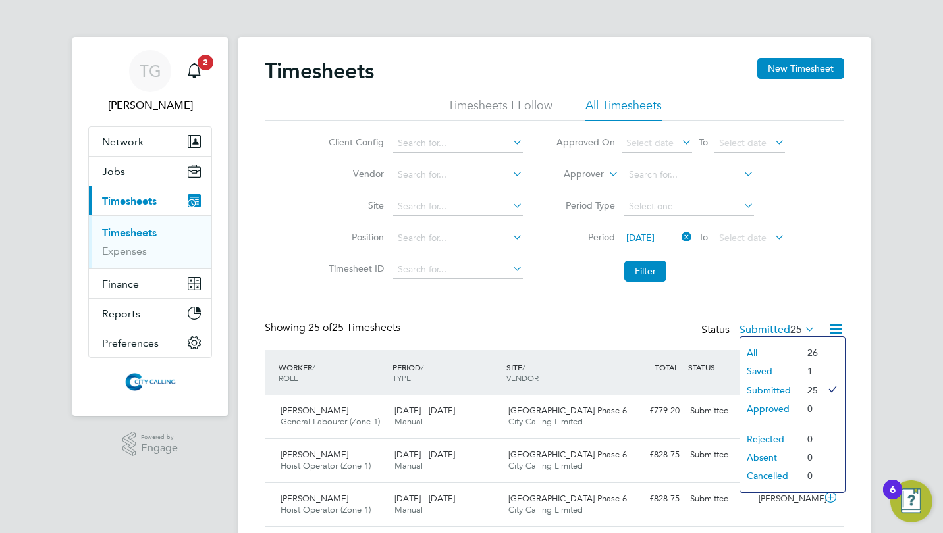
click at [767, 369] on li "Saved" at bounding box center [770, 371] width 61 height 18
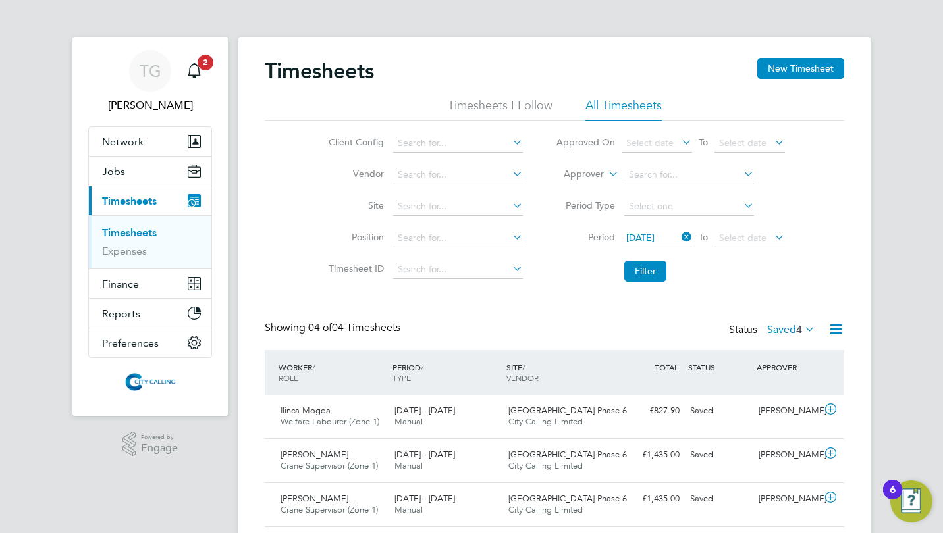
click at [120, 234] on link "Timesheets" at bounding box center [129, 233] width 55 height 13
click at [116, 175] on span "Jobs" at bounding box center [113, 171] width 23 height 13
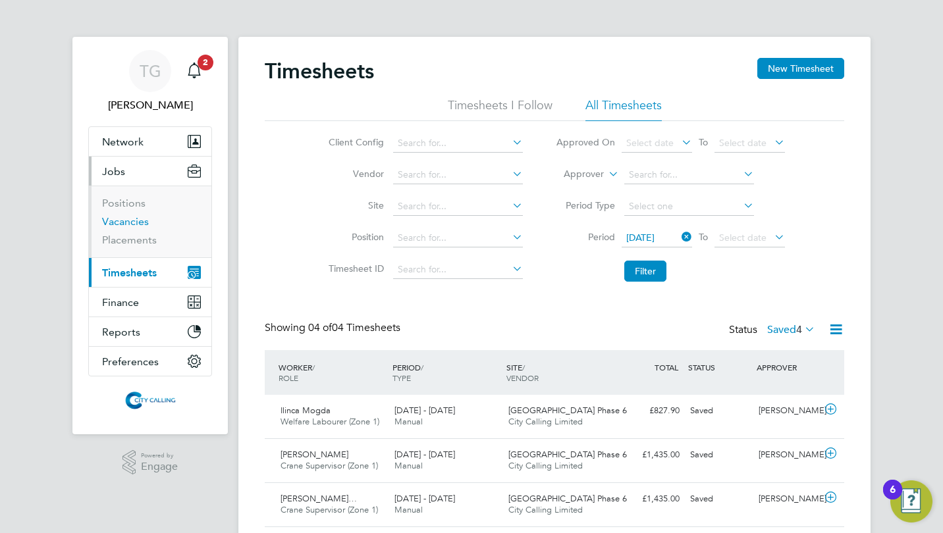
click at [133, 221] on link "Vacancies" at bounding box center [125, 221] width 47 height 13
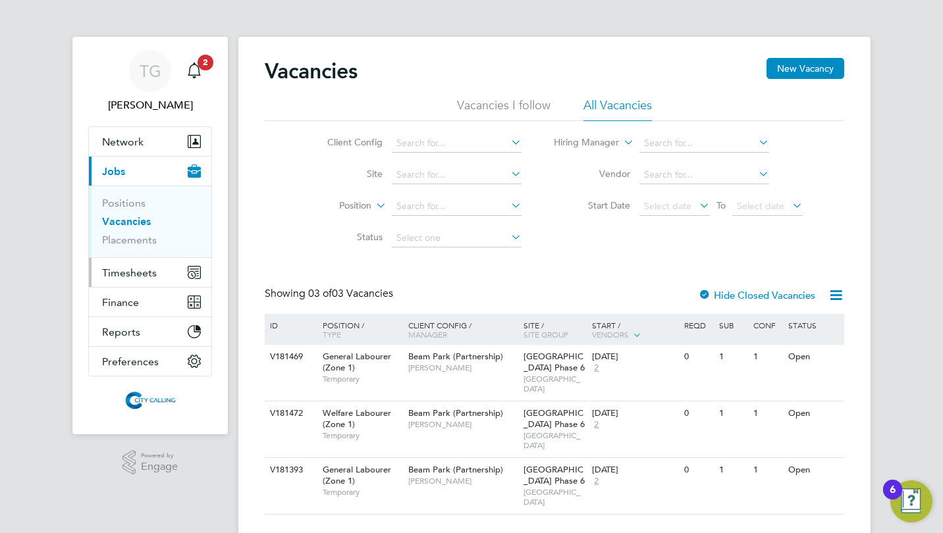
click at [113, 269] on span "Timesheets" at bounding box center [129, 273] width 55 height 13
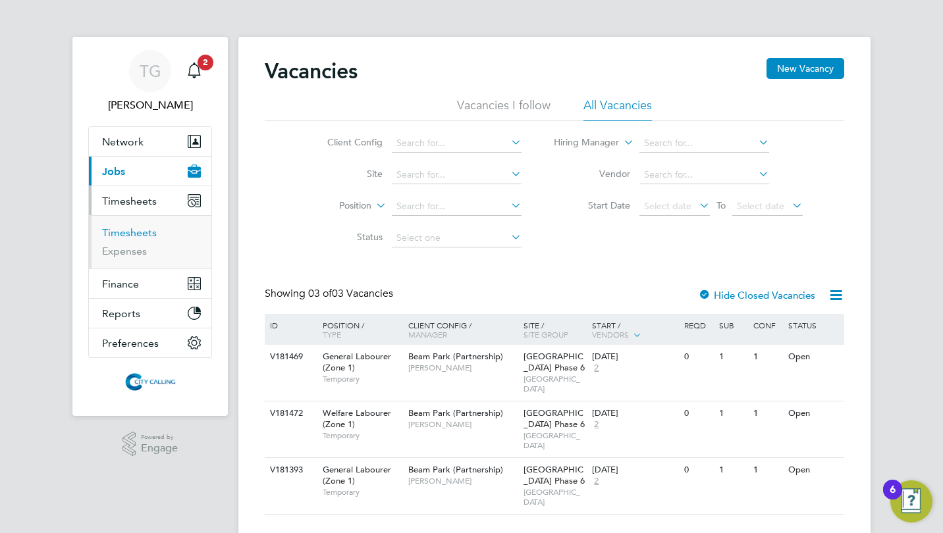
click at [131, 229] on link "Timesheets" at bounding box center [129, 233] width 55 height 13
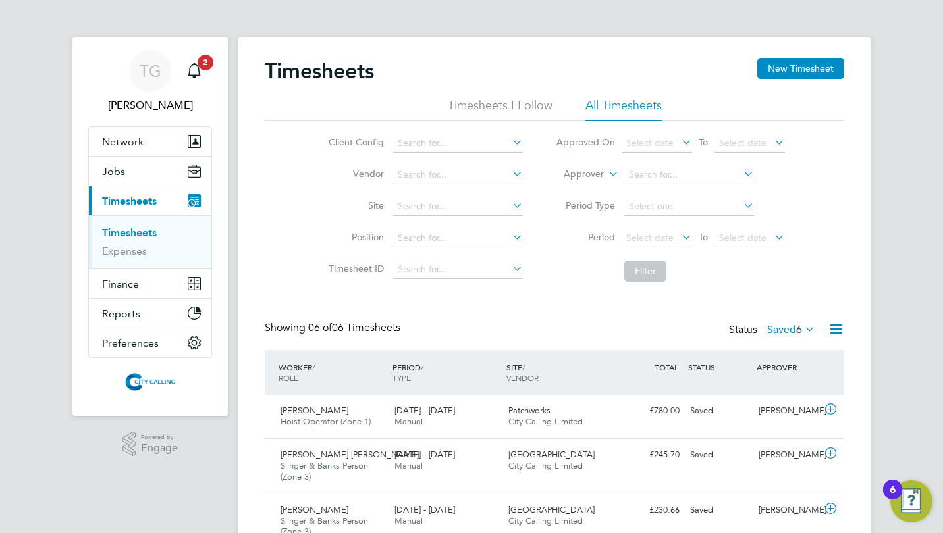
click at [657, 234] on span "Select date" at bounding box center [649, 238] width 47 height 12
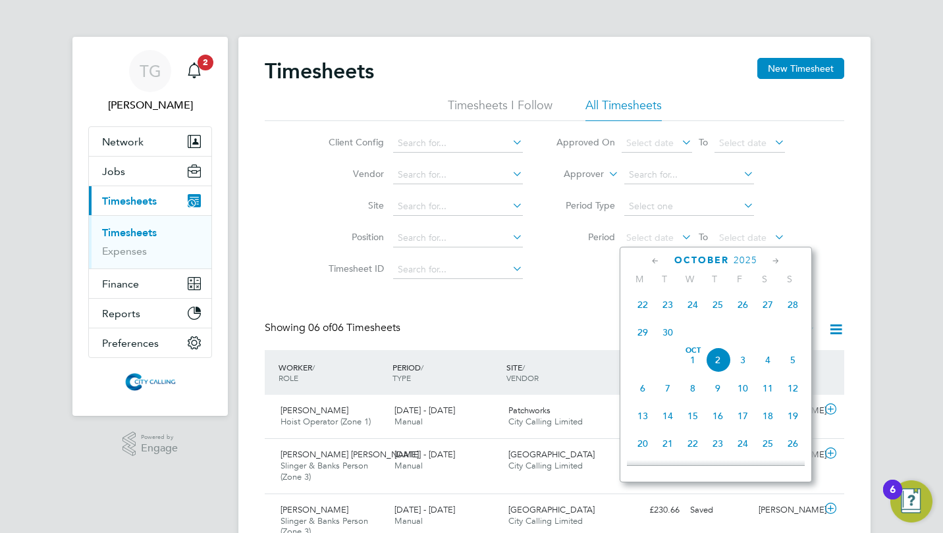
click at [643, 335] on span "29" at bounding box center [642, 332] width 25 height 25
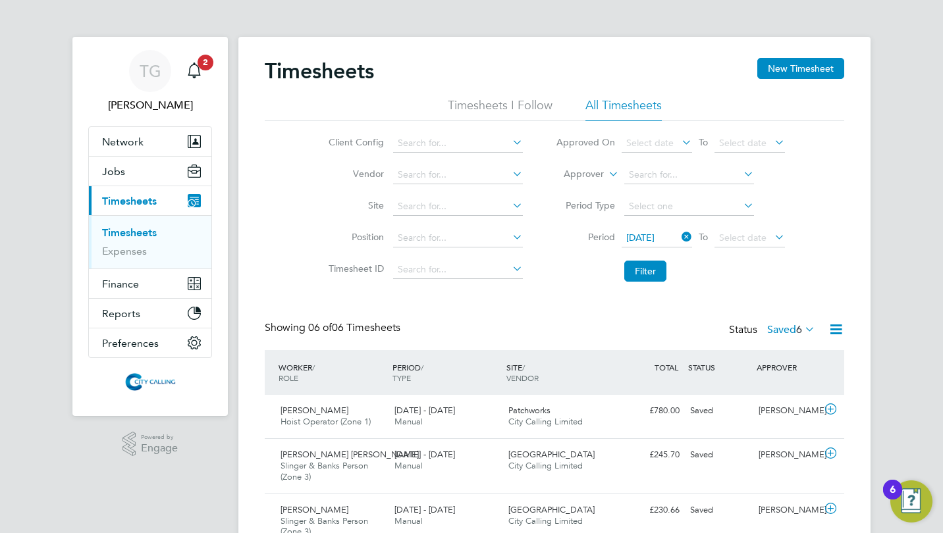
click at [649, 271] on button "Filter" at bounding box center [645, 271] width 42 height 21
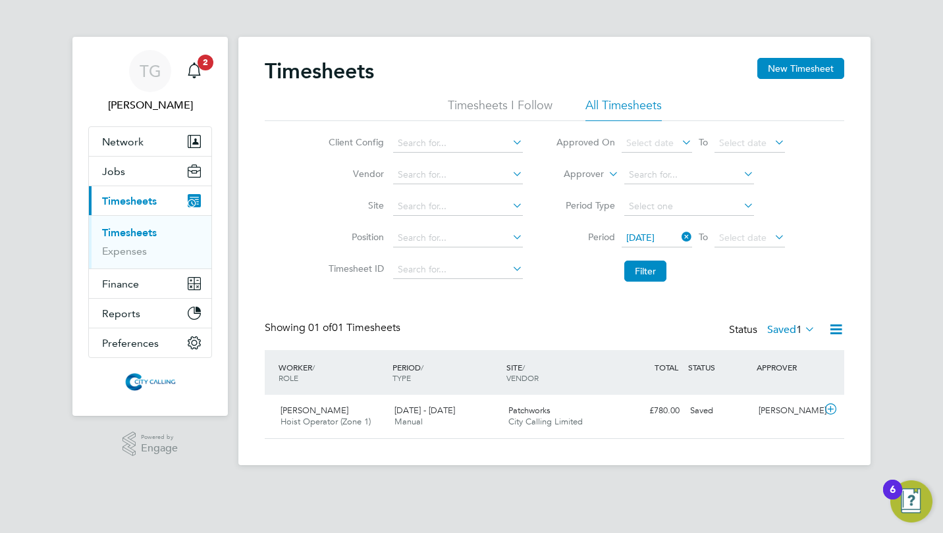
click at [776, 331] on label "Saved 1" at bounding box center [791, 329] width 48 height 13
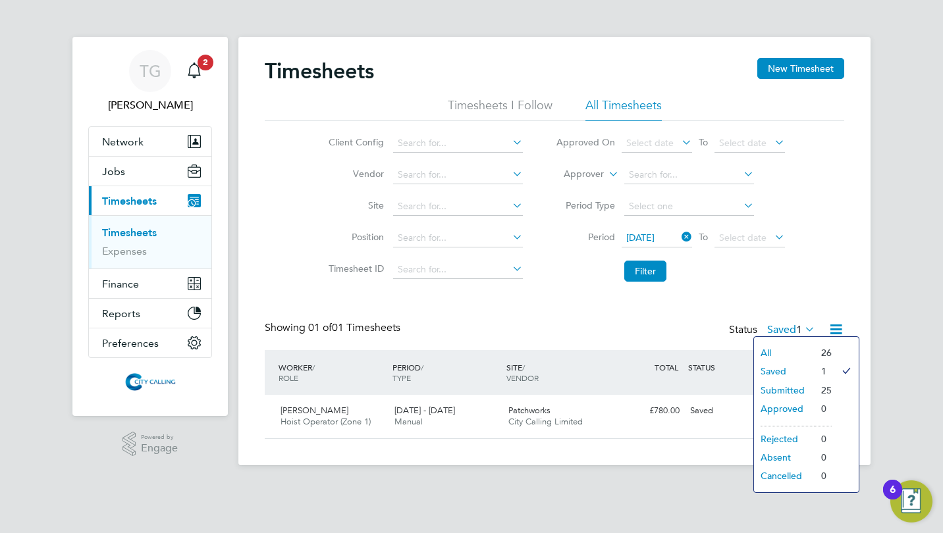
click at [516, 301] on div "Timesheets New Timesheet Timesheets I Follow All Timesheets Client Config Vendo…" at bounding box center [554, 248] width 579 height 381
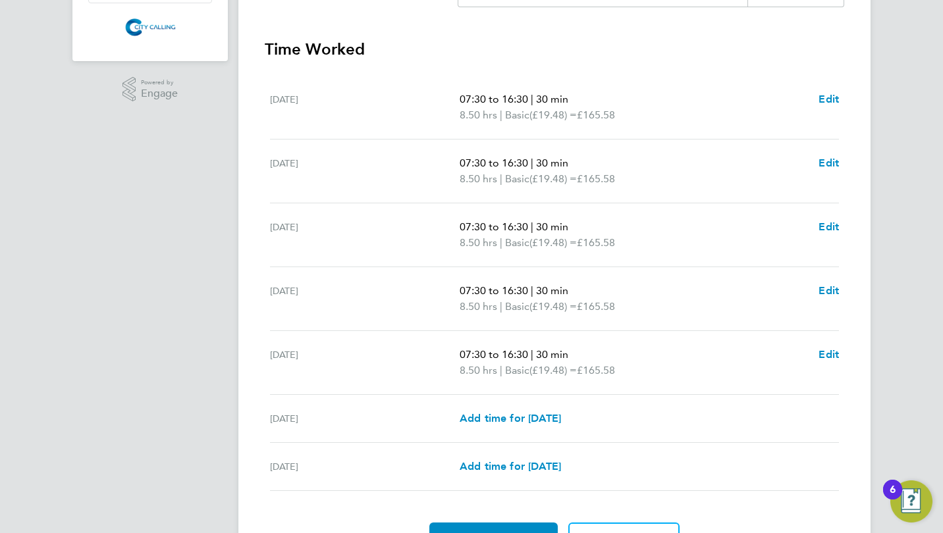
scroll to position [429, 0]
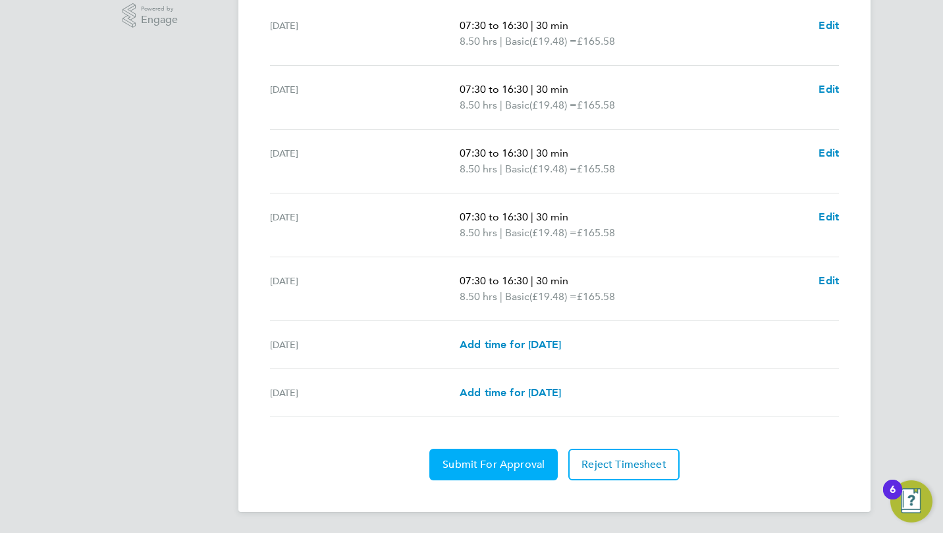
click at [488, 456] on button "Submit For Approval" at bounding box center [493, 465] width 128 height 32
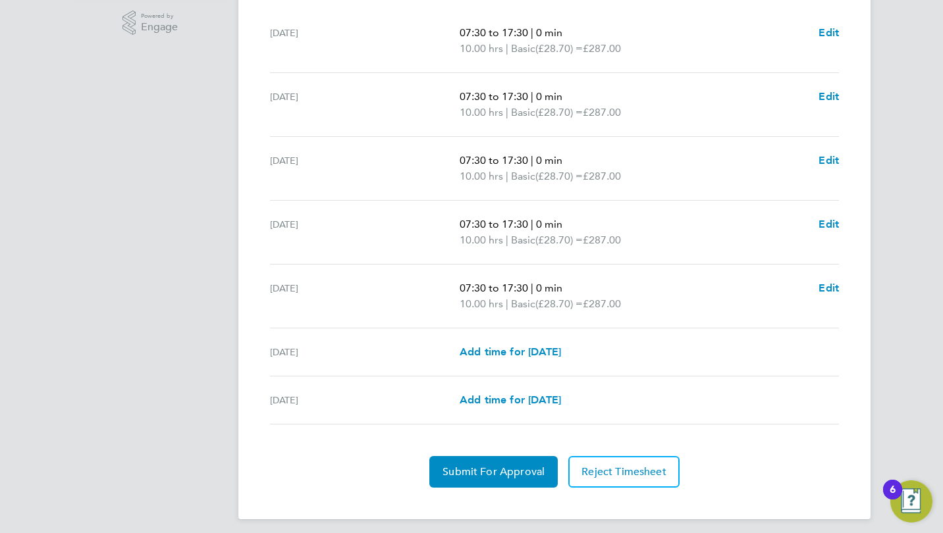
scroll to position [429, 0]
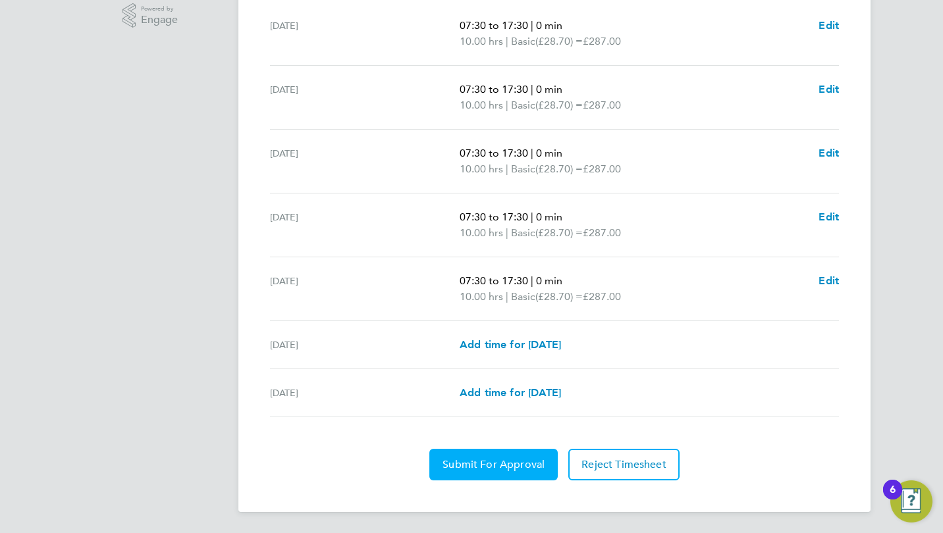
click at [468, 462] on span "Submit For Approval" at bounding box center [494, 464] width 102 height 13
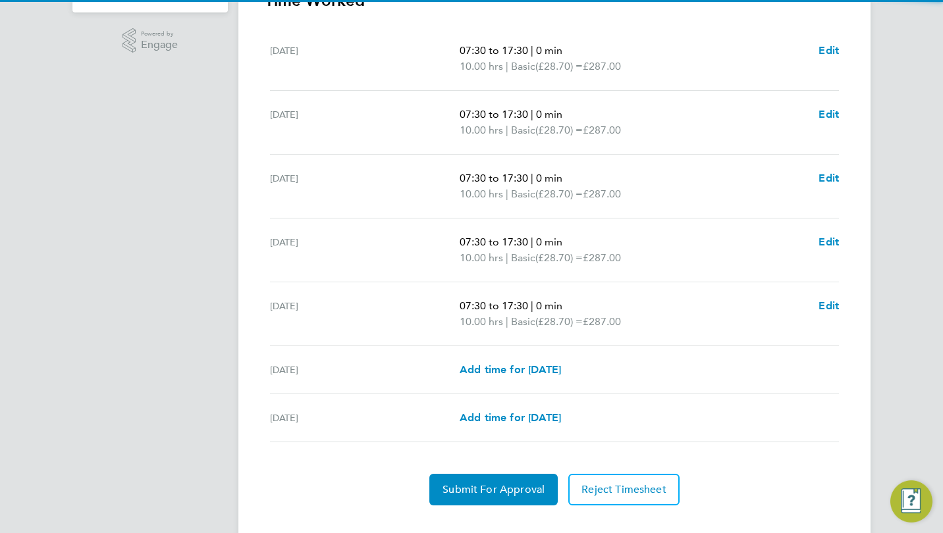
scroll to position [429, 0]
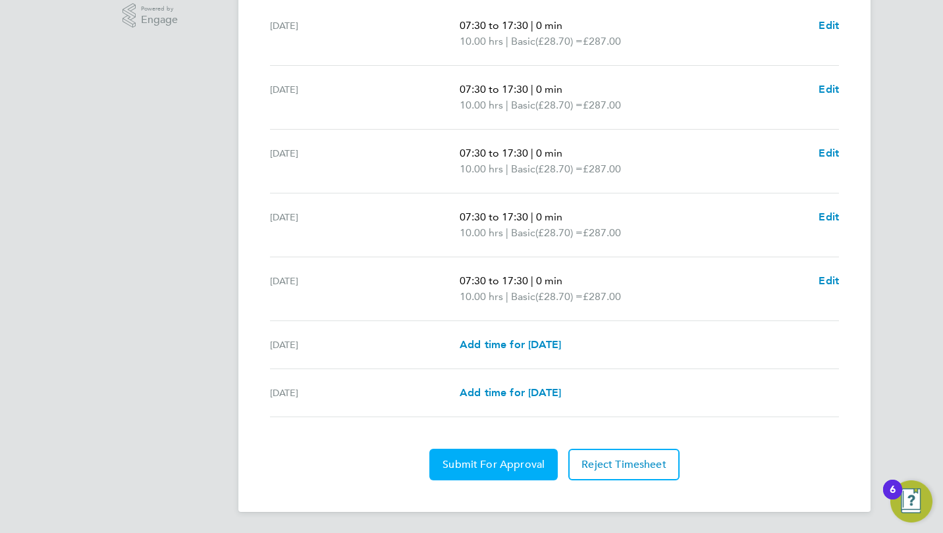
click at [487, 468] on span "Submit For Approval" at bounding box center [494, 464] width 102 height 13
